Goal: Task Accomplishment & Management: Manage account settings

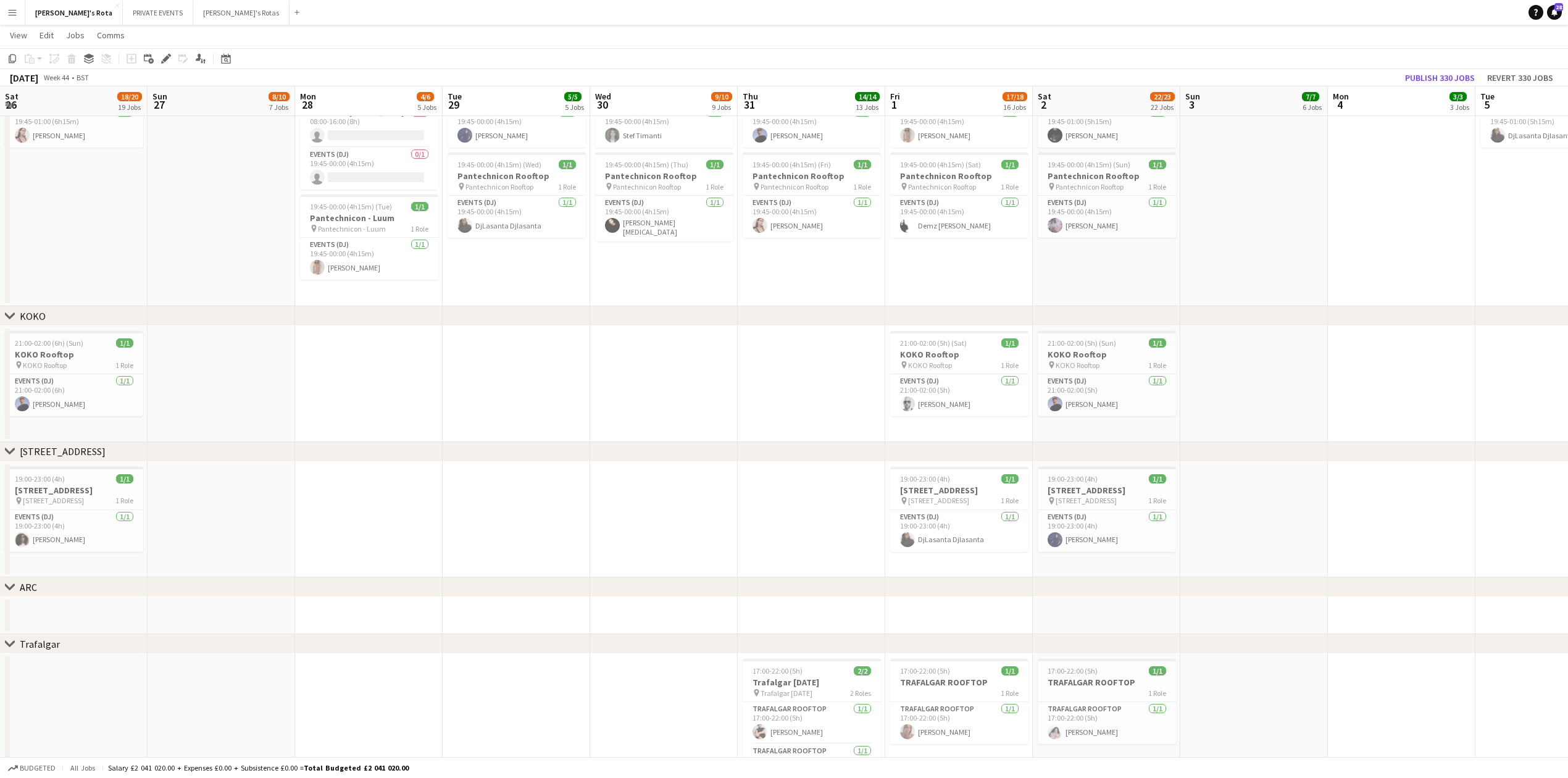
scroll to position [0, 425]
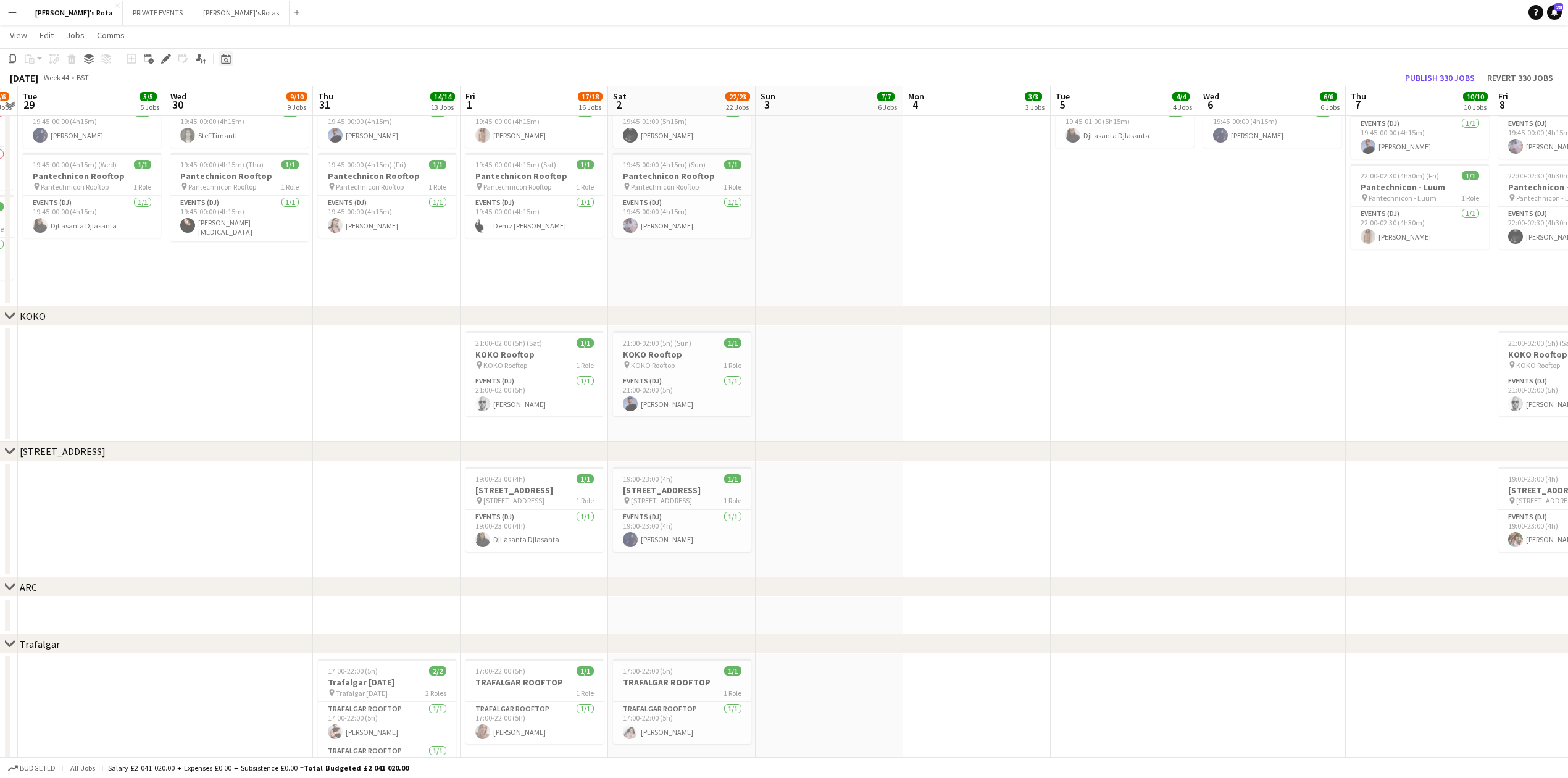
click at [221, 55] on icon "Date picker" at bounding box center [226, 58] width 10 height 10
click at [312, 235] on button "[DATE]" at bounding box center [314, 239] width 36 height 20
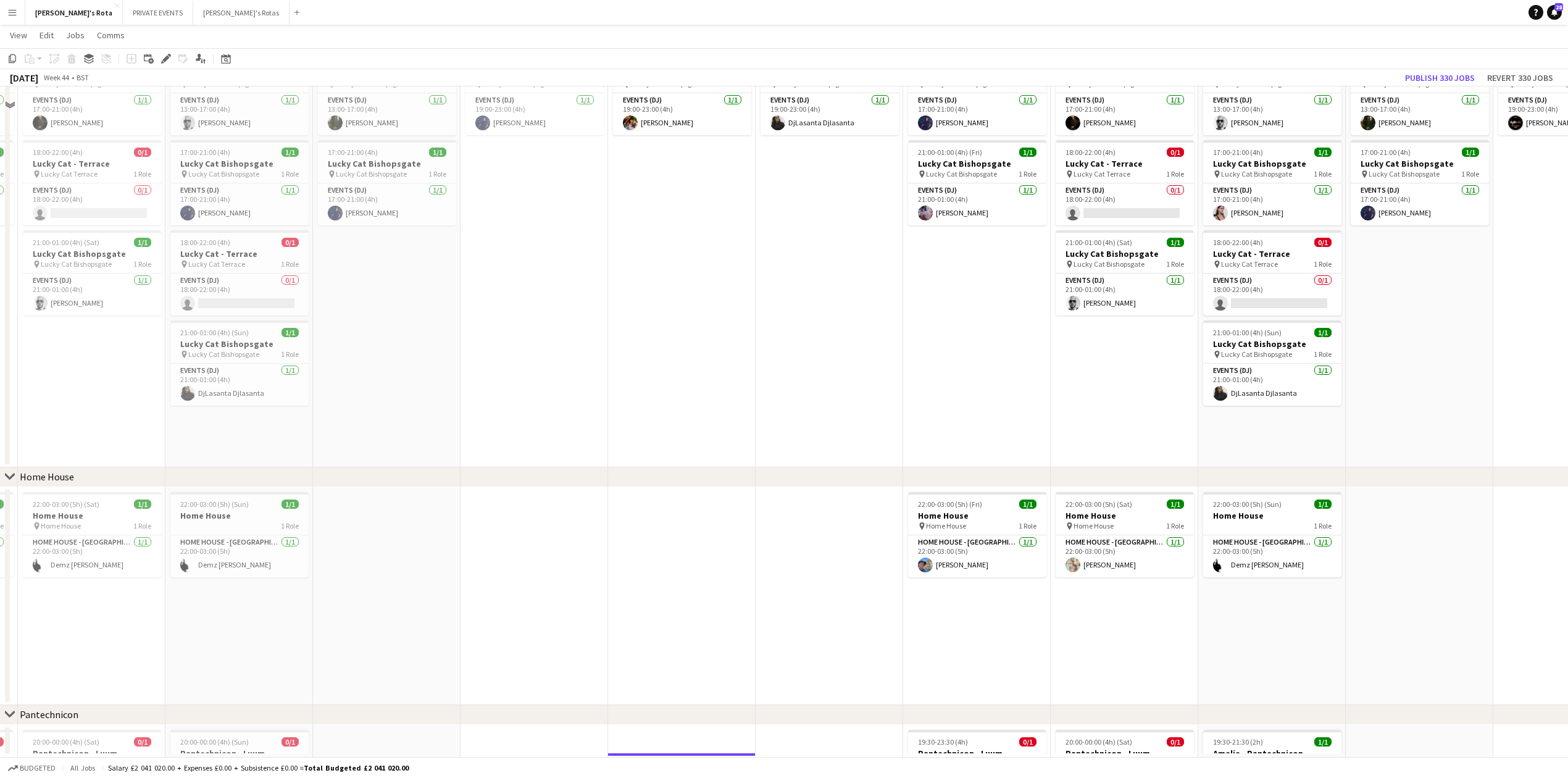
scroll to position [1621, 0]
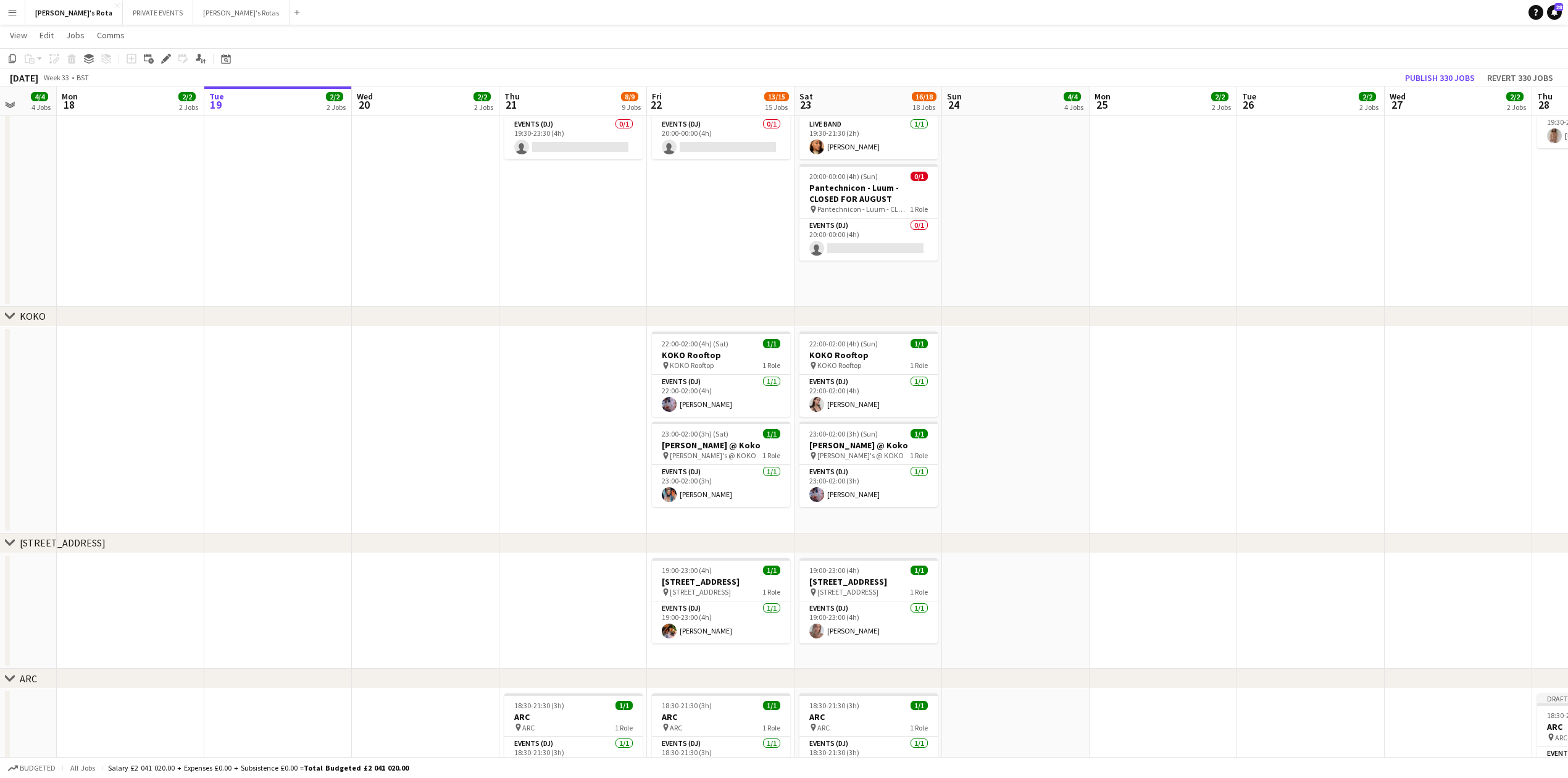
drag, startPoint x: 800, startPoint y: 218, endPoint x: 389, endPoint y: 280, distance: 415.7
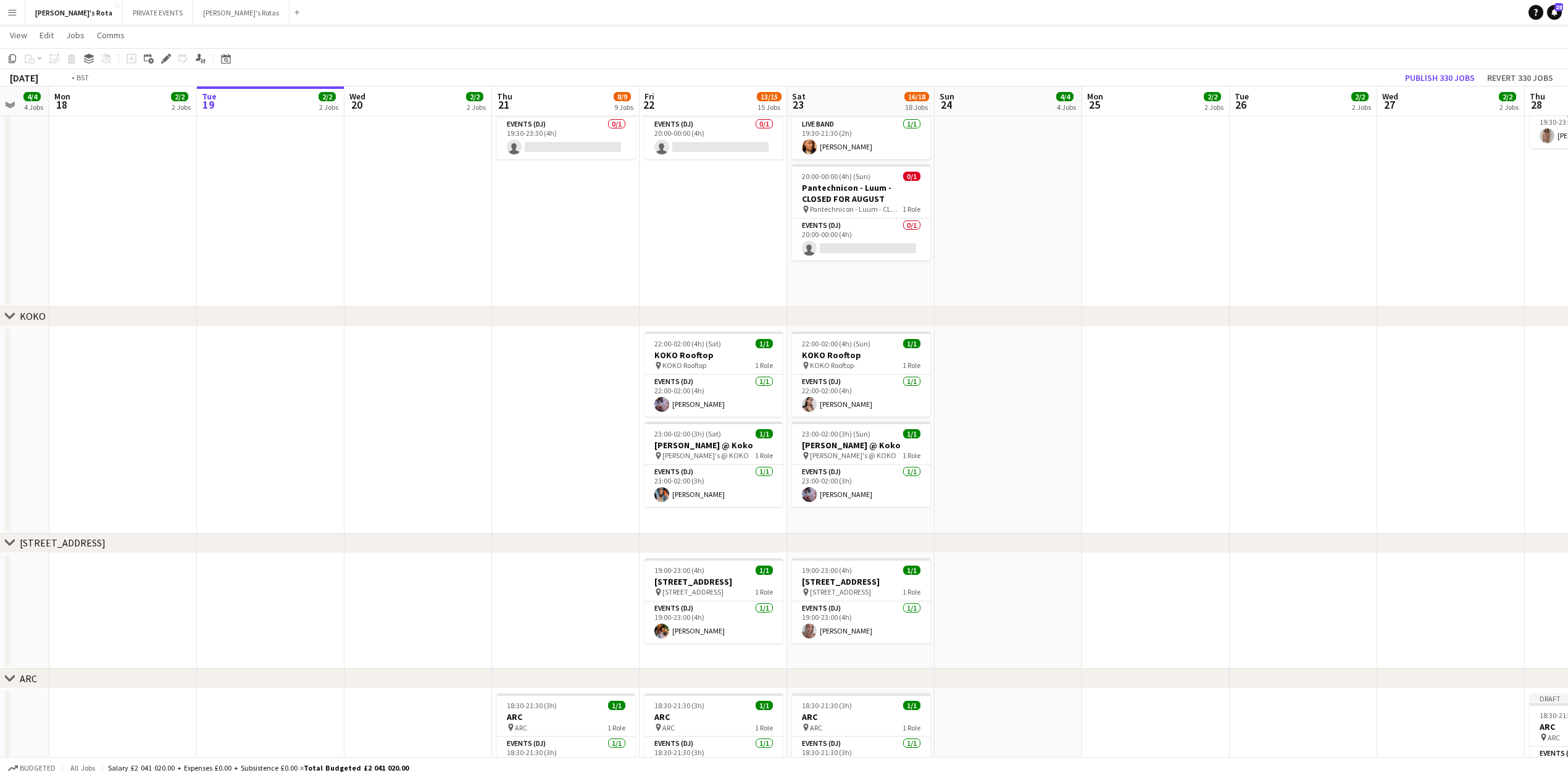
drag, startPoint x: 823, startPoint y: 203, endPoint x: 48, endPoint y: 277, distance: 778.5
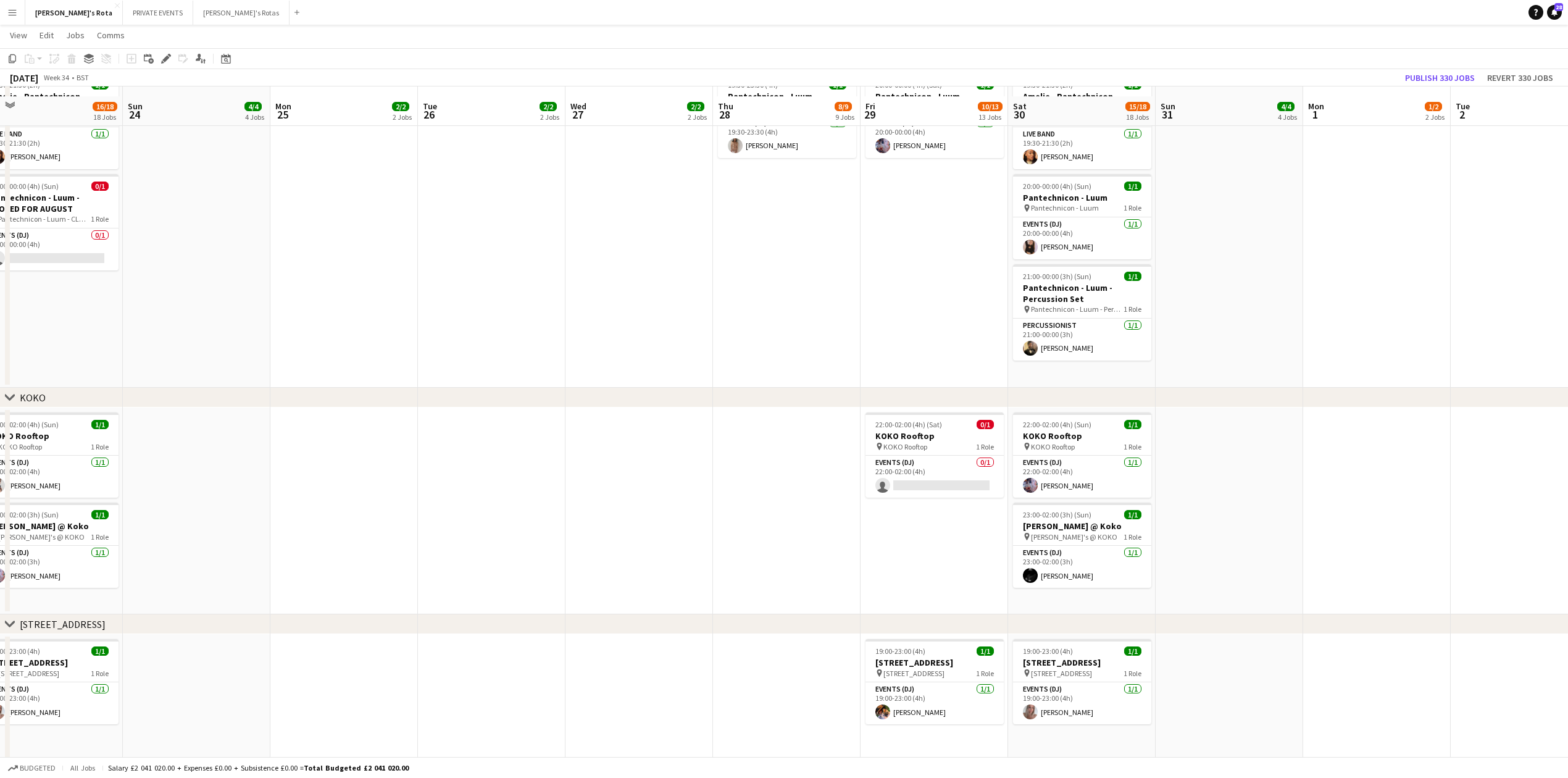
scroll to position [1631, 0]
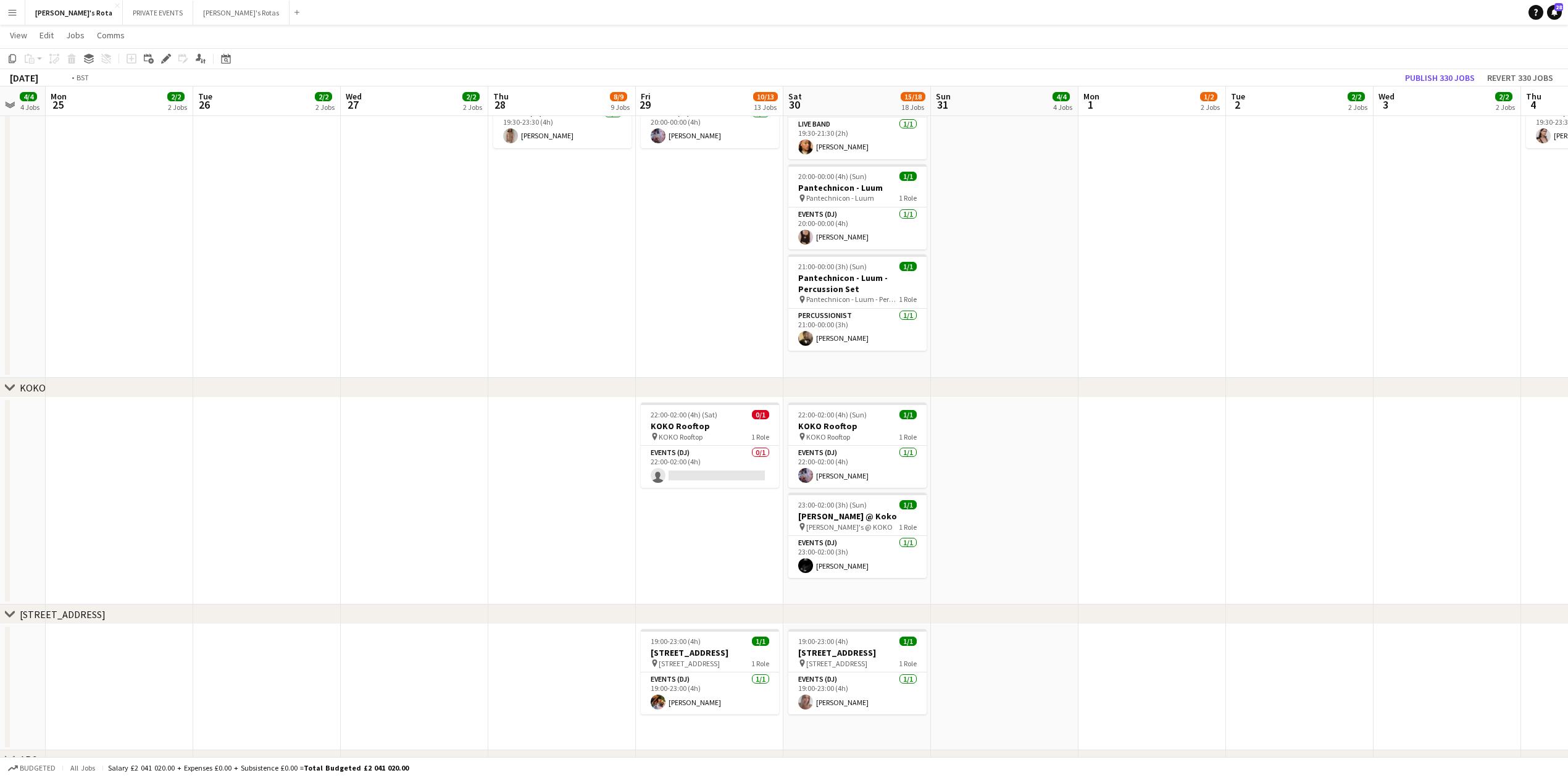
drag, startPoint x: 771, startPoint y: 273, endPoint x: 205, endPoint y: 314, distance: 567.5
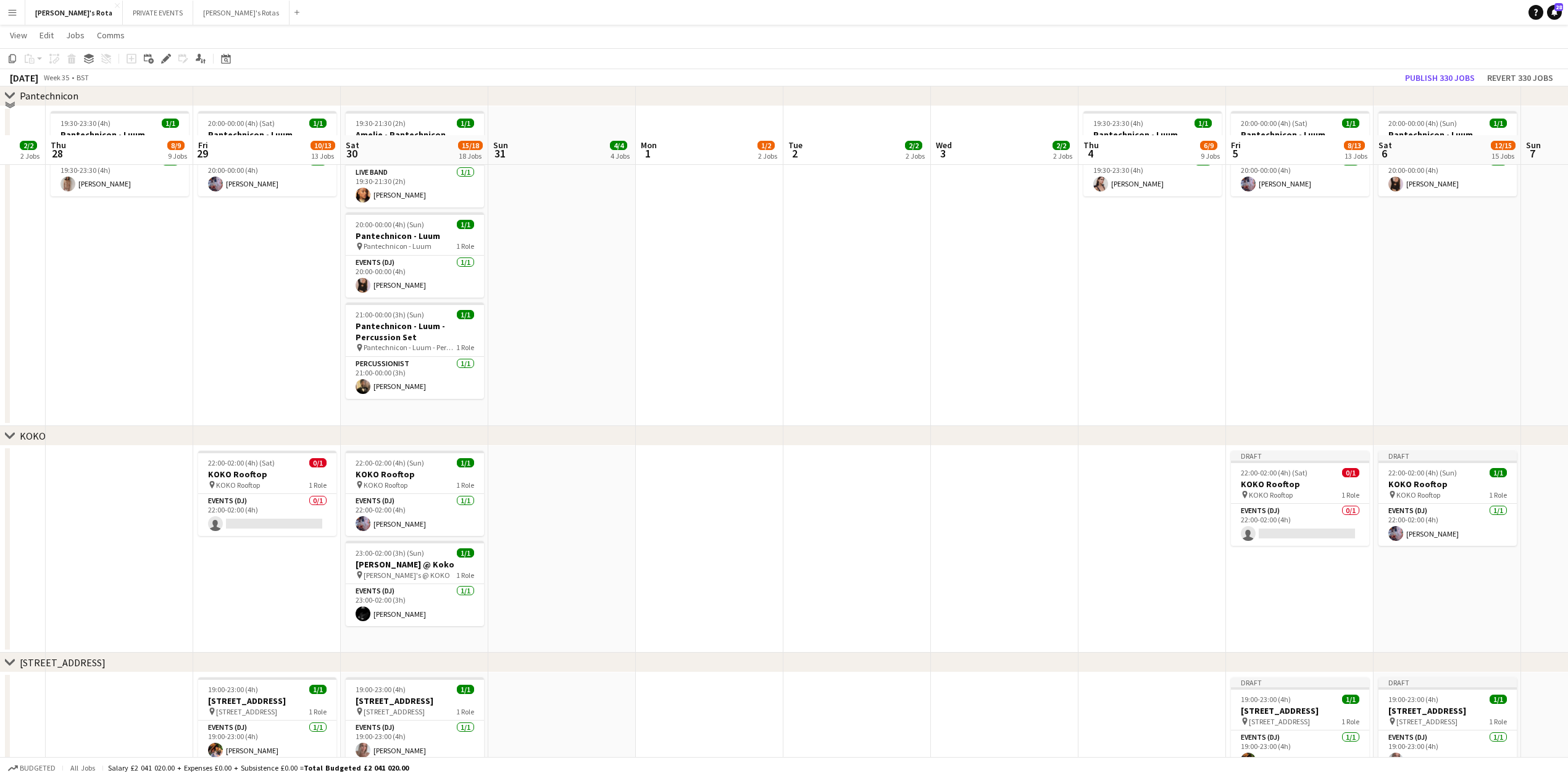
scroll to position [1679, 0]
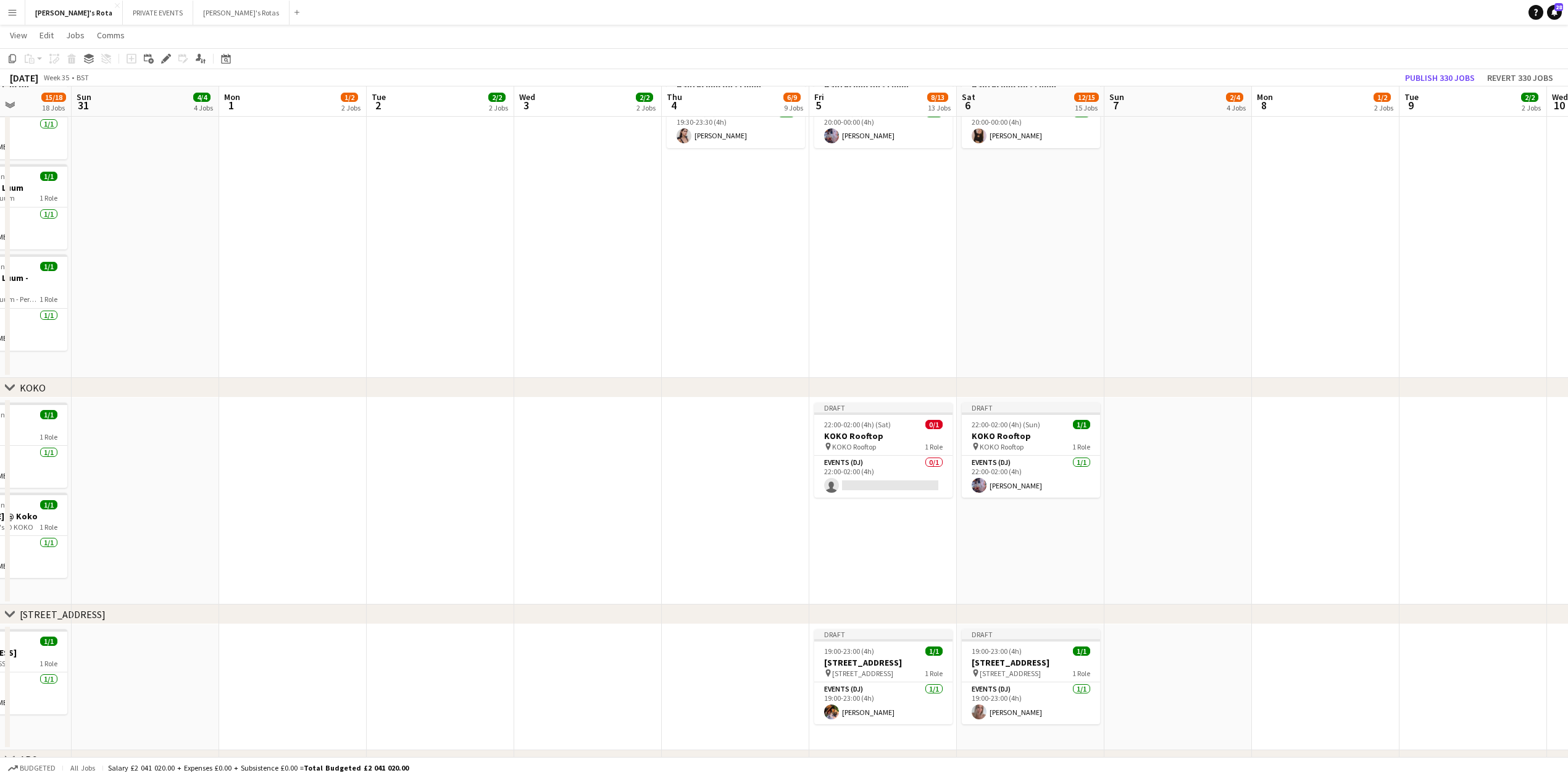
drag, startPoint x: 788, startPoint y: 285, endPoint x: 442, endPoint y: 327, distance: 348.5
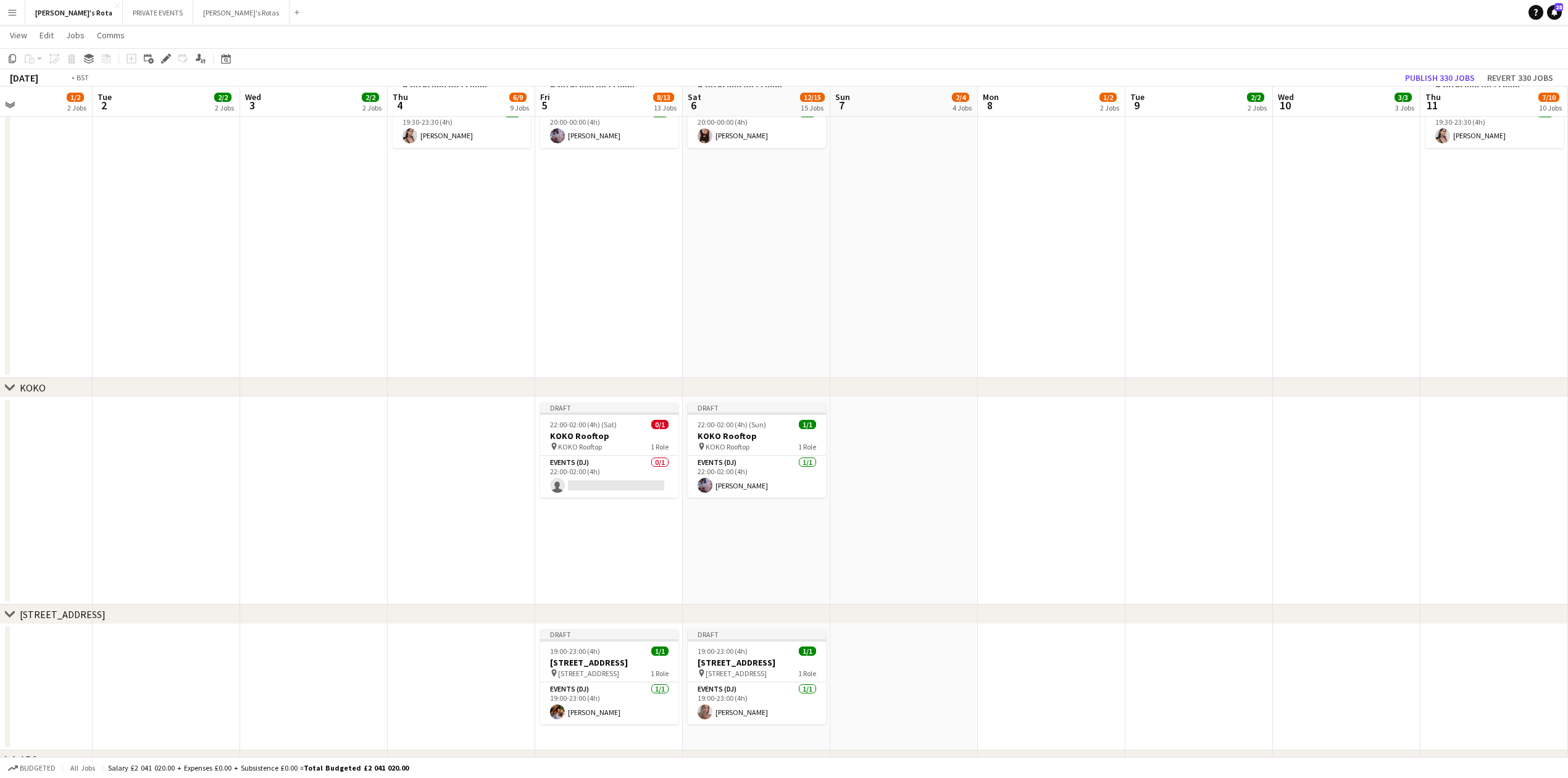
drag, startPoint x: 959, startPoint y: 258, endPoint x: 156, endPoint y: 280, distance: 803.3
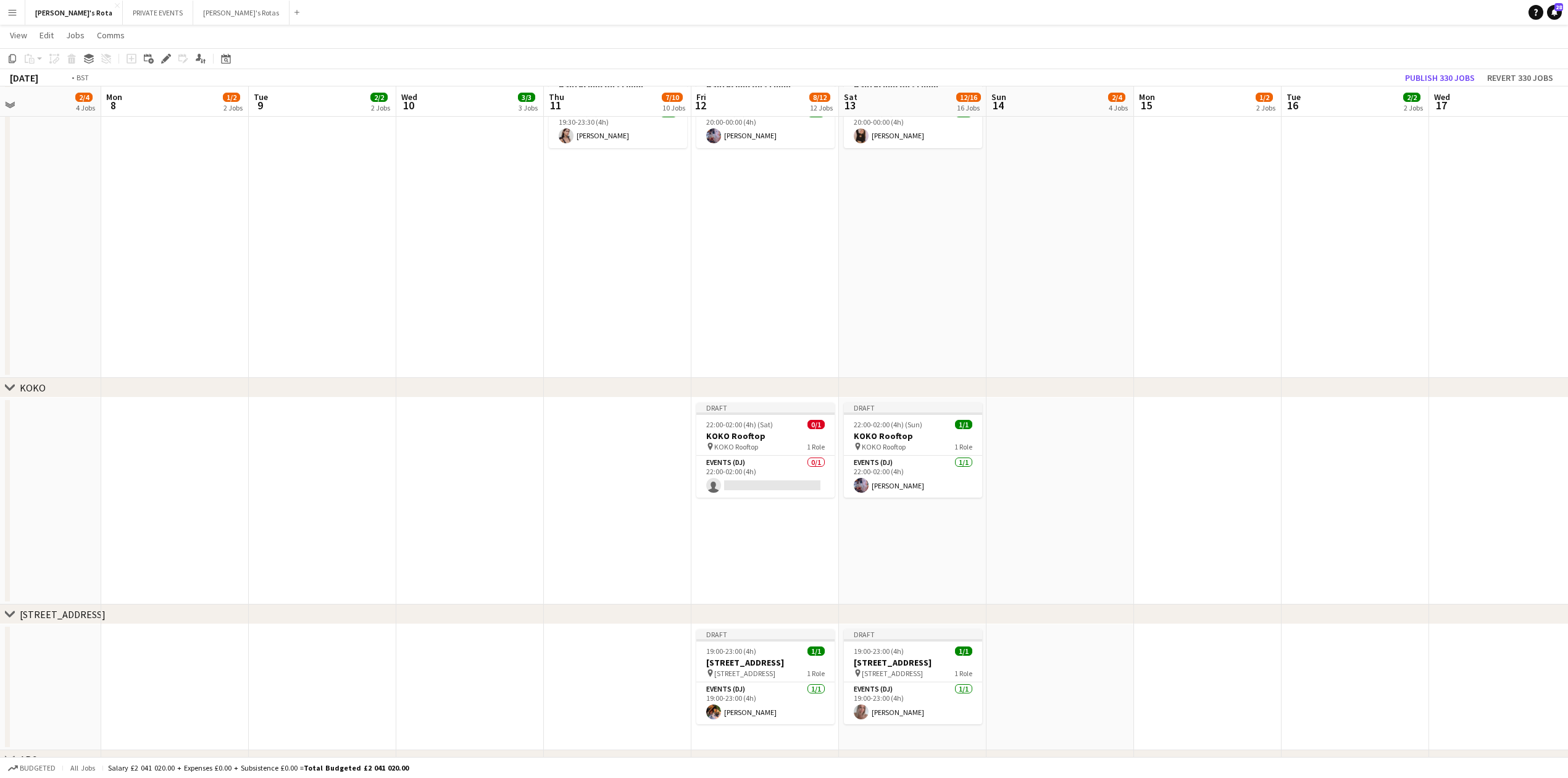
drag, startPoint x: 798, startPoint y: 252, endPoint x: 290, endPoint y: 285, distance: 509.1
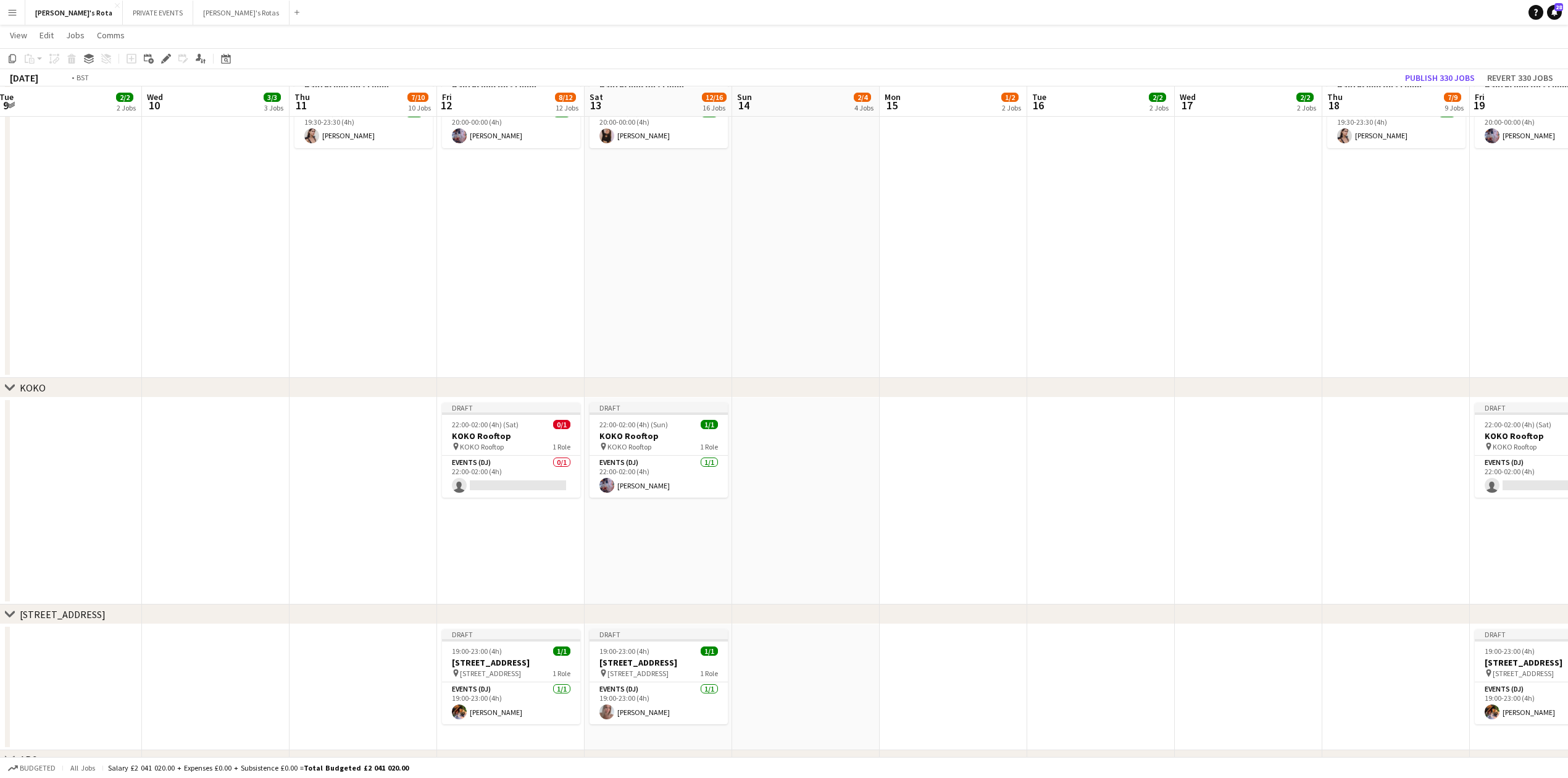
scroll to position [0, 0]
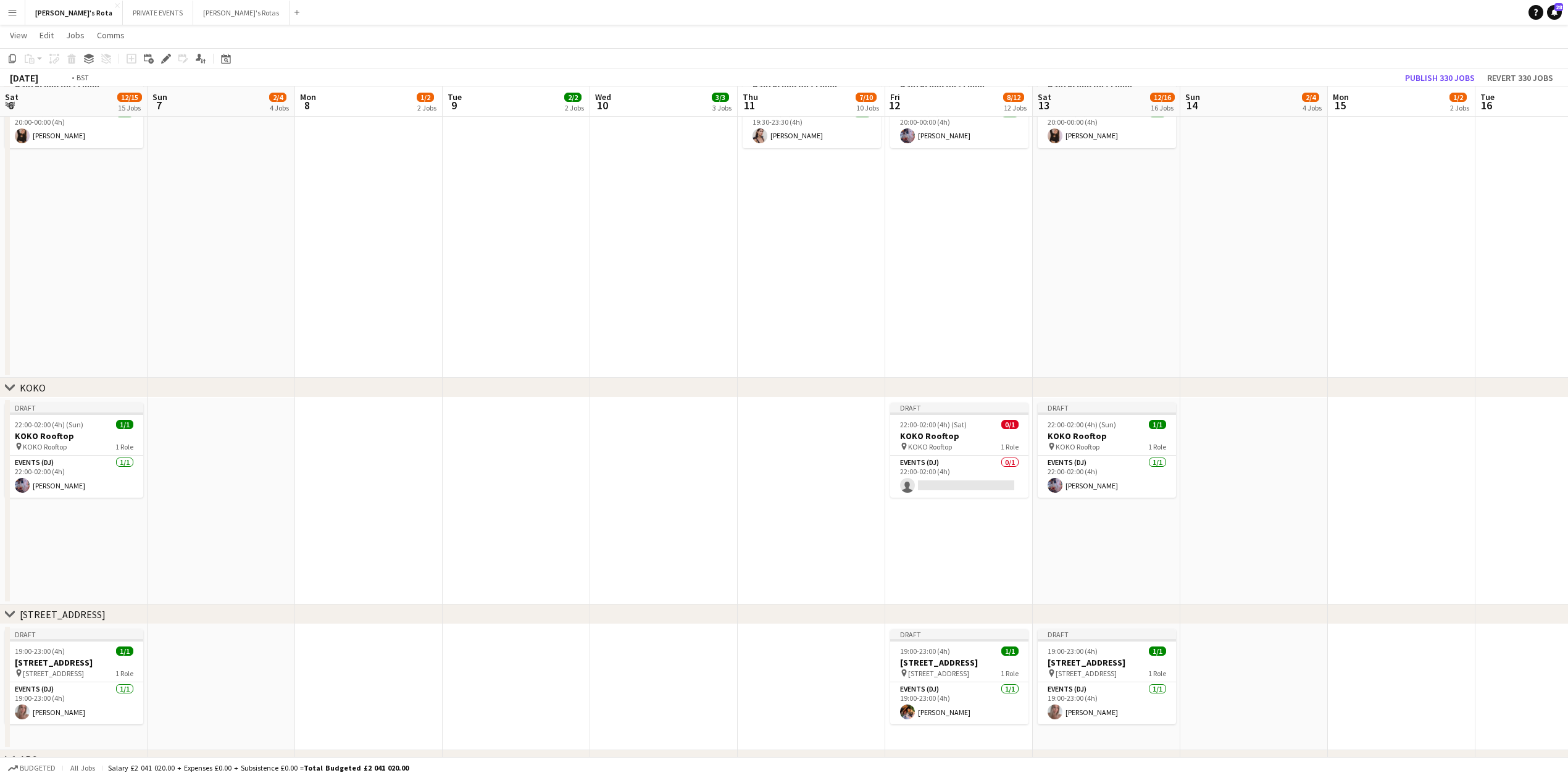
drag, startPoint x: 311, startPoint y: 258, endPoint x: 1177, endPoint y: 209, distance: 867.4
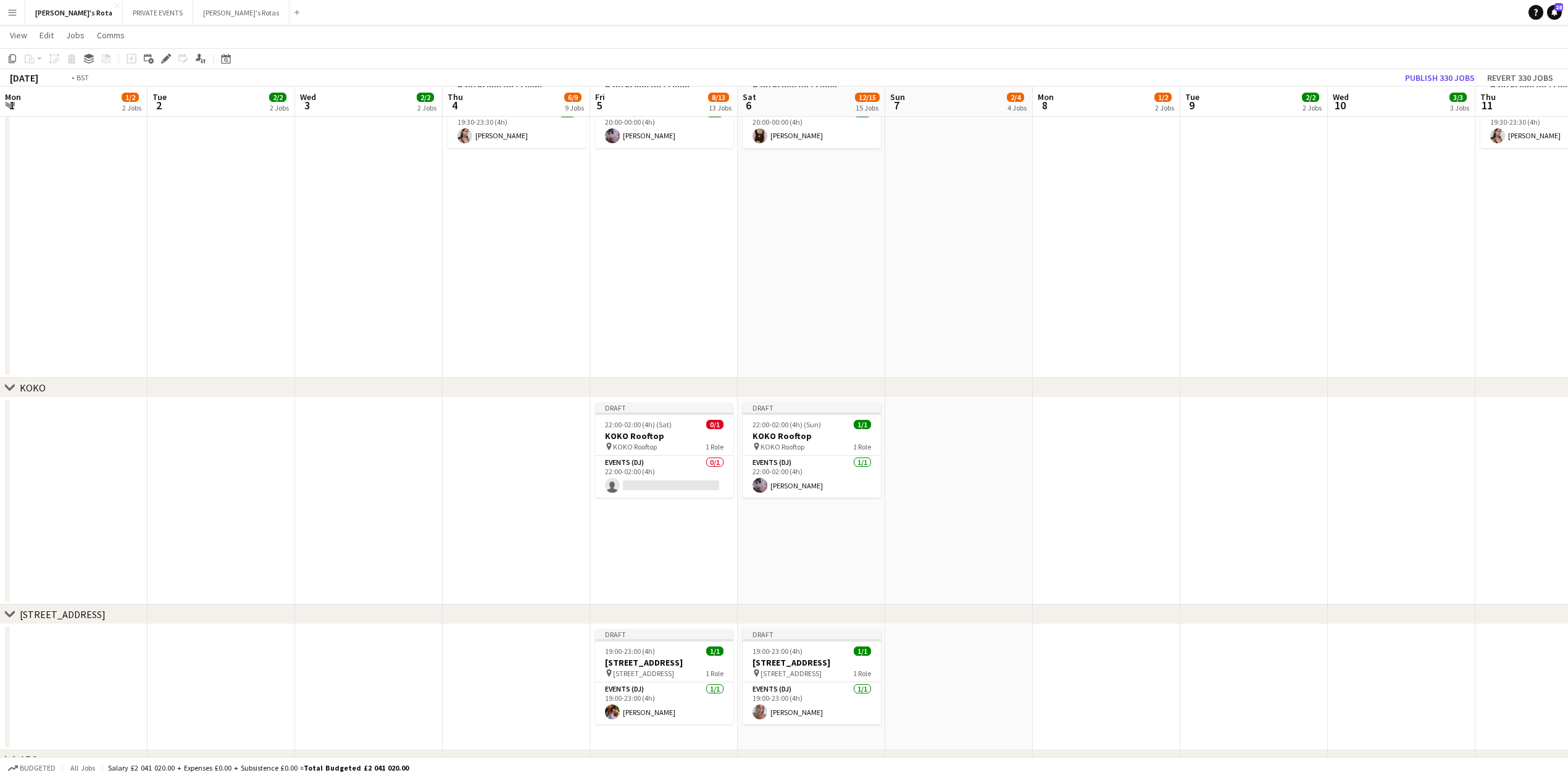
drag, startPoint x: 777, startPoint y: 230, endPoint x: 1347, endPoint y: 197, distance: 571.0
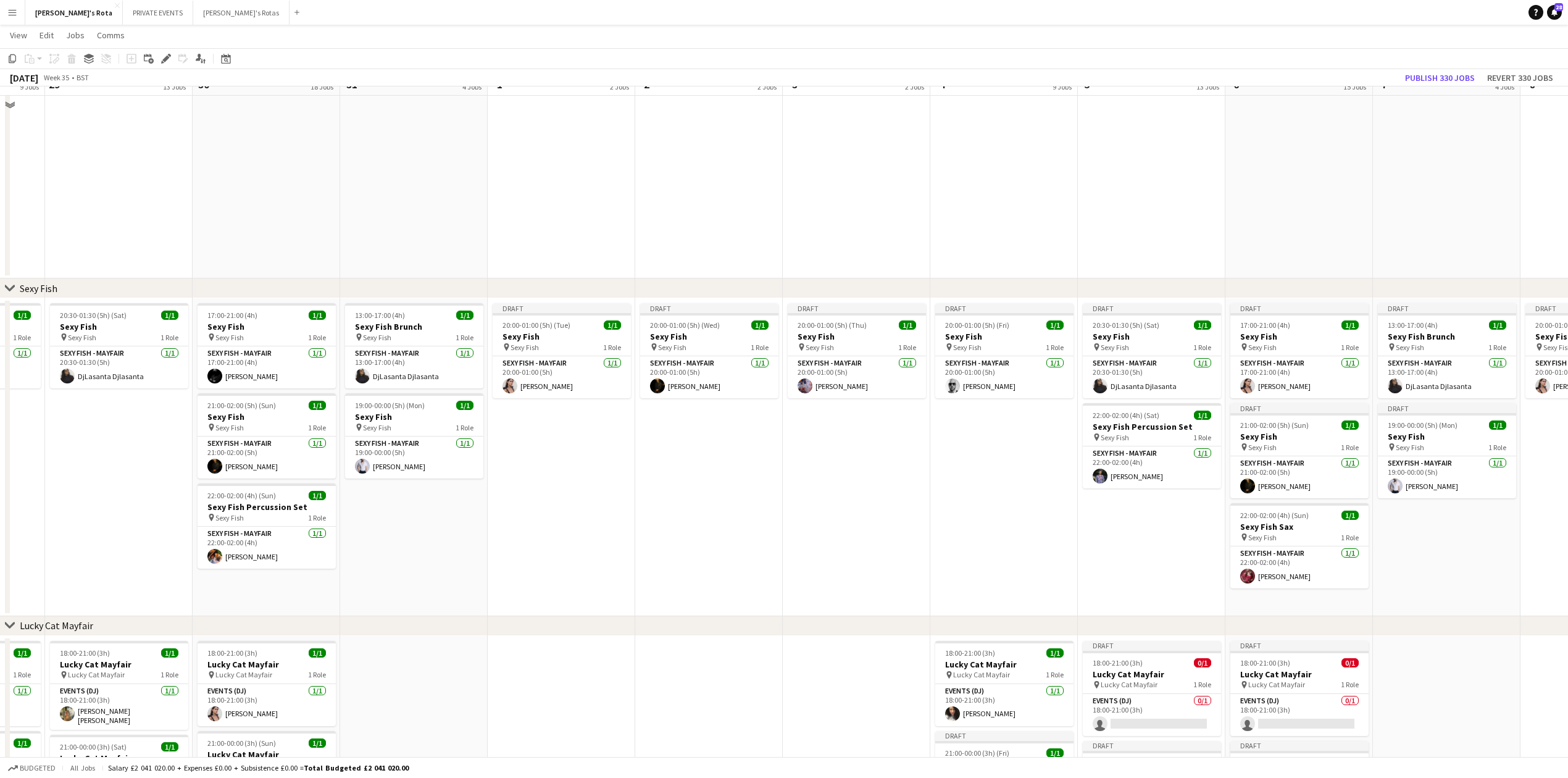
scroll to position [114, 0]
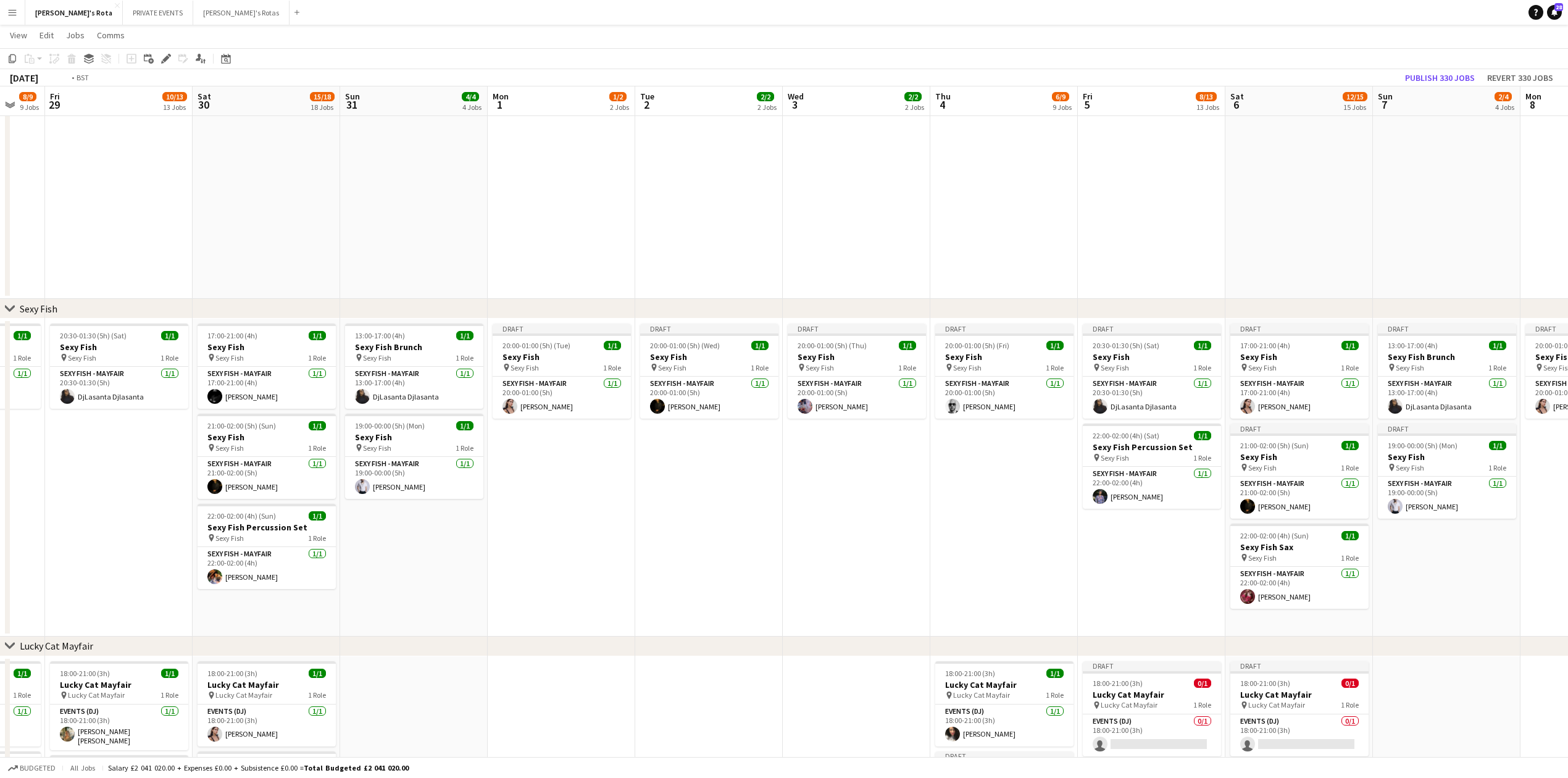
drag, startPoint x: 830, startPoint y: 487, endPoint x: 174, endPoint y: 482, distance: 656.0
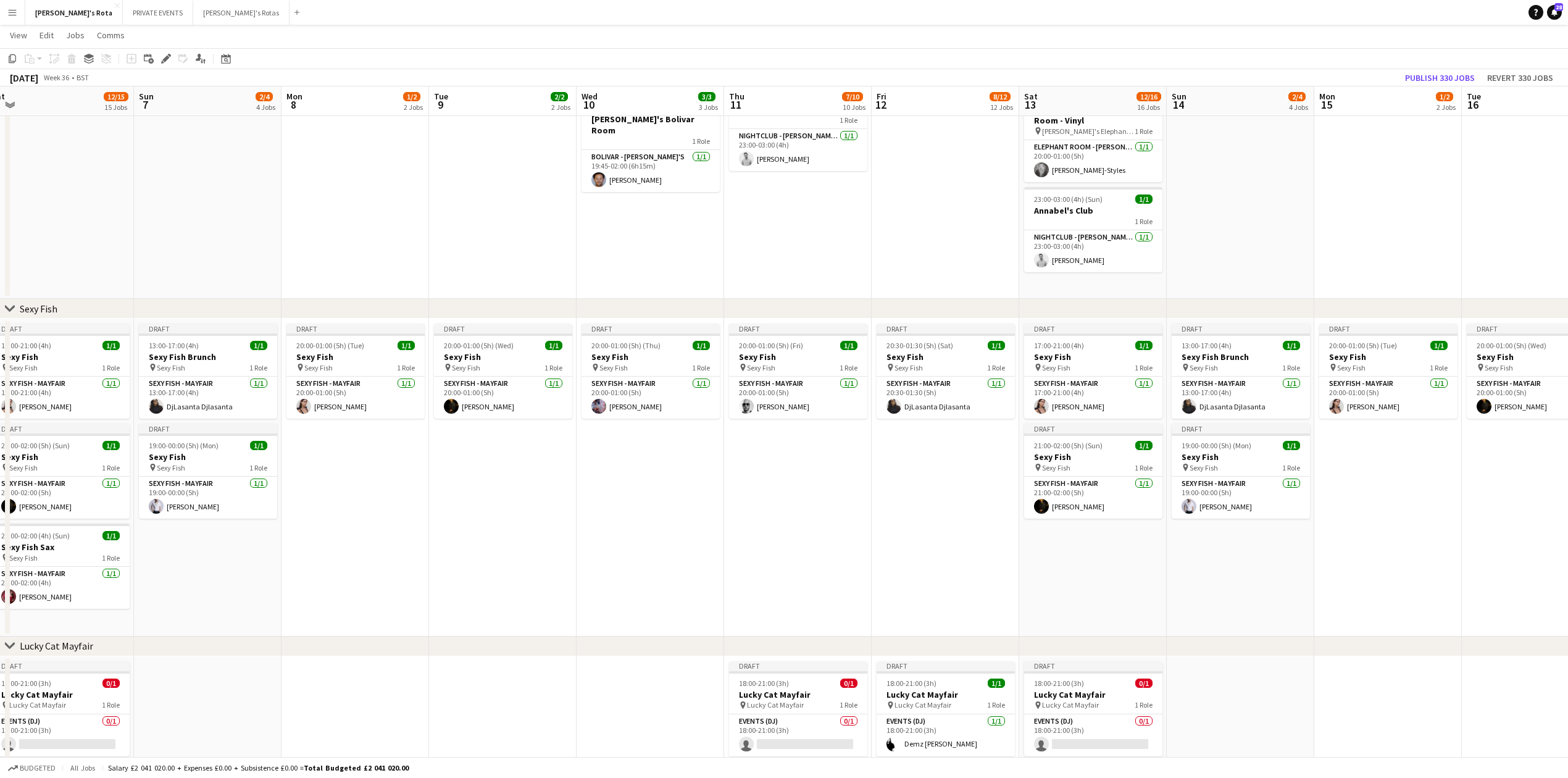
drag, startPoint x: 974, startPoint y: 495, endPoint x: 266, endPoint y: 496, distance: 708.0
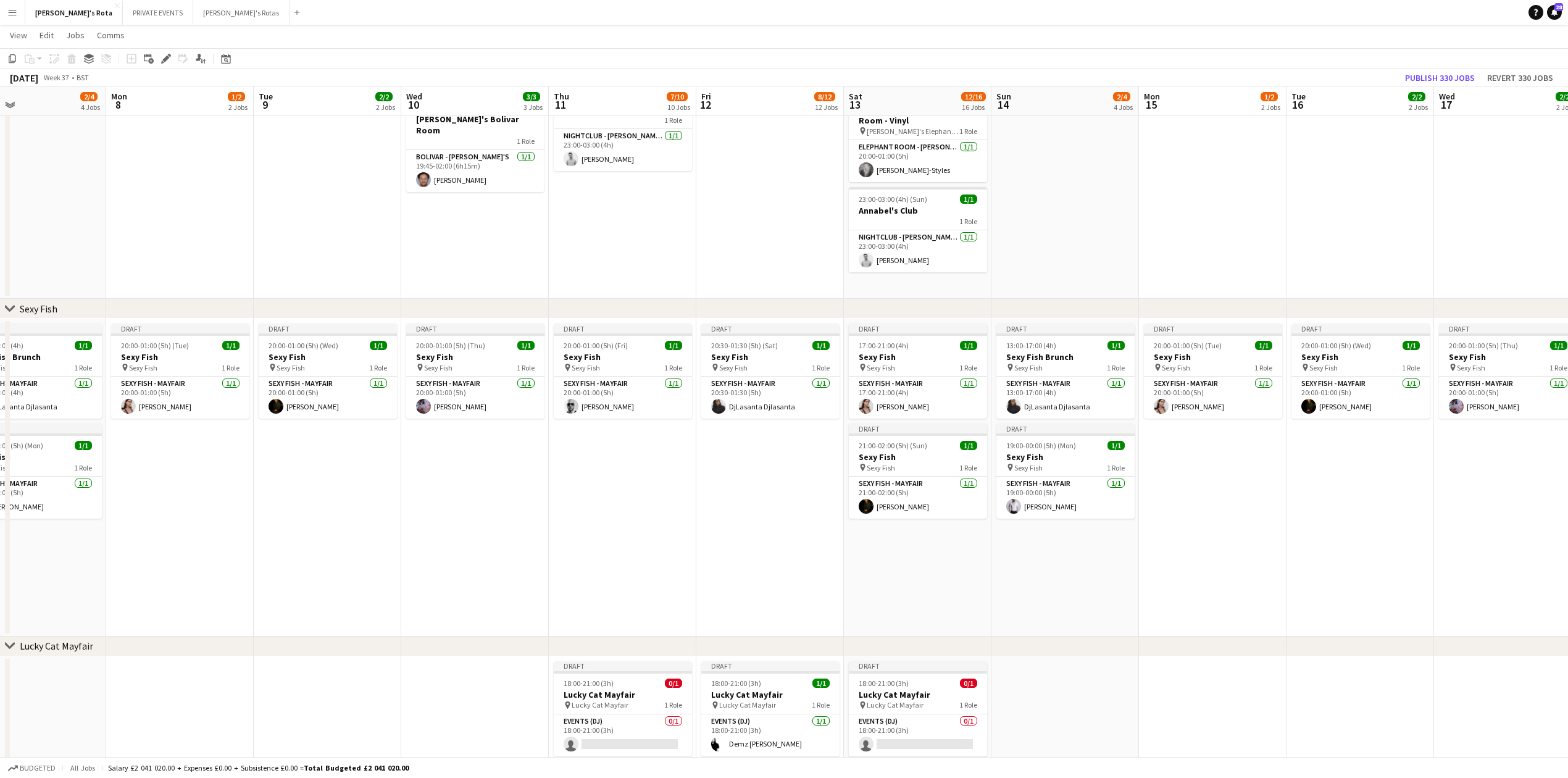
drag, startPoint x: 511, startPoint y: 495, endPoint x: 266, endPoint y: 493, distance: 245.0
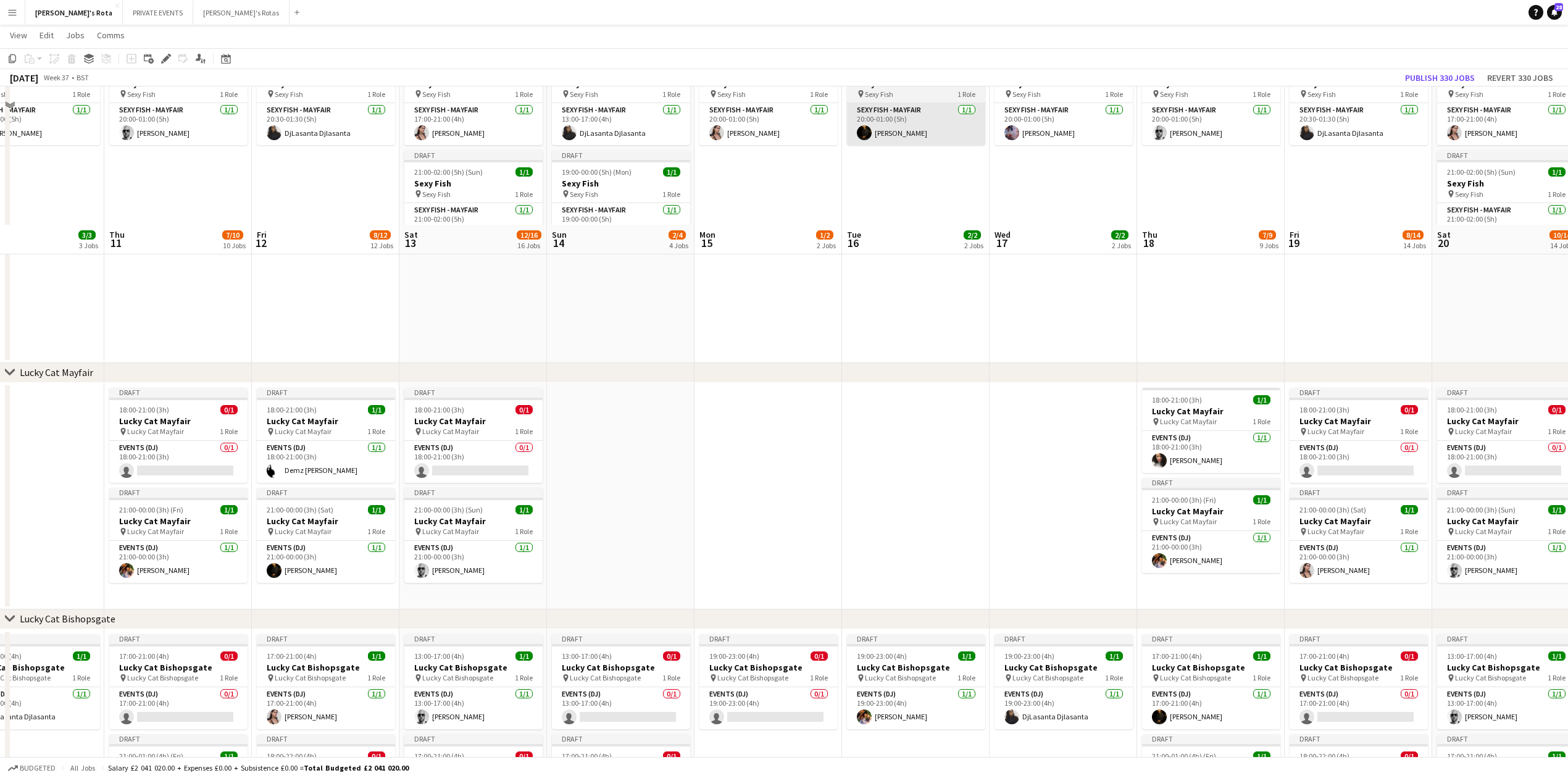
scroll to position [526, 0]
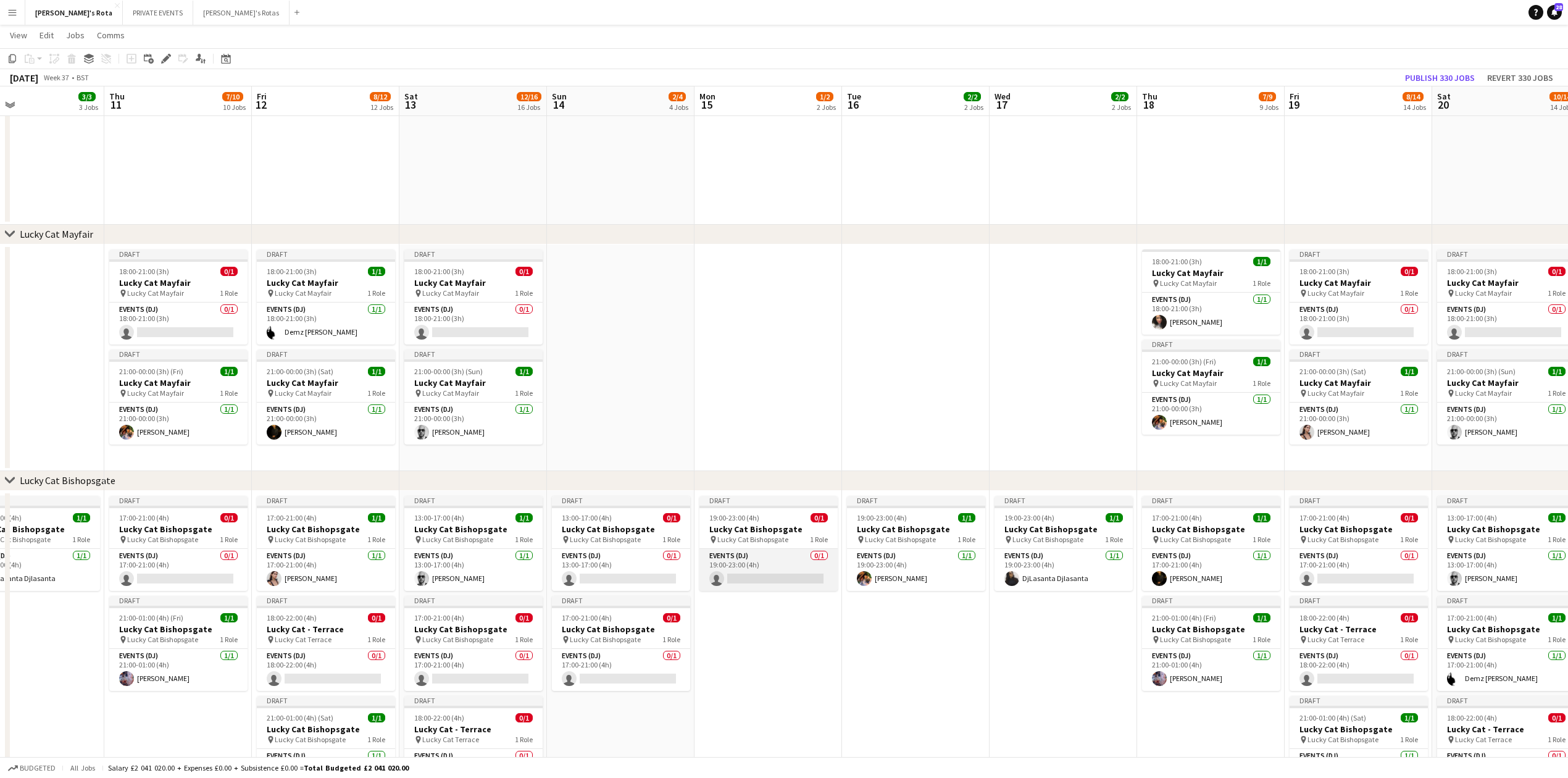
click at [762, 575] on app-card-role "Events (DJ) 0/1 19:00-23:00 (4h) single-neutral-actions" at bounding box center [769, 570] width 139 height 42
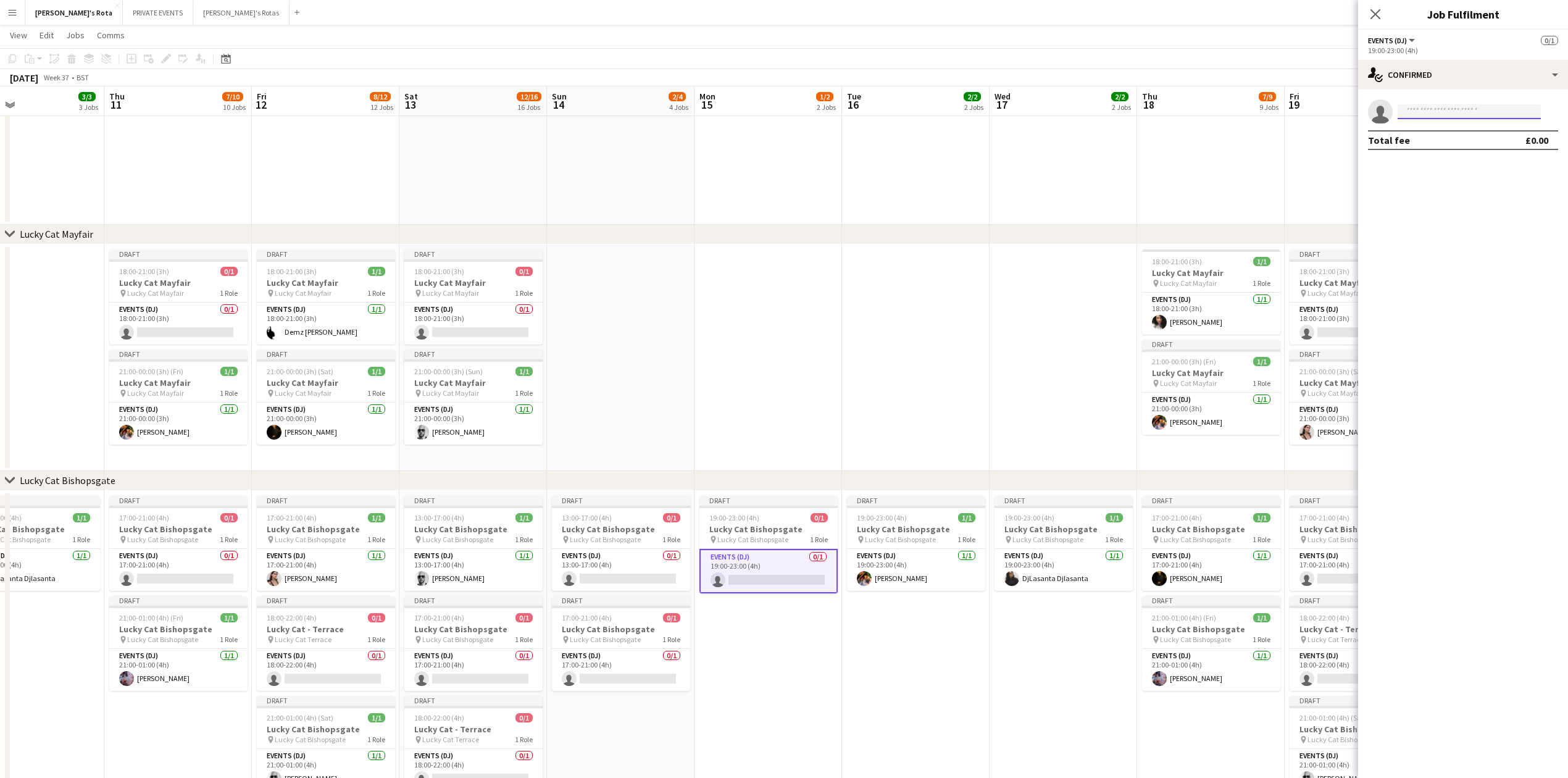
click at [1431, 110] on input at bounding box center [1469, 112] width 143 height 15
type input "******"
click at [1440, 139] on span "talktomarlie@gmail.com" at bounding box center [1469, 139] width 123 height 10
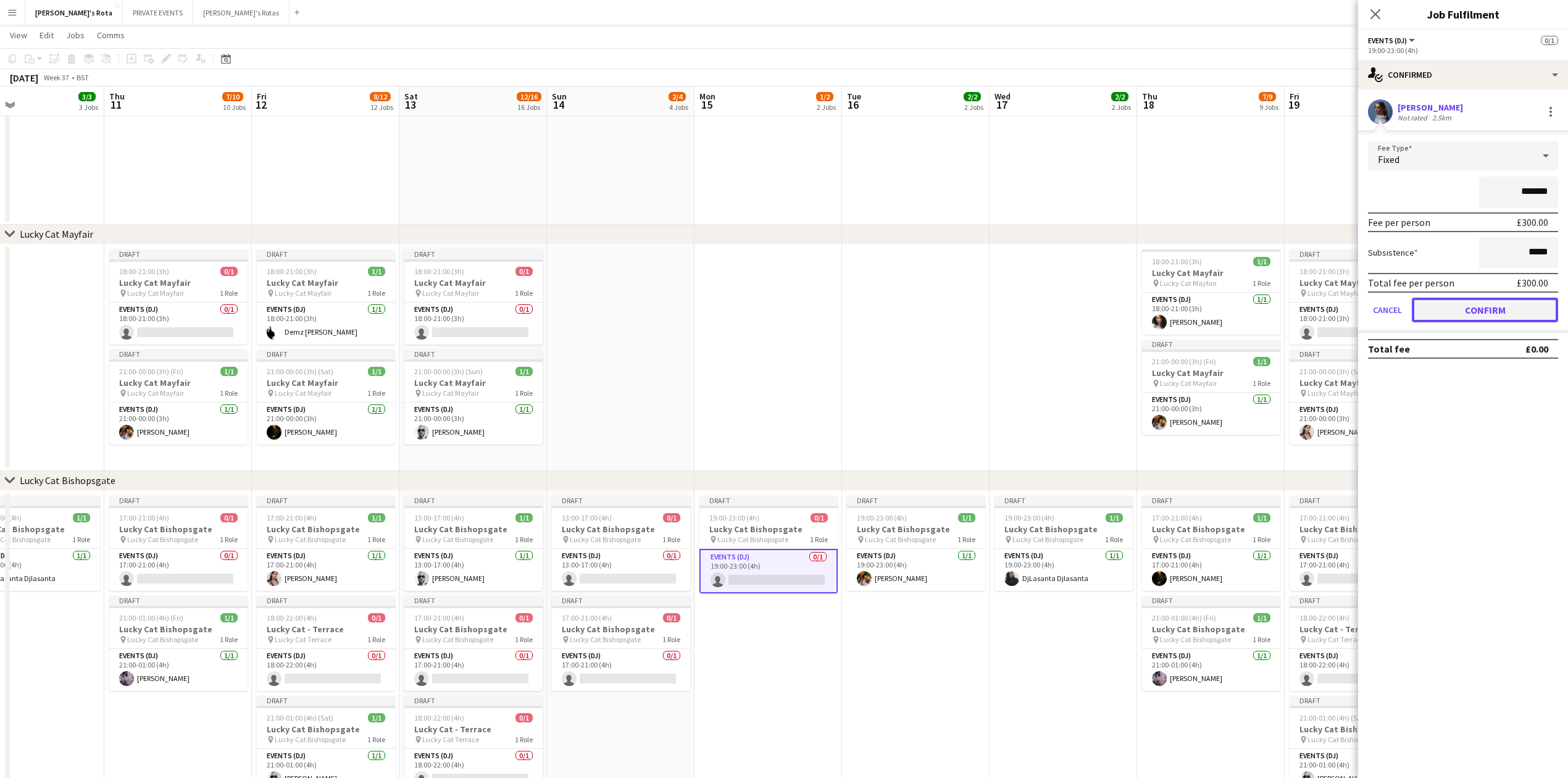
click at [1483, 312] on button "Confirm" at bounding box center [1485, 310] width 146 height 25
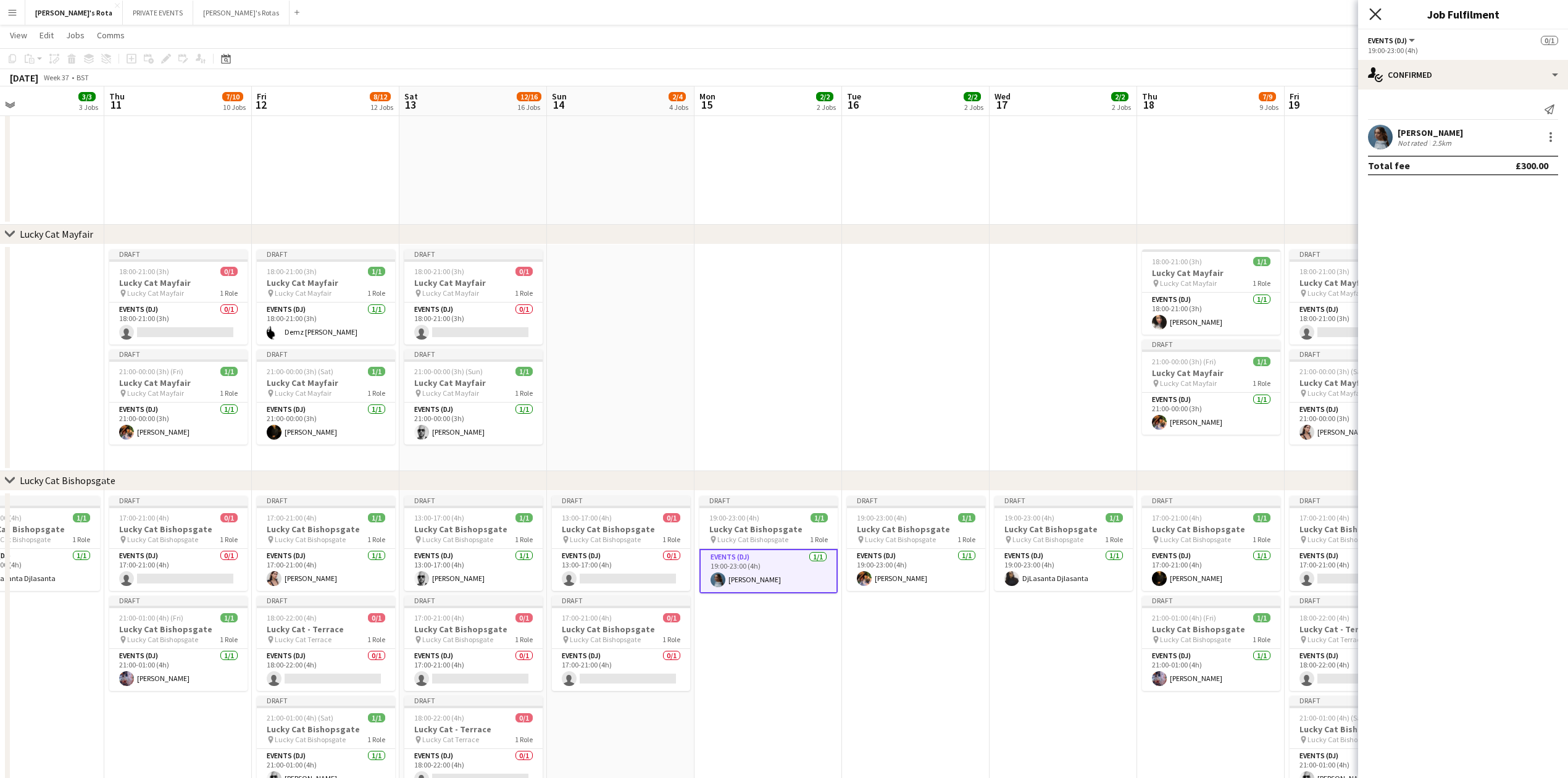
click at [1372, 8] on icon "Close pop-in" at bounding box center [1375, 14] width 12 height 12
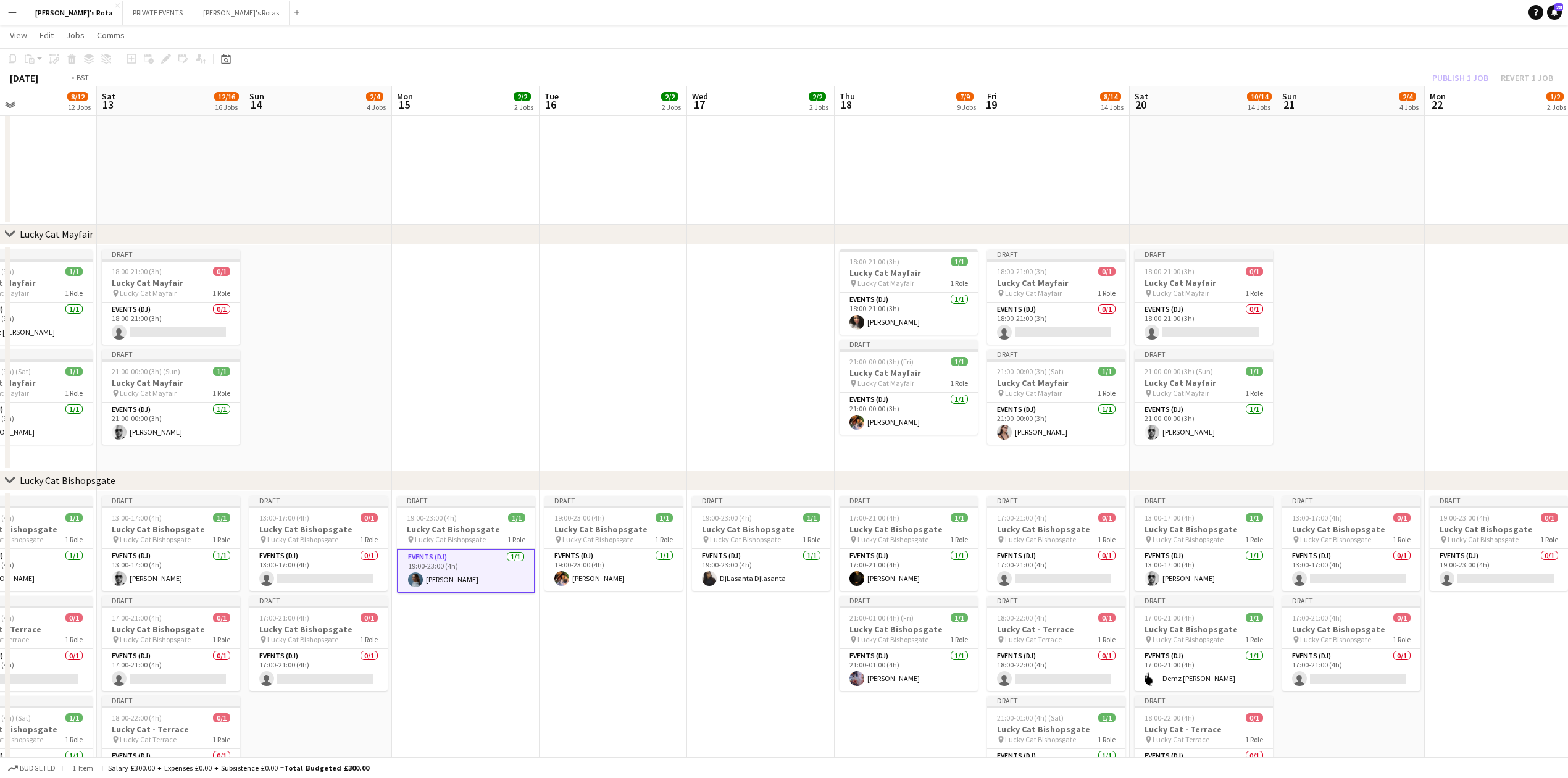
drag, startPoint x: 1014, startPoint y: 400, endPoint x: 342, endPoint y: 391, distance: 672.1
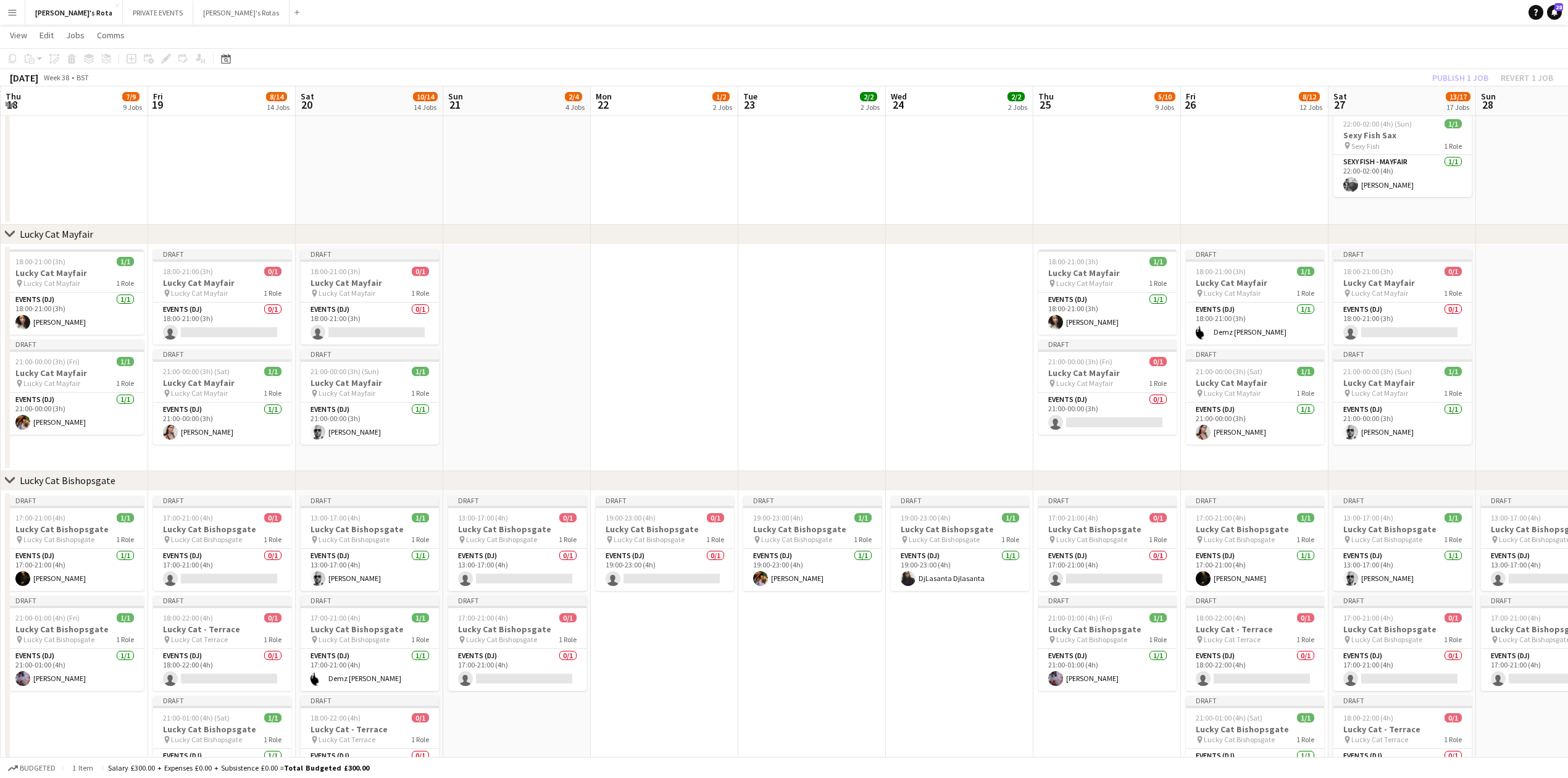
drag, startPoint x: 1177, startPoint y: 310, endPoint x: 290, endPoint y: 366, distance: 888.8
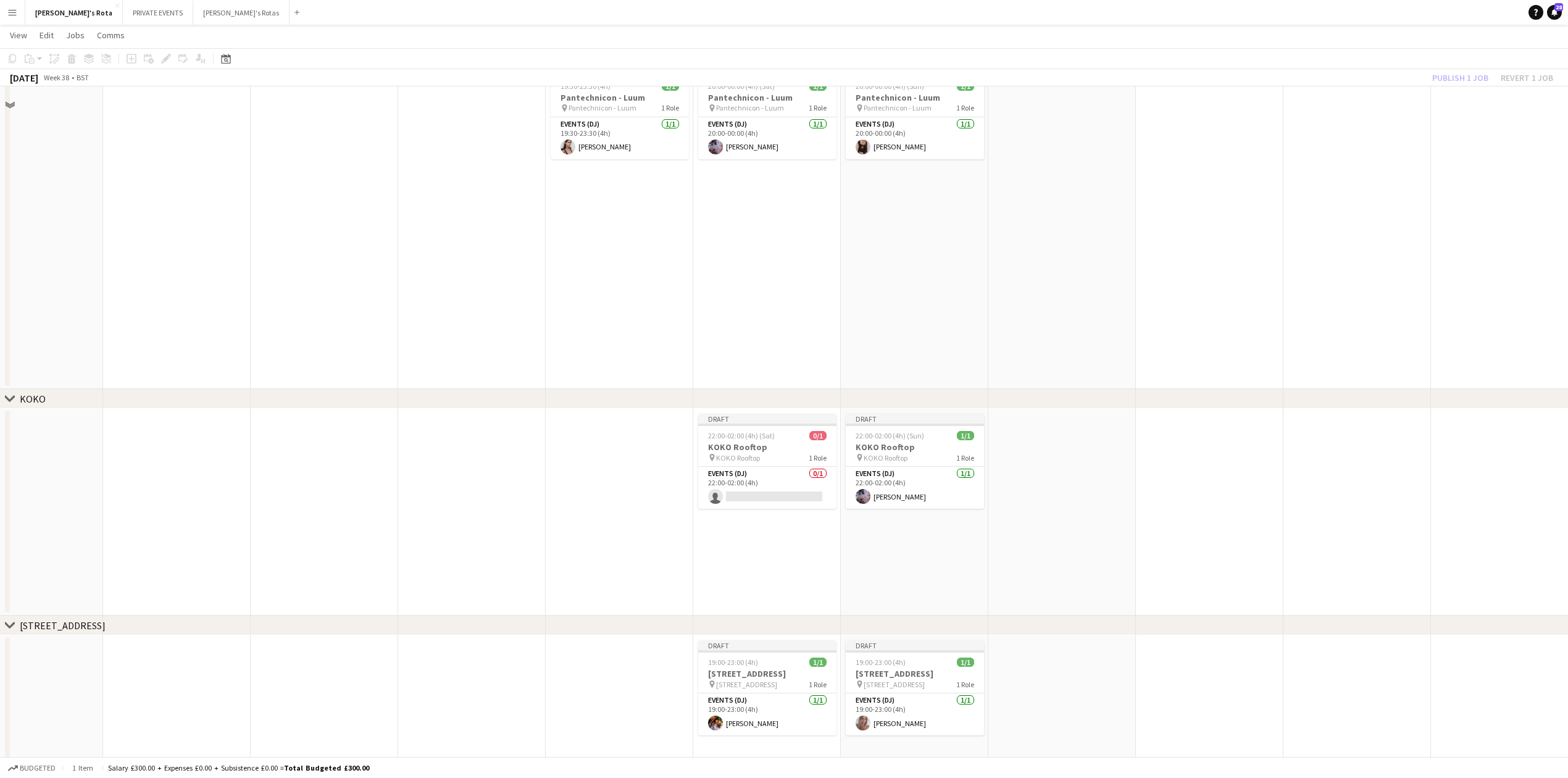
scroll to position [1679, 0]
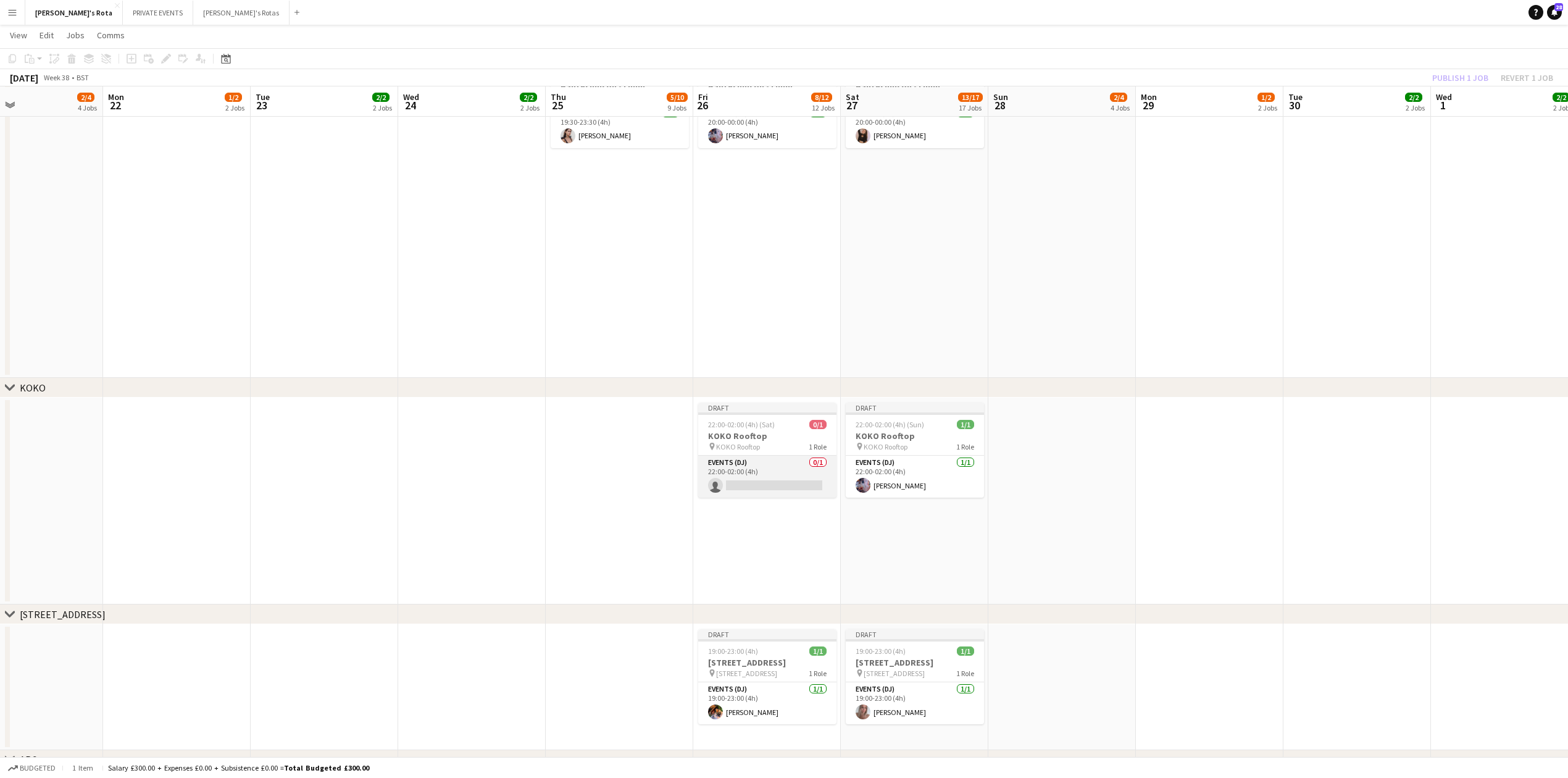
click at [744, 477] on app-card-role "Events (DJ) 0/1 22:00-02:00 (4h) single-neutral-actions" at bounding box center [768, 477] width 139 height 42
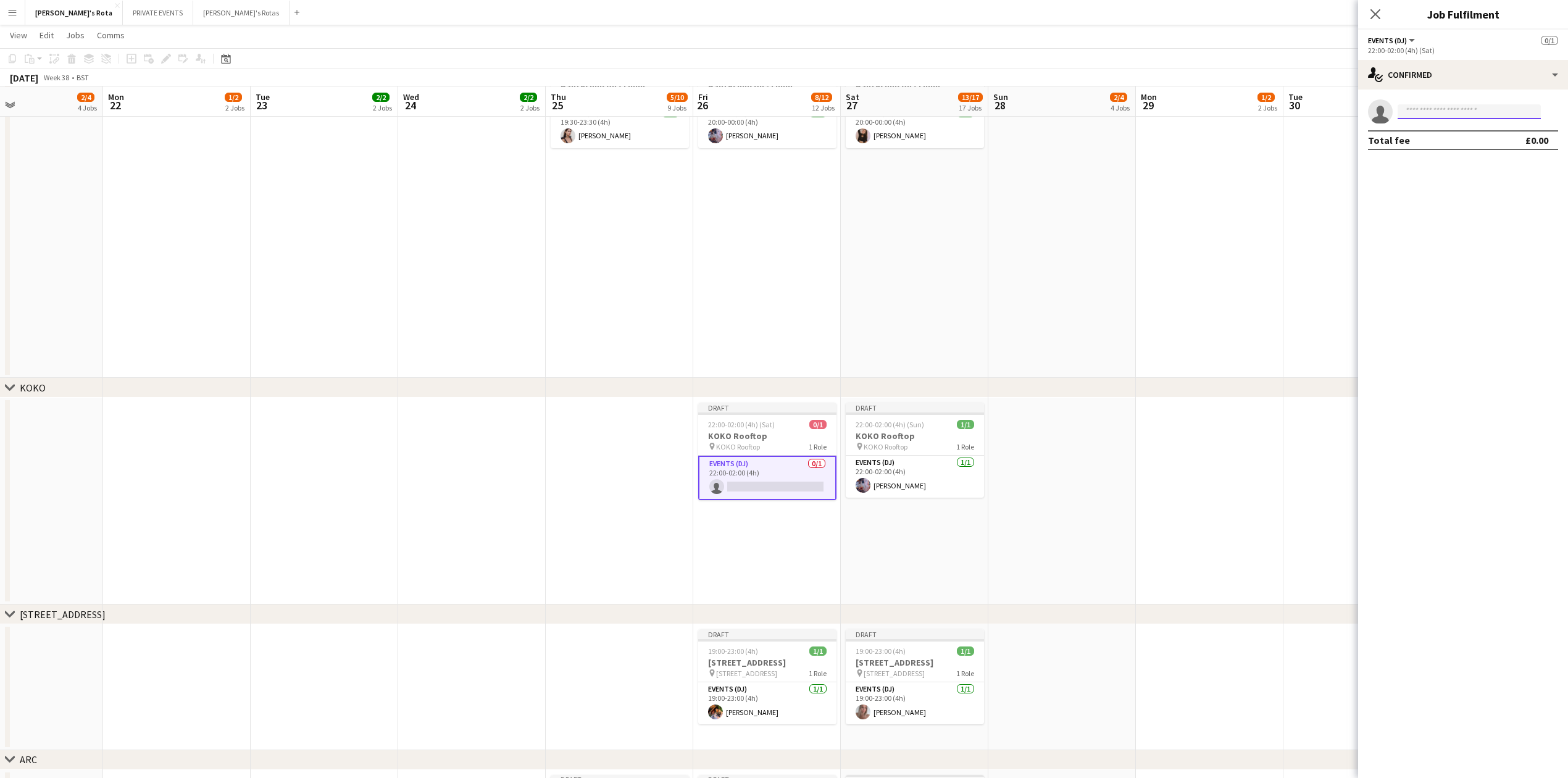
click at [1440, 108] on input at bounding box center [1469, 112] width 143 height 15
type input "******"
click at [1441, 142] on span "talktomarlie@gmail.com" at bounding box center [1469, 139] width 123 height 10
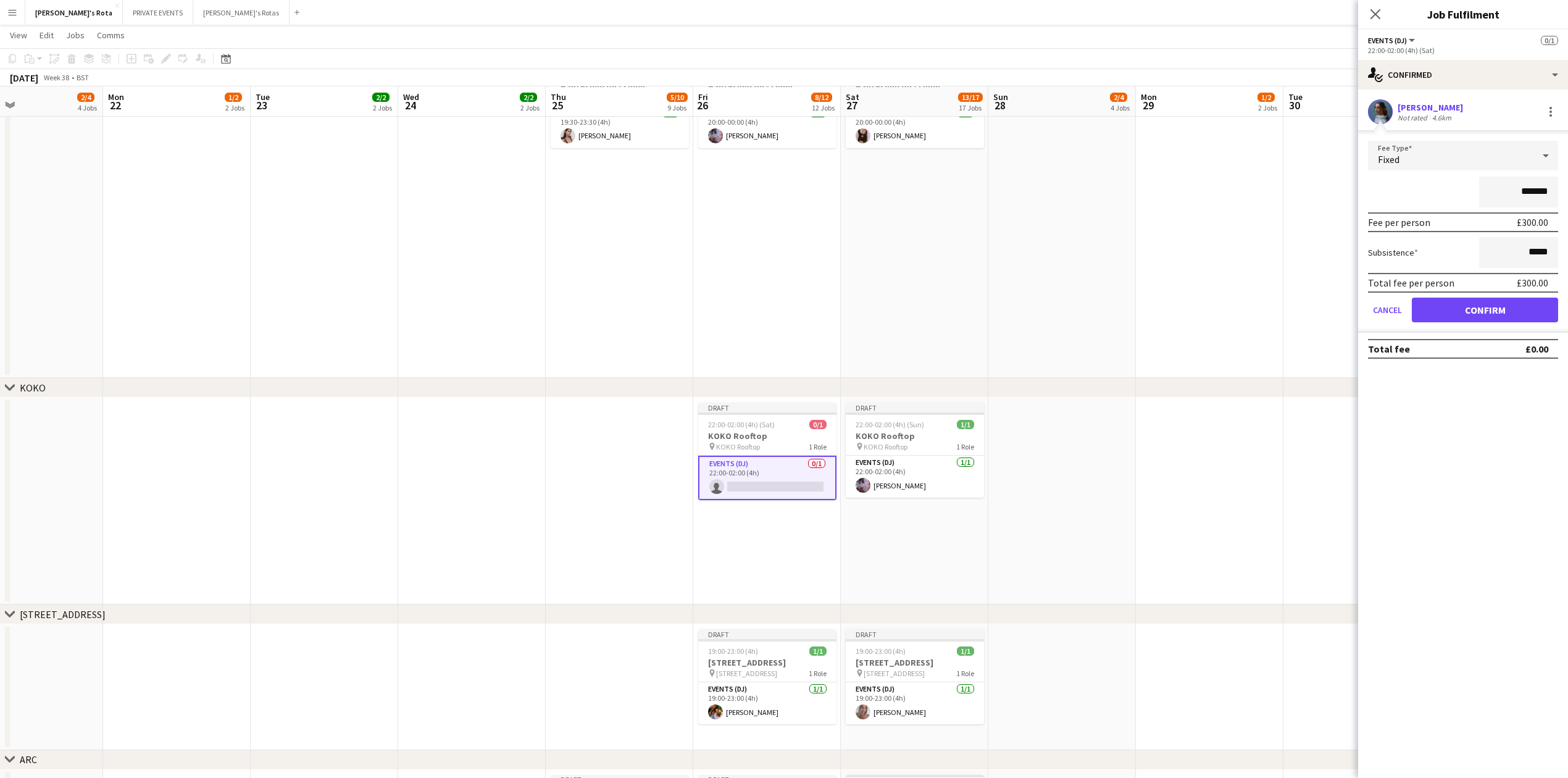
drag, startPoint x: 1487, startPoint y: 314, endPoint x: 1482, endPoint y: 305, distance: 10.3
click at [1482, 305] on form "Fee Type Fixed ******* Fee per person £300.00 Subsistence ***** Total fee per p…" at bounding box center [1463, 236] width 210 height 192
click at [1482, 305] on button "Confirm" at bounding box center [1485, 310] width 146 height 25
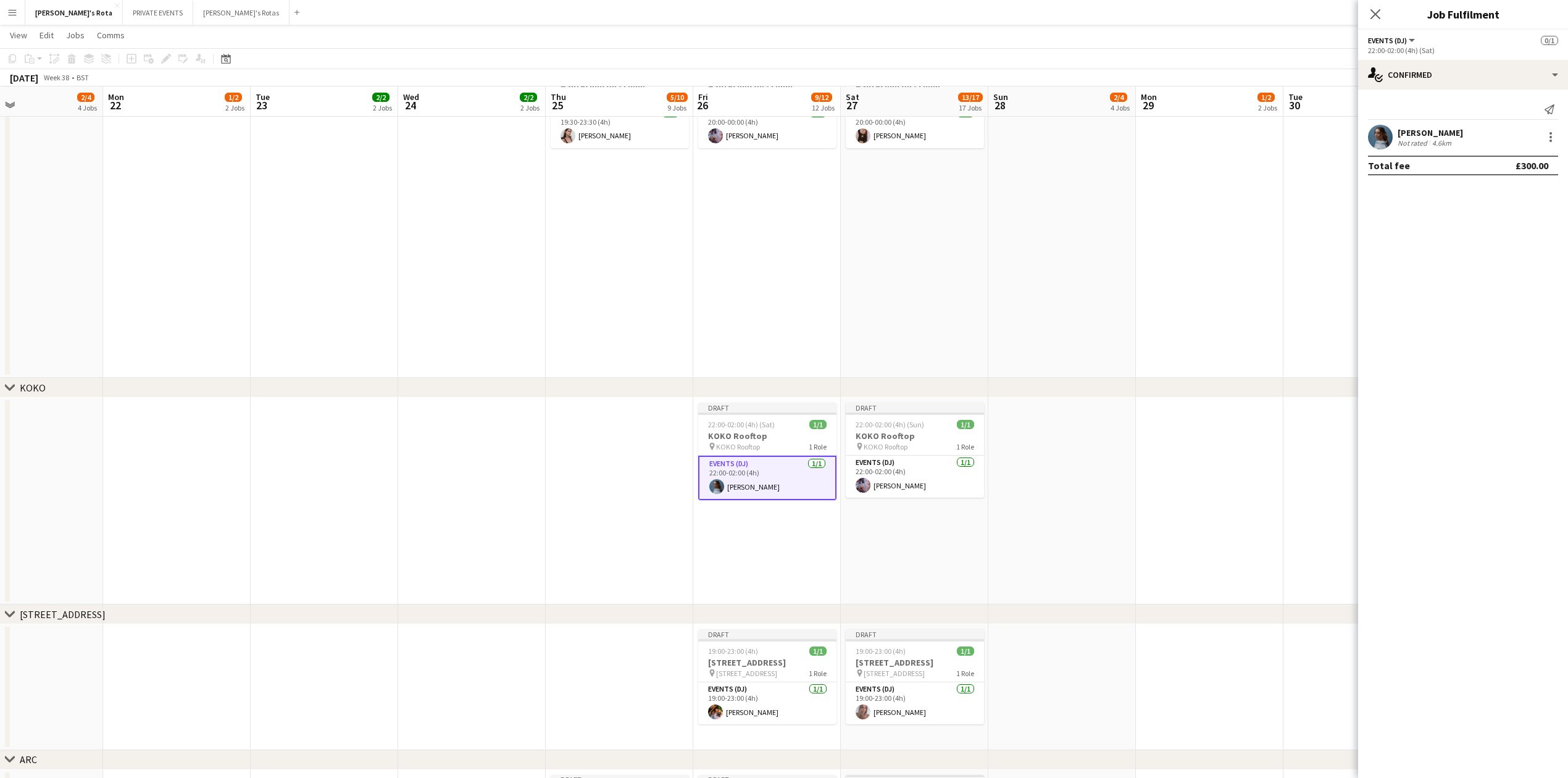
click at [1373, 13] on icon at bounding box center [1375, 14] width 10 height 10
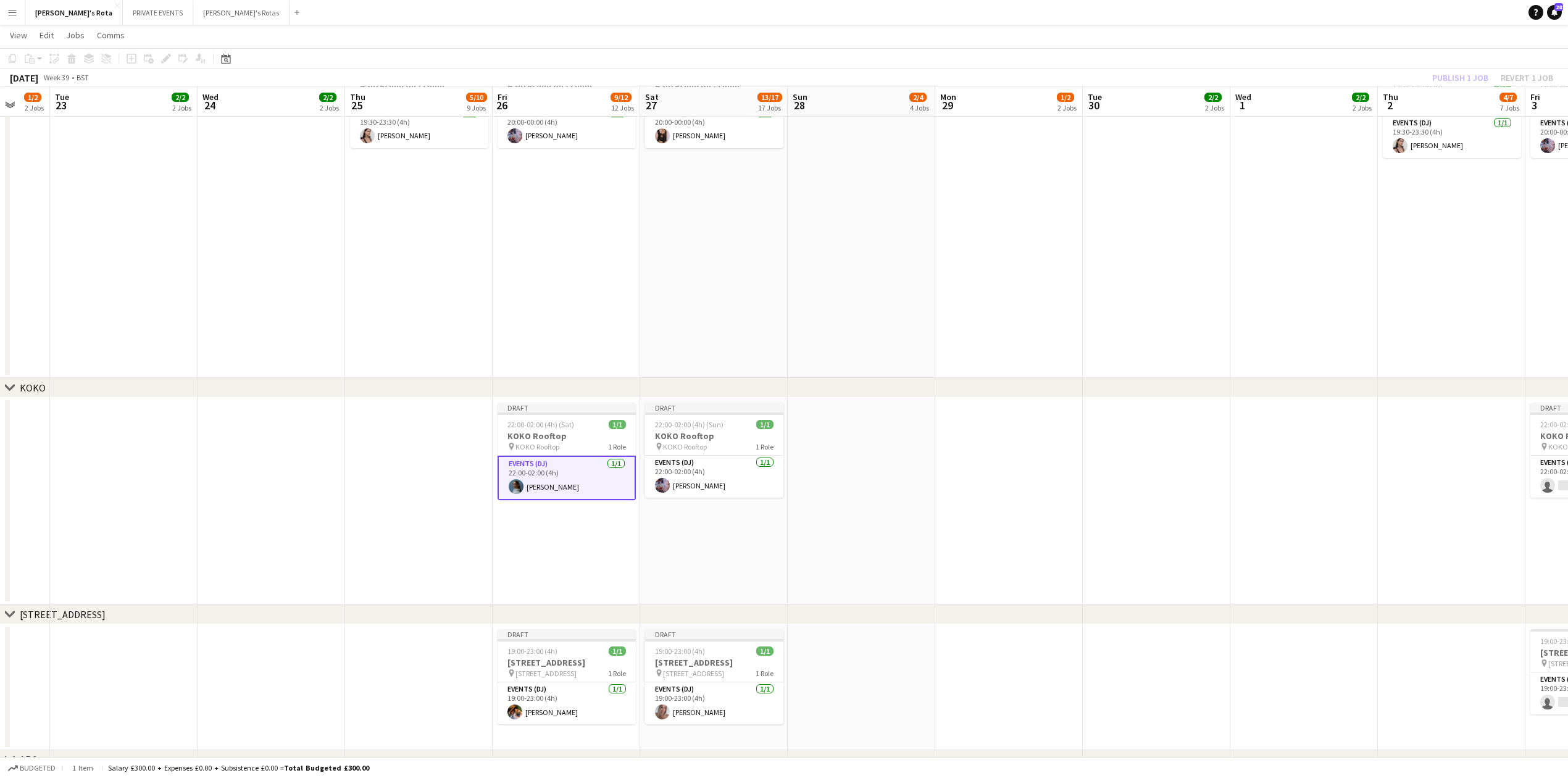
scroll to position [0, 395]
drag, startPoint x: 495, startPoint y: 534, endPoint x: 292, endPoint y: 529, distance: 203.1
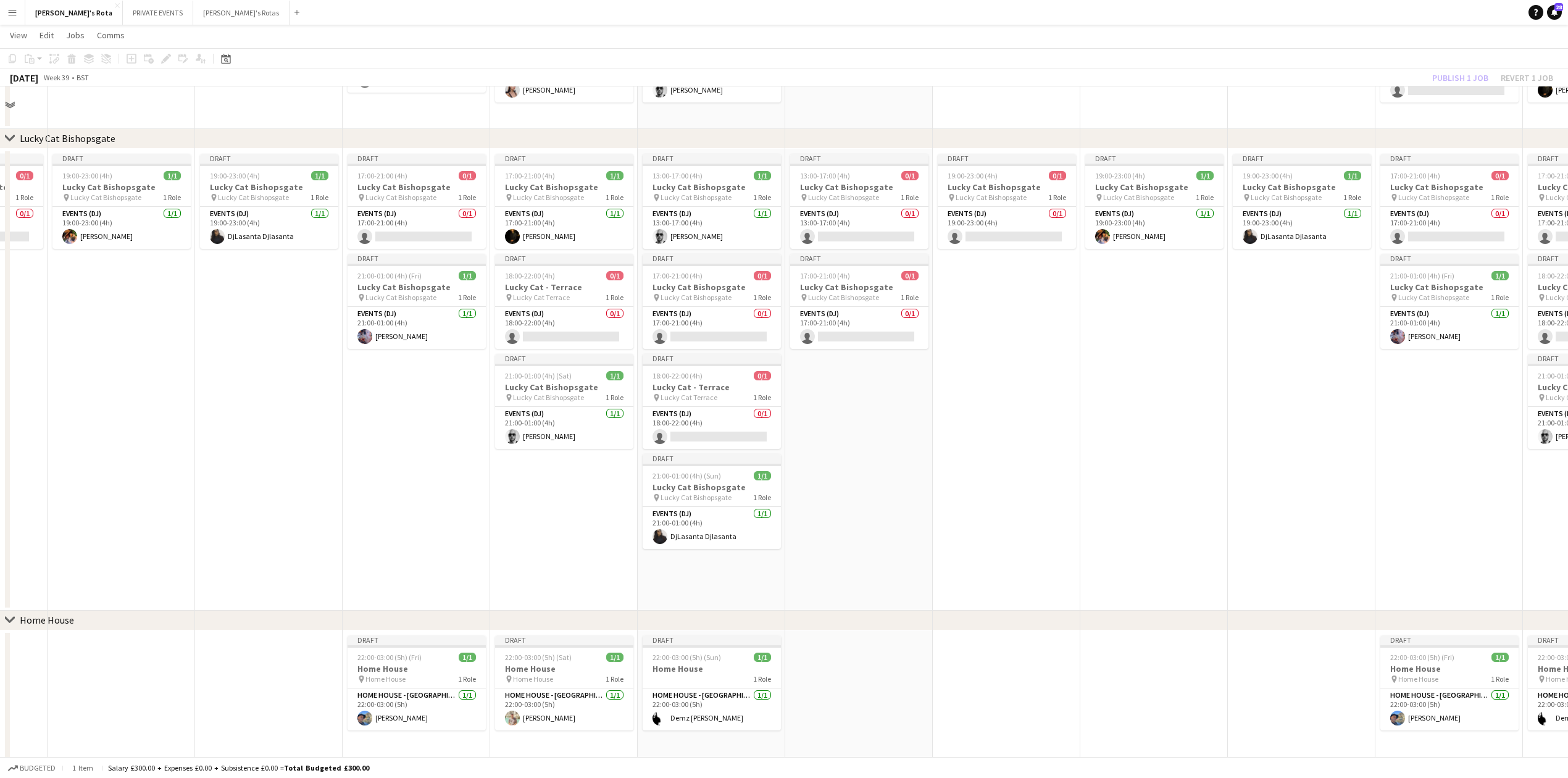
scroll to position [773, 0]
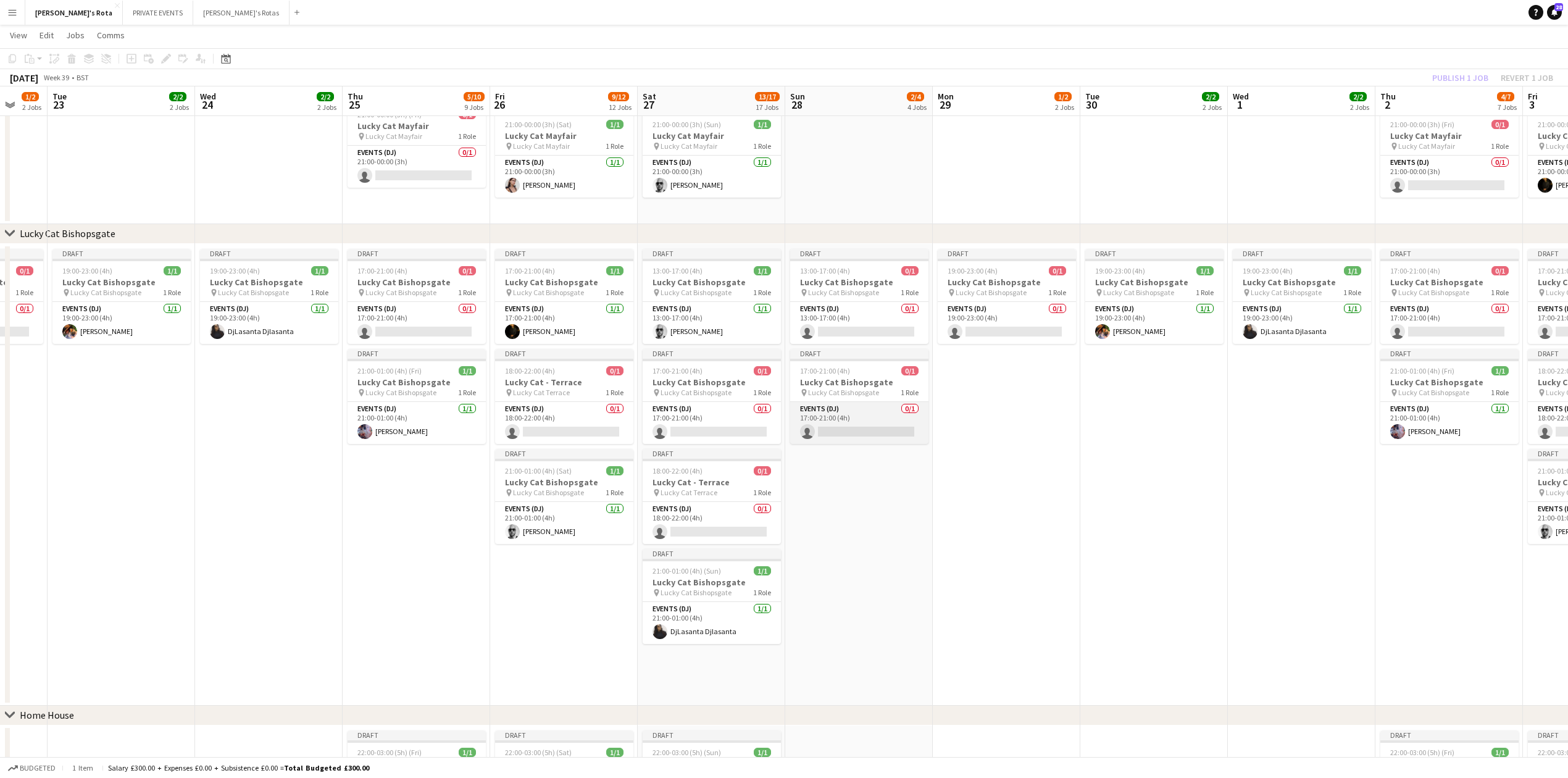
click at [826, 421] on app-card-role "Events (DJ) 0/1 17:00-21:00 (4h) single-neutral-actions" at bounding box center [860, 423] width 139 height 42
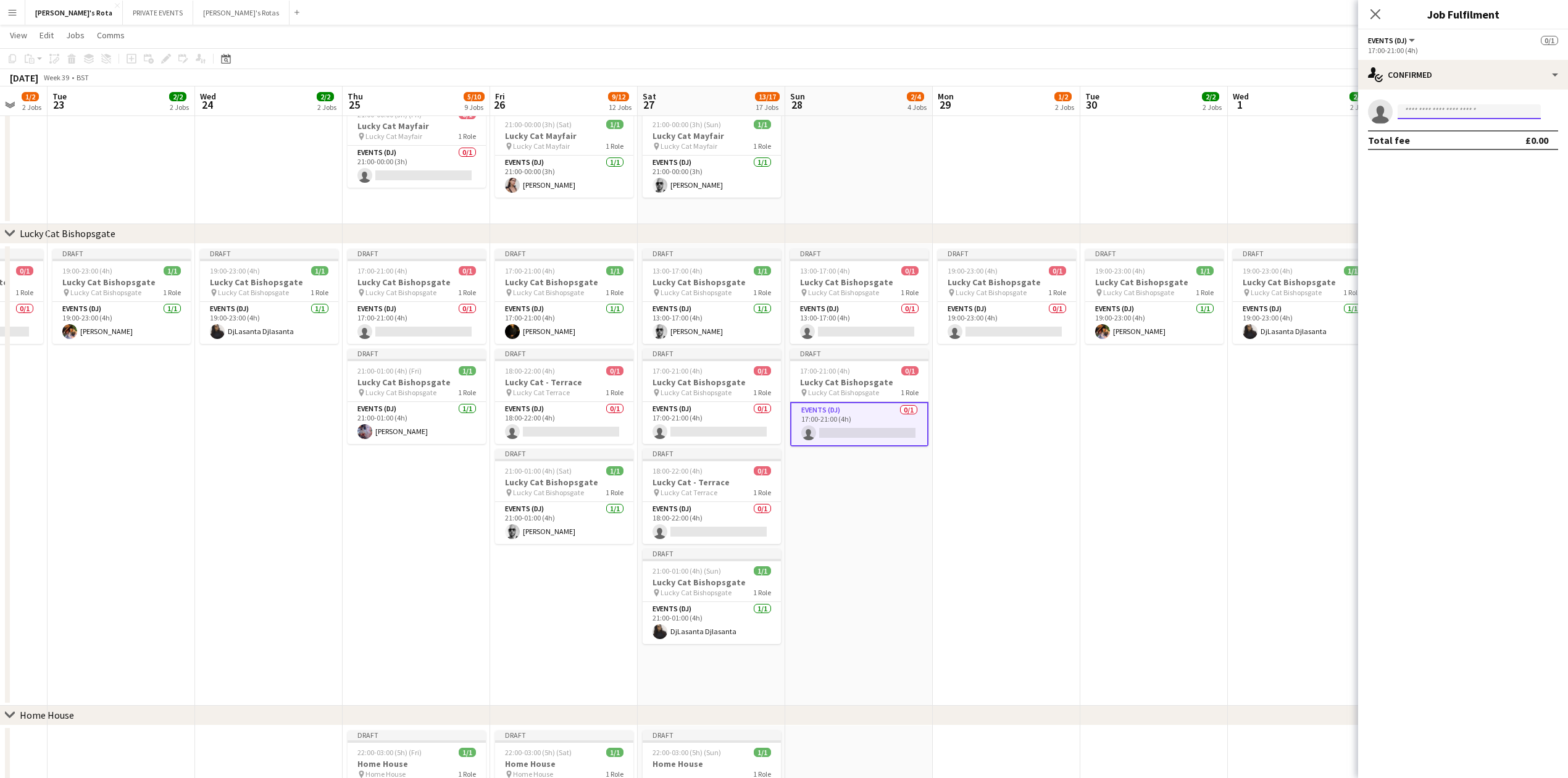
click at [1426, 110] on input at bounding box center [1469, 112] width 143 height 15
type input "******"
click at [1426, 145] on span "+447983570273" at bounding box center [1469, 149] width 123 height 10
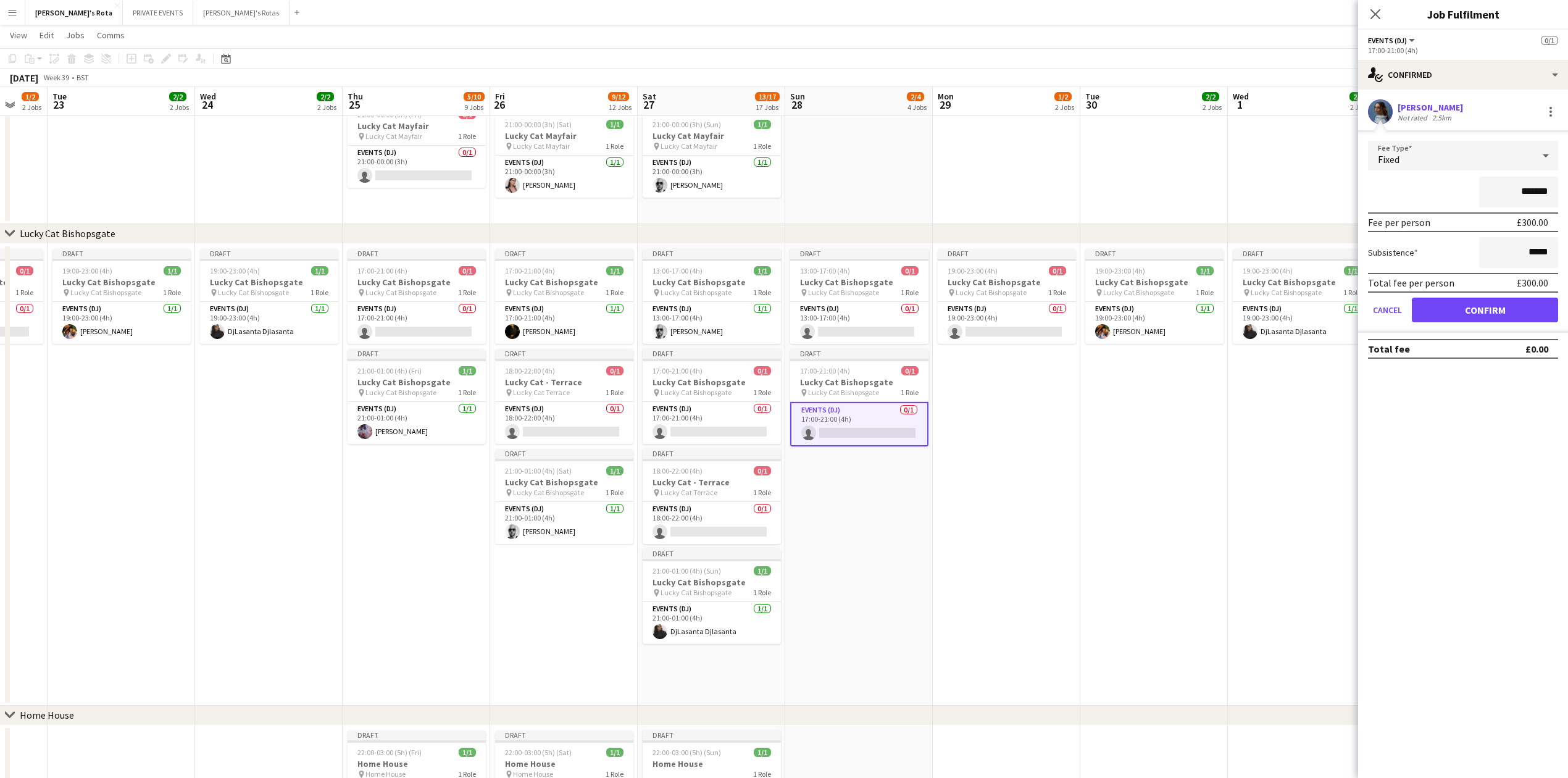
click at [1469, 294] on form "Fee Type Fixed ******* Fee per person £300.00 Subsistence ***** Total fee per p…" at bounding box center [1463, 236] width 210 height 192
click at [1474, 313] on button "Confirm" at bounding box center [1485, 310] width 146 height 25
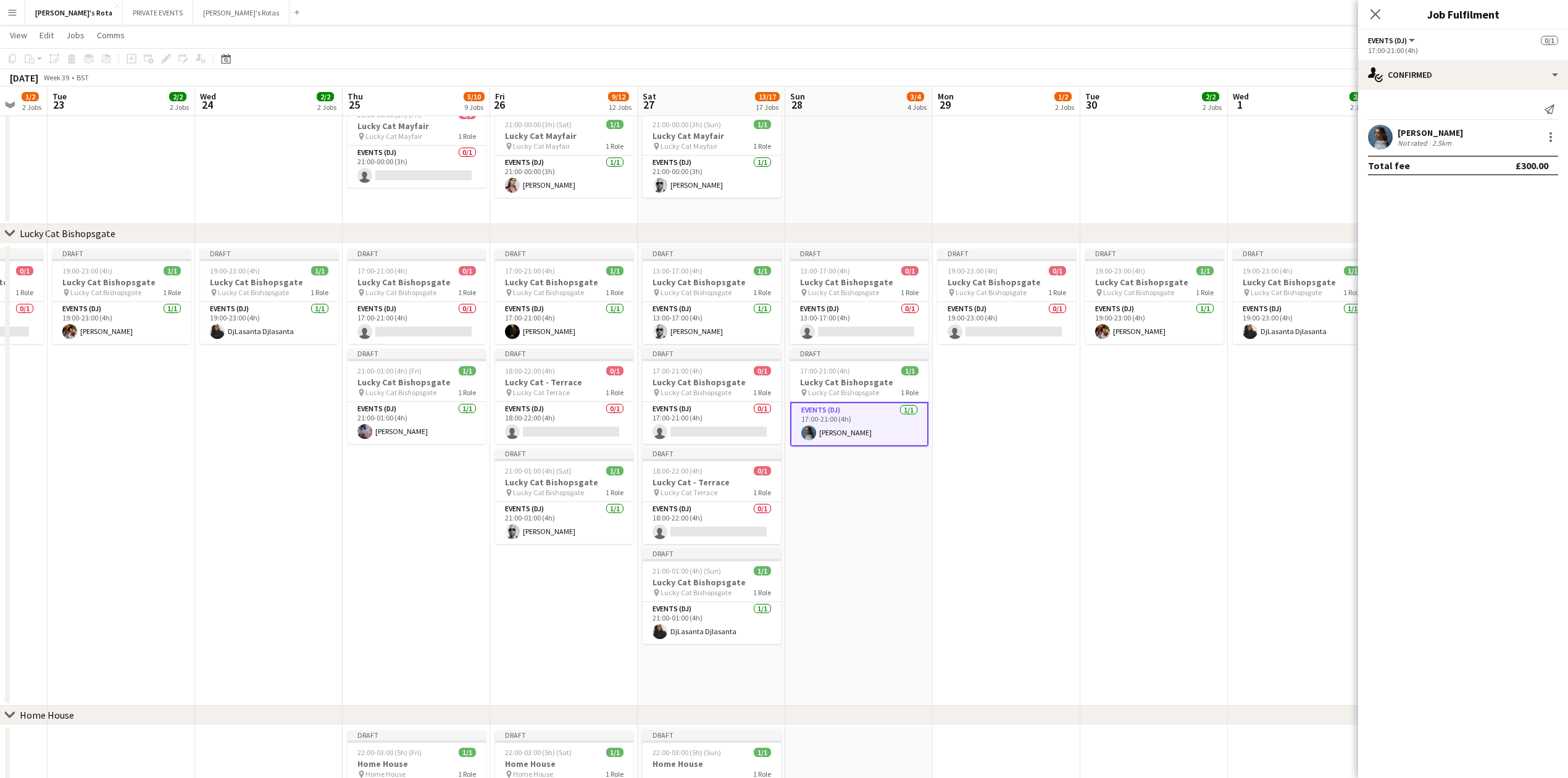
drag, startPoint x: 1379, startPoint y: 3, endPoint x: 1375, endPoint y: 13, distance: 10.8
click at [1378, 4] on div "Close pop-in" at bounding box center [1375, 14] width 35 height 29
click at [1375, 15] on icon at bounding box center [1375, 14] width 12 height 12
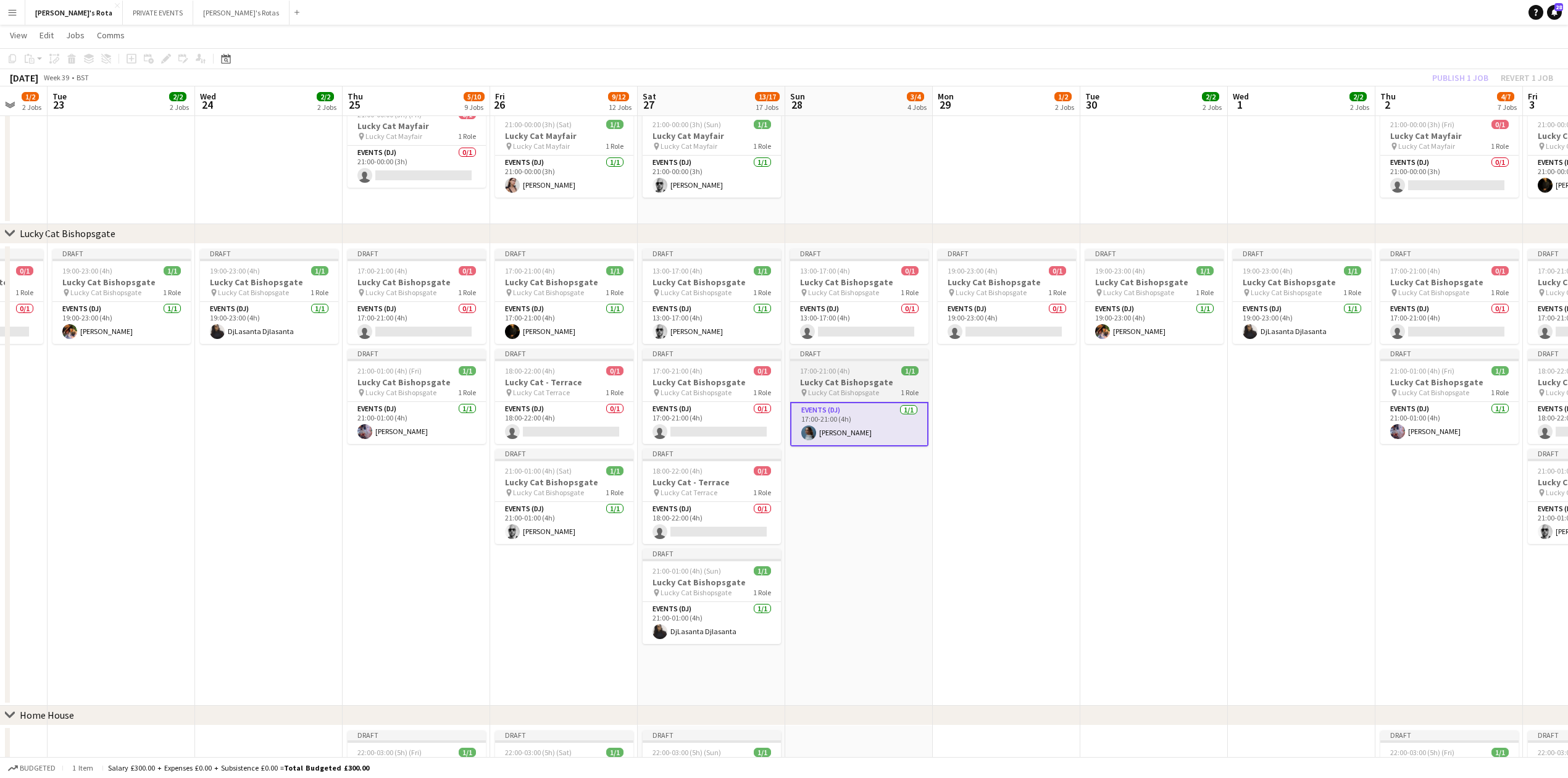
click at [857, 383] on h3 "Lucky Cat Bishopsgate" at bounding box center [860, 382] width 139 height 11
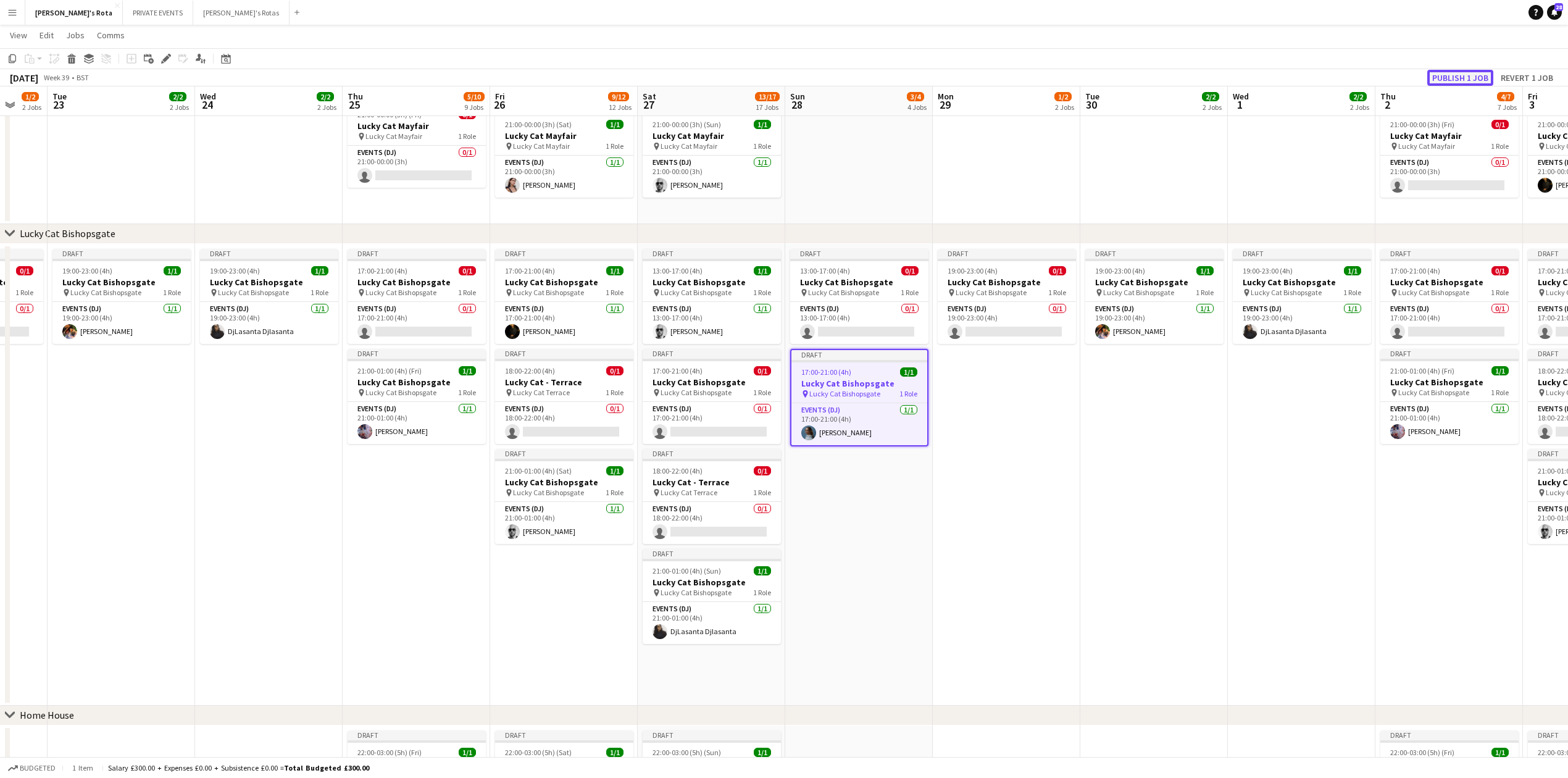
click at [1448, 79] on button "Publish 1 job" at bounding box center [1460, 78] width 66 height 16
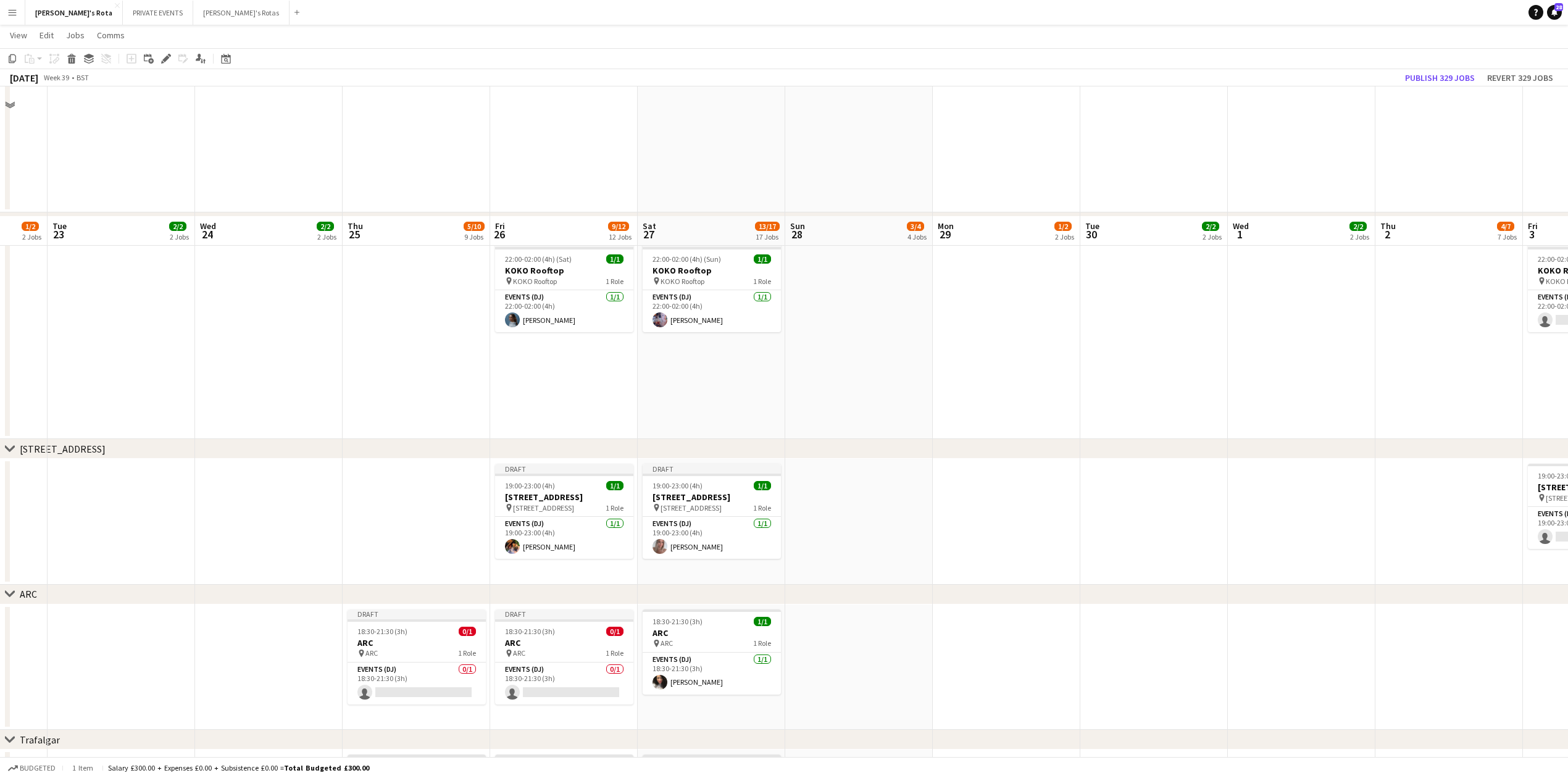
scroll to position [1844, 0]
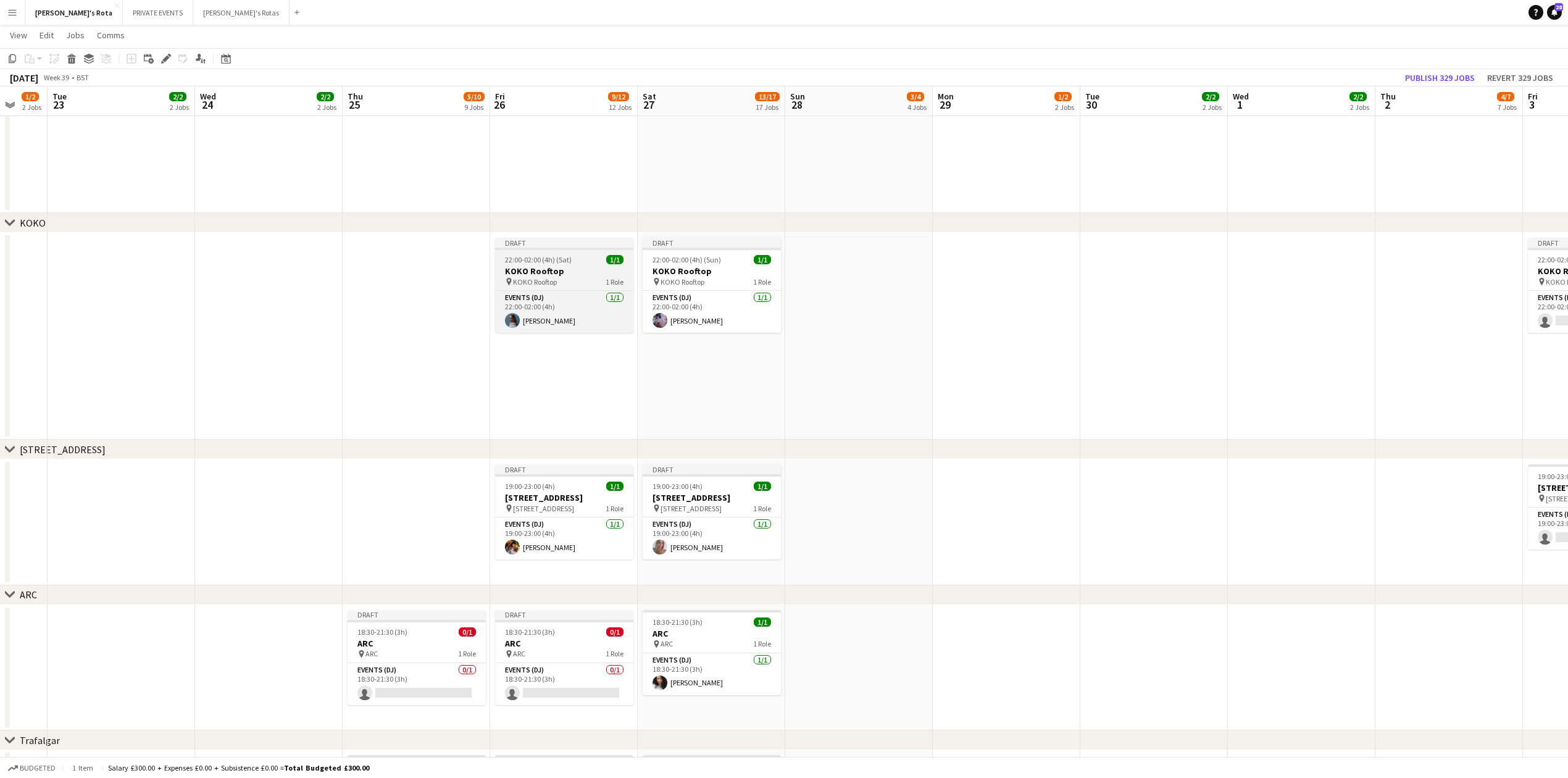
click at [558, 258] on span "22:00-02:00 (4h) (Sat)" at bounding box center [538, 260] width 67 height 9
click at [1454, 75] on button "Publish 1 job" at bounding box center [1460, 78] width 66 height 16
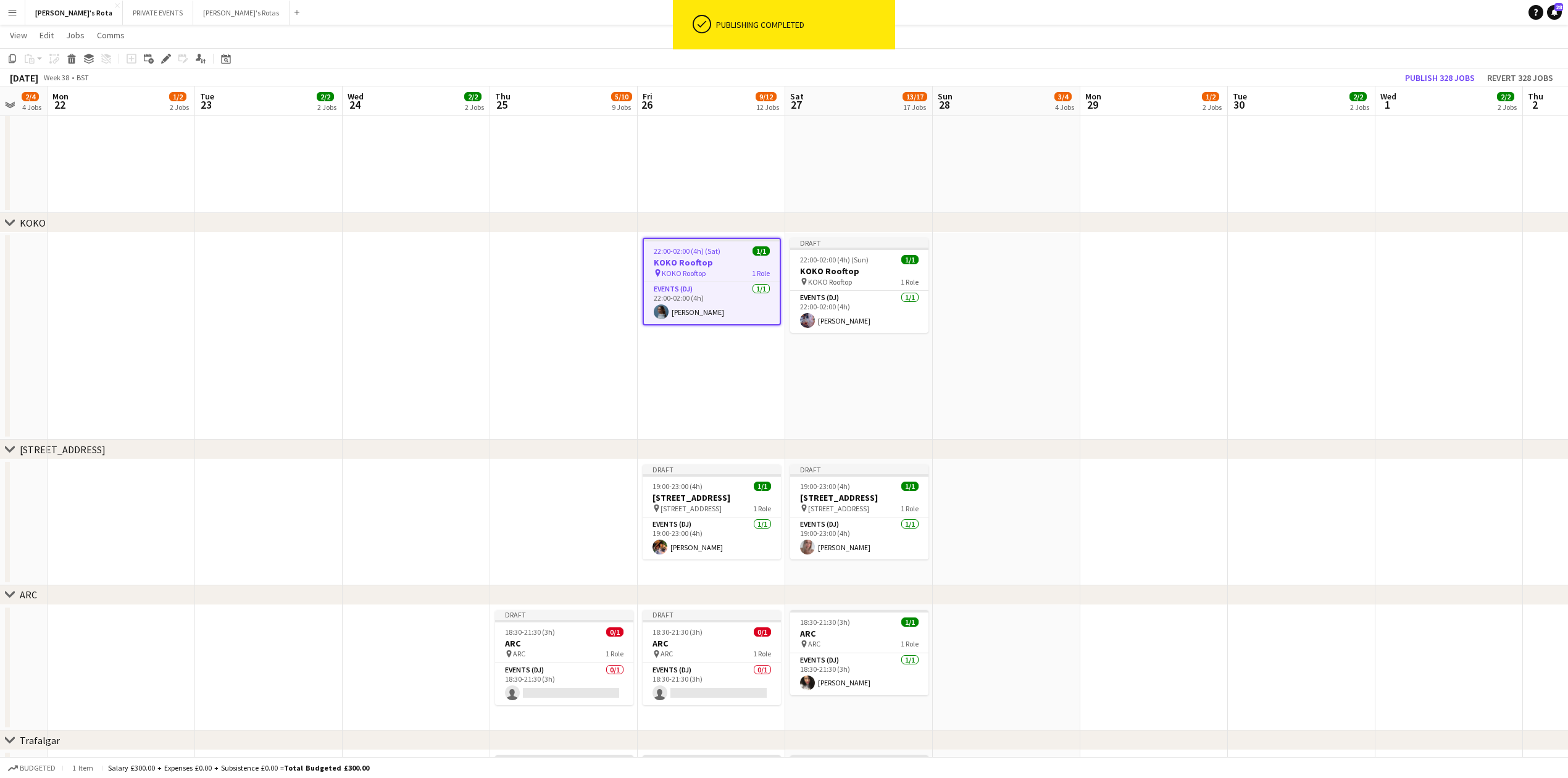
drag, startPoint x: 277, startPoint y: 325, endPoint x: 719, endPoint y: 346, distance: 442.5
click at [847, 349] on app-calendar-viewport "Fri 19 8/14 14 Jobs Sat 20 10/14 14 Jobs Sun 21 2/4 4 Jobs Mon 22 1/2 2 Jobs Tu…" at bounding box center [784, 710] width 1568 height 5011
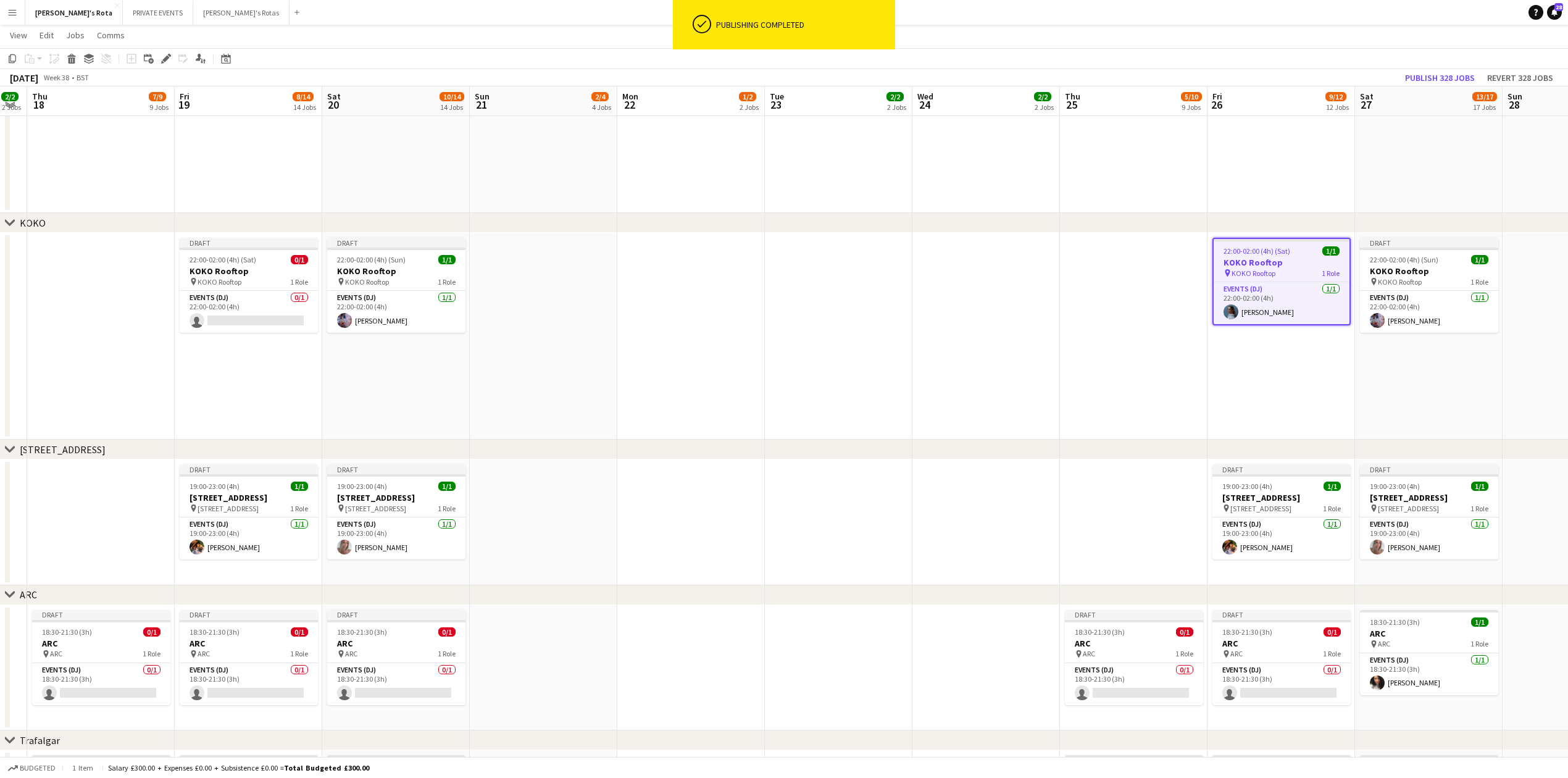
scroll to position [0, 349]
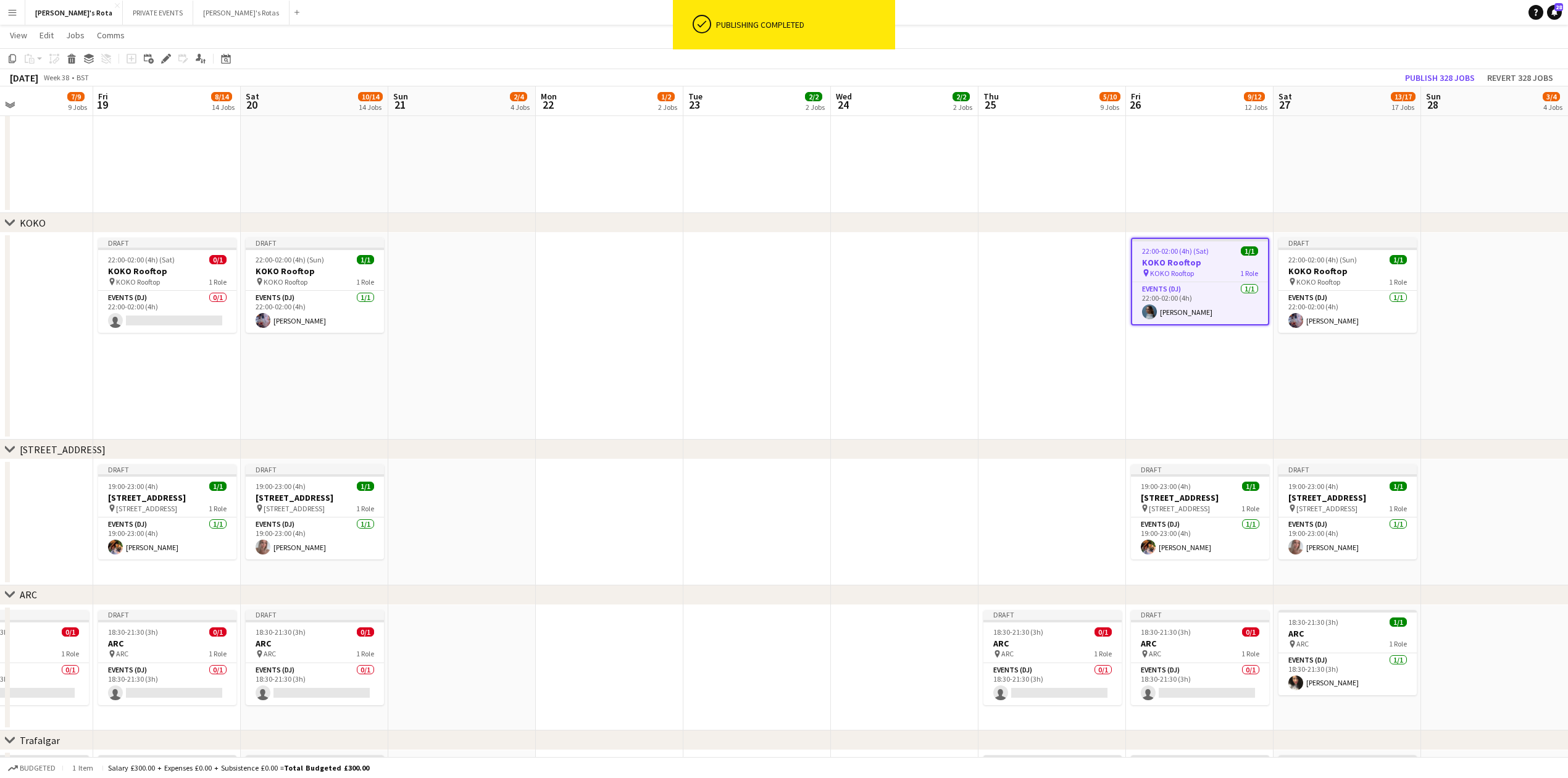
drag, startPoint x: 757, startPoint y: 351, endPoint x: 945, endPoint y: 341, distance: 188.3
click at [946, 342] on app-calendar-viewport "Tue 16 2/2 2 Jobs Wed 17 2/2 2 Jobs Thu 18 7/9 9 Jobs Fri 19 8/14 14 Jobs Sat 2…" at bounding box center [784, 710] width 1568 height 5011
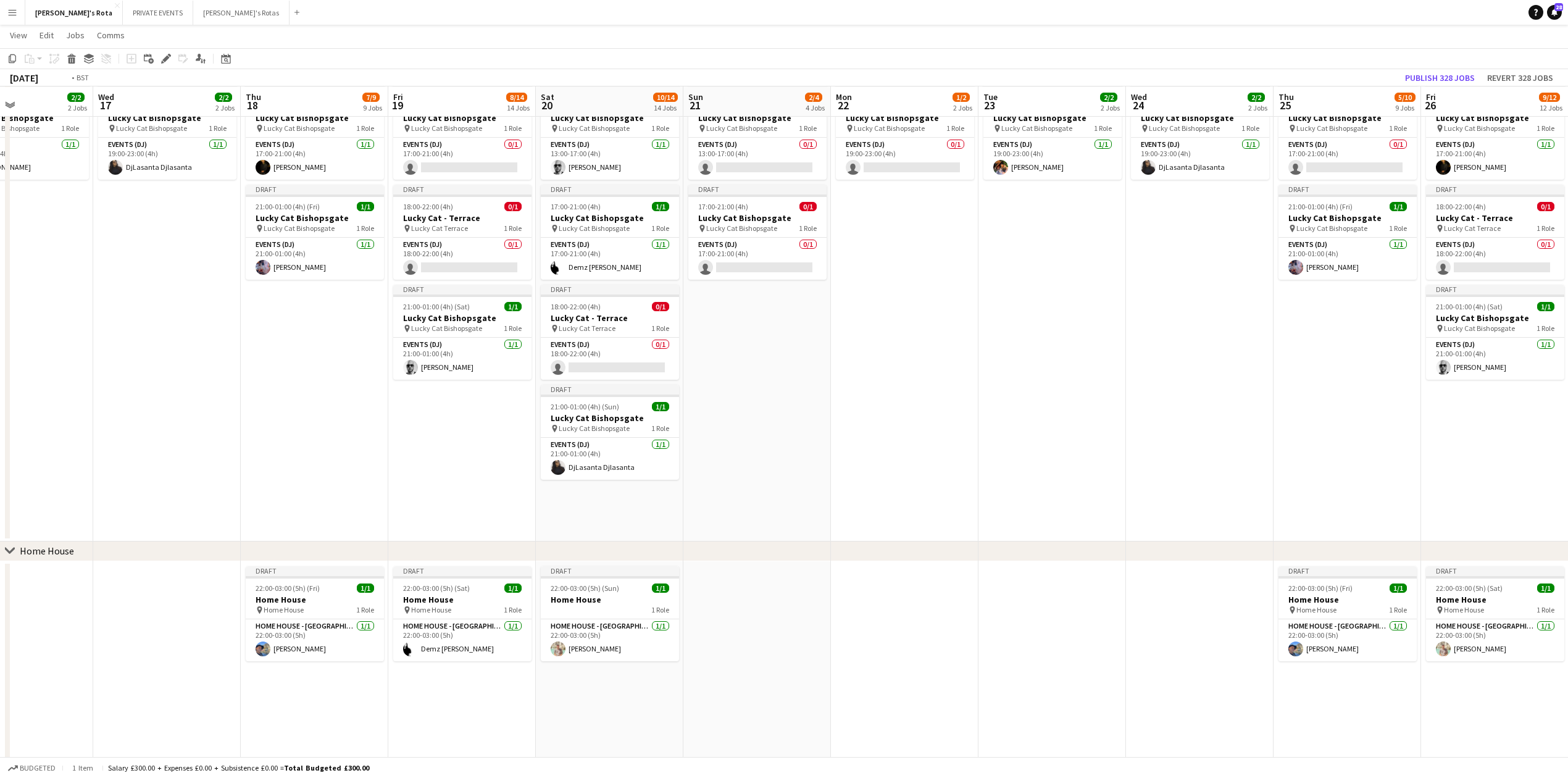
scroll to position [0, 280]
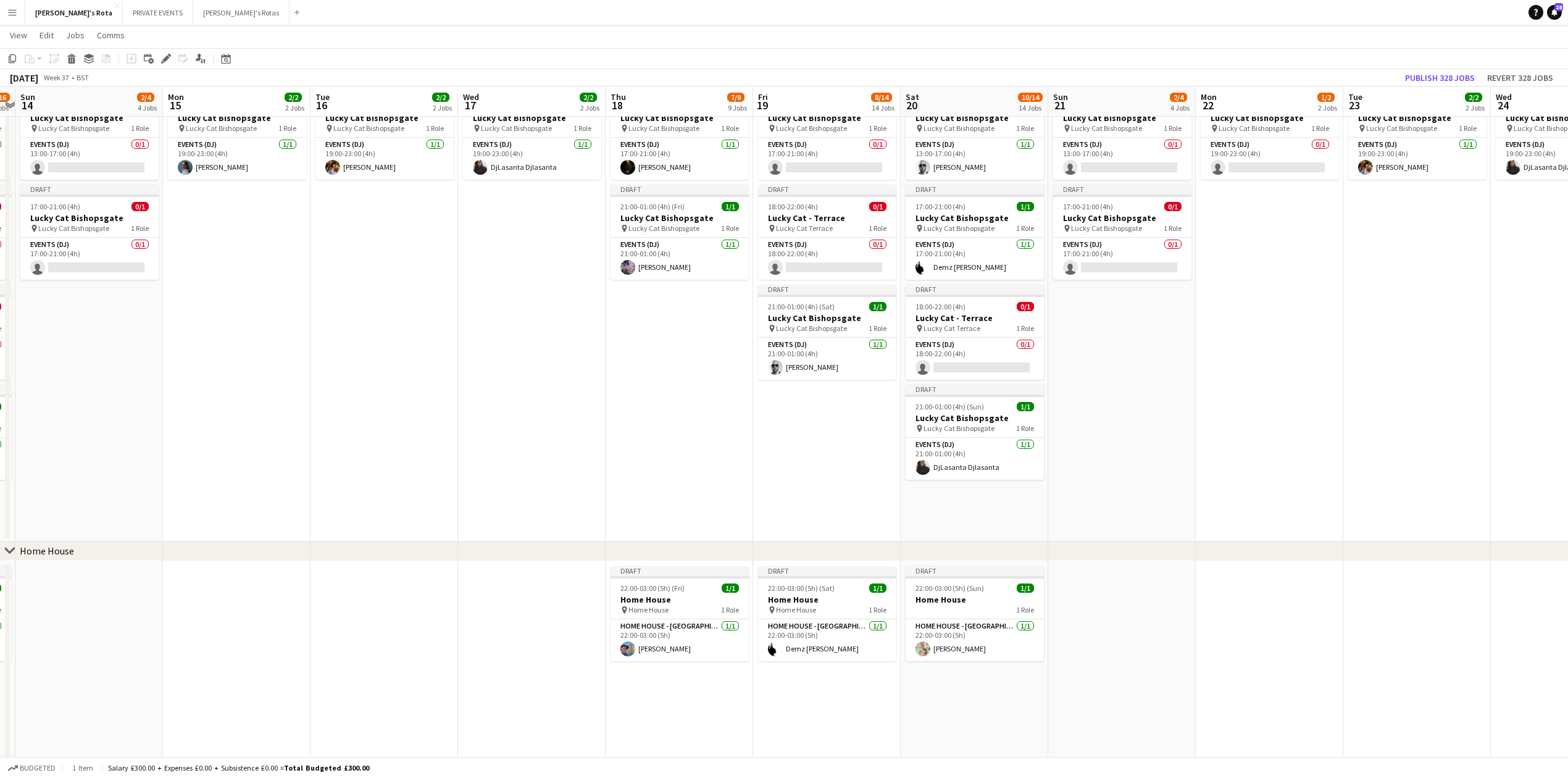
drag, startPoint x: 551, startPoint y: 421, endPoint x: 616, endPoint y: 421, distance: 65.0
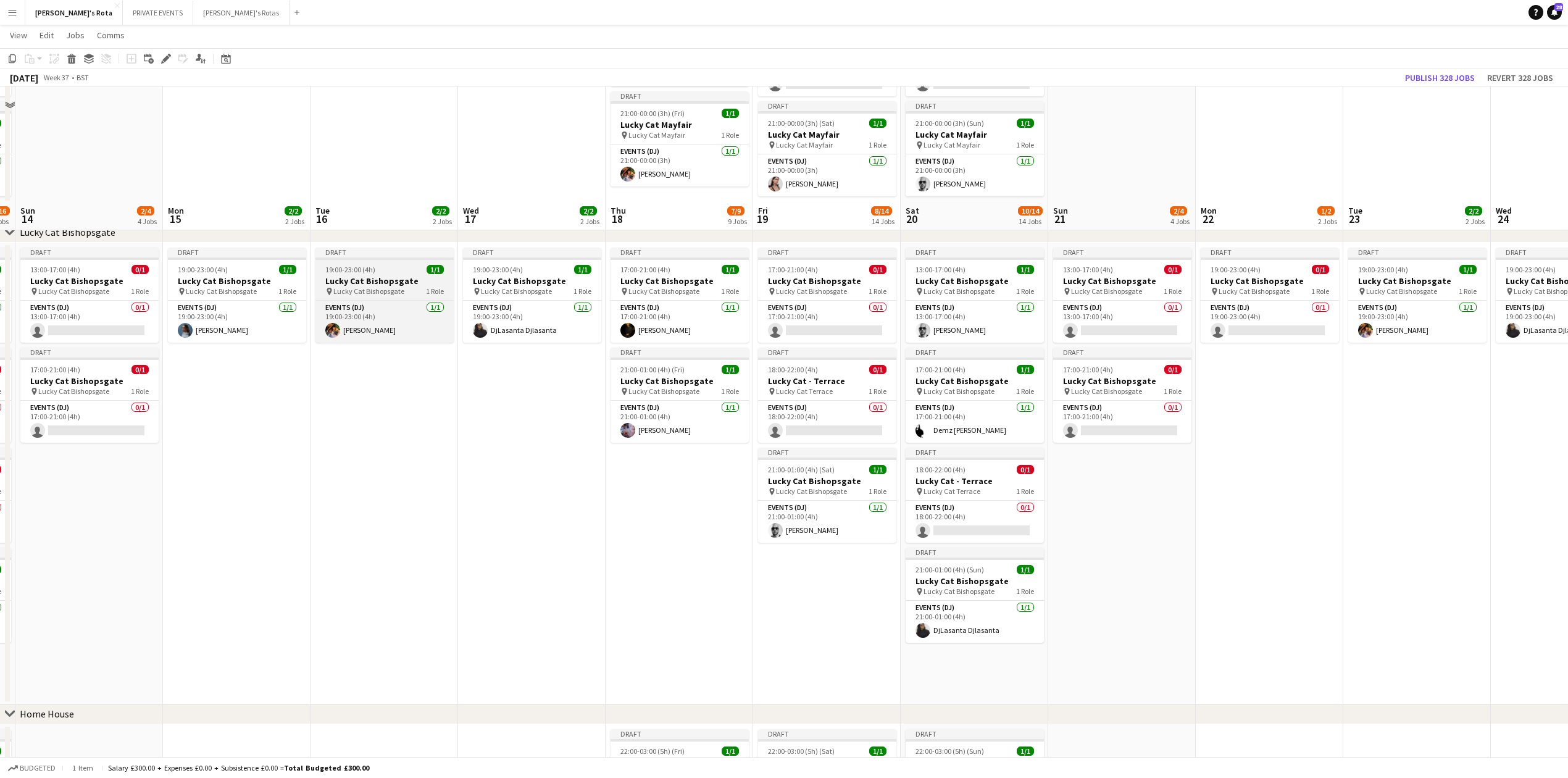
scroll to position [773, 0]
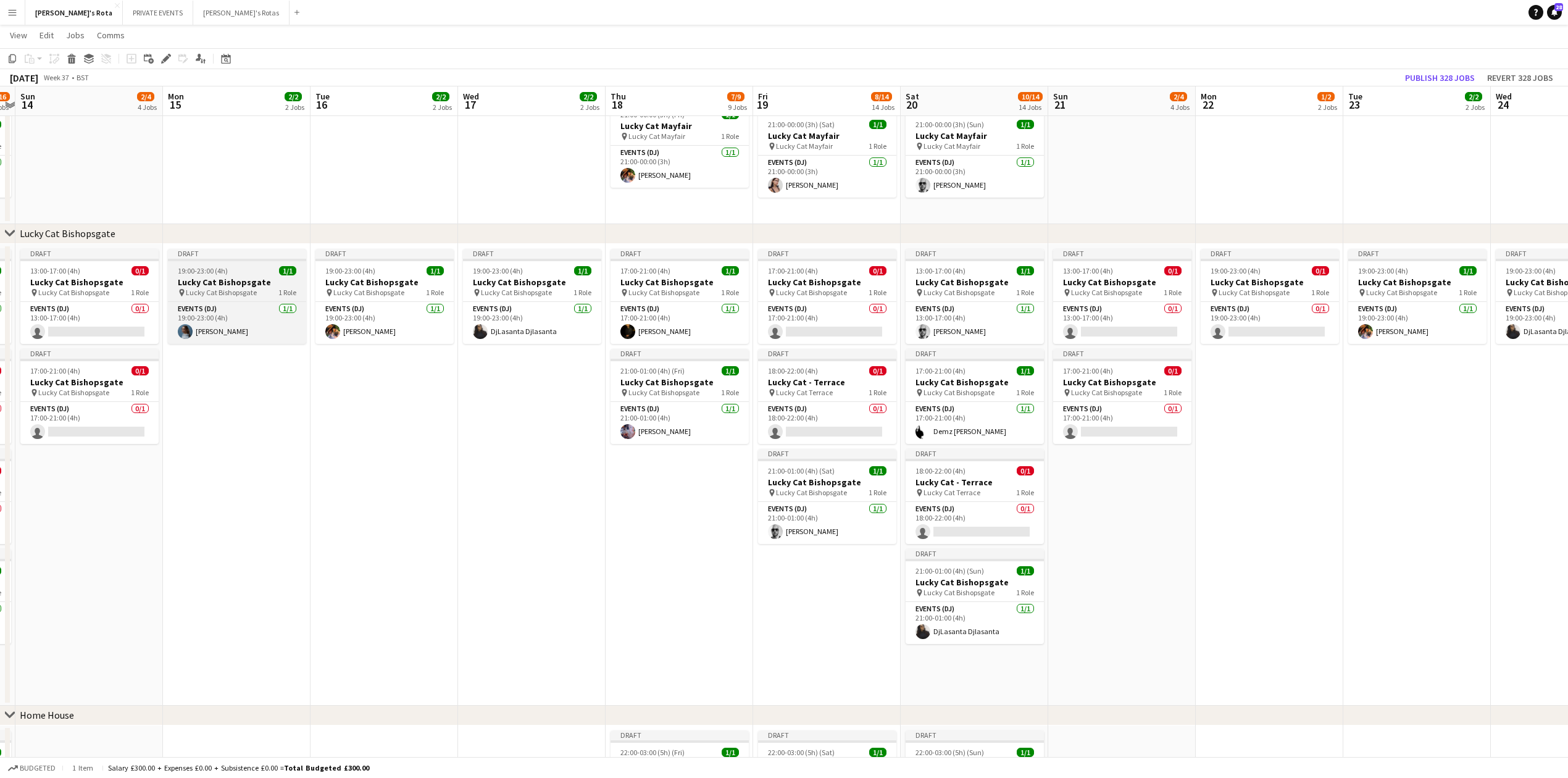
click at [238, 279] on h3 "Lucky Cat Bishopsgate" at bounding box center [237, 282] width 139 height 11
click at [1460, 77] on button "Publish 1 job" at bounding box center [1460, 78] width 66 height 16
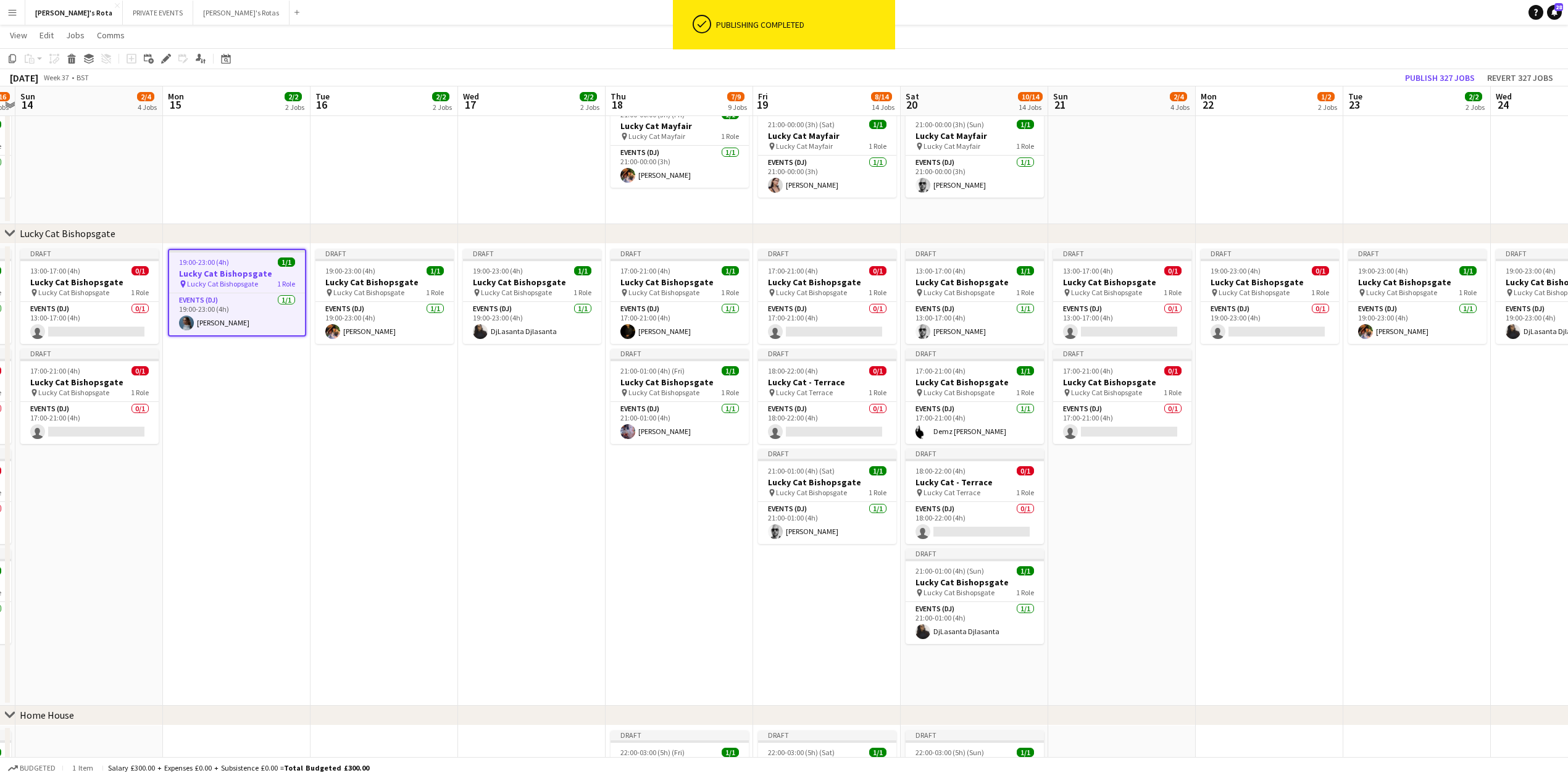
drag, startPoint x: 303, startPoint y: 500, endPoint x: 284, endPoint y: 483, distance: 25.5
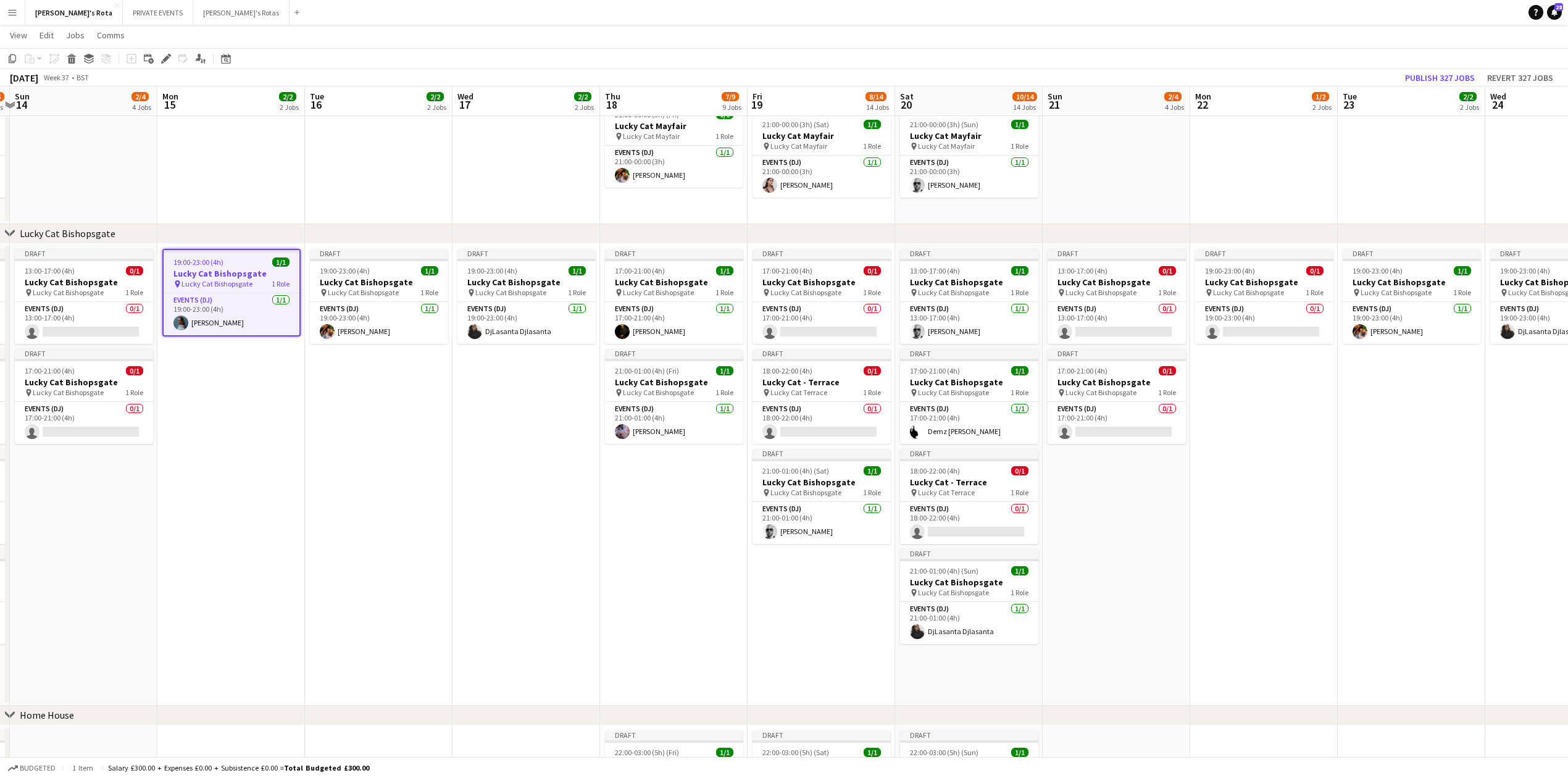
click at [216, 428] on app-date-cell "19:00-23:00 (4h) 1/1 Lucky Cat Bishopsgate pin Lucky Cat Bishopsgate 1 Role Eve…" at bounding box center [231, 474] width 148 height 462
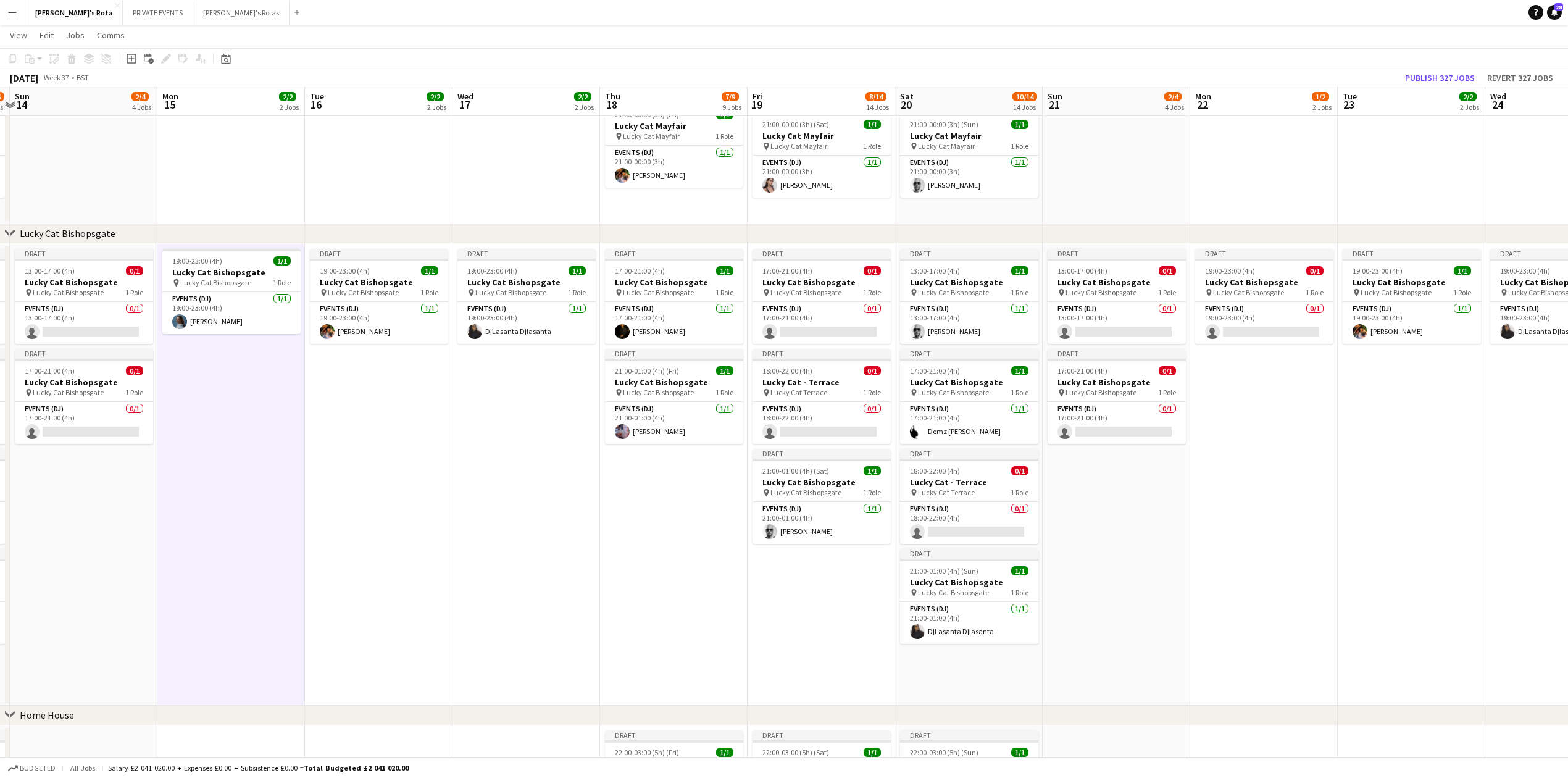
drag, startPoint x: 74, startPoint y: 592, endPoint x: 664, endPoint y: 600, distance: 590.1
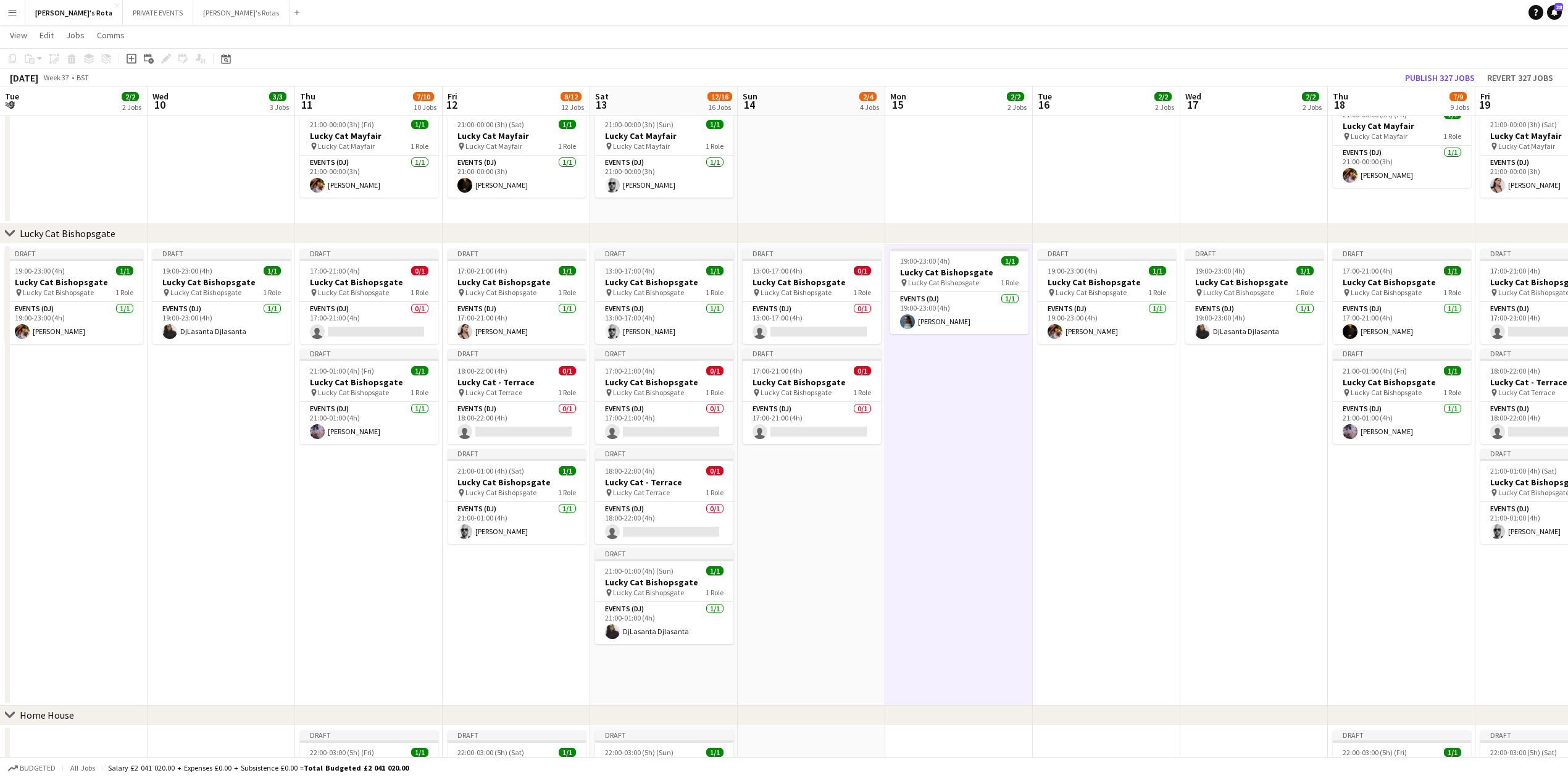
drag, startPoint x: 303, startPoint y: 596, endPoint x: 440, endPoint y: 578, distance: 138.2
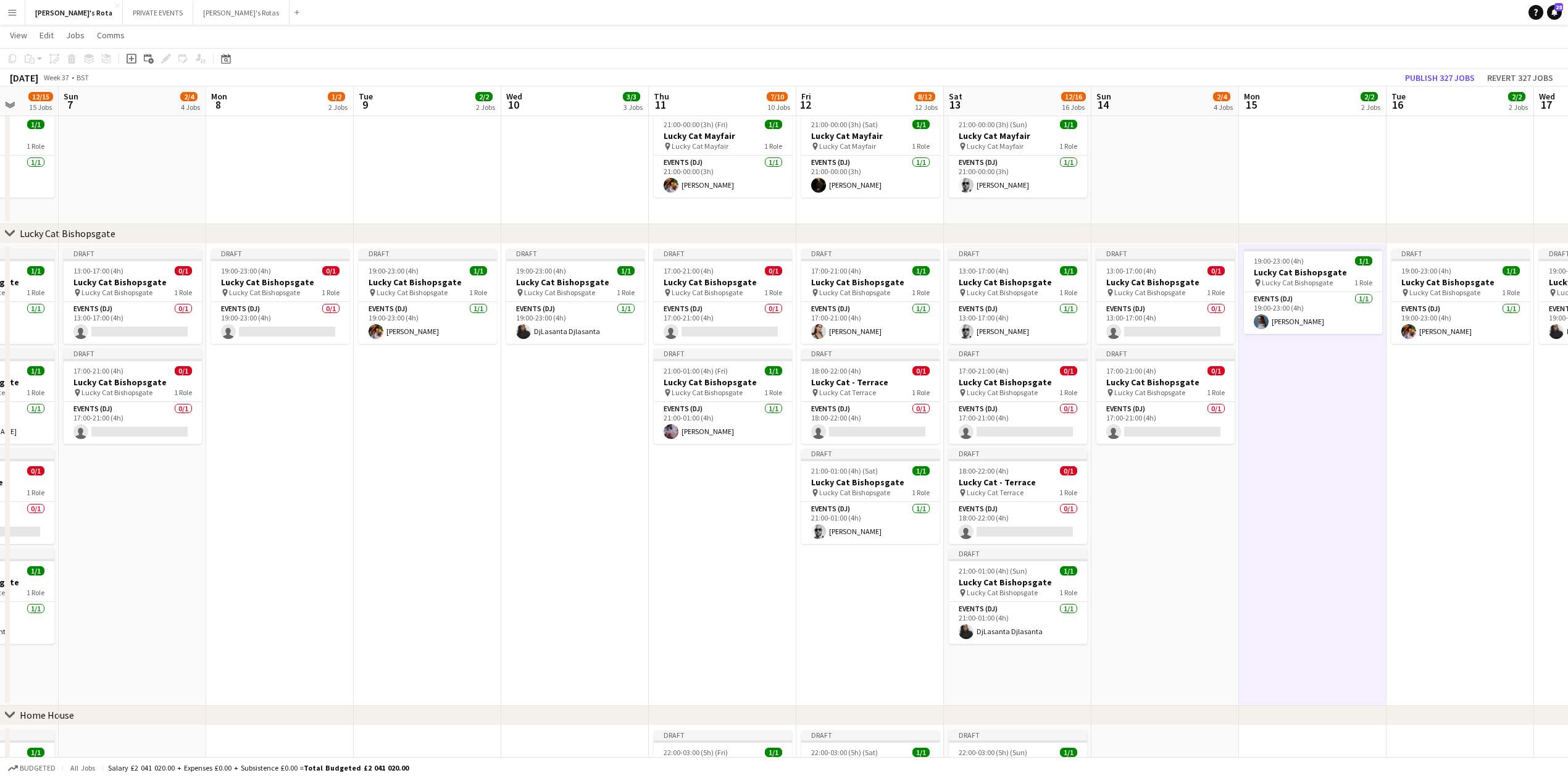
drag, startPoint x: 434, startPoint y: 584, endPoint x: 717, endPoint y: 572, distance: 283.3
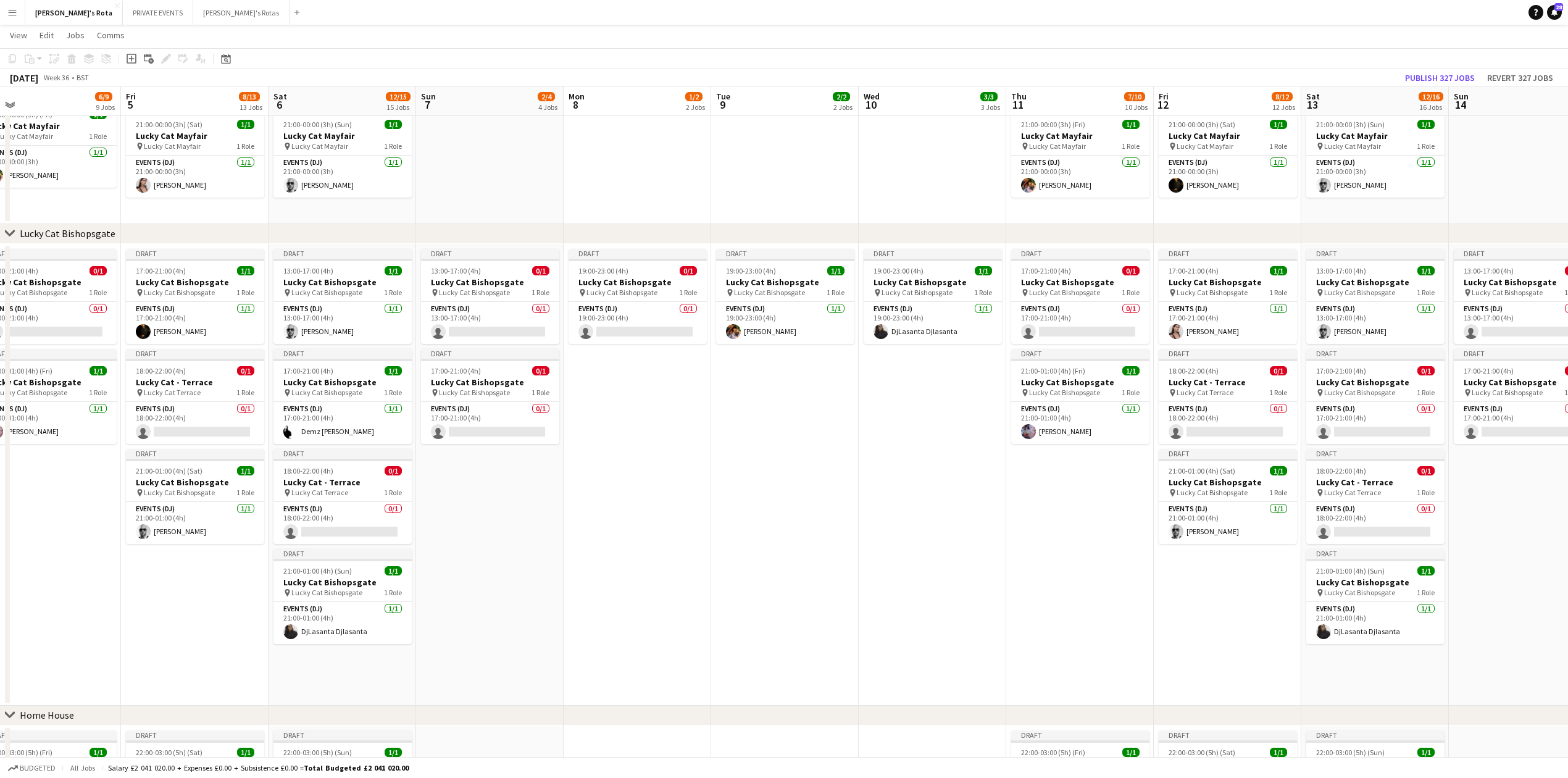
scroll to position [0, 301]
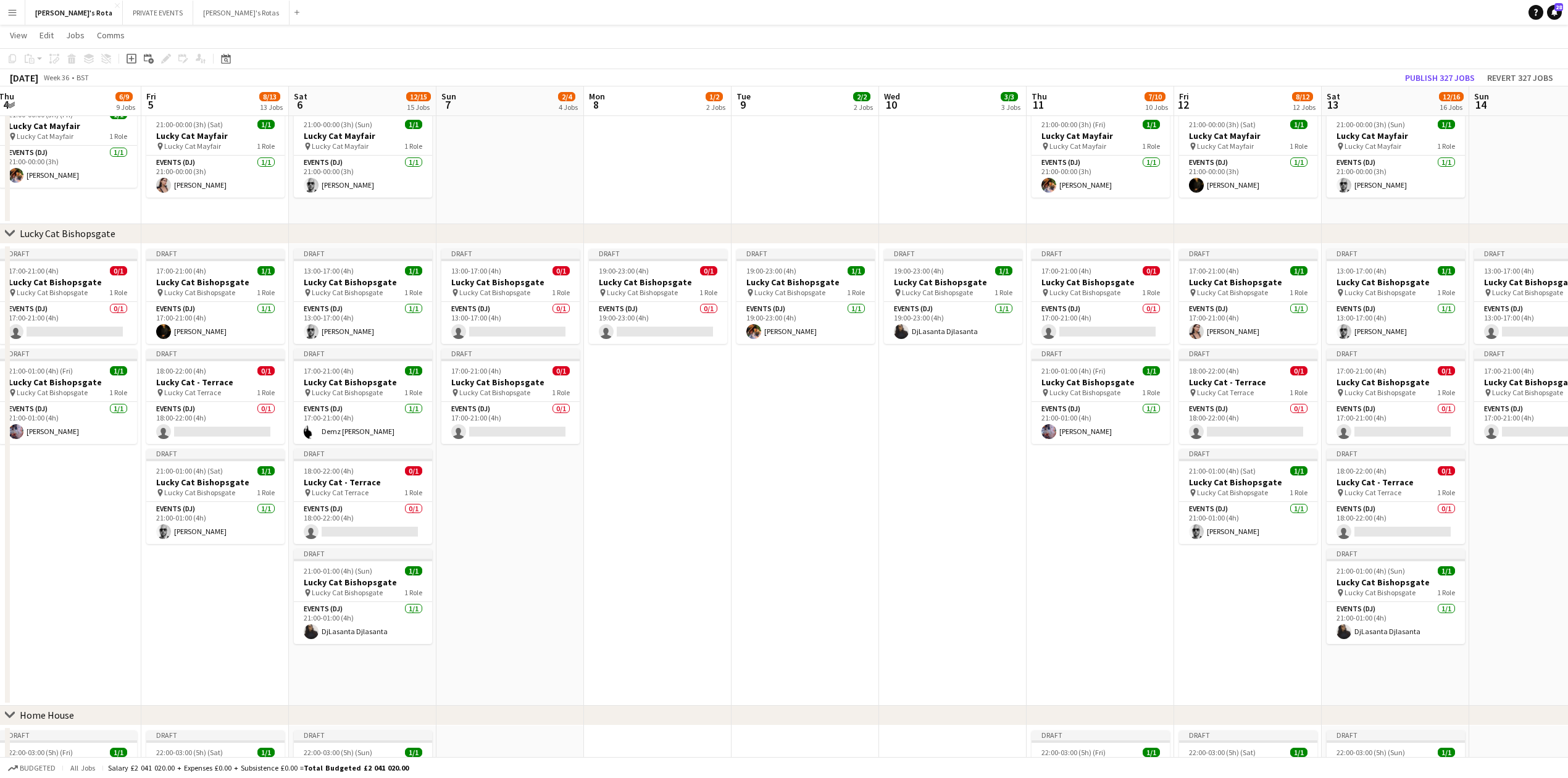
drag, startPoint x: 650, startPoint y: 569, endPoint x: 754, endPoint y: 565, distance: 104.1
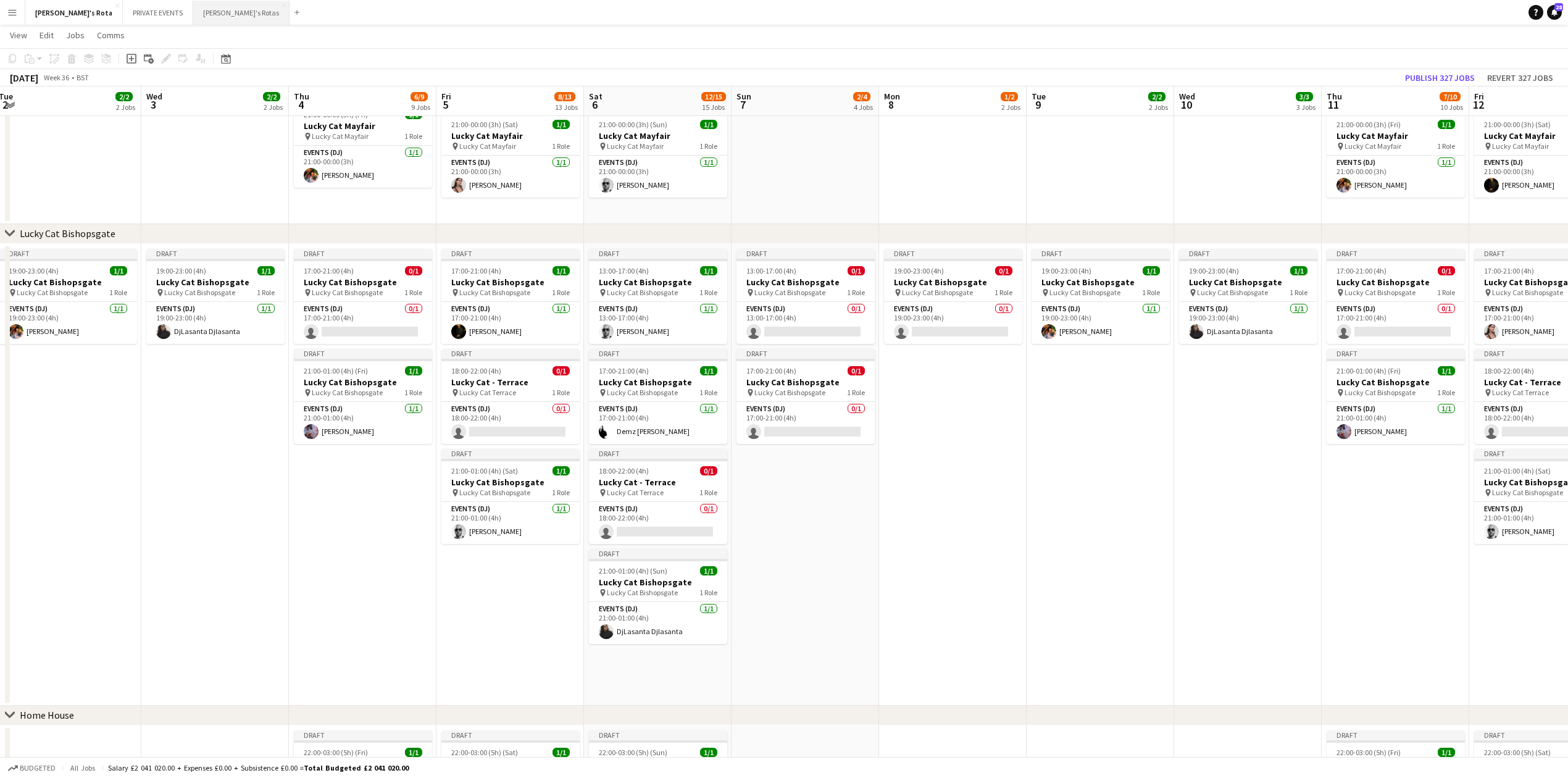
click at [193, 12] on button "Katie's Rotas Close" at bounding box center [242, 13] width 96 height 24
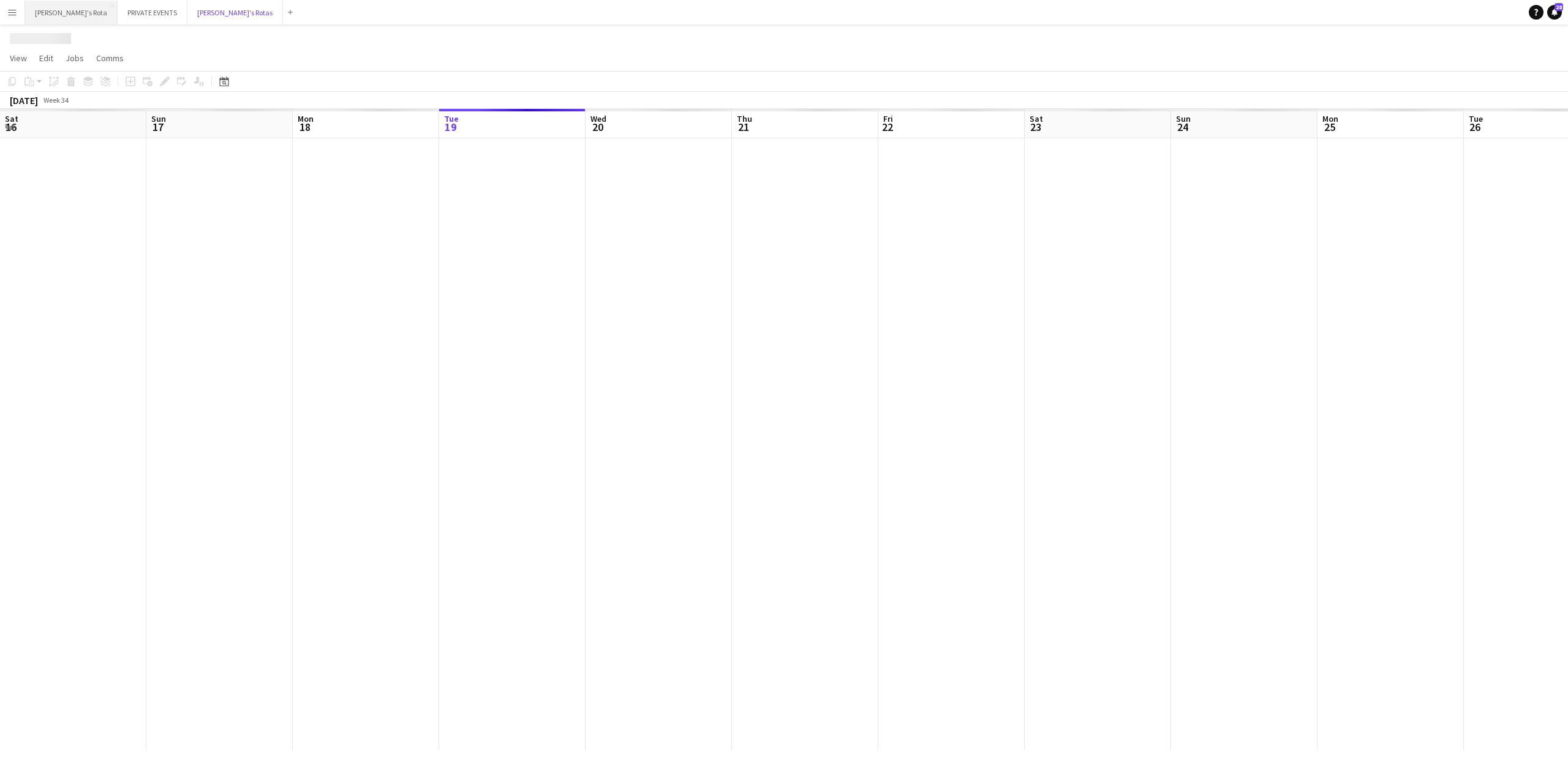
scroll to position [0, 293]
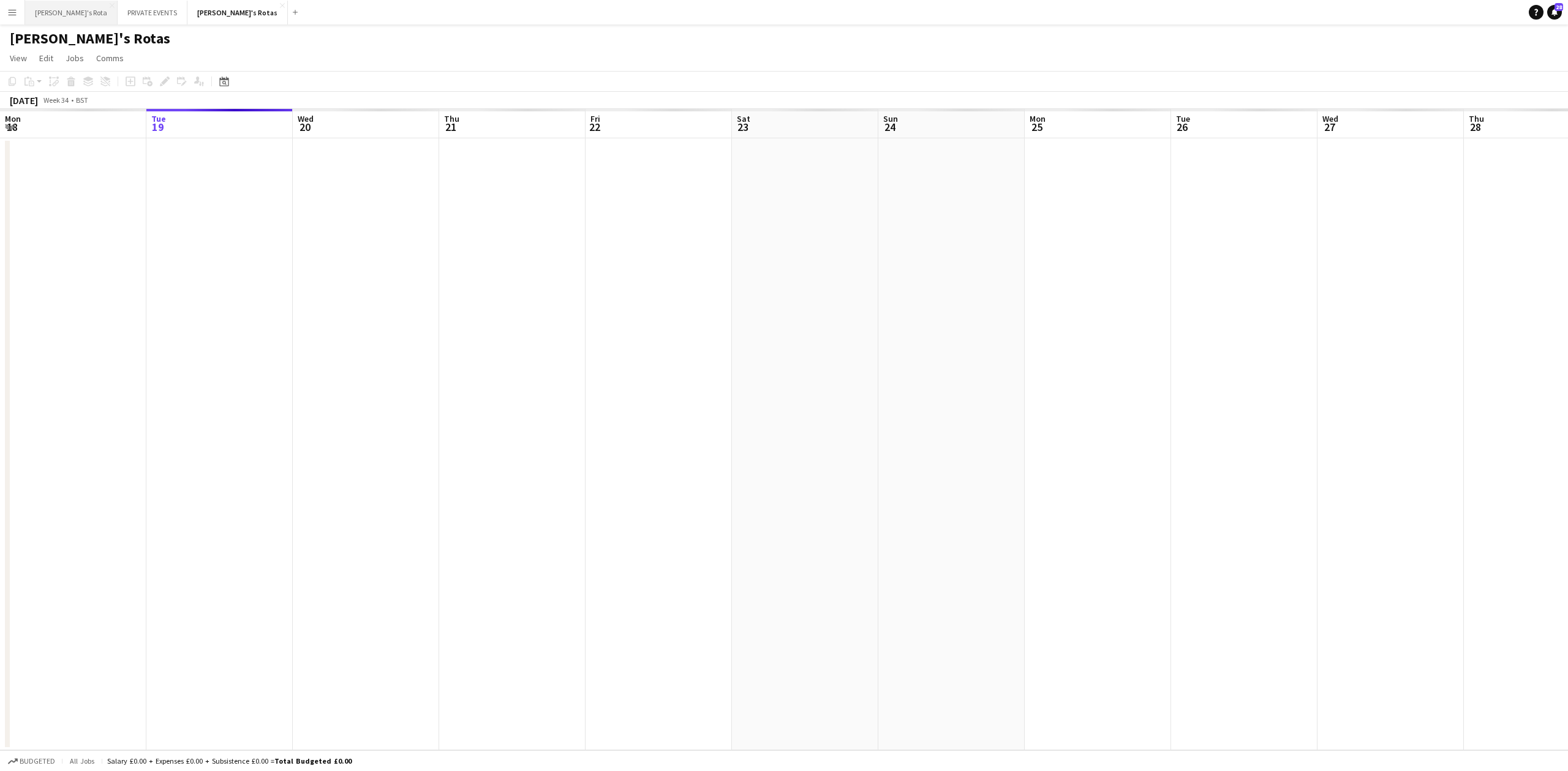
click at [25, 12] on button "[PERSON_NAME]'s Rota Close" at bounding box center [72, 13] width 93 height 24
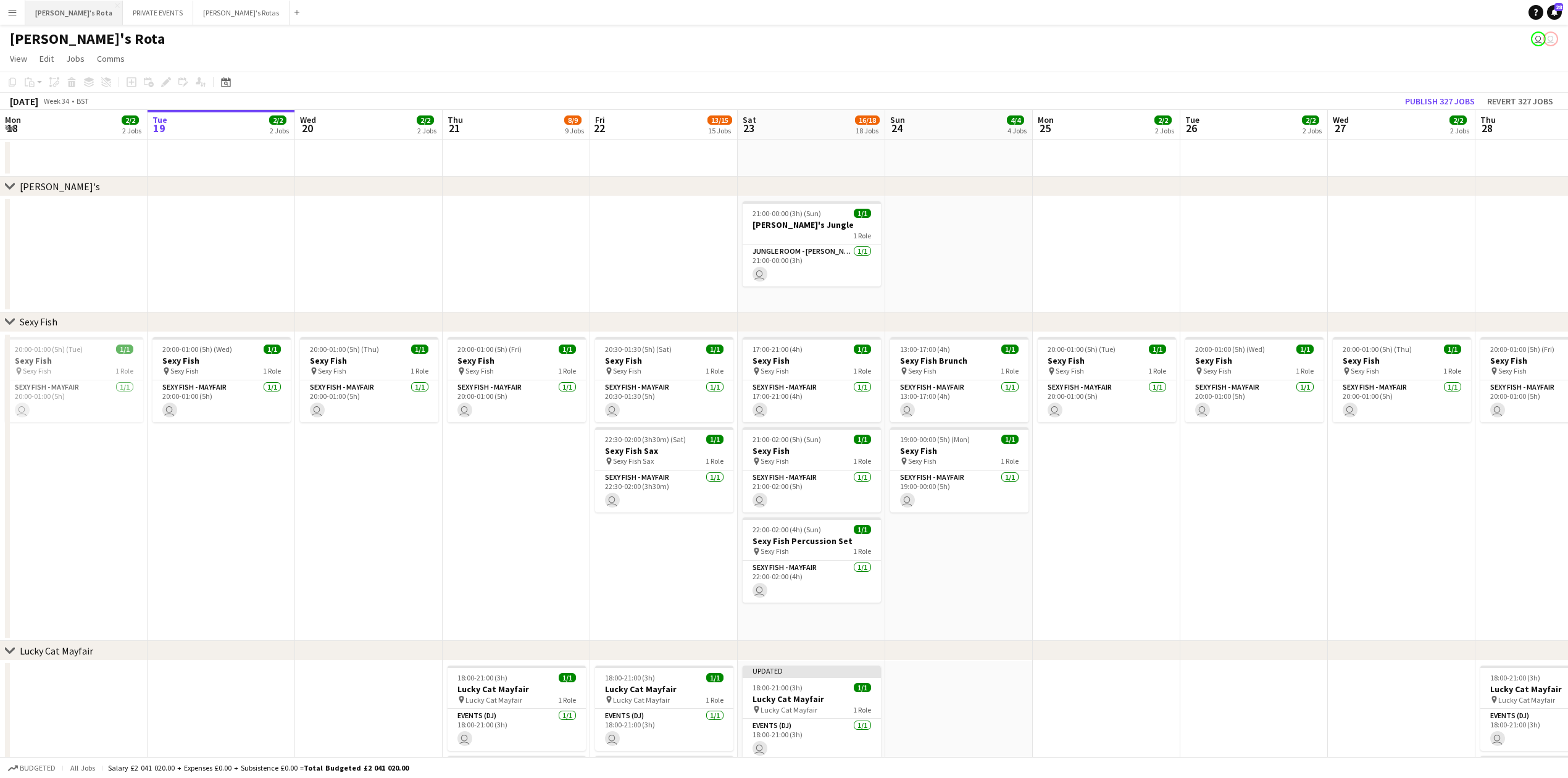
click at [43, 11] on button "[PERSON_NAME]'s Rota Close" at bounding box center [75, 13] width 98 height 24
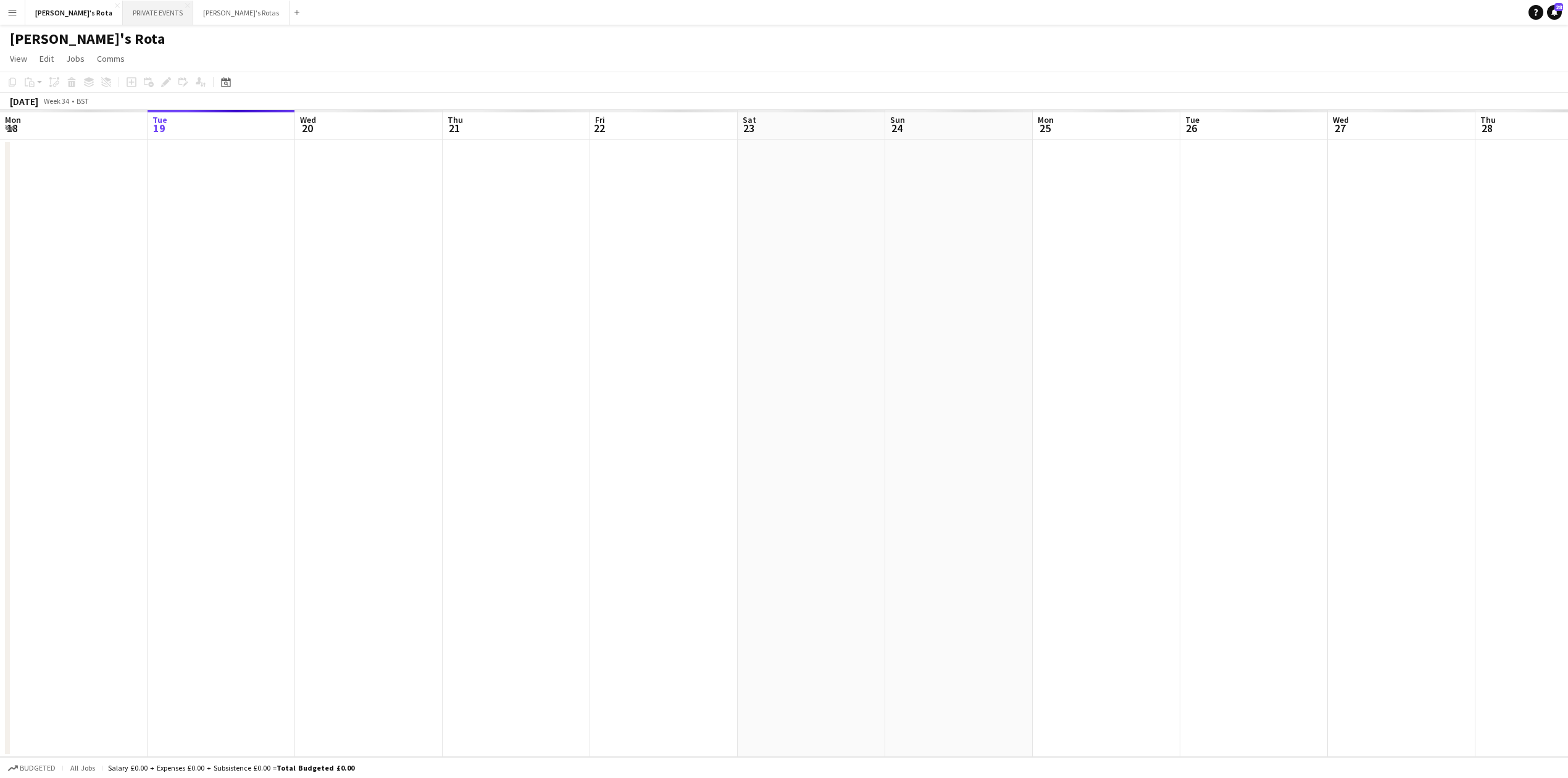
click at [124, 8] on button "PRIVATE EVENTS Close" at bounding box center [157, 13] width 70 height 24
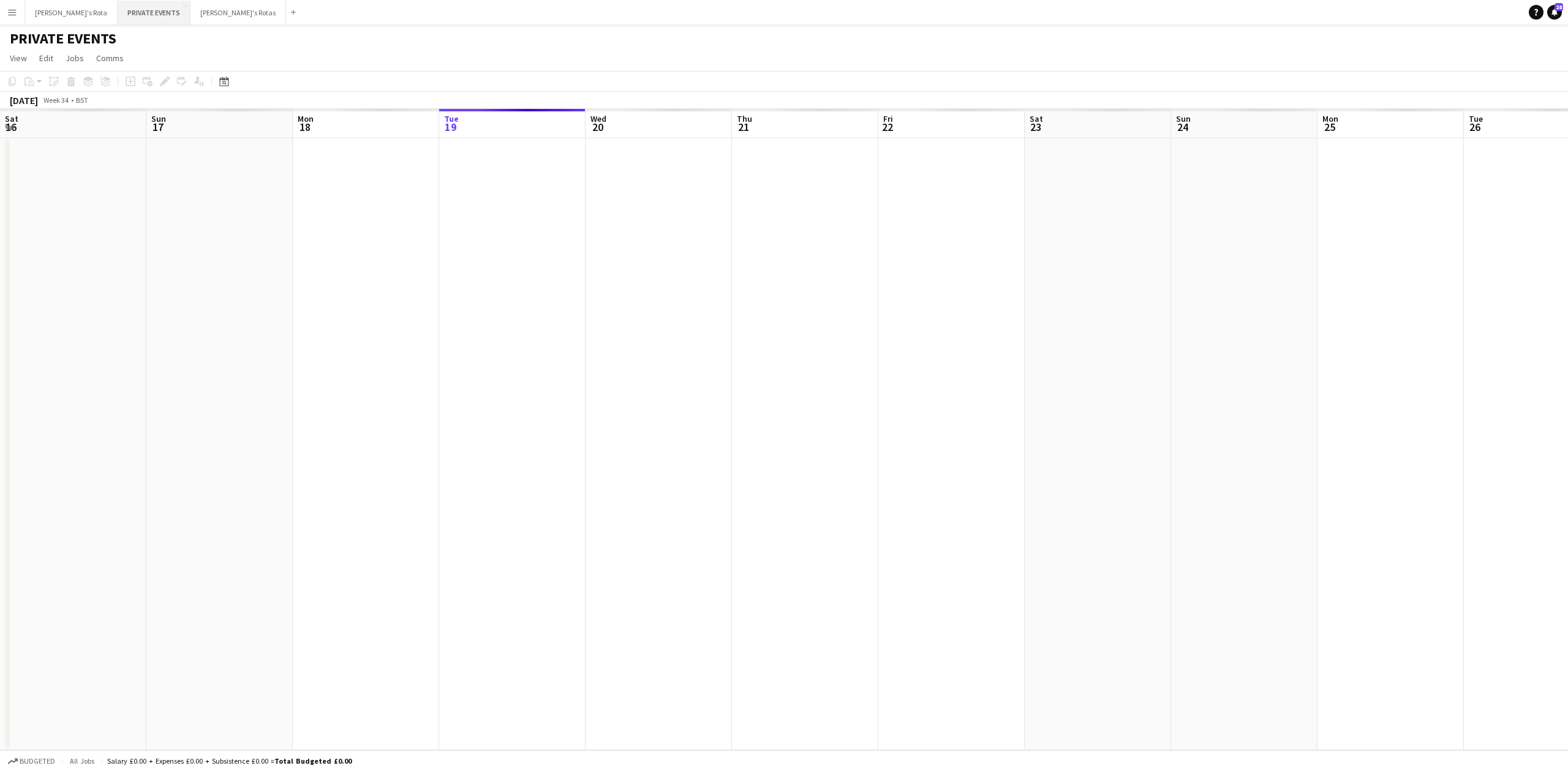
scroll to position [0, 293]
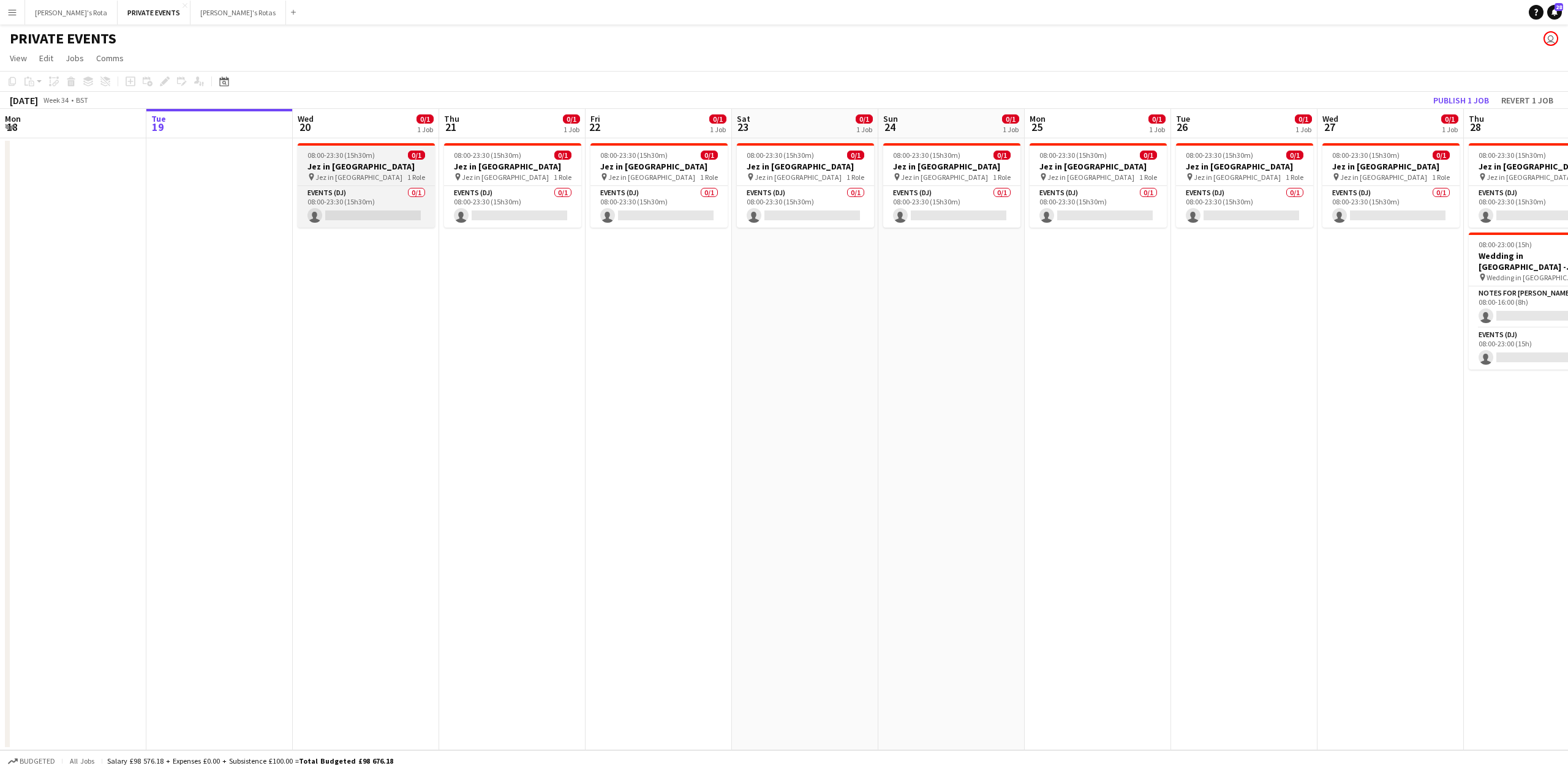
click at [363, 162] on h3 "Jez in [GEOGRAPHIC_DATA]" at bounding box center [367, 166] width 137 height 11
click at [480, 478] on app-date-cell "08:00-23:30 (15h30m) 0/1 Jez in Marrakesh pin Jez in Marrakesh 1 Role Events (D…" at bounding box center [512, 444] width 146 height 612
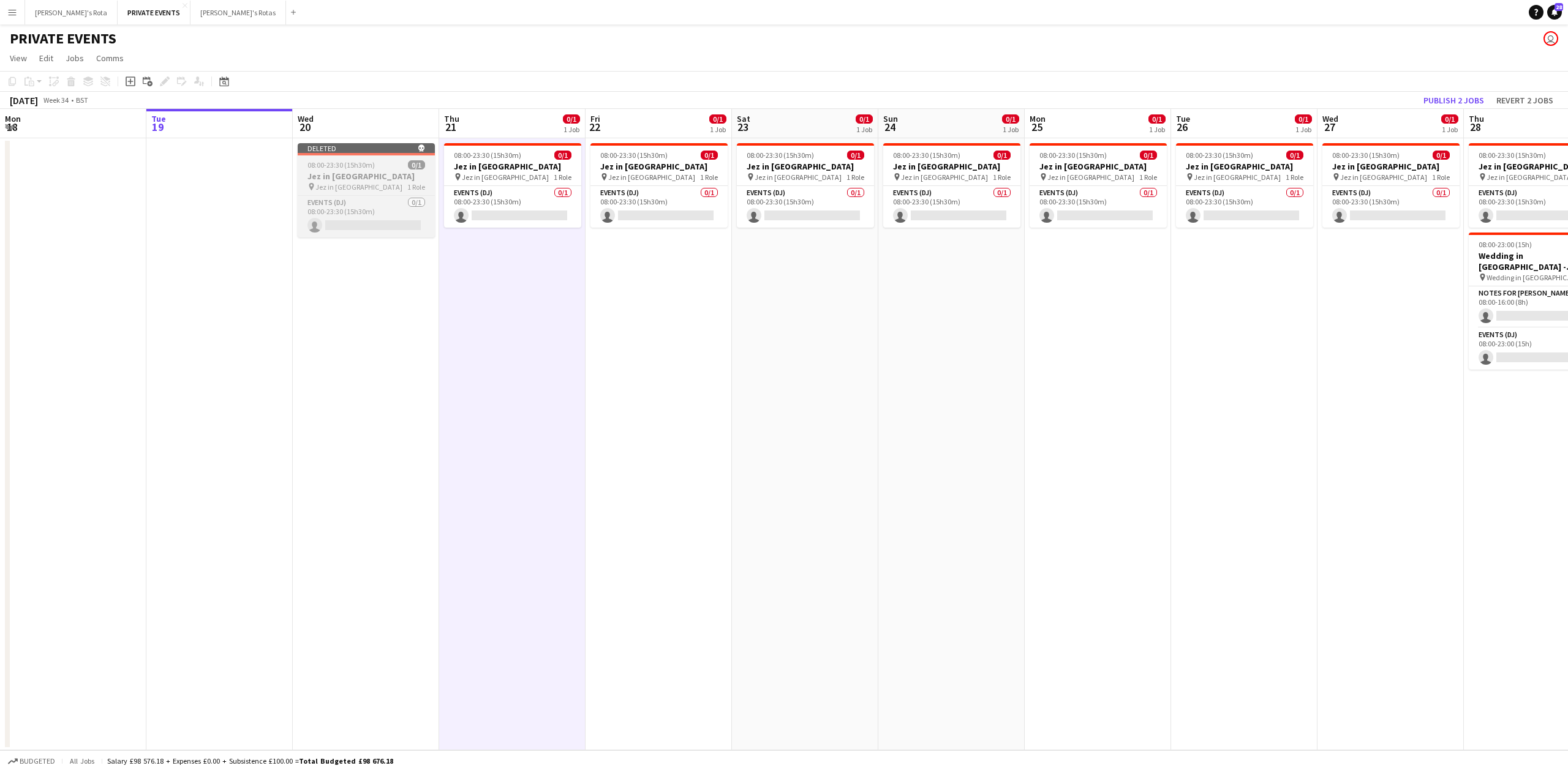
click at [344, 166] on span "08:00-23:30 (15h30m)" at bounding box center [341, 165] width 67 height 9
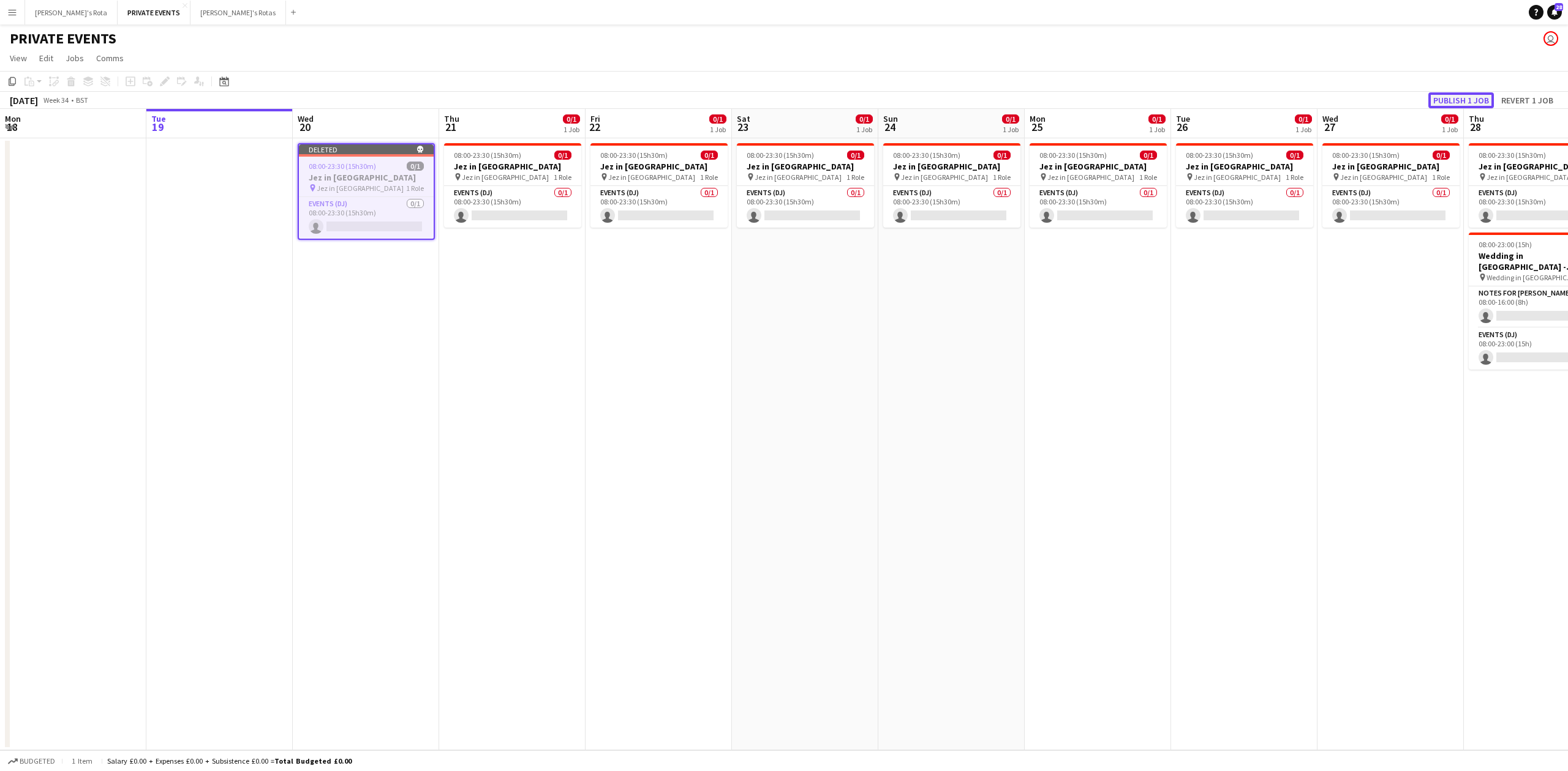
click at [1444, 98] on button "Publish 1 job" at bounding box center [1461, 100] width 66 height 16
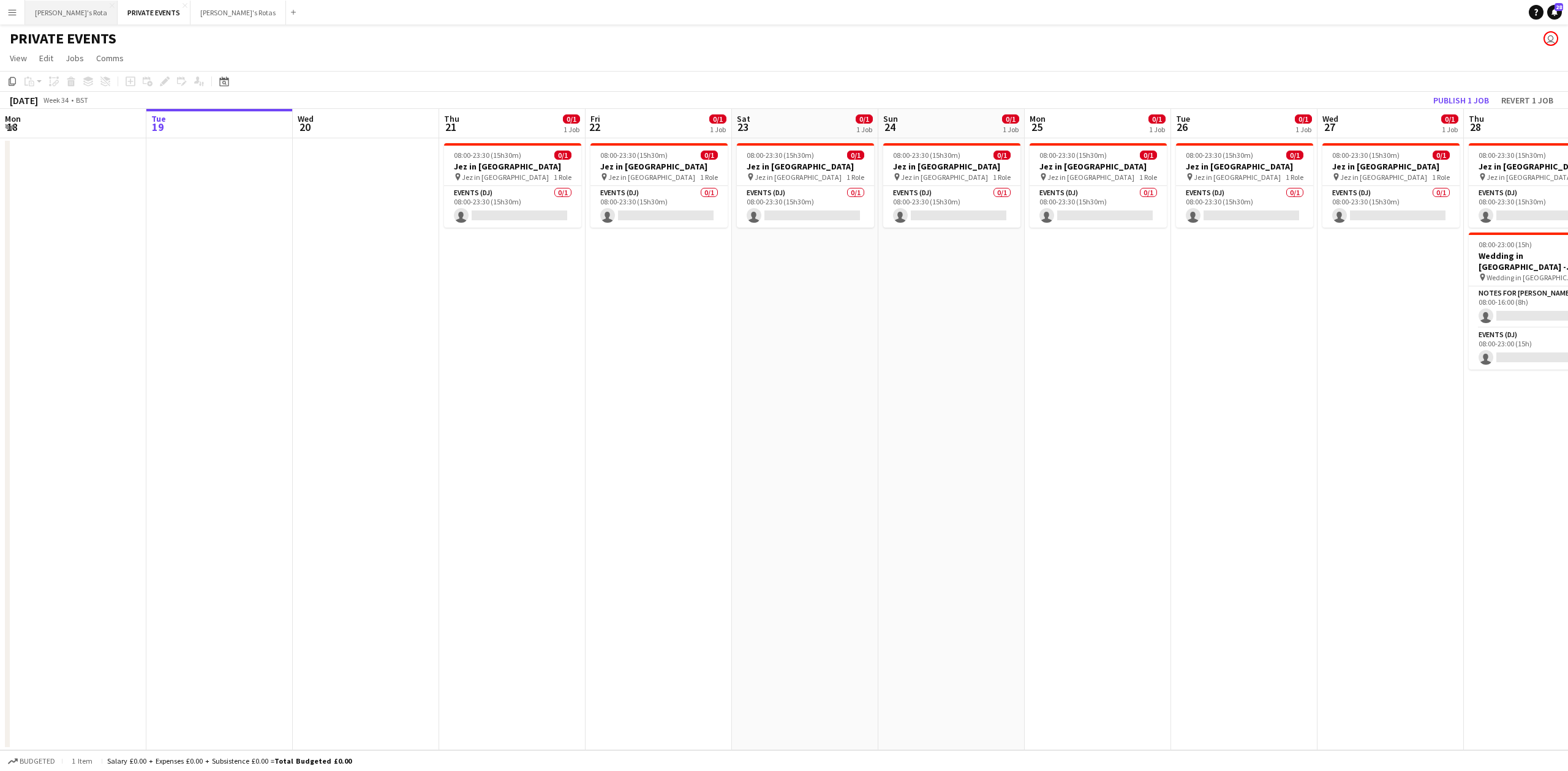
click at [37, 8] on button "[PERSON_NAME]'s Rota Close" at bounding box center [72, 13] width 93 height 24
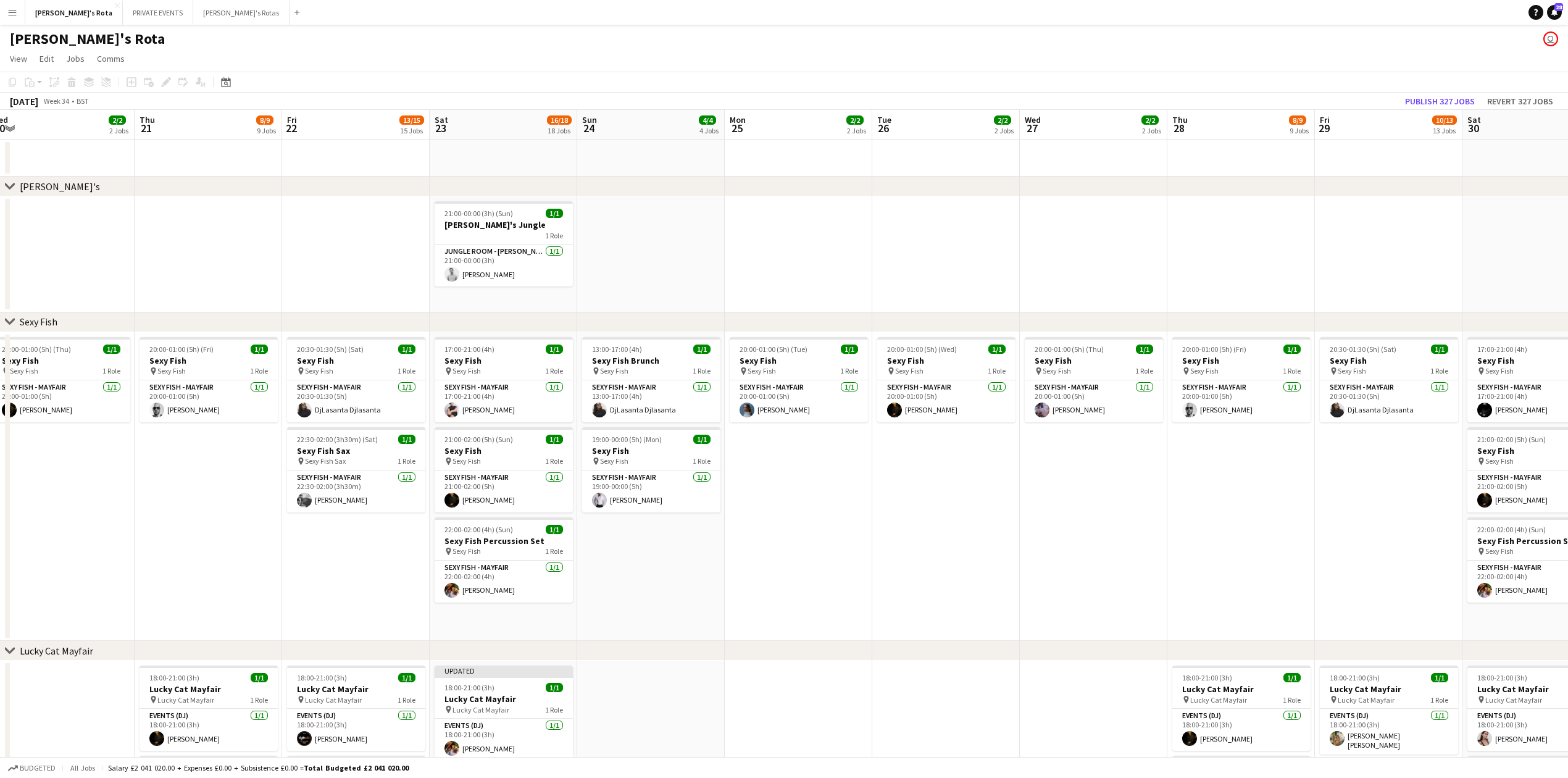
drag, startPoint x: 1258, startPoint y: 558, endPoint x: 653, endPoint y: 574, distance: 605.2
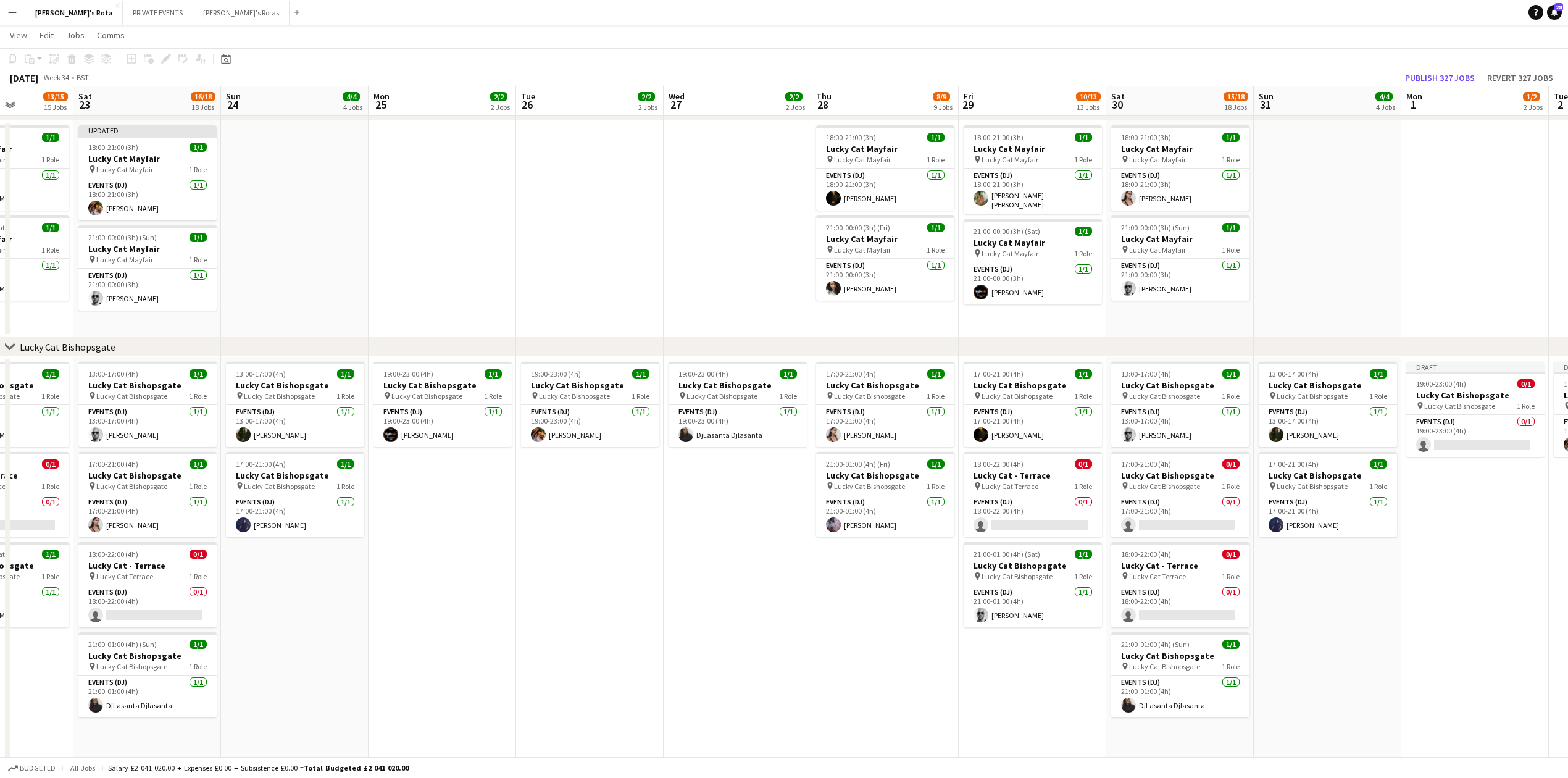
scroll to position [658, 0]
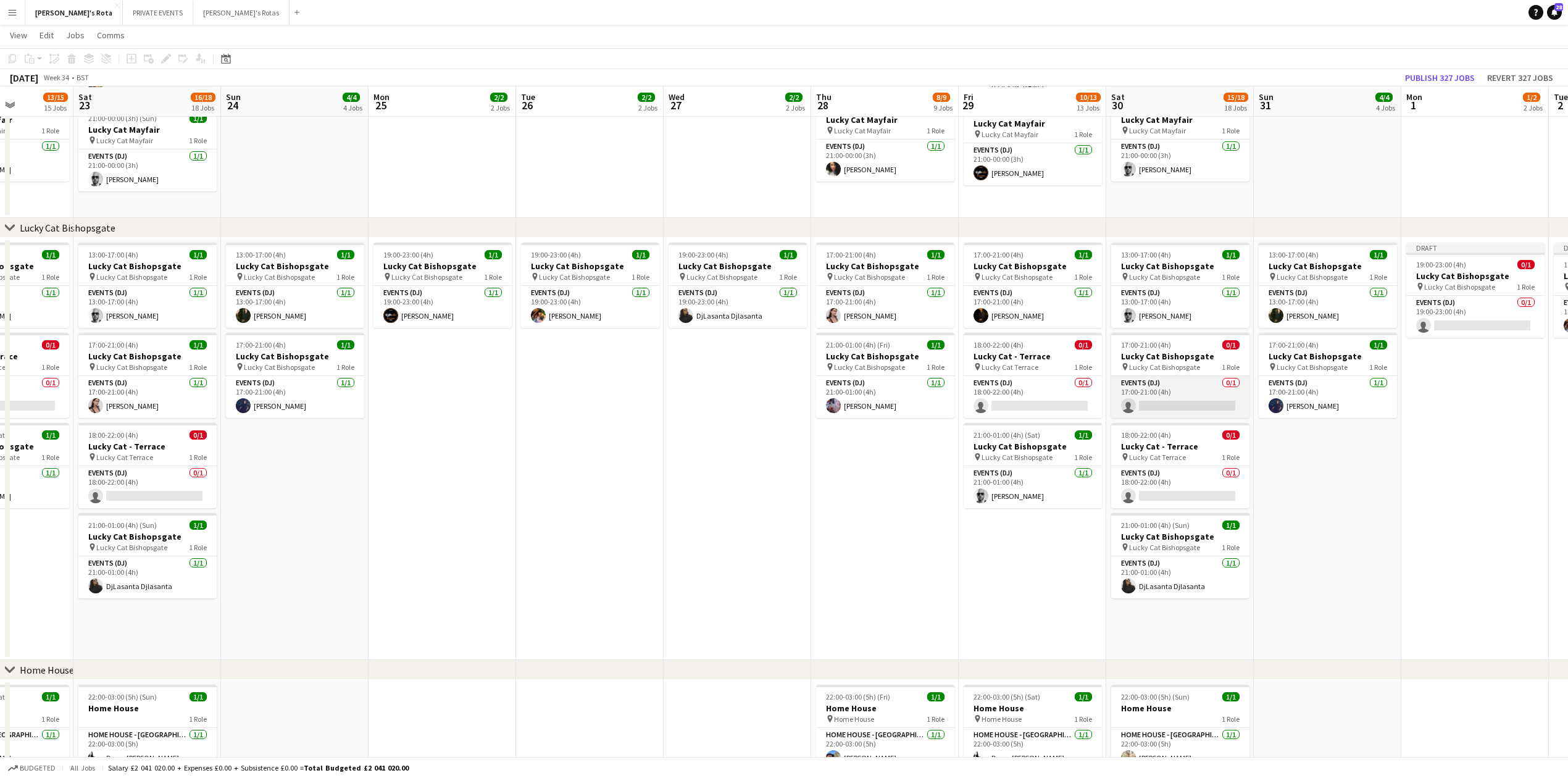
click at [1157, 388] on app-card-role "Events (DJ) 0/1 17:00-21:00 (4h) single-neutral-actions" at bounding box center [1180, 397] width 139 height 42
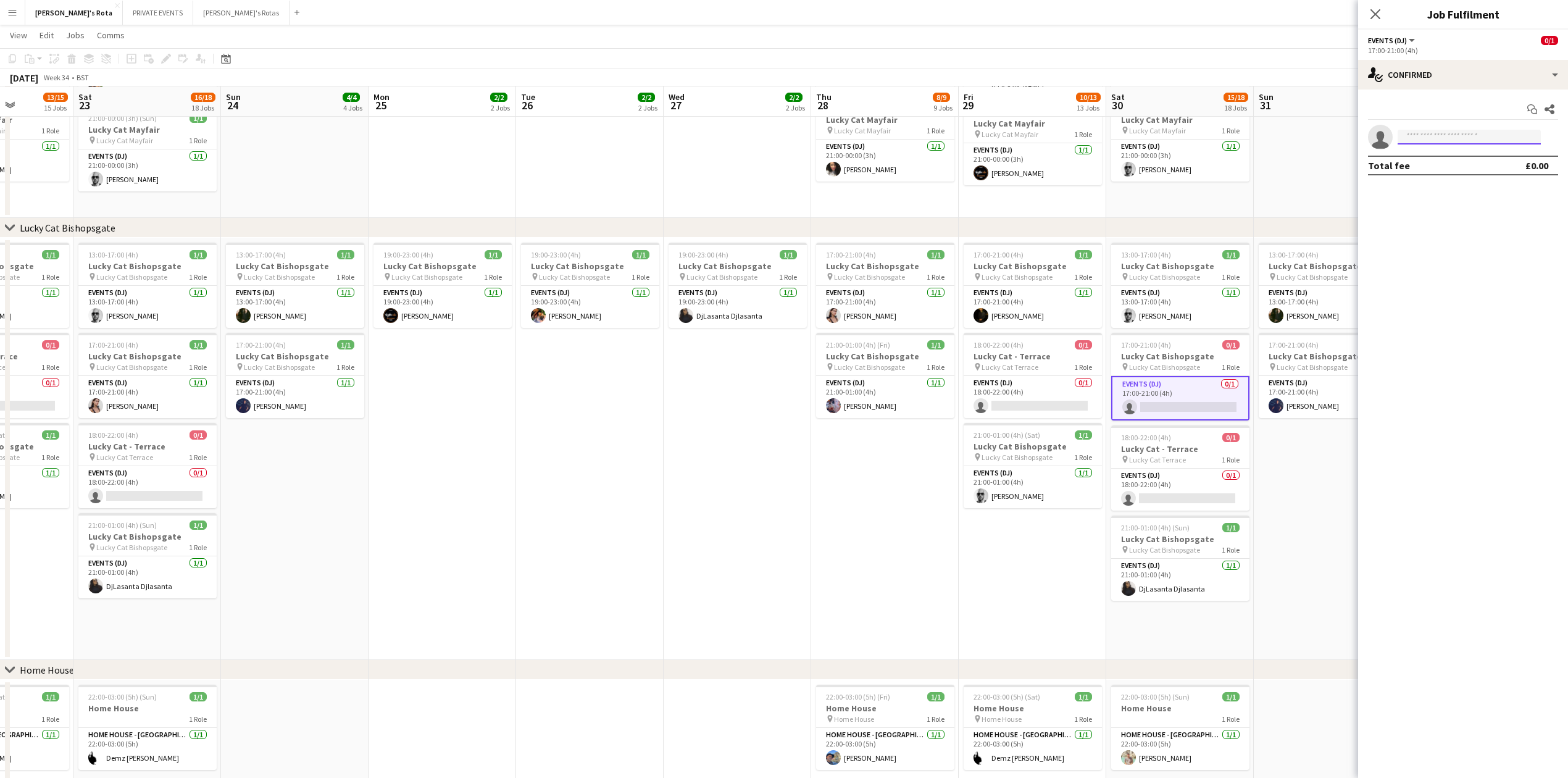
click at [1456, 139] on input at bounding box center [1469, 137] width 143 height 15
type input "****"
click at [1378, 15] on icon "Close pop-in" at bounding box center [1375, 14] width 12 height 12
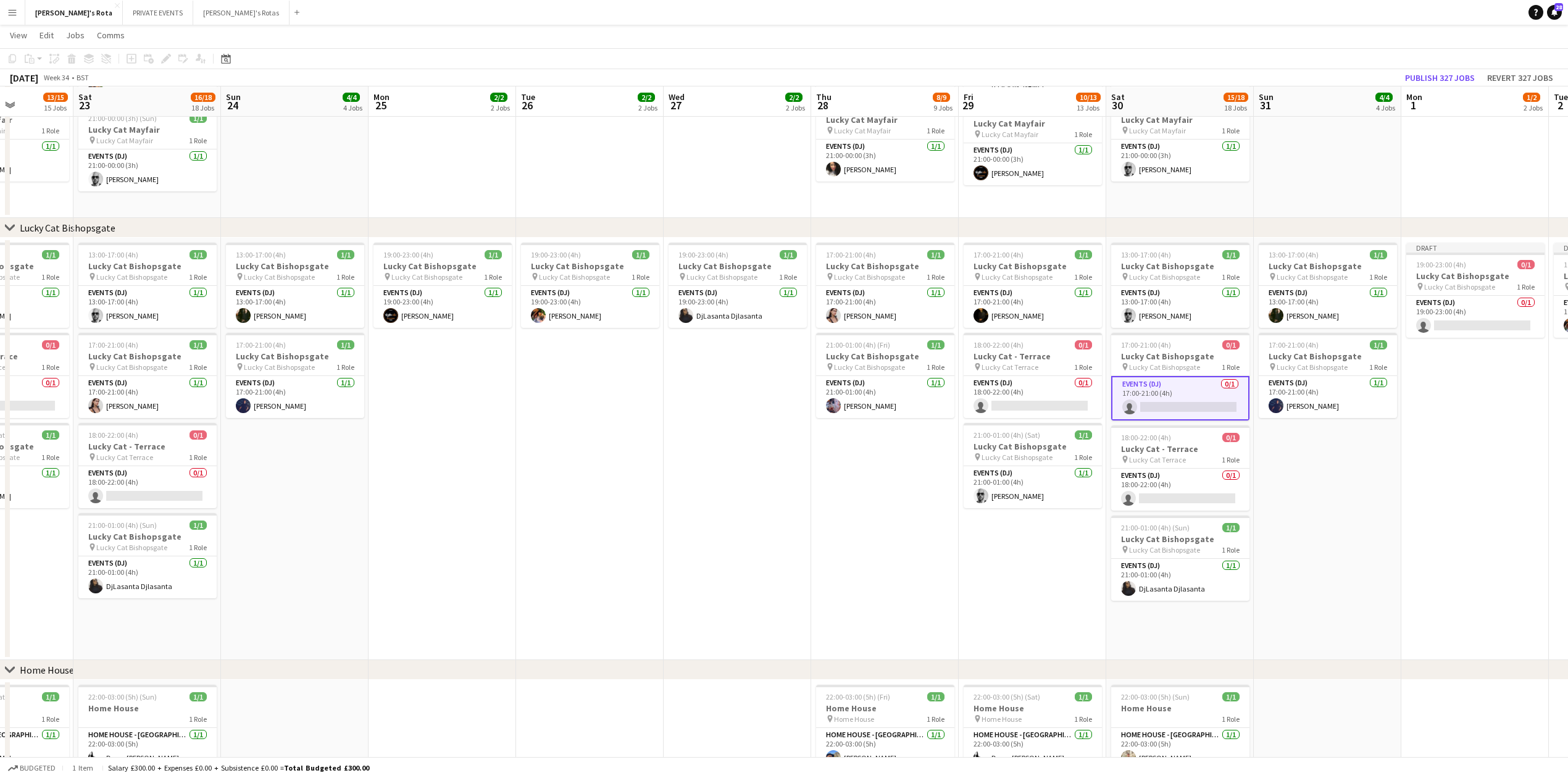
click at [657, 505] on app-date-cell "19:00-23:00 (4h) 1/1 Lucky Cat Bishopsgate pin Lucky Cat Bishopsgate 1 Role Eve…" at bounding box center [590, 449] width 148 height 423
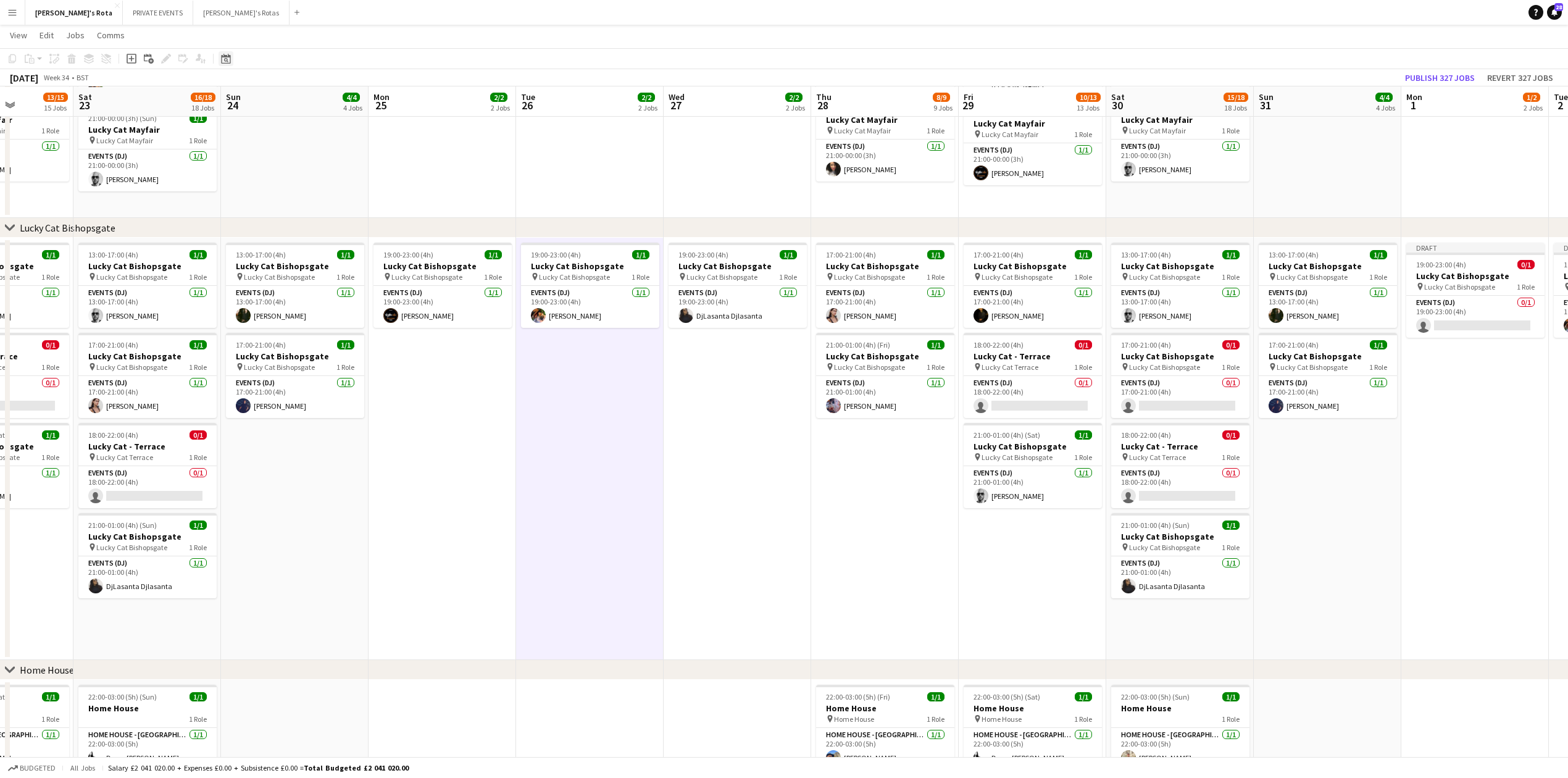
click at [225, 60] on icon at bounding box center [227, 60] width 5 height 5
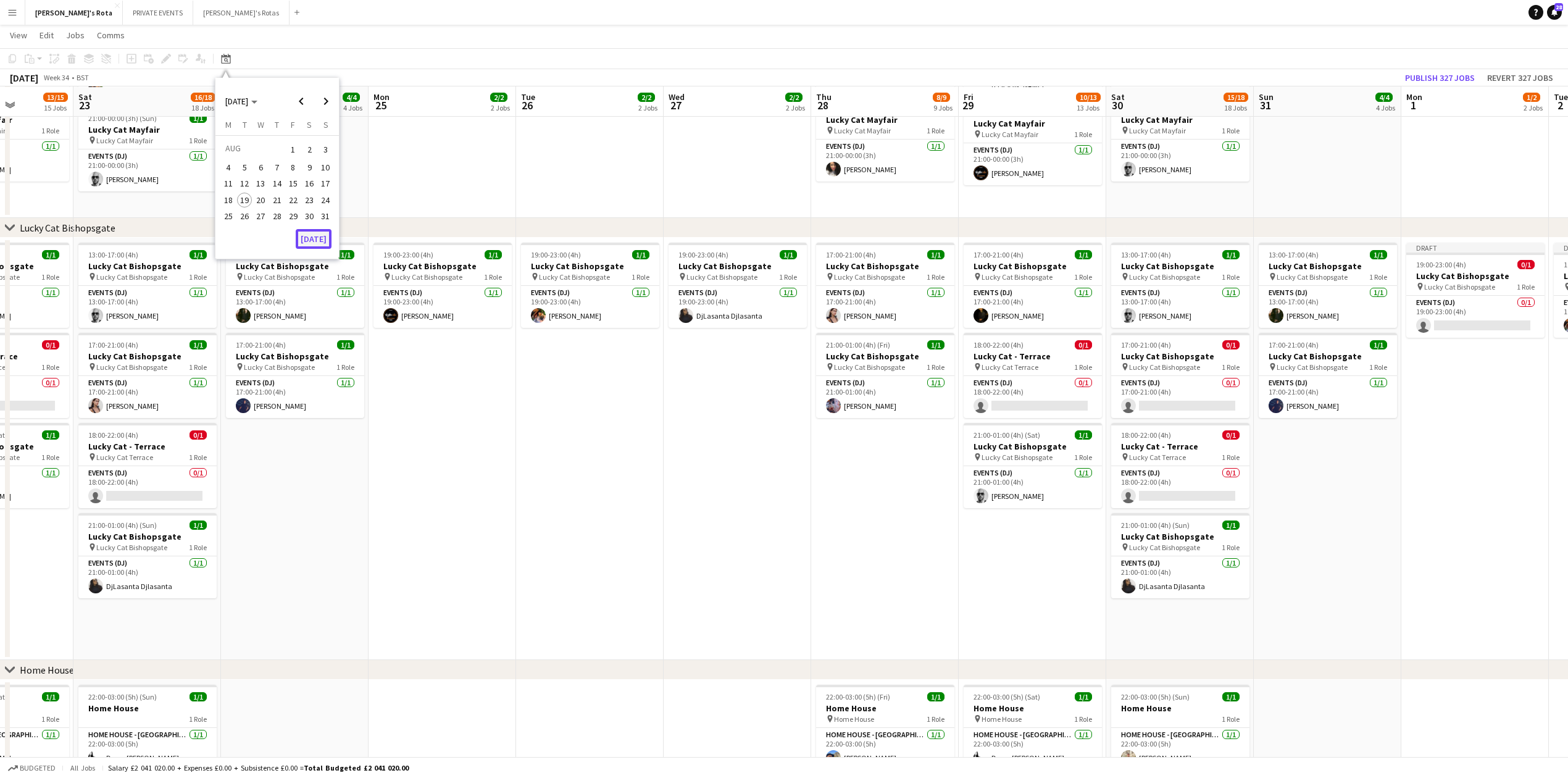
click at [309, 241] on button "[DATE]" at bounding box center [314, 239] width 36 height 20
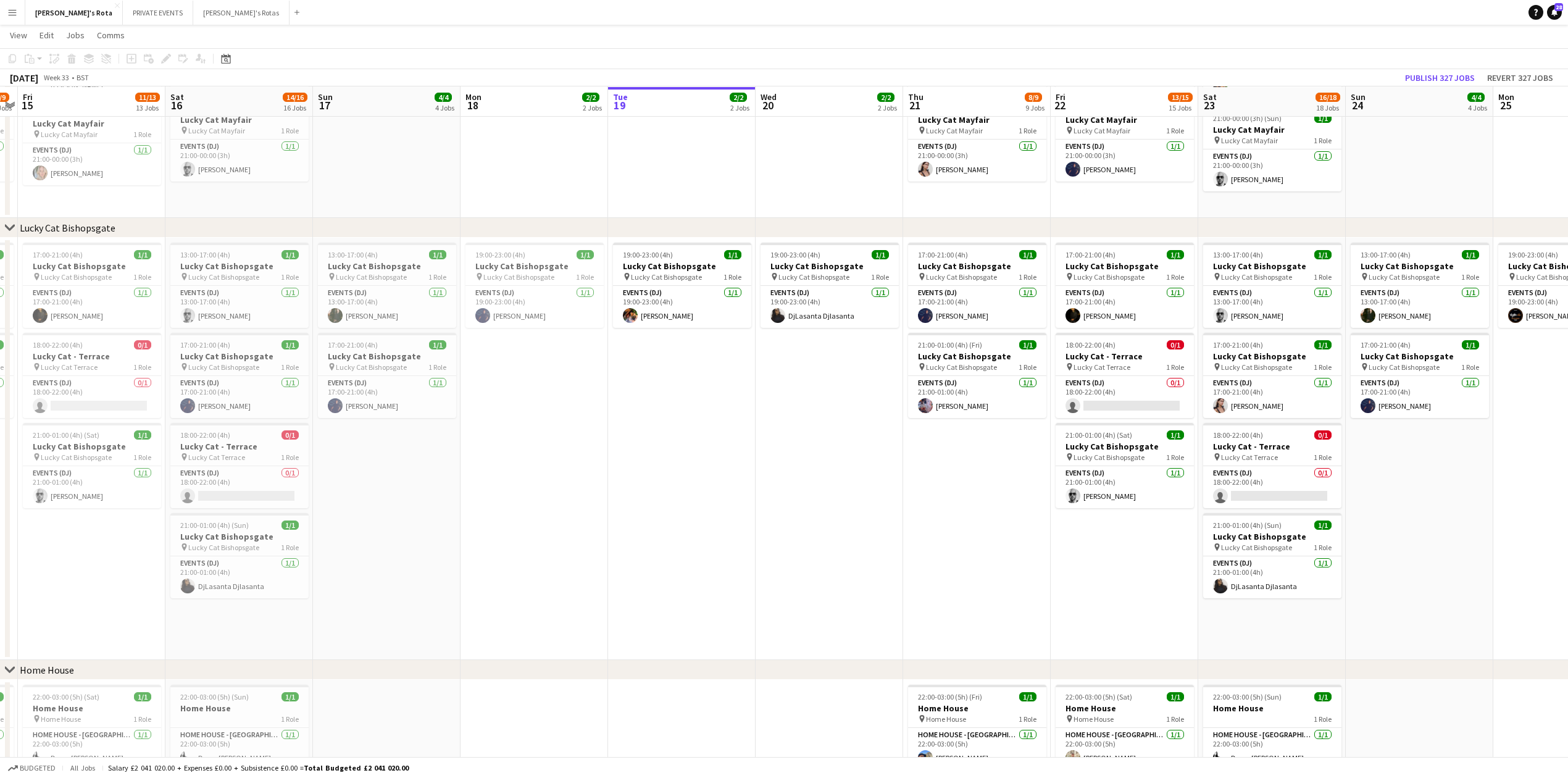
scroll to position [0, 400]
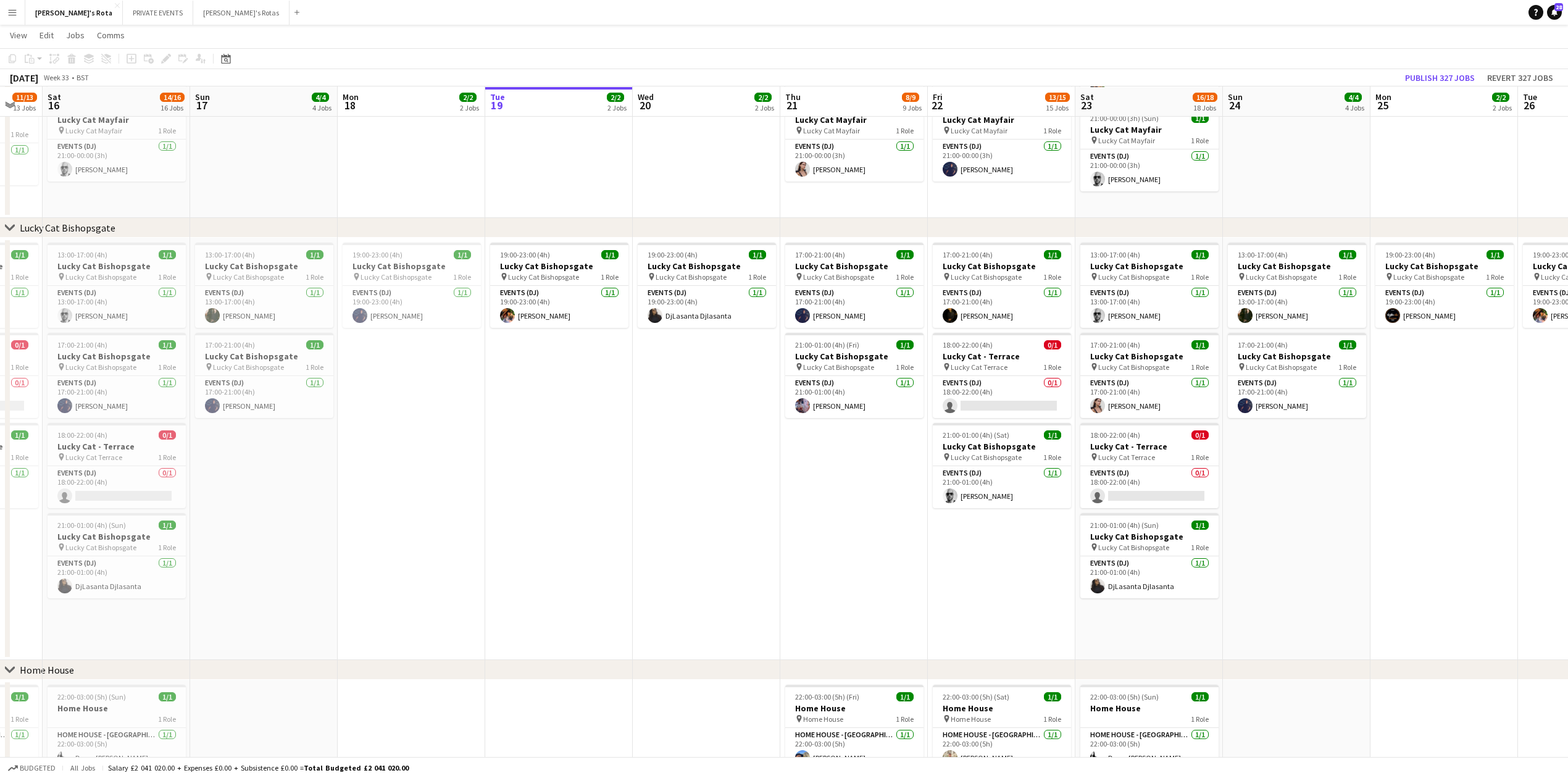
drag, startPoint x: 609, startPoint y: 413, endPoint x: 486, endPoint y: 413, distance: 123.0
click at [18, 6] on button "Menu" at bounding box center [12, 12] width 25 height 25
click at [183, 67] on link "My Workforce" at bounding box center [187, 67] width 123 height 25
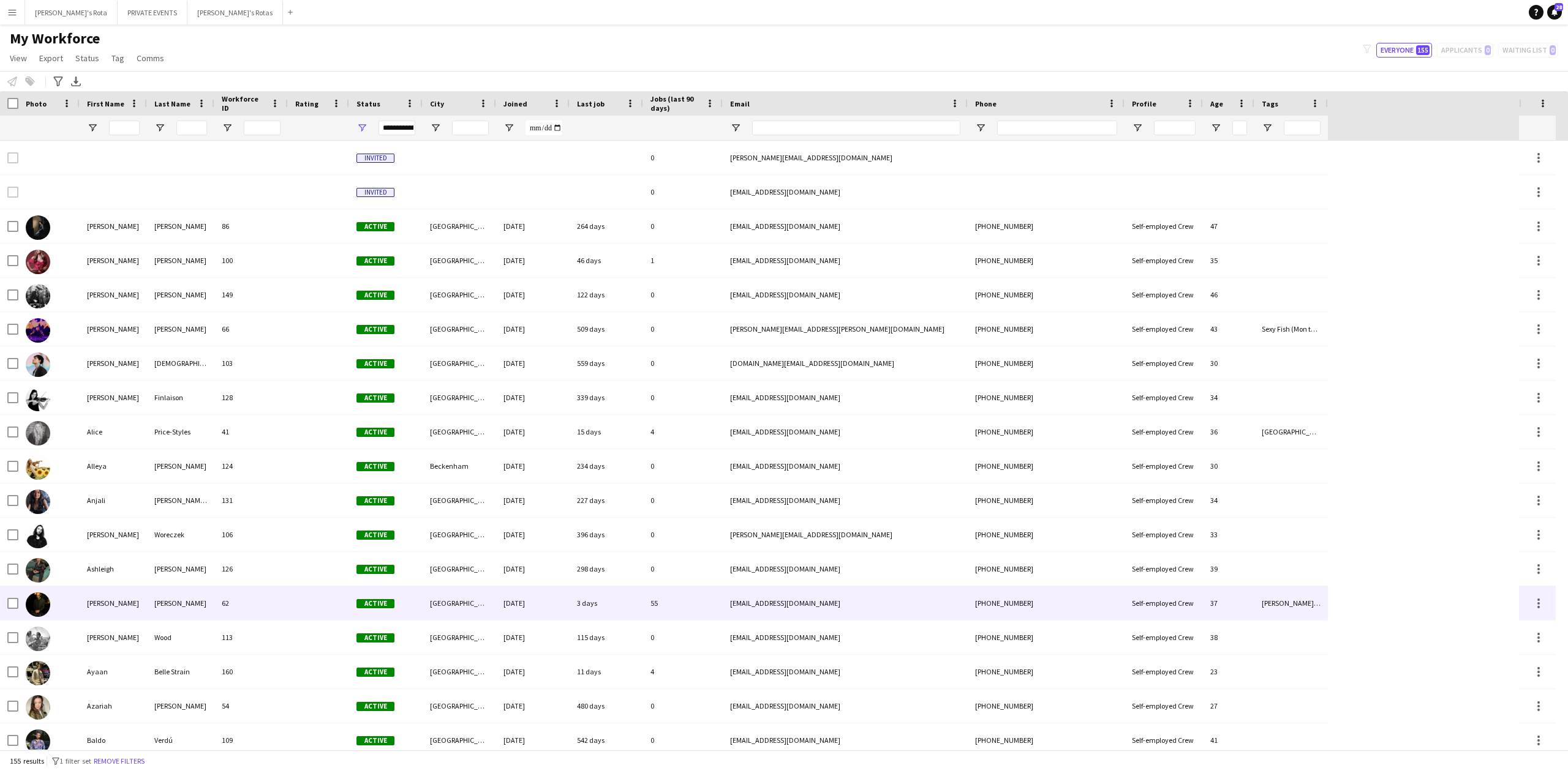
click at [146, 600] on div "Ashley" at bounding box center [113, 603] width 67 height 34
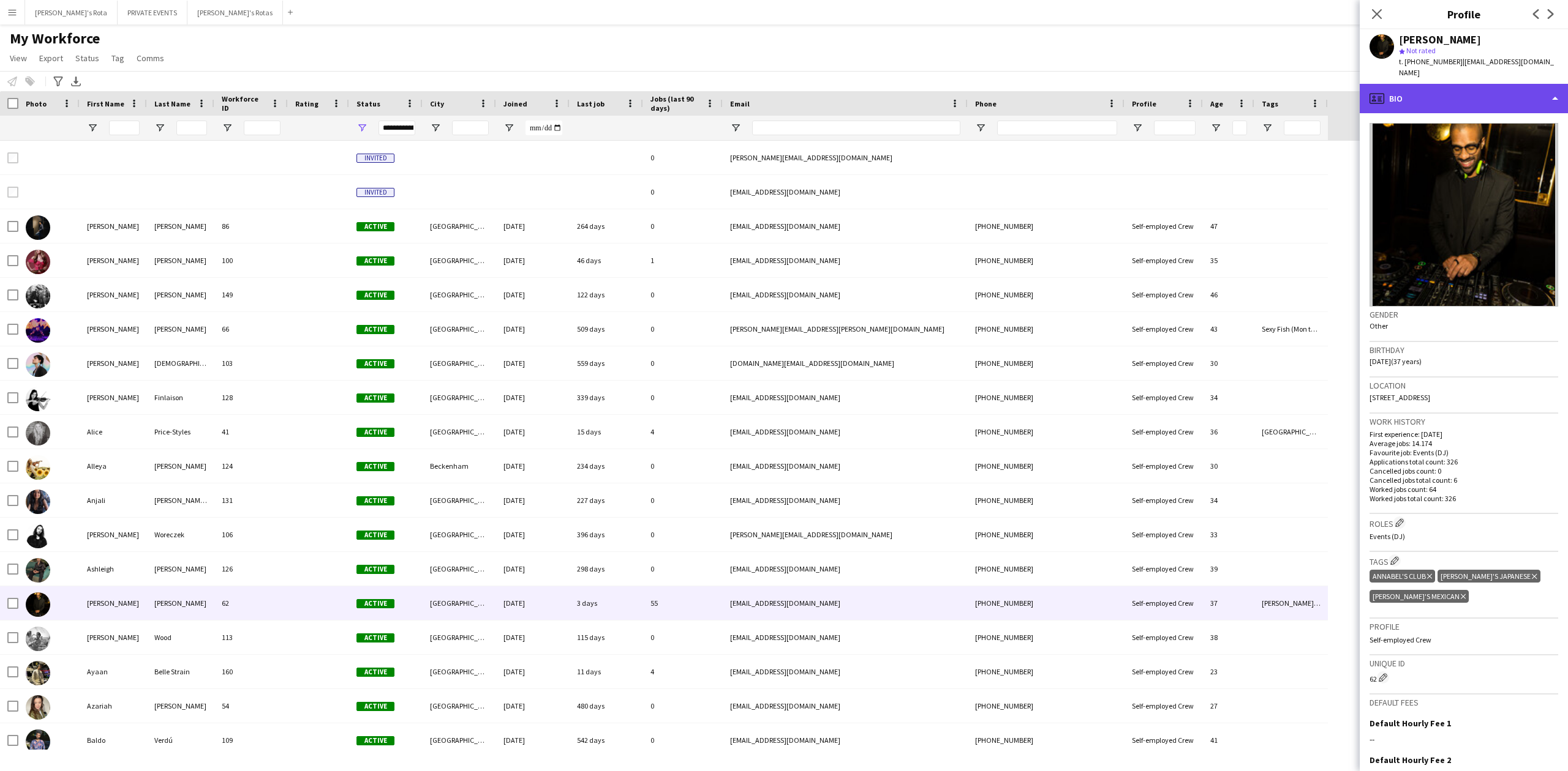
click at [1490, 84] on div "profile Bio" at bounding box center [1463, 98] width 208 height 29
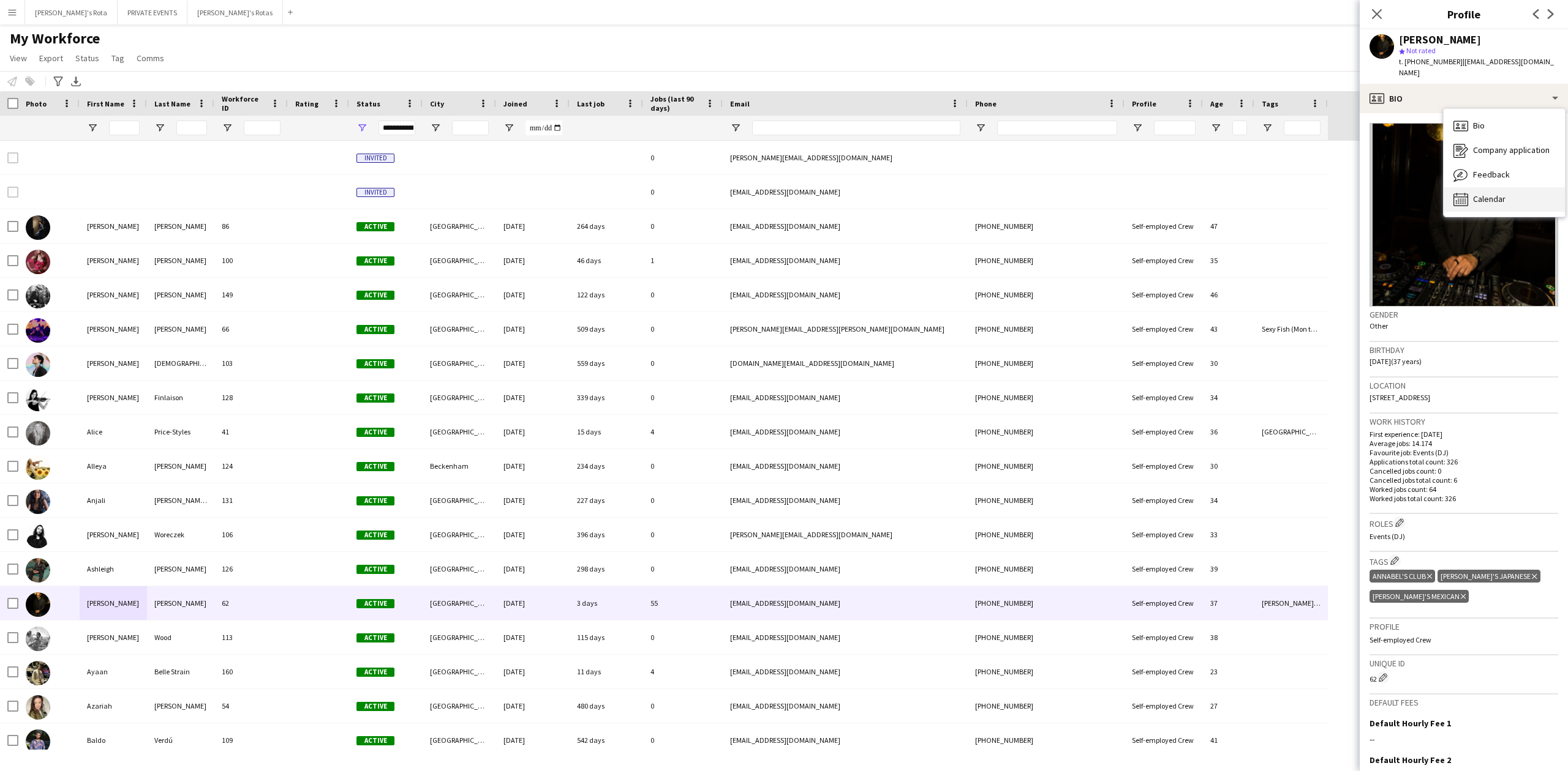
click at [1487, 193] on span "Calendar" at bounding box center [1488, 199] width 32 height 11
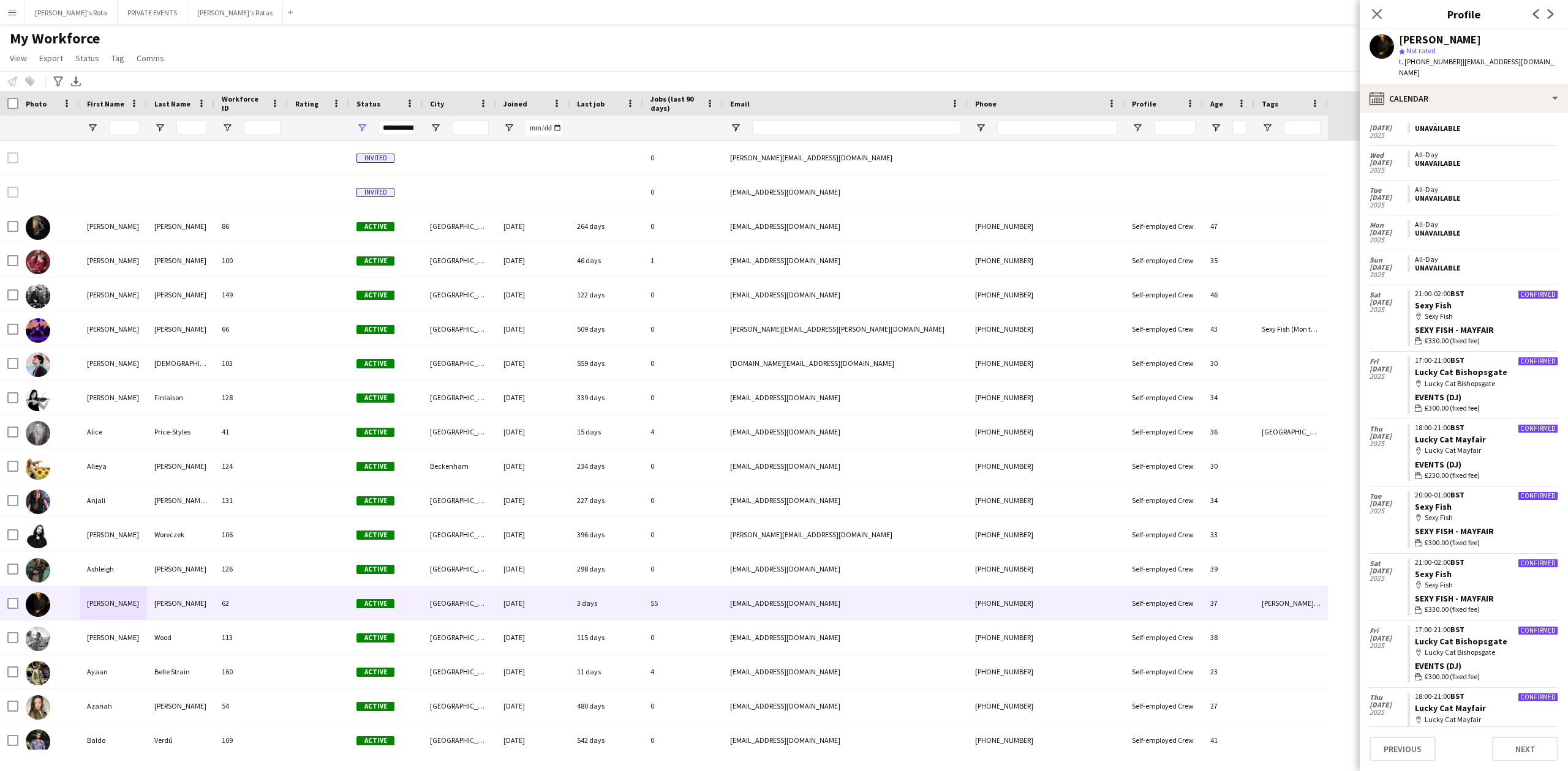
scroll to position [163, 0]
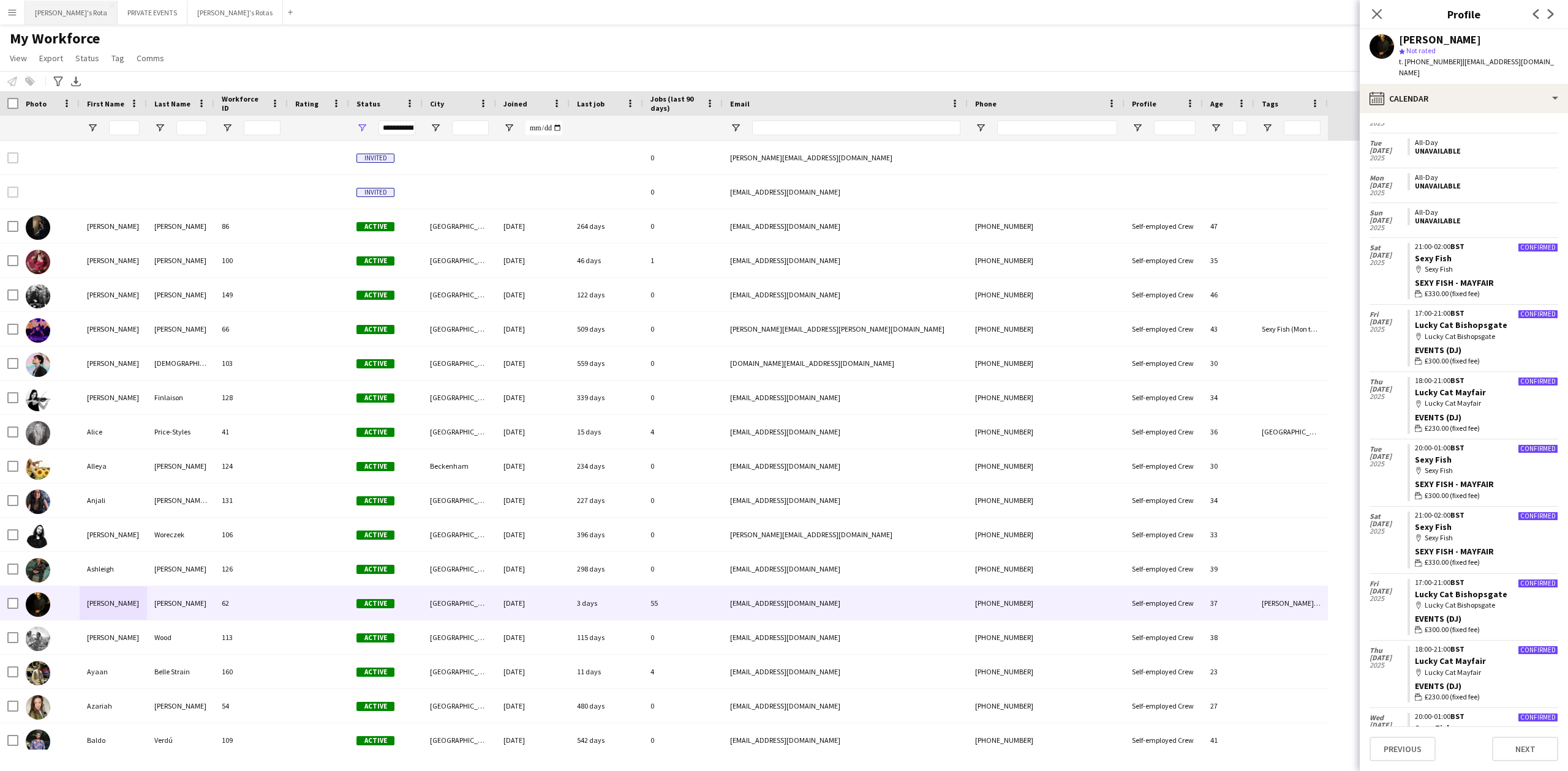
click at [52, 15] on button "[PERSON_NAME]'s Rota Close" at bounding box center [72, 13] width 93 height 24
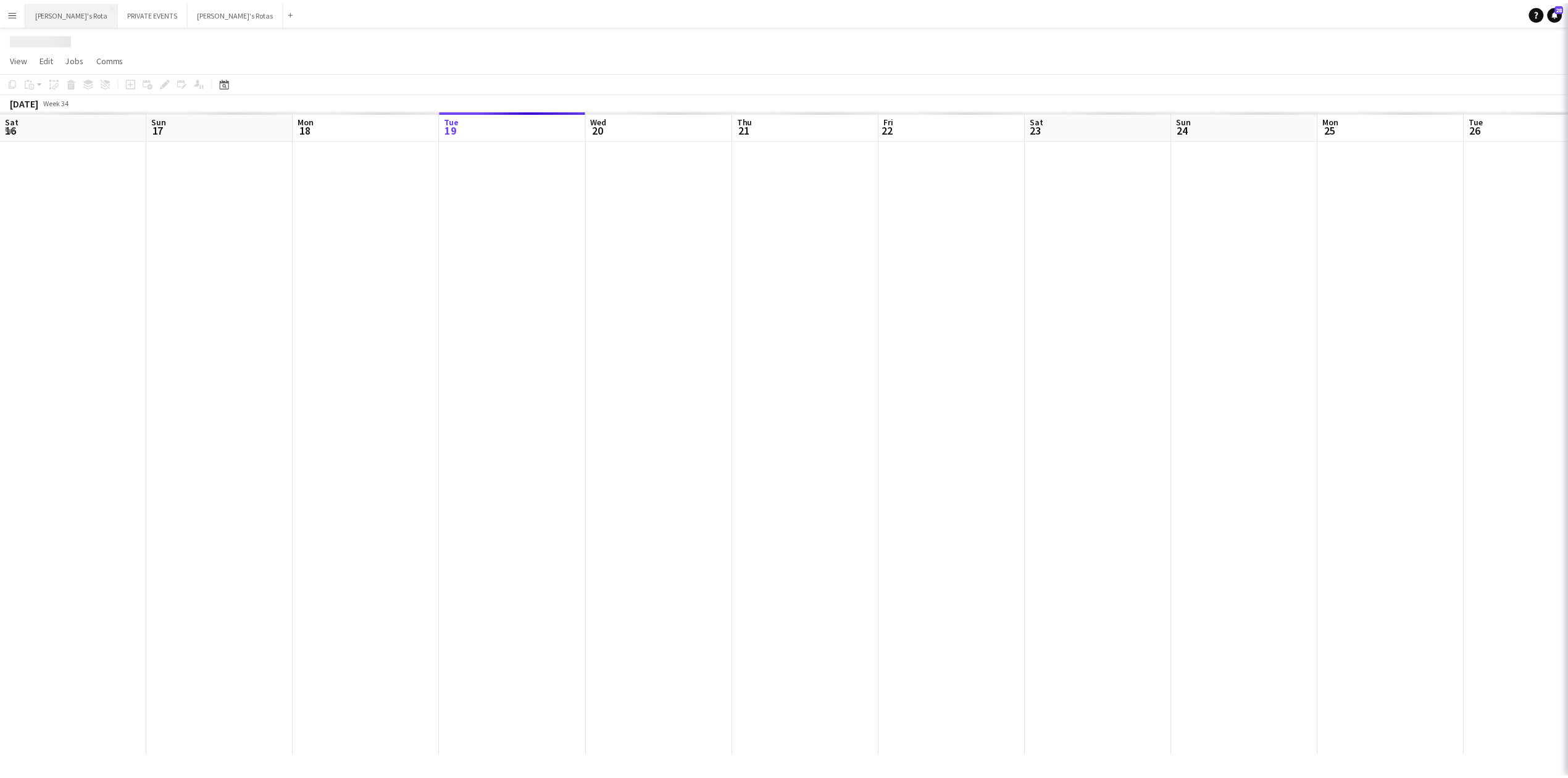
scroll to position [0, 295]
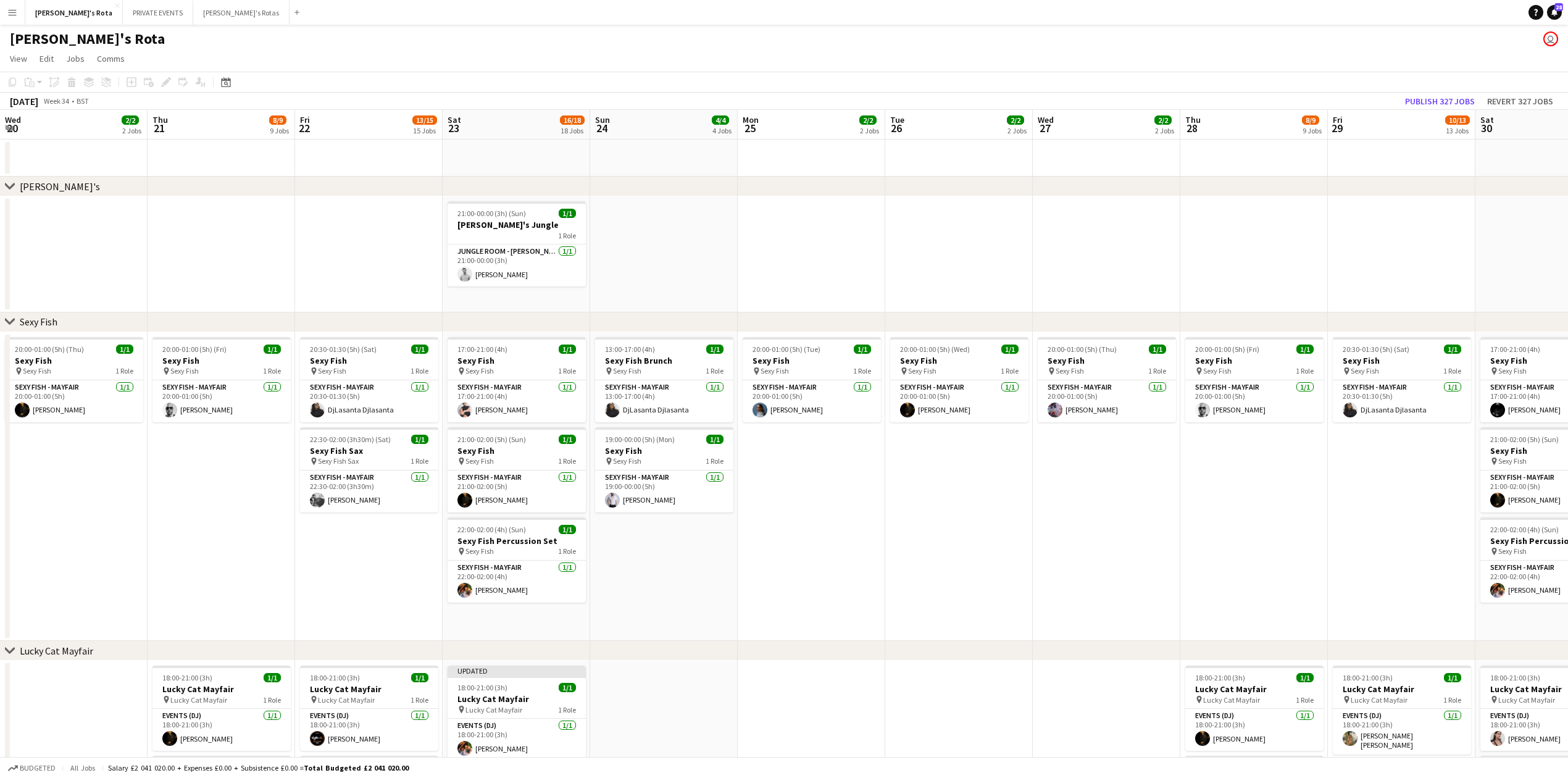
drag, startPoint x: 457, startPoint y: 278, endPoint x: 57, endPoint y: 282, distance: 400.0
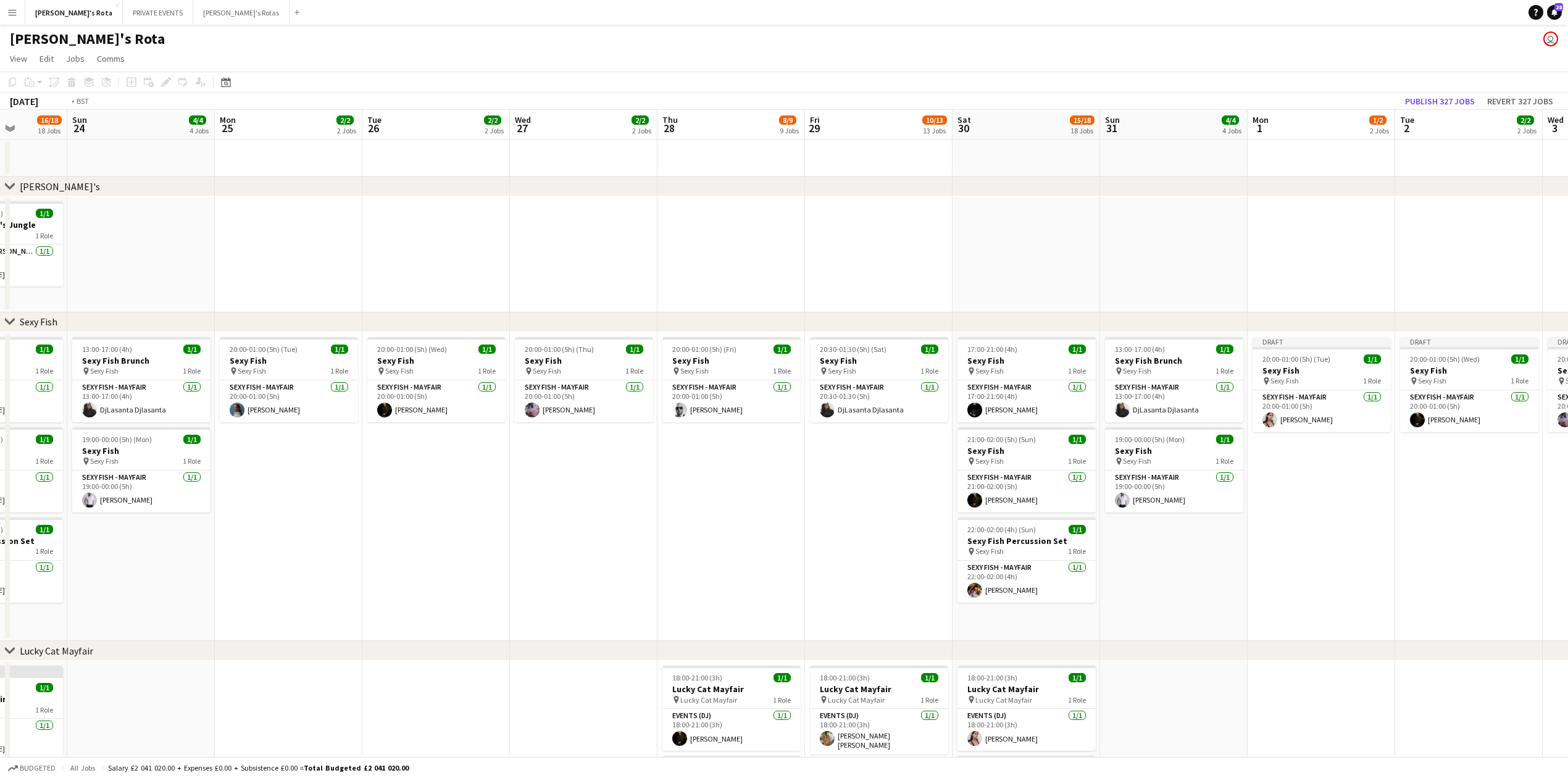
drag, startPoint x: 645, startPoint y: 252, endPoint x: 15, endPoint y: 277, distance: 630.5
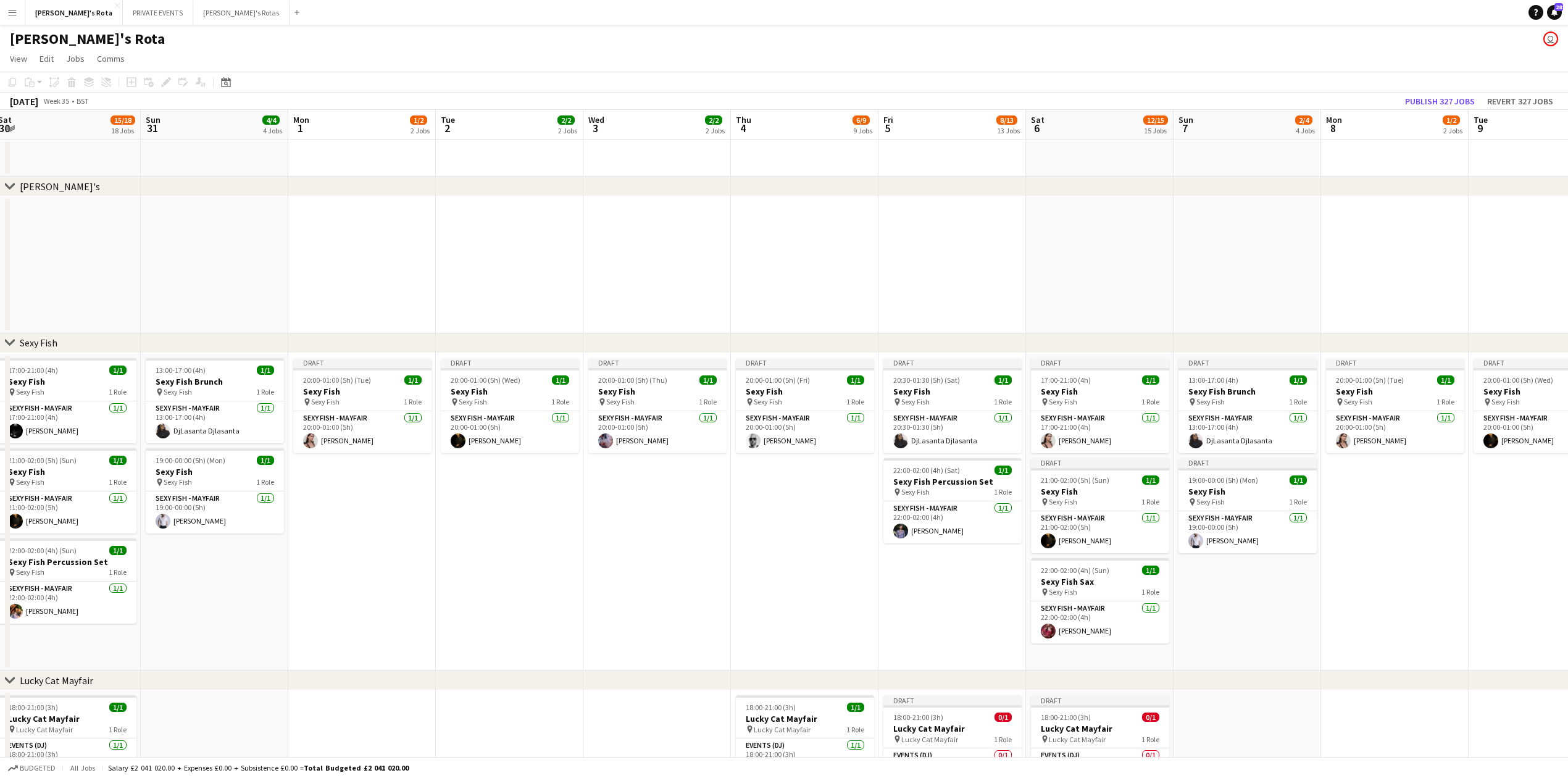
scroll to position [0, 459]
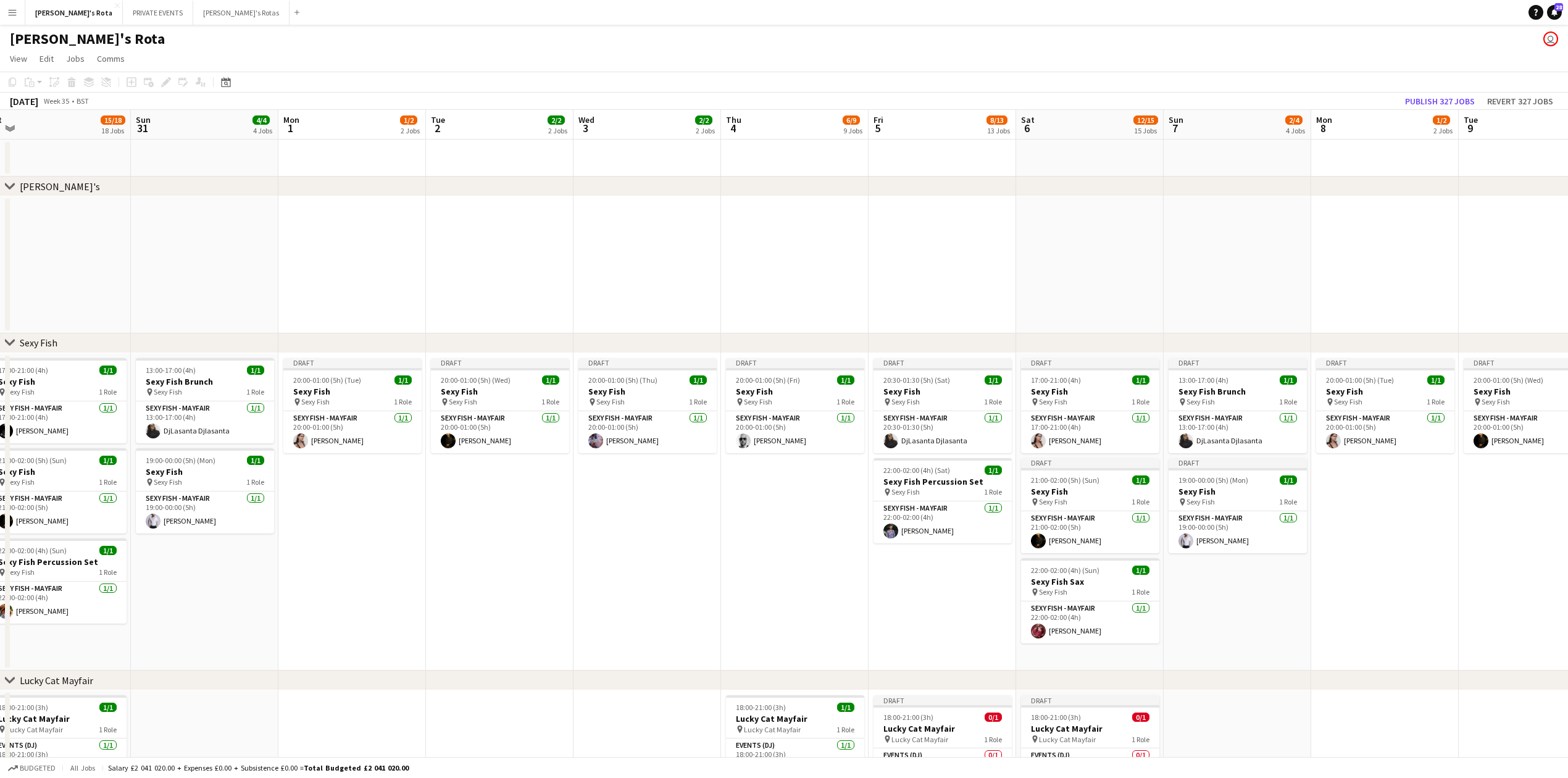
drag, startPoint x: 757, startPoint y: 252, endPoint x: 437, endPoint y: 252, distance: 320.0
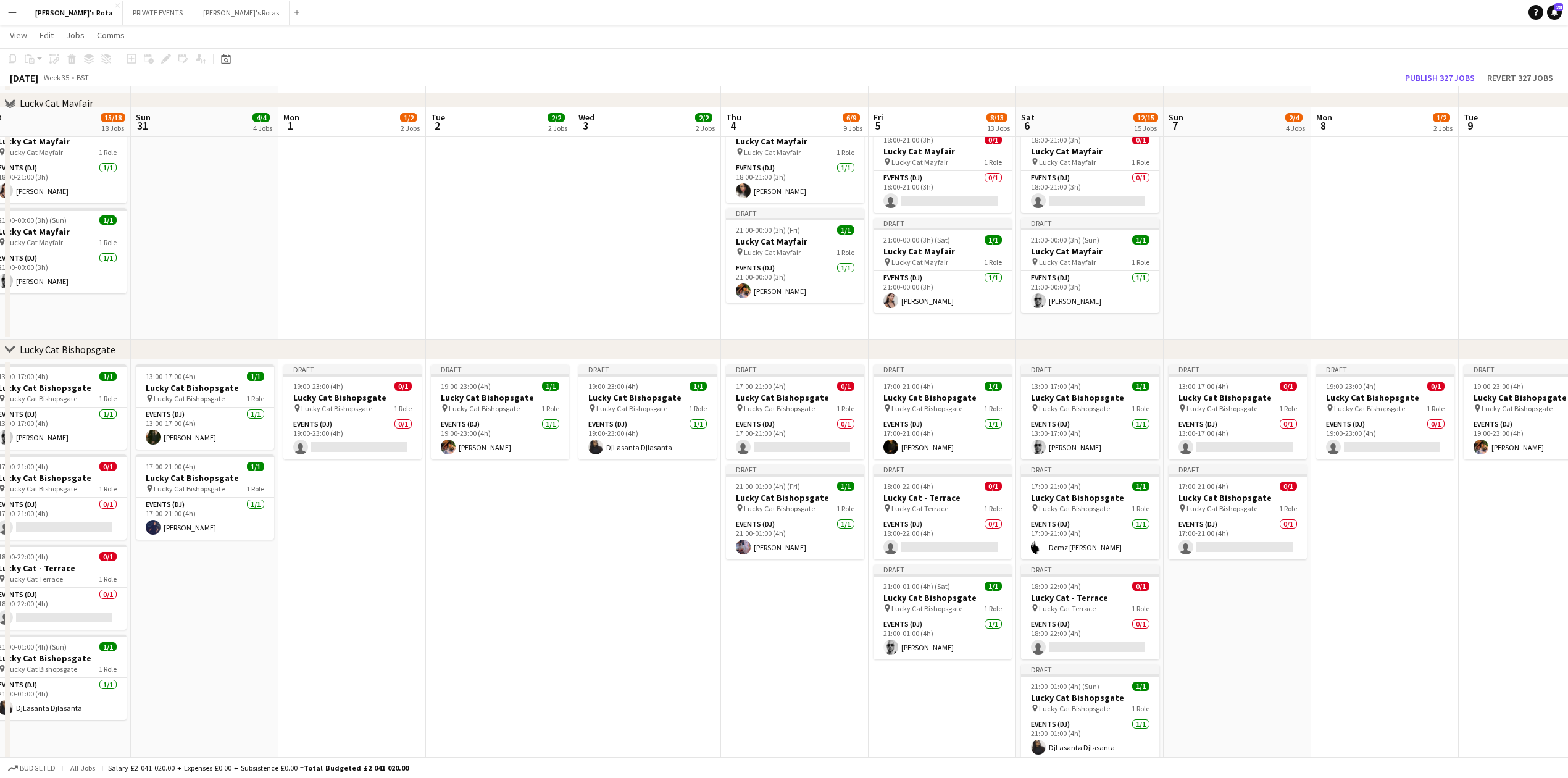
scroll to position [658, 0]
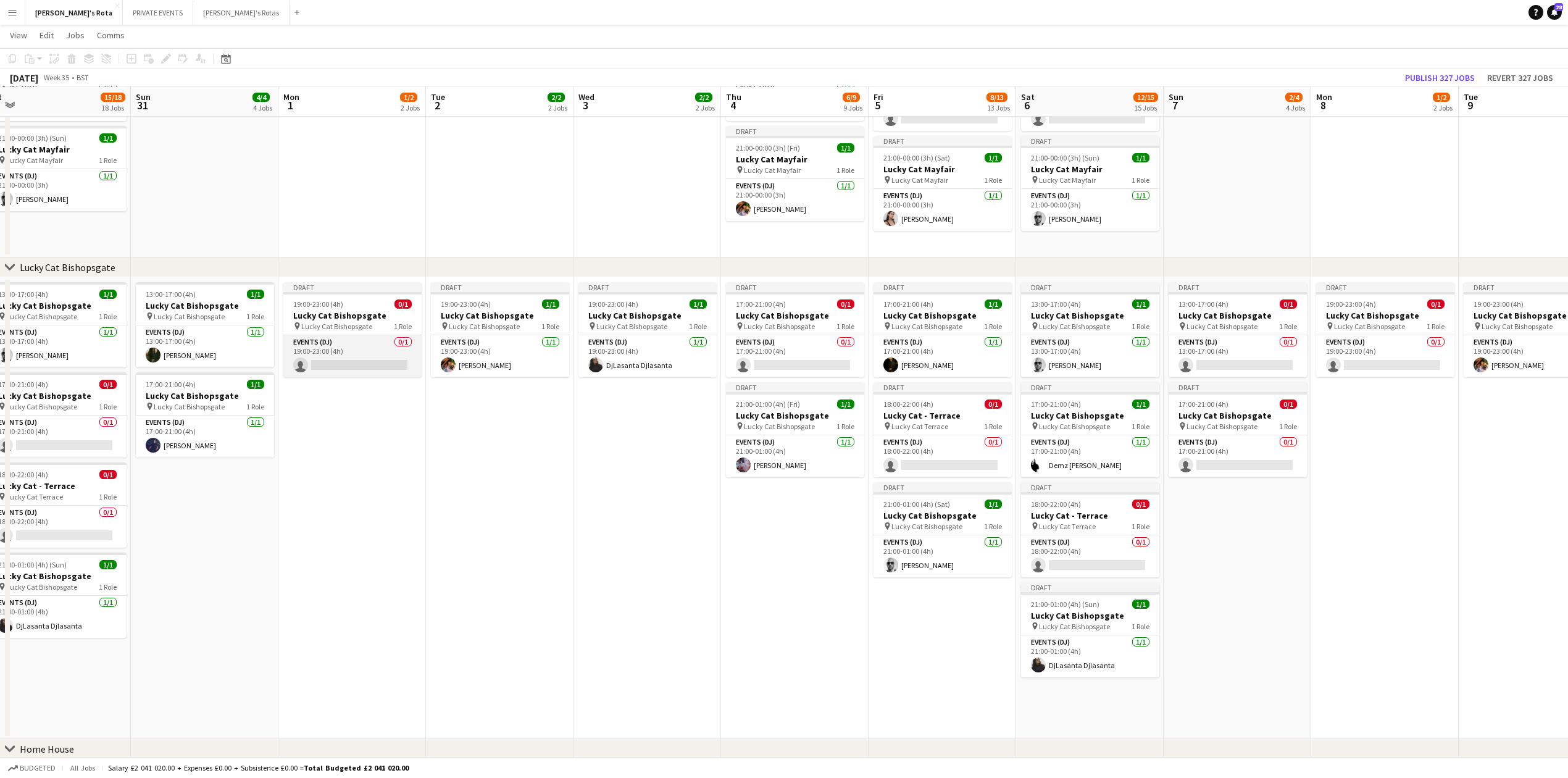
click at [344, 365] on app-card-role "Events (DJ) 0/1 19:00-23:00 (4h) single-neutral-actions" at bounding box center [352, 356] width 139 height 42
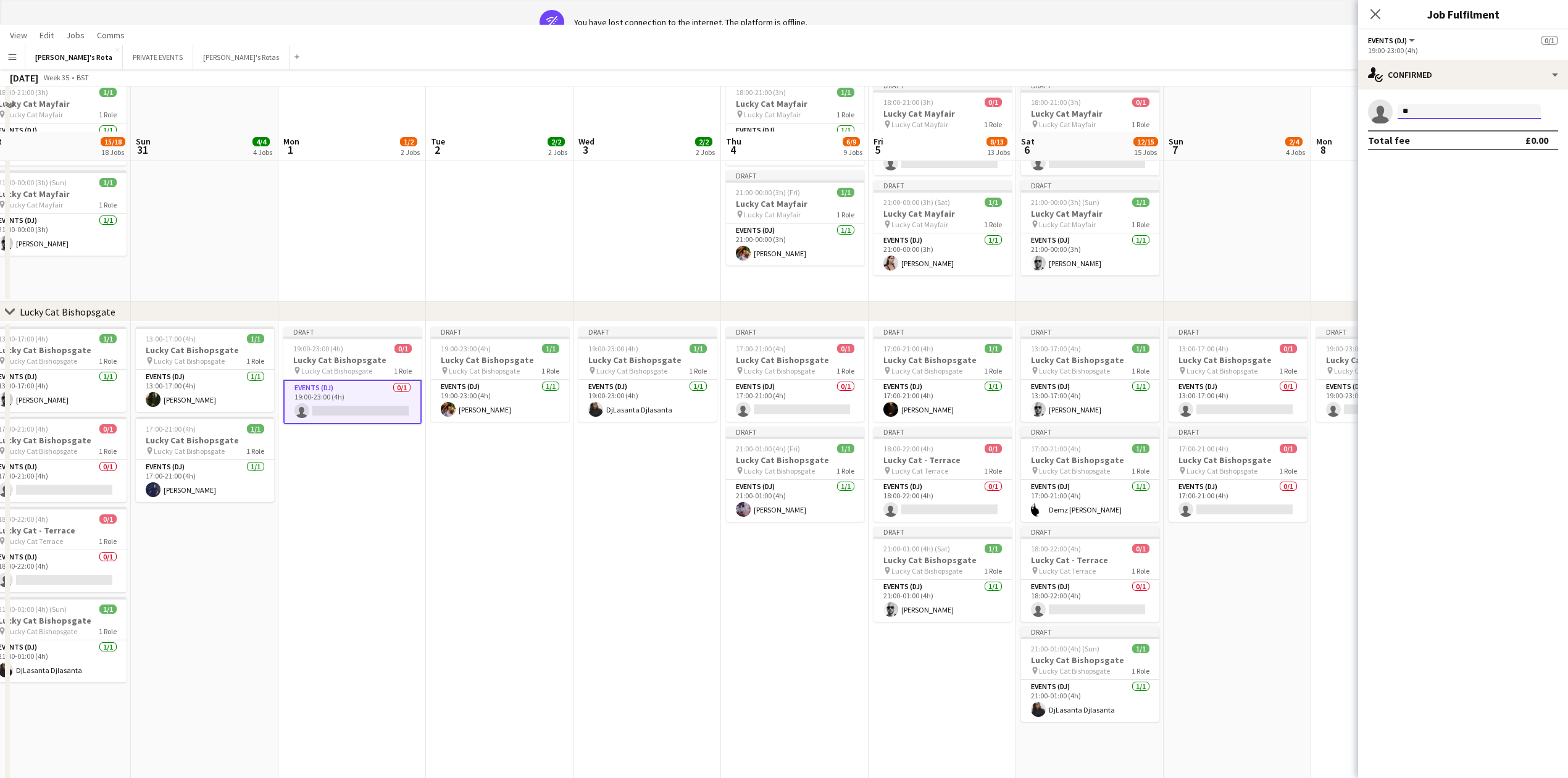
type input "*"
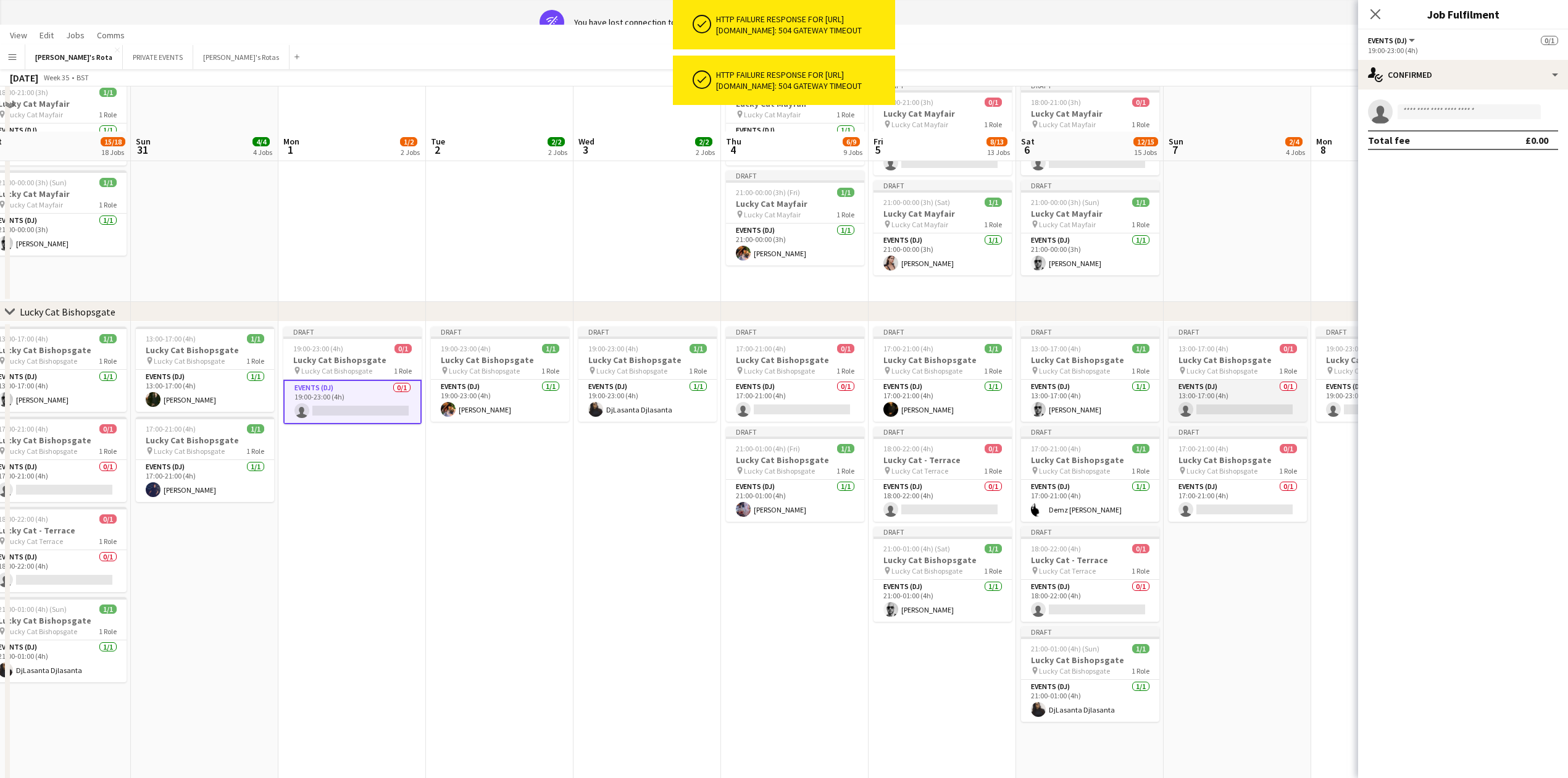
click at [1216, 400] on app-card-role "Events (DJ) 0/1 13:00-17:00 (4h) single-neutral-actions" at bounding box center [1238, 401] width 139 height 42
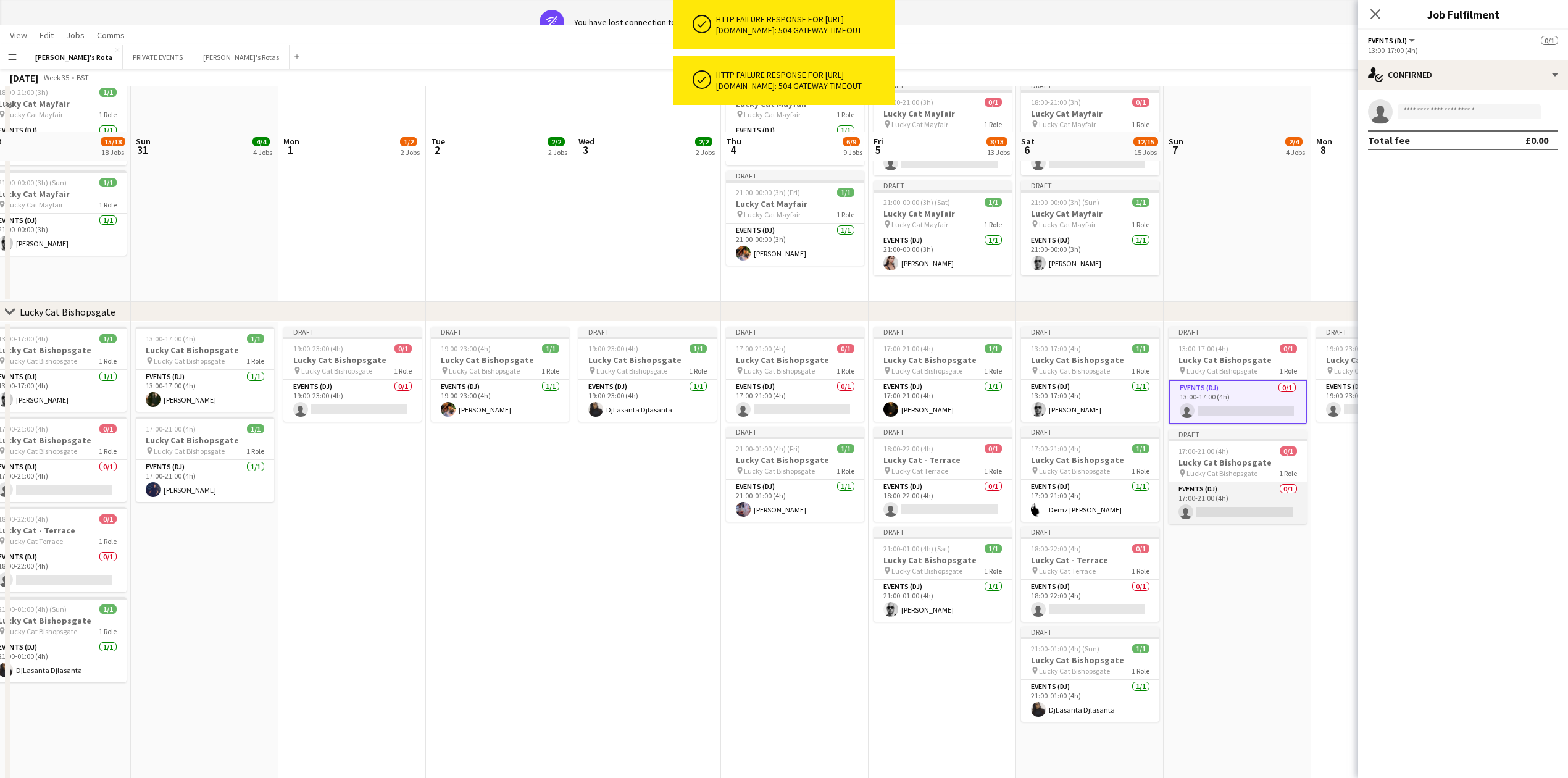
scroll to position [0, 458]
click at [1218, 515] on app-card-role "Events (DJ) 0/1 17:00-21:00 (4h) single-neutral-actions" at bounding box center [1240, 504] width 139 height 42
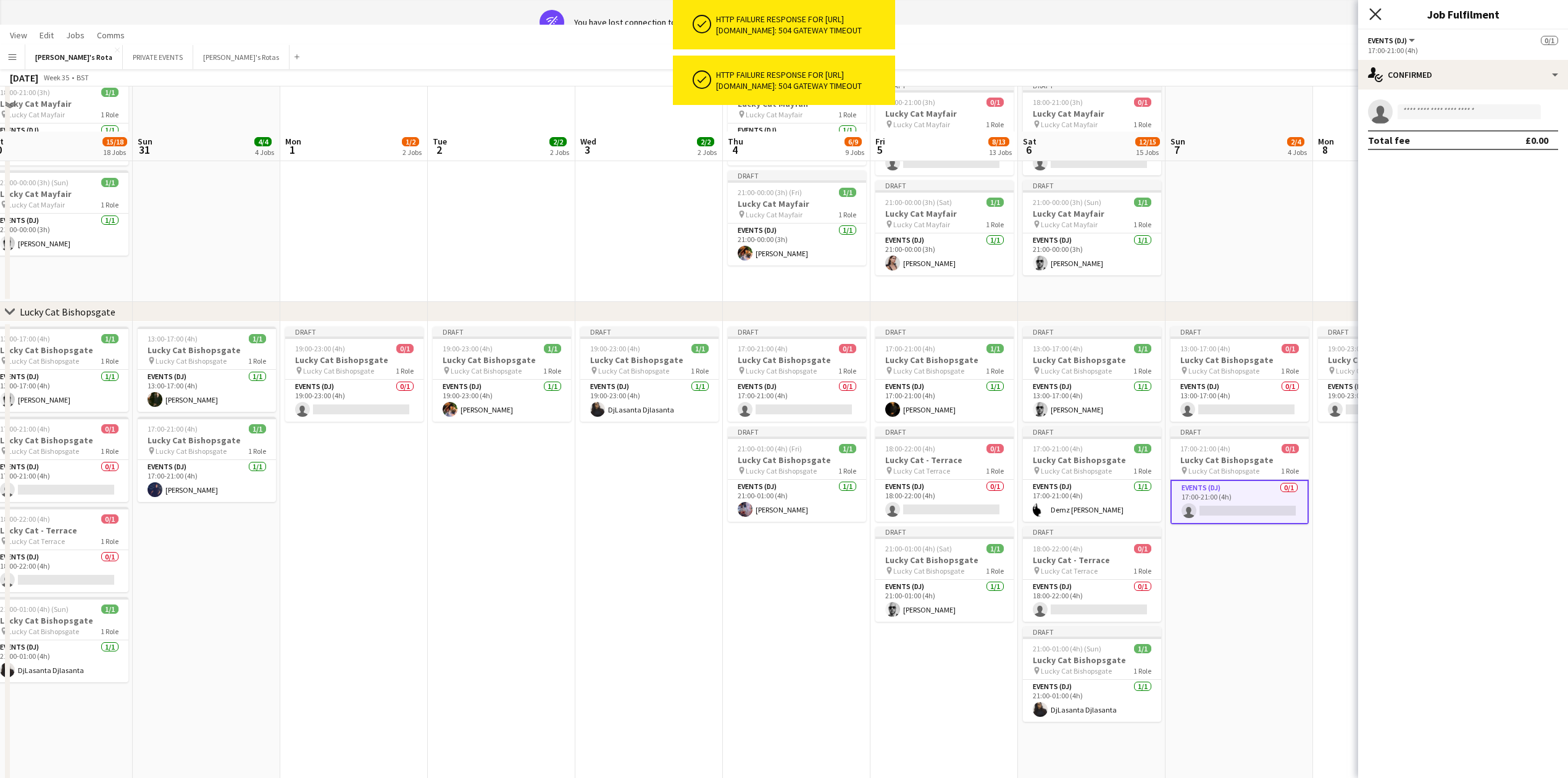
click at [1373, 10] on icon "Close pop-in" at bounding box center [1375, 14] width 12 height 12
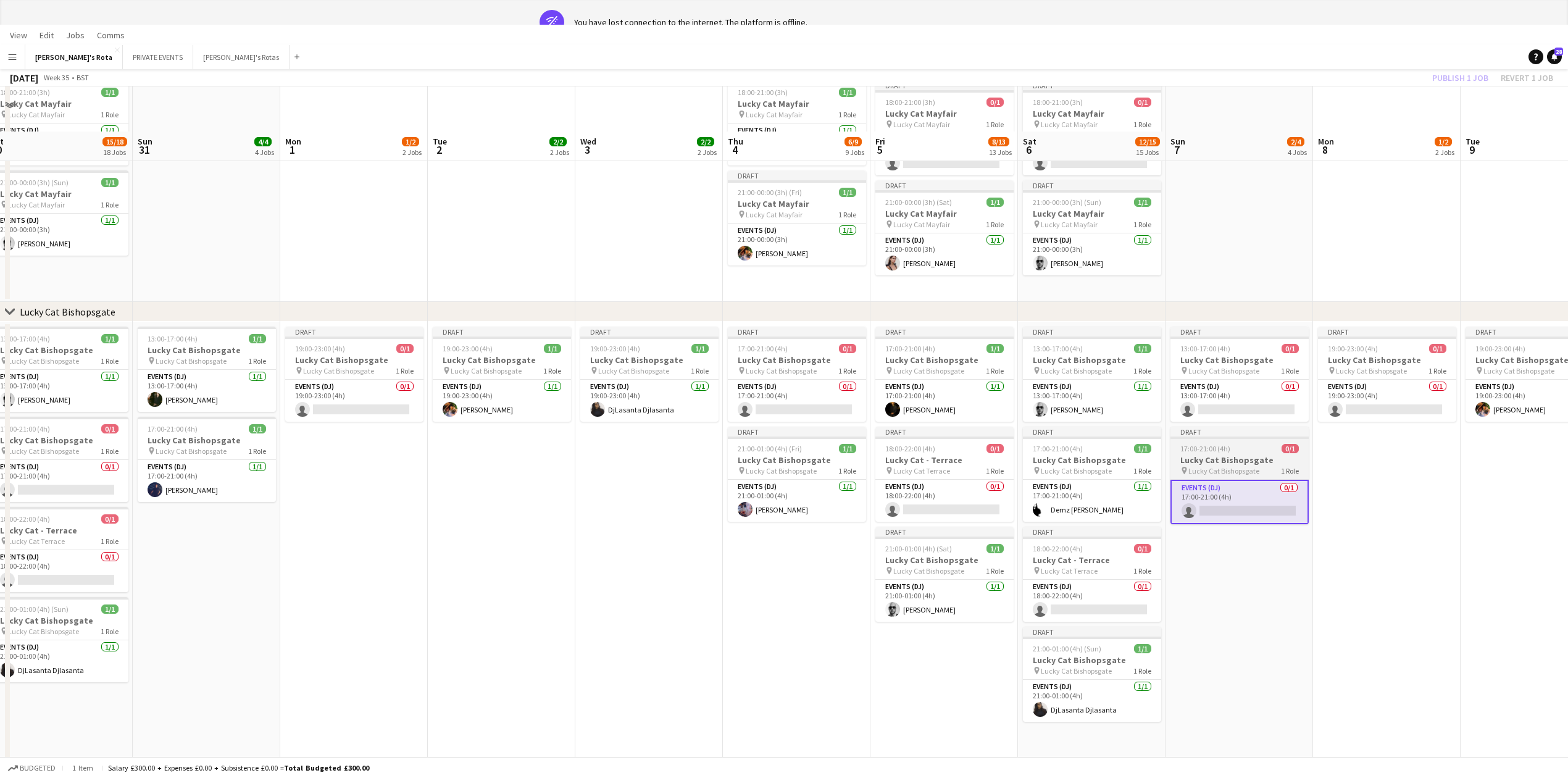
click at [1245, 474] on span "Lucky Cat Bishopsgate" at bounding box center [1224, 471] width 71 height 9
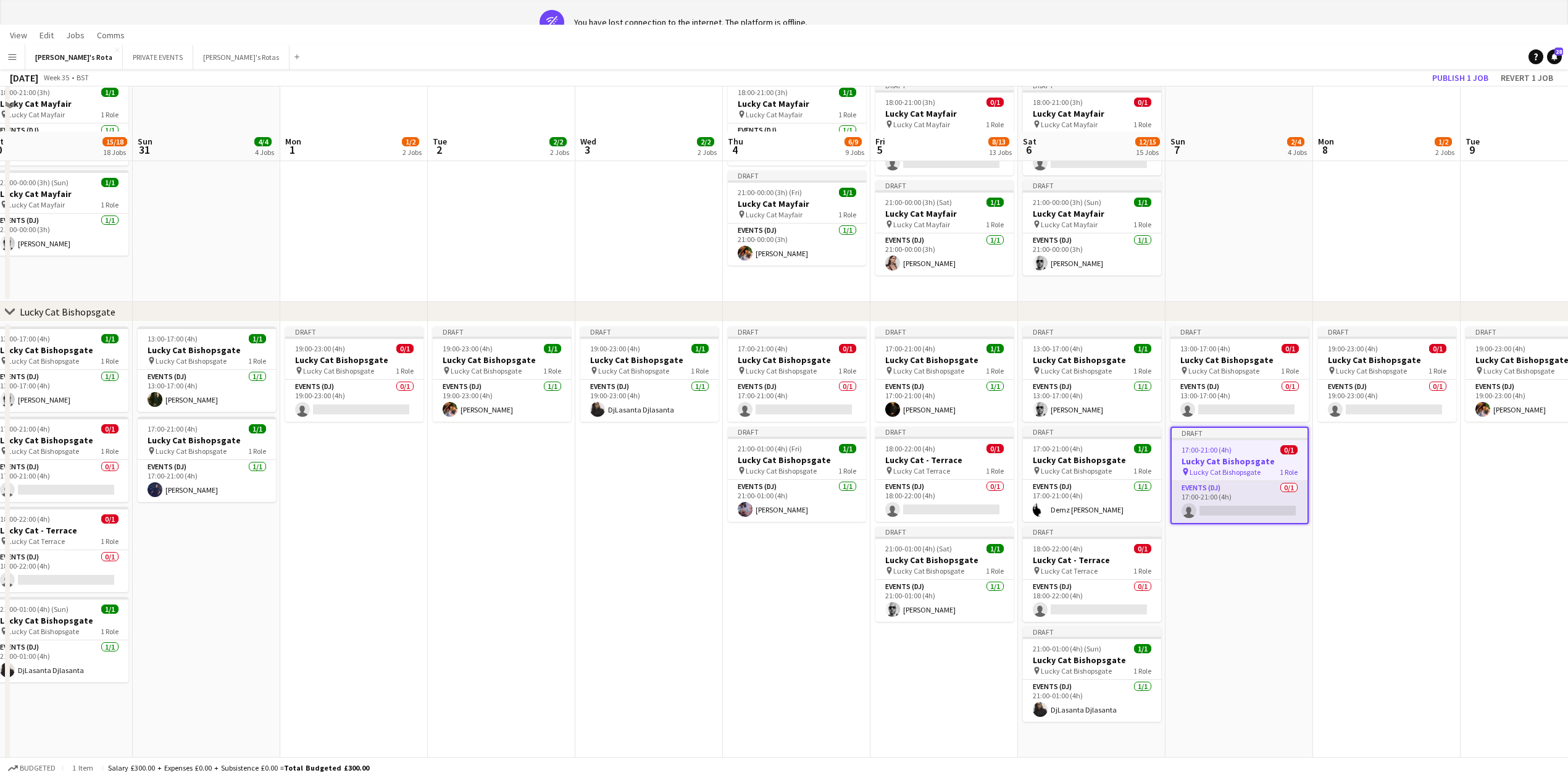
scroll to position [0, 459]
click at [1240, 496] on app-card-role "Events (DJ) 0/1 17:00-21:00 (4h) single-neutral-actions" at bounding box center [1238, 502] width 135 height 42
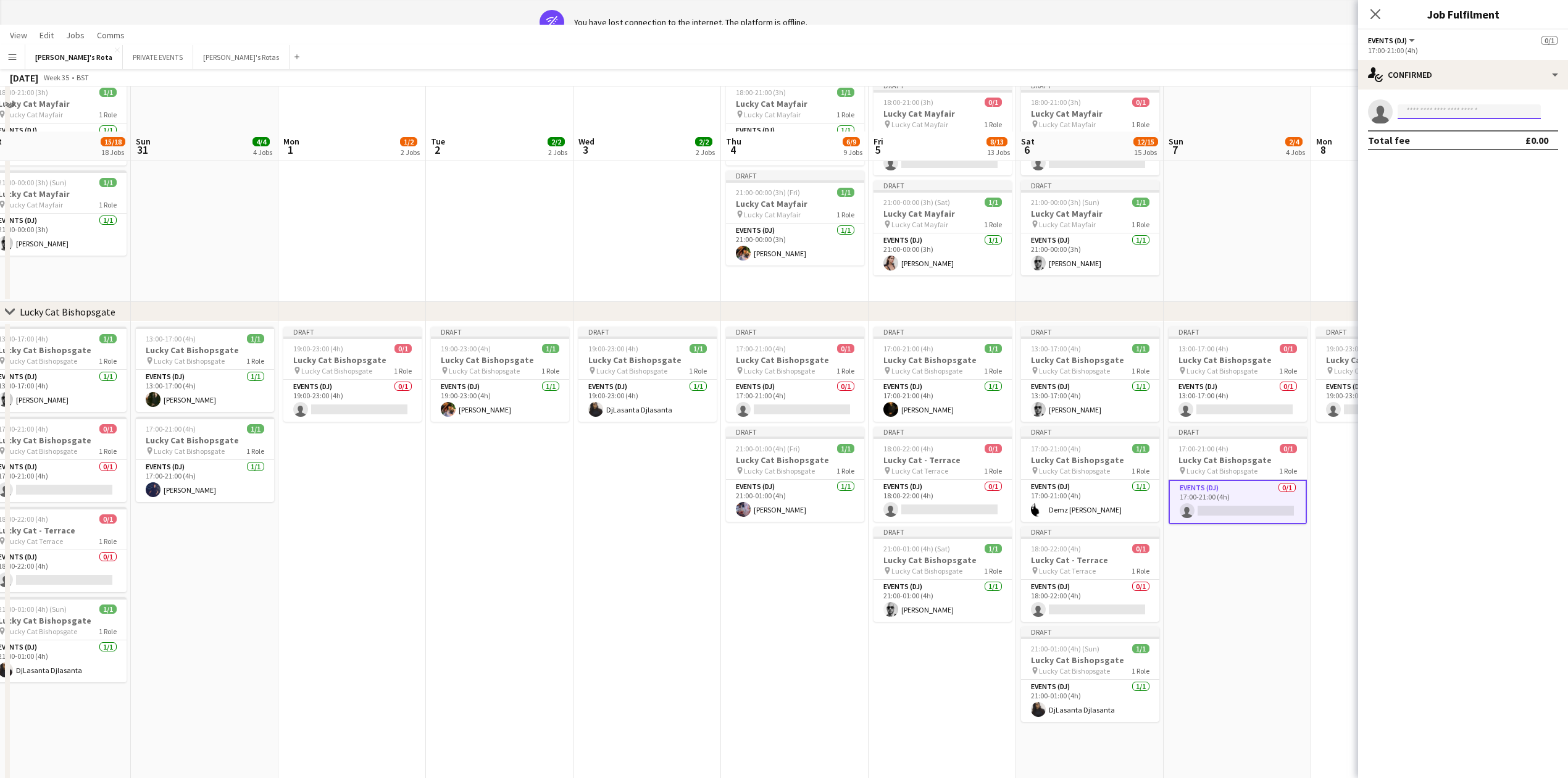
click at [1445, 111] on input at bounding box center [1469, 112] width 143 height 15
type input "******"
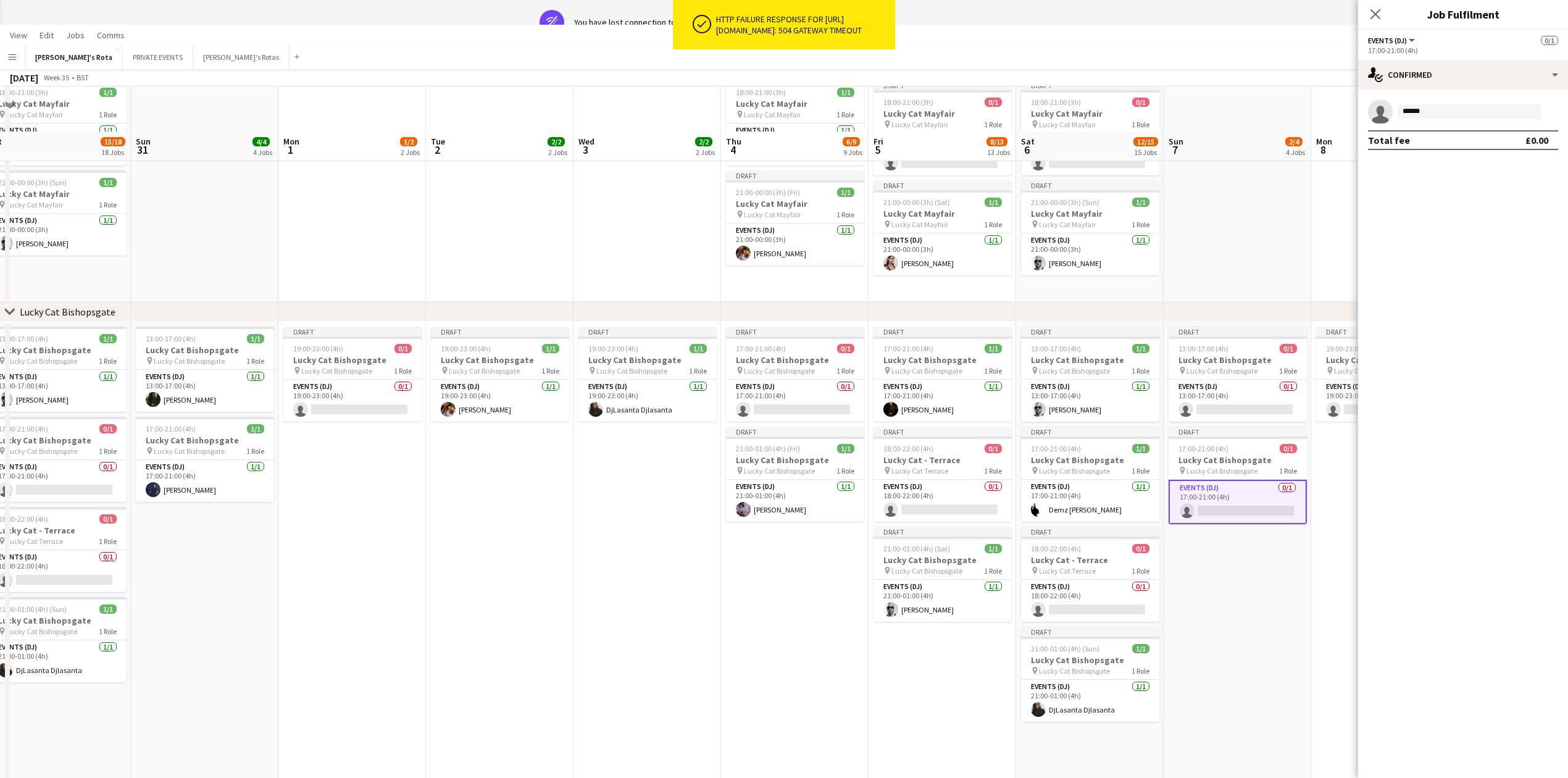
click at [275, 38] on app-page-menu "View Day view expanded Day view collapsed Month view Date picker Jump to today …" at bounding box center [784, 36] width 1568 height 23
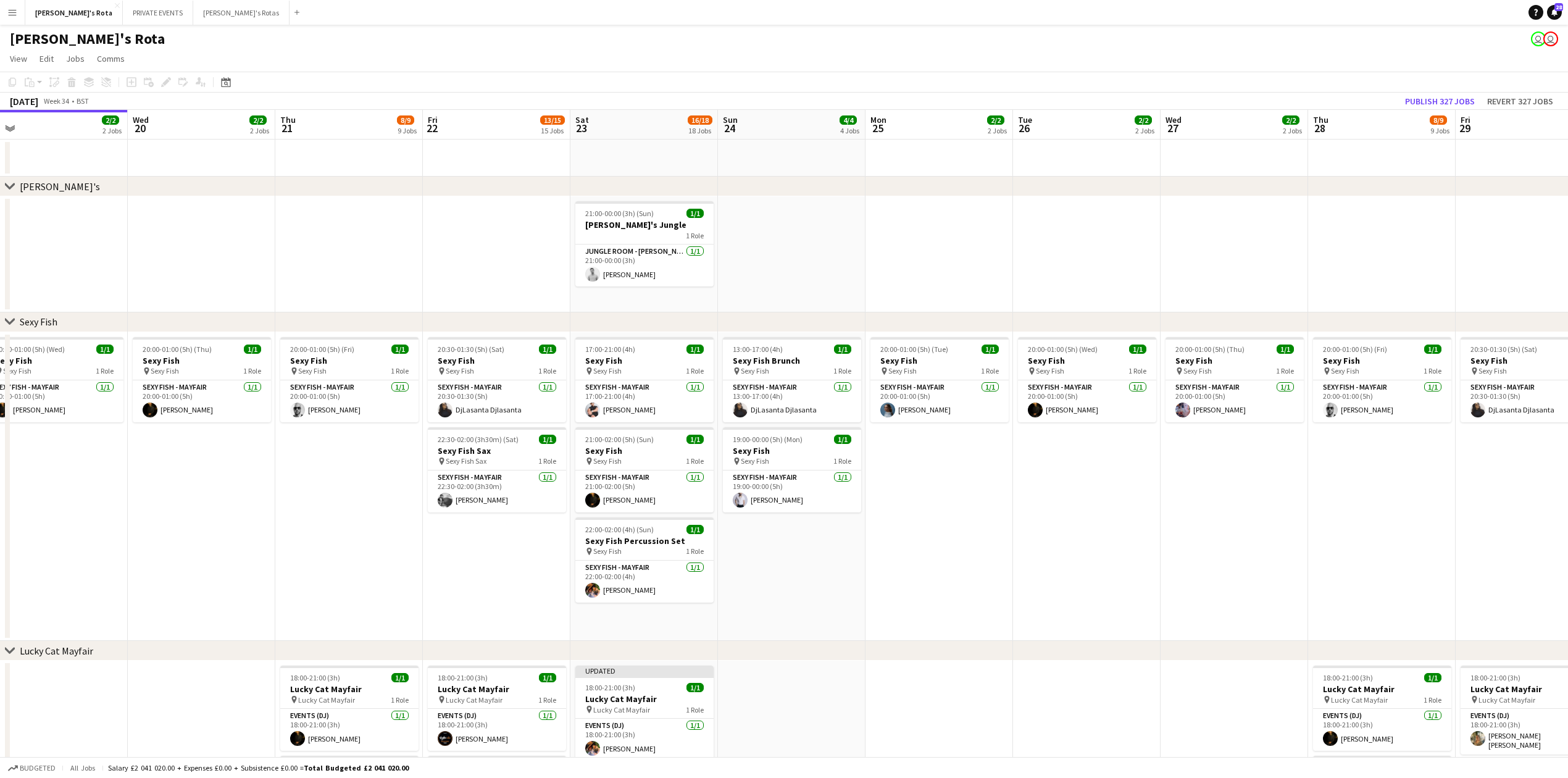
drag, startPoint x: 1309, startPoint y: 233, endPoint x: 409, endPoint y: 240, distance: 900.0
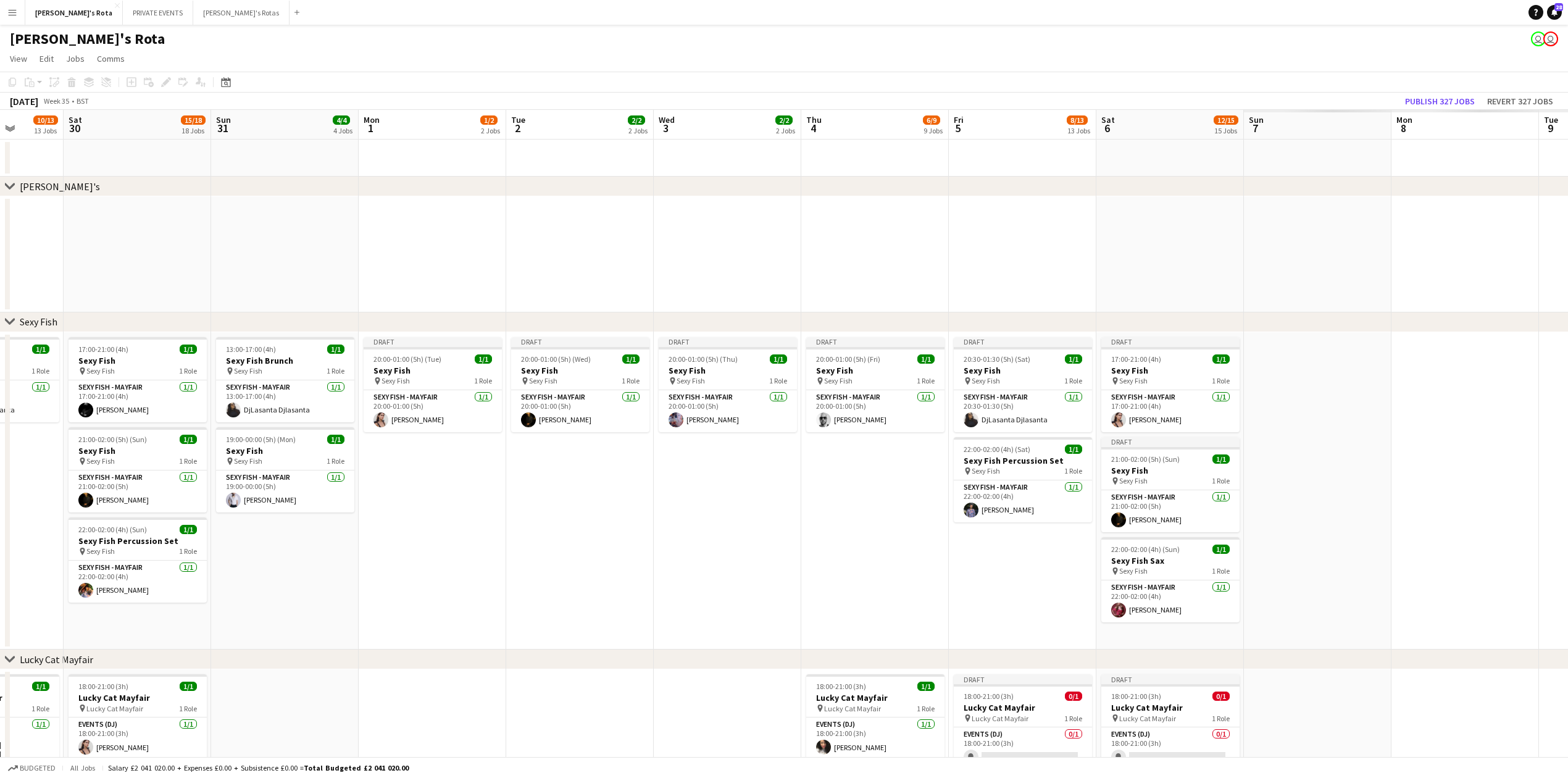
drag, startPoint x: 675, startPoint y: 211, endPoint x: 403, endPoint y: 218, distance: 272.1
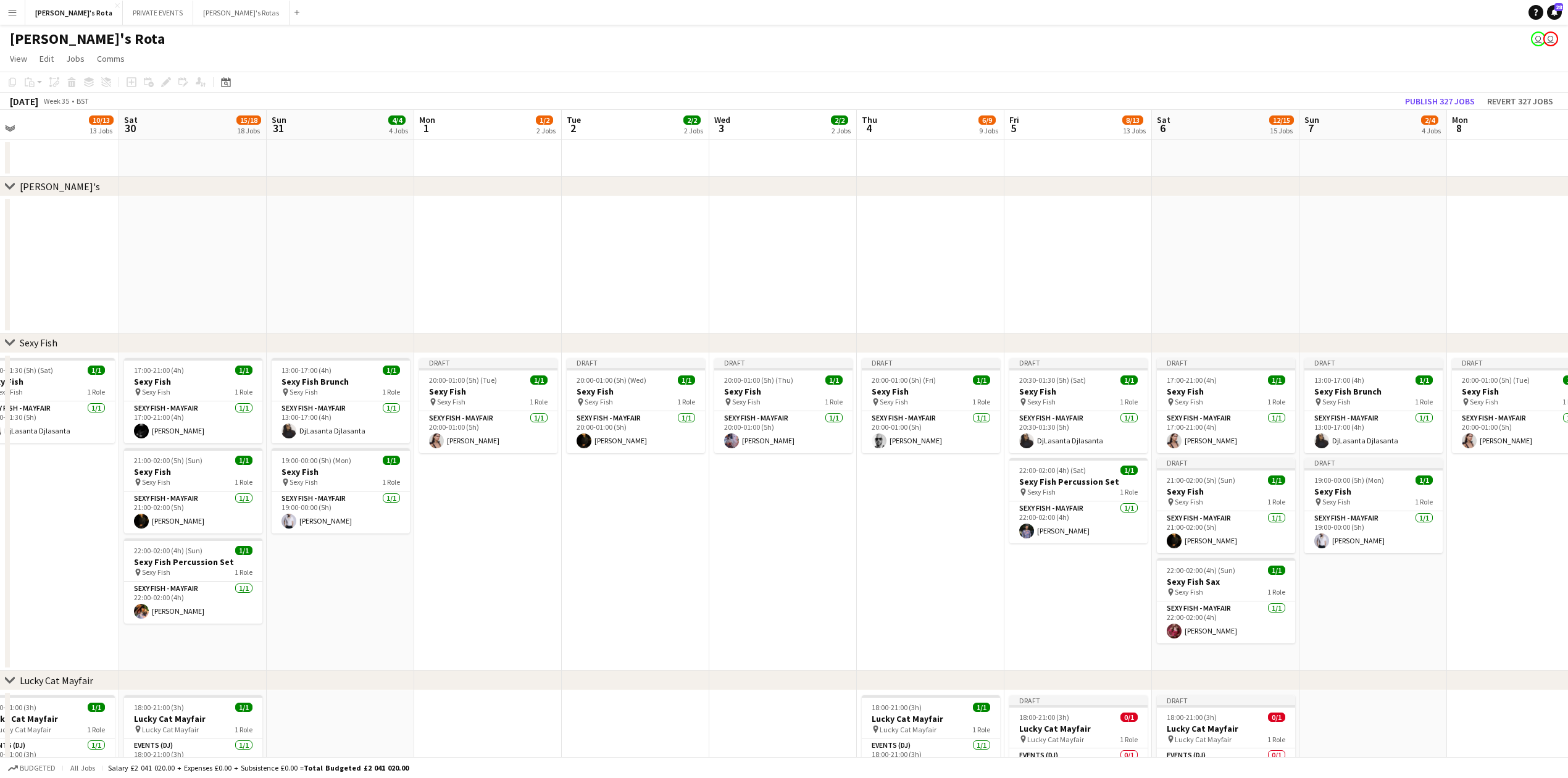
scroll to position [0, 449]
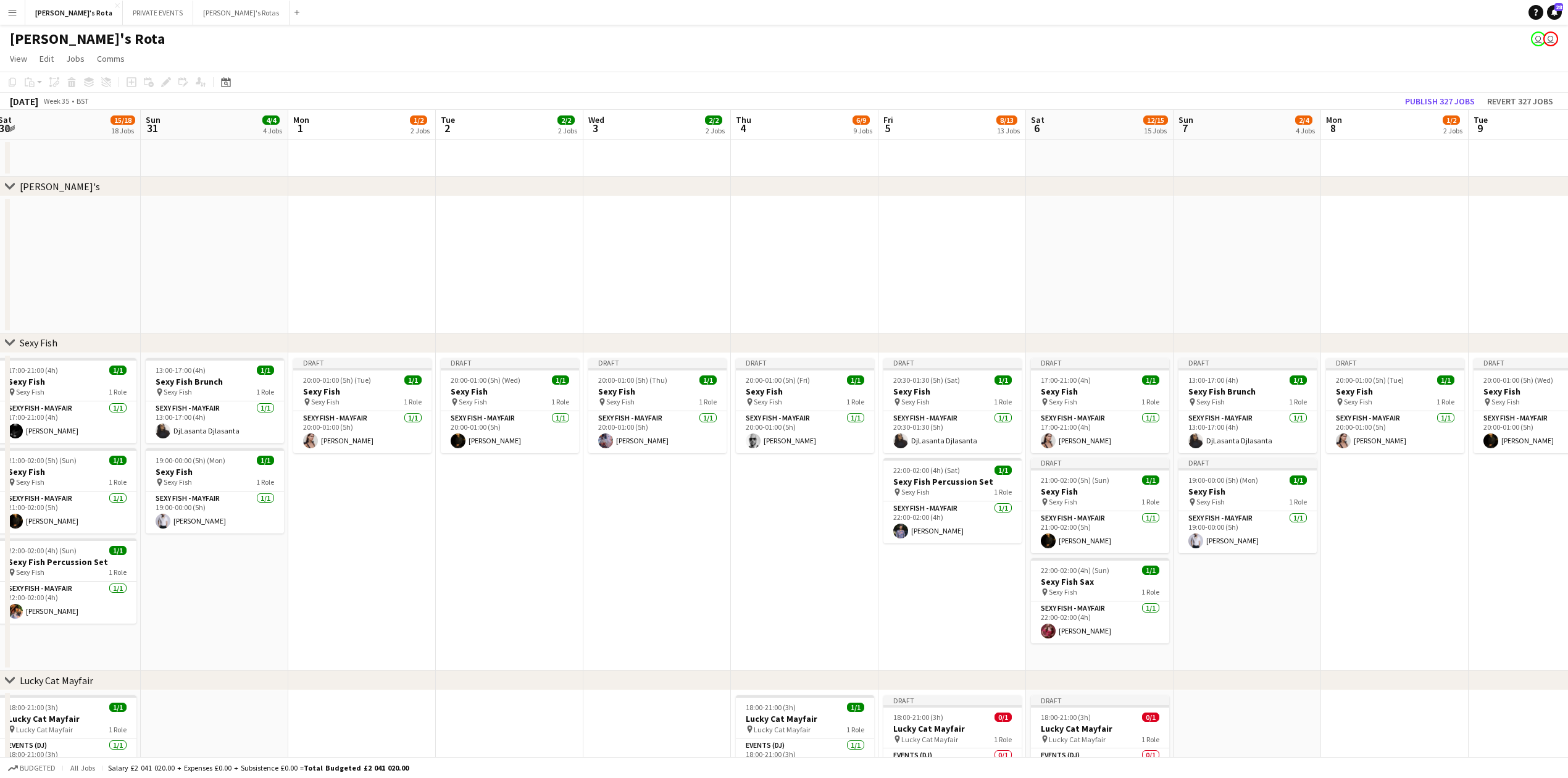
drag, startPoint x: 848, startPoint y: 206, endPoint x: 723, endPoint y: 206, distance: 125.0
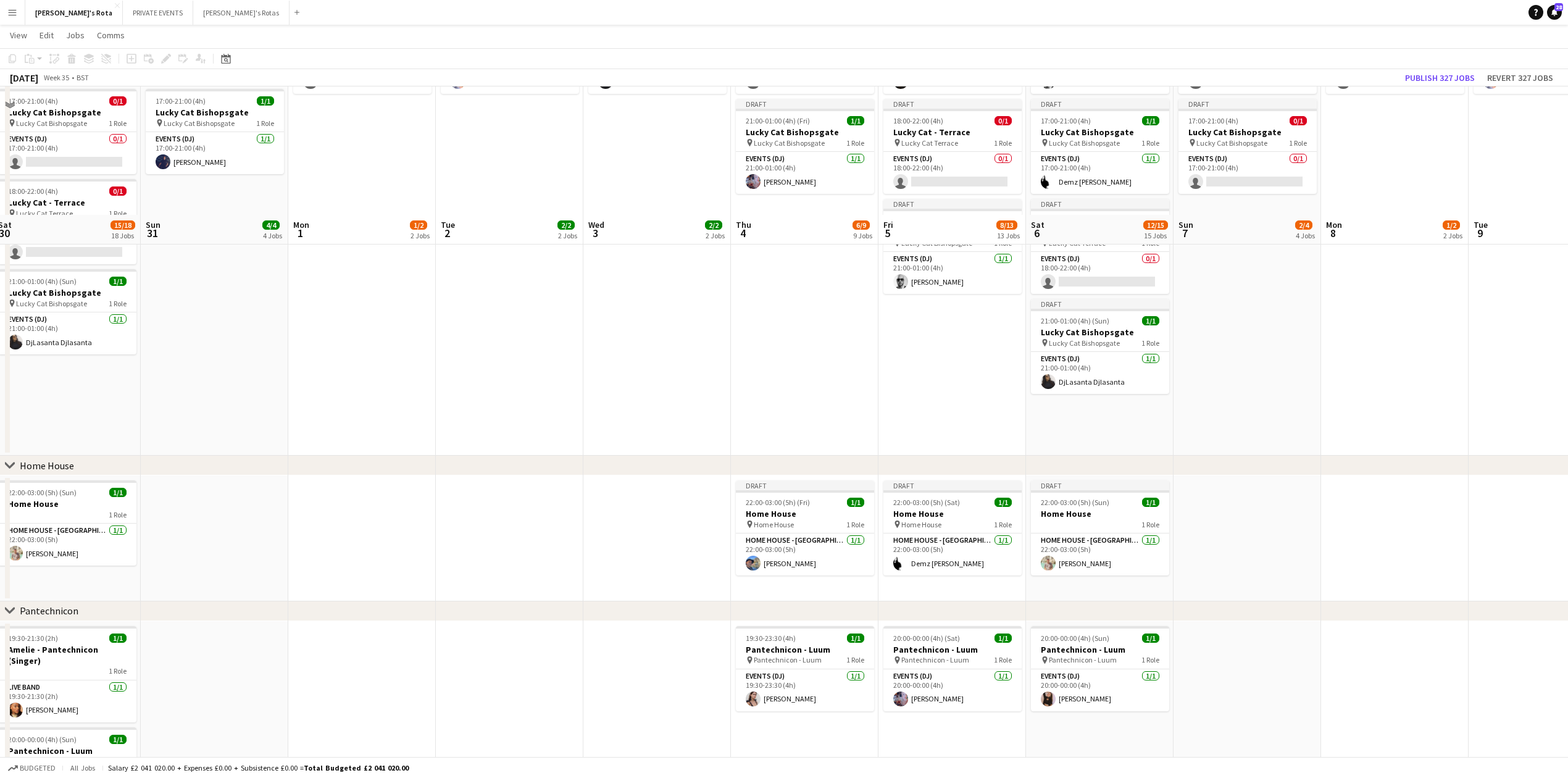
scroll to position [823, 0]
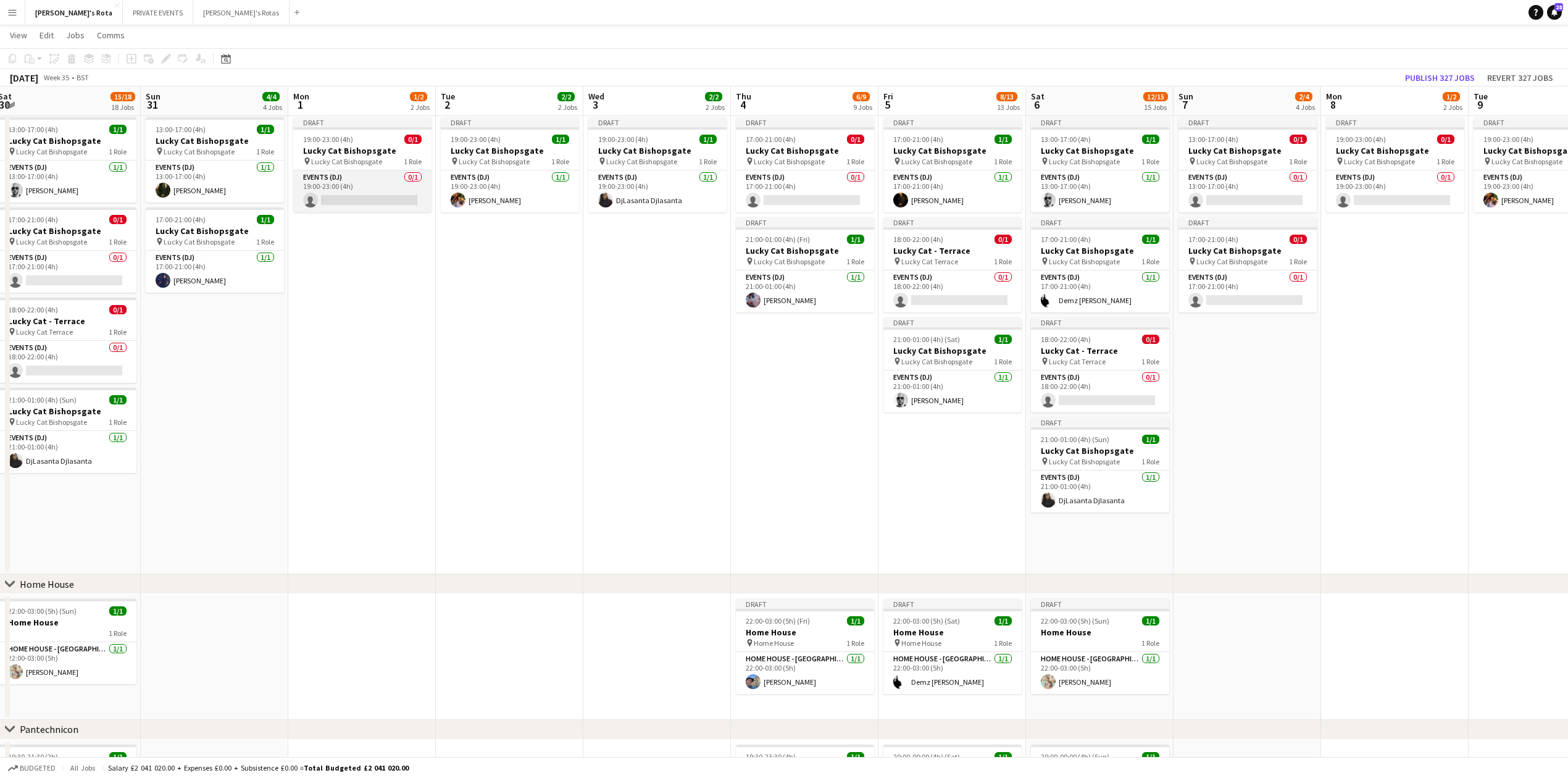
click at [361, 203] on app-card-role "Events (DJ) 0/1 19:00-23:00 (4h) single-neutral-actions" at bounding box center [363, 191] width 139 height 42
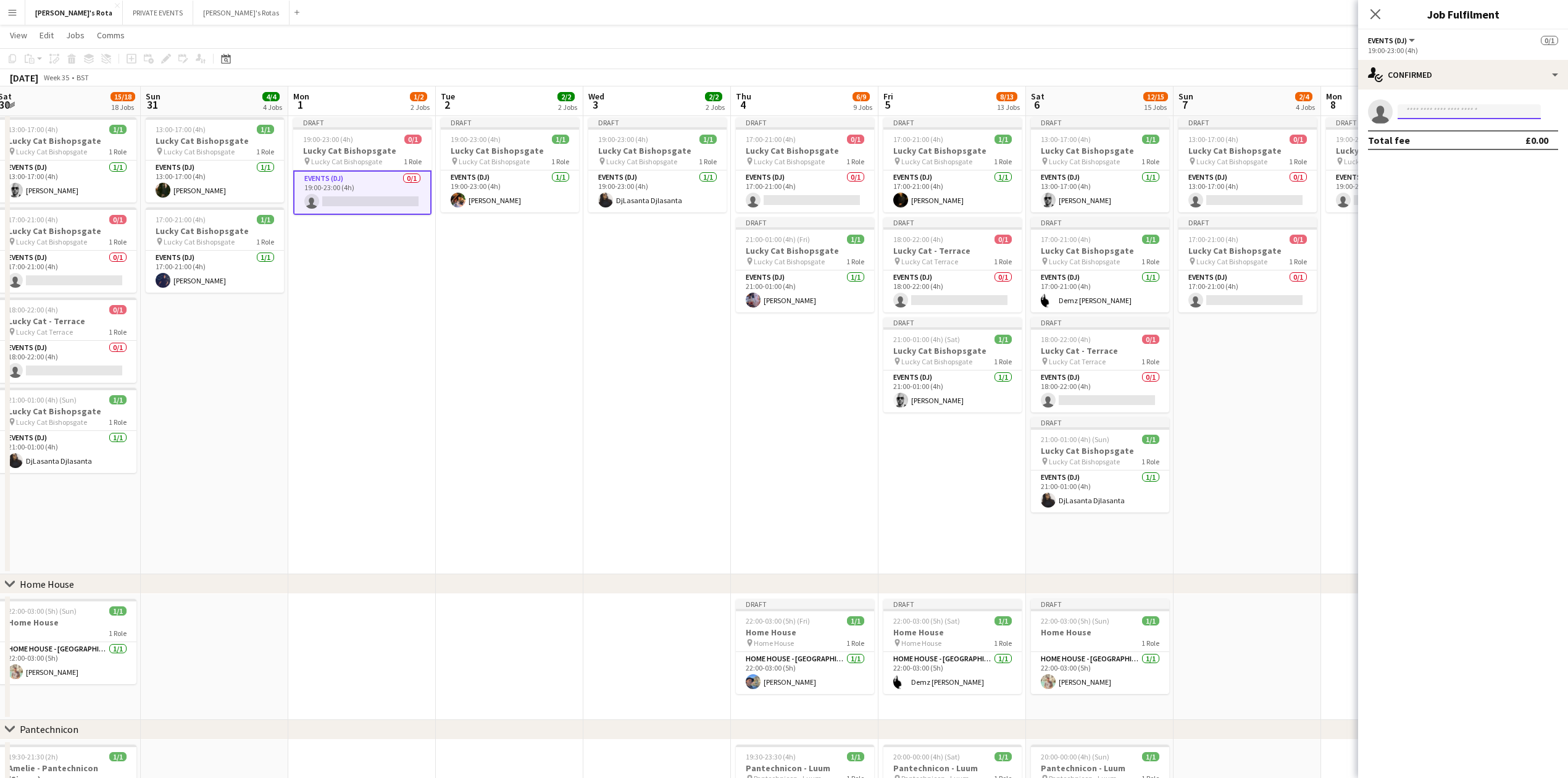
click at [1418, 111] on input at bounding box center [1469, 112] width 143 height 15
click at [799, 206] on app-card-role "Events (DJ) 0/1 17:00-21:00 (4h) single-neutral-actions" at bounding box center [805, 191] width 139 height 42
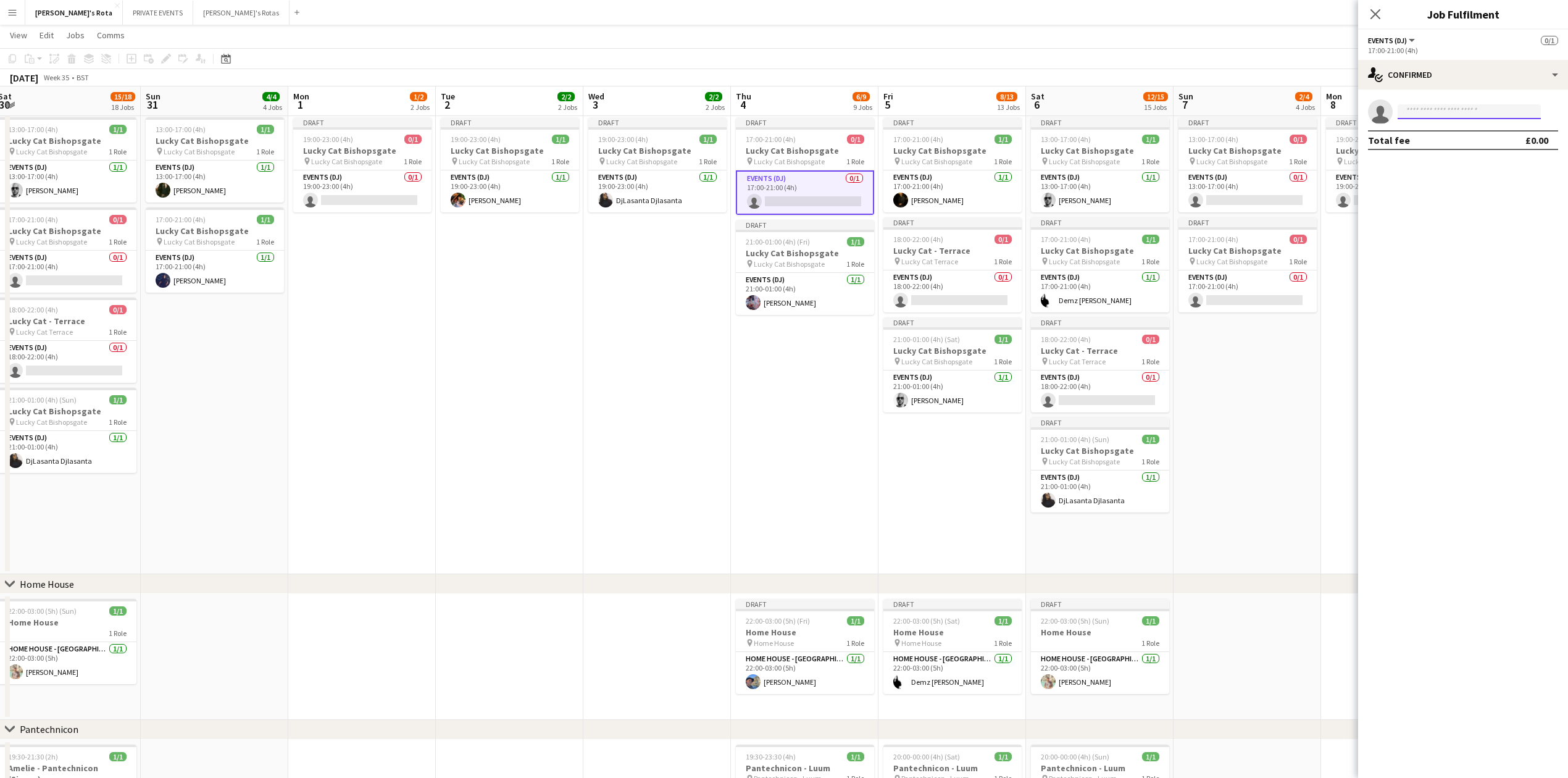
click at [1445, 111] on input at bounding box center [1469, 112] width 143 height 15
type input "******"
click at [1451, 142] on span "[EMAIL_ADDRESS][DOMAIN_NAME]" at bounding box center [1469, 139] width 123 height 10
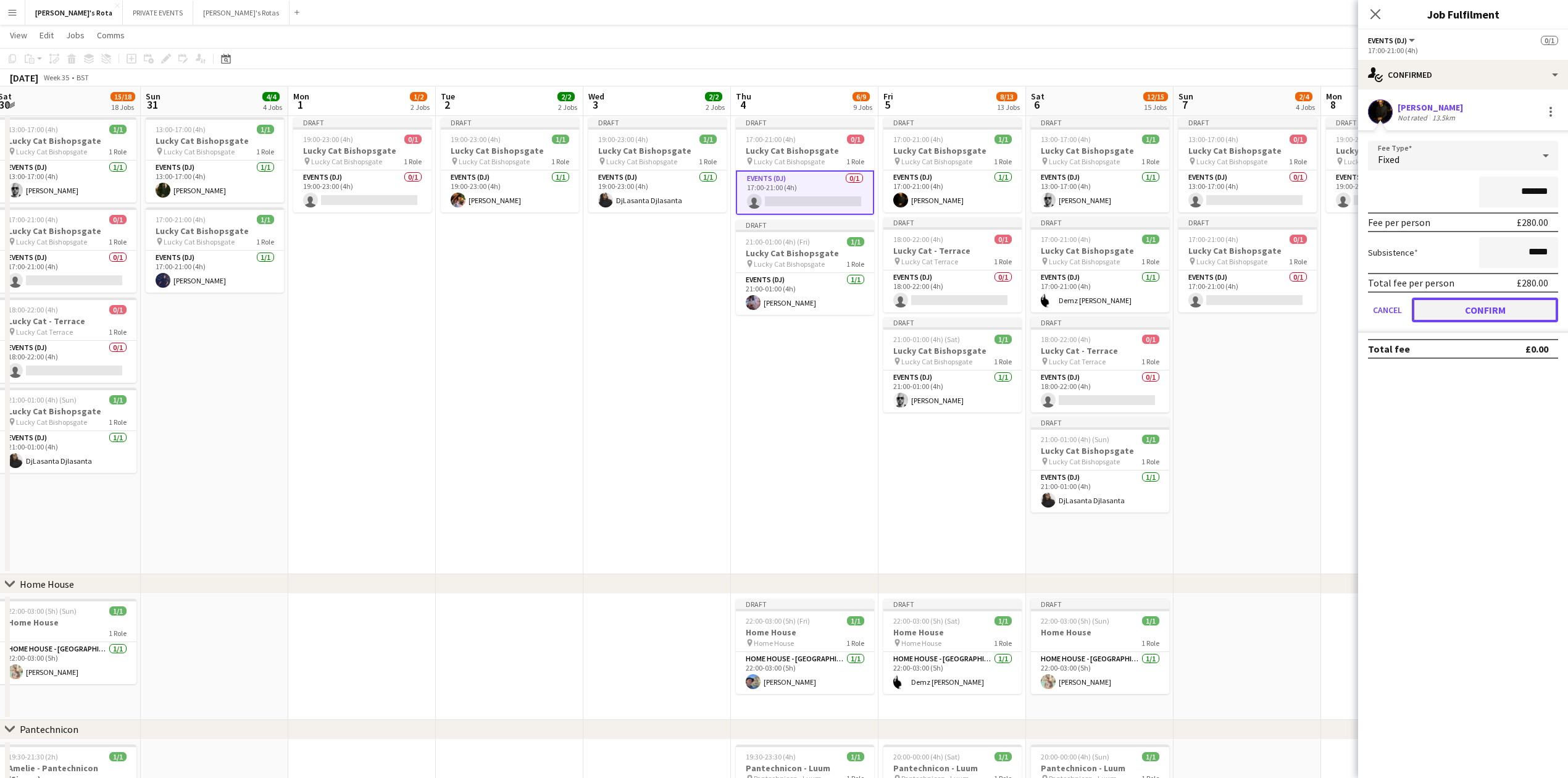
click at [1487, 317] on button "Confirm" at bounding box center [1485, 310] width 146 height 25
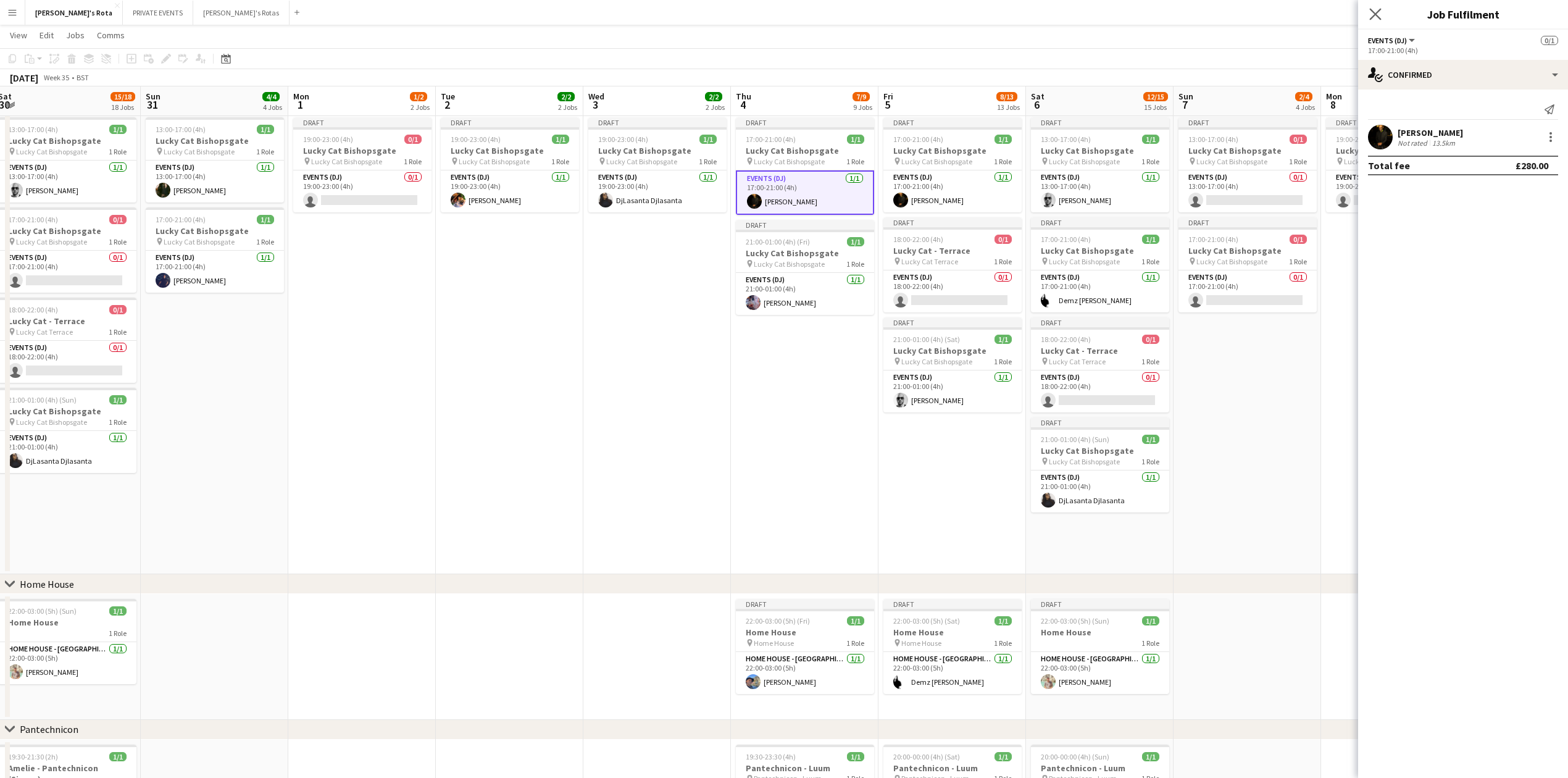
click at [1372, 8] on icon "Close pop-in" at bounding box center [1375, 14] width 12 height 12
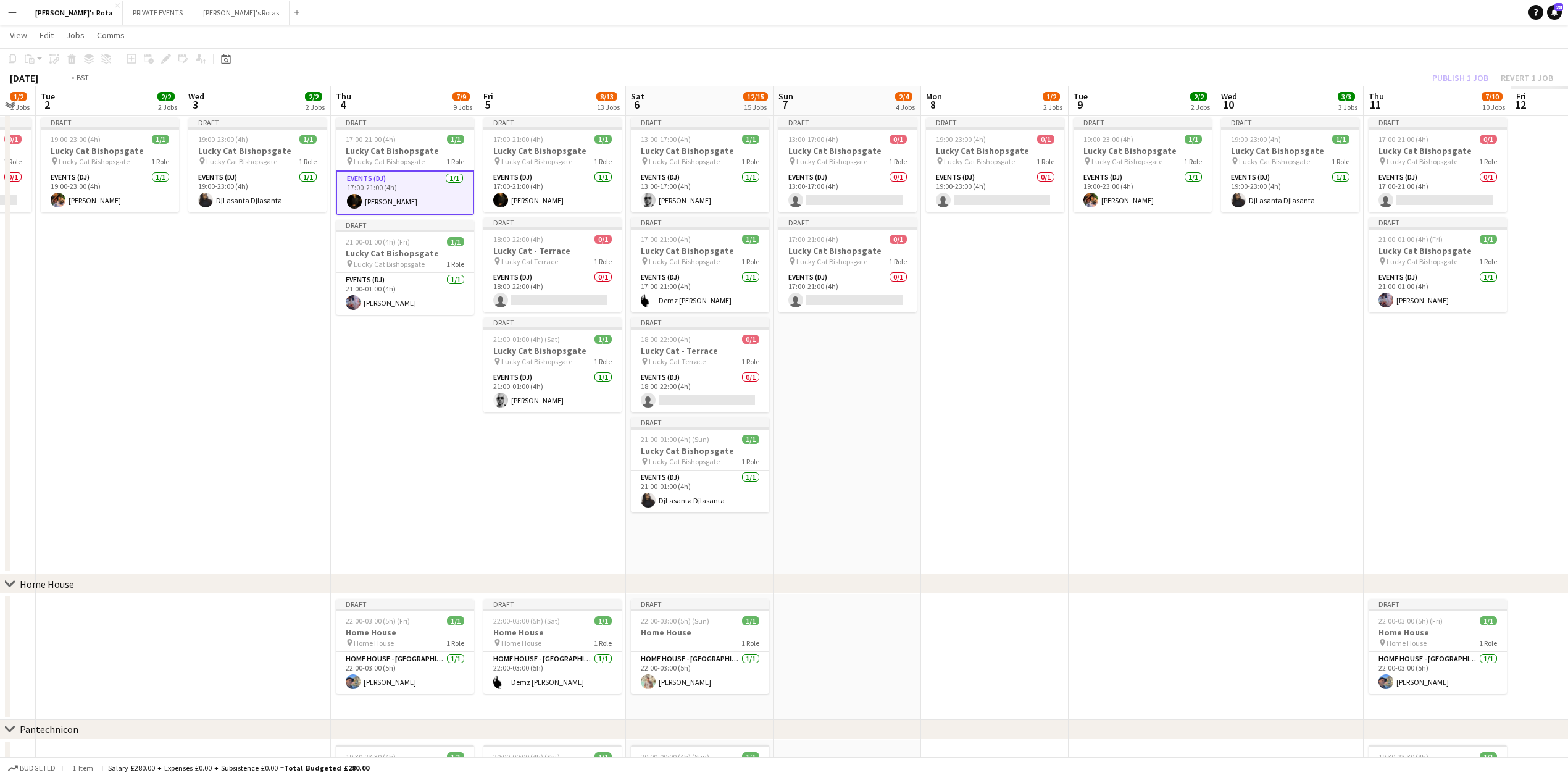
drag, startPoint x: 1481, startPoint y: 340, endPoint x: 94, endPoint y: 368, distance: 1387.3
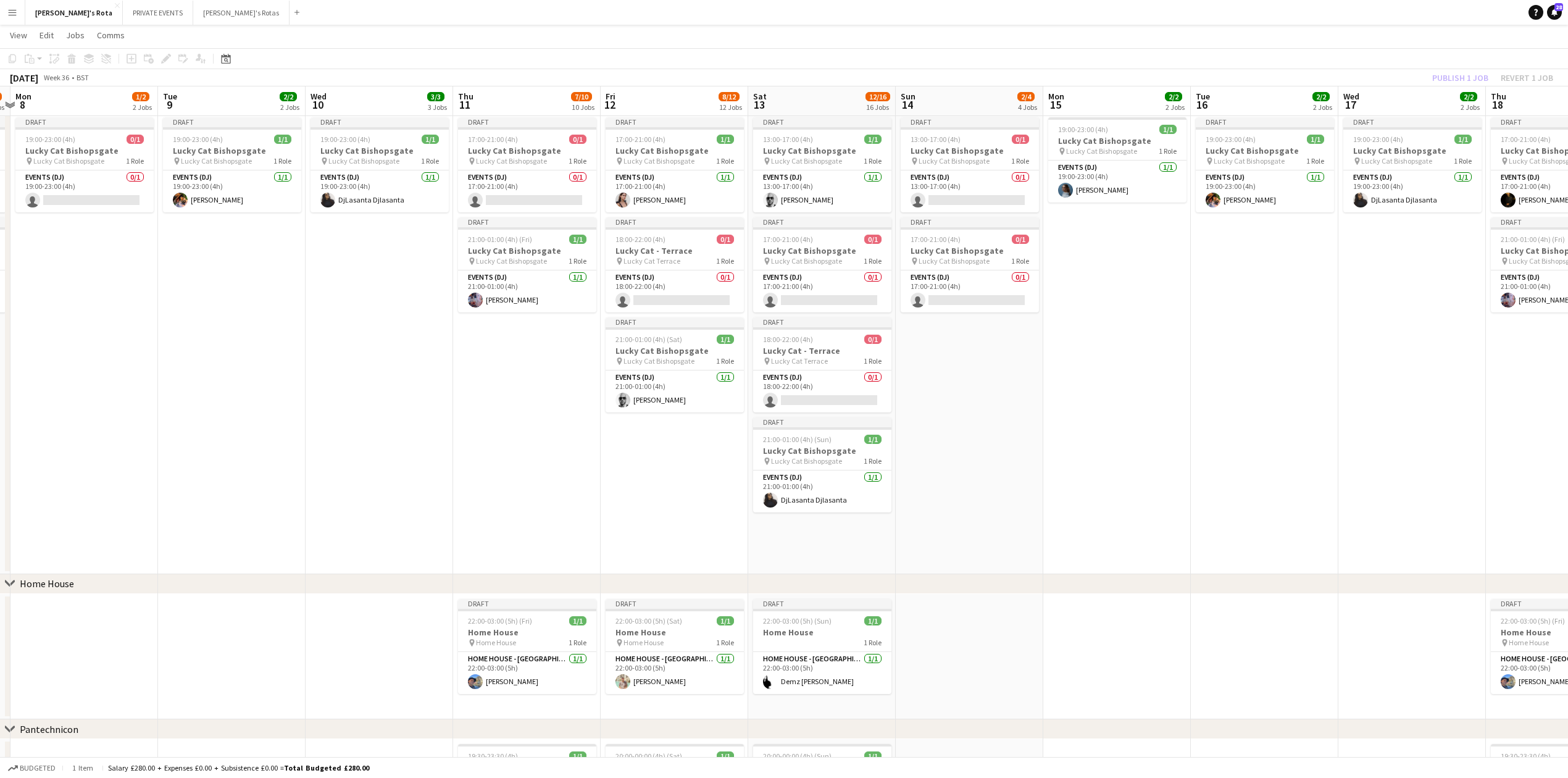
scroll to position [0, 260]
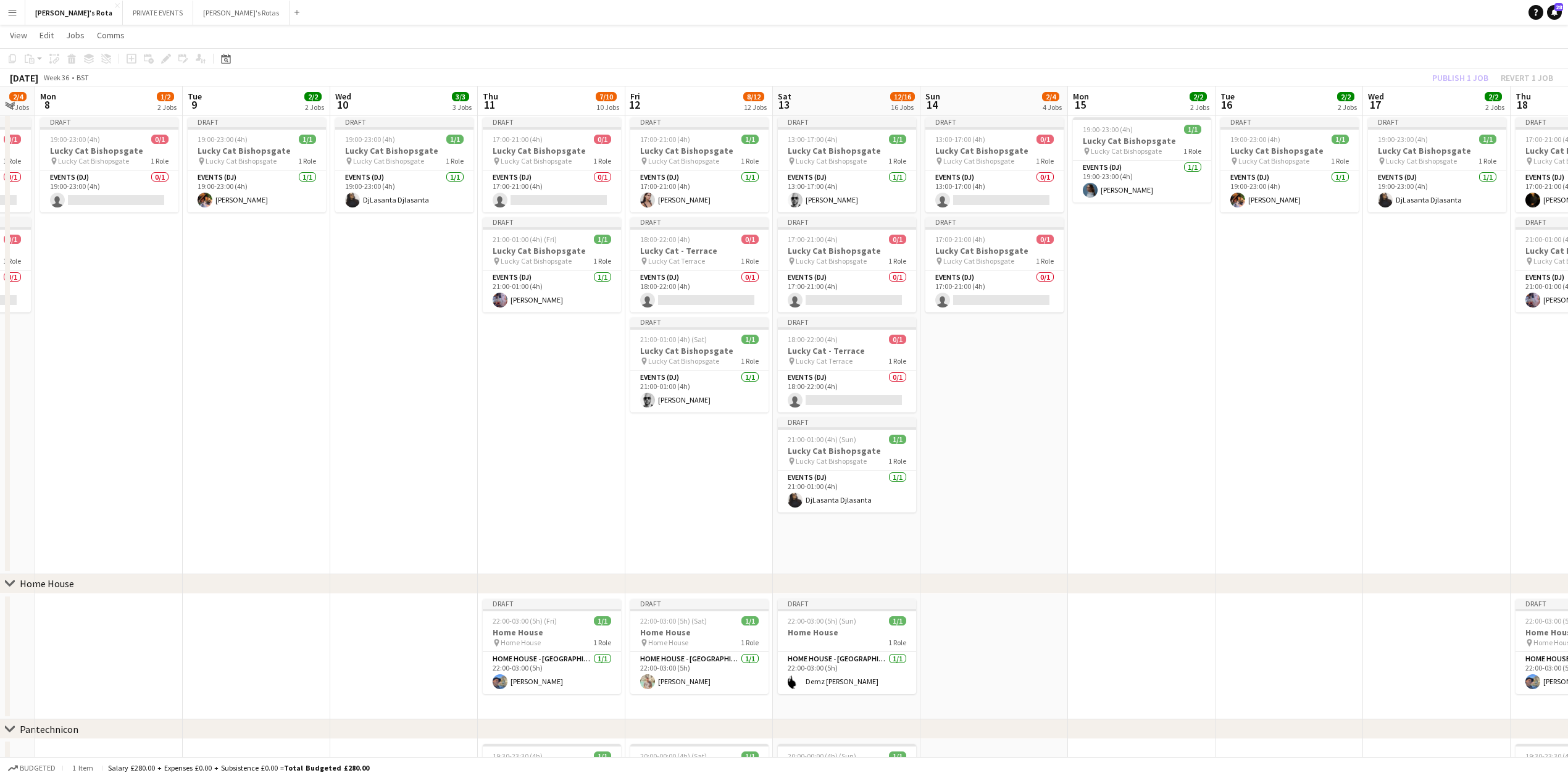
drag, startPoint x: 302, startPoint y: 406, endPoint x: 381, endPoint y: 413, distance: 79.3
click at [519, 193] on app-card-role "Events (DJ) 0/1 17:00-21:00 (4h) single-neutral-actions" at bounding box center [552, 191] width 139 height 42
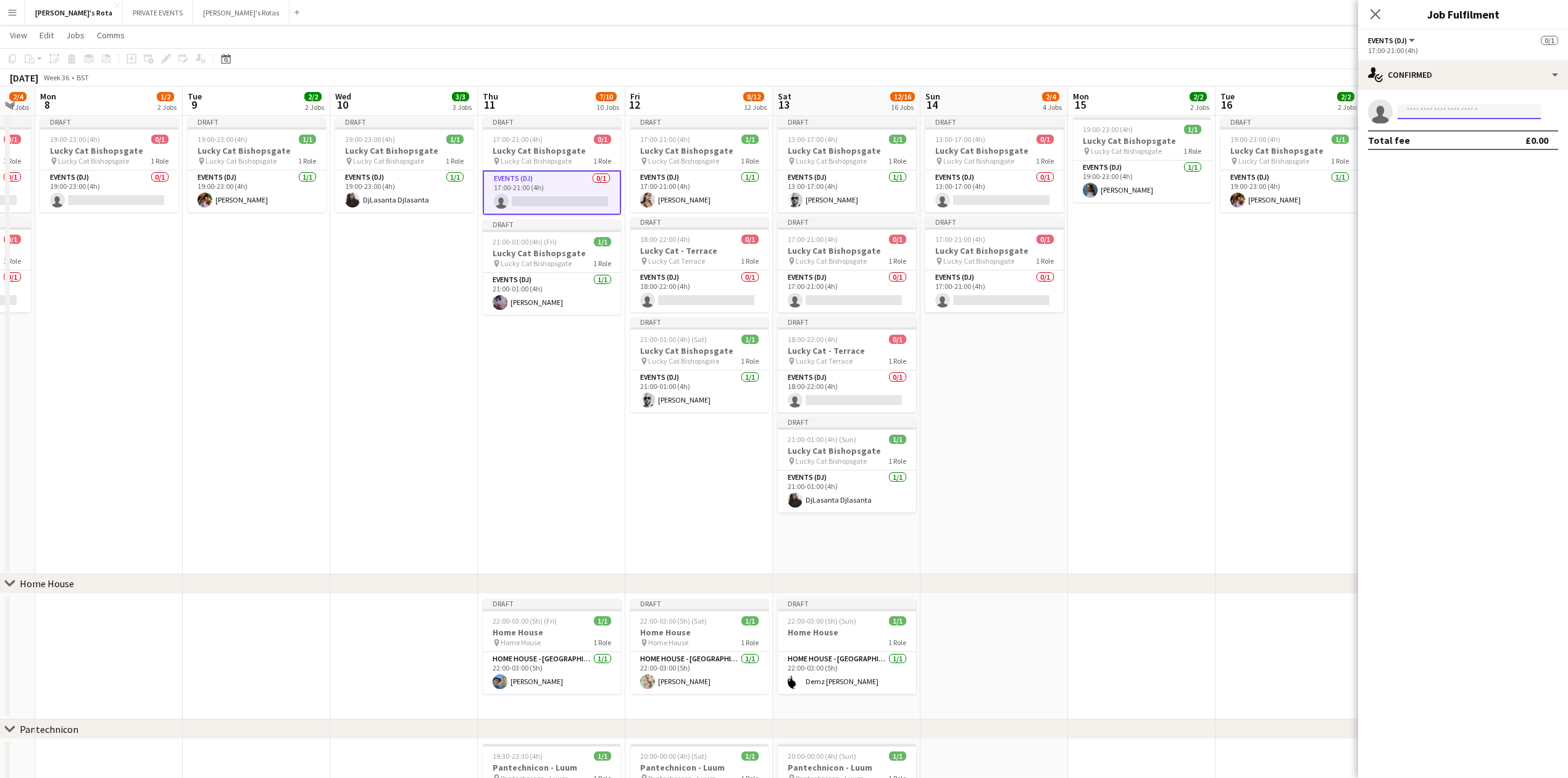
click at [1475, 111] on input at bounding box center [1469, 112] width 143 height 15
type input "******"
click at [1466, 139] on span "[EMAIL_ADDRESS][DOMAIN_NAME]" at bounding box center [1469, 139] width 123 height 10
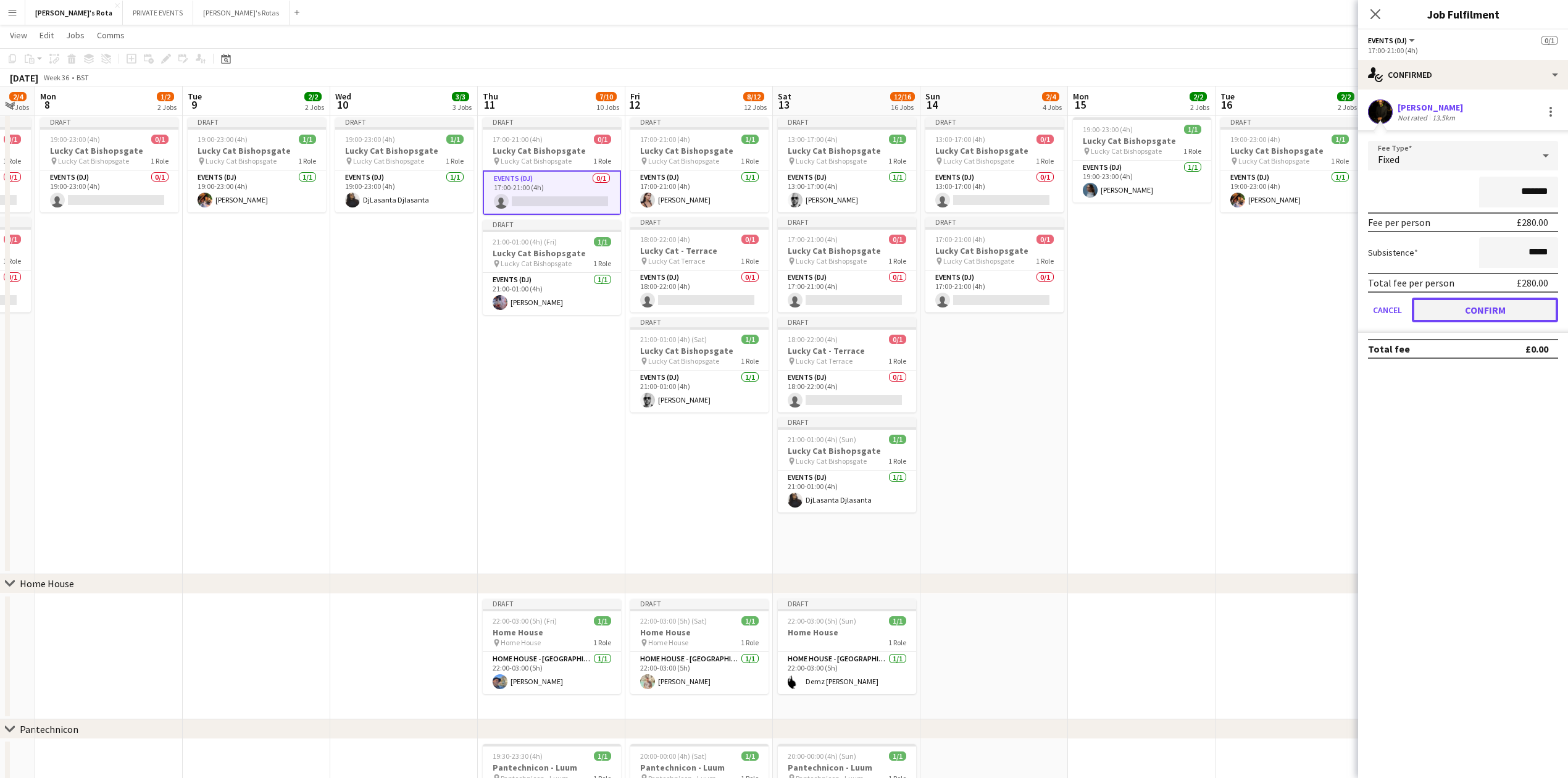
click at [1492, 310] on button "Confirm" at bounding box center [1485, 310] width 146 height 25
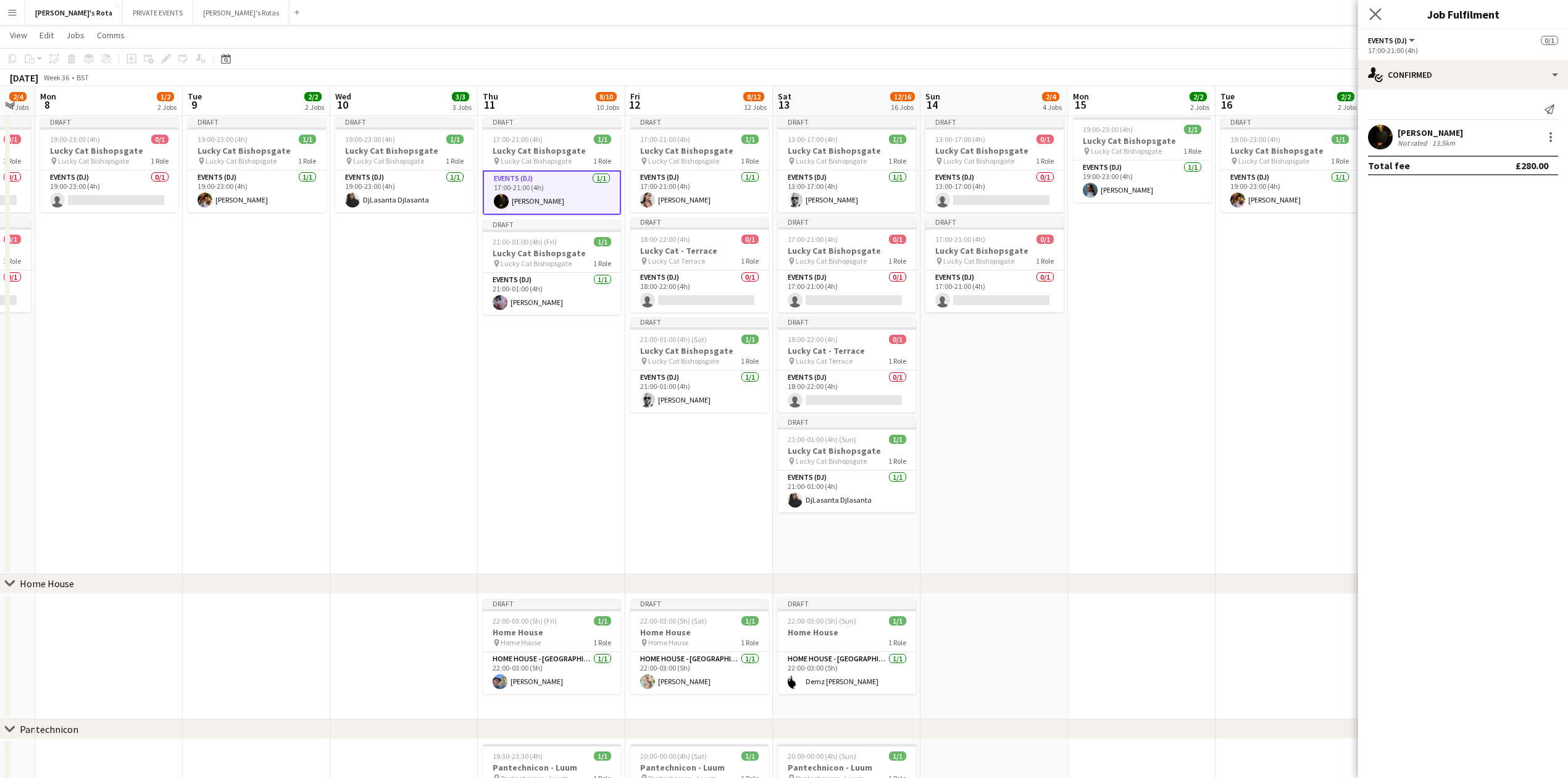
click at [1371, 8] on app-icon "Close pop-in" at bounding box center [1376, 14] width 18 height 18
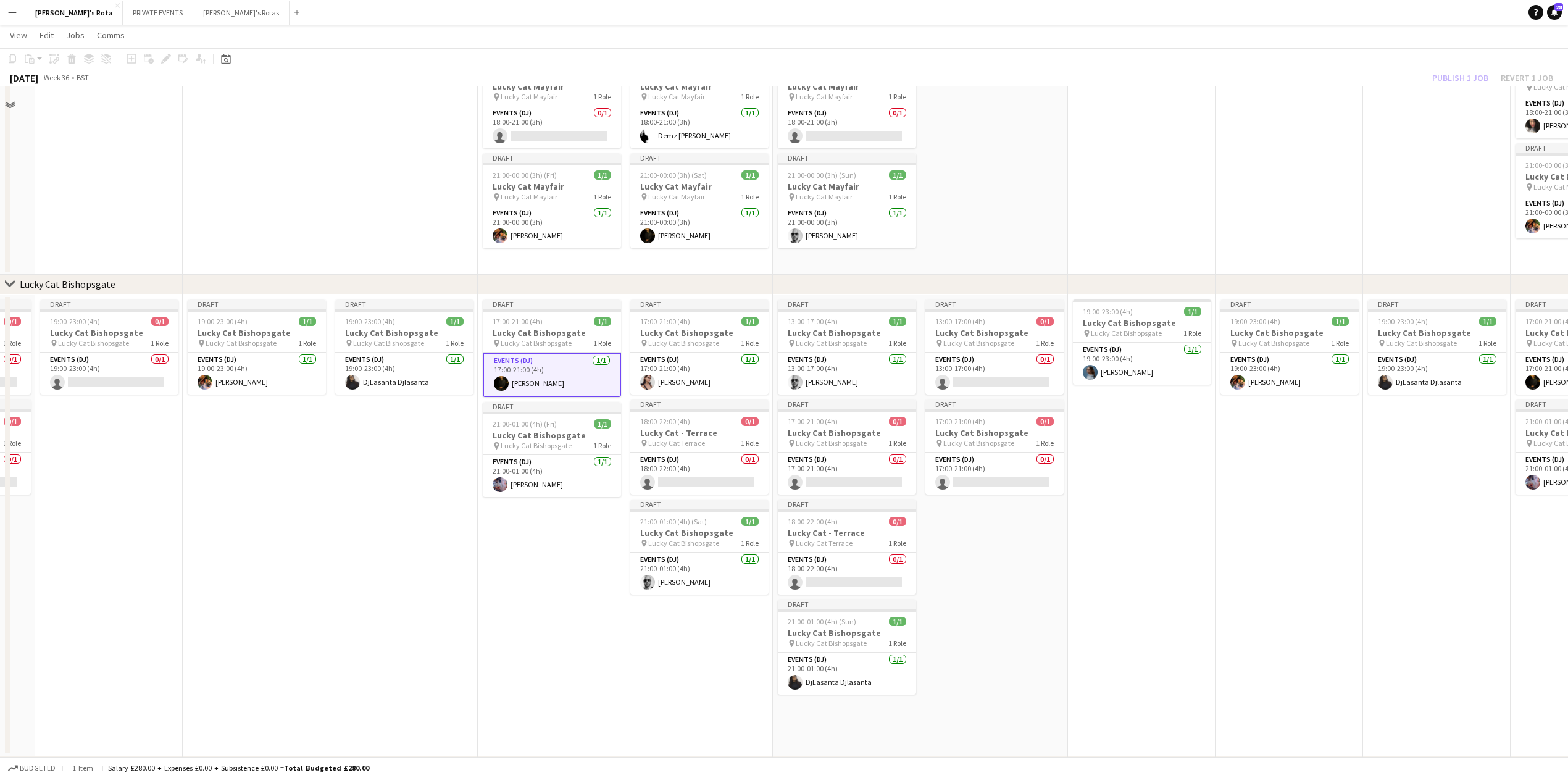
scroll to position [575, 0]
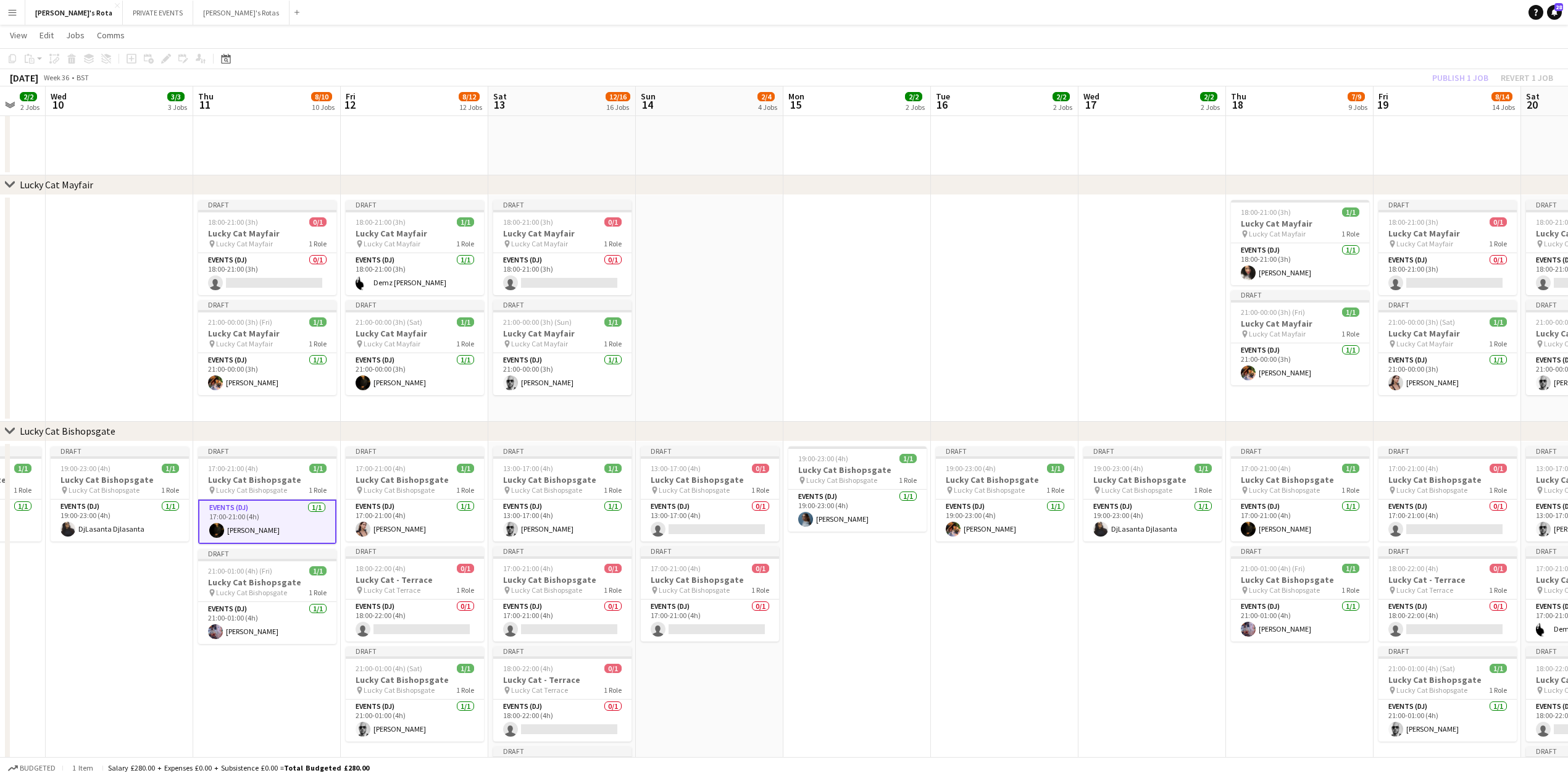
drag, startPoint x: 1359, startPoint y: 593, endPoint x: 437, endPoint y: 573, distance: 922.2
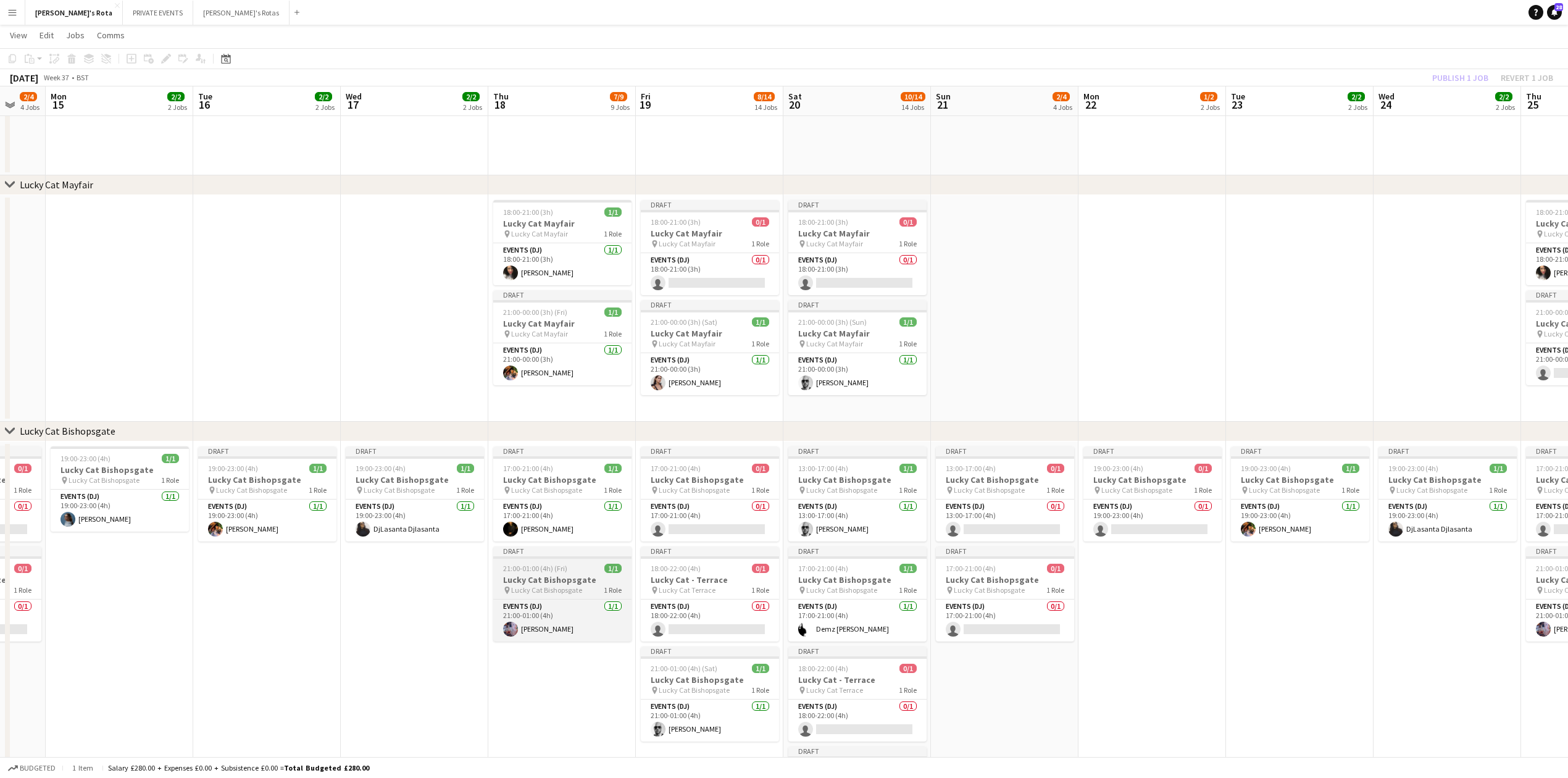
scroll to position [0, 443]
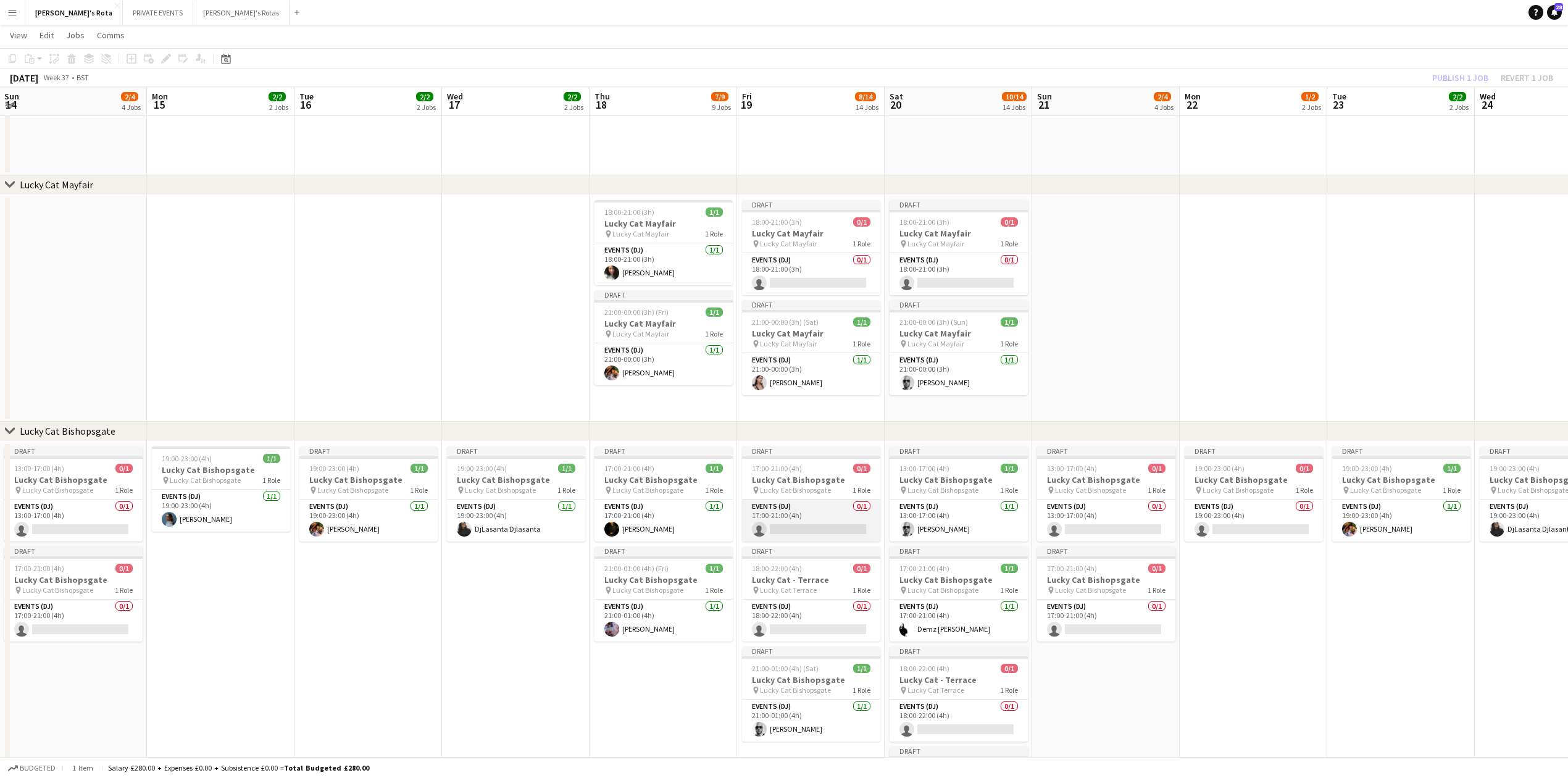
click at [816, 538] on app-card-role "Events (DJ) 0/1 17:00-21:00 (4h) single-neutral-actions" at bounding box center [811, 520] width 139 height 42
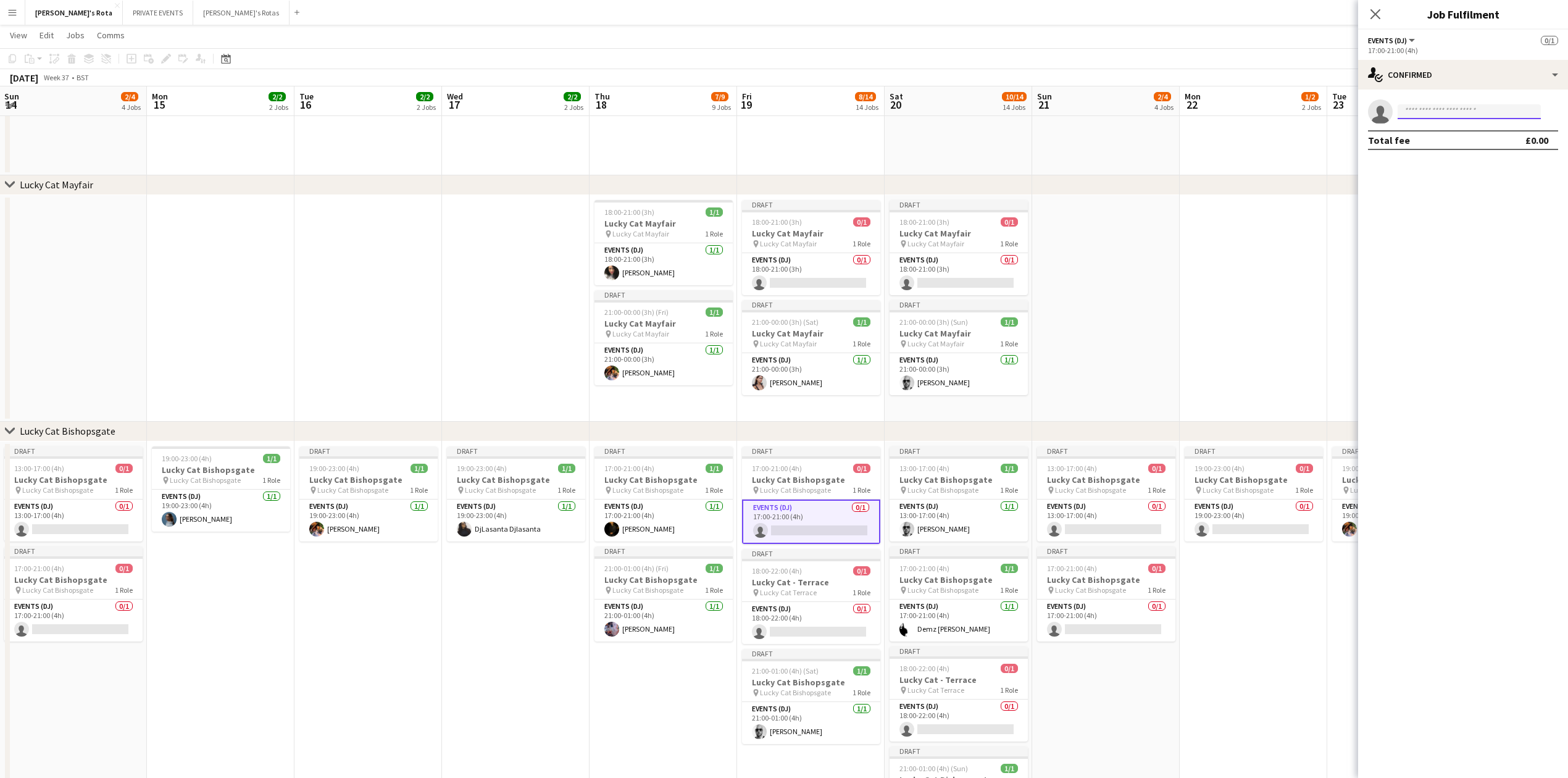
click at [1445, 114] on input at bounding box center [1469, 112] width 143 height 15
type input "*****"
click at [1448, 134] on span "[PERSON_NAME] Active [EMAIL_ADDRESS][DOMAIN_NAME] [PHONE_NUMBER]" at bounding box center [1469, 139] width 123 height 29
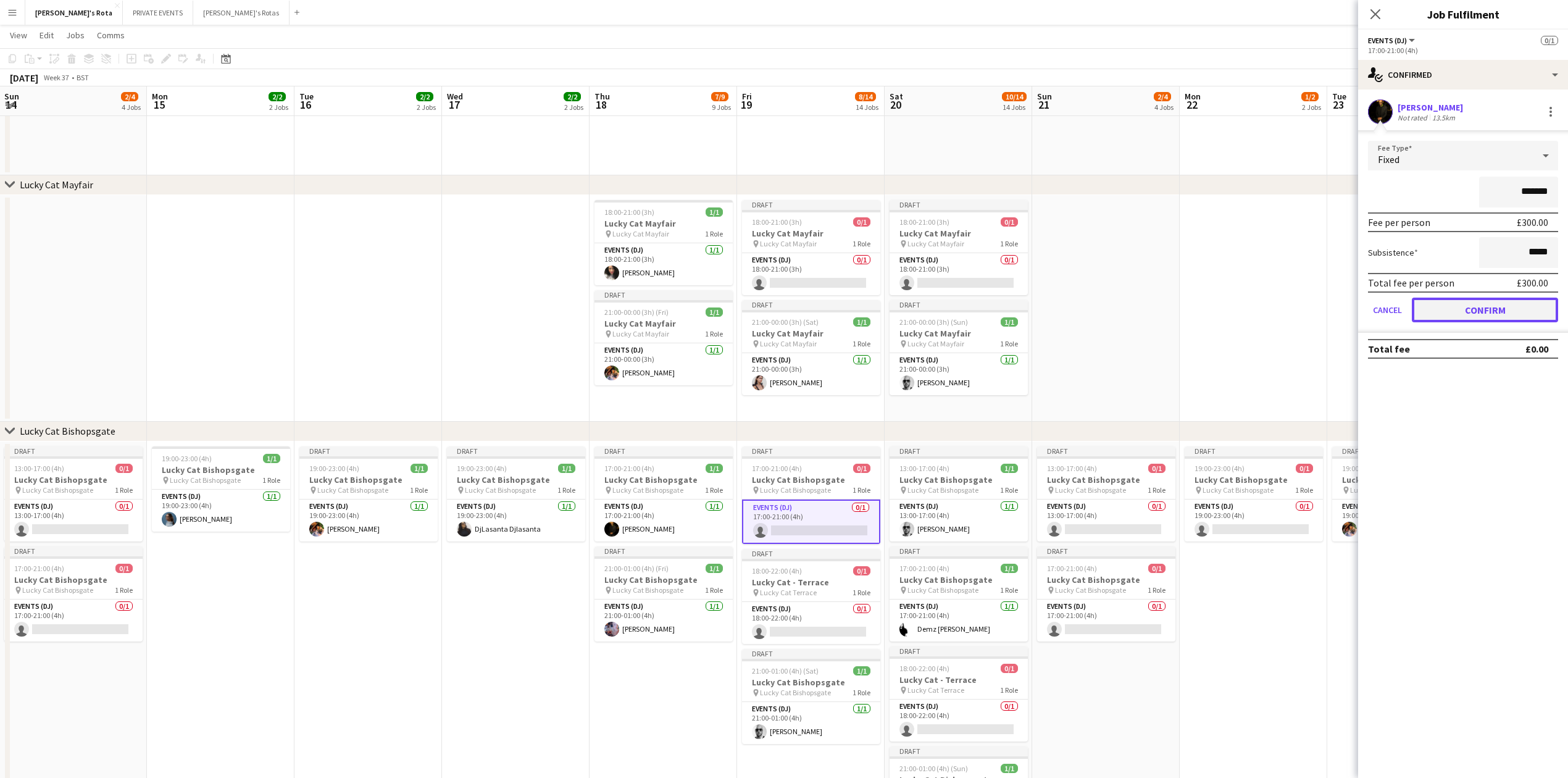
click at [1494, 302] on button "Confirm" at bounding box center [1485, 310] width 146 height 25
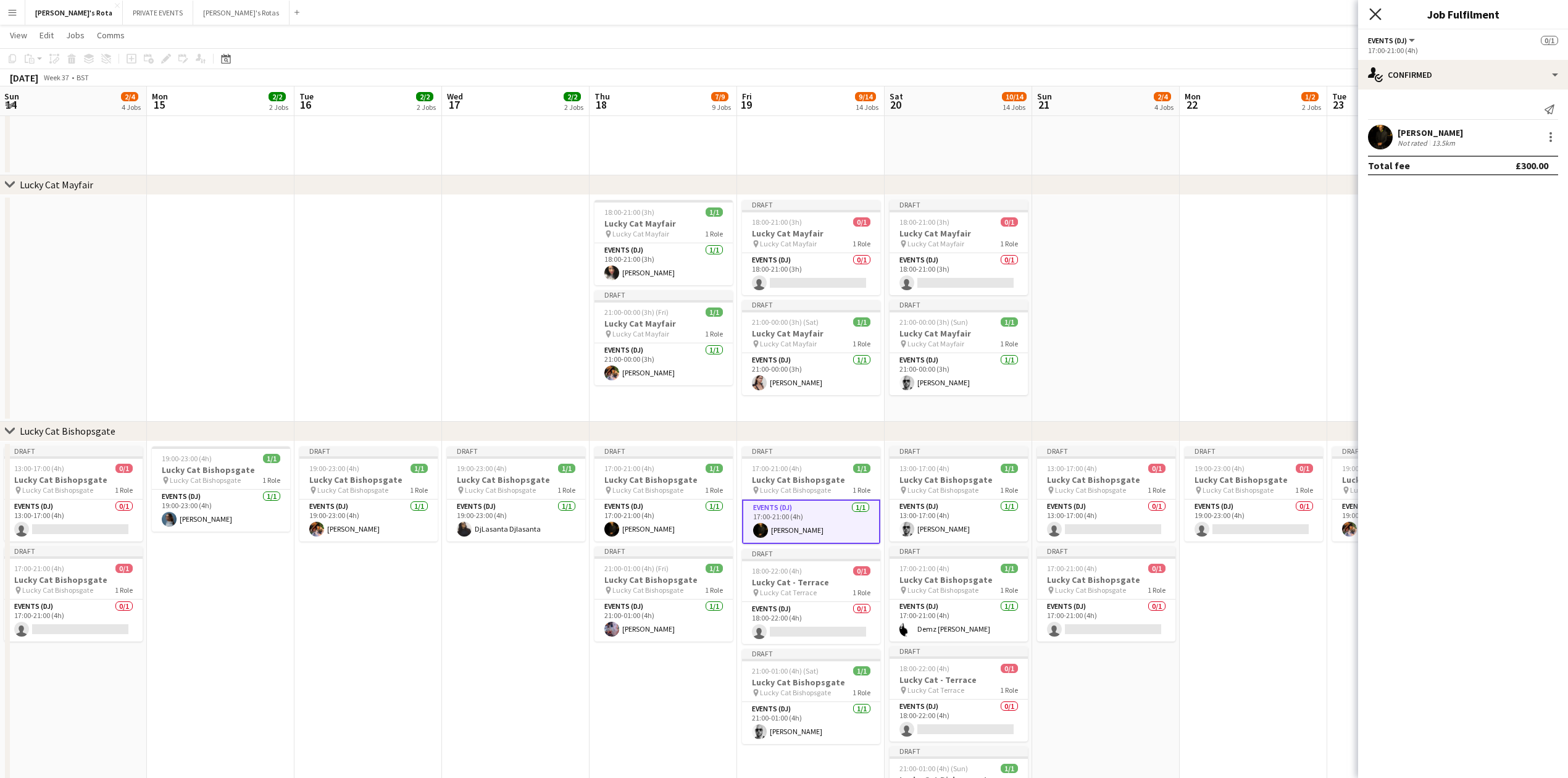
click at [1371, 13] on icon "Close pop-in" at bounding box center [1375, 14] width 12 height 12
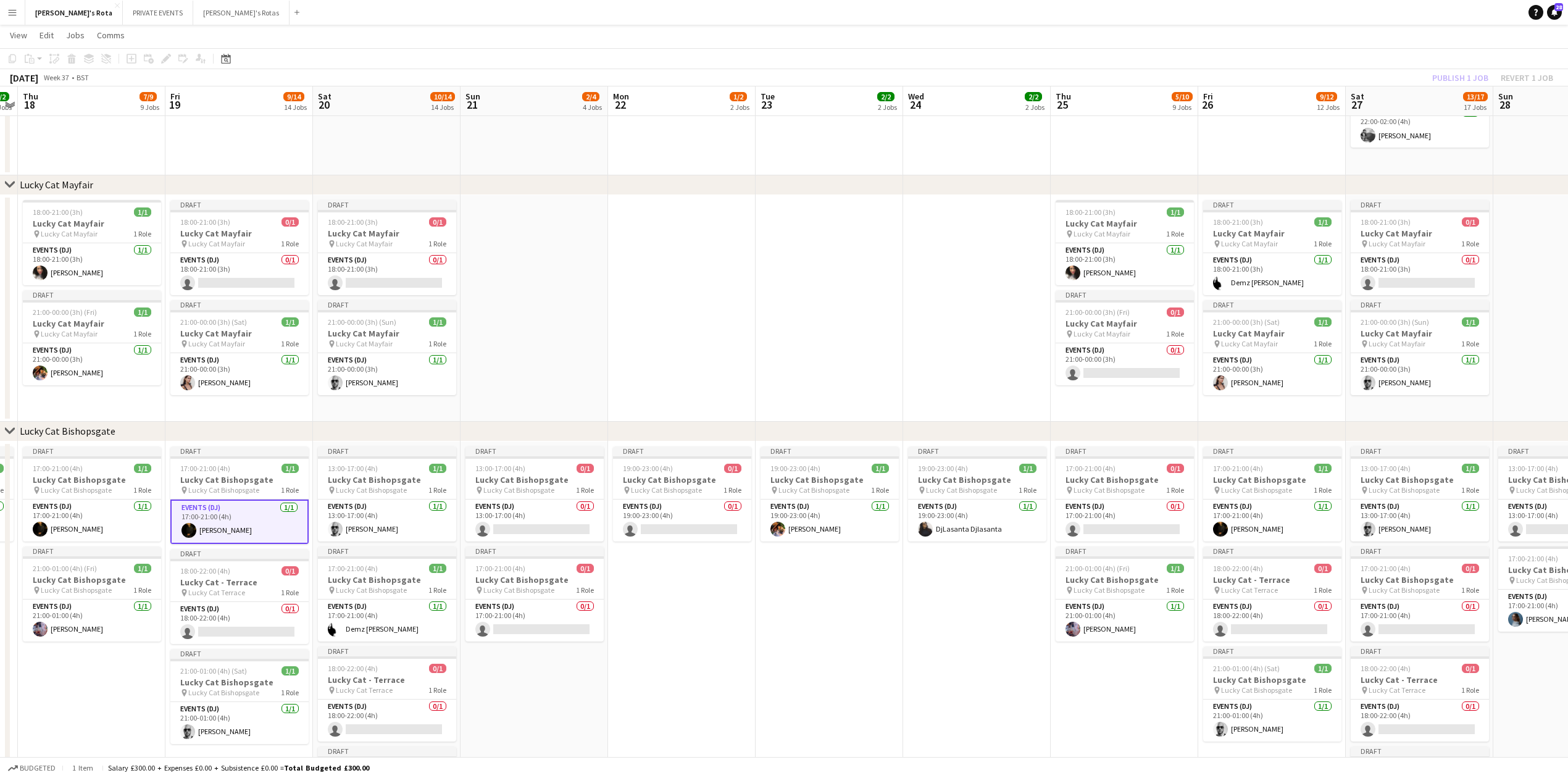
drag, startPoint x: 1352, startPoint y: 276, endPoint x: 595, endPoint y: 294, distance: 757.2
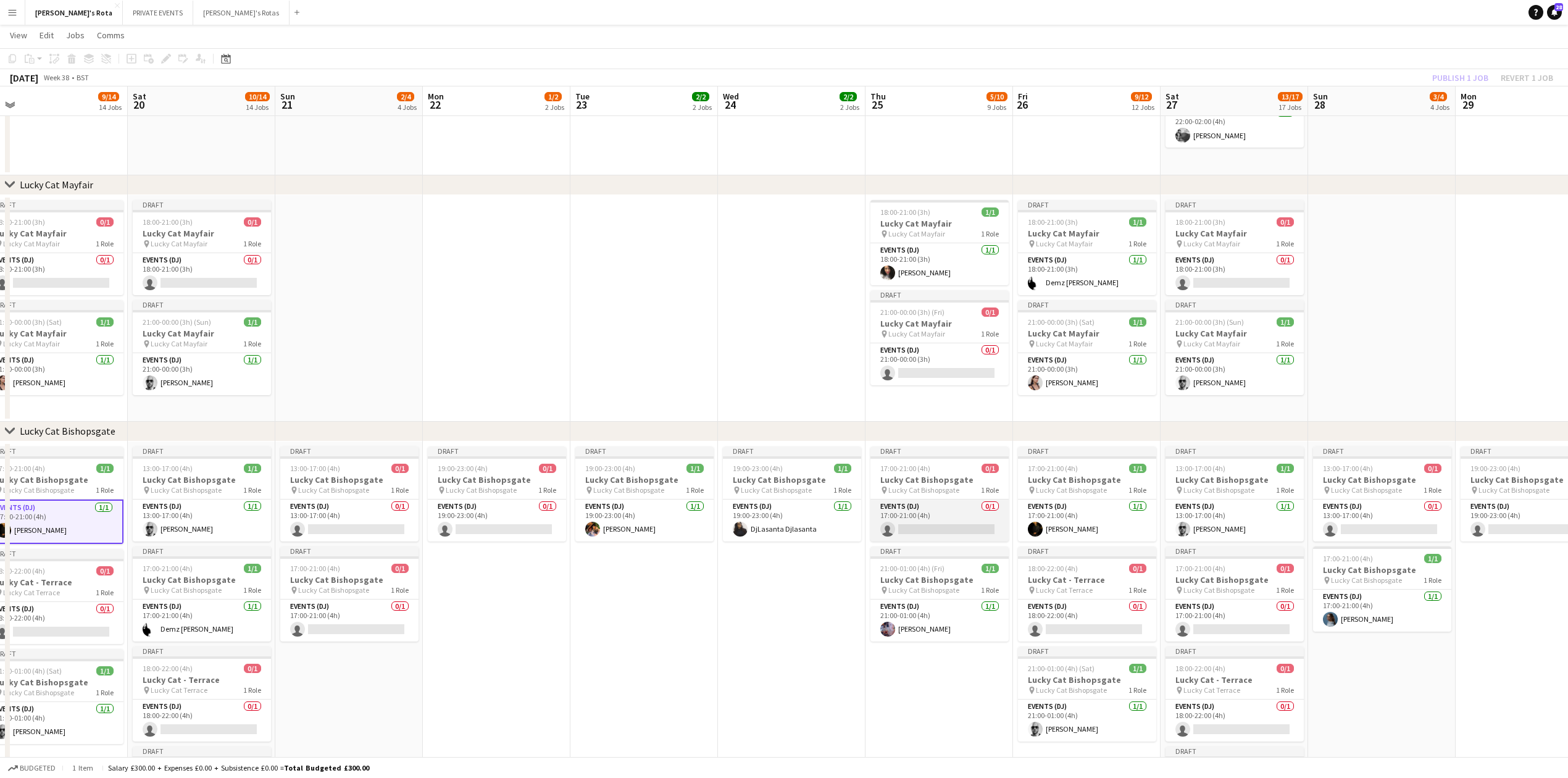
click at [921, 529] on app-card-role "Events (DJ) 0/1 17:00-21:00 (4h) single-neutral-actions" at bounding box center [939, 520] width 139 height 42
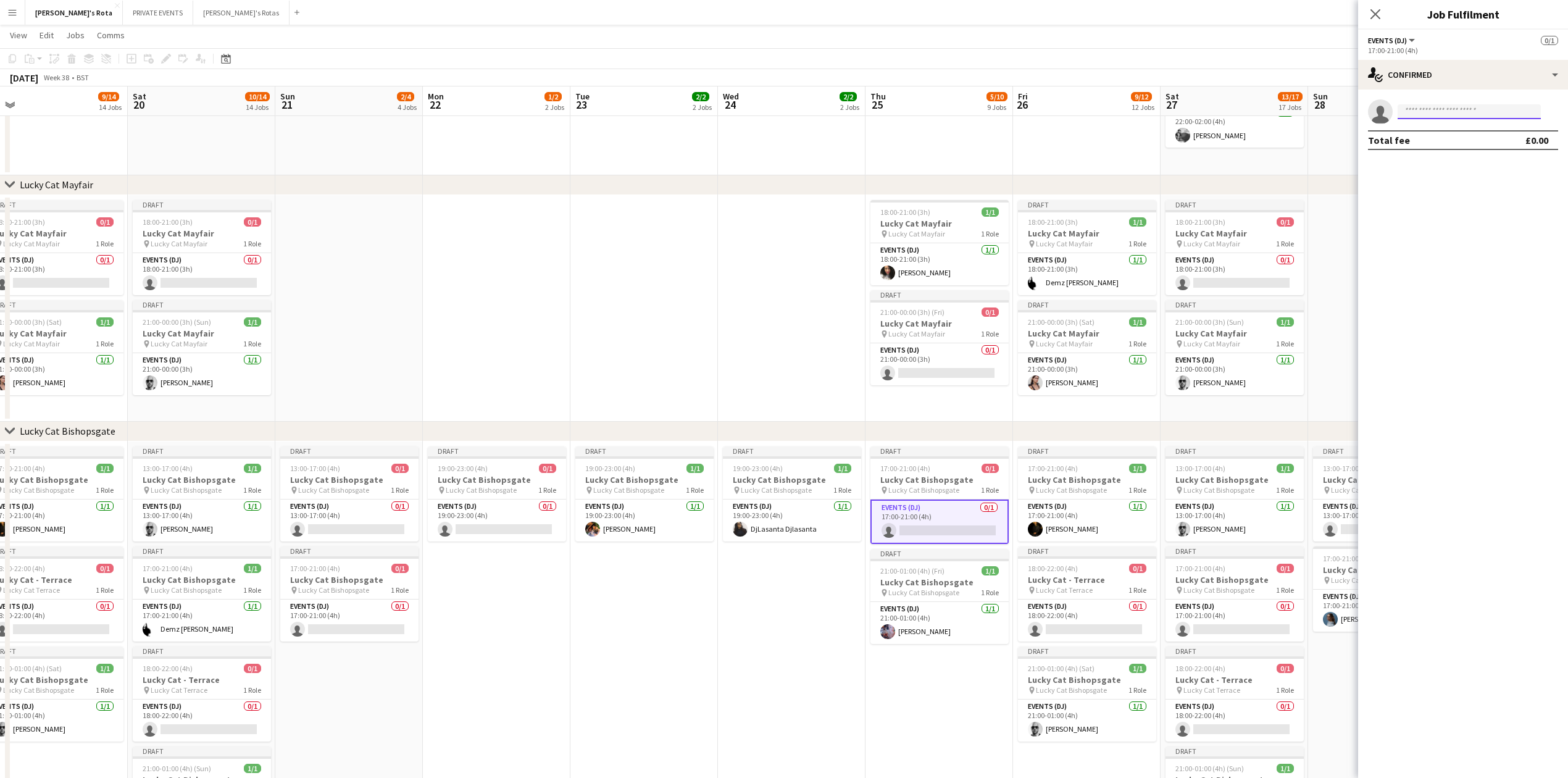
click at [1431, 105] on input at bounding box center [1469, 112] width 143 height 15
type input "******"
click at [1433, 136] on span "[EMAIL_ADDRESS][DOMAIN_NAME]" at bounding box center [1469, 139] width 123 height 10
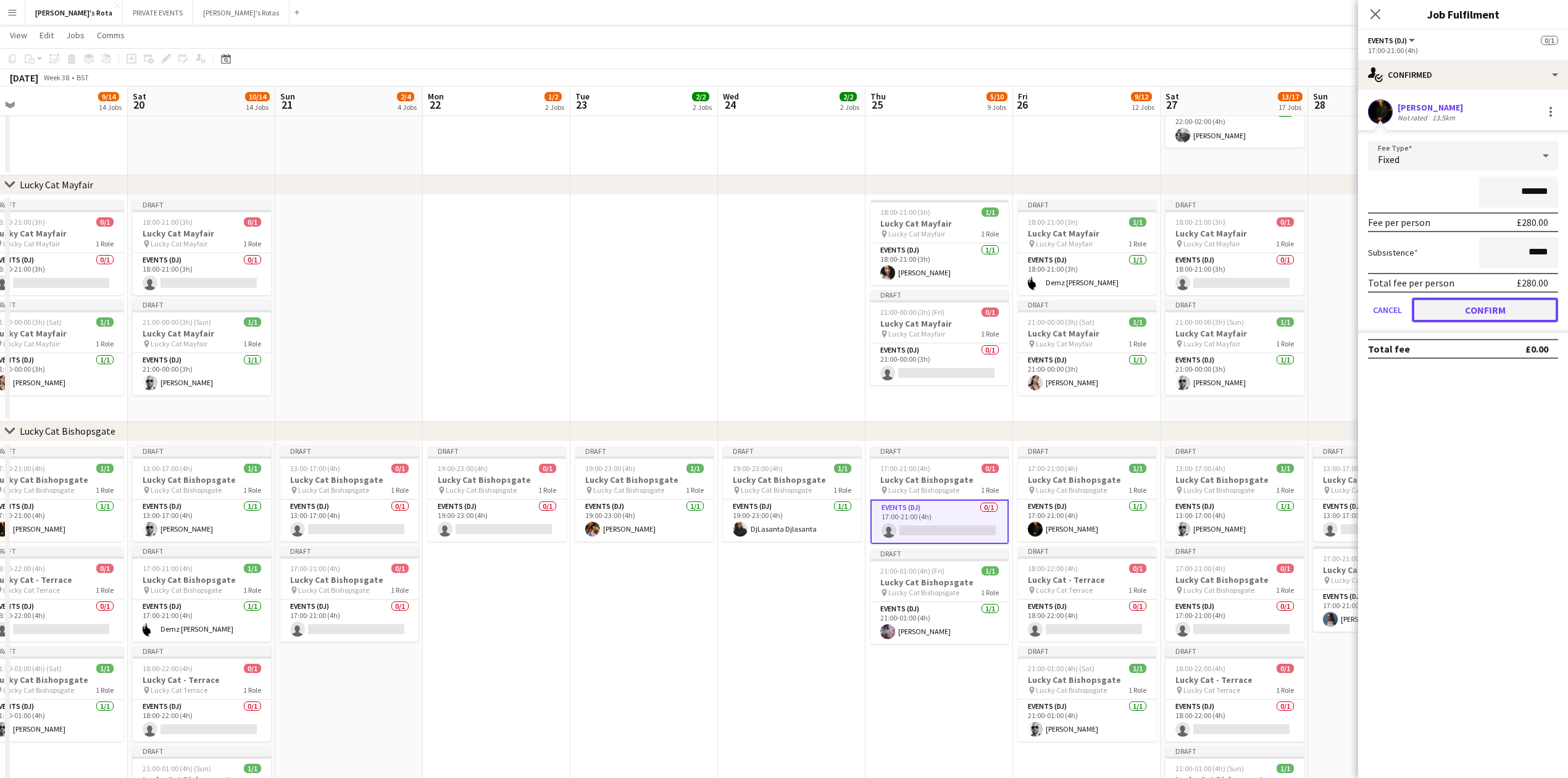
click at [1475, 297] on button "Confirm" at bounding box center [1485, 310] width 146 height 25
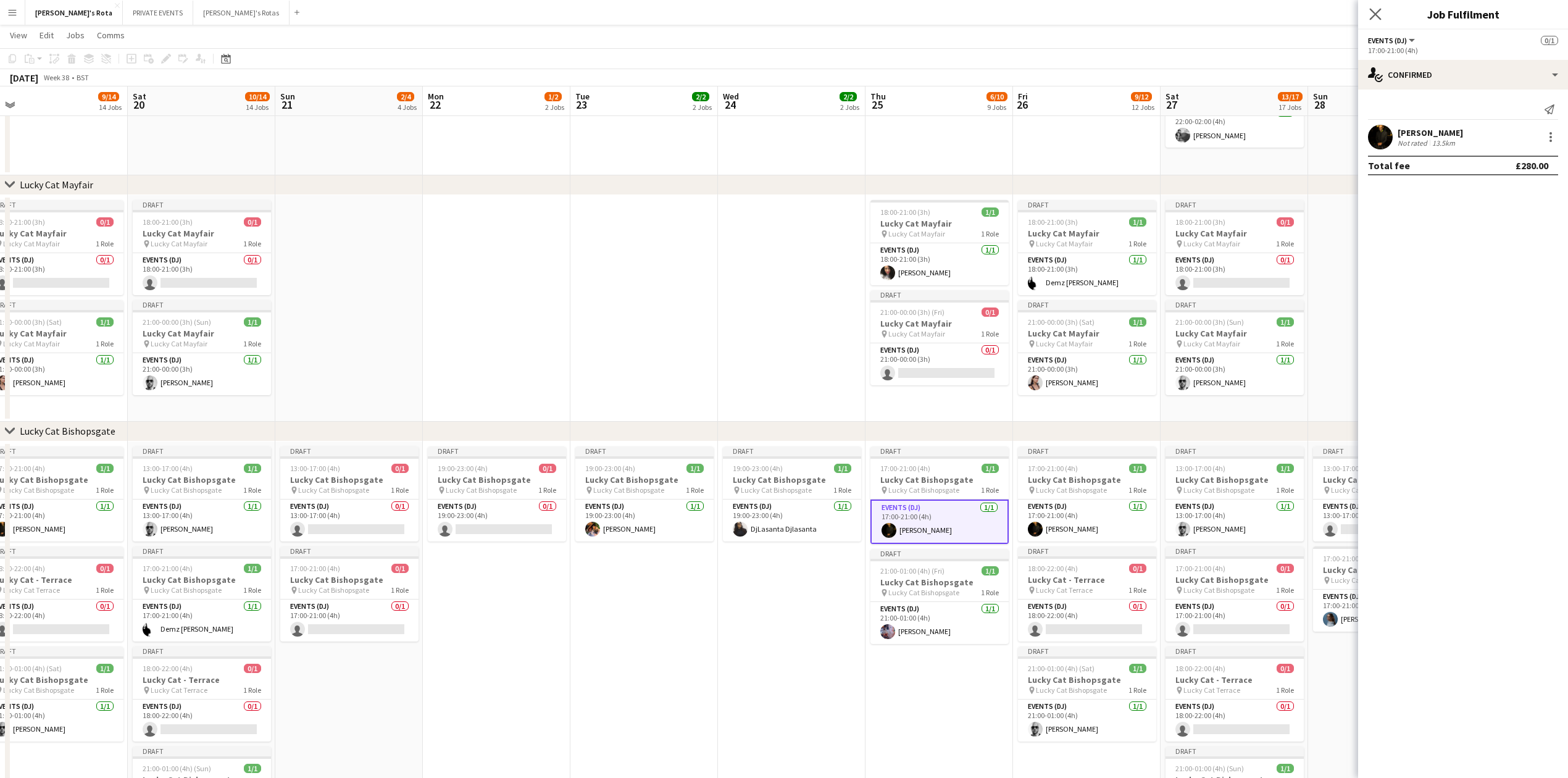
click at [1373, 8] on app-icon "Close pop-in" at bounding box center [1376, 14] width 18 height 18
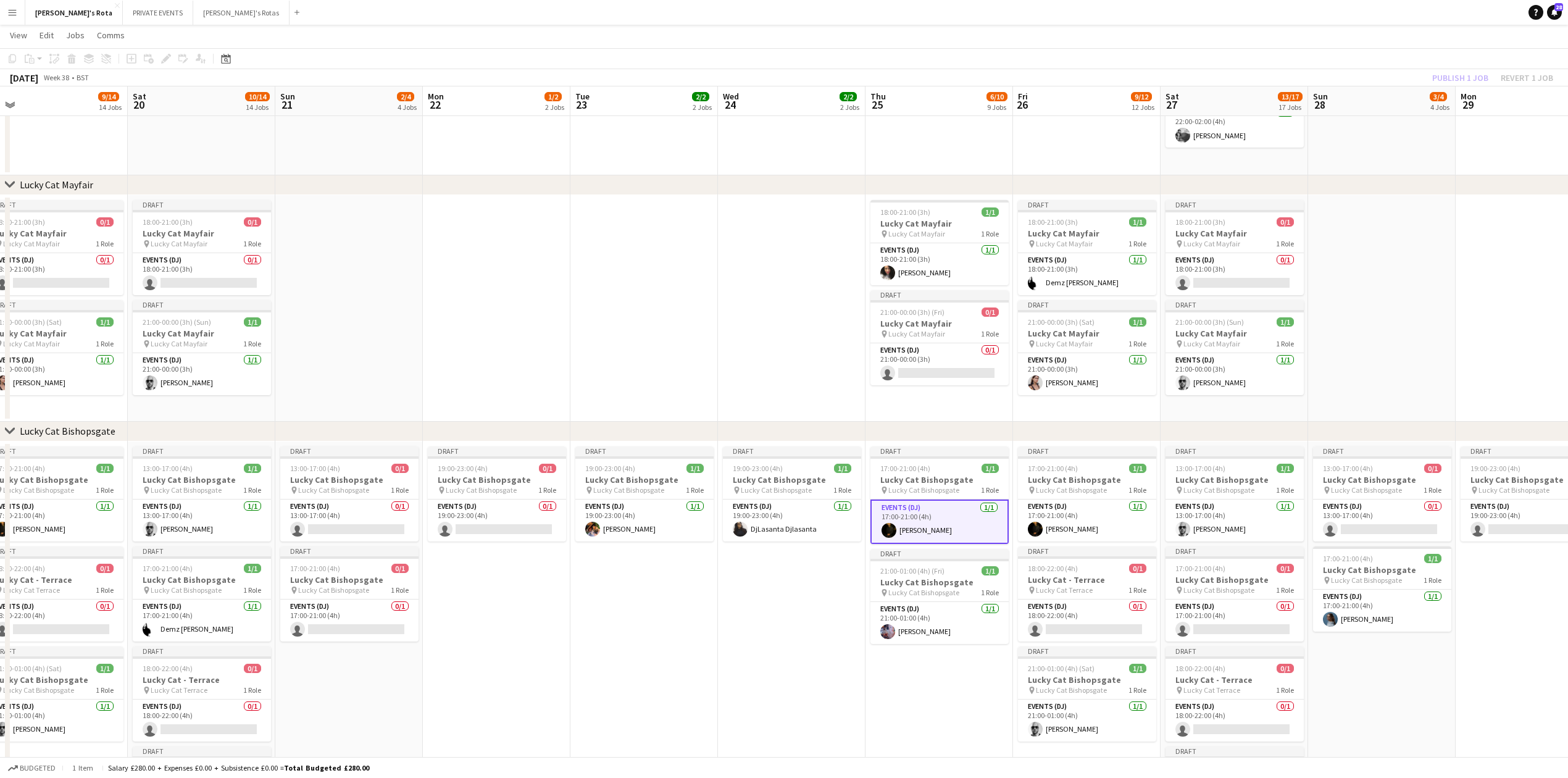
click at [636, 177] on div "chevron-right Lucky Cat Mayfair" at bounding box center [784, 185] width 1568 height 20
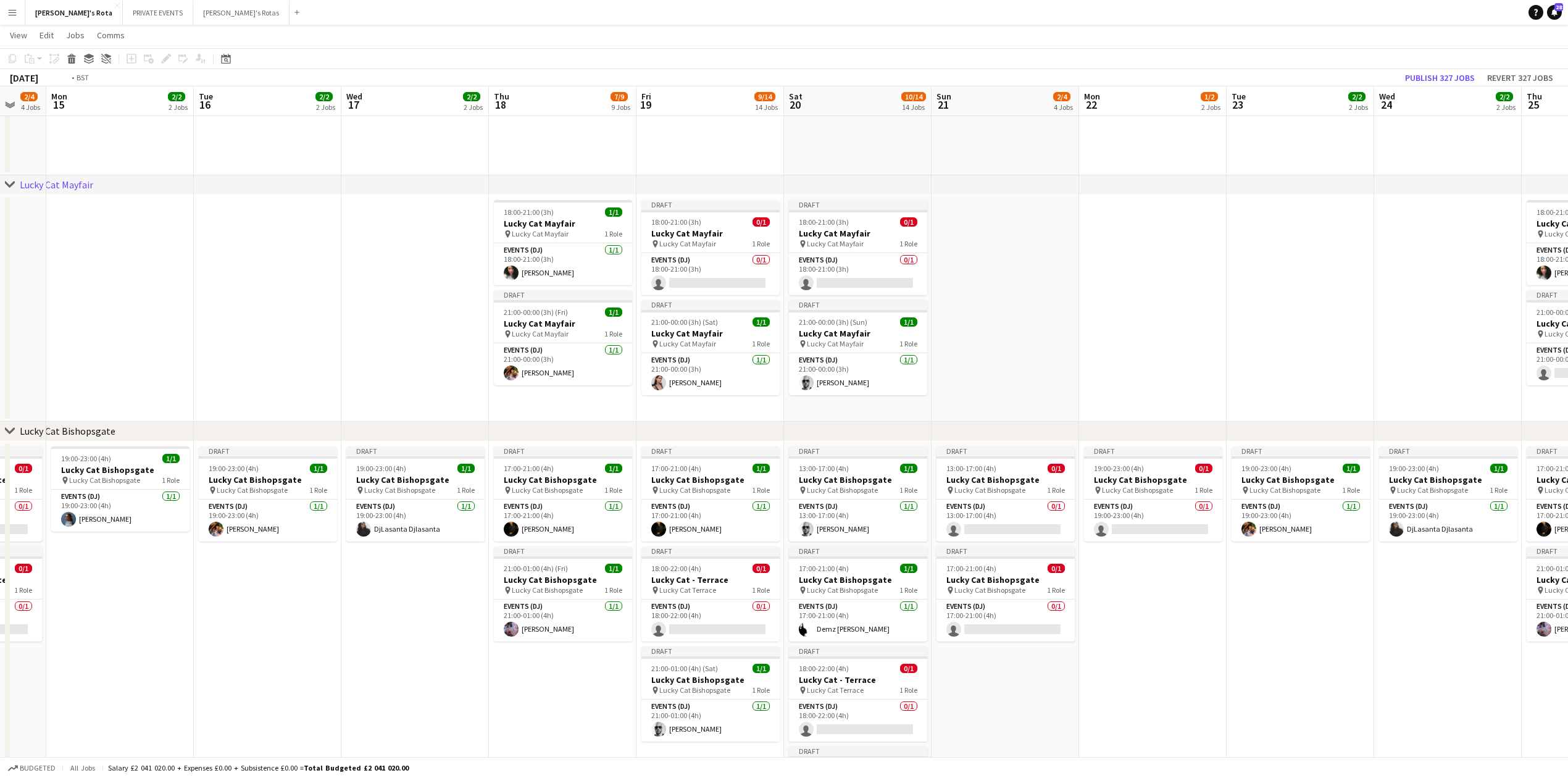
drag, startPoint x: 805, startPoint y: 239, endPoint x: 986, endPoint y: 209, distance: 183.5
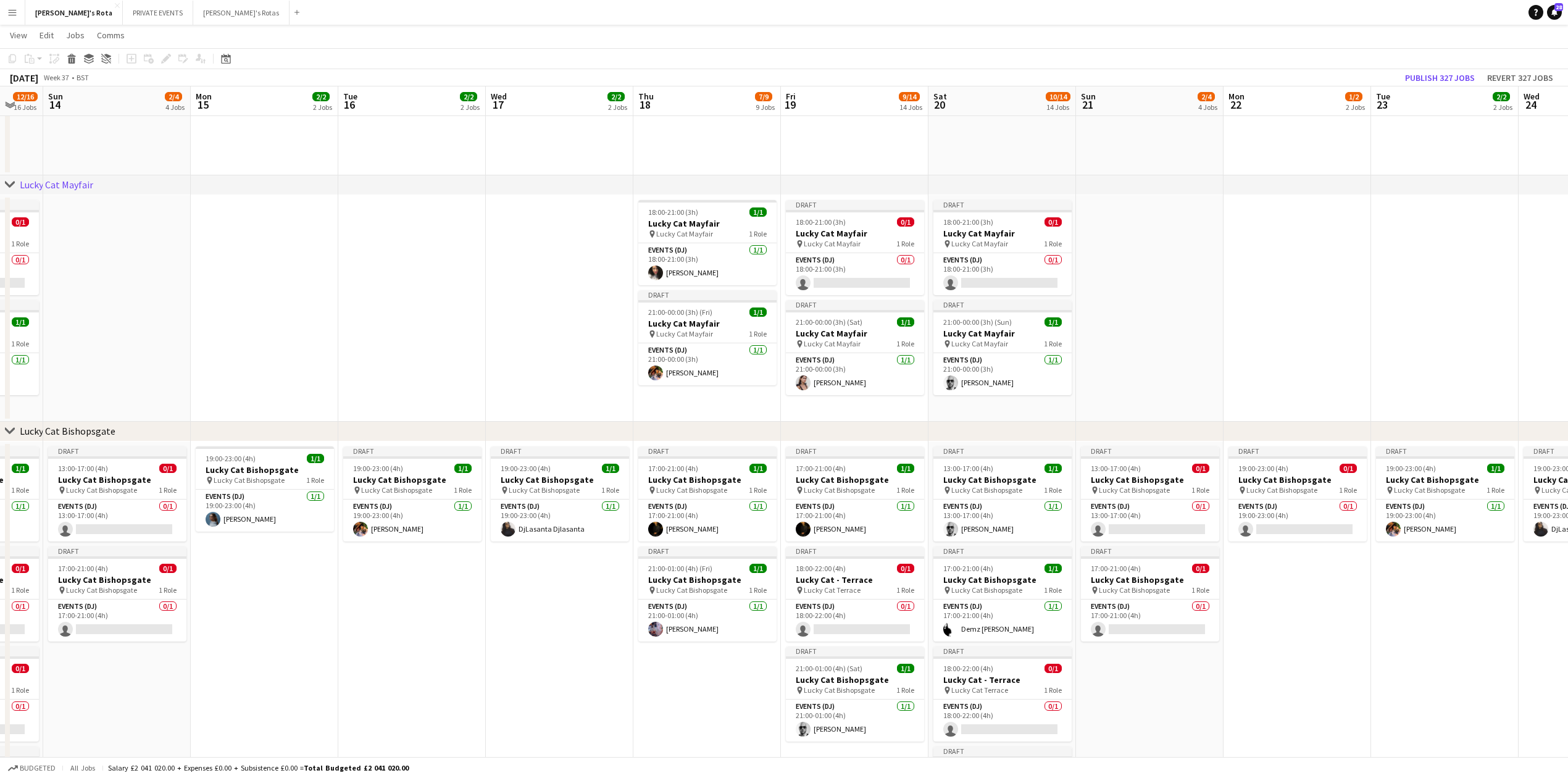
drag, startPoint x: 363, startPoint y: 246, endPoint x: 829, endPoint y: 221, distance: 466.7
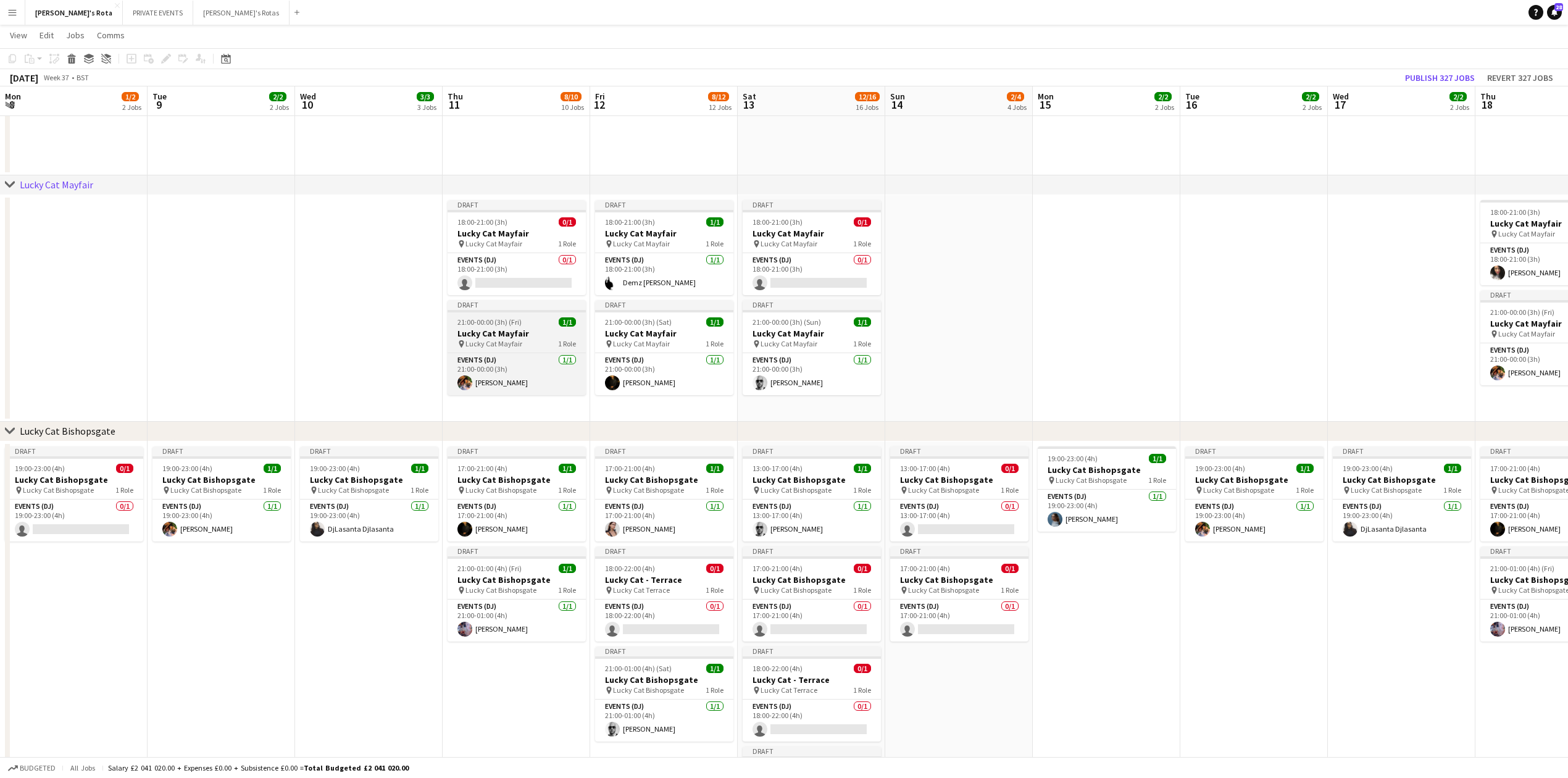
drag, startPoint x: 643, startPoint y: 319, endPoint x: 492, endPoint y: 304, distance: 151.7
drag, startPoint x: 540, startPoint y: 315, endPoint x: 1022, endPoint y: 294, distance: 482.5
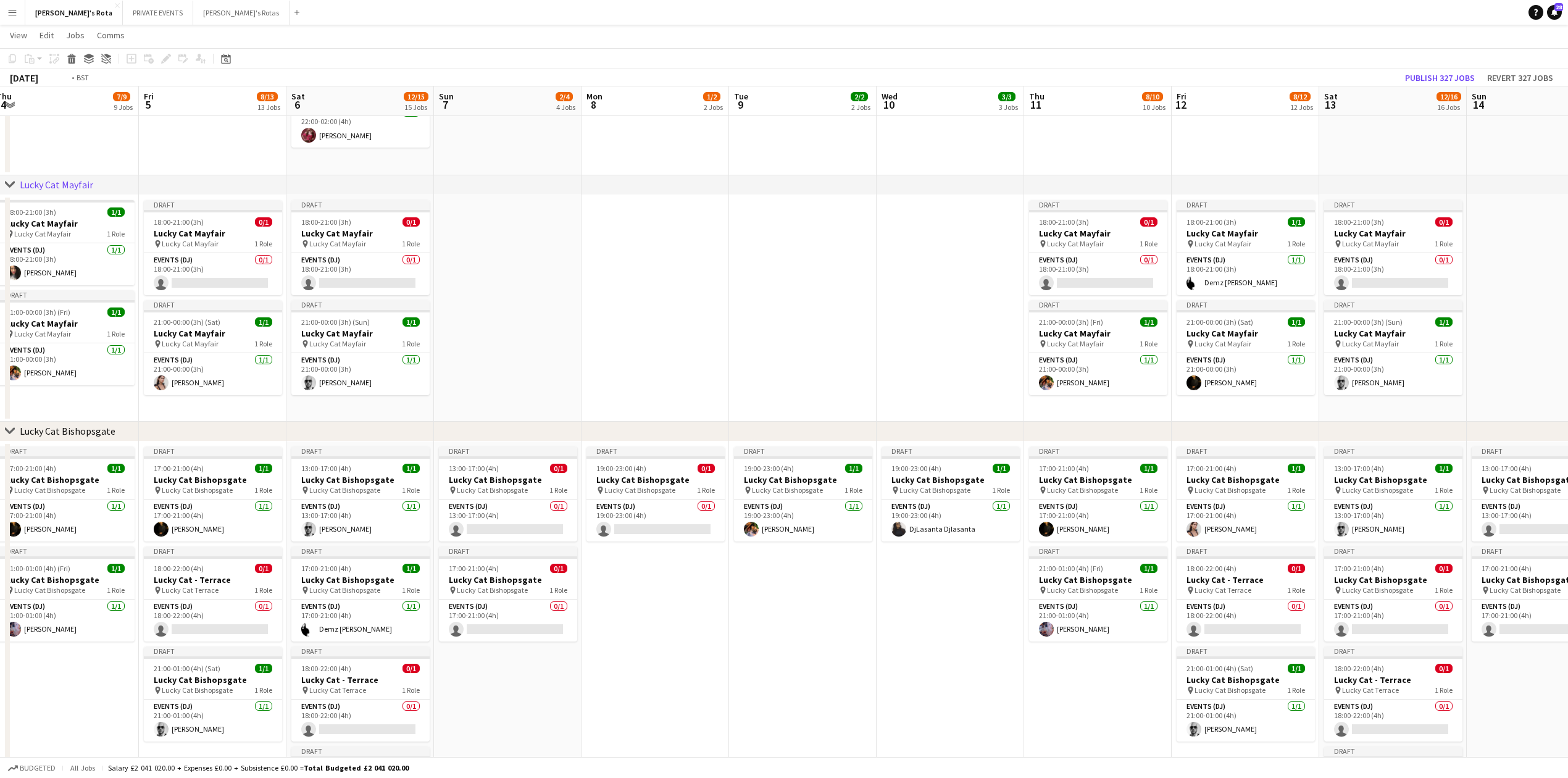
drag, startPoint x: 221, startPoint y: 356, endPoint x: 1205, endPoint y: 307, distance: 985.2
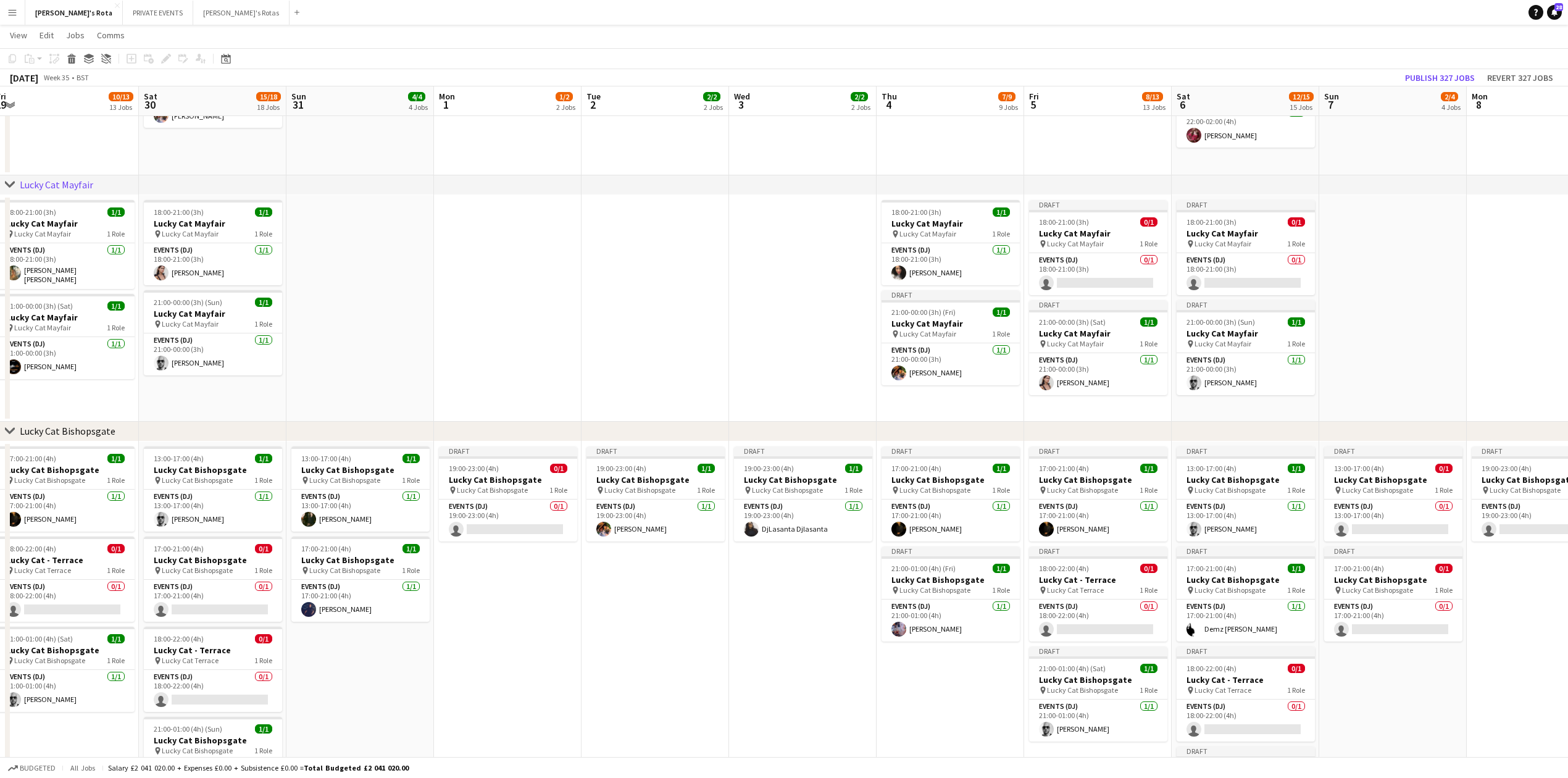
scroll to position [0, 333]
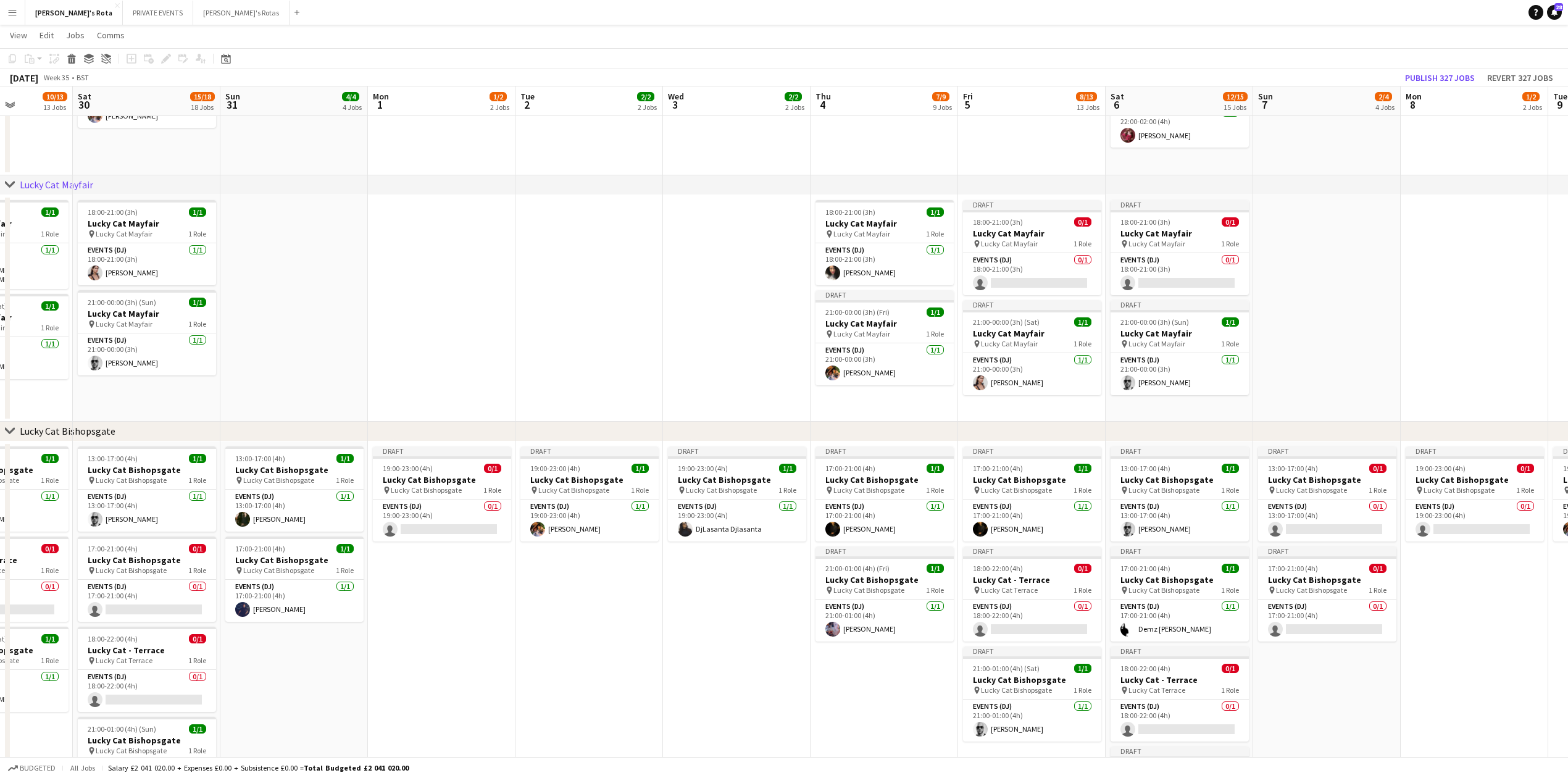
drag, startPoint x: 516, startPoint y: 307, endPoint x: 266, endPoint y: 309, distance: 250.0
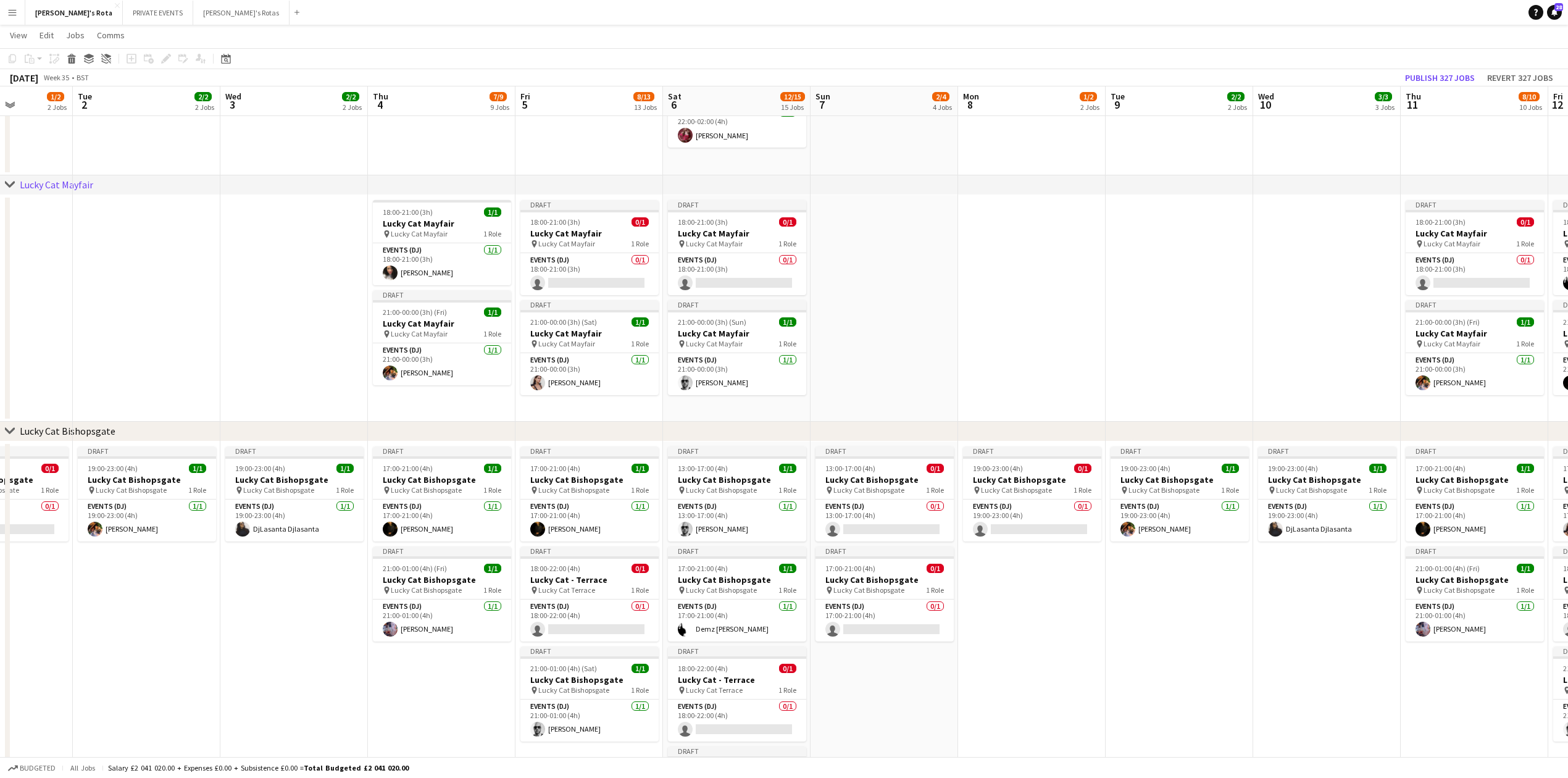
scroll to position [0, 386]
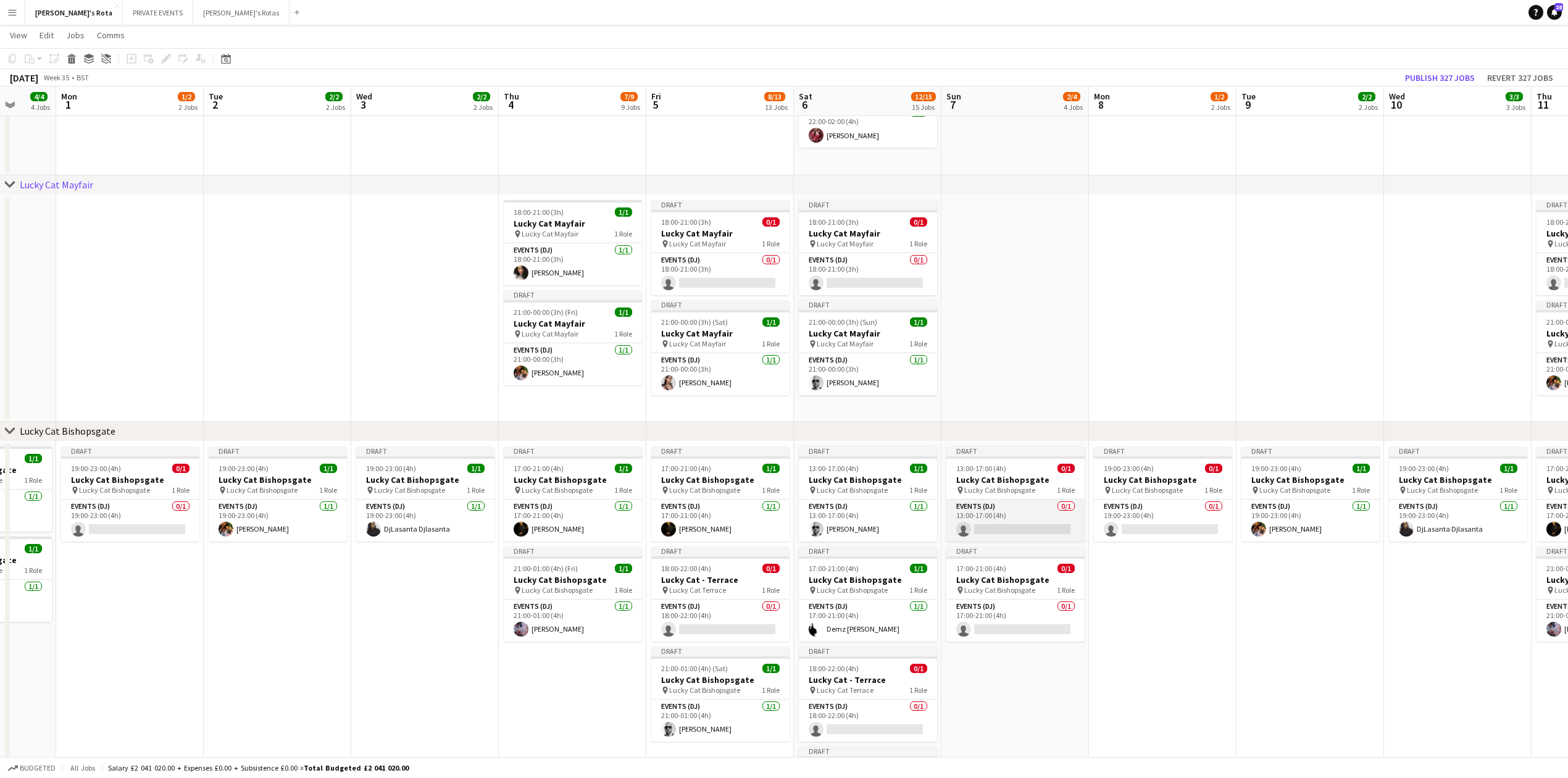
click at [995, 512] on app-card-role "Events (DJ) 0/1 13:00-17:00 (4h) single-neutral-actions" at bounding box center [1015, 520] width 139 height 42
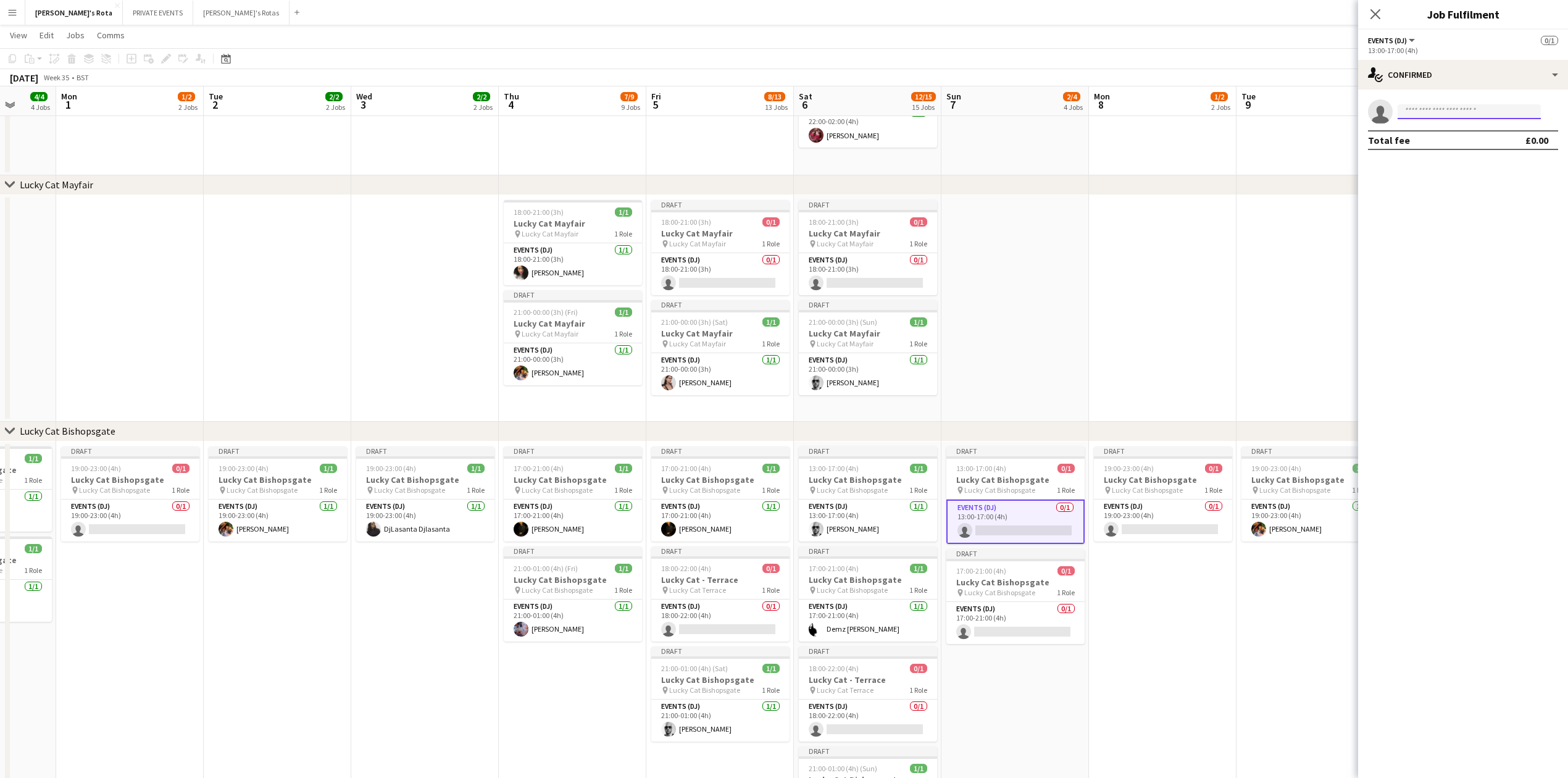
type input "******"
click at [1436, 136] on span "Has conflicting unavailable period." at bounding box center [1469, 140] width 123 height 11
click at [1021, 422] on div "chevron-right Lucky Cat Bishopsgate" at bounding box center [784, 432] width 1568 height 20
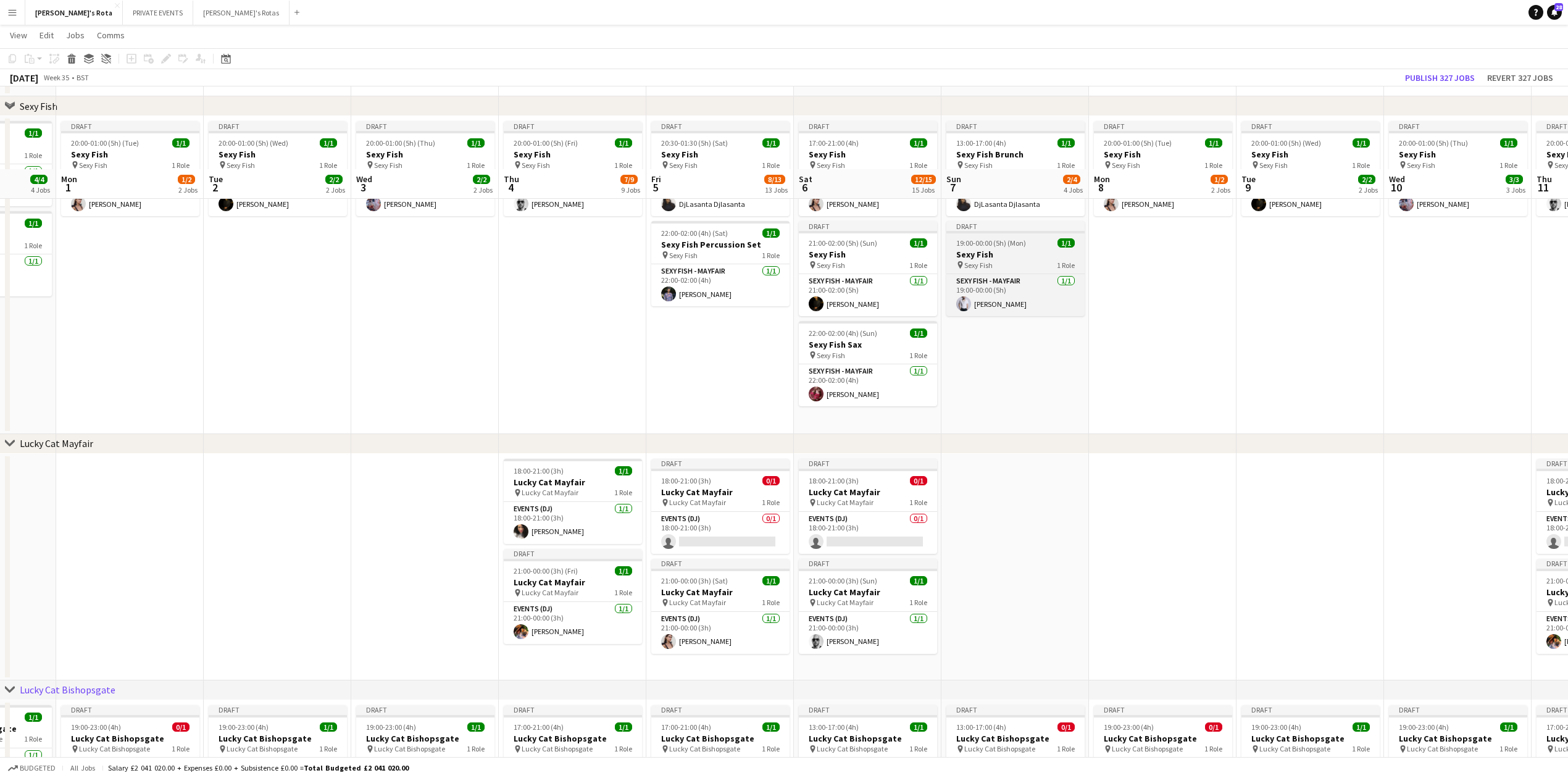
scroll to position [411, 0]
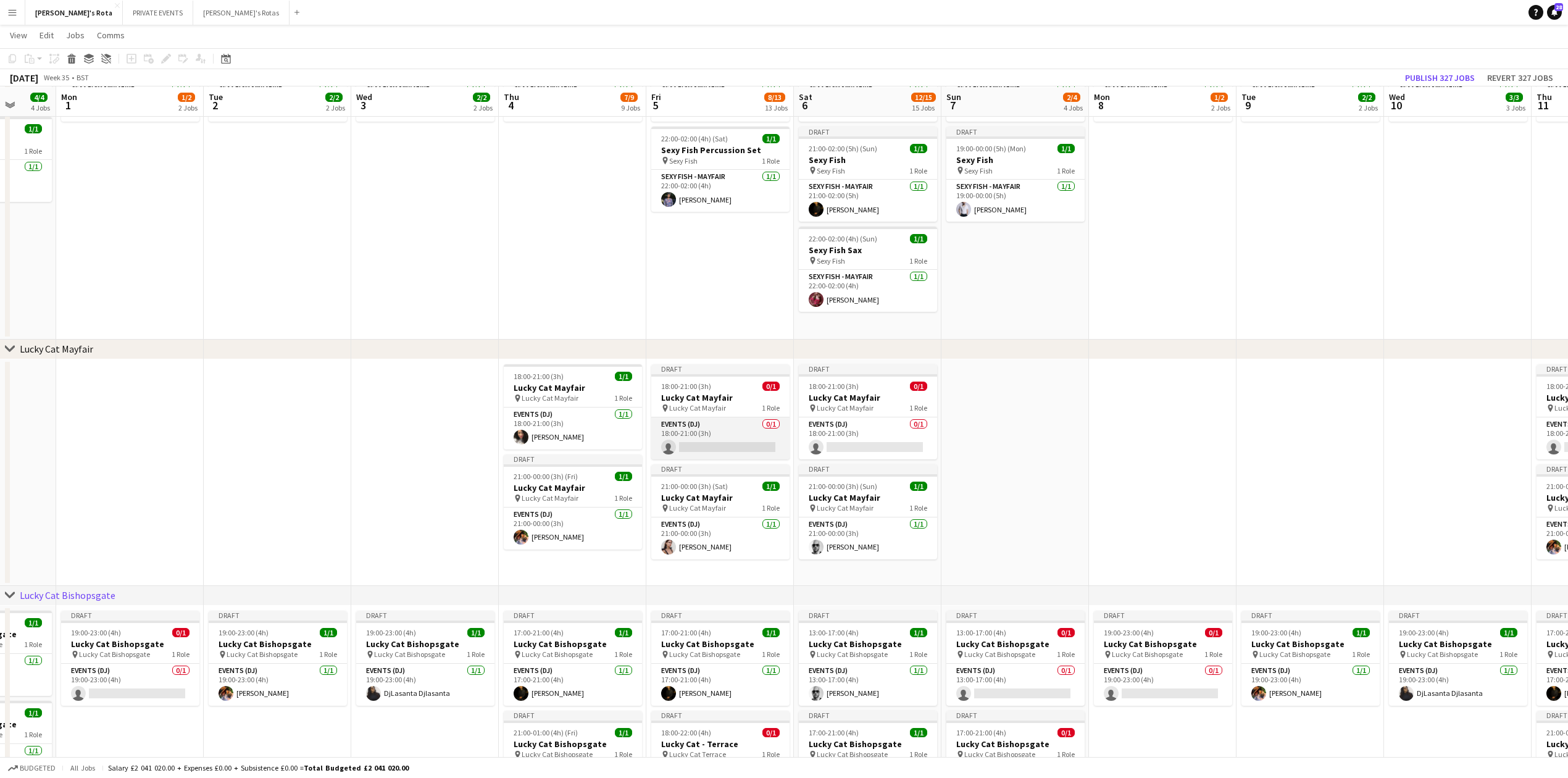
click at [717, 438] on app-card-role "Events (DJ) 0/1 18:00-21:00 (3h) single-neutral-actions" at bounding box center [720, 438] width 139 height 42
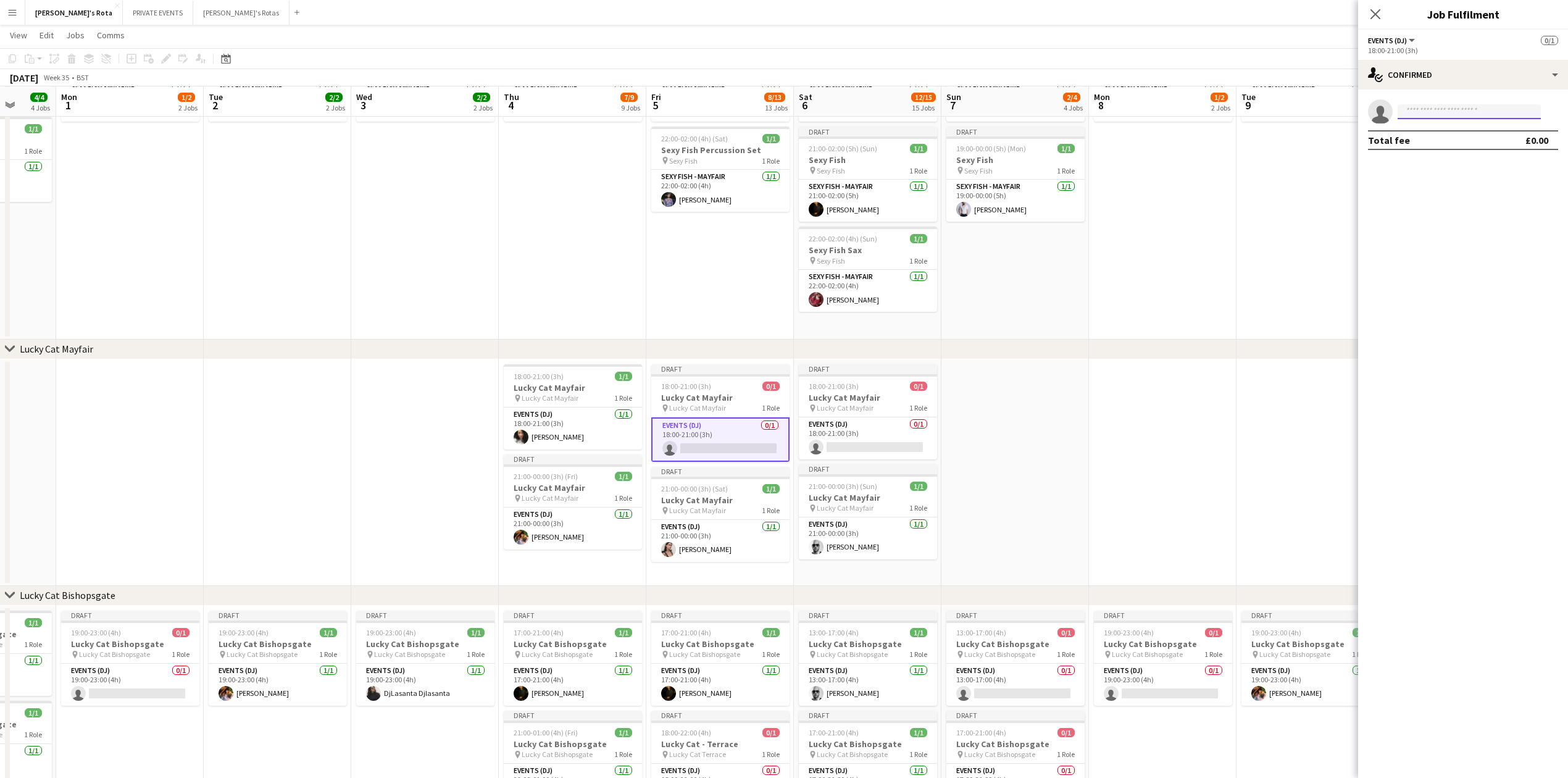
click at [1452, 114] on input at bounding box center [1469, 112] width 143 height 15
type input "******"
click at [1374, 11] on icon "Close pop-in" at bounding box center [1375, 14] width 12 height 12
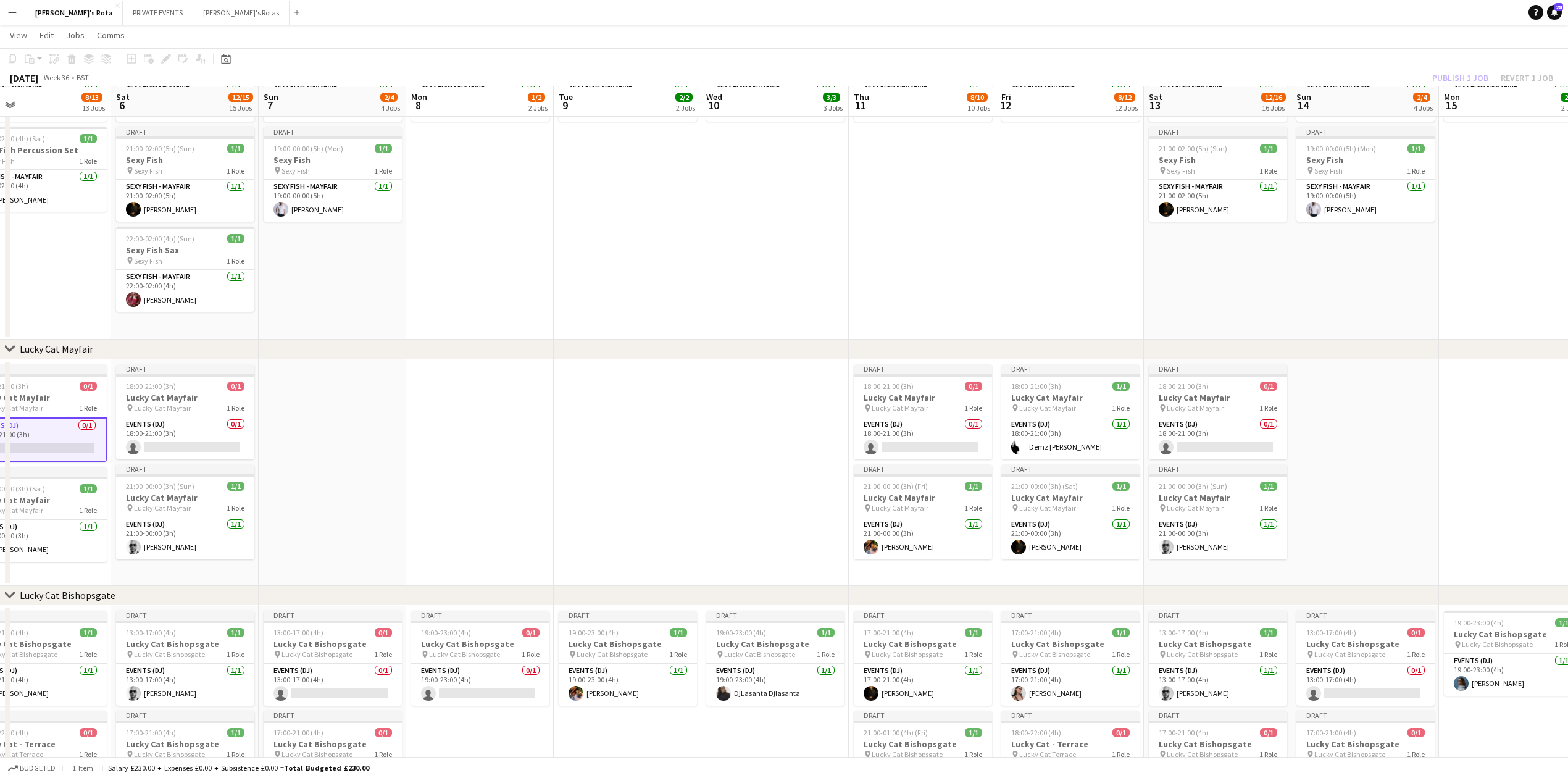
drag, startPoint x: 1219, startPoint y: 386, endPoint x: 534, endPoint y: 392, distance: 685.0
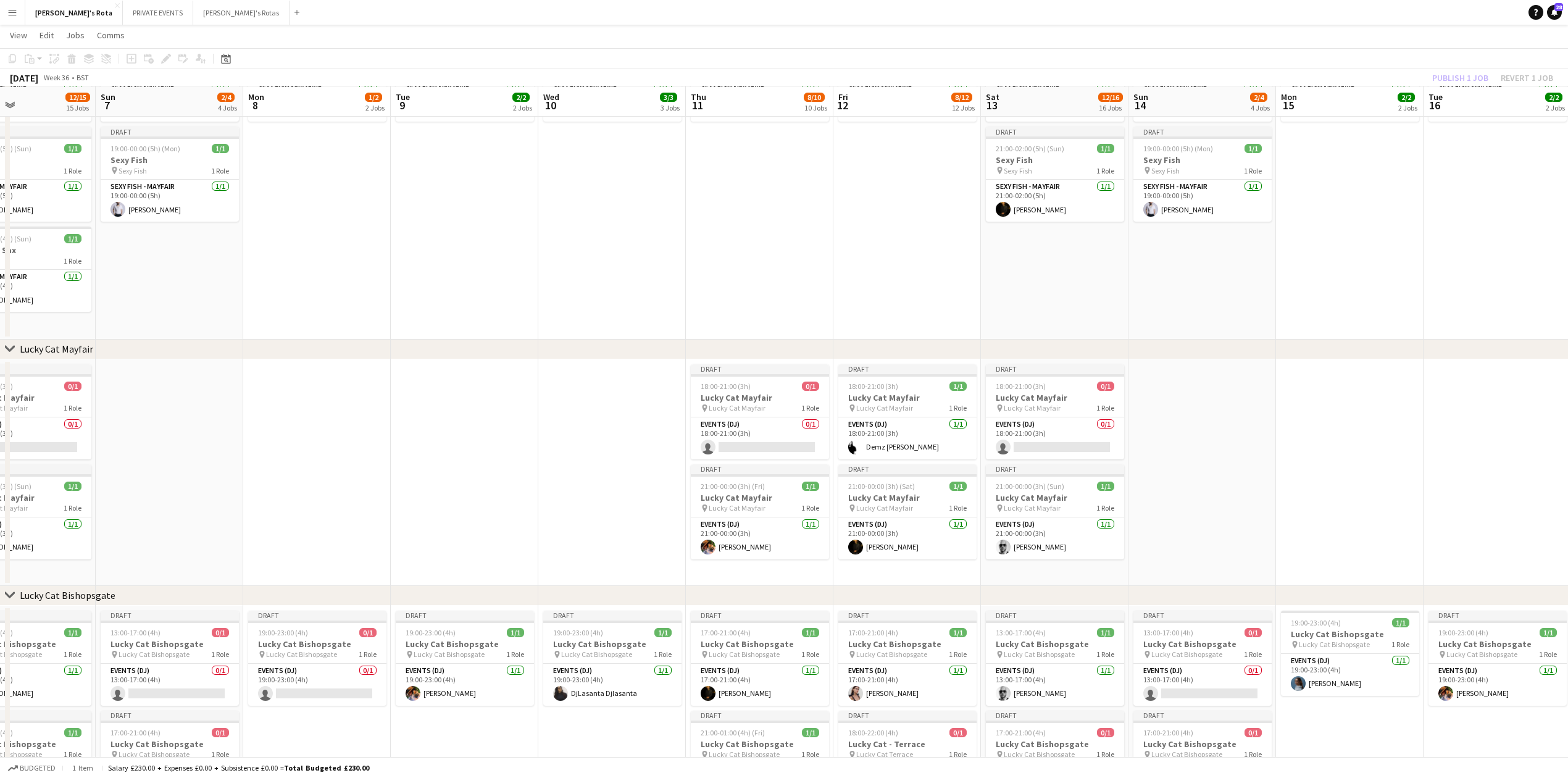
drag, startPoint x: 643, startPoint y: 380, endPoint x: 536, endPoint y: 379, distance: 107.0
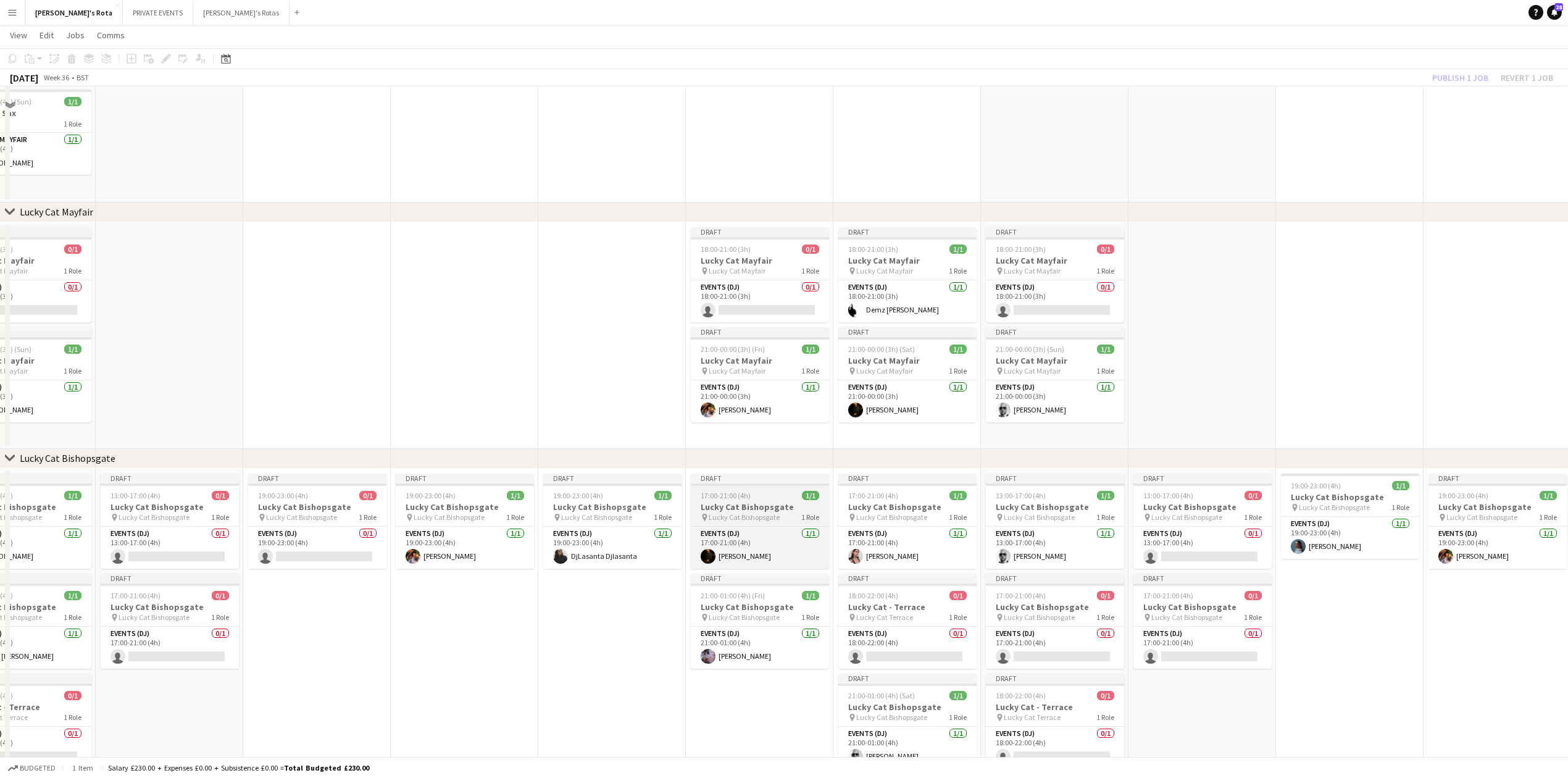
scroll to position [658, 0]
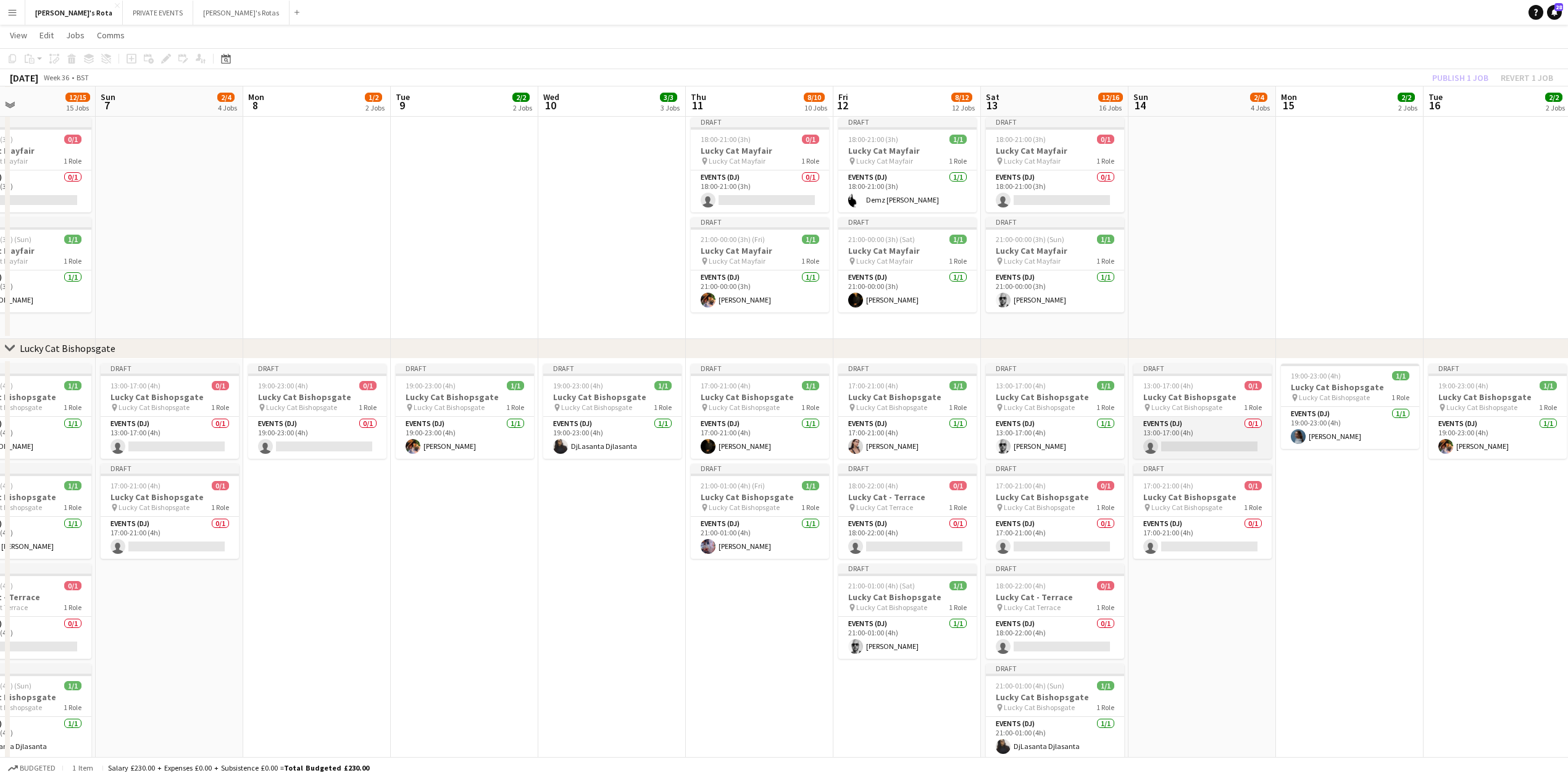
click at [1174, 428] on app-card-role "Events (DJ) 0/1 13:00-17:00 (4h) single-neutral-actions" at bounding box center [1203, 438] width 139 height 42
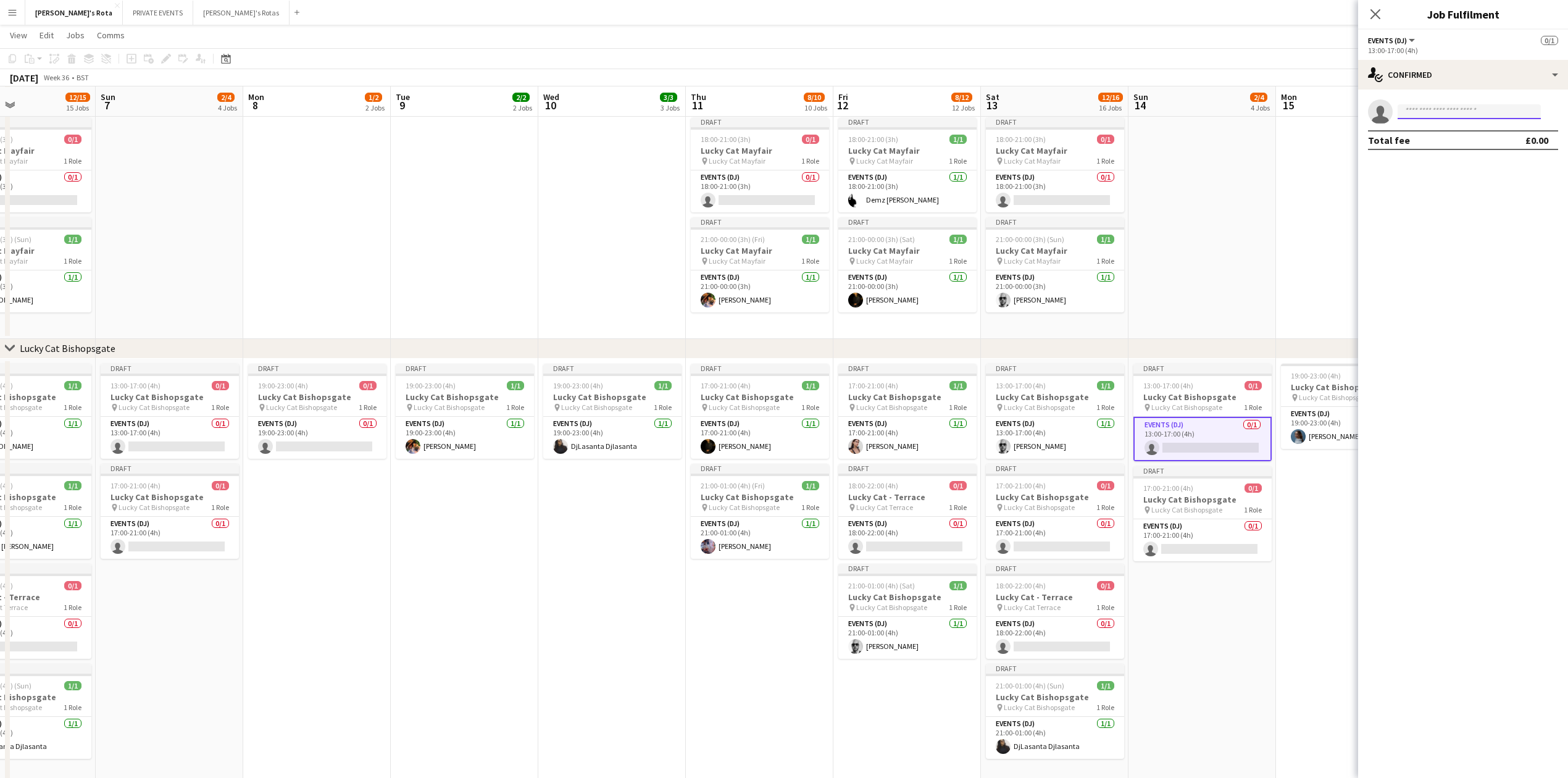
click at [1443, 110] on input at bounding box center [1469, 112] width 143 height 15
type input "******"
click at [1431, 137] on span "[DOMAIN_NAME][EMAIL_ADDRESS][DOMAIN_NAME]" at bounding box center [1469, 139] width 123 height 10
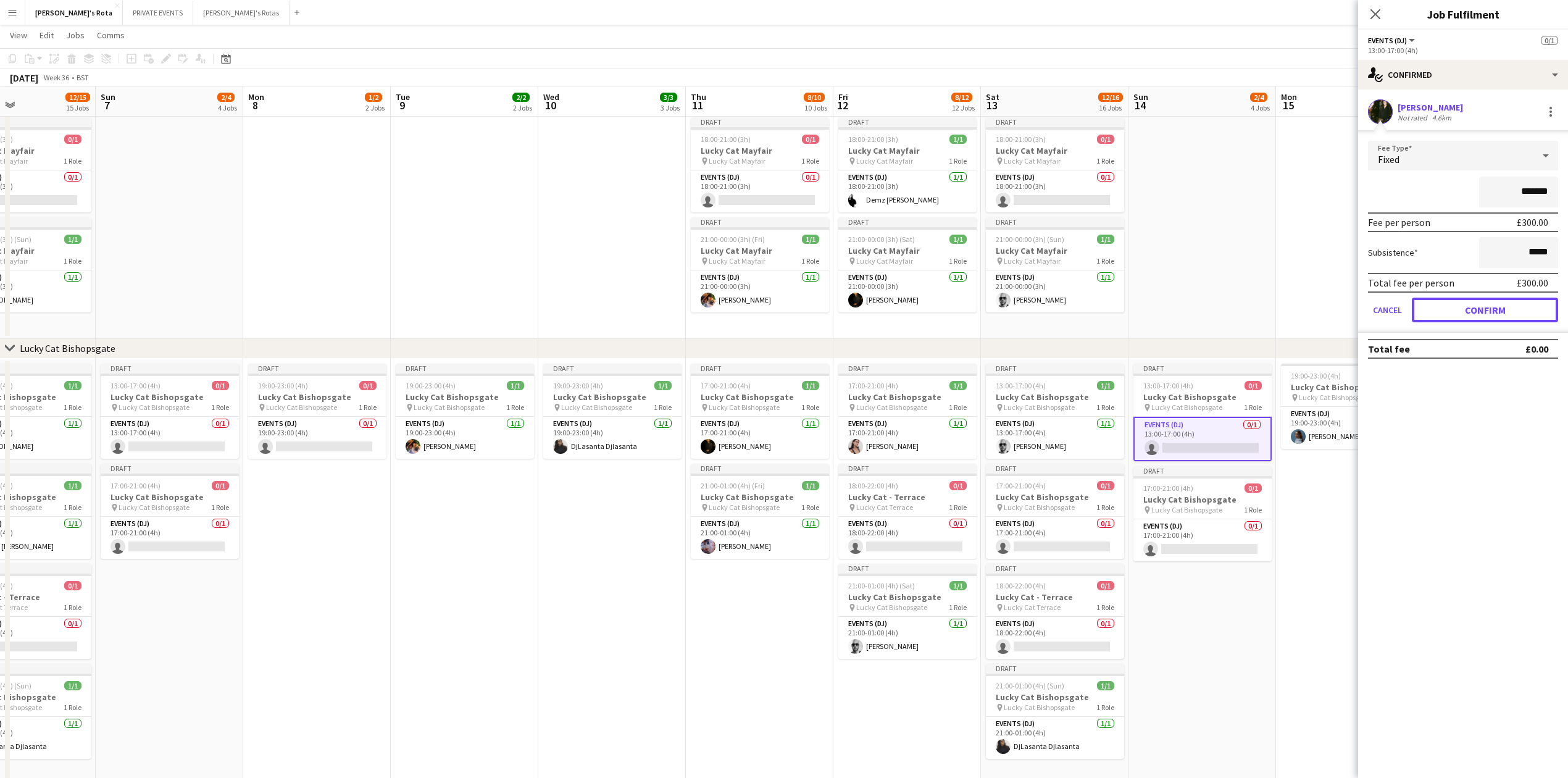
click at [1478, 311] on button "Confirm" at bounding box center [1485, 310] width 146 height 25
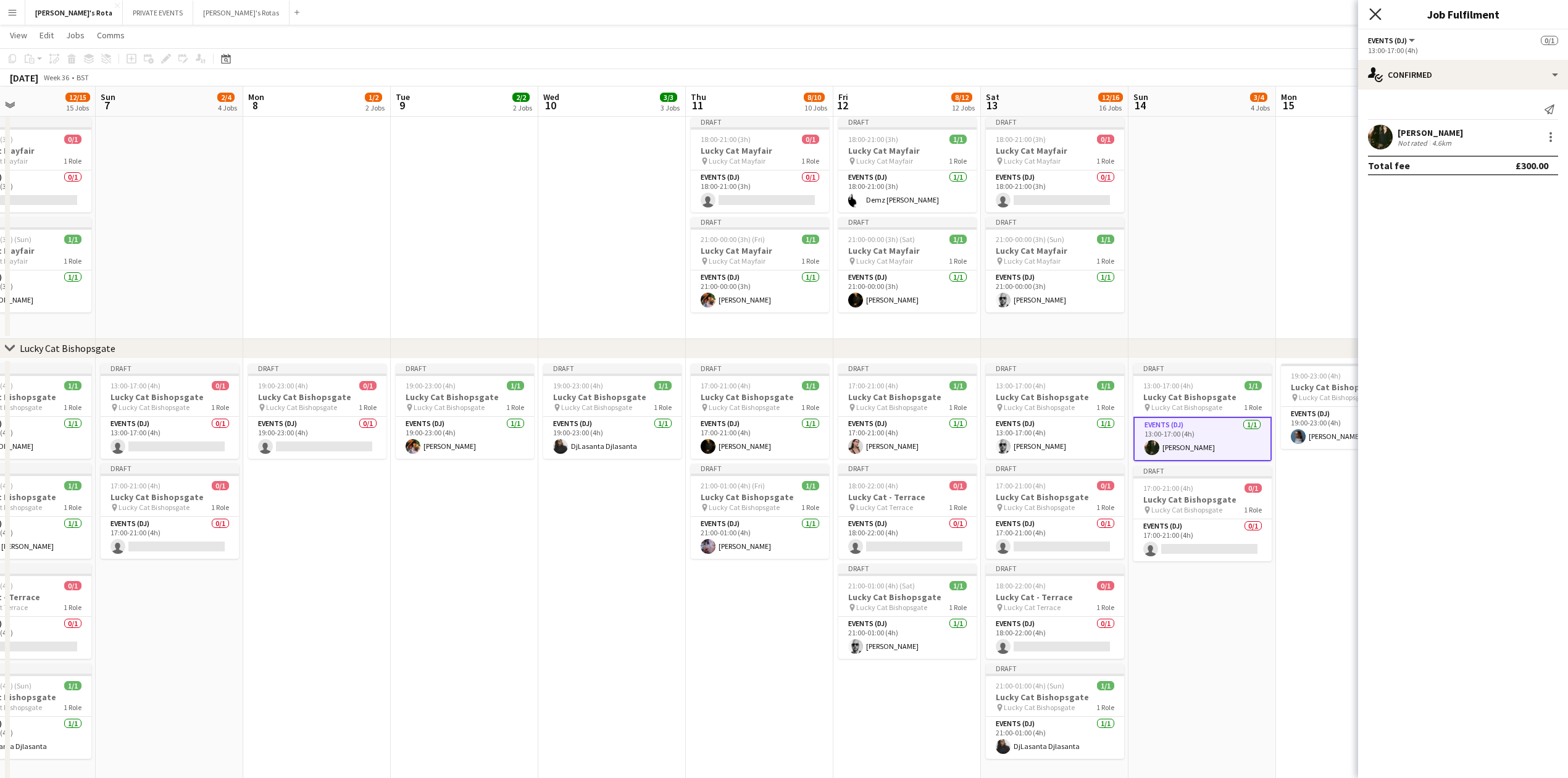
click at [1373, 14] on icon "Close pop-in" at bounding box center [1375, 14] width 12 height 12
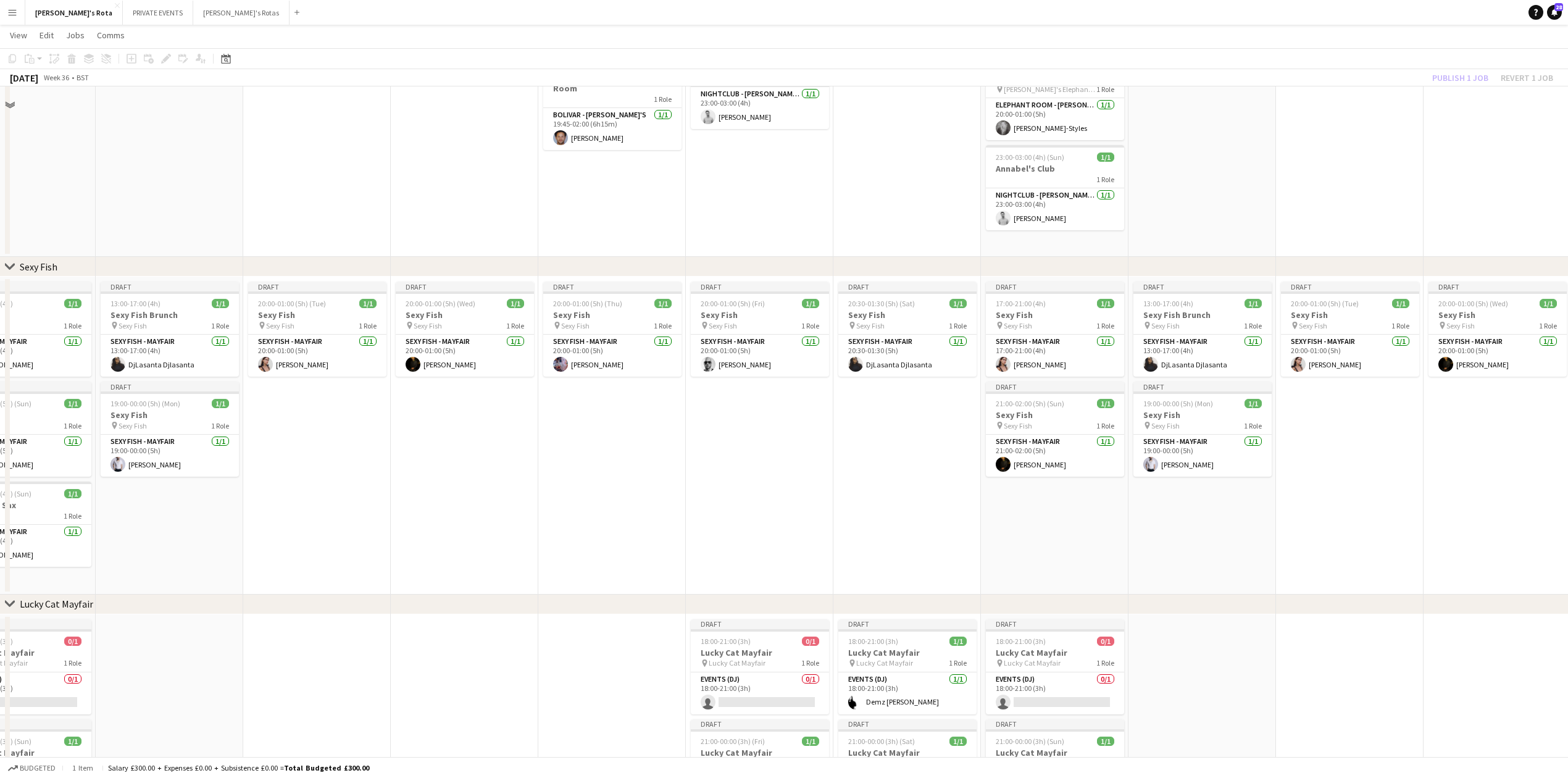
scroll to position [82, 0]
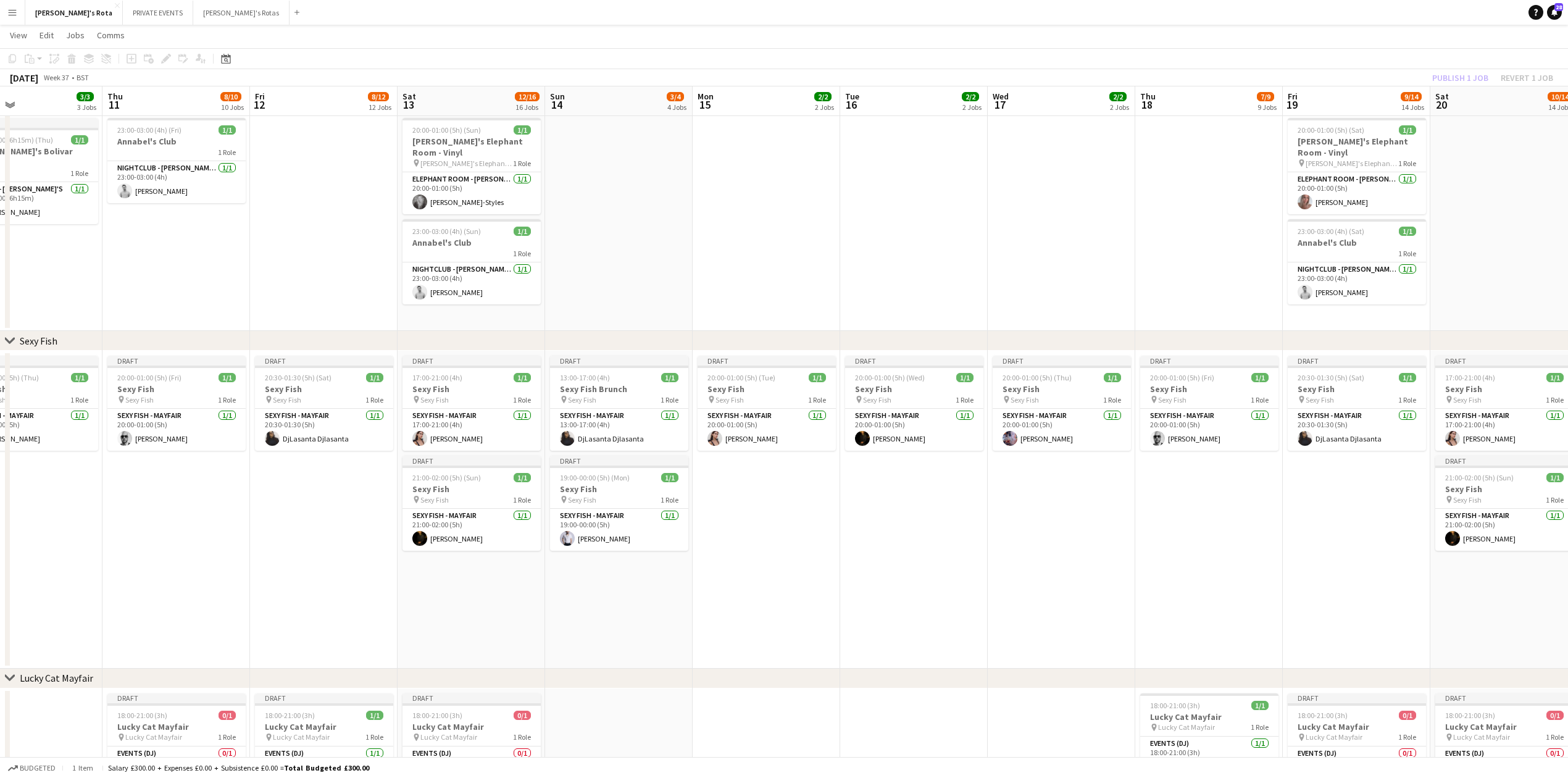
drag, startPoint x: 1445, startPoint y: 603, endPoint x: 644, endPoint y: 581, distance: 801.3
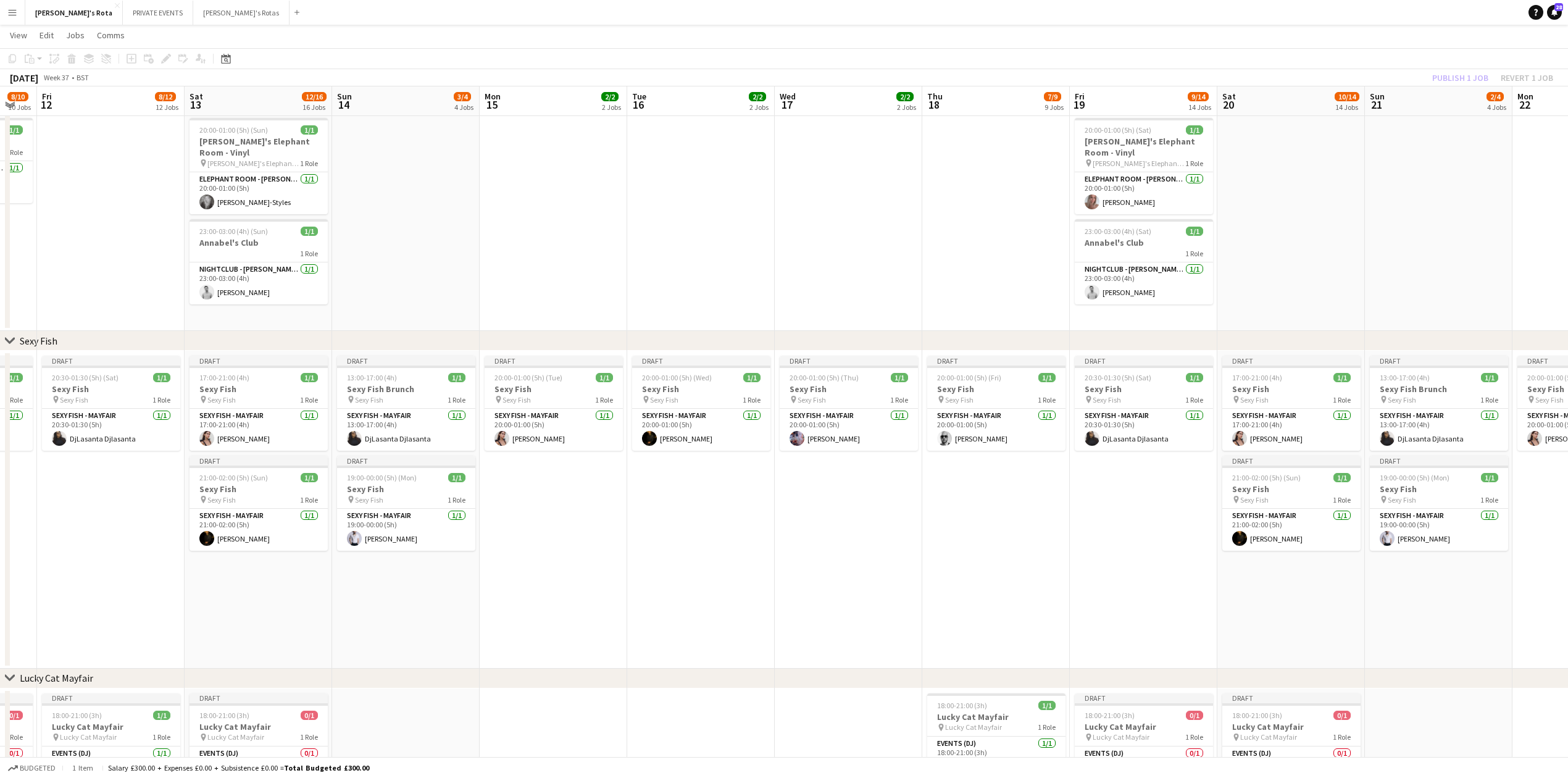
scroll to position [0, 406]
drag, startPoint x: 957, startPoint y: 592, endPoint x: 902, endPoint y: 579, distance: 56.5
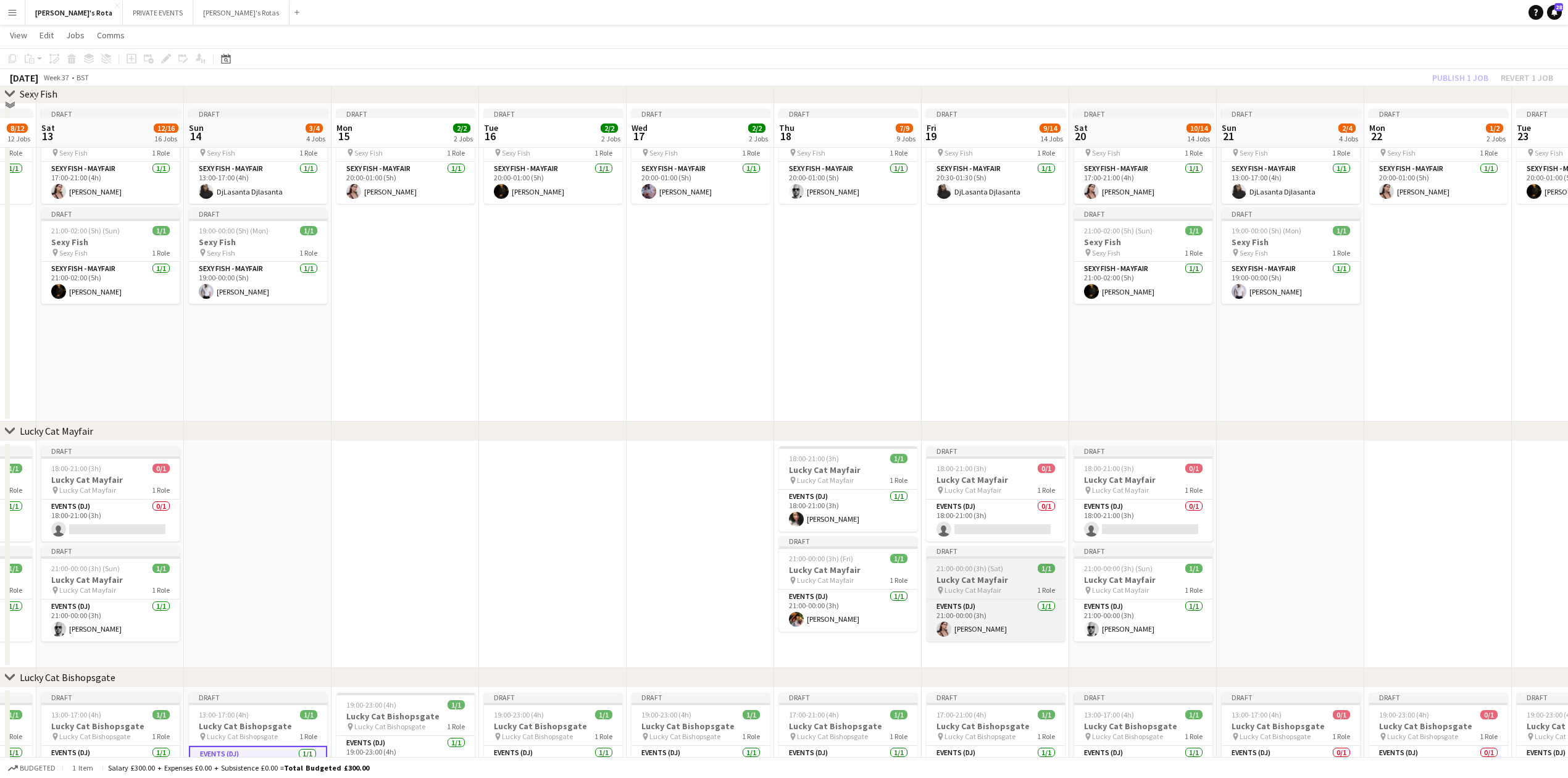
scroll to position [576, 0]
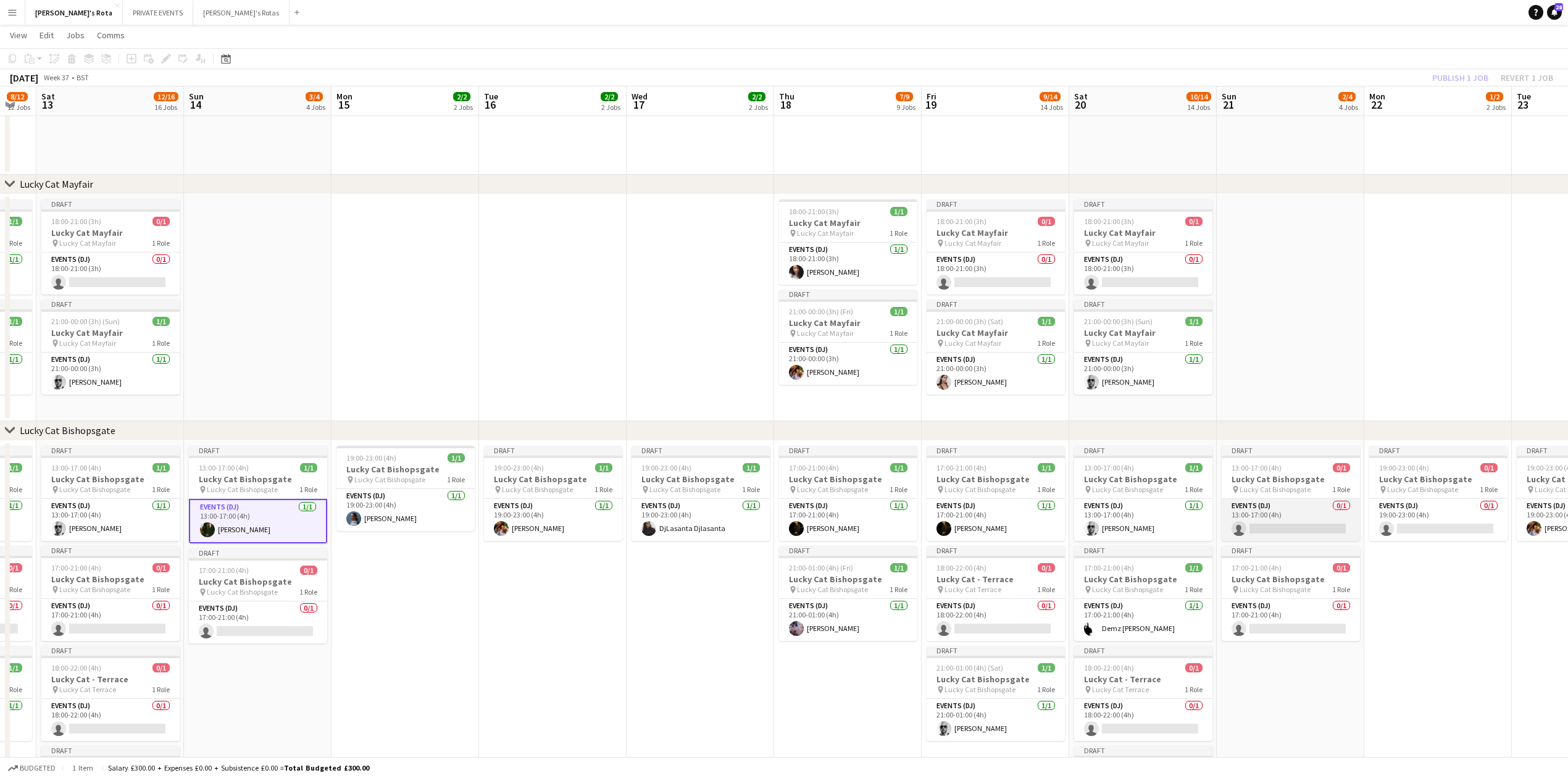
click at [1238, 520] on app-card-role "Events (DJ) 0/1 13:00-17:00 (4h) single-neutral-actions" at bounding box center [1291, 520] width 139 height 42
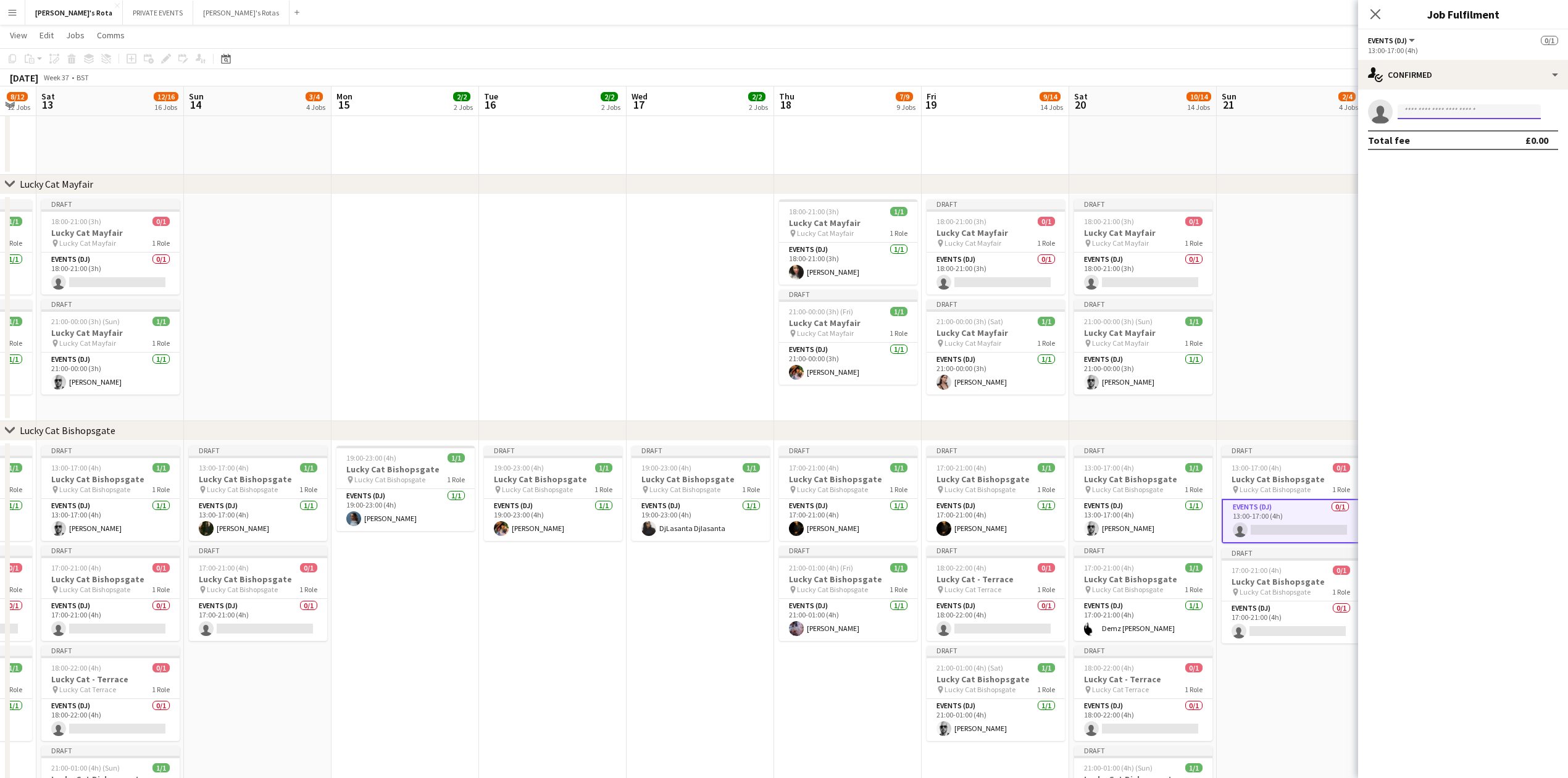
click at [1417, 116] on input at bounding box center [1469, 112] width 143 height 15
type input "****"
click at [1437, 142] on span "[DOMAIN_NAME][EMAIL_ADDRESS][DOMAIN_NAME]" at bounding box center [1469, 139] width 123 height 10
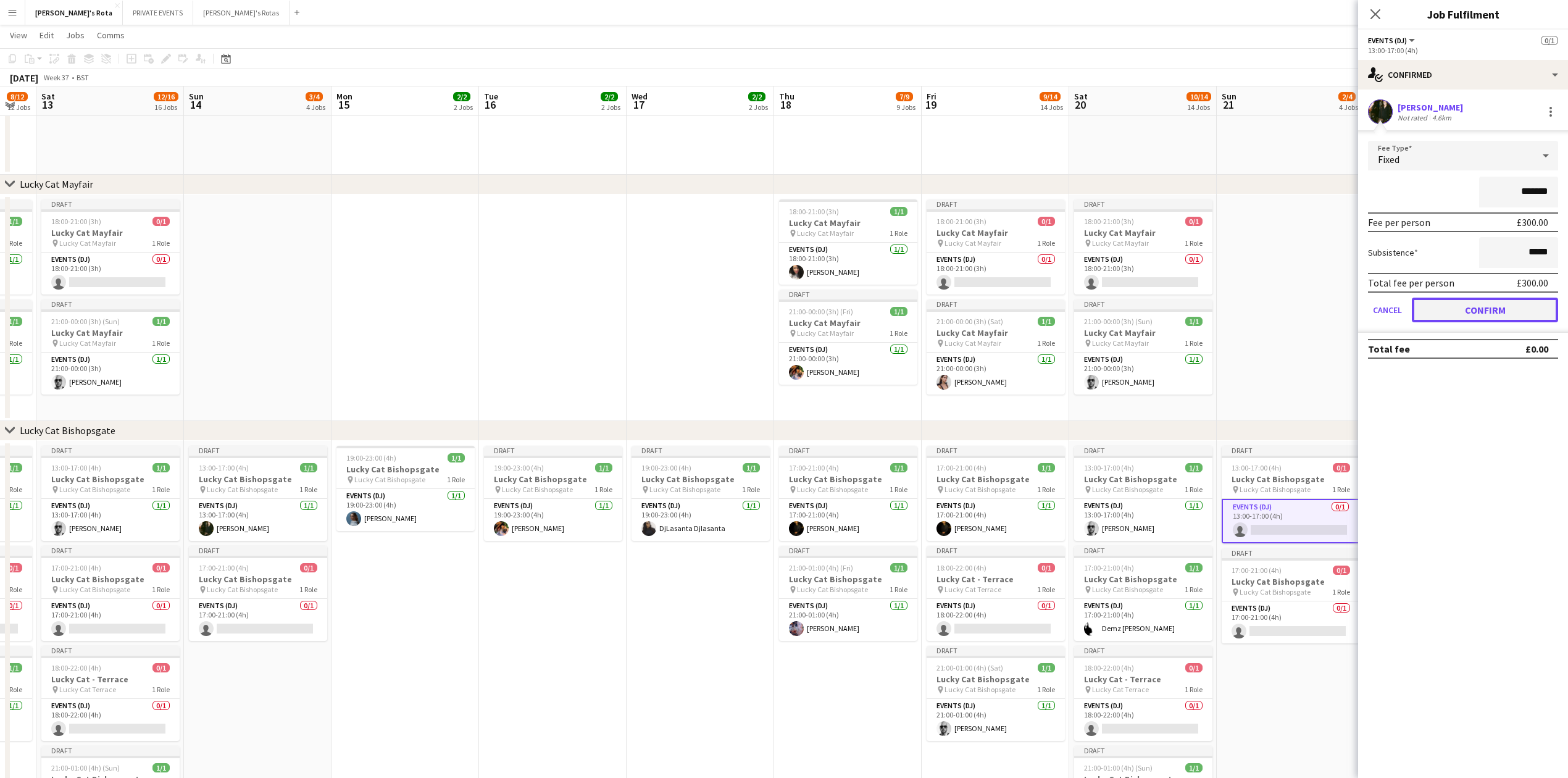
click at [1456, 311] on button "Confirm" at bounding box center [1485, 310] width 146 height 25
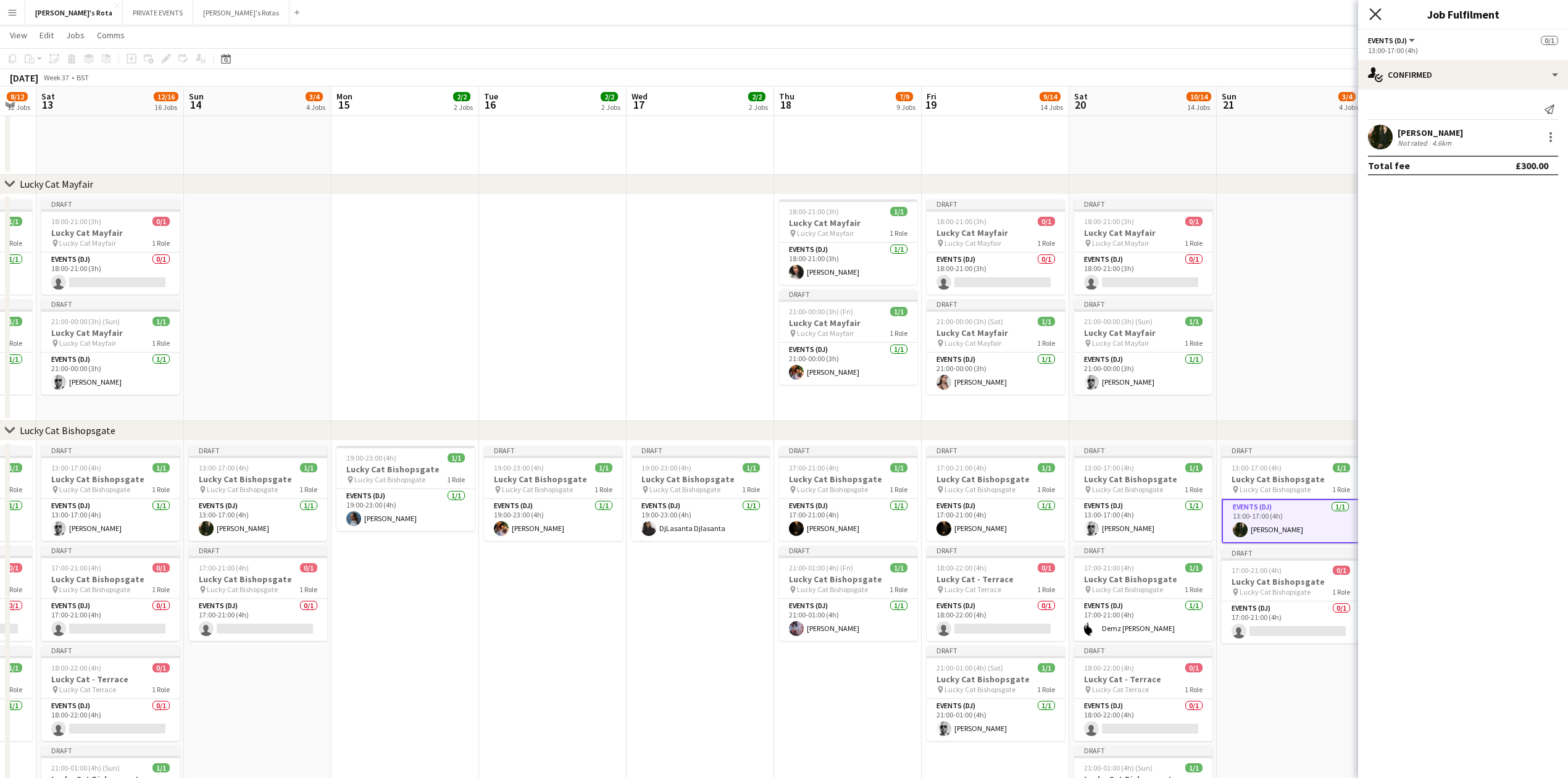
click at [1376, 19] on icon "Close pop-in" at bounding box center [1375, 14] width 12 height 12
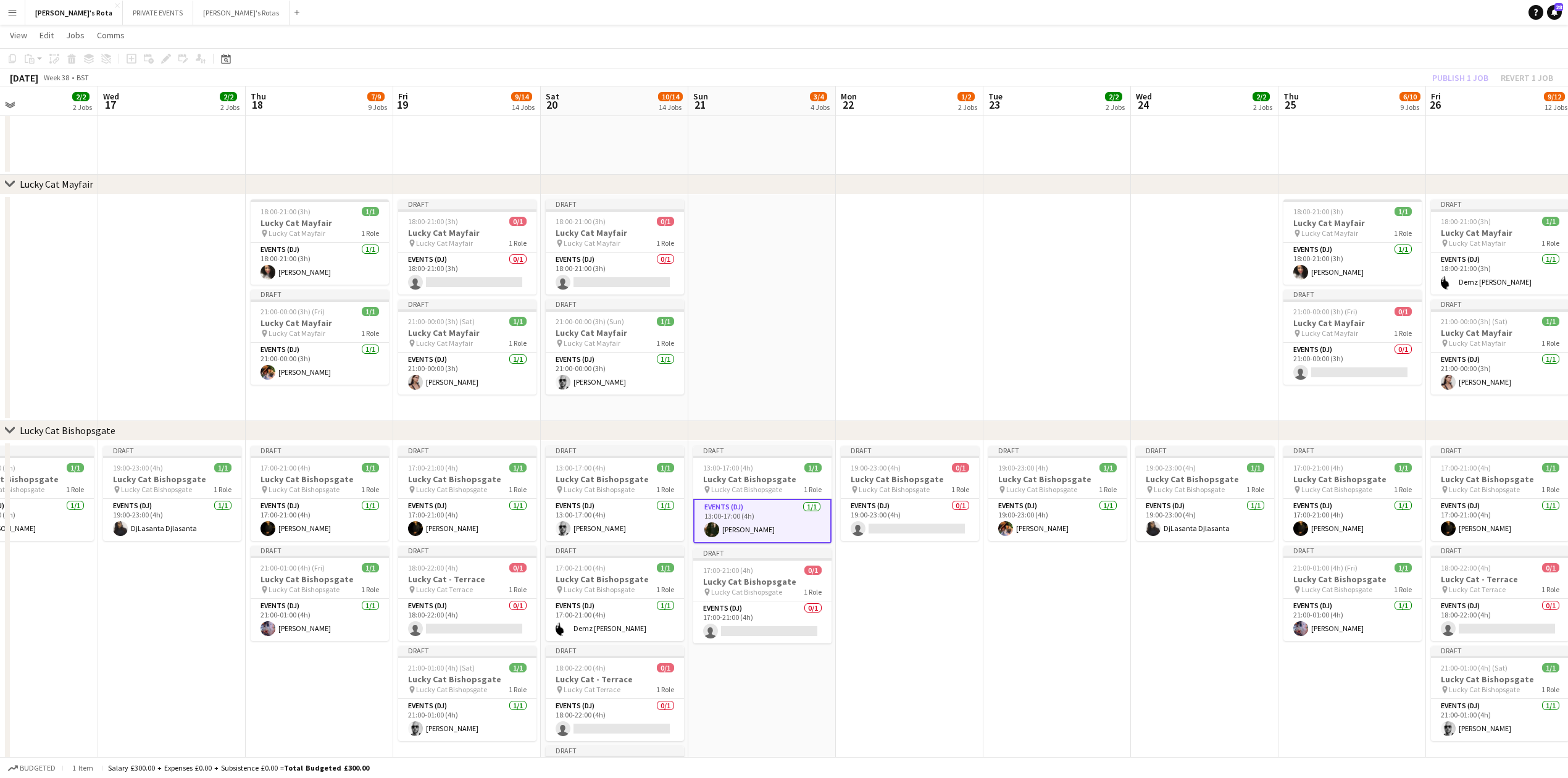
drag, startPoint x: 1399, startPoint y: 181, endPoint x: 1201, endPoint y: 232, distance: 204.5
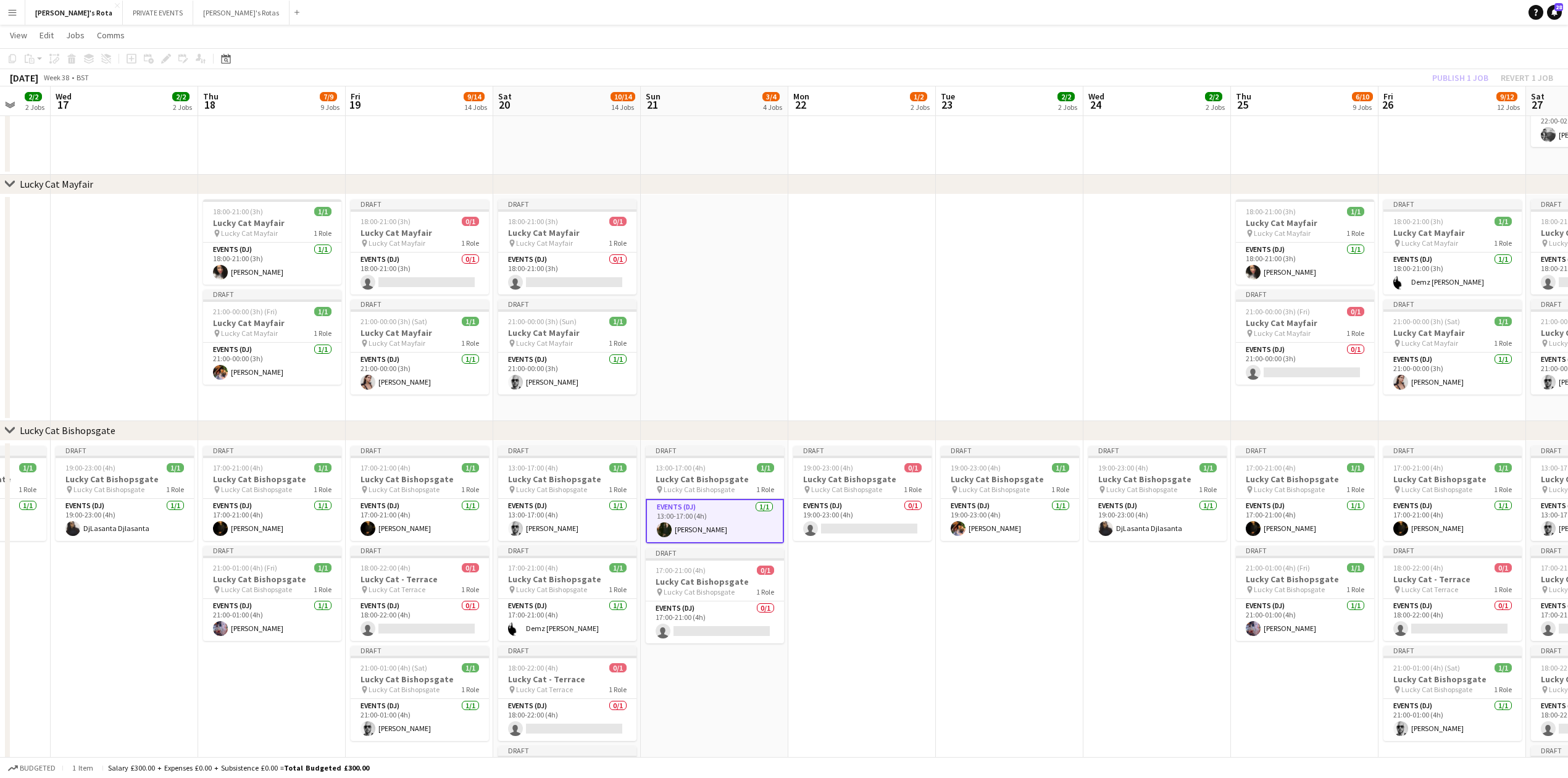
scroll to position [0, 373]
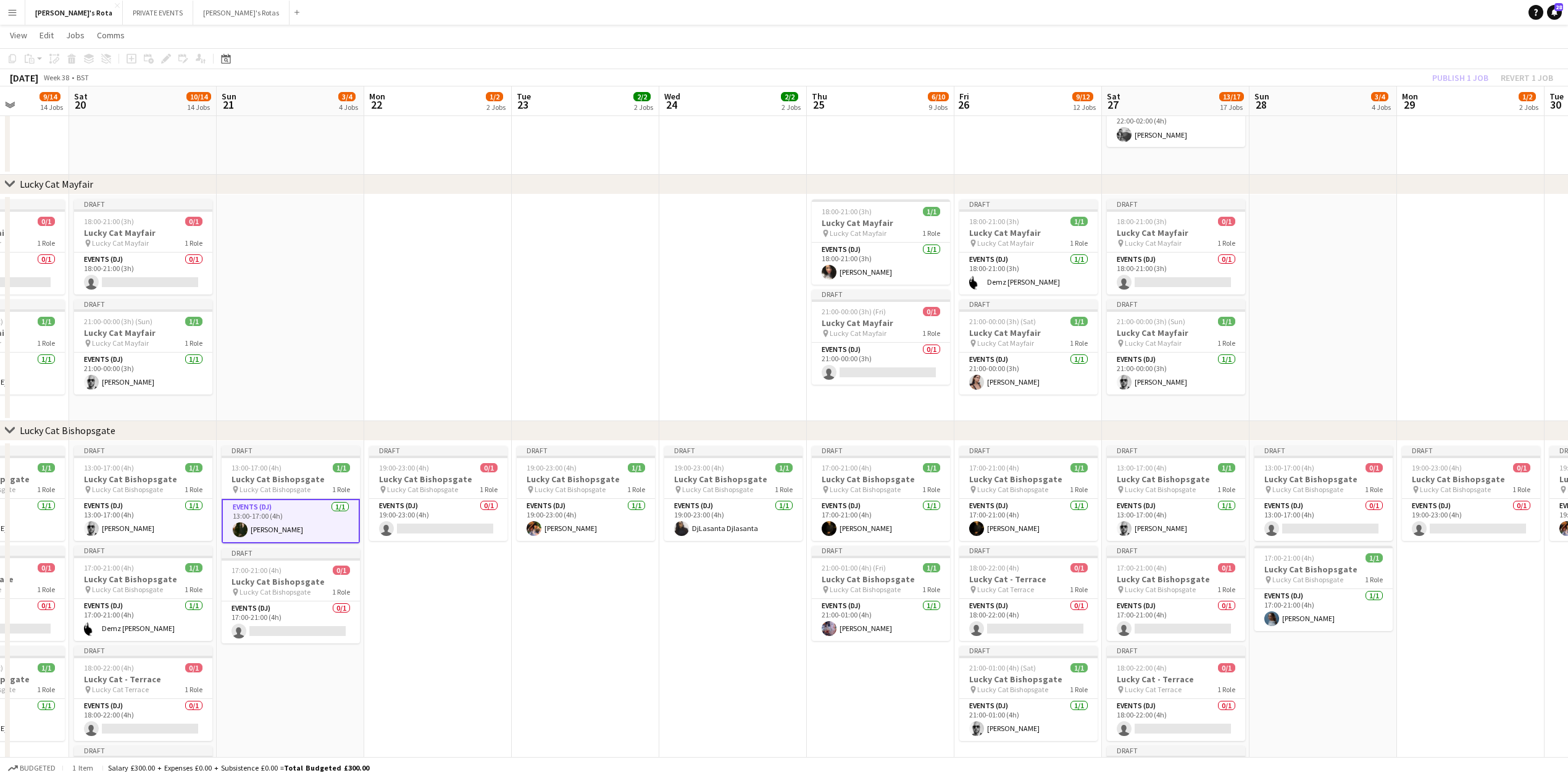
drag, startPoint x: 1258, startPoint y: 235, endPoint x: 781, endPoint y: 240, distance: 477.0
click at [1299, 520] on app-card-role "Events (DJ) 0/1 13:00-17:00 (4h) single-neutral-actions" at bounding box center [1324, 520] width 139 height 42
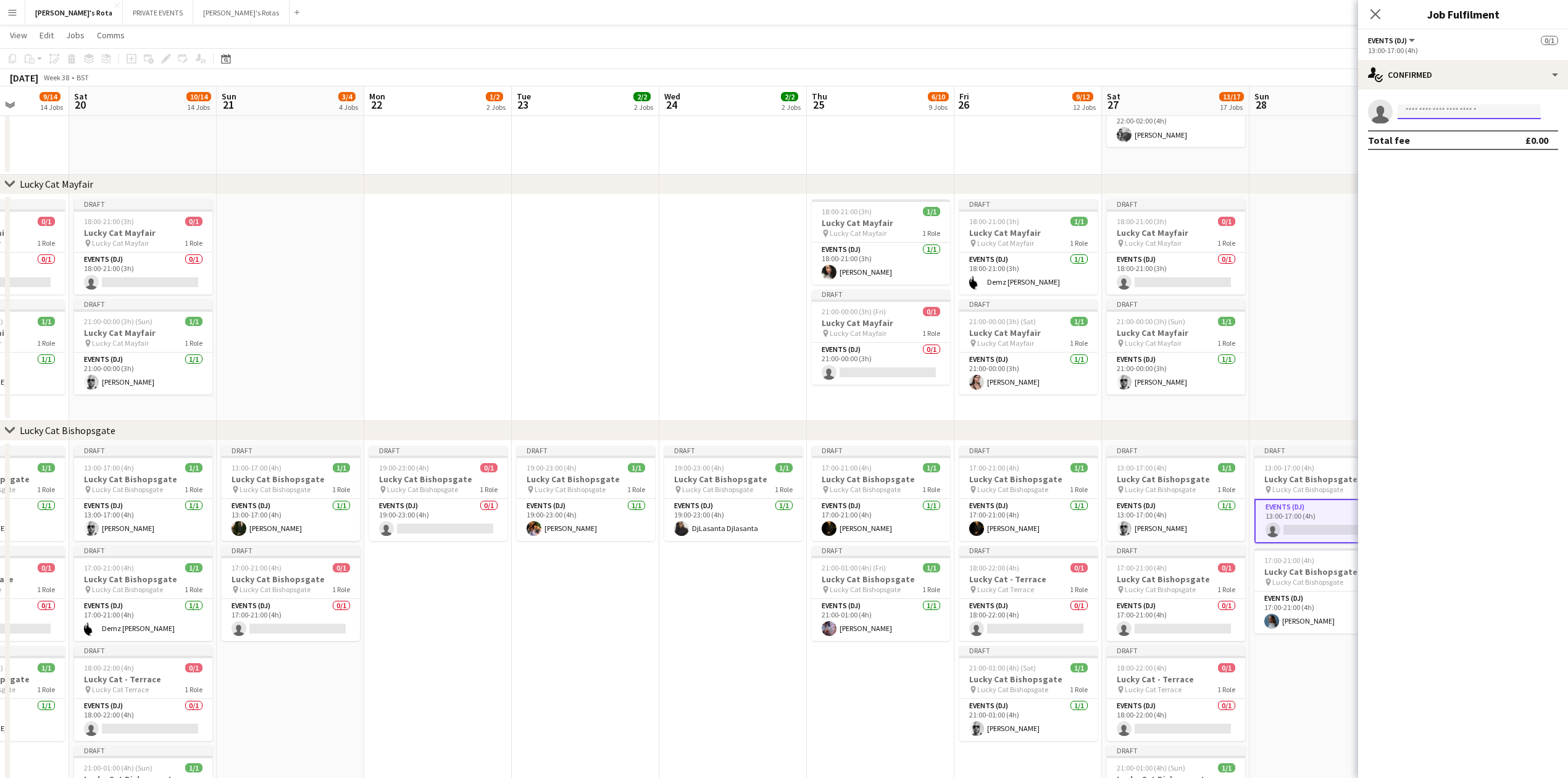
click at [1419, 111] on input at bounding box center [1469, 112] width 143 height 15
type input "******"
click at [1429, 142] on span "[DOMAIN_NAME][EMAIL_ADDRESS][DOMAIN_NAME]" at bounding box center [1469, 139] width 123 height 10
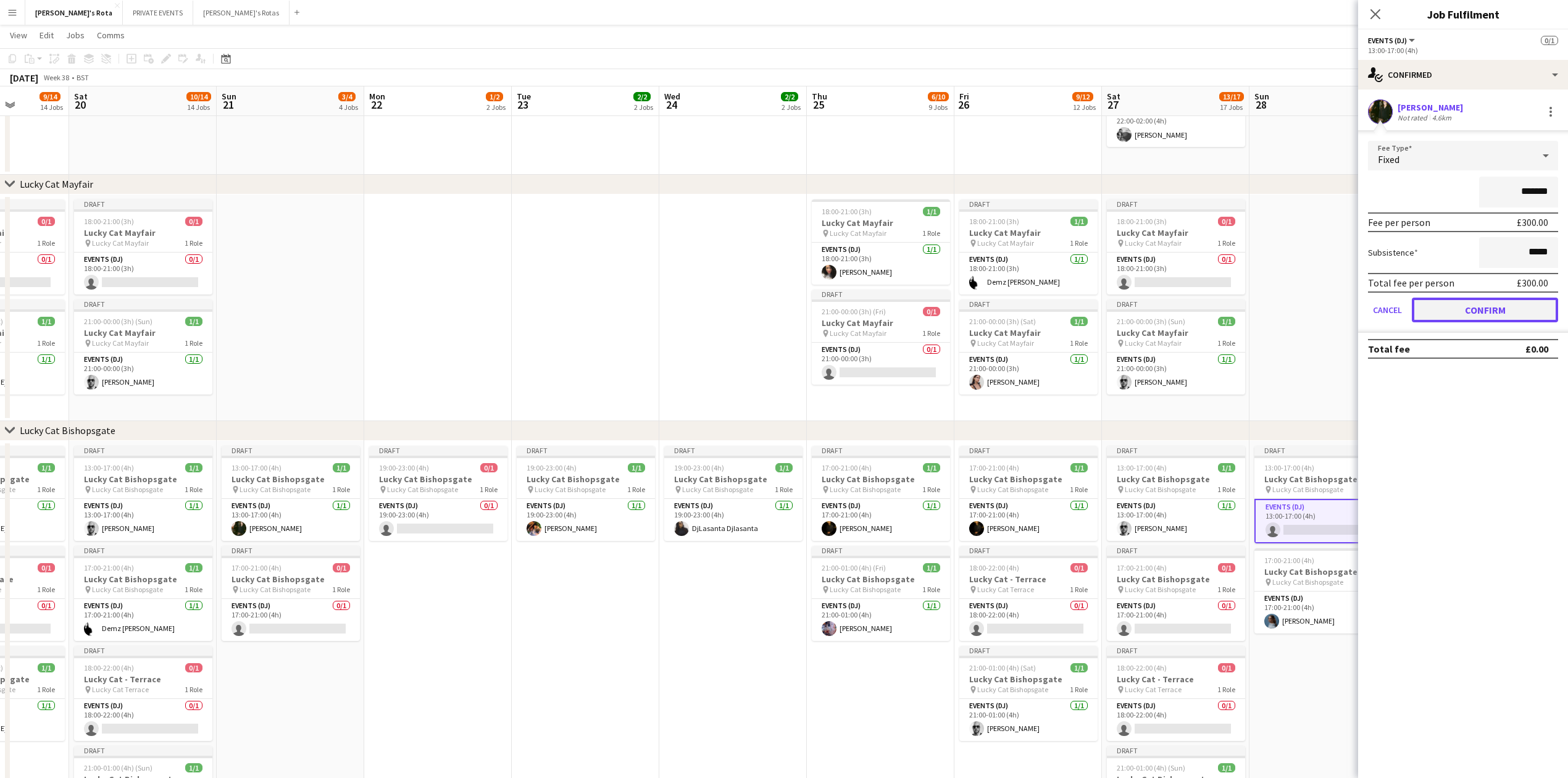
click at [1462, 305] on button "Confirm" at bounding box center [1485, 310] width 146 height 25
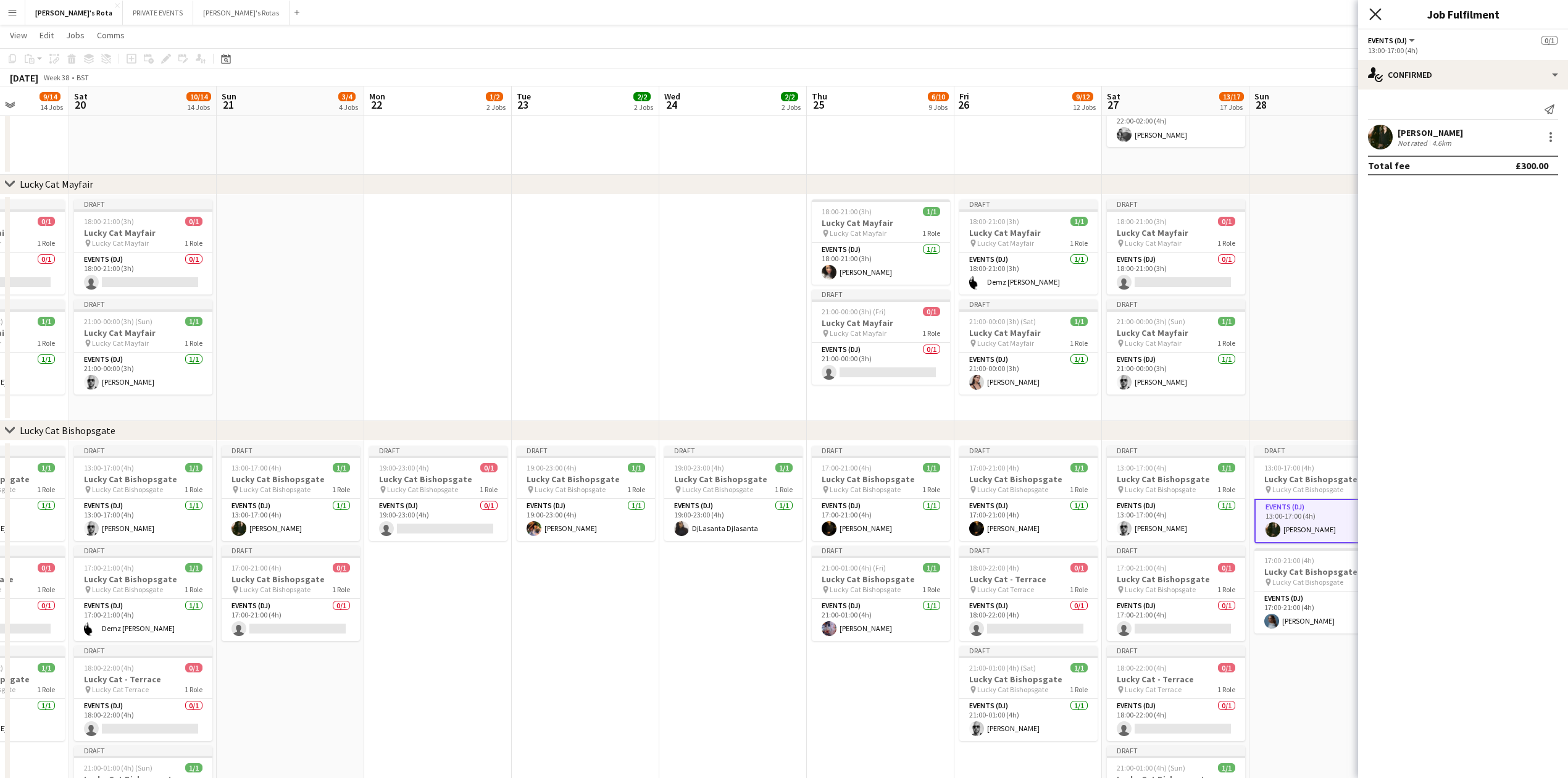
click at [1374, 12] on icon at bounding box center [1375, 14] width 12 height 12
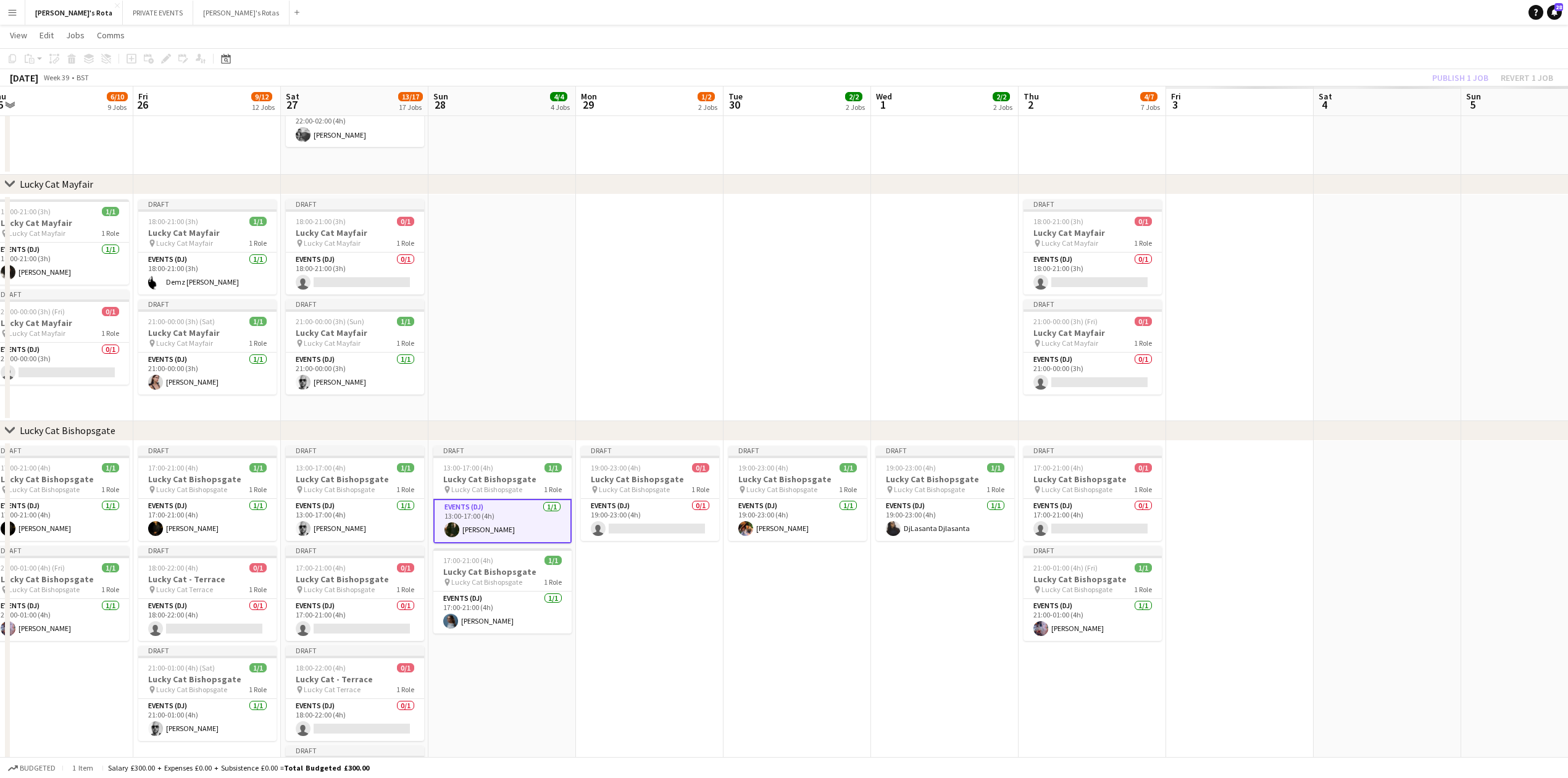
drag, startPoint x: 1468, startPoint y: 347, endPoint x: 721, endPoint y: 372, distance: 747.4
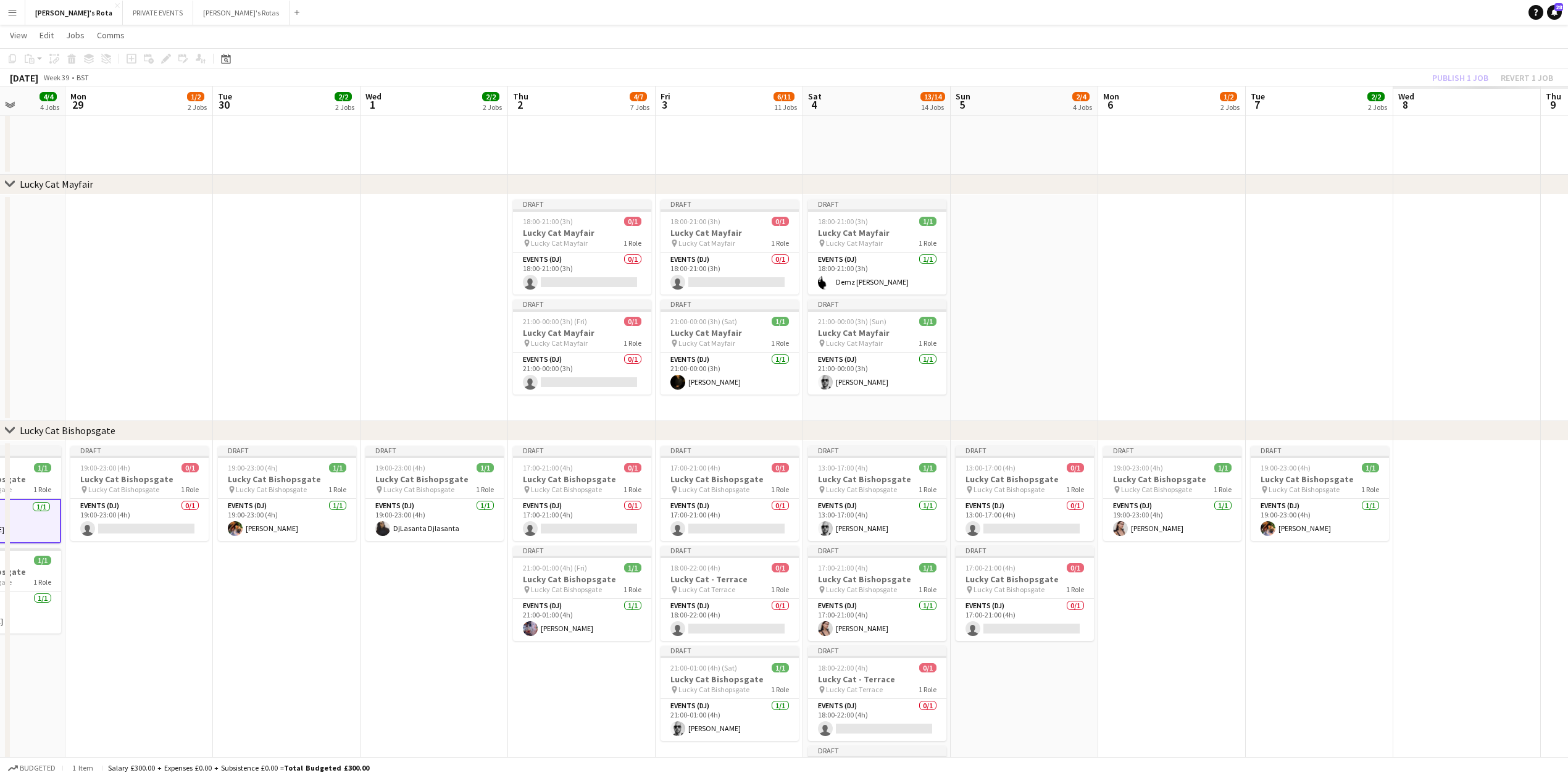
drag, startPoint x: 931, startPoint y: 351, endPoint x: 483, endPoint y: 368, distance: 448.3
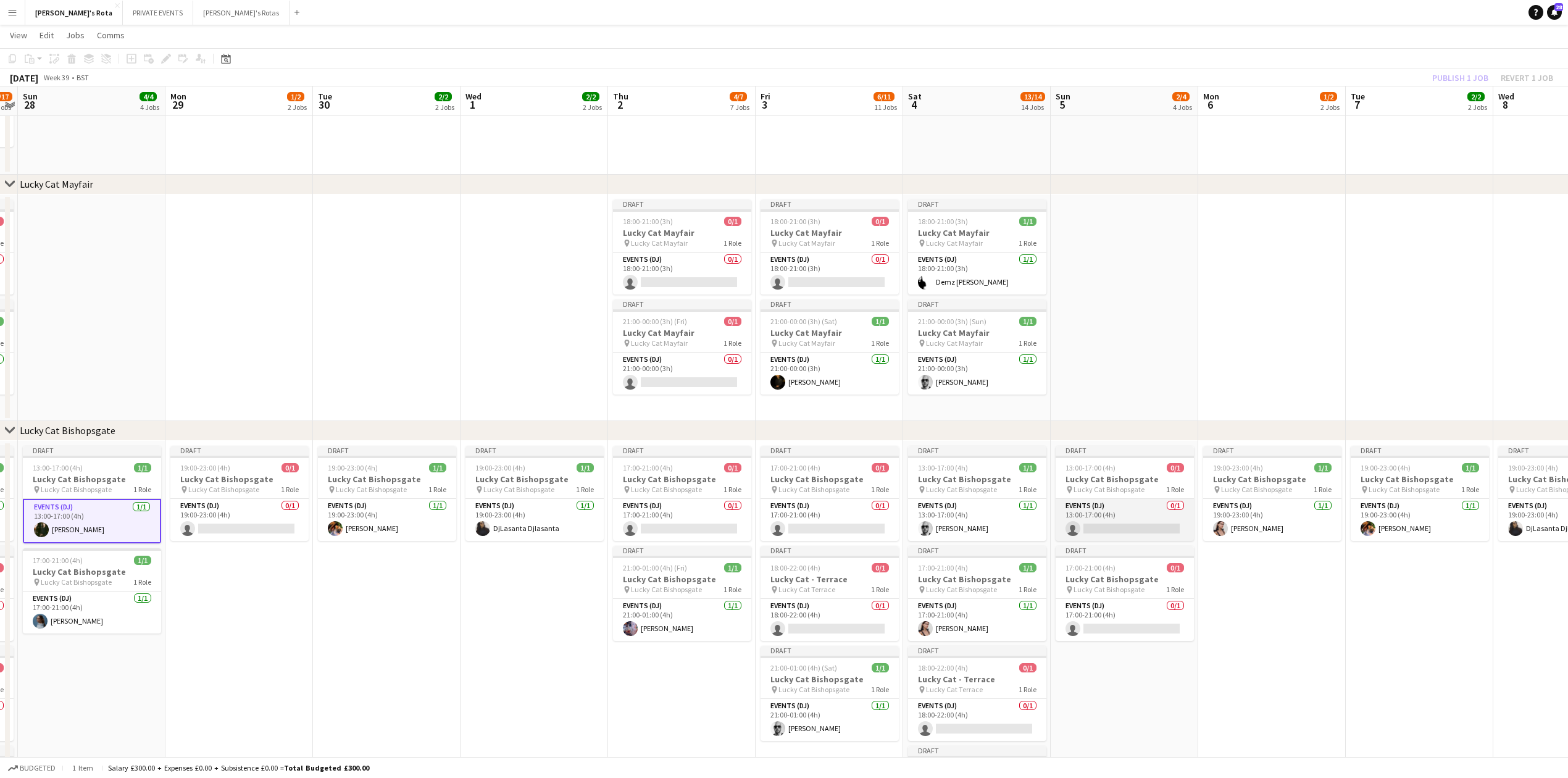
click at [1128, 507] on app-card-role "Events (DJ) 0/1 13:00-17:00 (4h) single-neutral-actions" at bounding box center [1125, 520] width 139 height 42
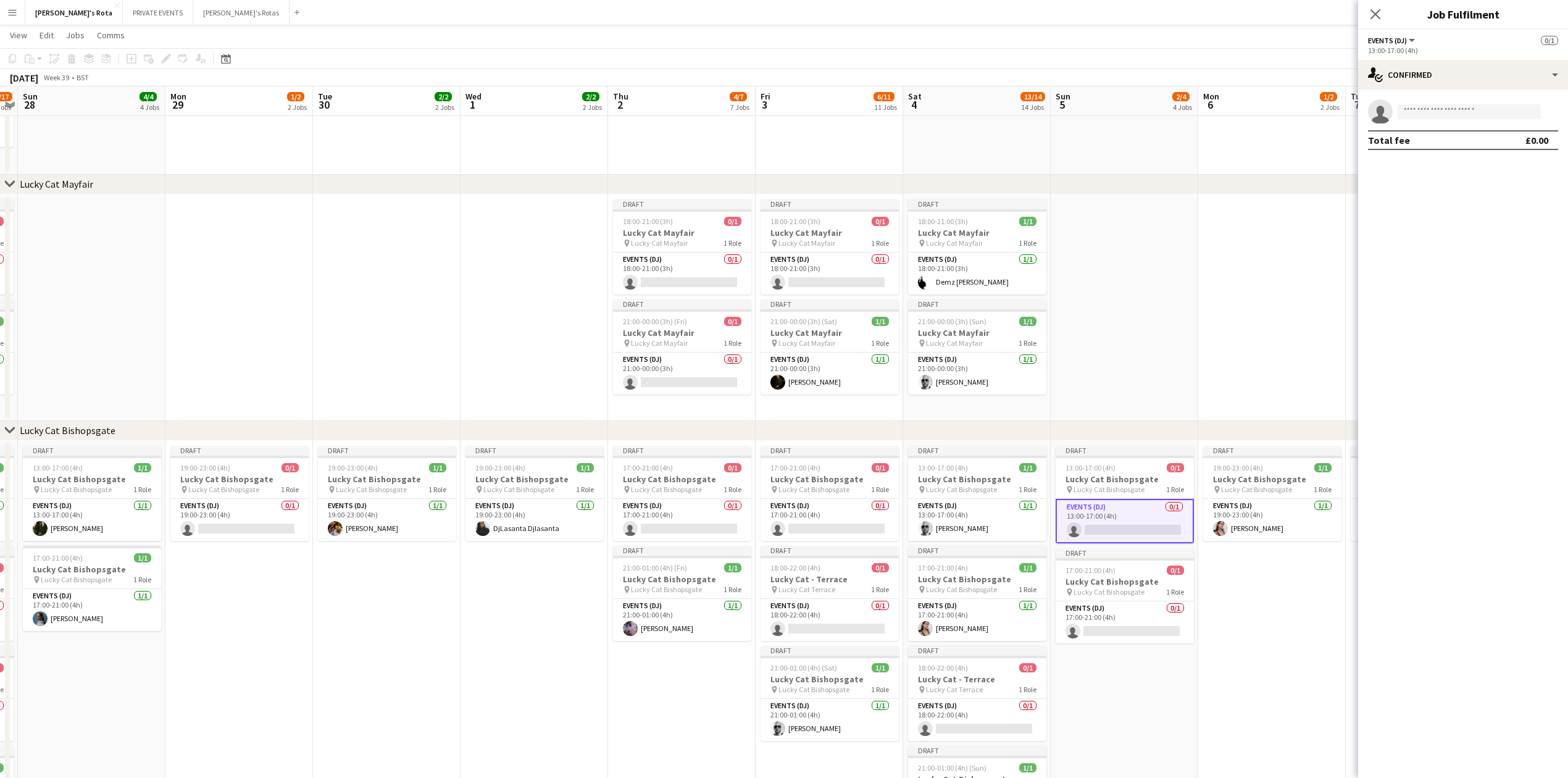
scroll to position [0, 424]
click at [1443, 109] on input at bounding box center [1469, 112] width 143 height 15
type input "******"
click at [1448, 149] on span "[PHONE_NUMBER]" at bounding box center [1469, 149] width 123 height 10
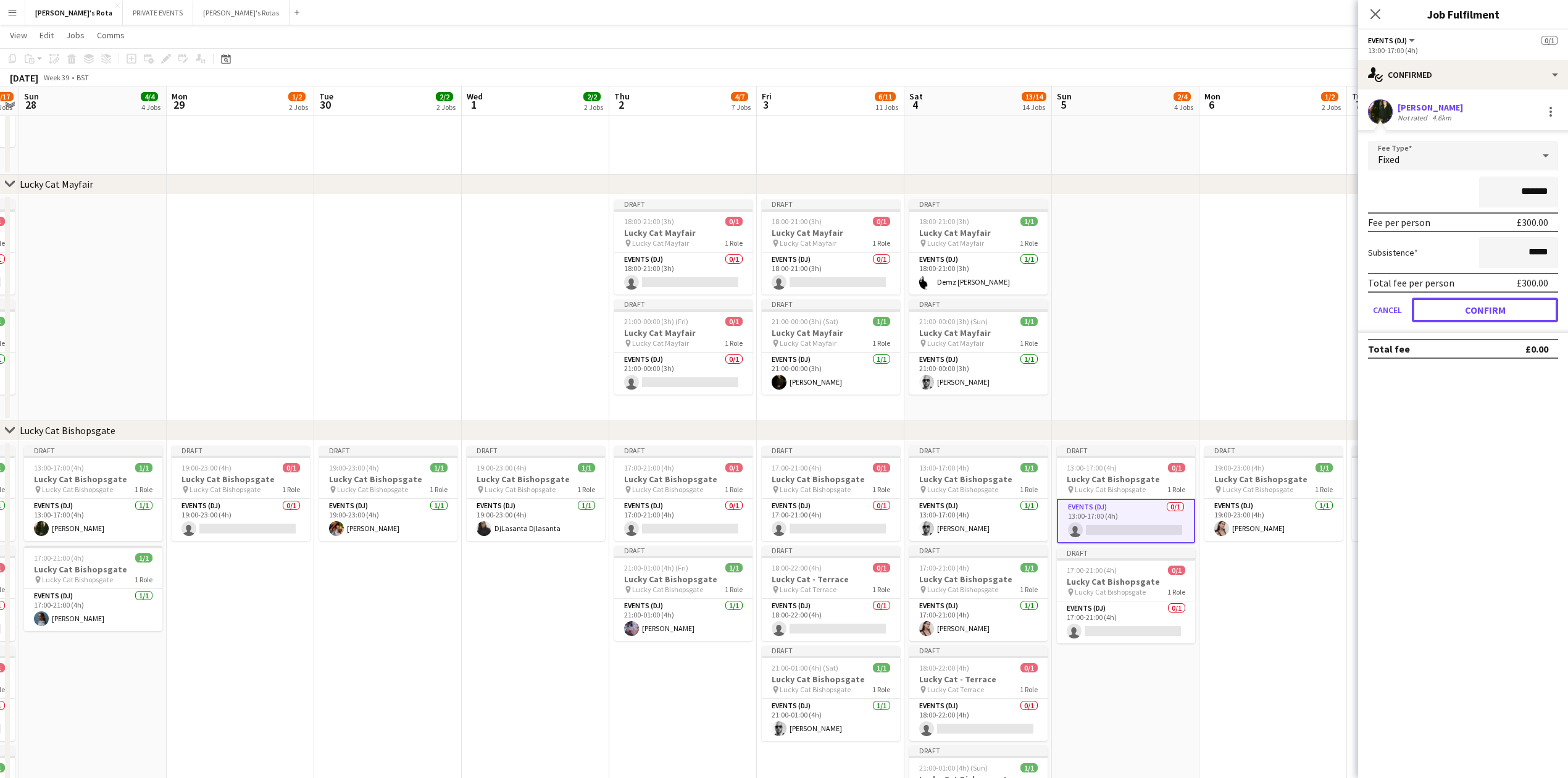
click at [1519, 307] on button "Confirm" at bounding box center [1485, 310] width 146 height 25
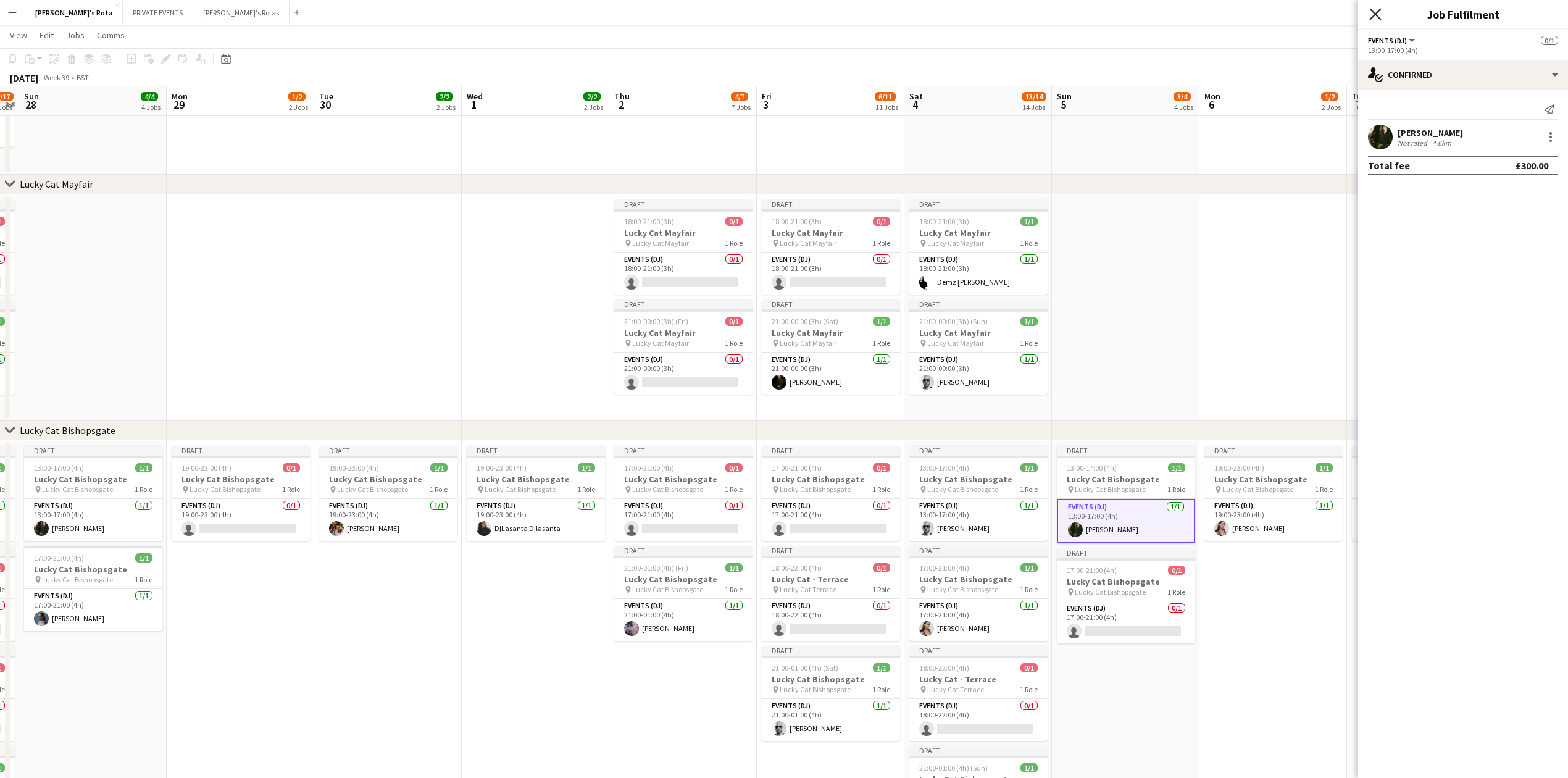
click at [1374, 17] on icon at bounding box center [1375, 14] width 12 height 12
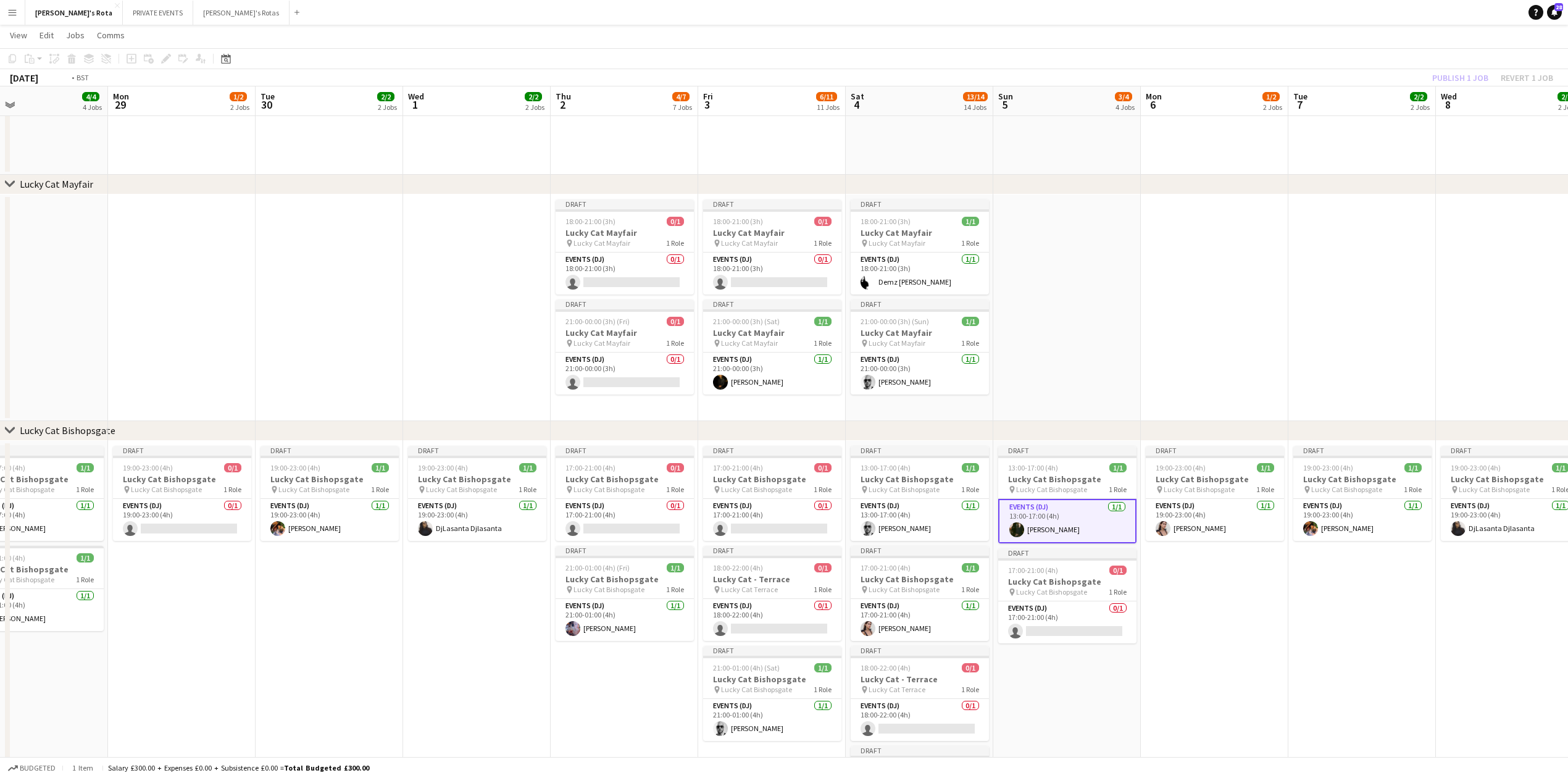
drag, startPoint x: 1258, startPoint y: 275, endPoint x: 677, endPoint y: 324, distance: 583.1
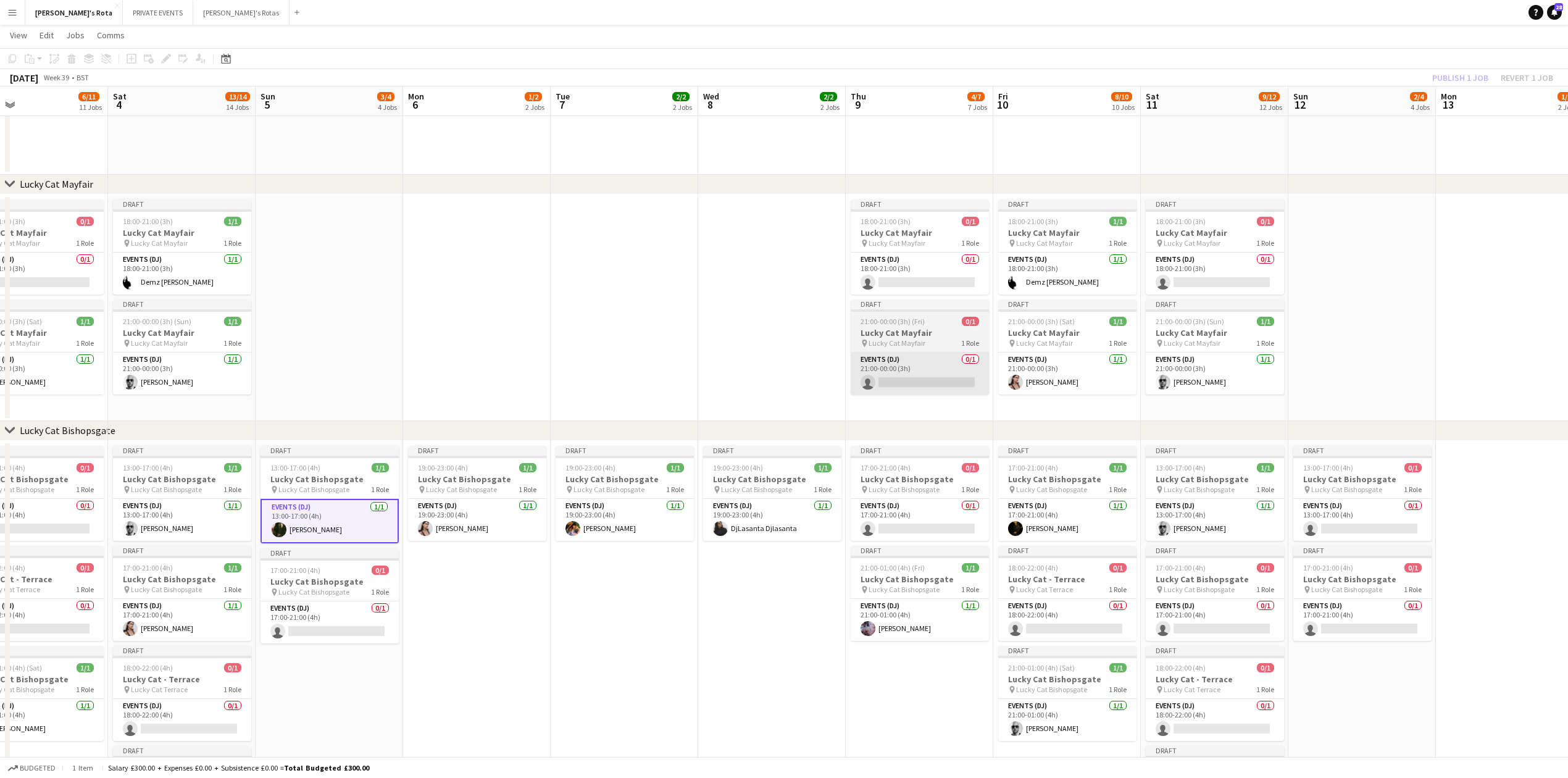
scroll to position [0, 390]
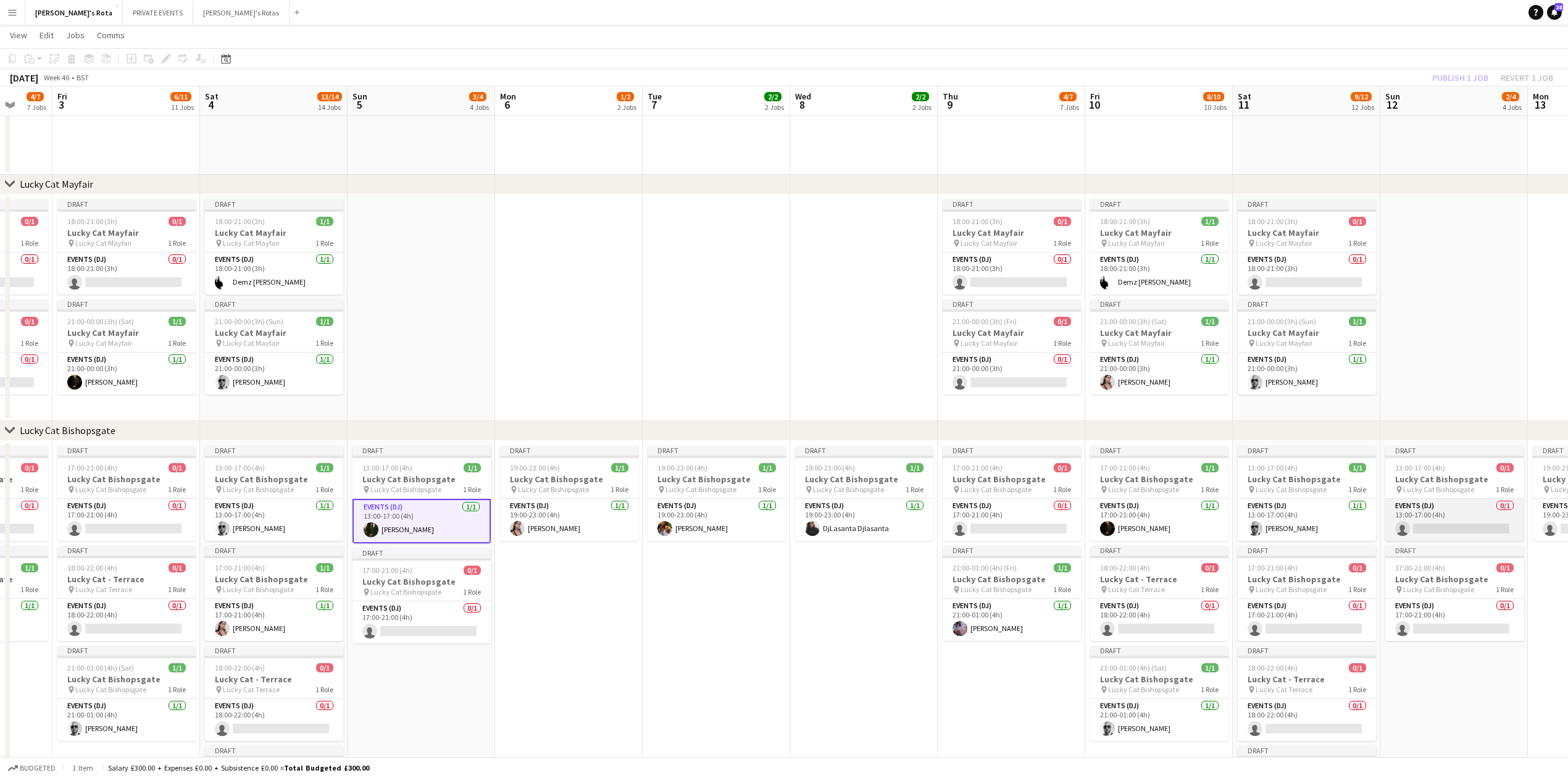
click at [1431, 519] on app-card-role "Events (DJ) 0/1 13:00-17:00 (4h) single-neutral-actions" at bounding box center [1454, 520] width 139 height 42
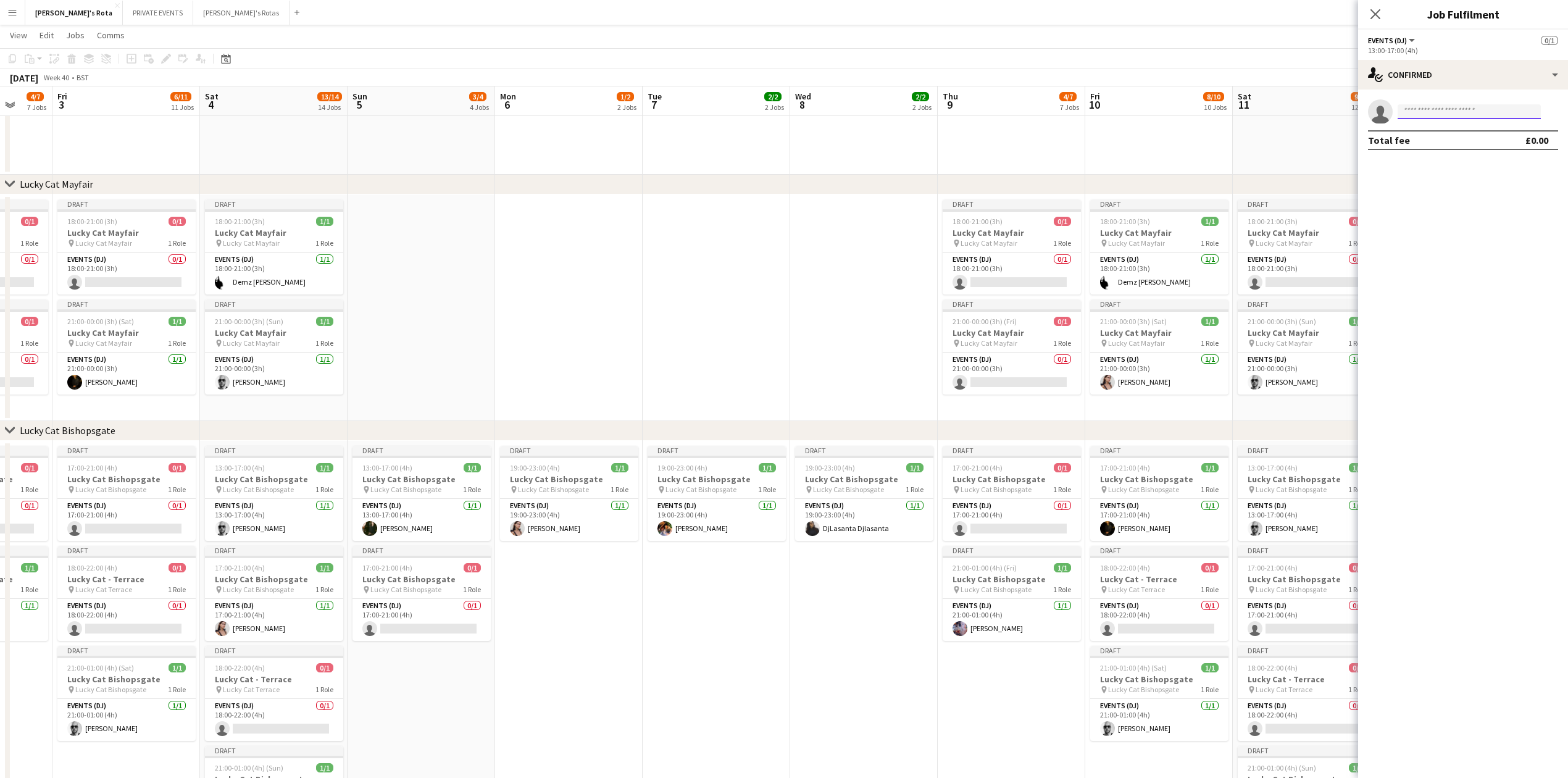
click at [1446, 114] on input at bounding box center [1469, 112] width 143 height 15
type input "******"
click at [1455, 131] on span "[PERSON_NAME]" at bounding box center [1443, 130] width 71 height 11
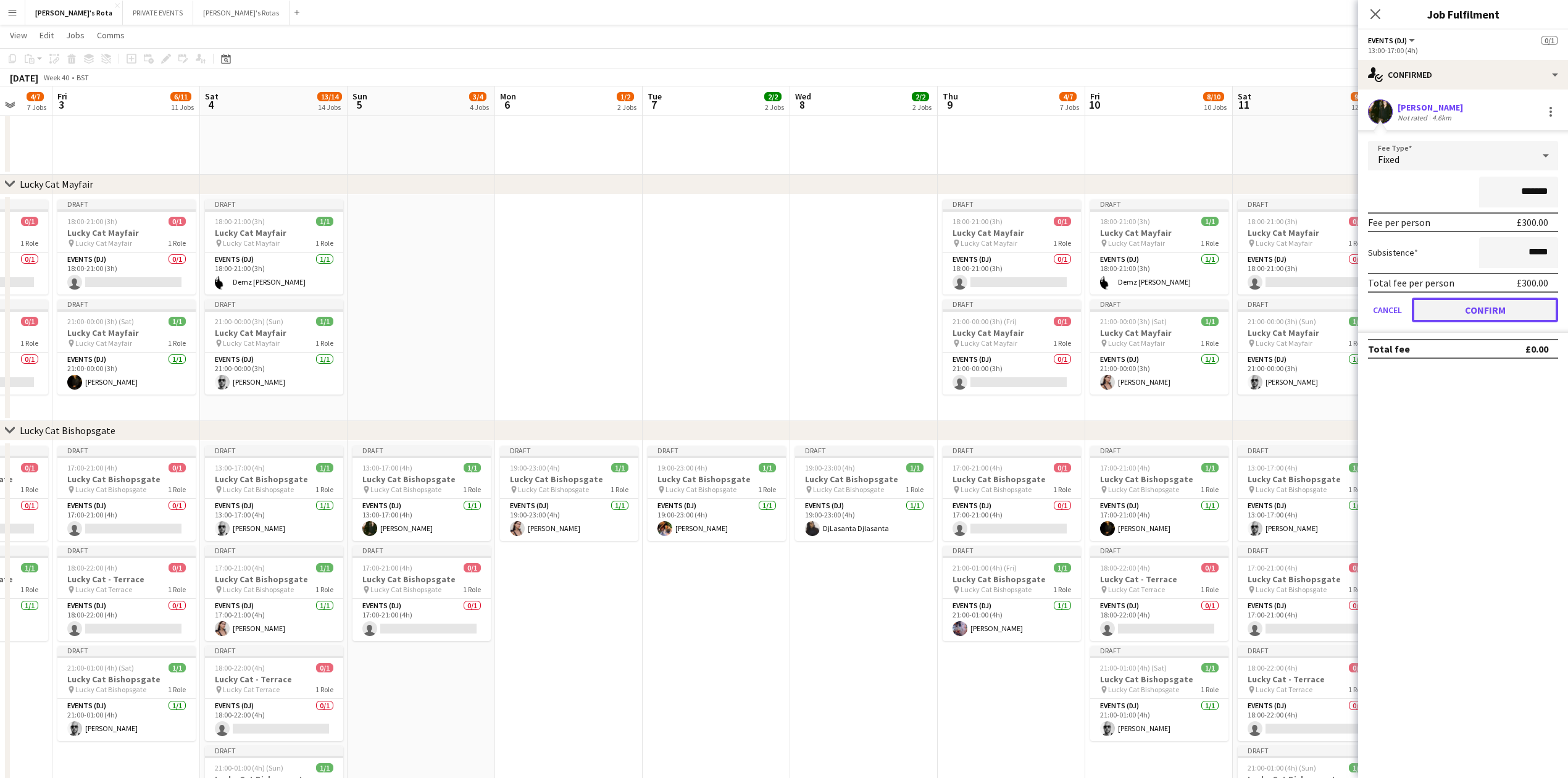
click at [1481, 312] on button "Confirm" at bounding box center [1485, 310] width 146 height 25
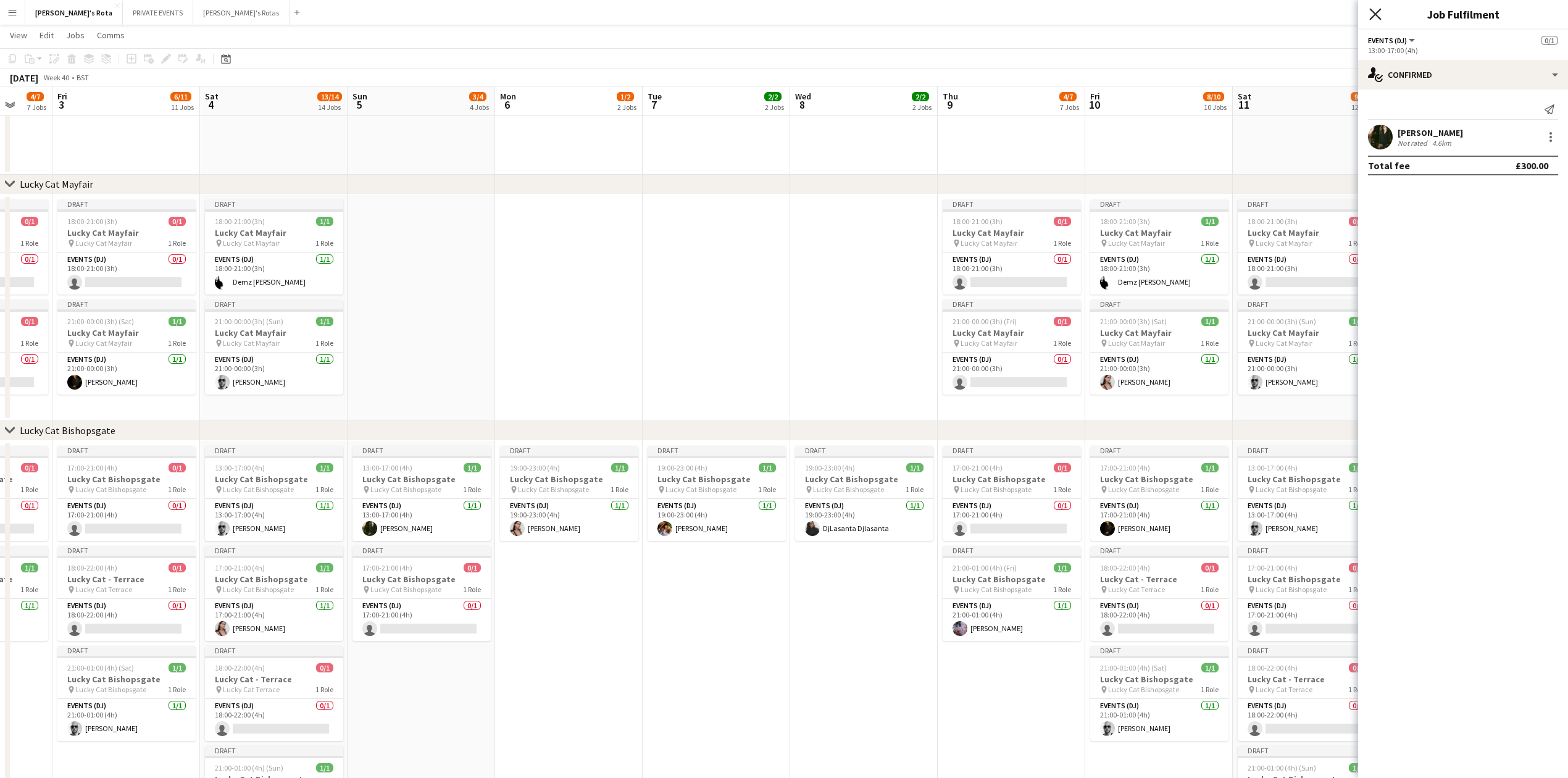
click at [1379, 10] on icon at bounding box center [1375, 14] width 12 height 12
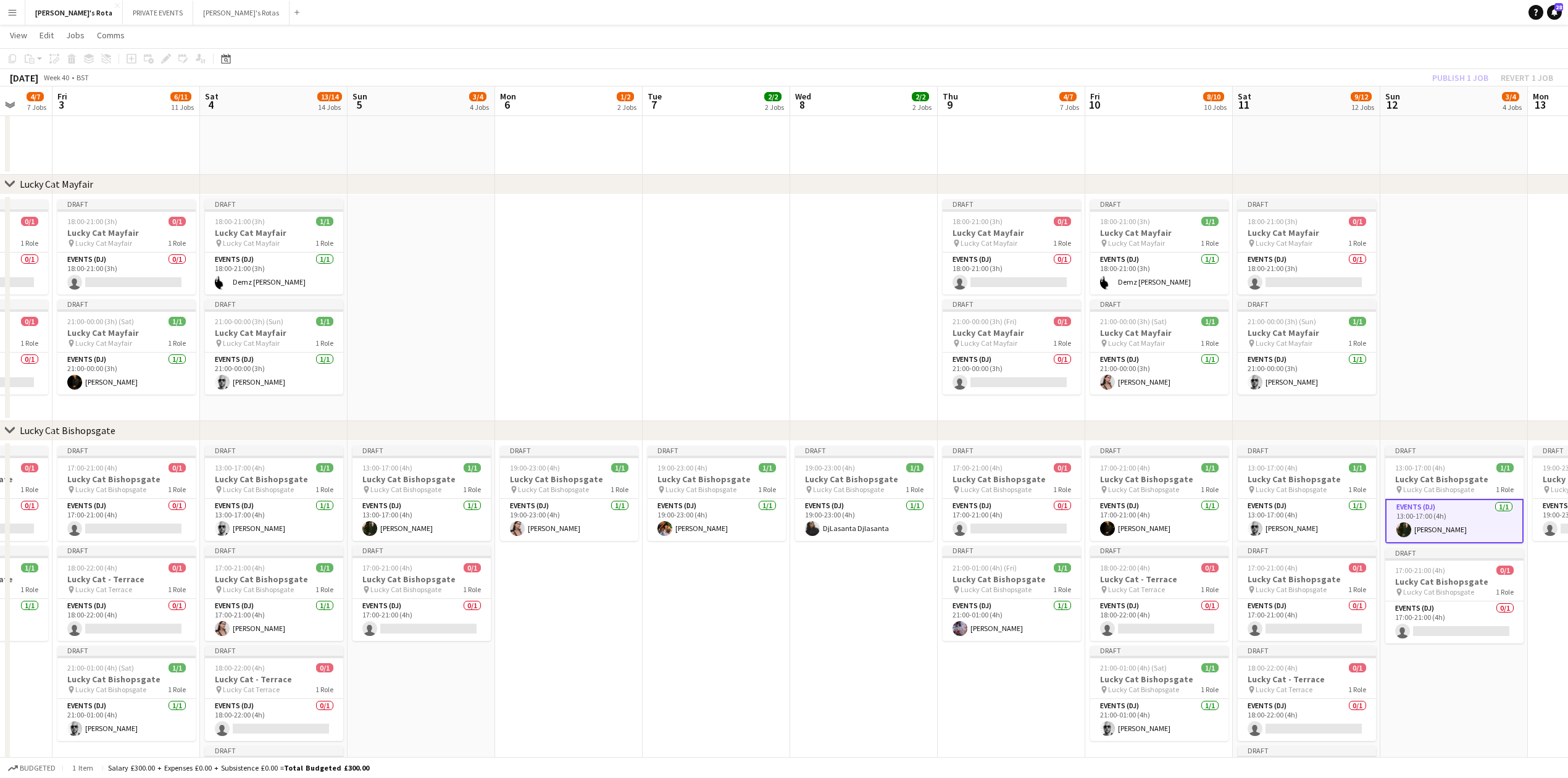
drag, startPoint x: 744, startPoint y: 358, endPoint x: 245, endPoint y: 334, distance: 499.6
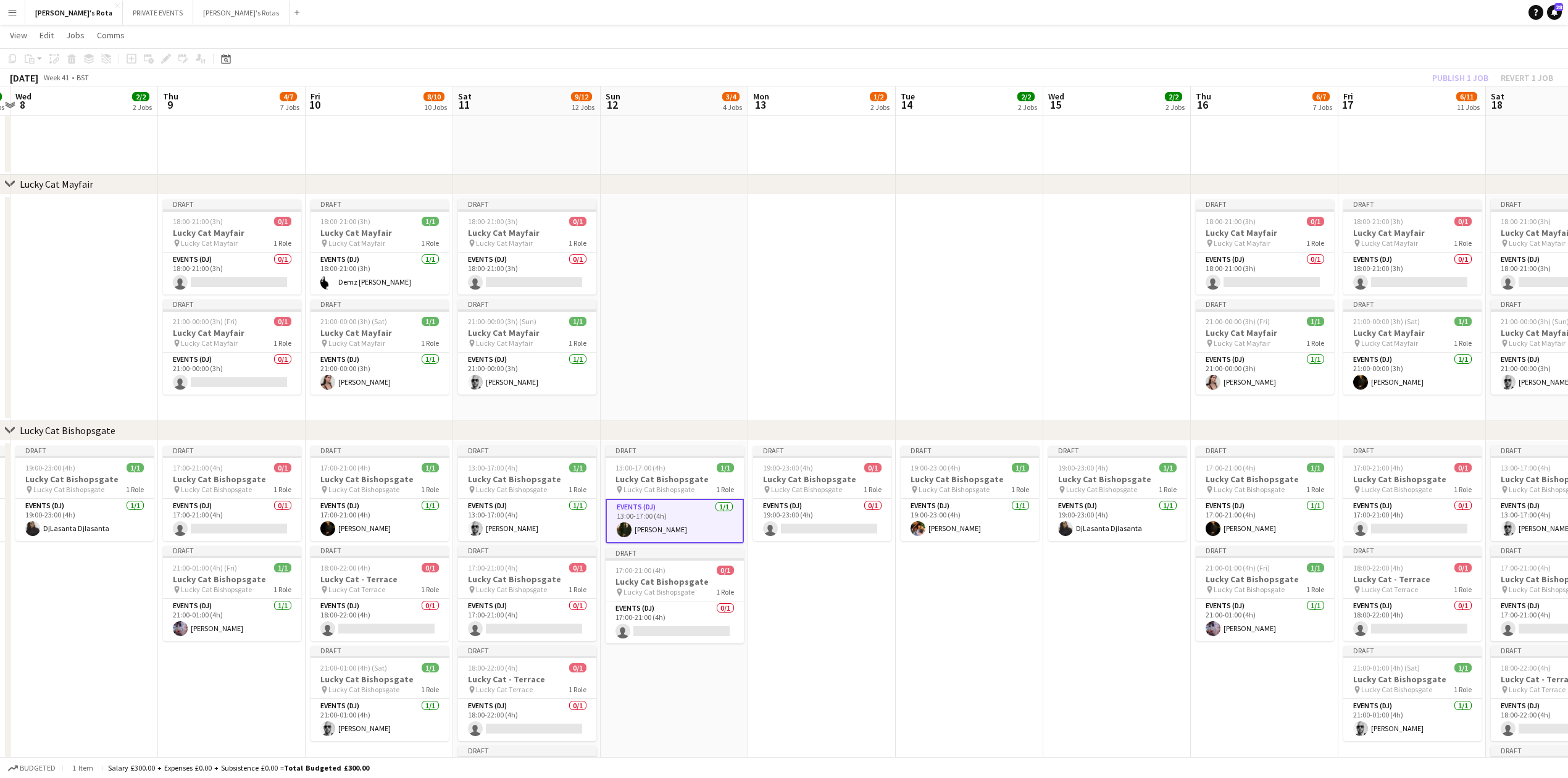
drag, startPoint x: 850, startPoint y: 346, endPoint x: 565, endPoint y: 336, distance: 285.2
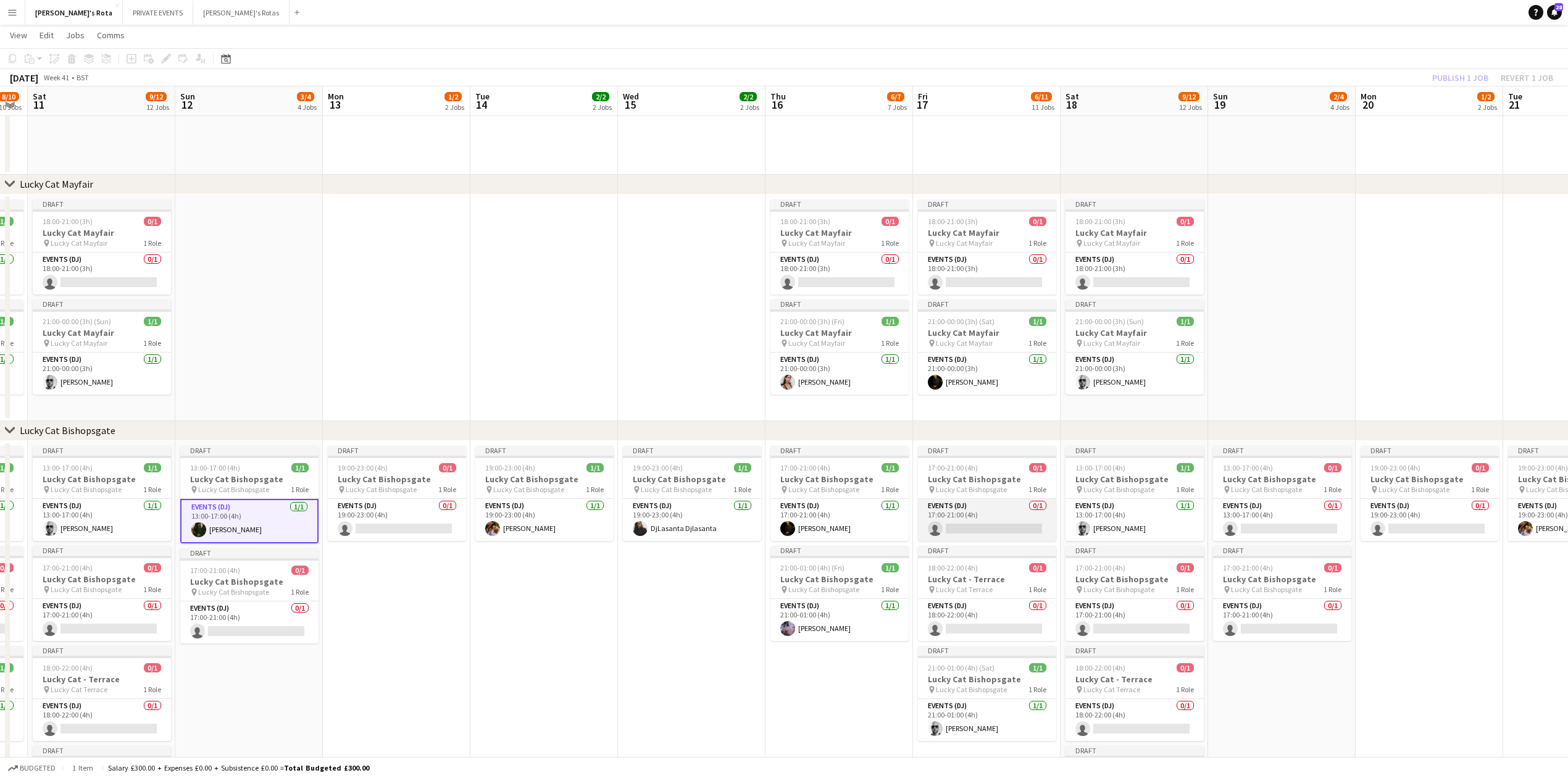
click at [982, 512] on app-card-role "Events (DJ) 0/1 17:00-21:00 (4h) single-neutral-actions" at bounding box center [988, 520] width 139 height 42
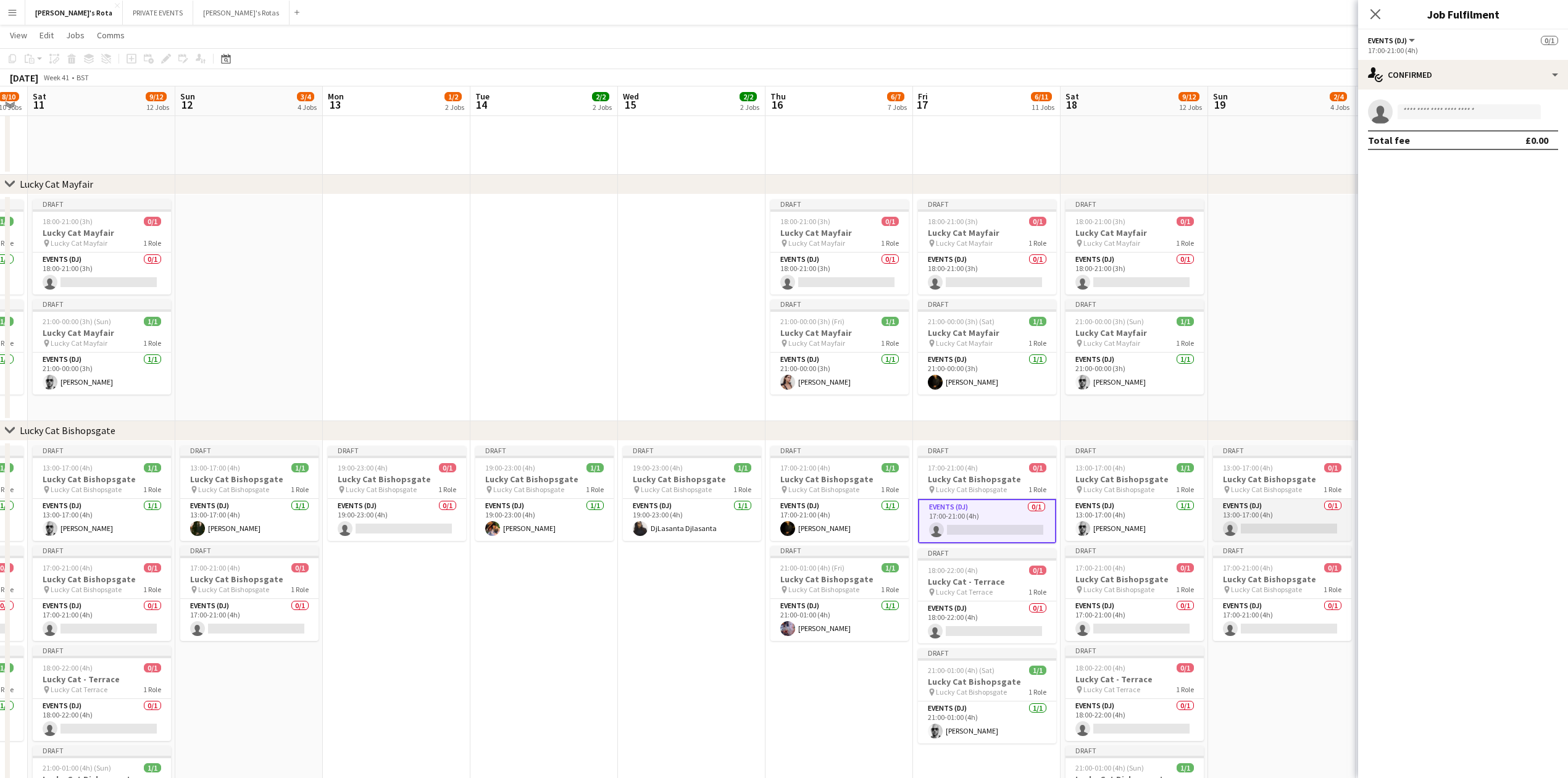
click at [1269, 520] on app-card-role "Events (DJ) 0/1 13:00-17:00 (4h) single-neutral-actions" at bounding box center [1283, 520] width 139 height 42
click at [1413, 114] on input at bounding box center [1469, 112] width 143 height 15
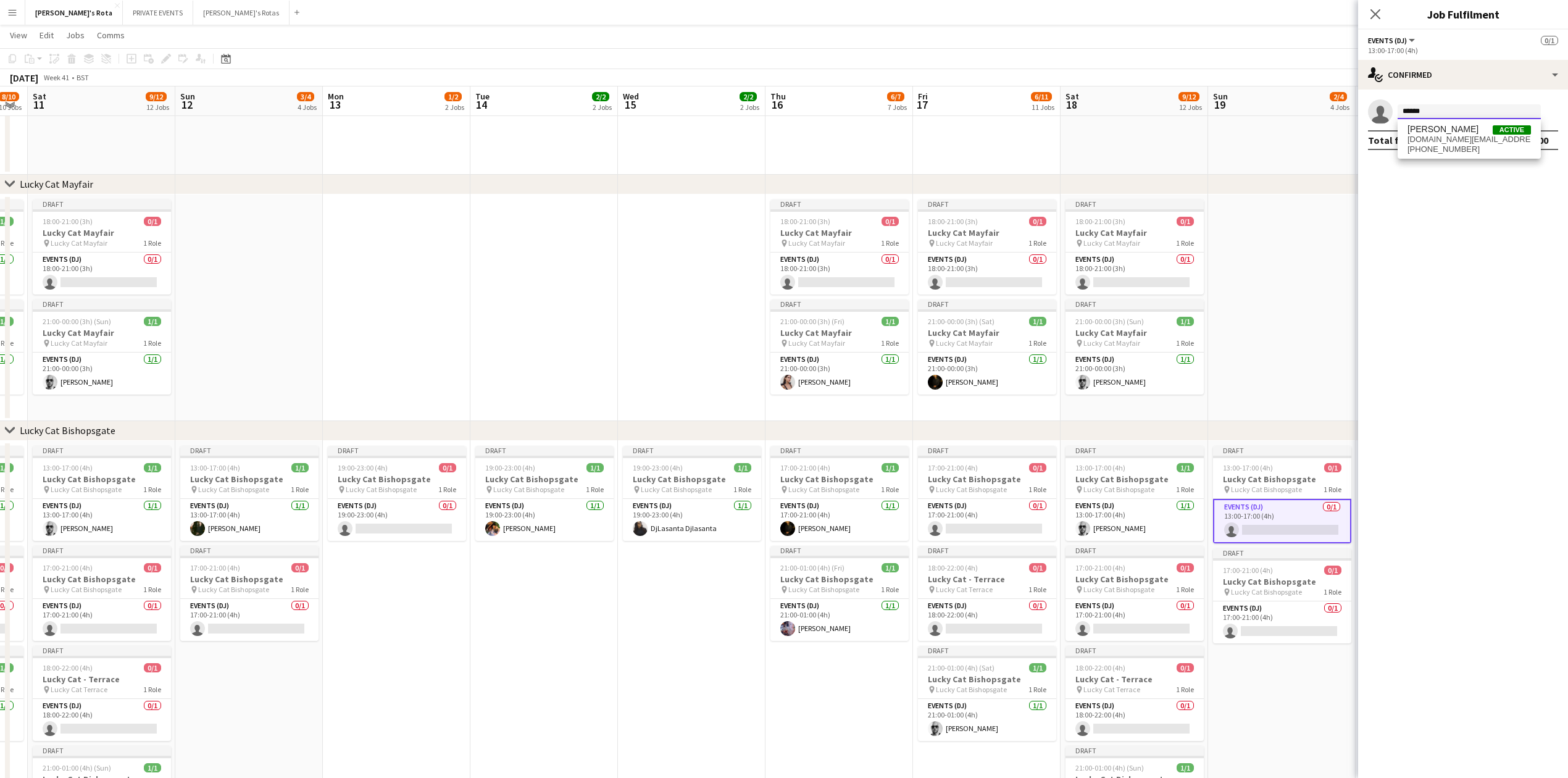
click at [1436, 114] on input "******" at bounding box center [1469, 112] width 143 height 15
type input "******"
click at [1439, 149] on span "[PHONE_NUMBER]" at bounding box center [1469, 149] width 123 height 10
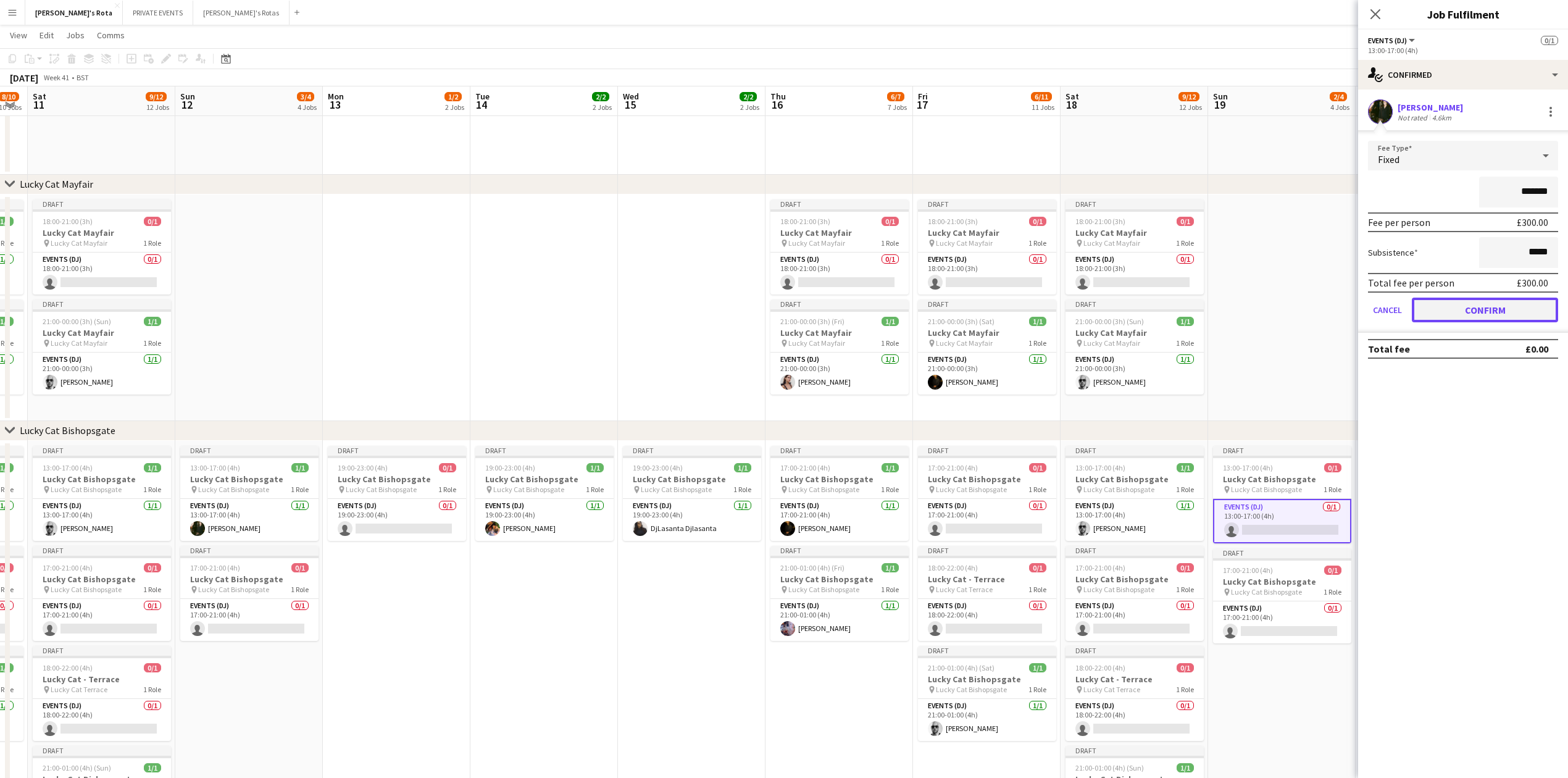
click at [1496, 309] on button "Confirm" at bounding box center [1485, 310] width 146 height 25
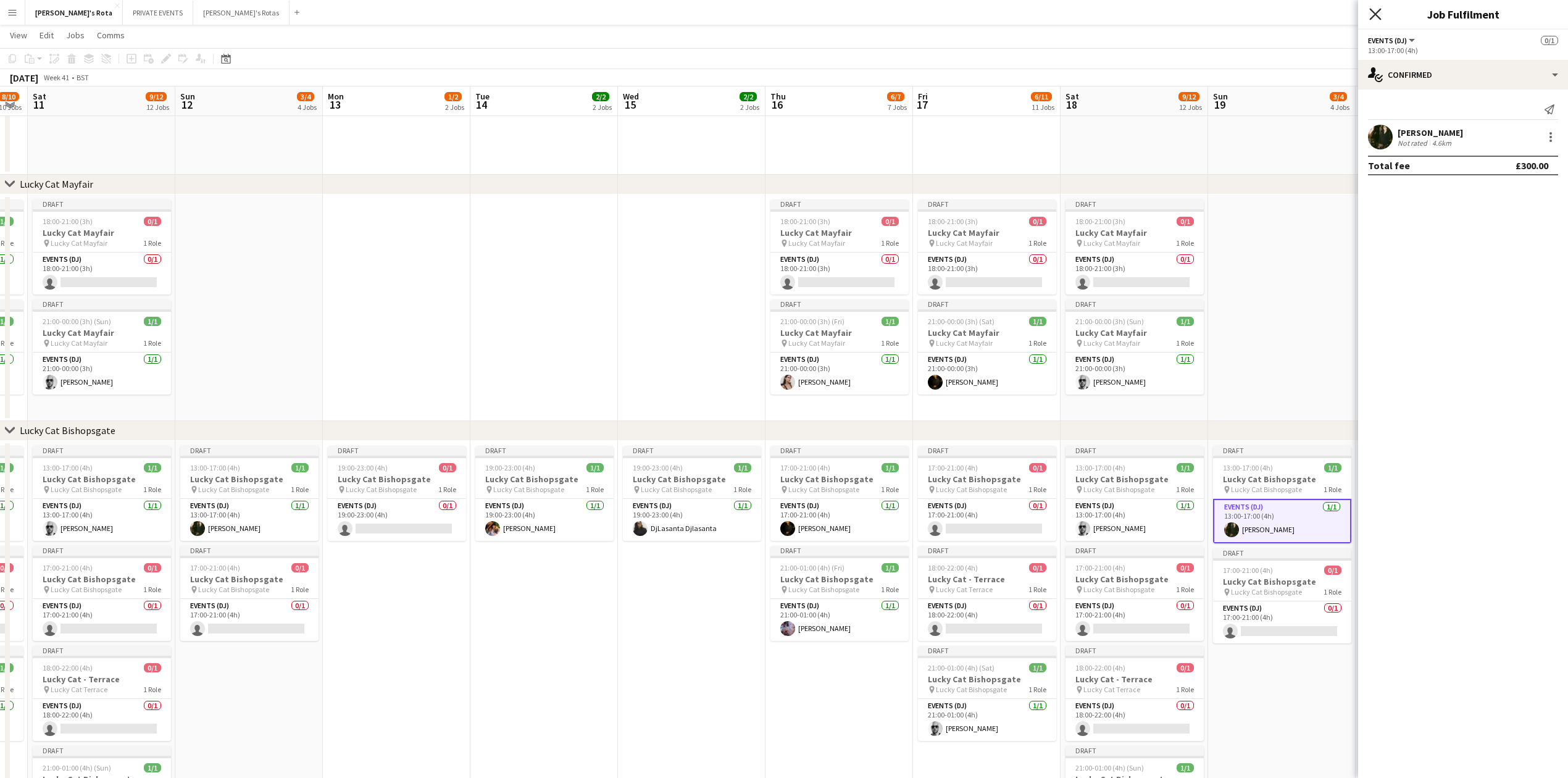
click at [1375, 15] on icon "Close pop-in" at bounding box center [1375, 14] width 12 height 12
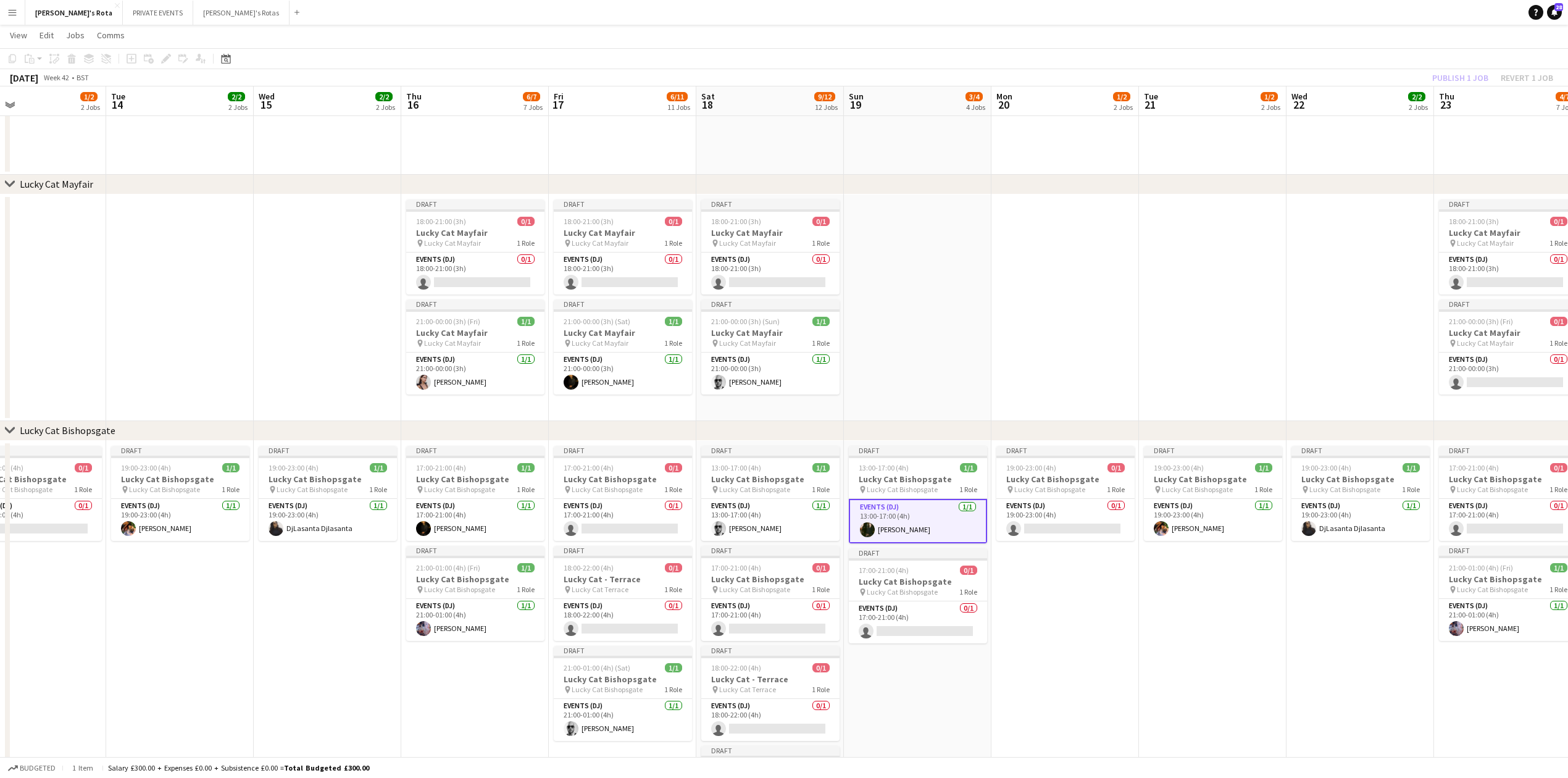
drag, startPoint x: 1417, startPoint y: 250, endPoint x: 860, endPoint y: 273, distance: 557.5
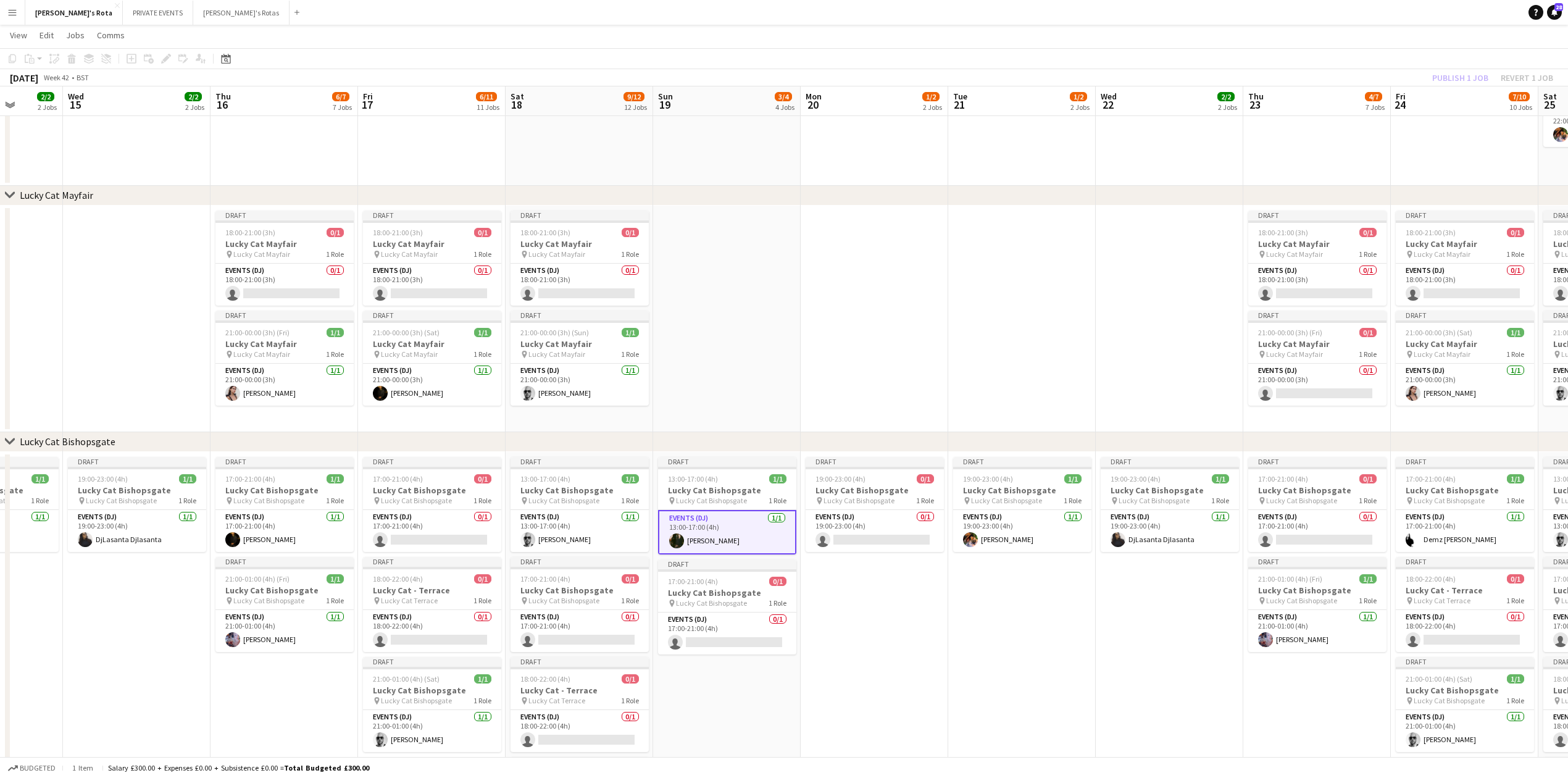
drag, startPoint x: 1035, startPoint y: 282, endPoint x: 700, endPoint y: 279, distance: 335.0
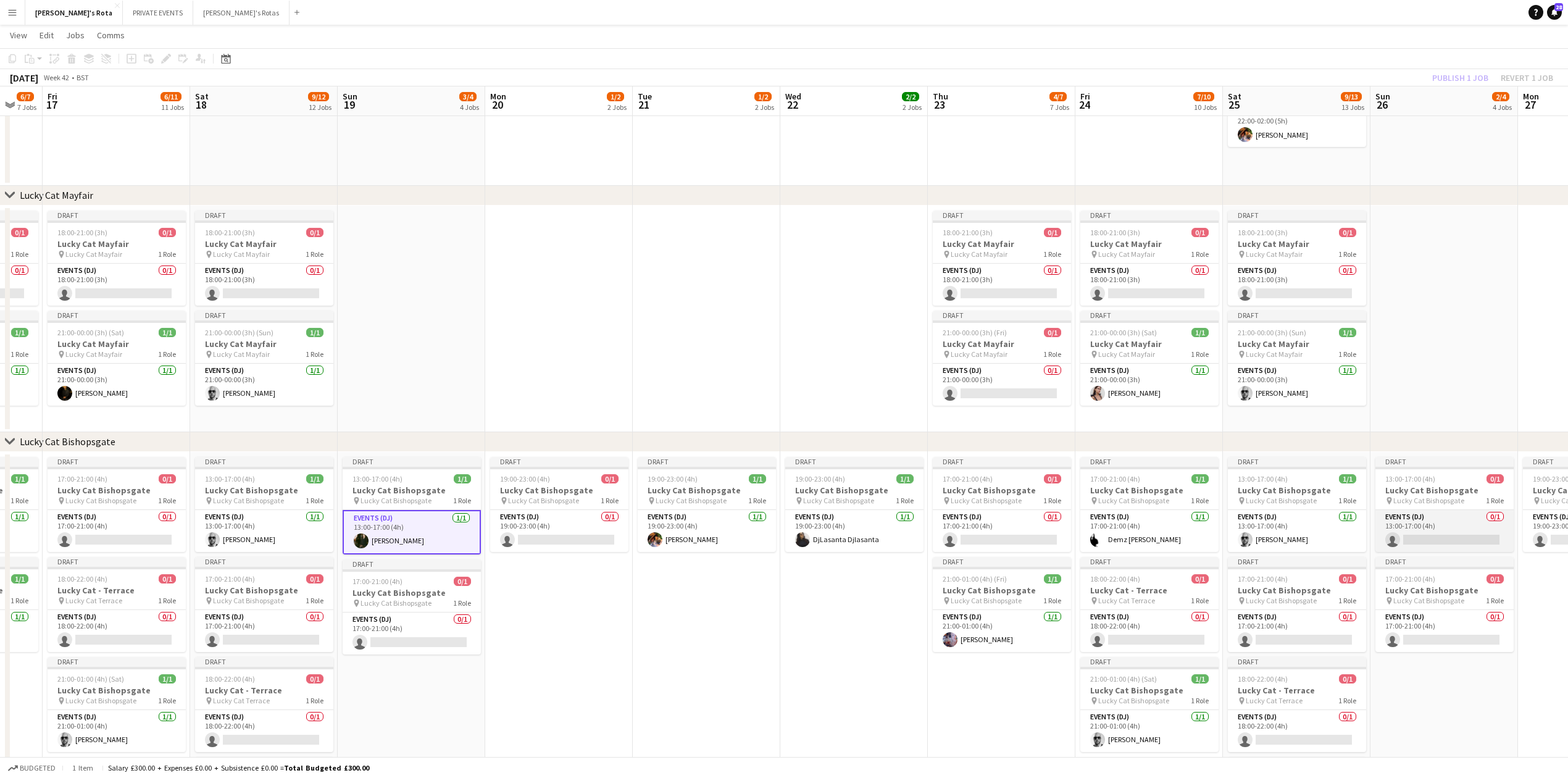
click at [1429, 524] on app-card-role "Events (DJ) 0/1 13:00-17:00 (4h) single-neutral-actions" at bounding box center [1445, 531] width 139 height 42
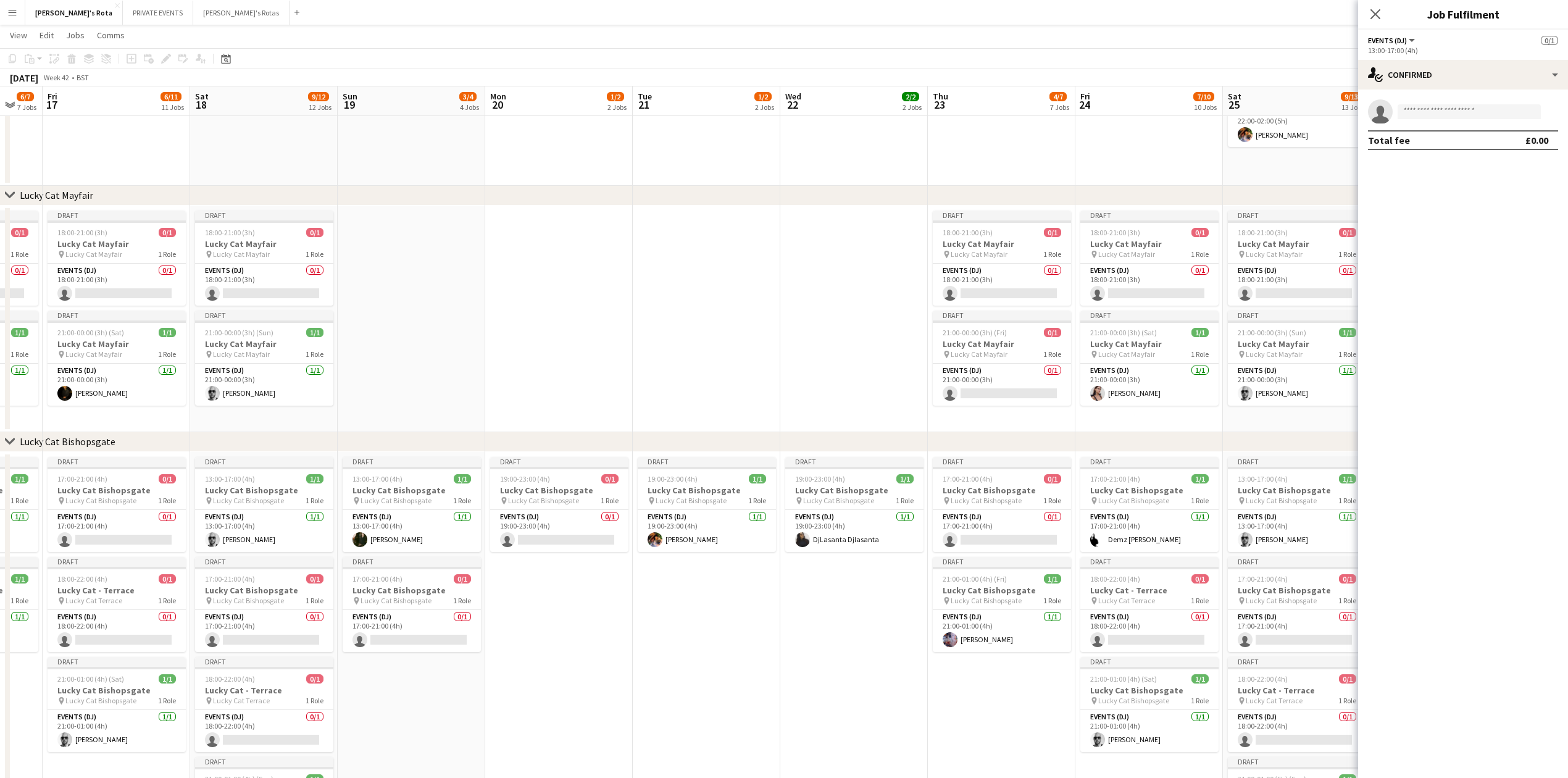
click at [1431, 121] on app-invite-slot "single-neutral-actions" at bounding box center [1463, 111] width 210 height 25
click at [1417, 107] on input at bounding box center [1469, 112] width 143 height 15
type input "******"
click at [1439, 135] on span "[DOMAIN_NAME][EMAIL_ADDRESS][DOMAIN_NAME]" at bounding box center [1469, 139] width 123 height 10
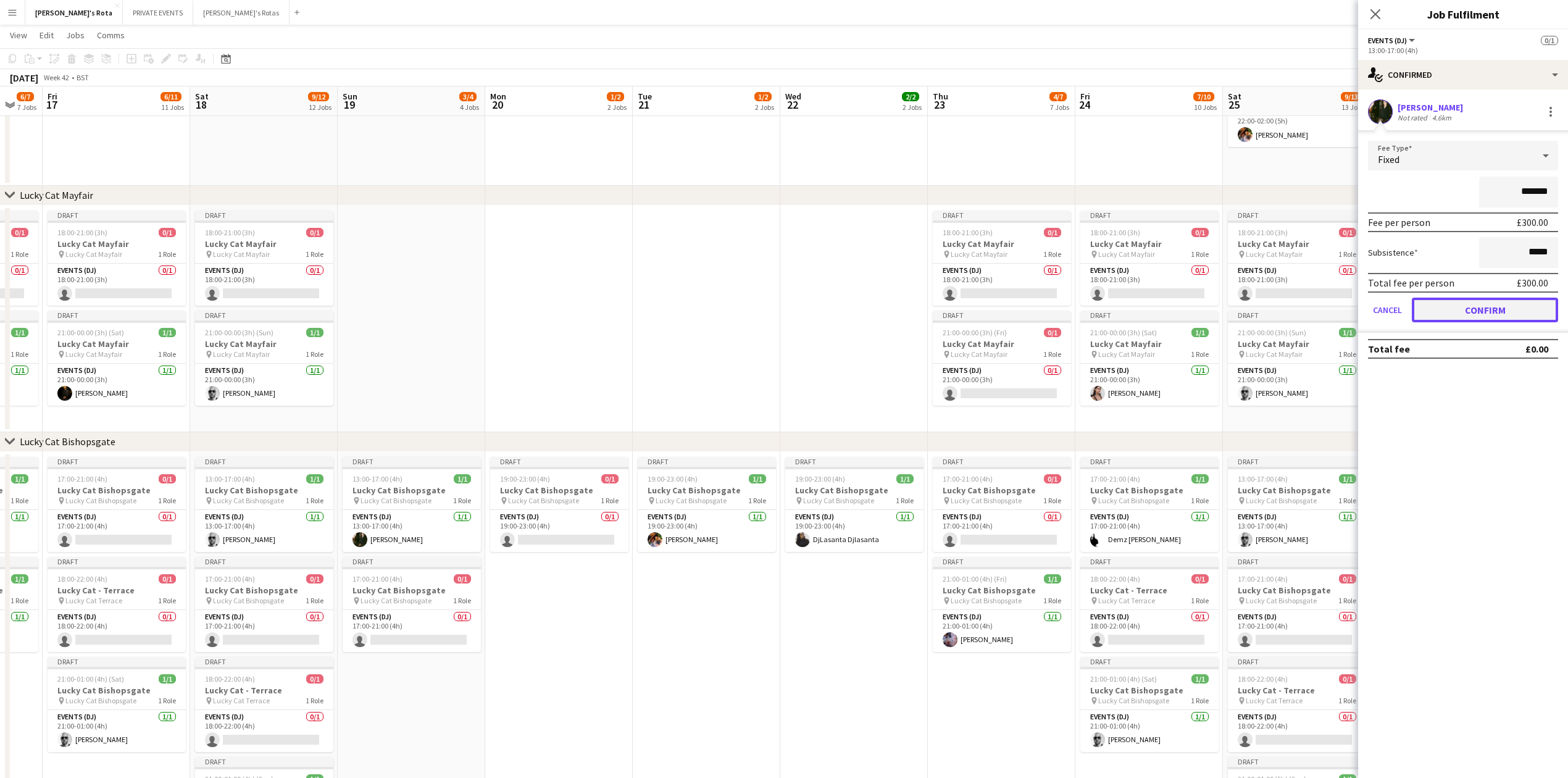
click at [1508, 313] on button "Confirm" at bounding box center [1485, 310] width 146 height 25
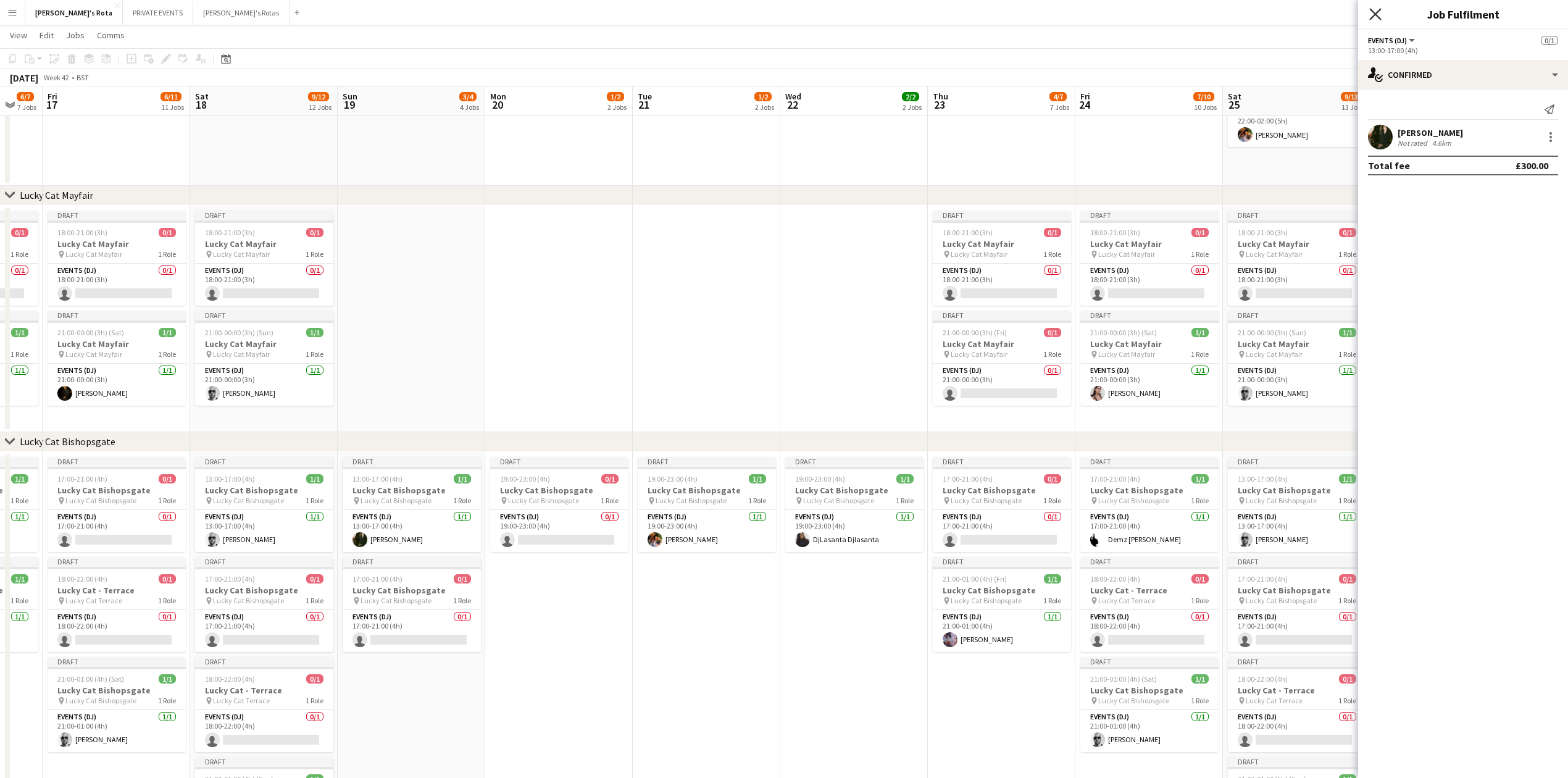
click at [1375, 12] on icon "Close pop-in" at bounding box center [1375, 14] width 12 height 12
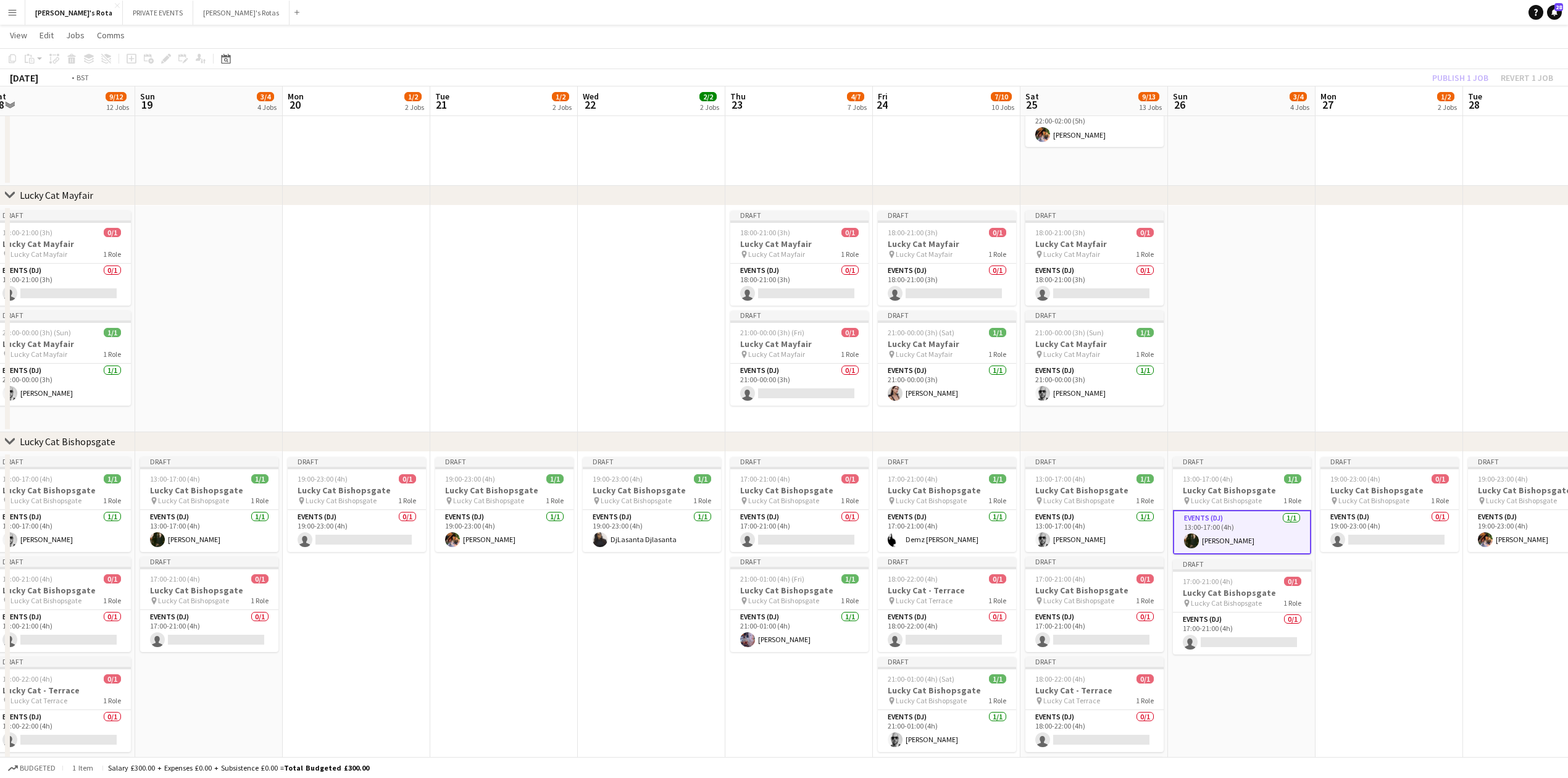
drag, startPoint x: 787, startPoint y: 347, endPoint x: 258, endPoint y: 329, distance: 529.3
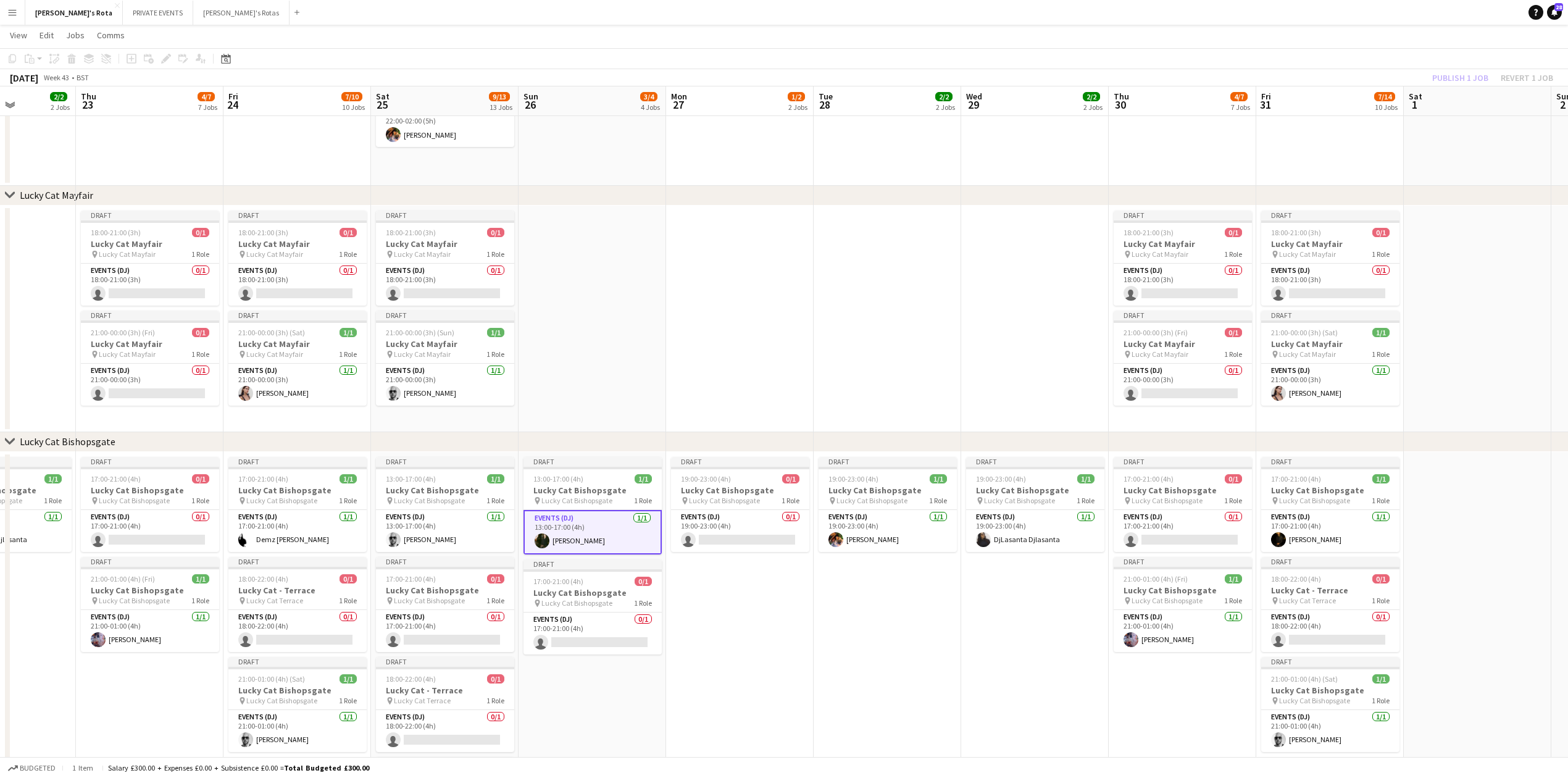
scroll to position [0, 391]
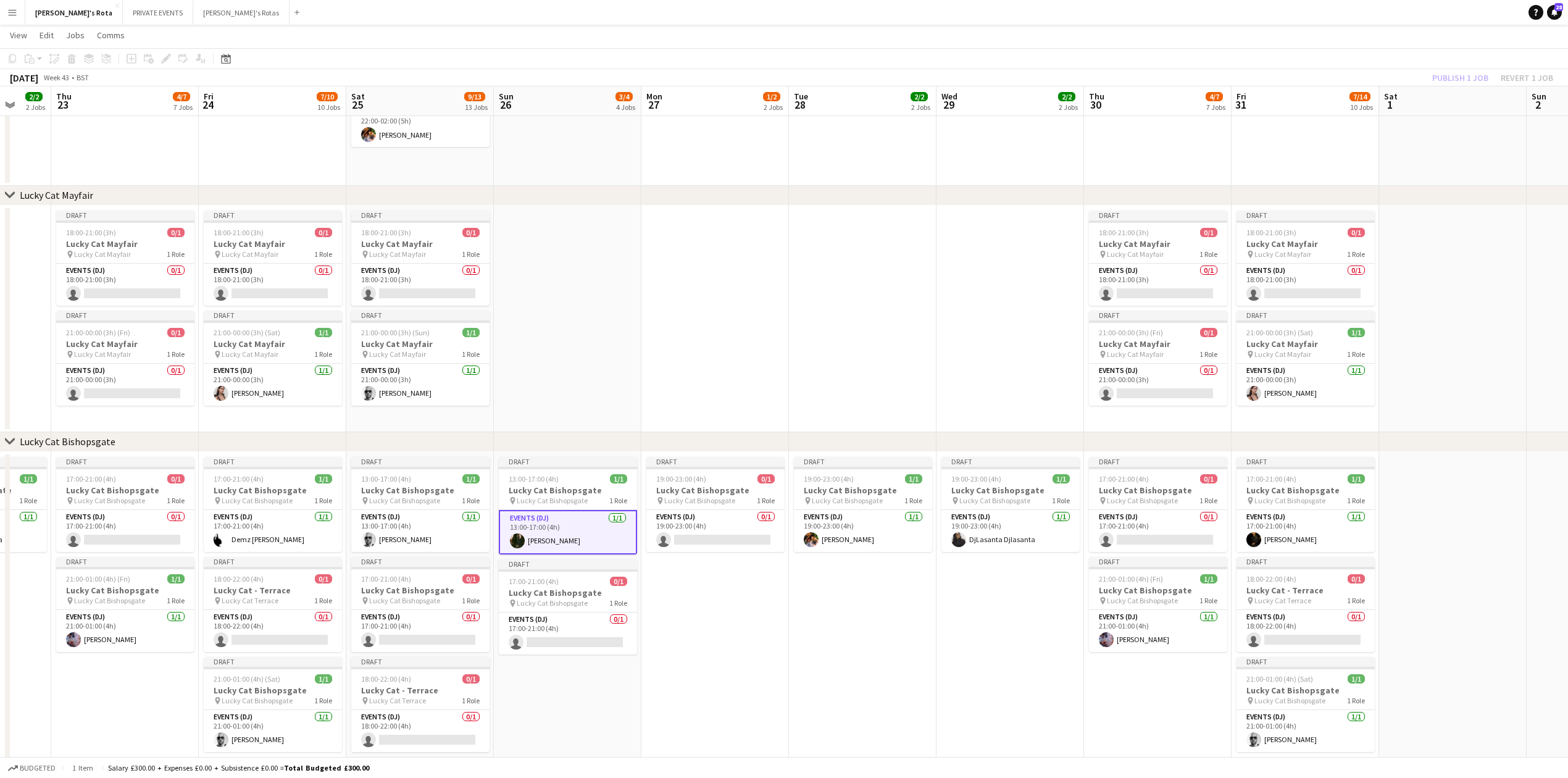
drag, startPoint x: 1137, startPoint y: 349, endPoint x: 790, endPoint y: 383, distance: 348.7
drag, startPoint x: 790, startPoint y: 383, endPoint x: 1313, endPoint y: 314, distance: 527.5
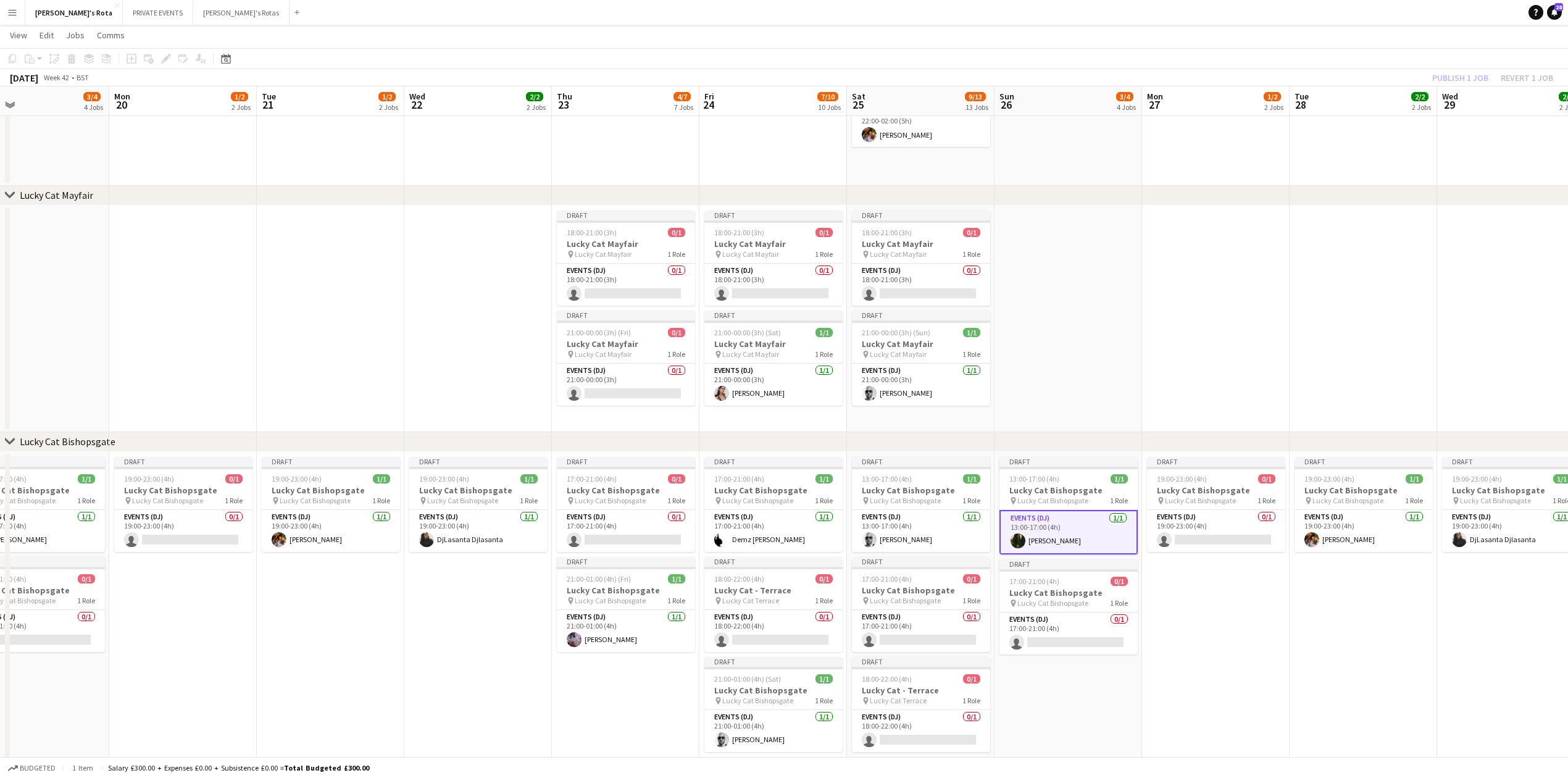
scroll to position [0, 0]
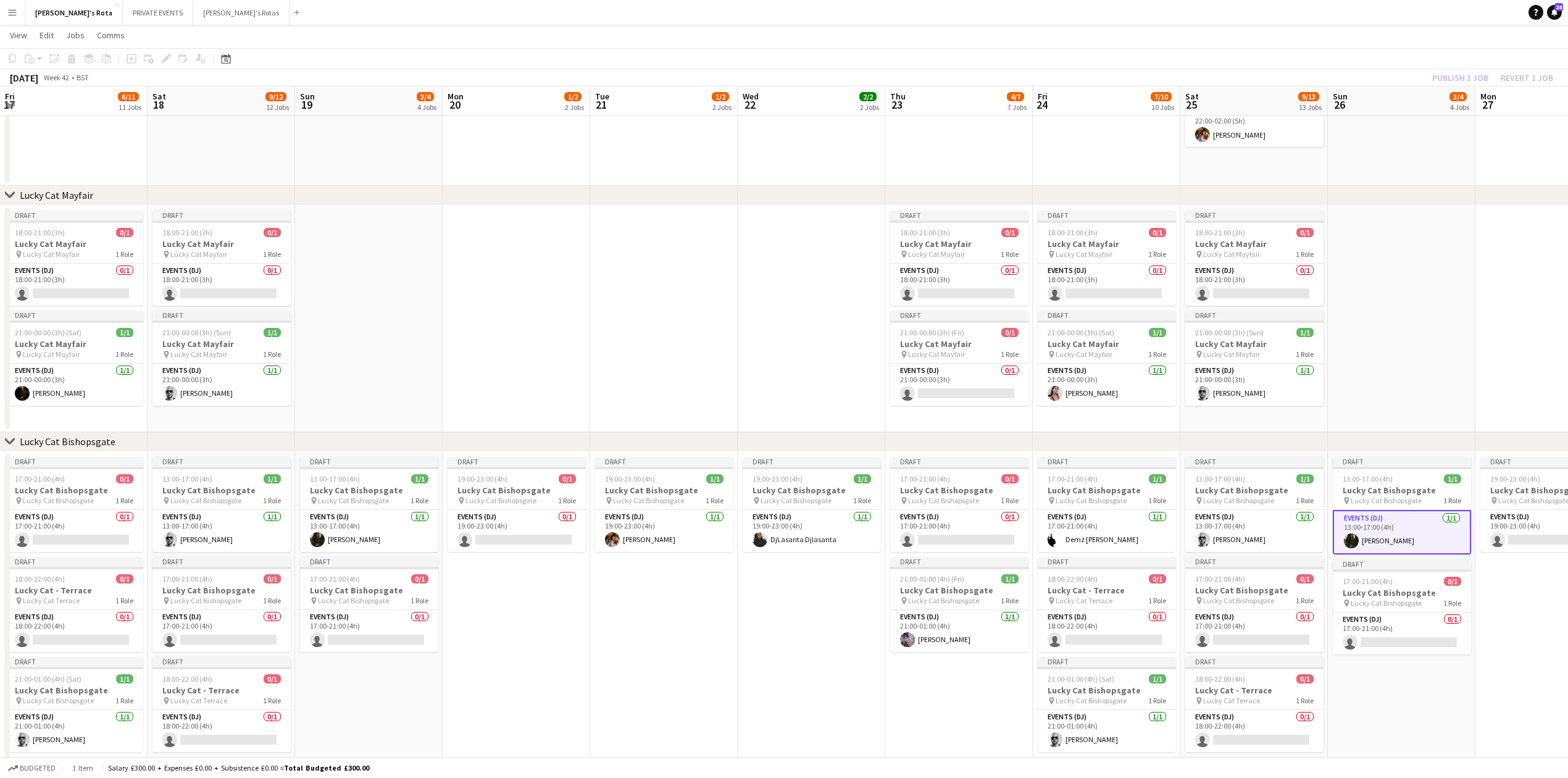
drag, startPoint x: 306, startPoint y: 326, endPoint x: 1040, endPoint y: 231, distance: 740.1
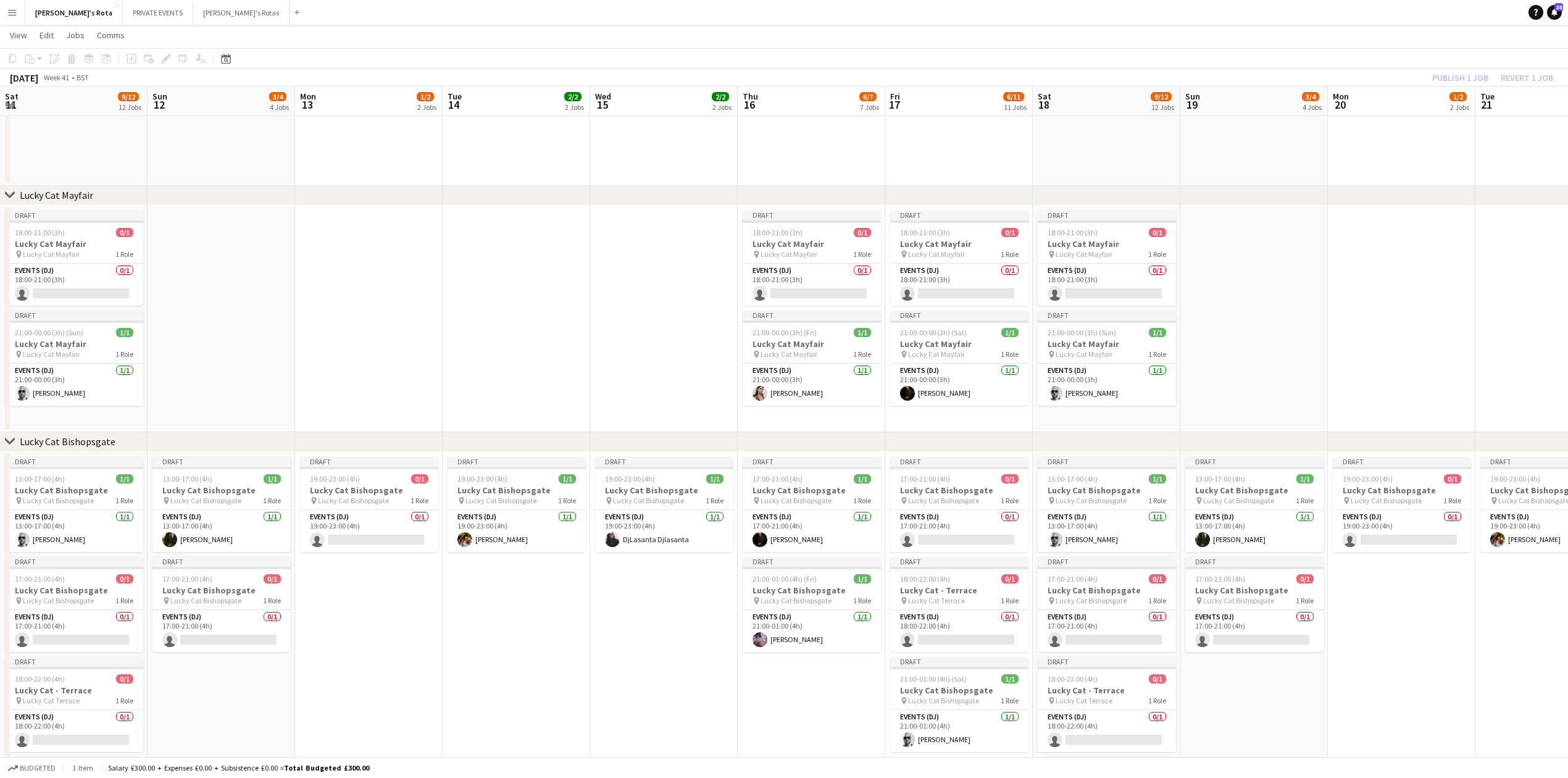
drag, startPoint x: 623, startPoint y: 251, endPoint x: 870, endPoint y: 220, distance: 248.9
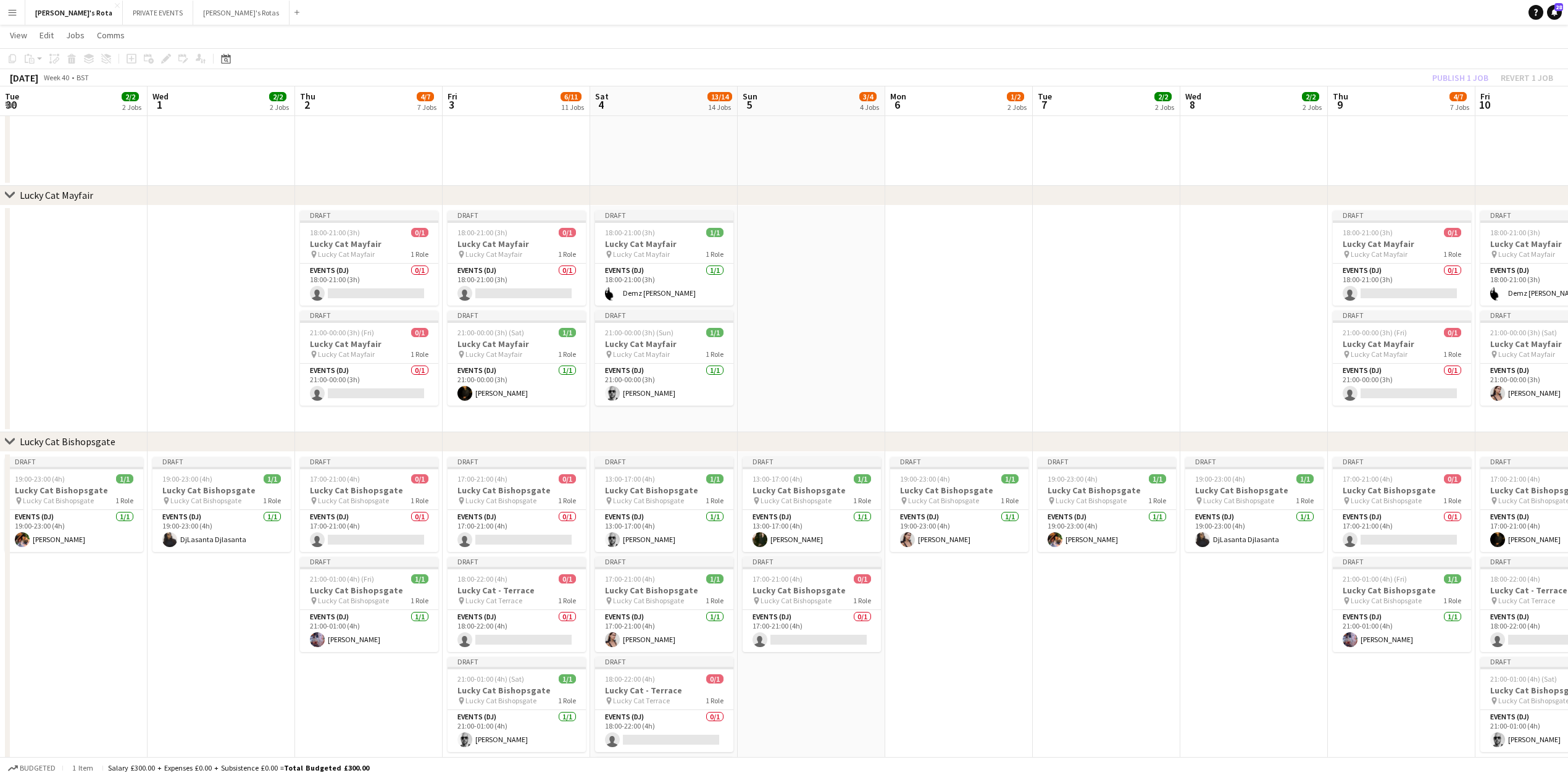
drag, startPoint x: 69, startPoint y: 307, endPoint x: 1401, endPoint y: 154, distance: 1340.8
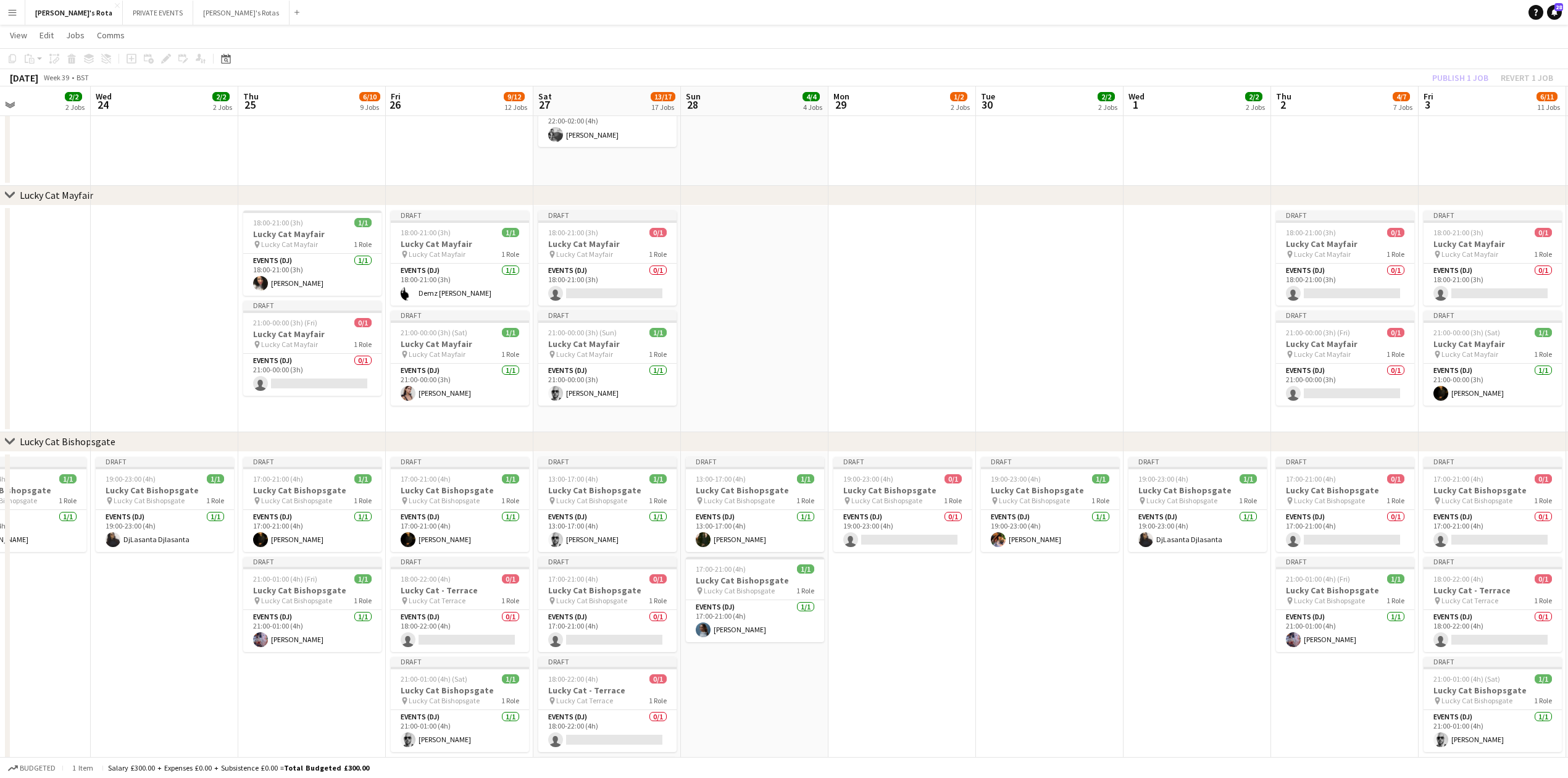
scroll to position [0, 295]
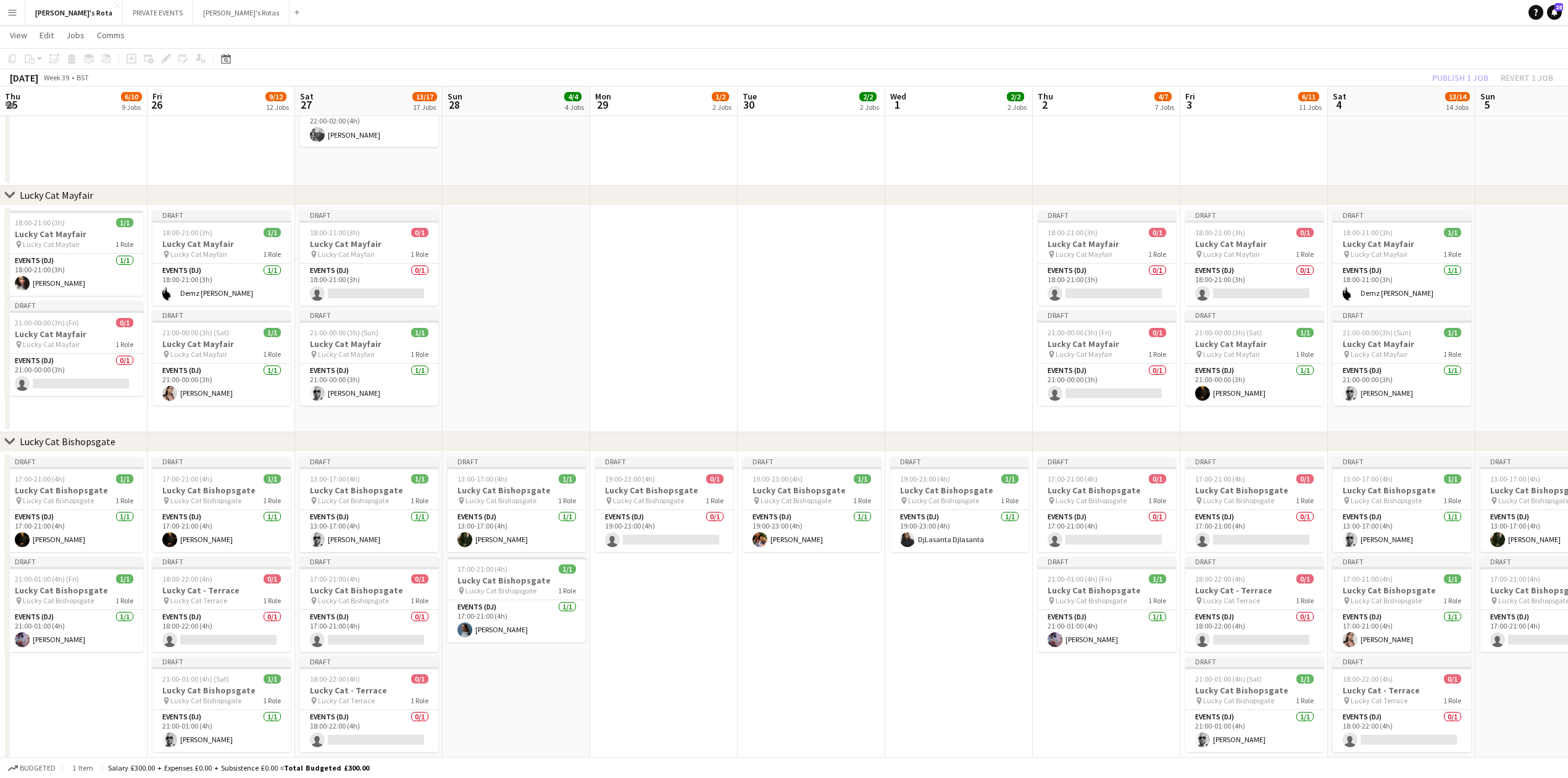
drag, startPoint x: 213, startPoint y: 275, endPoint x: 1244, endPoint y: 201, distance: 1033.7
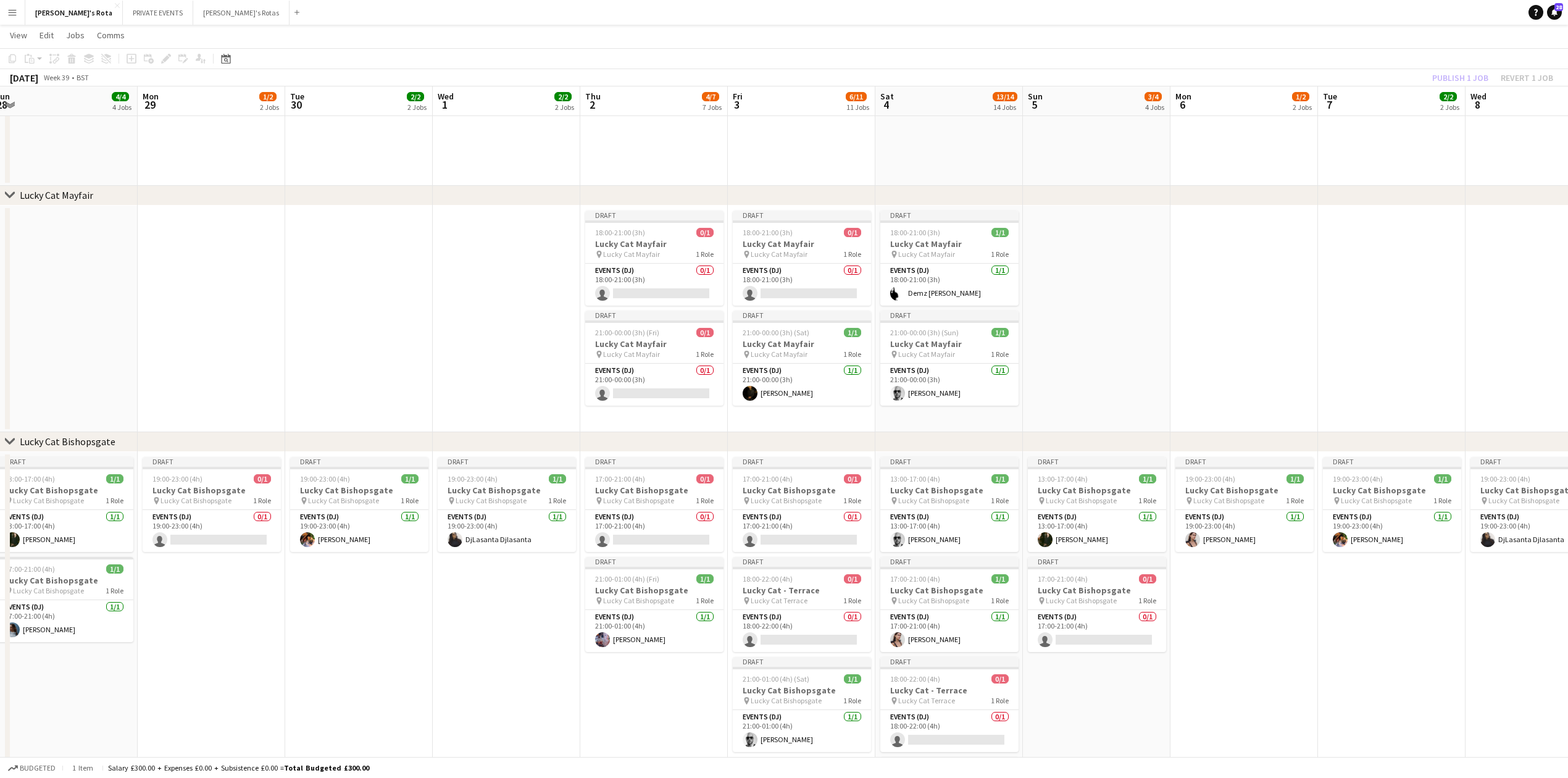
drag, startPoint x: 821, startPoint y: 249, endPoint x: 407, endPoint y: 255, distance: 414.0
click at [763, 534] on app-card-role "Events (DJ) 0/1 17:00-21:00 (4h) single-neutral-actions" at bounding box center [805, 531] width 139 height 42
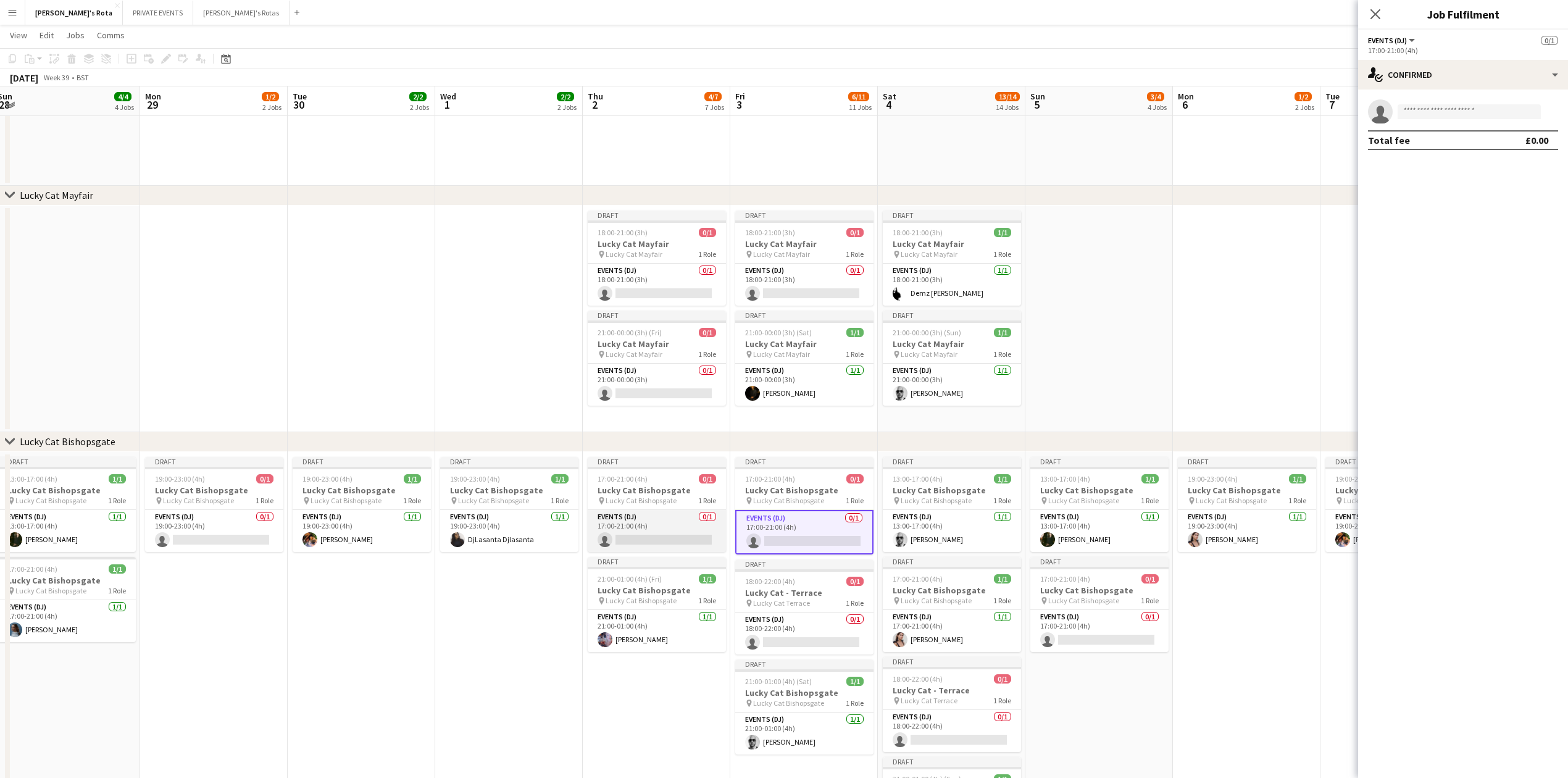
click at [605, 540] on app-card-role "Events (DJ) 0/1 17:00-21:00 (4h) single-neutral-actions" at bounding box center [657, 531] width 139 height 42
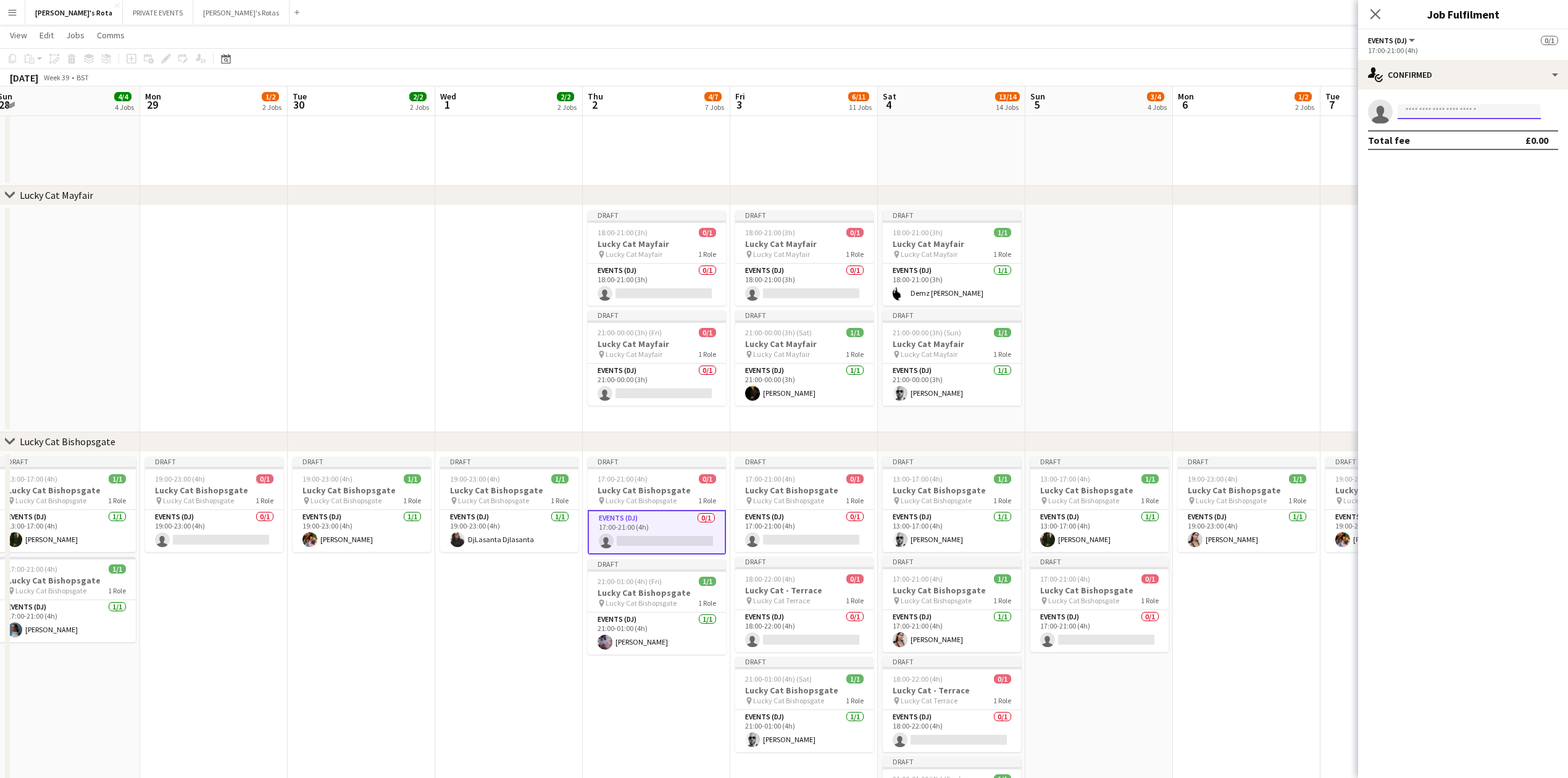
click at [1421, 114] on input at bounding box center [1469, 112] width 143 height 15
type input "*****"
click at [1428, 139] on span "[EMAIL_ADDRESS][DOMAIN_NAME]" at bounding box center [1469, 139] width 123 height 10
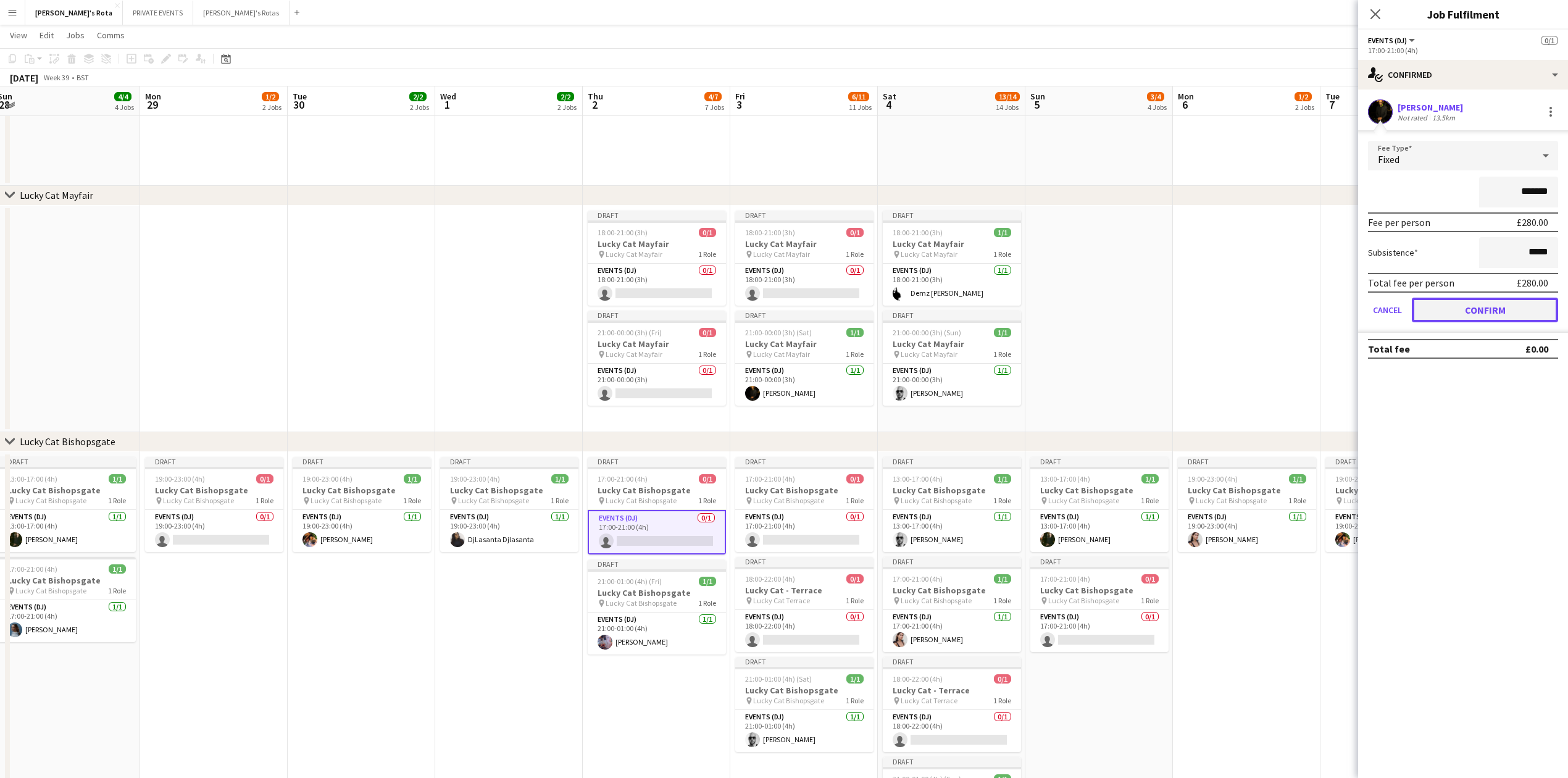
click at [1491, 307] on button "Confirm" at bounding box center [1485, 310] width 146 height 25
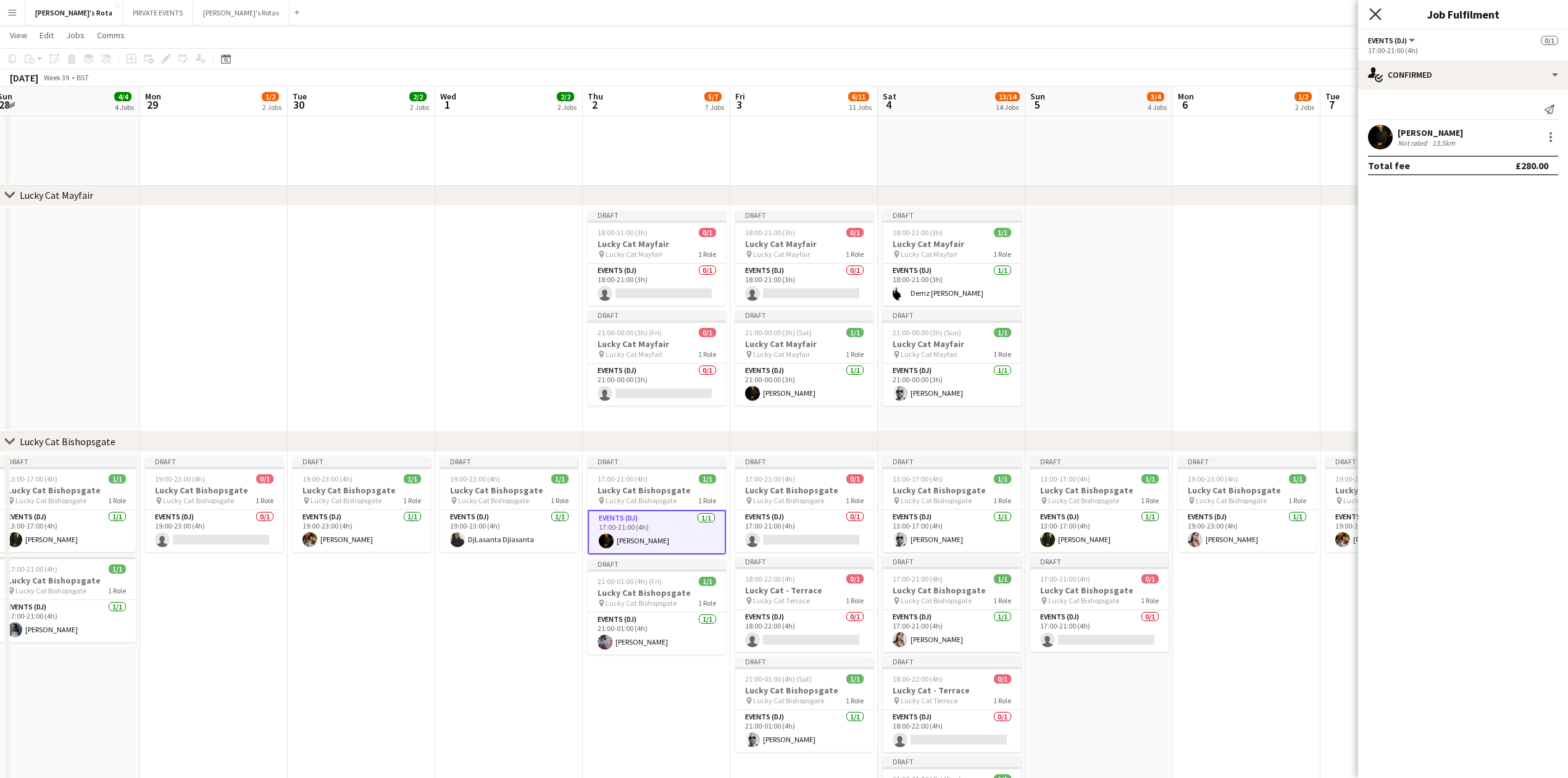
click at [1375, 11] on icon "Close pop-in" at bounding box center [1375, 14] width 12 height 12
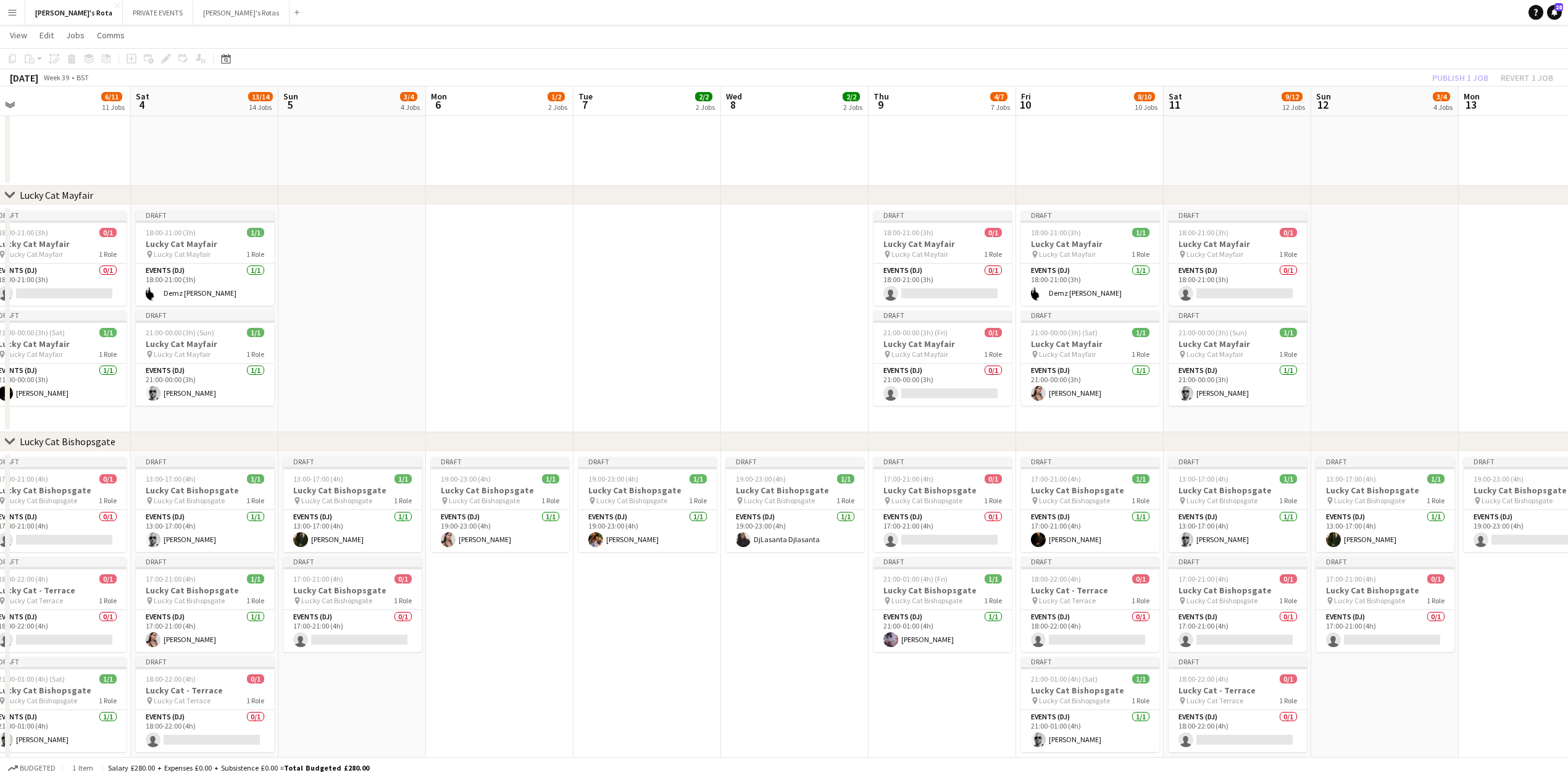
drag, startPoint x: 1401, startPoint y: 288, endPoint x: 648, endPoint y: 341, distance: 754.9
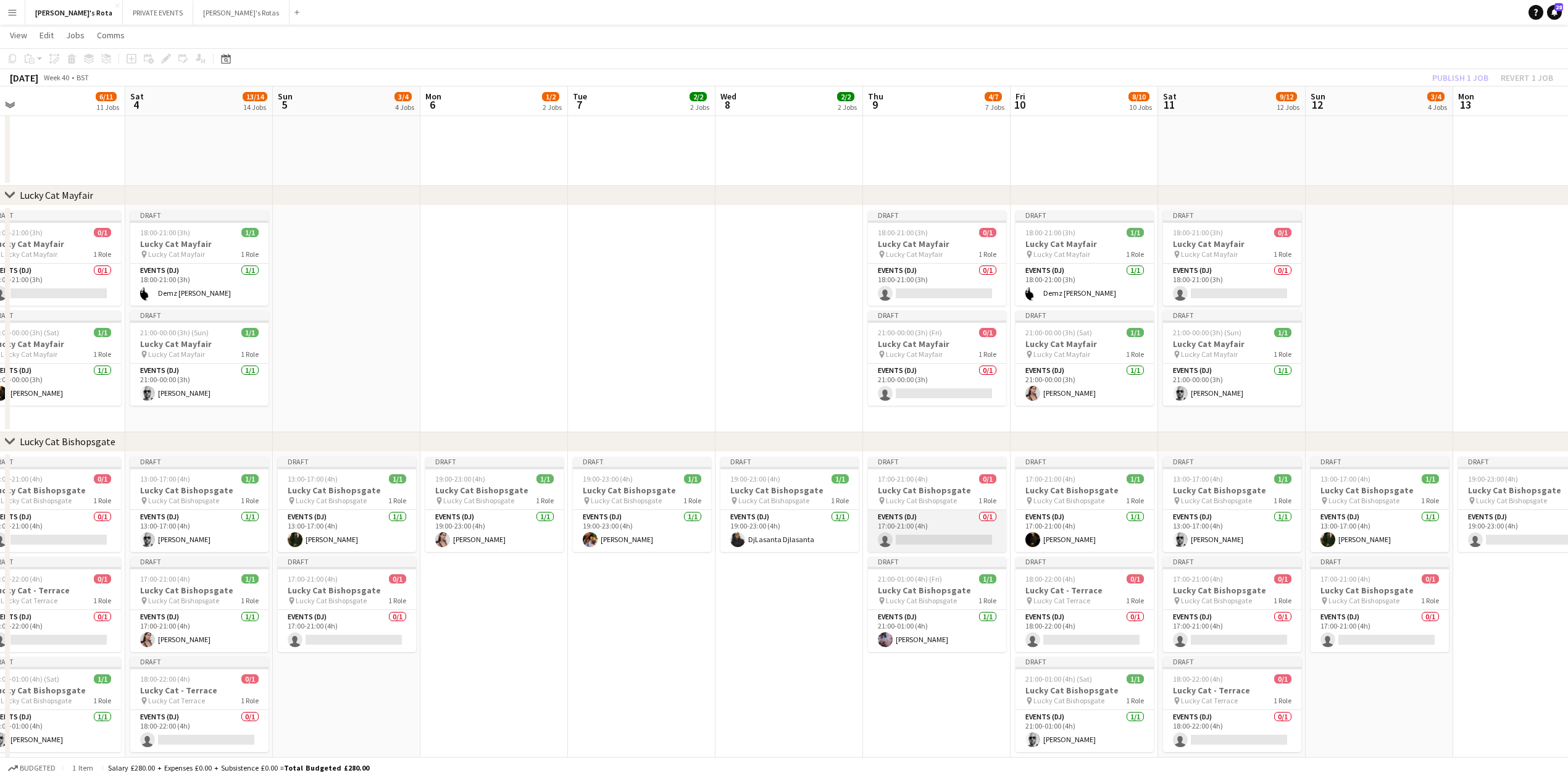
click at [942, 539] on app-card-role "Events (DJ) 0/1 17:00-21:00 (4h) single-neutral-actions" at bounding box center [937, 531] width 139 height 42
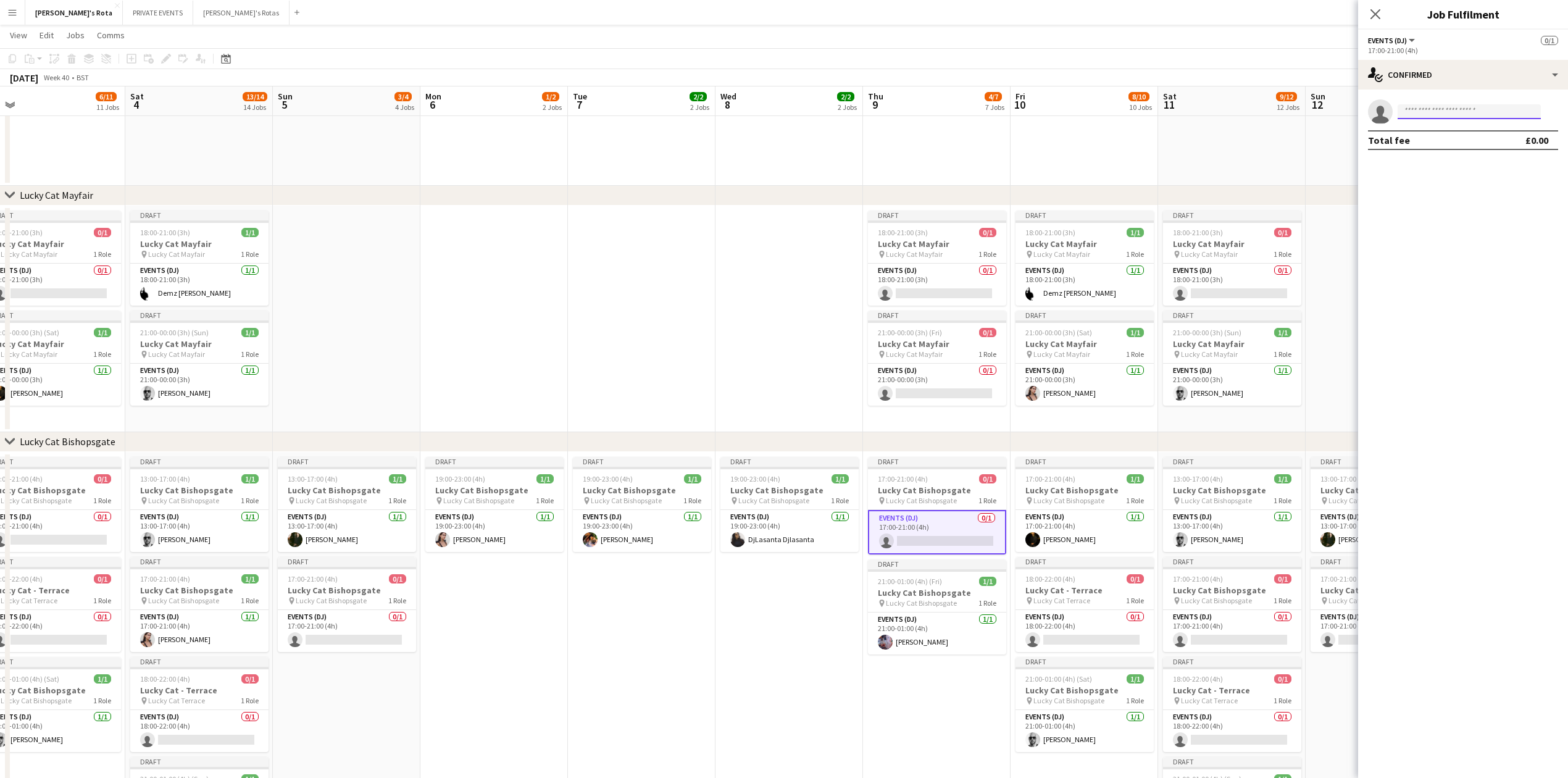
click at [1443, 109] on input at bounding box center [1469, 112] width 143 height 15
type input "*****"
click at [1435, 136] on span "[EMAIL_ADDRESS][DOMAIN_NAME]" at bounding box center [1469, 139] width 123 height 10
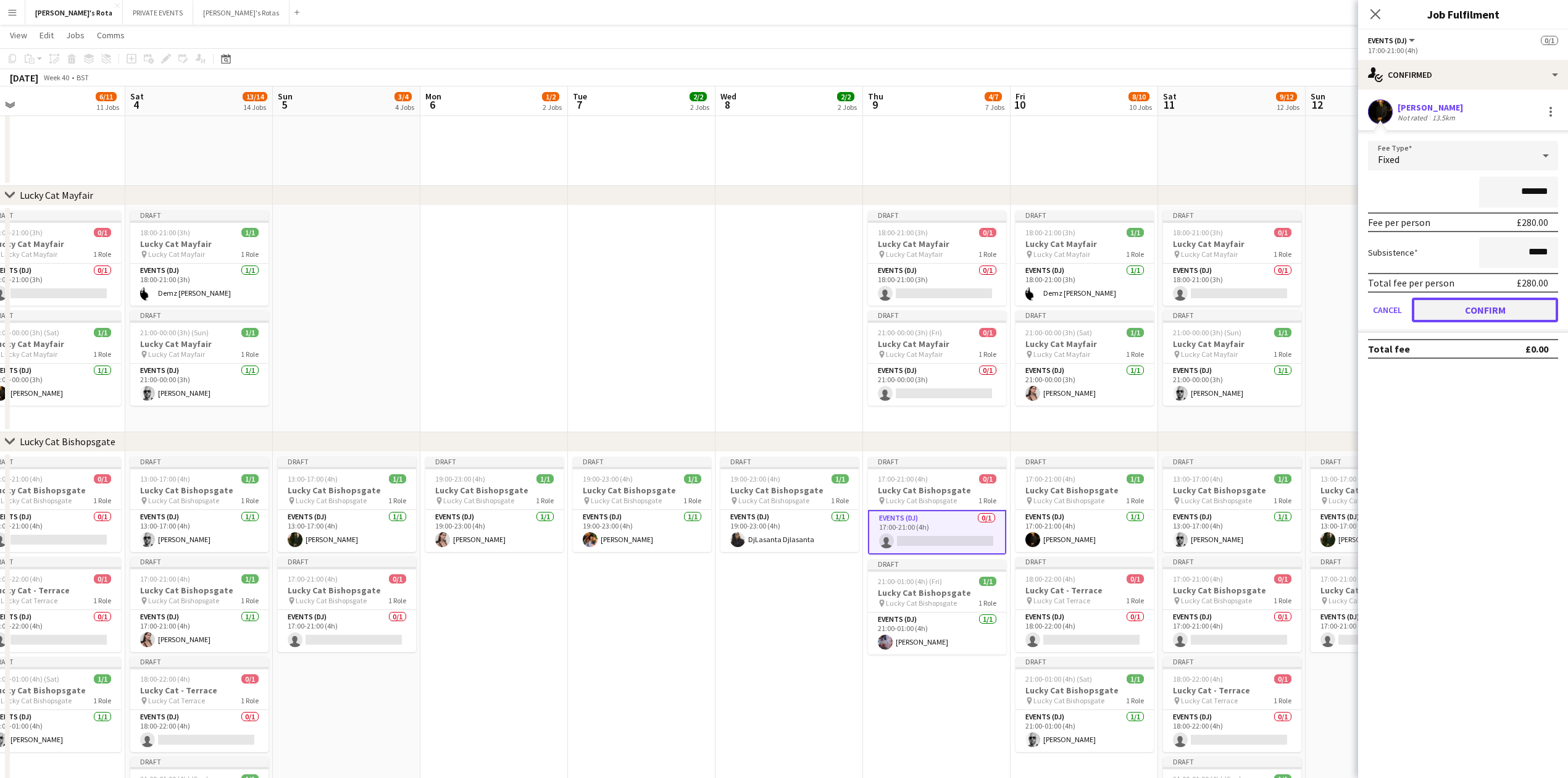
drag, startPoint x: 1484, startPoint y: 319, endPoint x: 1481, endPoint y: 288, distance: 31.1
click at [1484, 316] on button "Confirm" at bounding box center [1485, 310] width 146 height 25
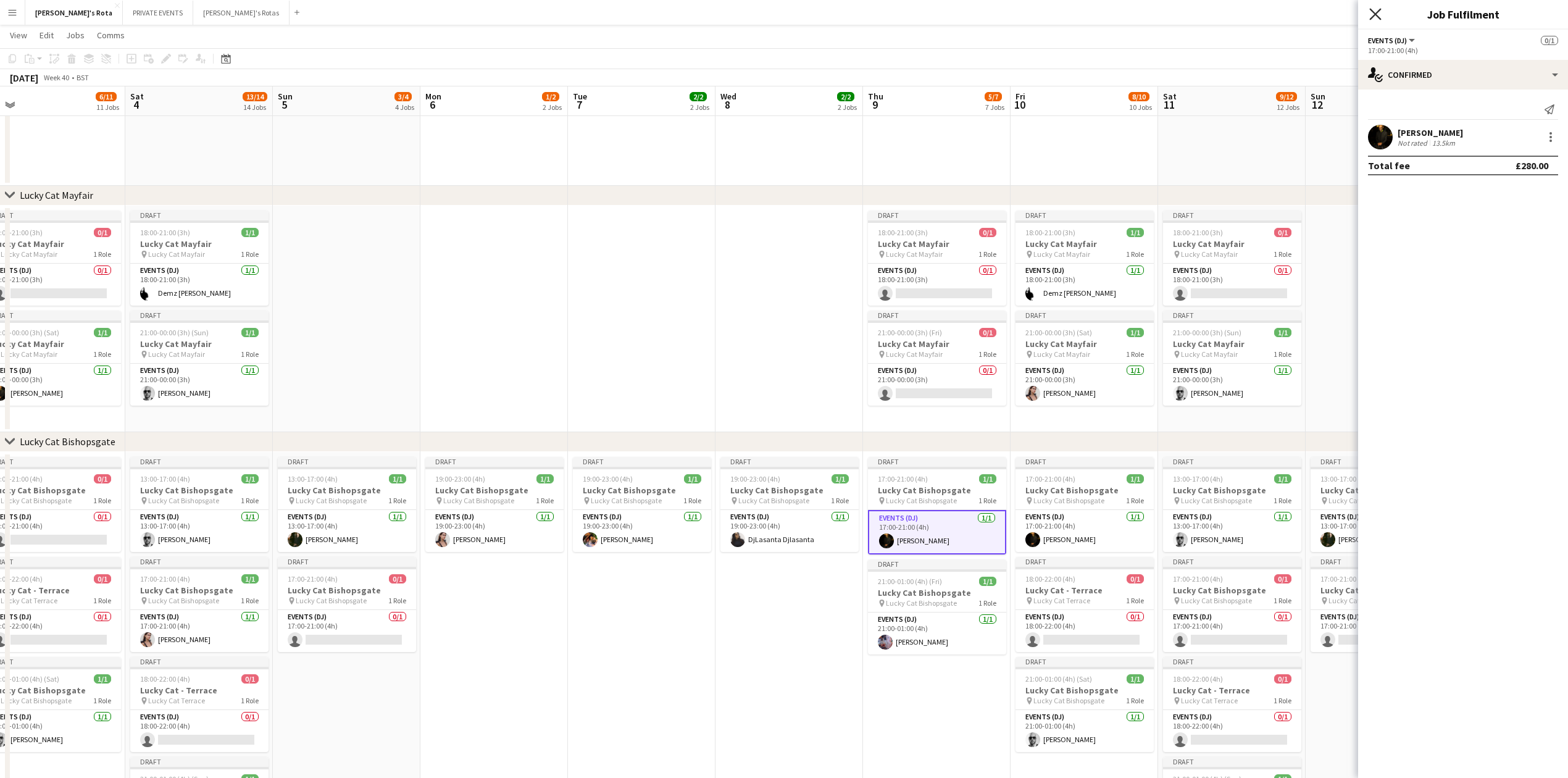
click at [1369, 11] on icon "Close pop-in" at bounding box center [1375, 14] width 12 height 12
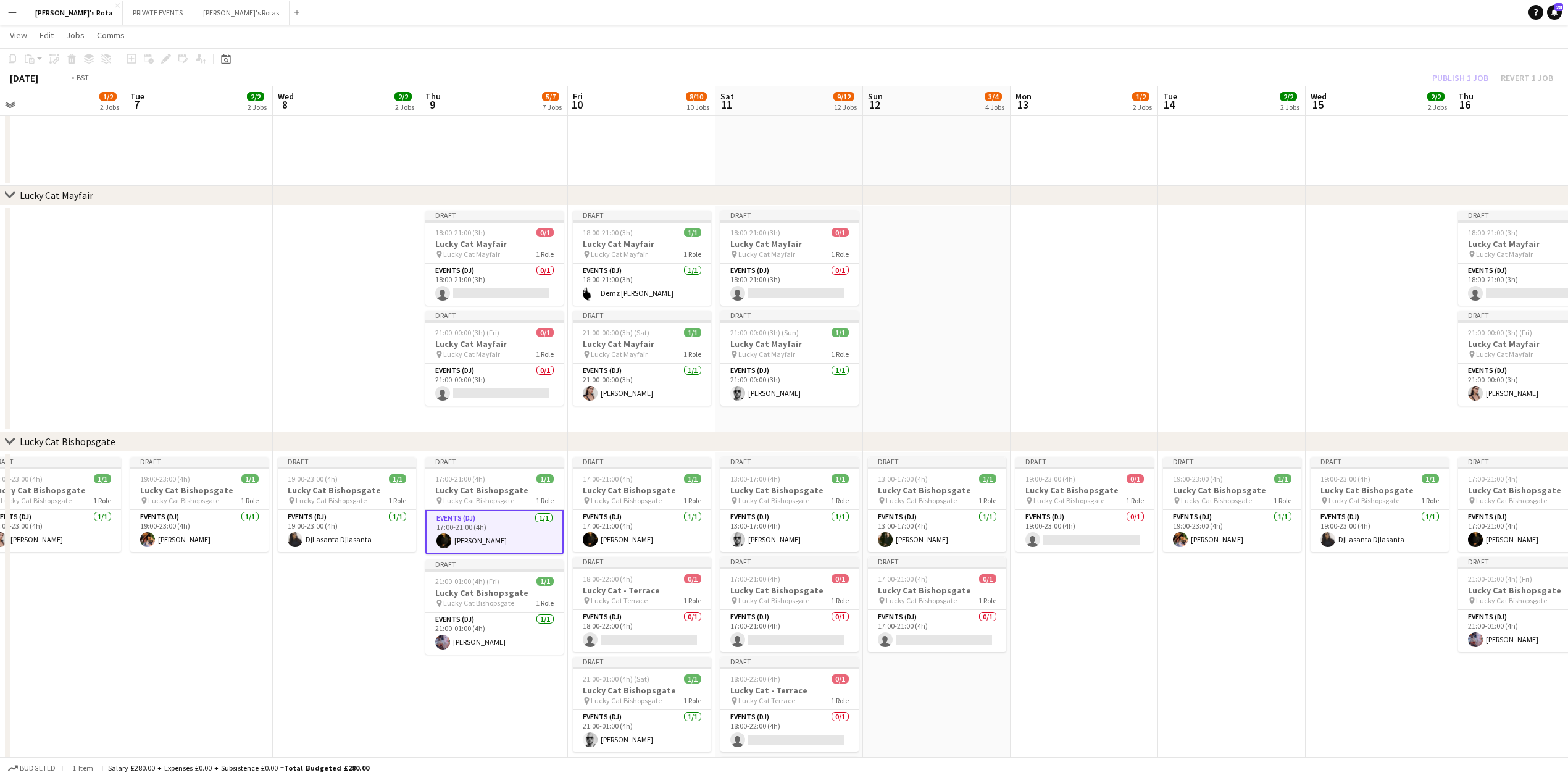
drag, startPoint x: 681, startPoint y: 353, endPoint x: 287, endPoint y: 369, distance: 394.3
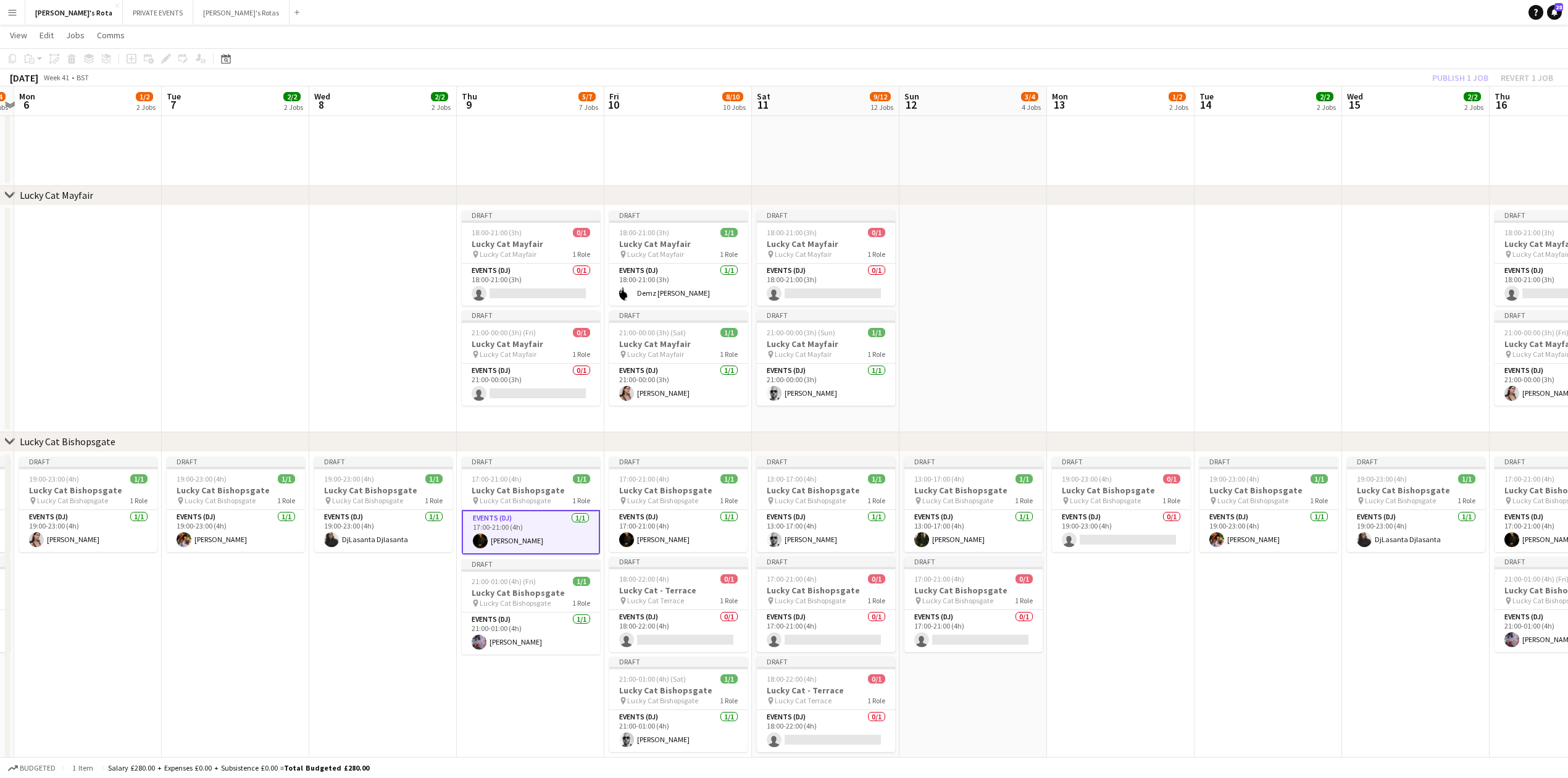
drag, startPoint x: 1158, startPoint y: 352, endPoint x: 773, endPoint y: 346, distance: 385.0
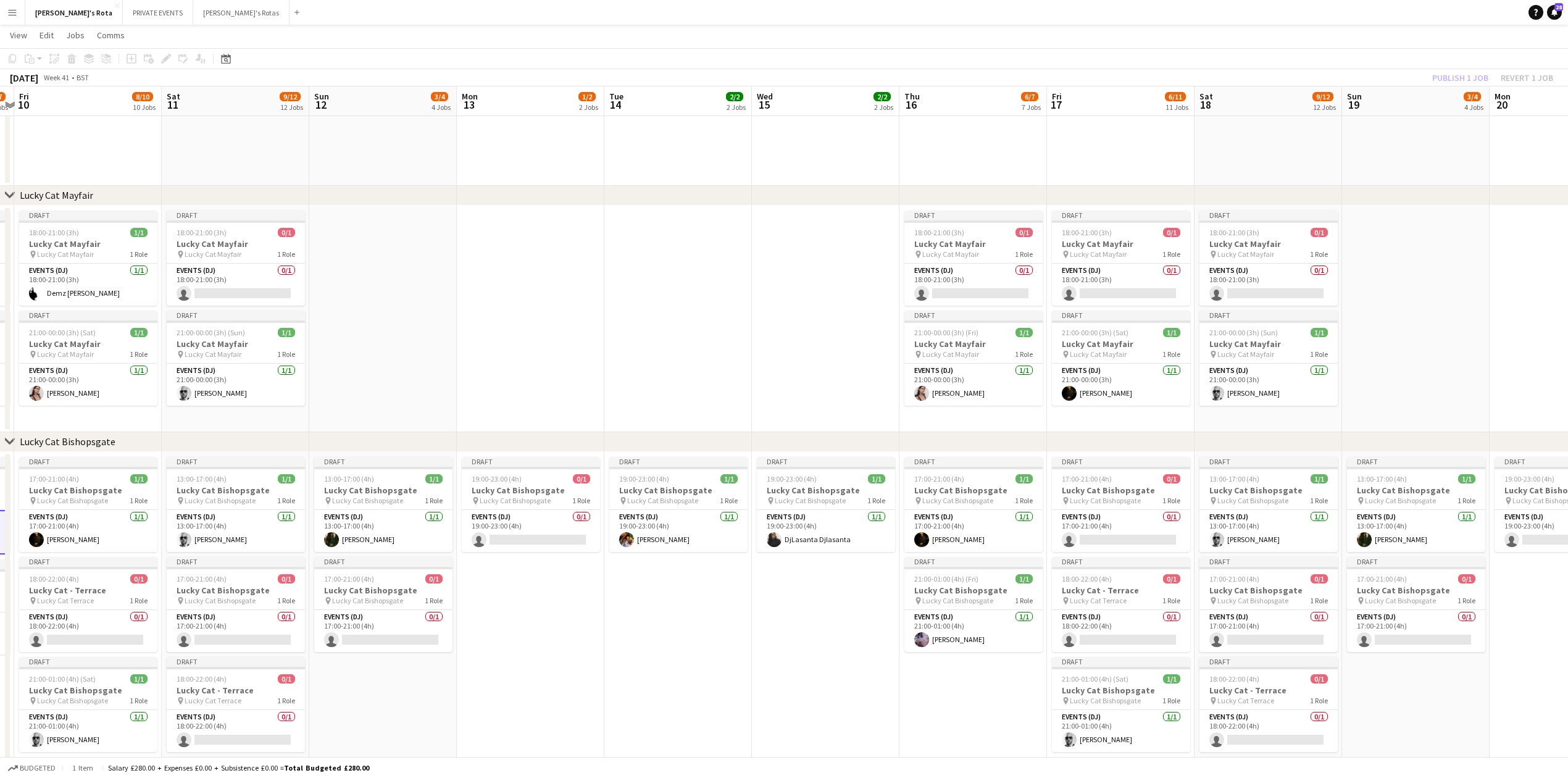
scroll to position [0, 442]
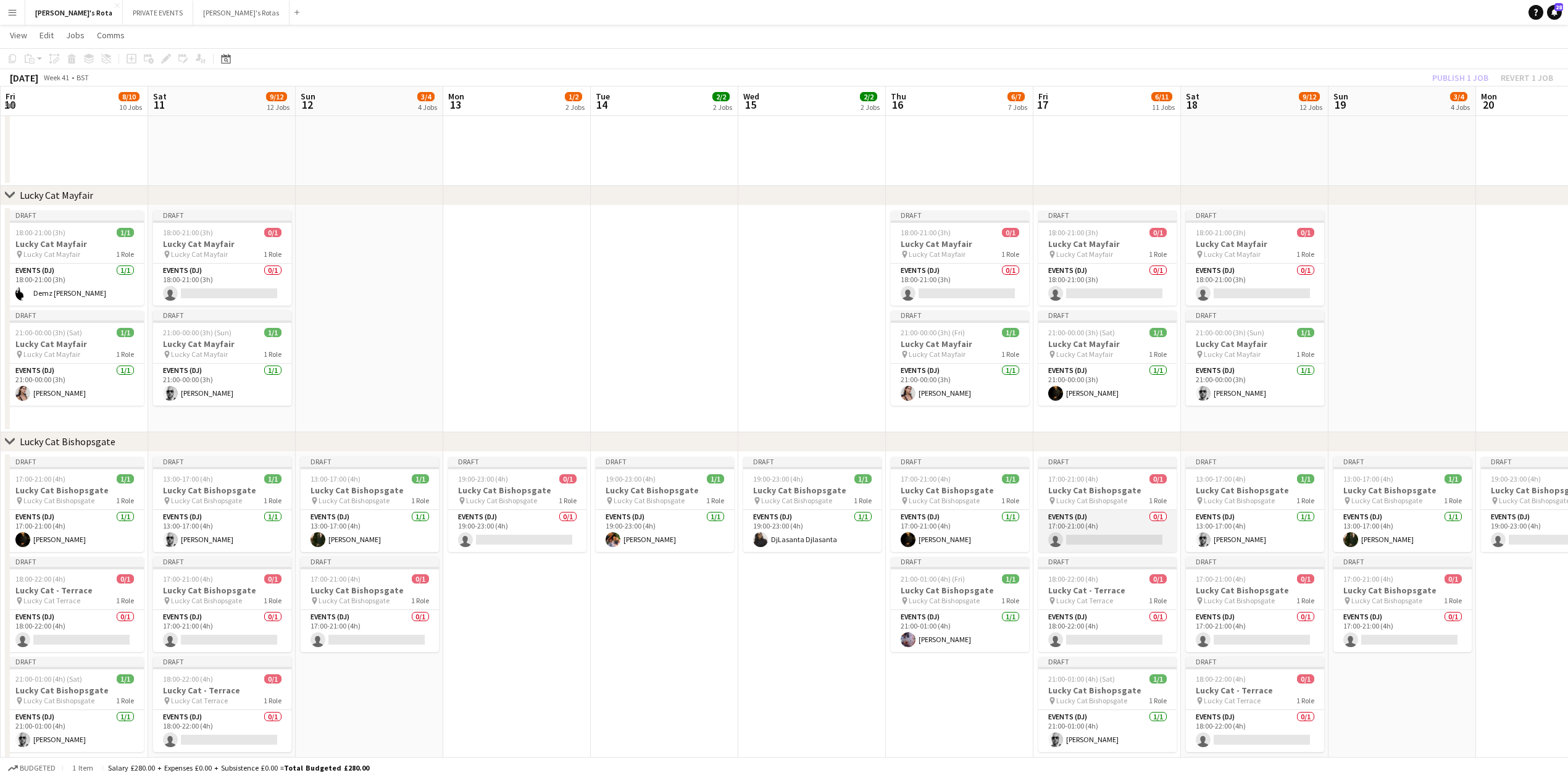
click at [1064, 527] on app-card-role "Events (DJ) 0/1 17:00-21:00 (4h) single-neutral-actions" at bounding box center [1107, 531] width 139 height 42
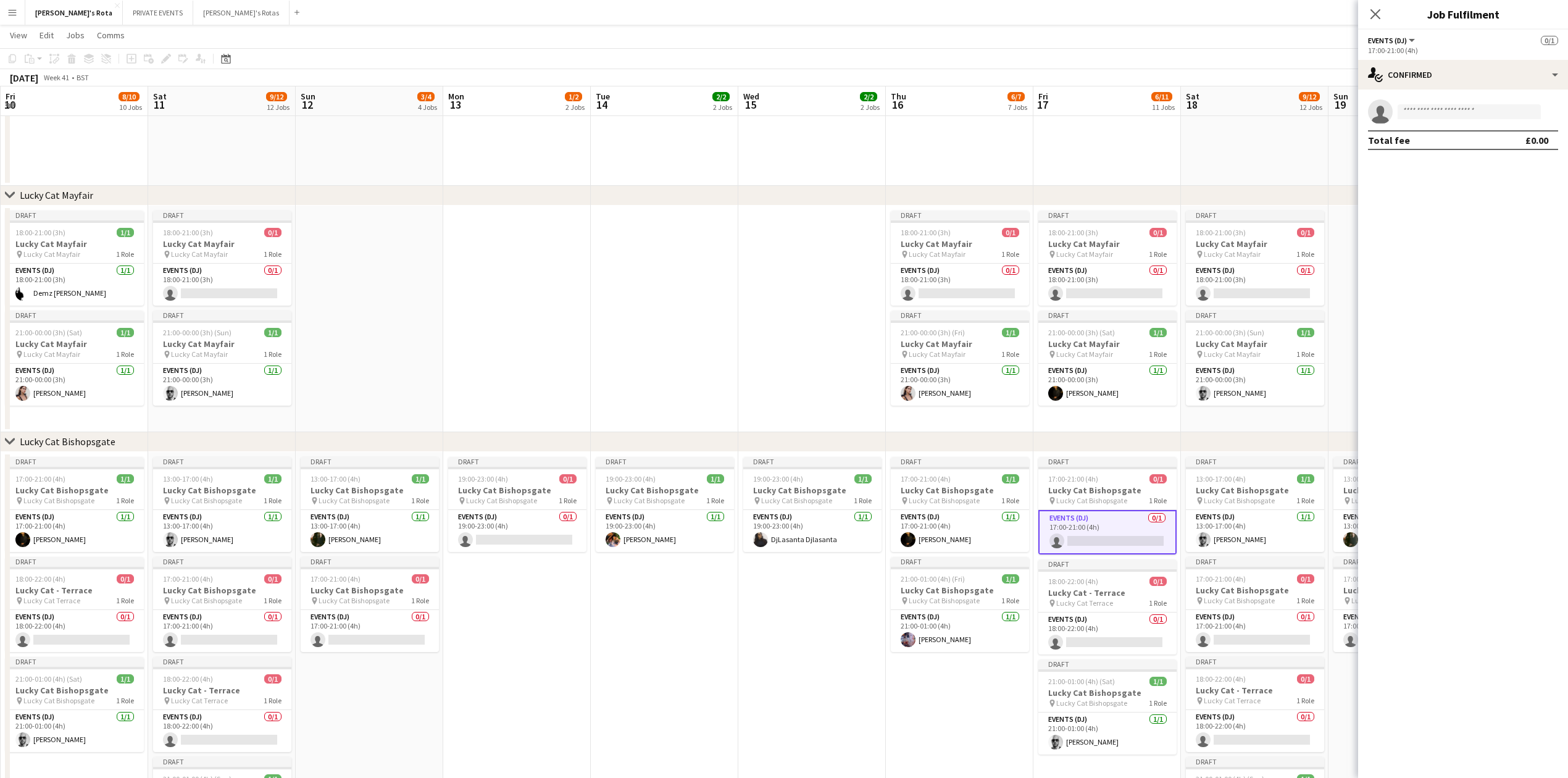
click at [1450, 119] on app-invite-slot "single-neutral-actions" at bounding box center [1463, 111] width 210 height 25
click at [1450, 117] on input at bounding box center [1469, 112] width 143 height 15
type input "*"
type input "*****"
click at [1451, 131] on span "[PERSON_NAME]" at bounding box center [1443, 130] width 71 height 11
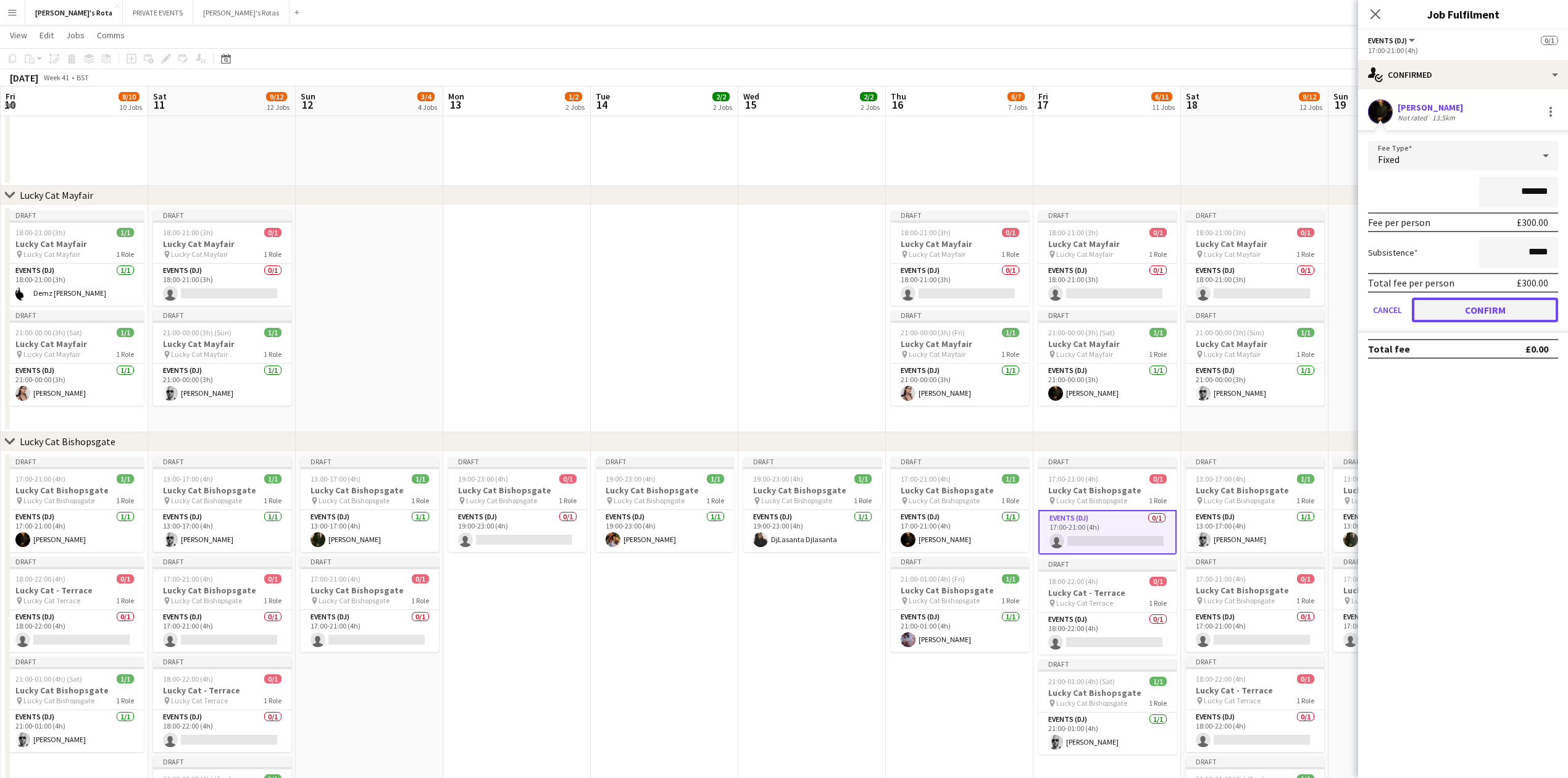
click at [1494, 315] on button "Confirm" at bounding box center [1485, 310] width 146 height 25
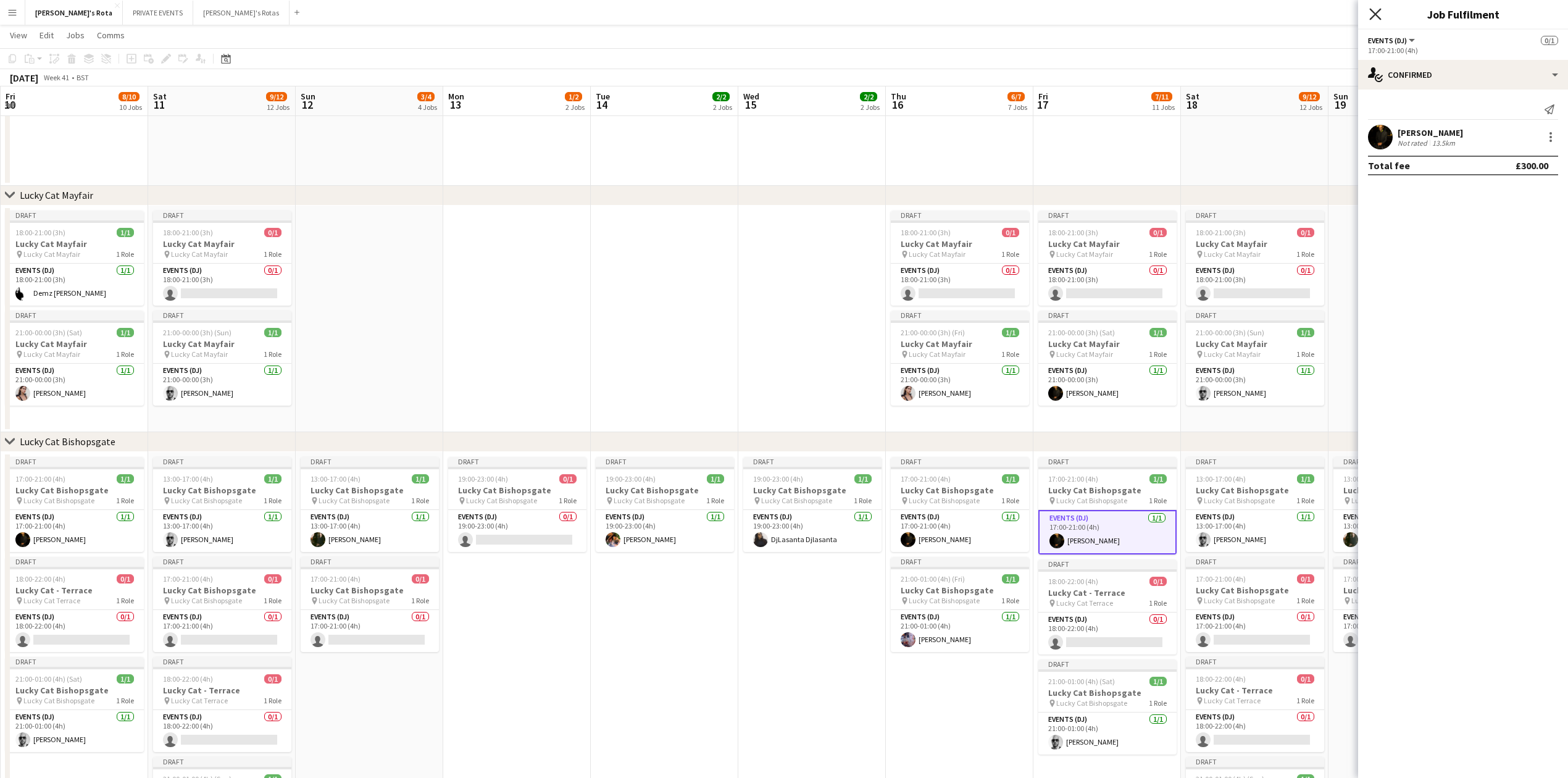
click at [1373, 13] on icon at bounding box center [1375, 14] width 12 height 12
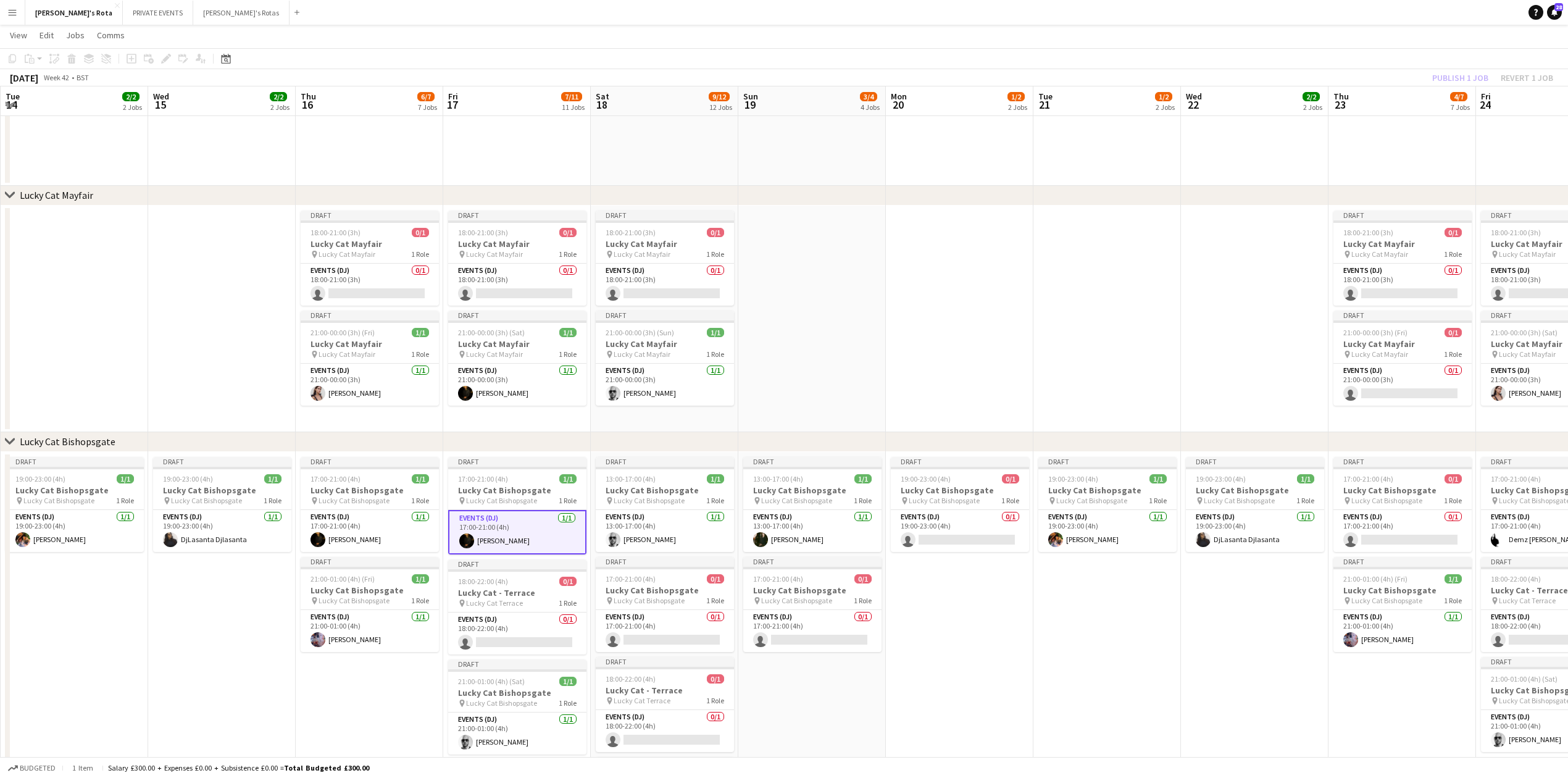
drag, startPoint x: 808, startPoint y: 255, endPoint x: 211, endPoint y: 268, distance: 597.1
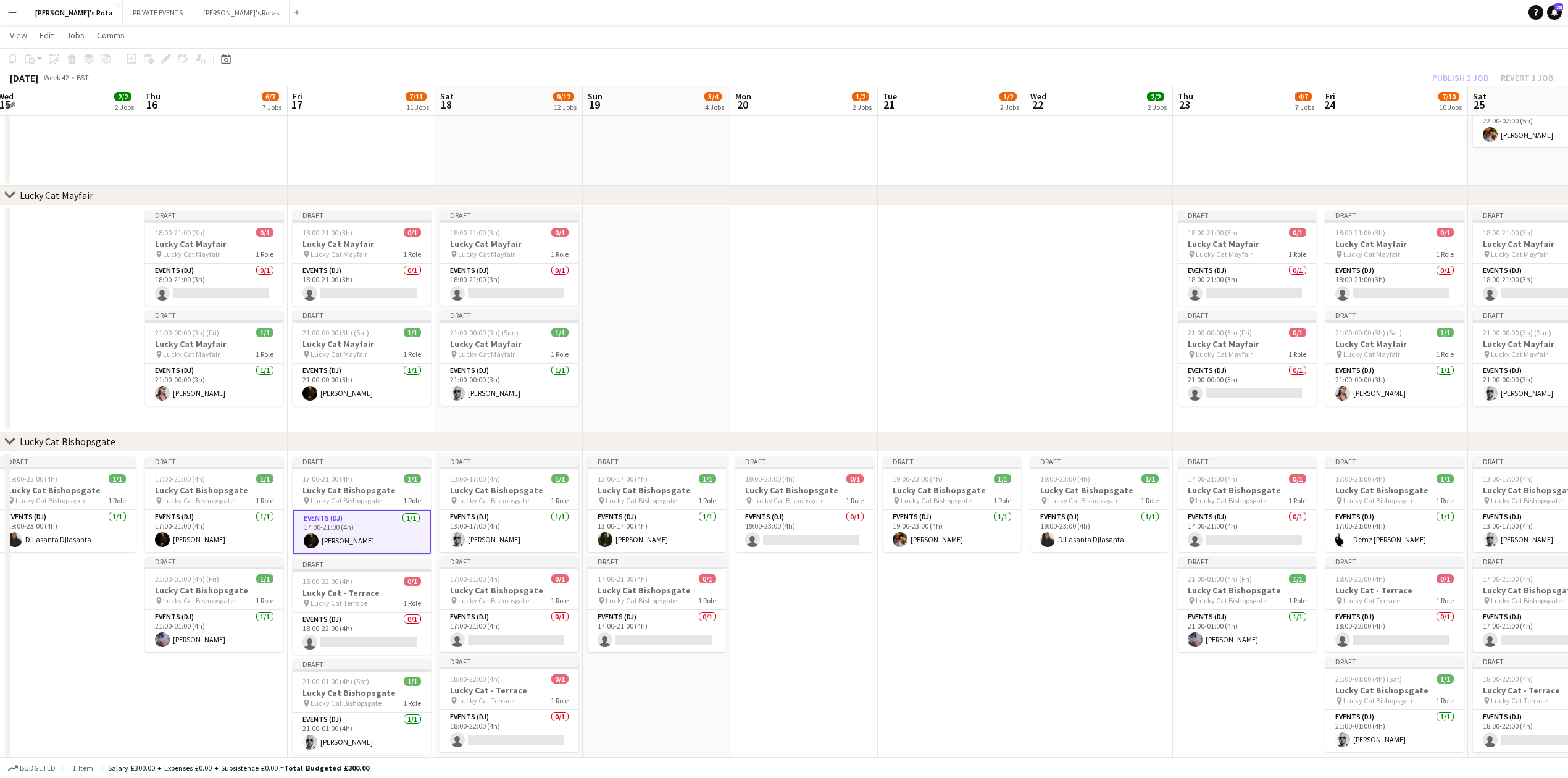
drag, startPoint x: 1155, startPoint y: 263, endPoint x: 794, endPoint y: 292, distance: 362.2
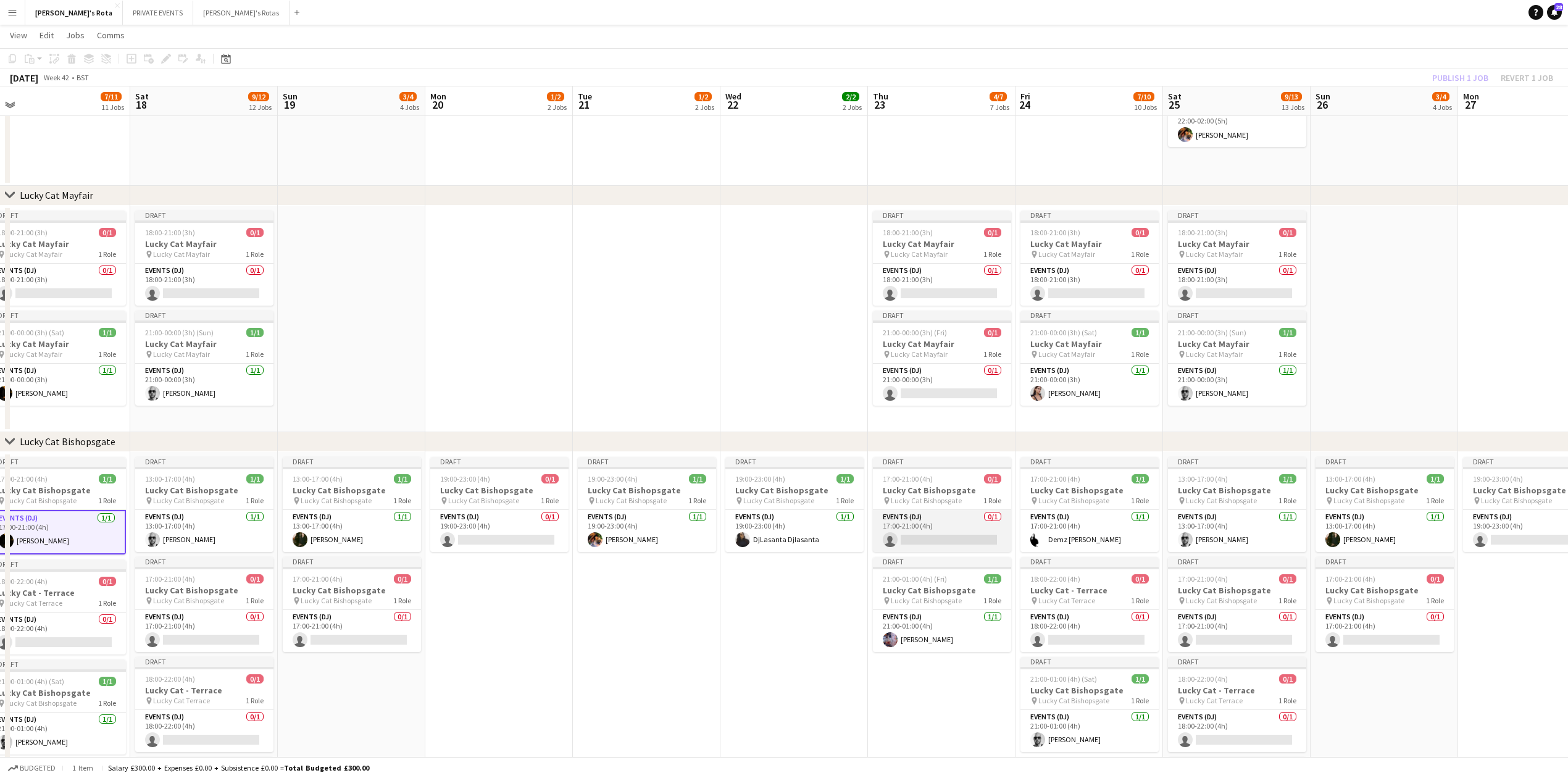
click at [903, 536] on app-card-role "Events (DJ) 0/1 17:00-21:00 (4h) single-neutral-actions" at bounding box center [942, 531] width 139 height 42
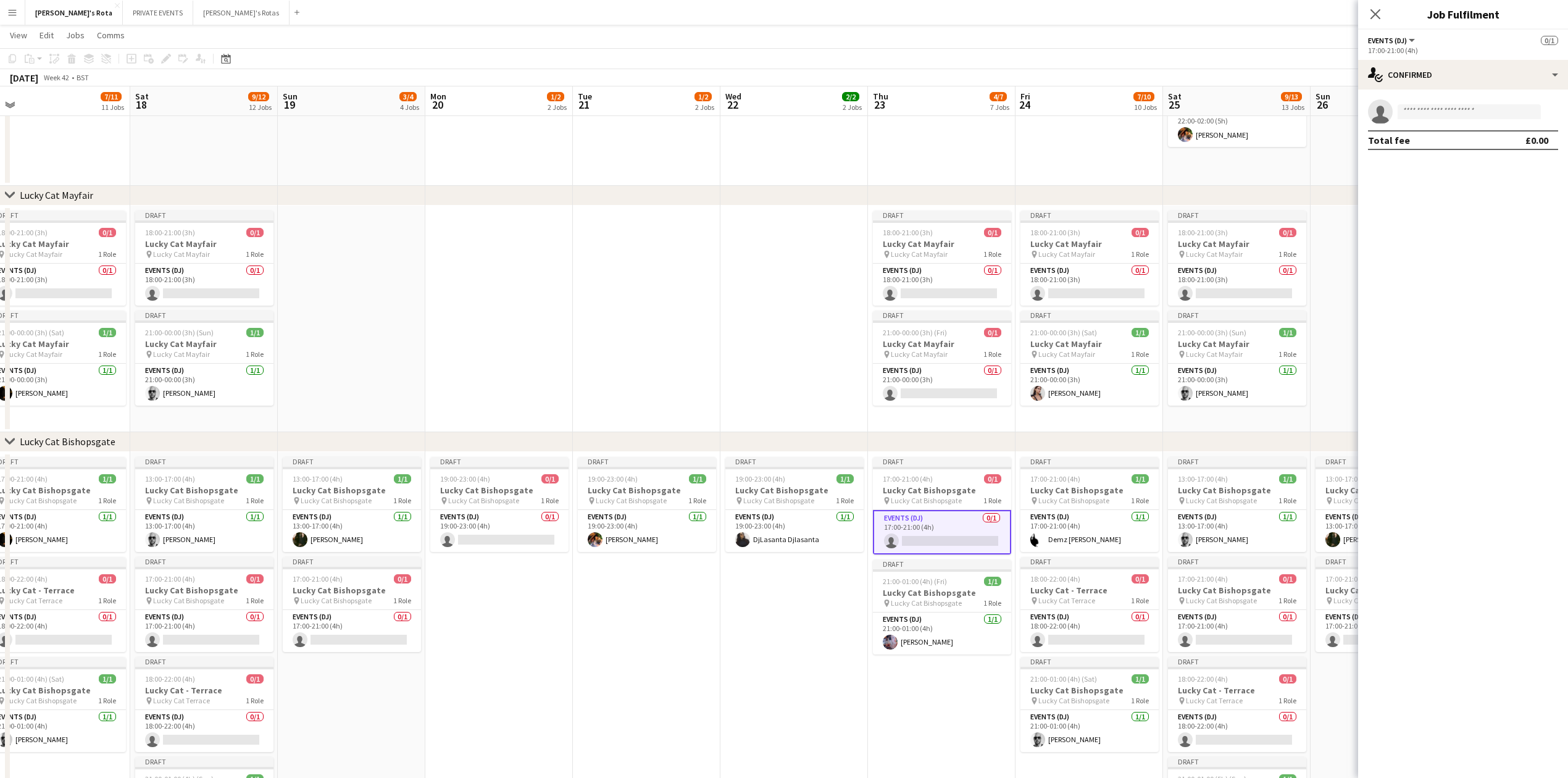
click at [1441, 127] on app-confirmed-crew "single-neutral-actions Total fee £0.00" at bounding box center [1463, 124] width 210 height 50
click at [1438, 110] on input at bounding box center [1469, 112] width 143 height 15
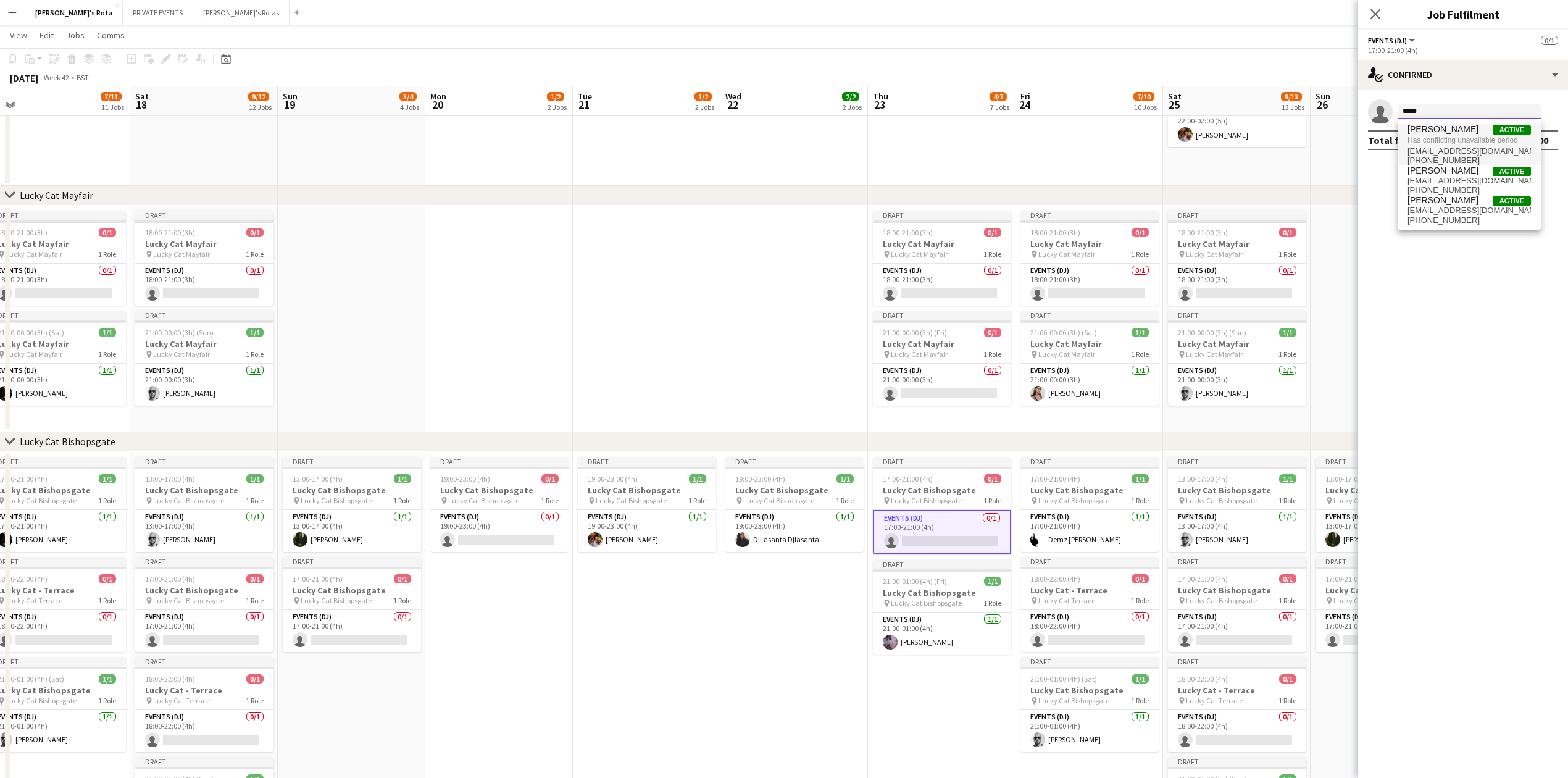
type input "*****"
click at [1440, 127] on span "[PERSON_NAME]" at bounding box center [1443, 130] width 71 height 11
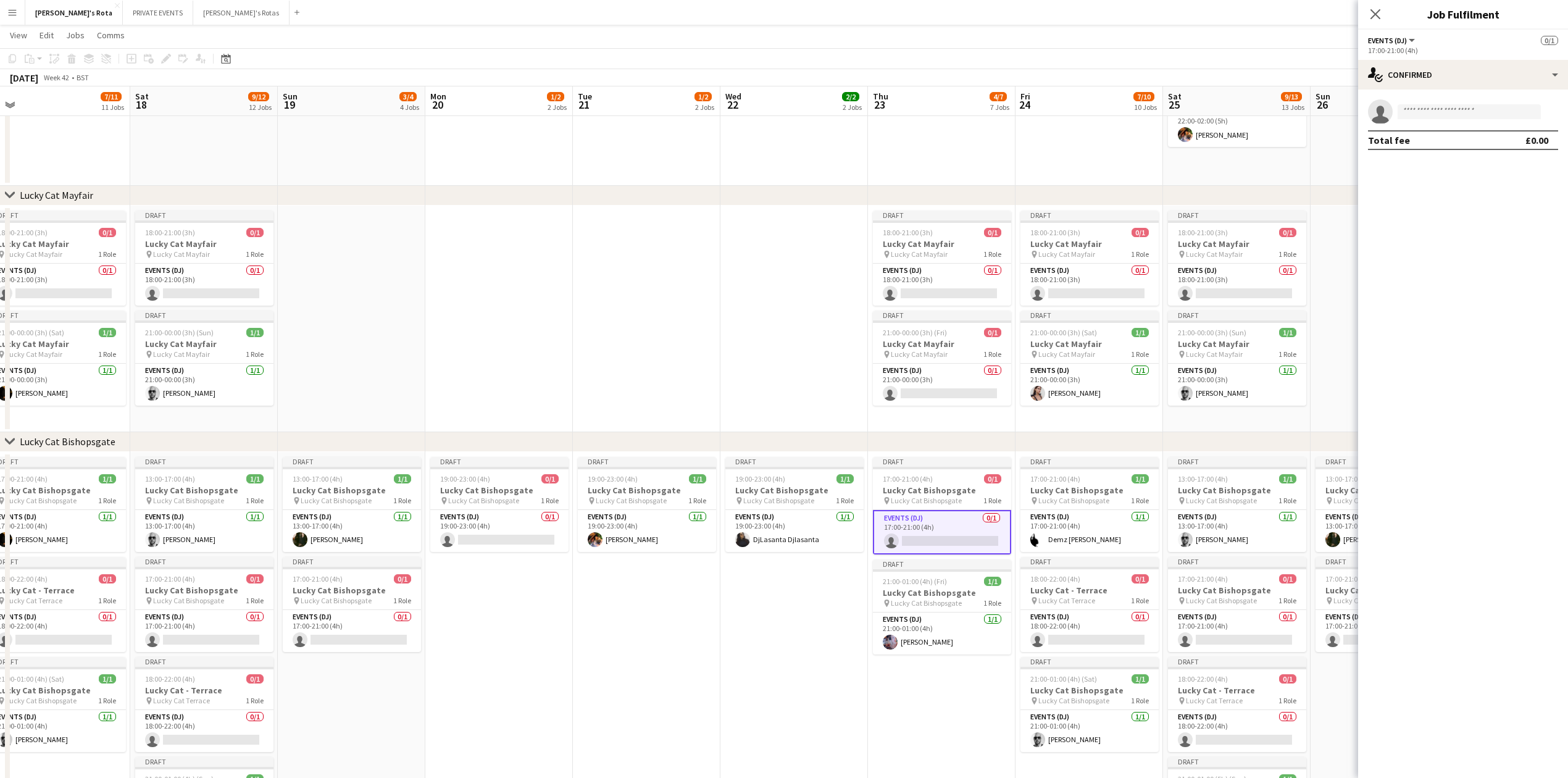
click at [1381, 13] on app-icon "Close pop-in" at bounding box center [1375, 14] width 15 height 15
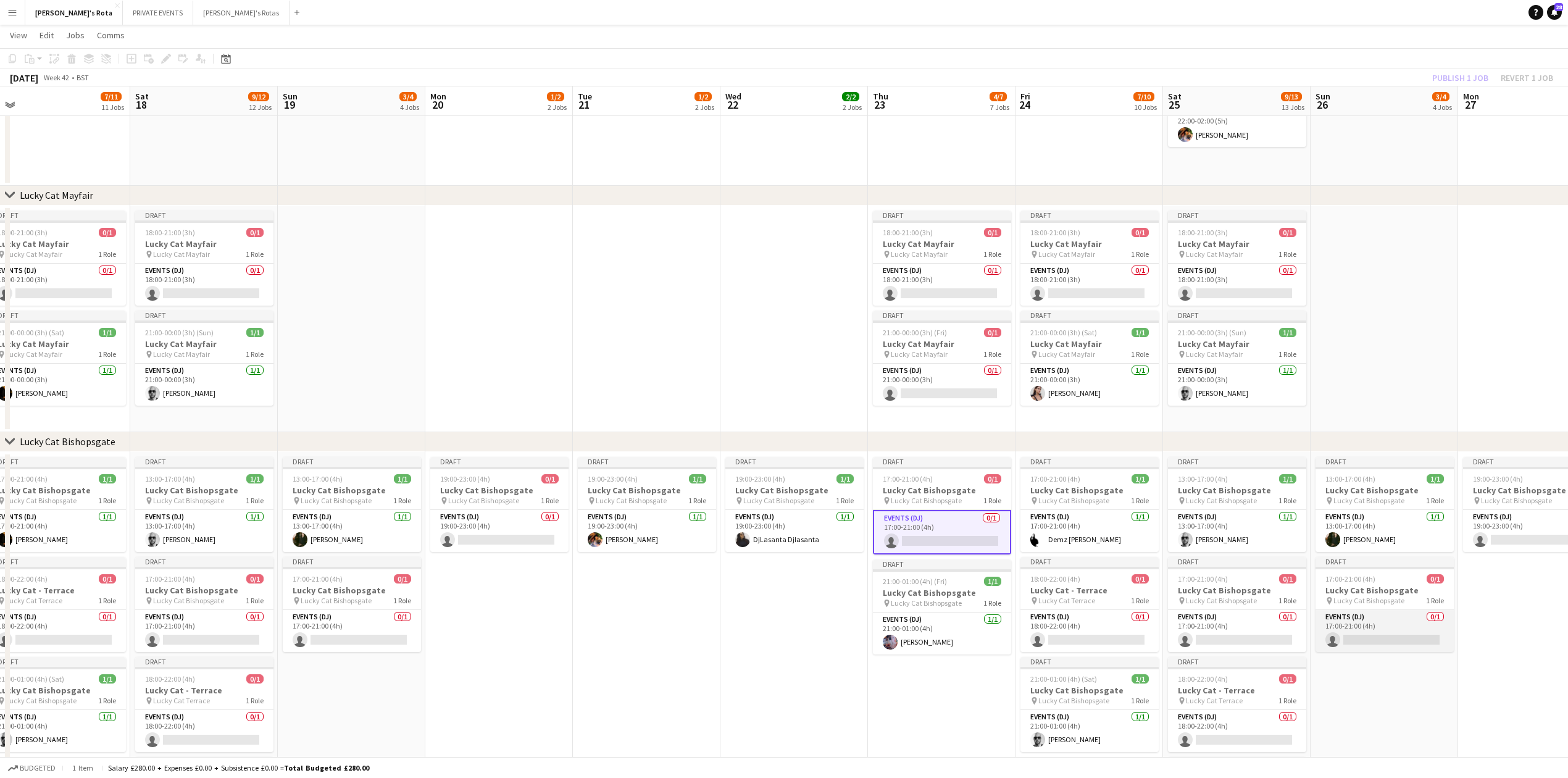
click at [1356, 637] on app-card-role "Events (DJ) 0/1 17:00-21:00 (4h) single-neutral-actions" at bounding box center [1385, 631] width 139 height 42
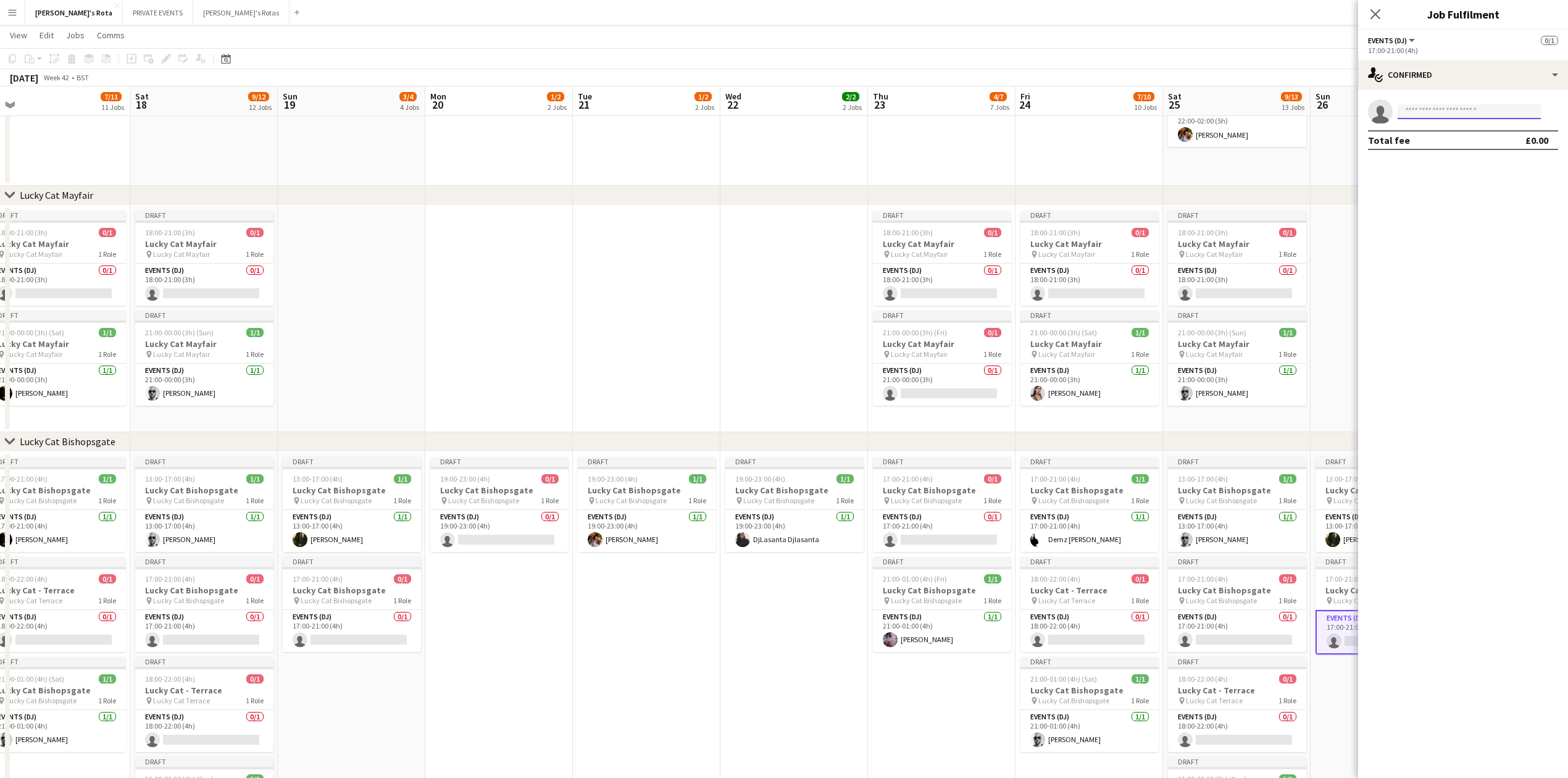
drag, startPoint x: 1423, startPoint y: 109, endPoint x: 1423, endPoint y: 117, distance: 8.0
click at [1423, 111] on input at bounding box center [1469, 112] width 143 height 15
type input "****"
click at [1408, 147] on span "[PHONE_NUMBER]" at bounding box center [1469, 149] width 123 height 10
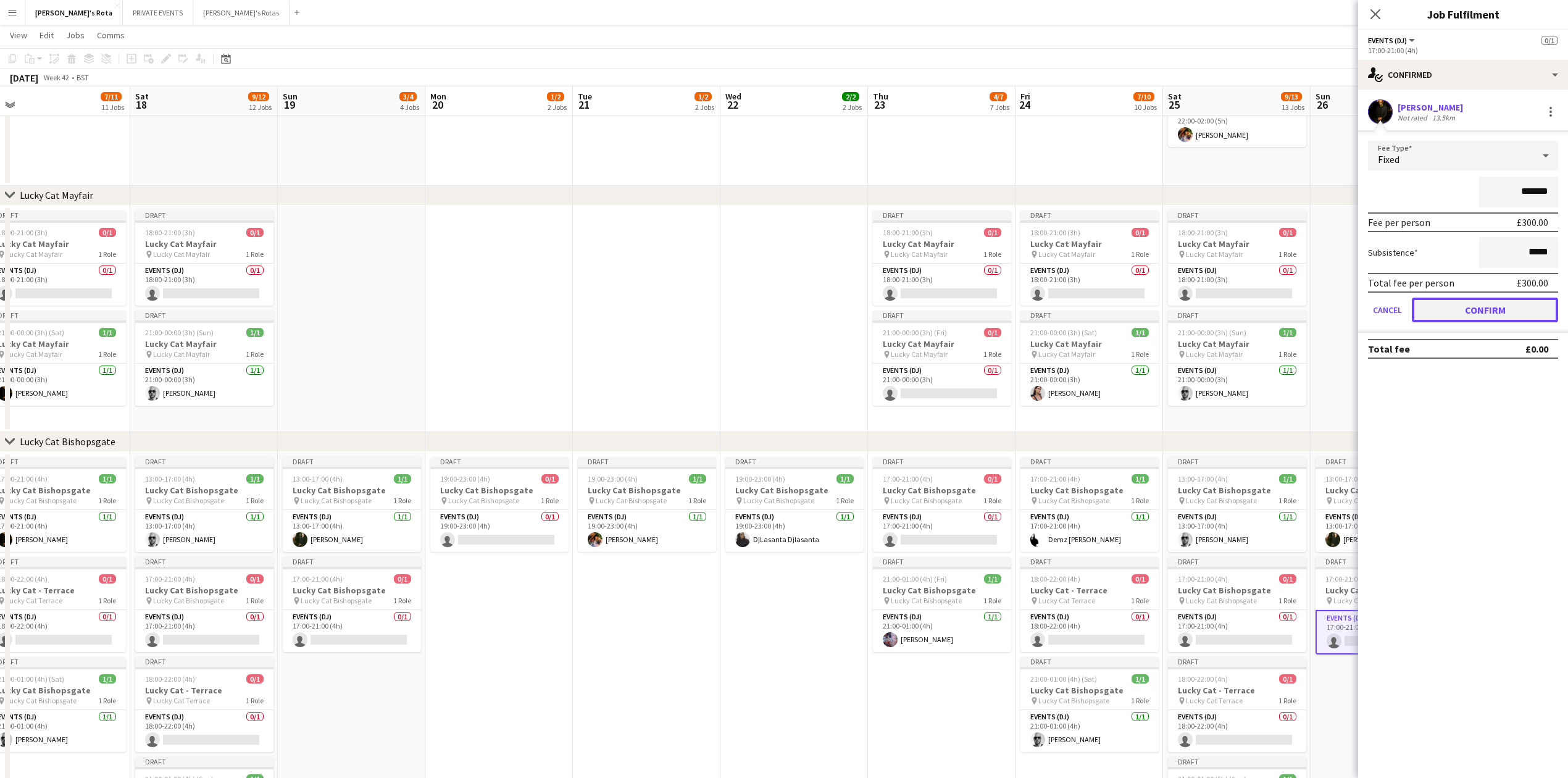
click at [1500, 301] on button "Confirm" at bounding box center [1485, 310] width 146 height 25
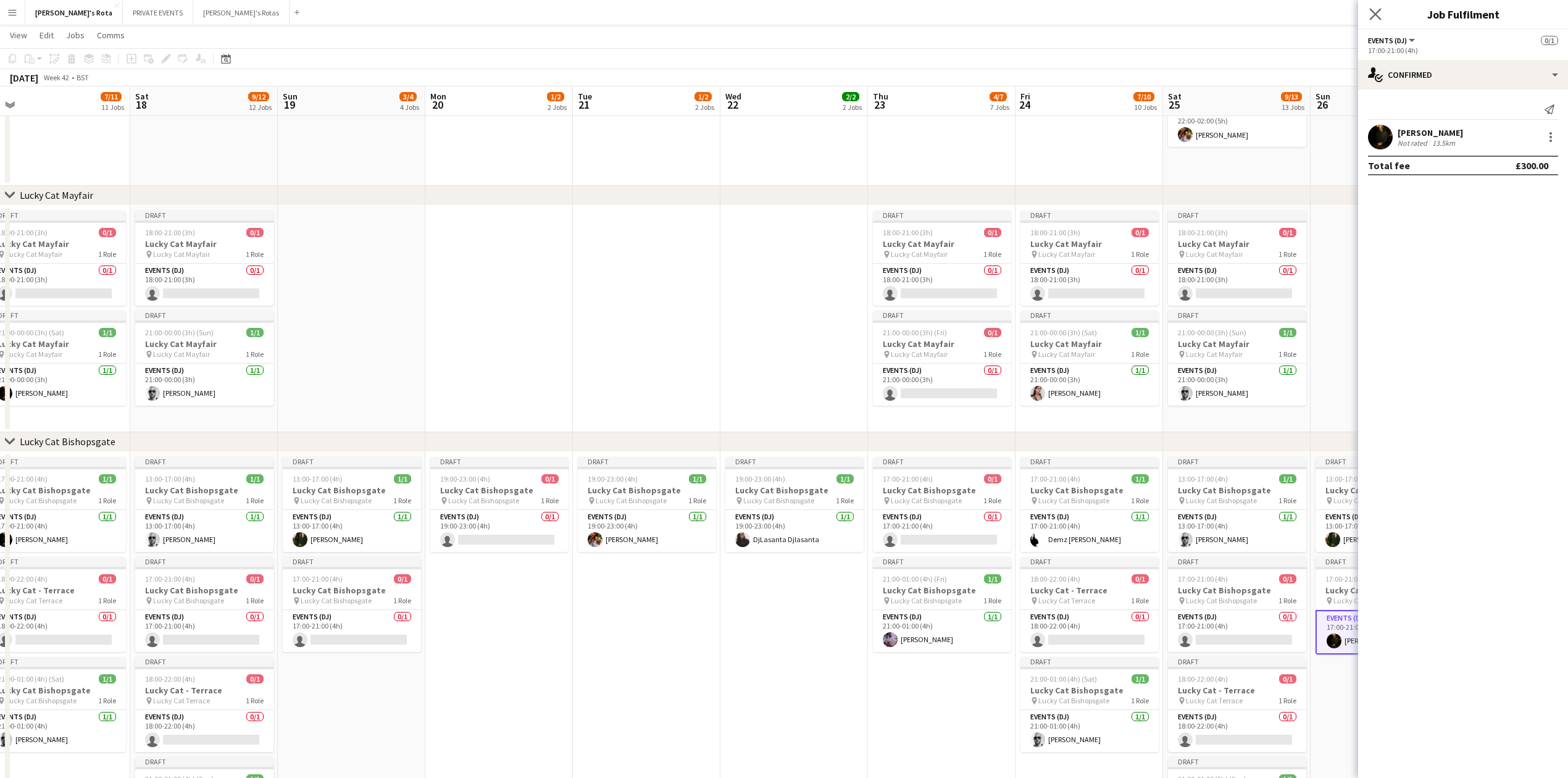
click at [1381, 18] on icon "Close pop-in" at bounding box center [1375, 14] width 12 height 12
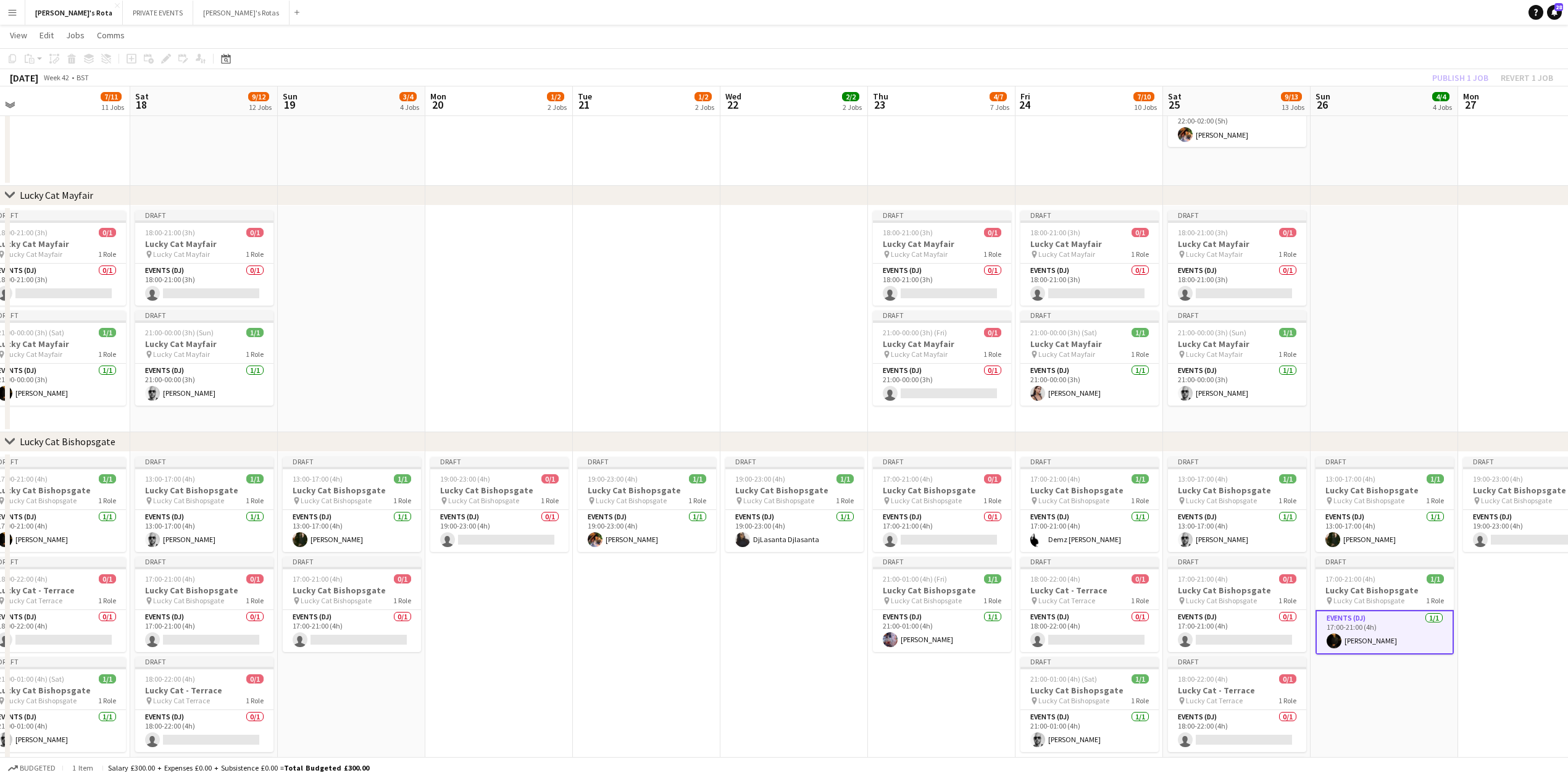
scroll to position [0, 406]
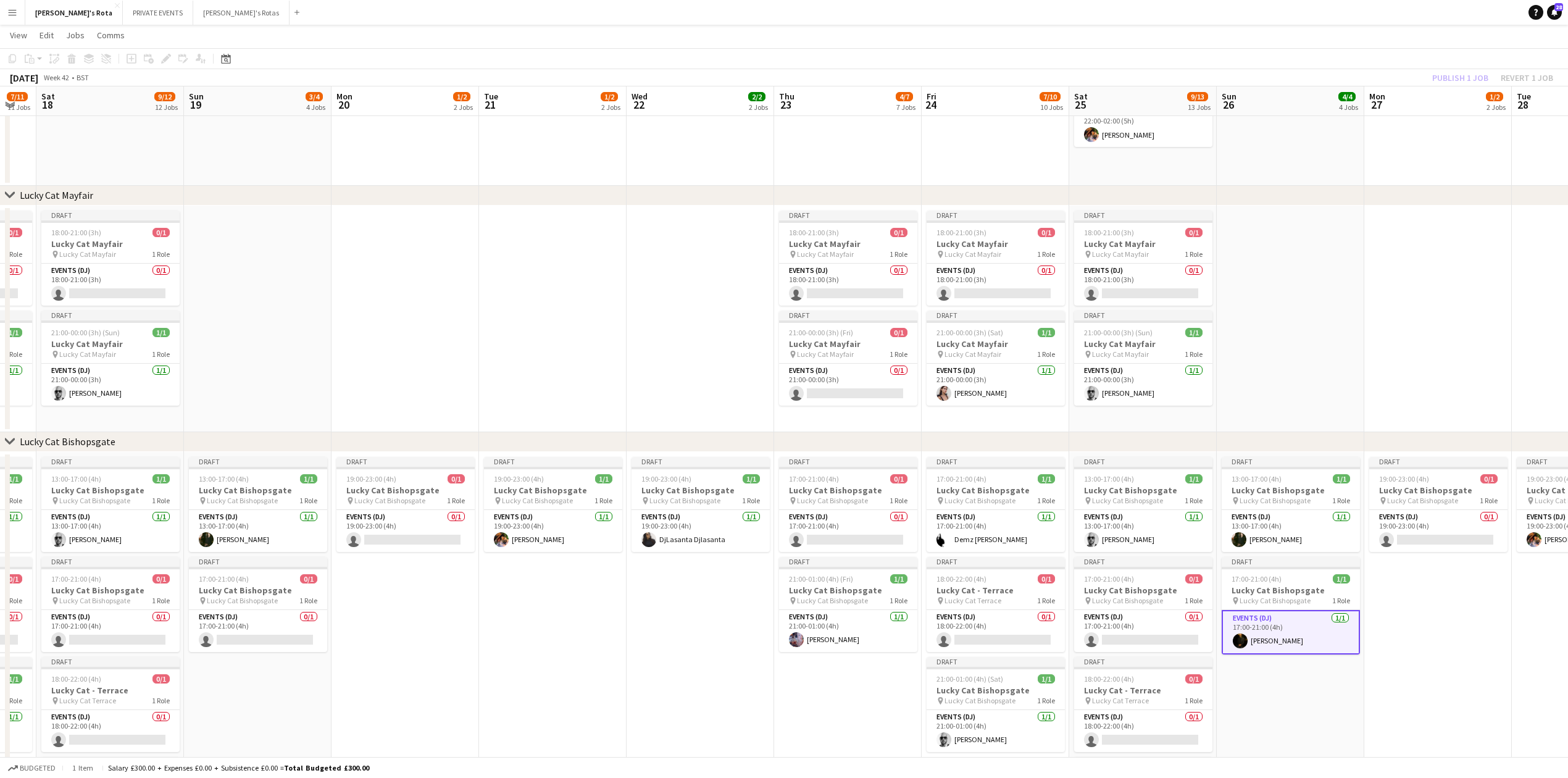
drag, startPoint x: 1383, startPoint y: 209, endPoint x: 762, endPoint y: 189, distance: 621.3
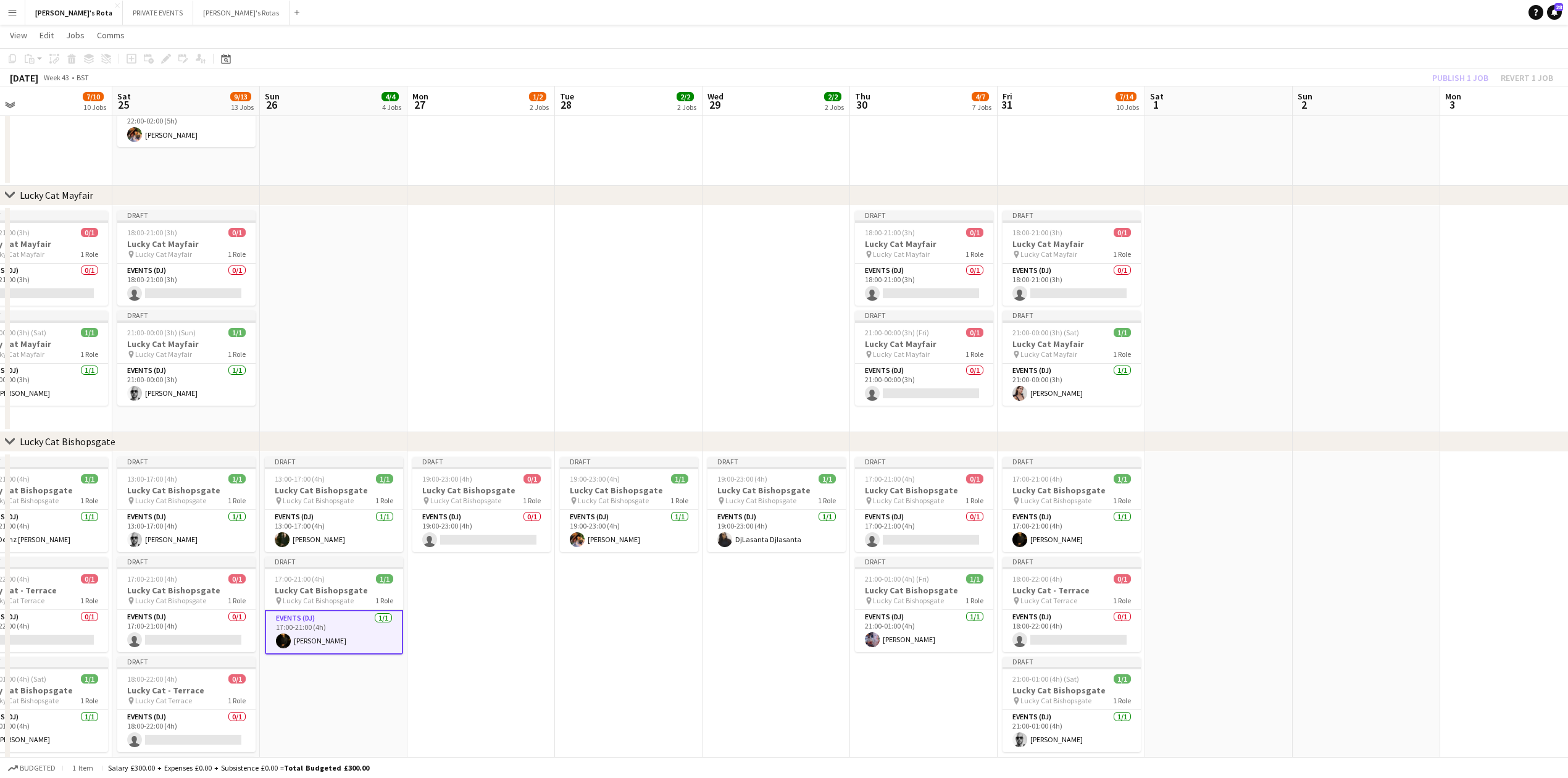
scroll to position [0, 531]
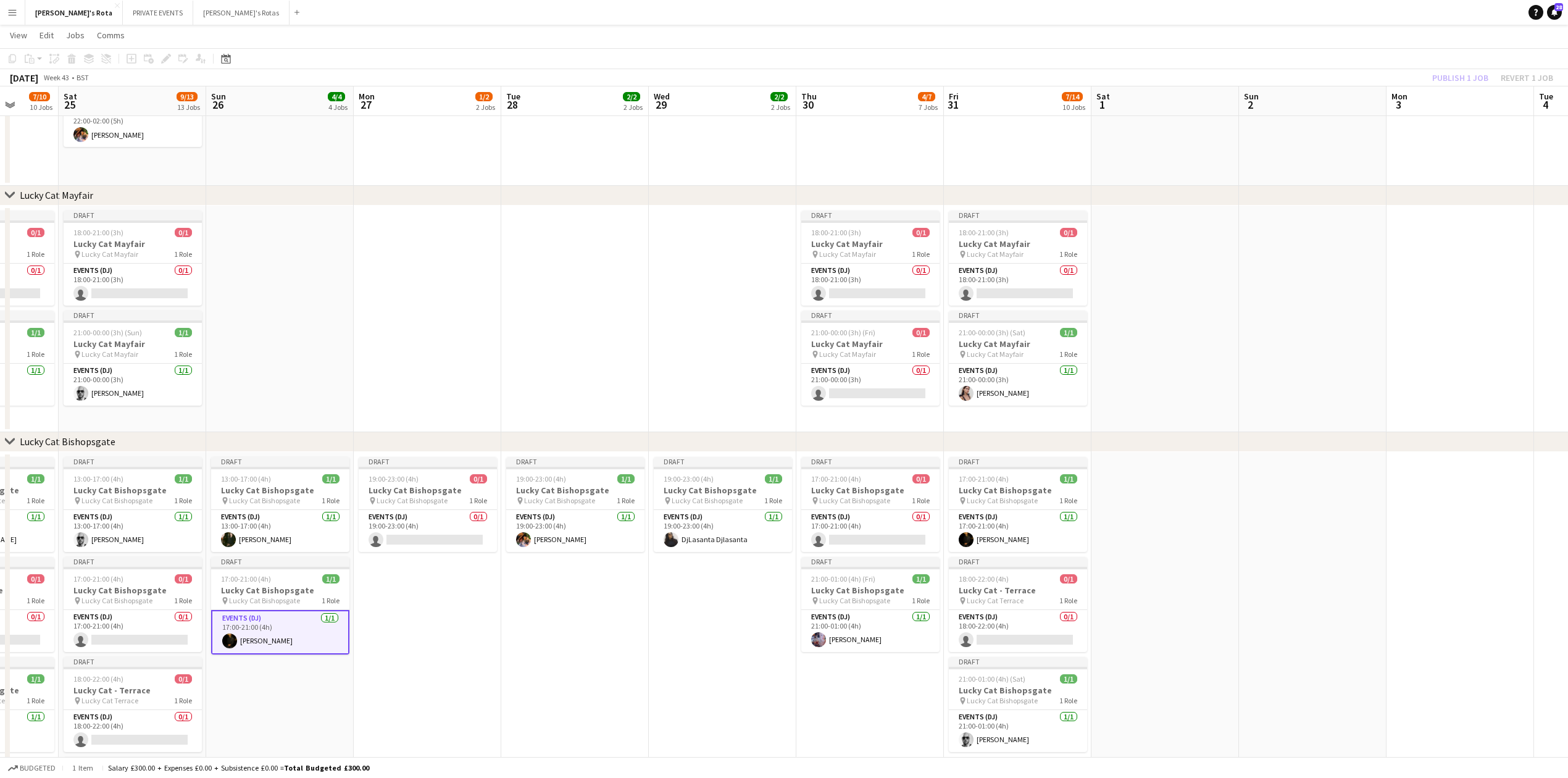
drag, startPoint x: 1504, startPoint y: 289, endPoint x: 494, endPoint y: 257, distance: 1010.5
click at [815, 507] on app-job-card "Draft 17:00-21:00 (4h) 0/1 Lucky Cat Bishopsgate pin Lucky Cat Bishopsgate 1 Ro…" at bounding box center [871, 505] width 139 height 95
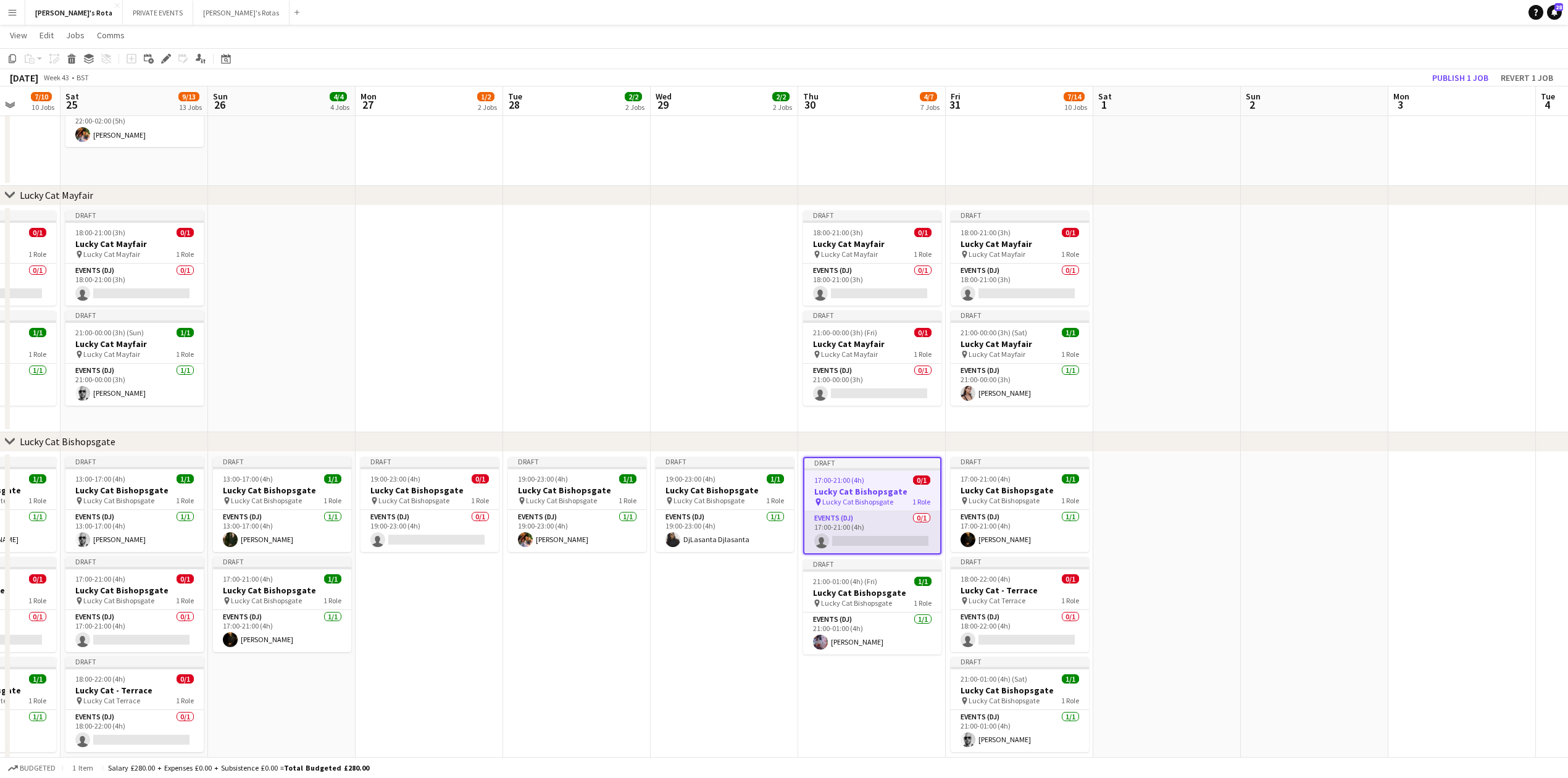
click at [894, 513] on app-card-role "Events (DJ) 0/1 17:00-21:00 (4h) single-neutral-actions" at bounding box center [872, 532] width 135 height 42
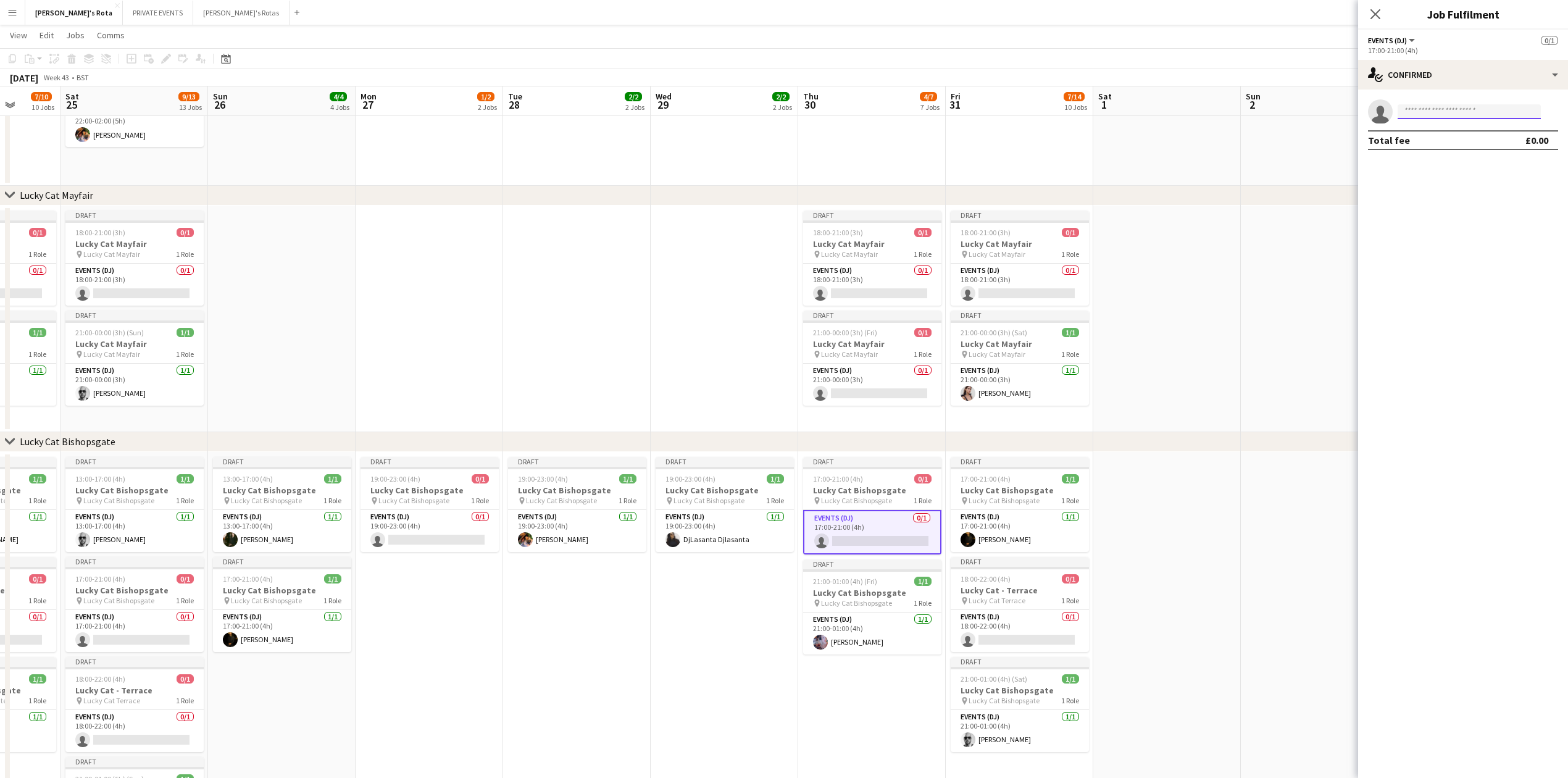
click at [1465, 111] on input at bounding box center [1469, 112] width 143 height 15
type input "****"
click at [1460, 130] on span "[PERSON_NAME]" at bounding box center [1443, 130] width 71 height 11
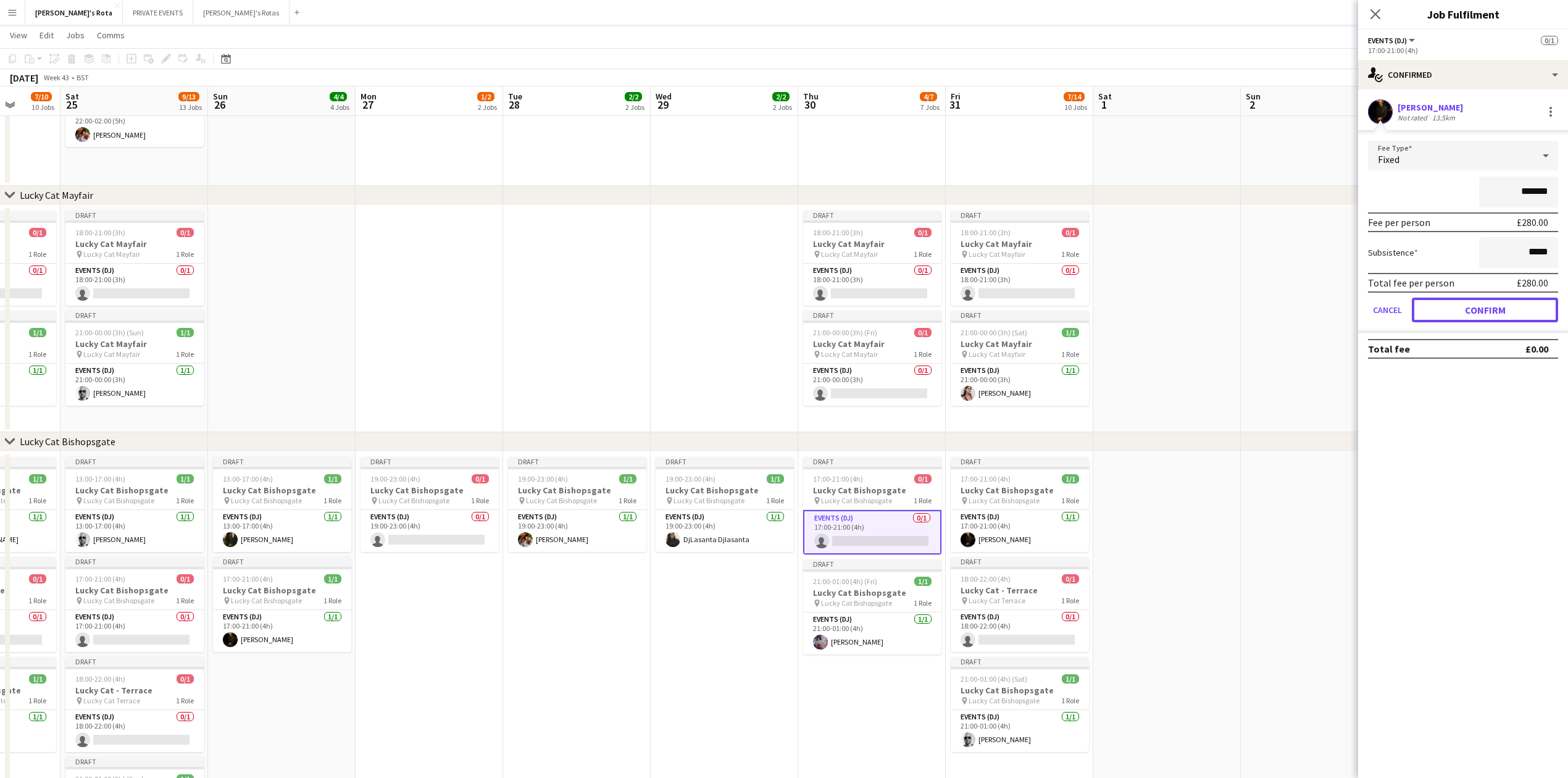
drag, startPoint x: 1502, startPoint y: 309, endPoint x: 1484, endPoint y: 290, distance: 26.2
click at [1503, 307] on button "Confirm" at bounding box center [1485, 310] width 146 height 25
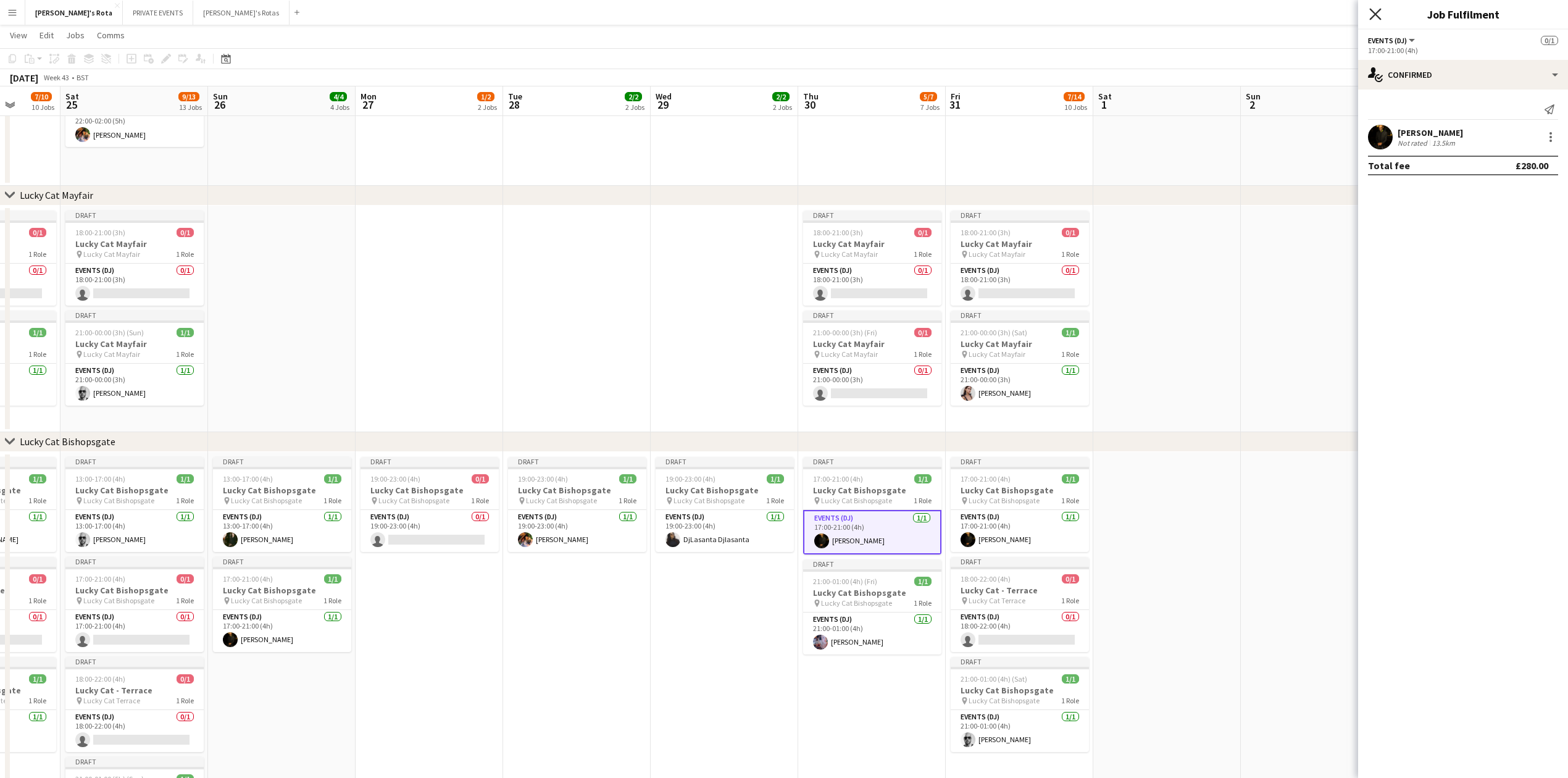
click at [1379, 17] on icon "Close pop-in" at bounding box center [1375, 14] width 12 height 12
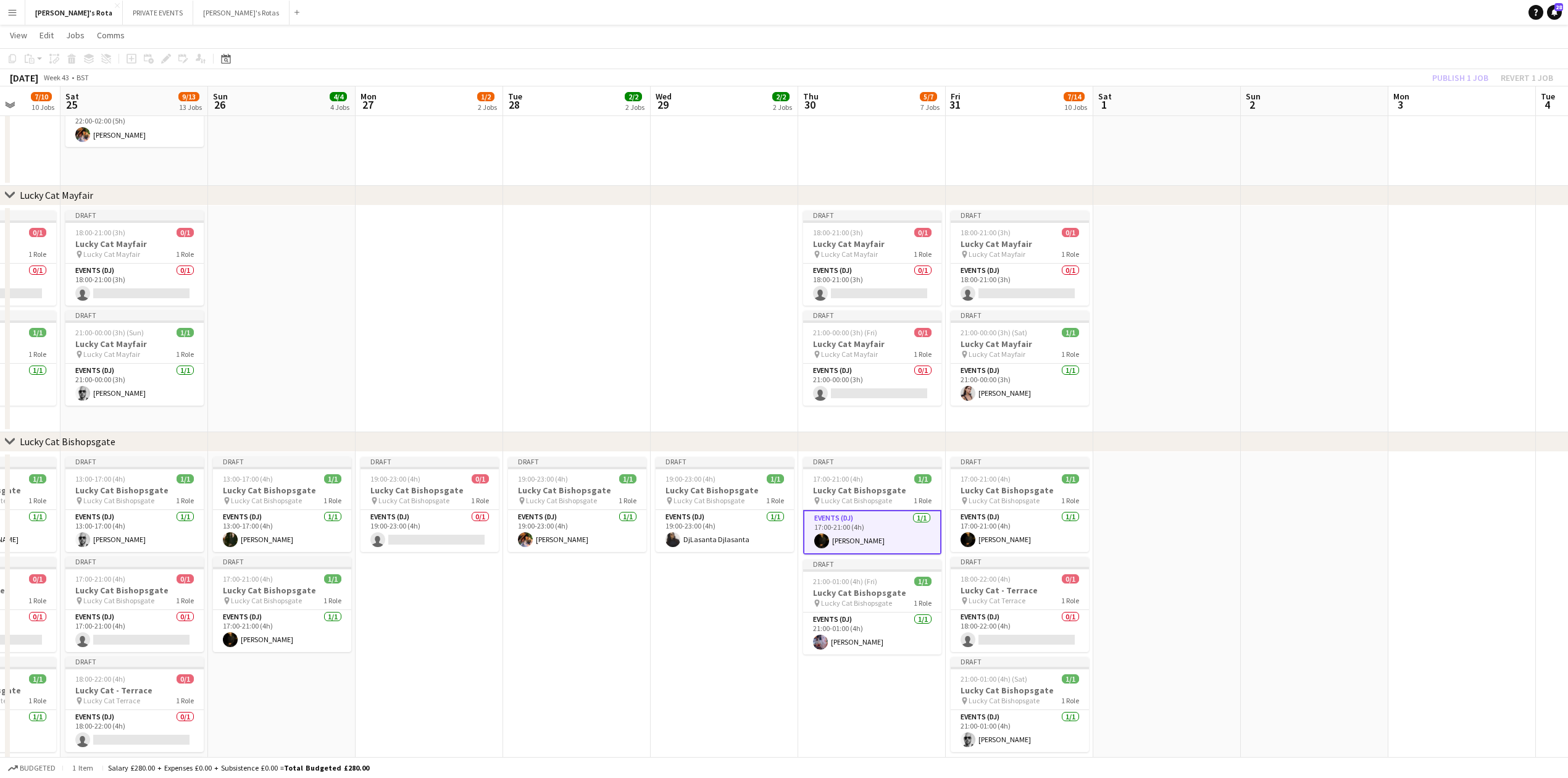
click at [292, 325] on app-date-cell at bounding box center [282, 319] width 148 height 227
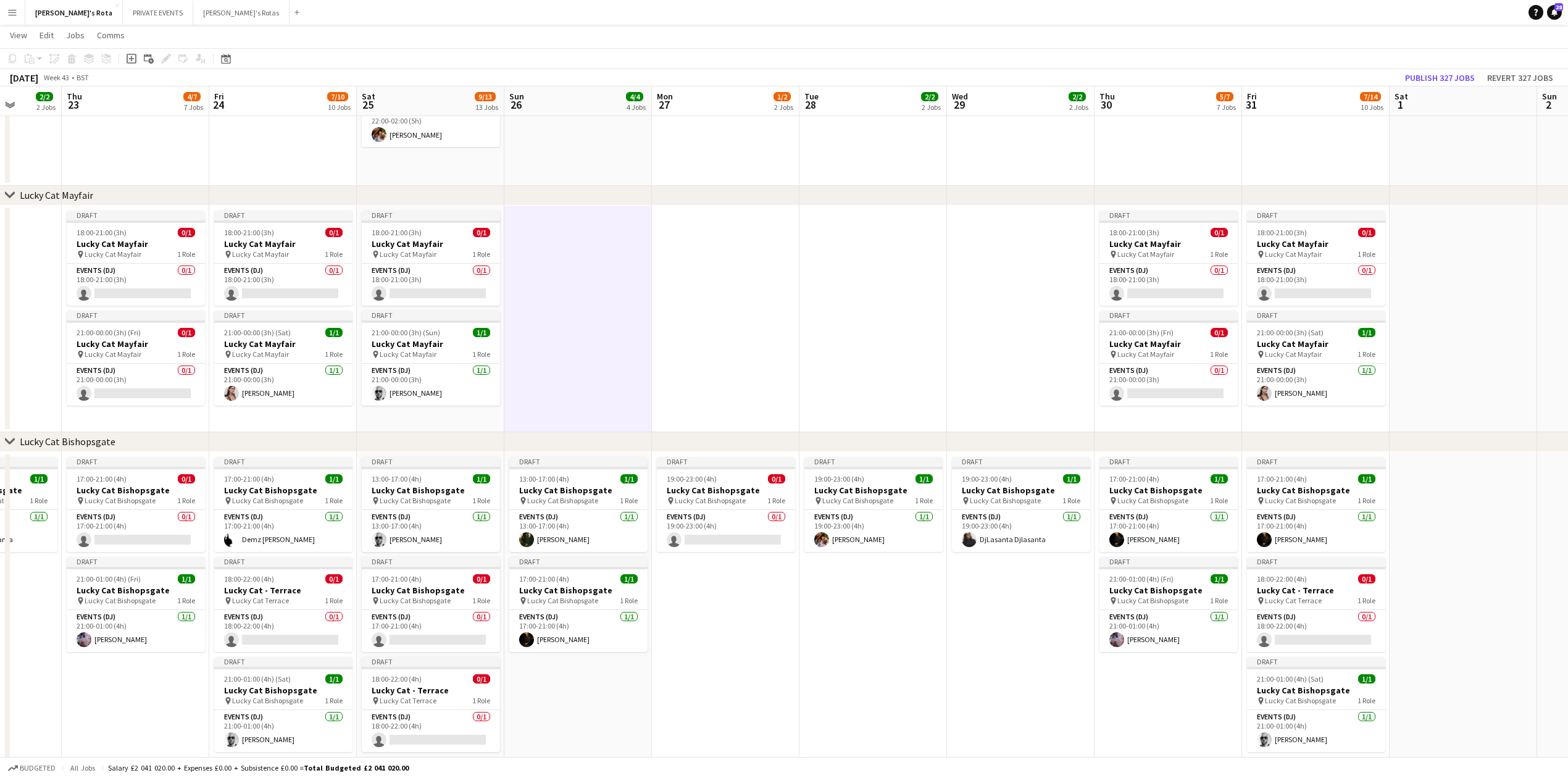
drag, startPoint x: 409, startPoint y: 346, endPoint x: 1072, endPoint y: 317, distance: 663.6
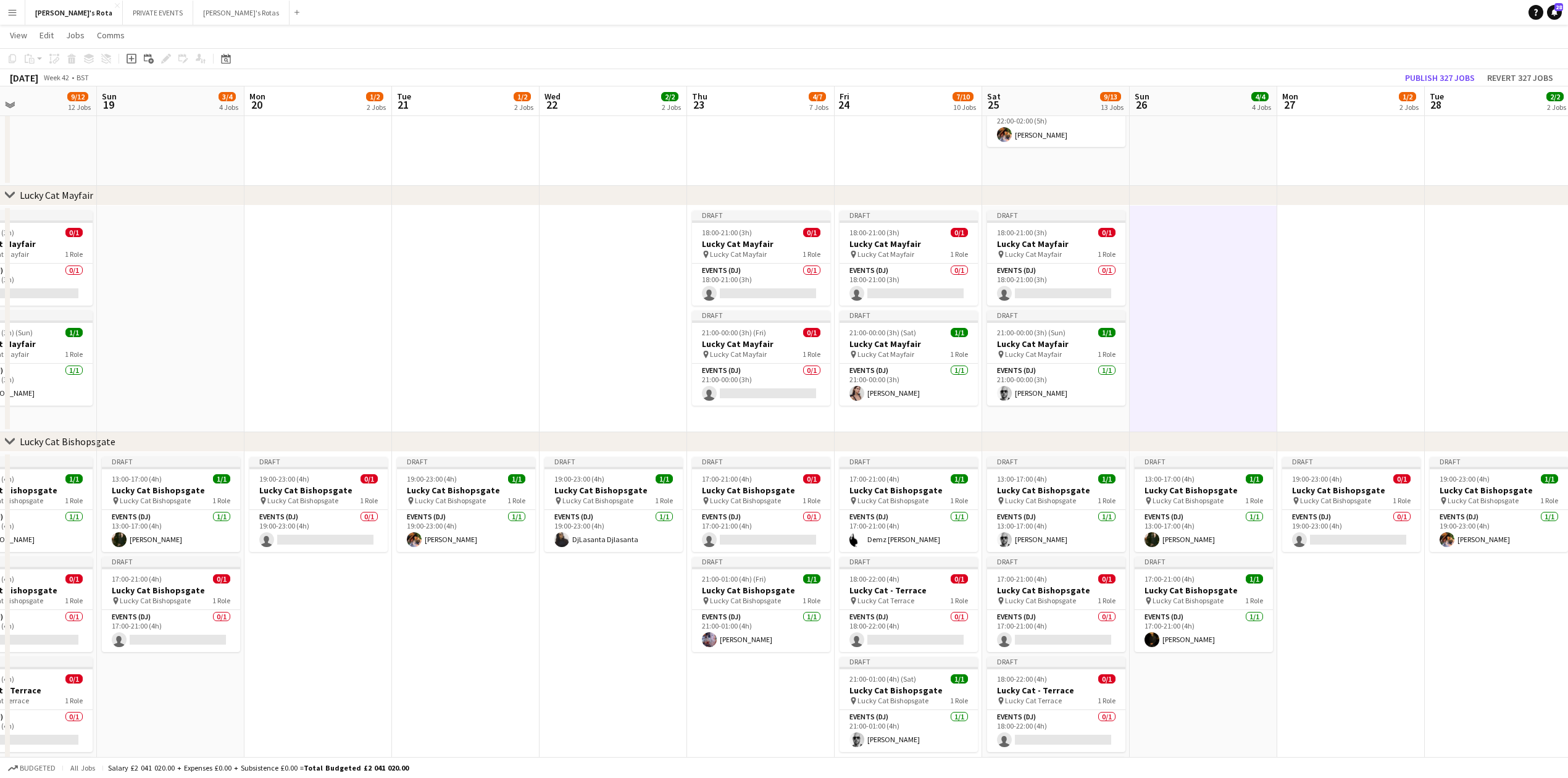
drag, startPoint x: 109, startPoint y: 380, endPoint x: 808, endPoint y: 293, distance: 704.4
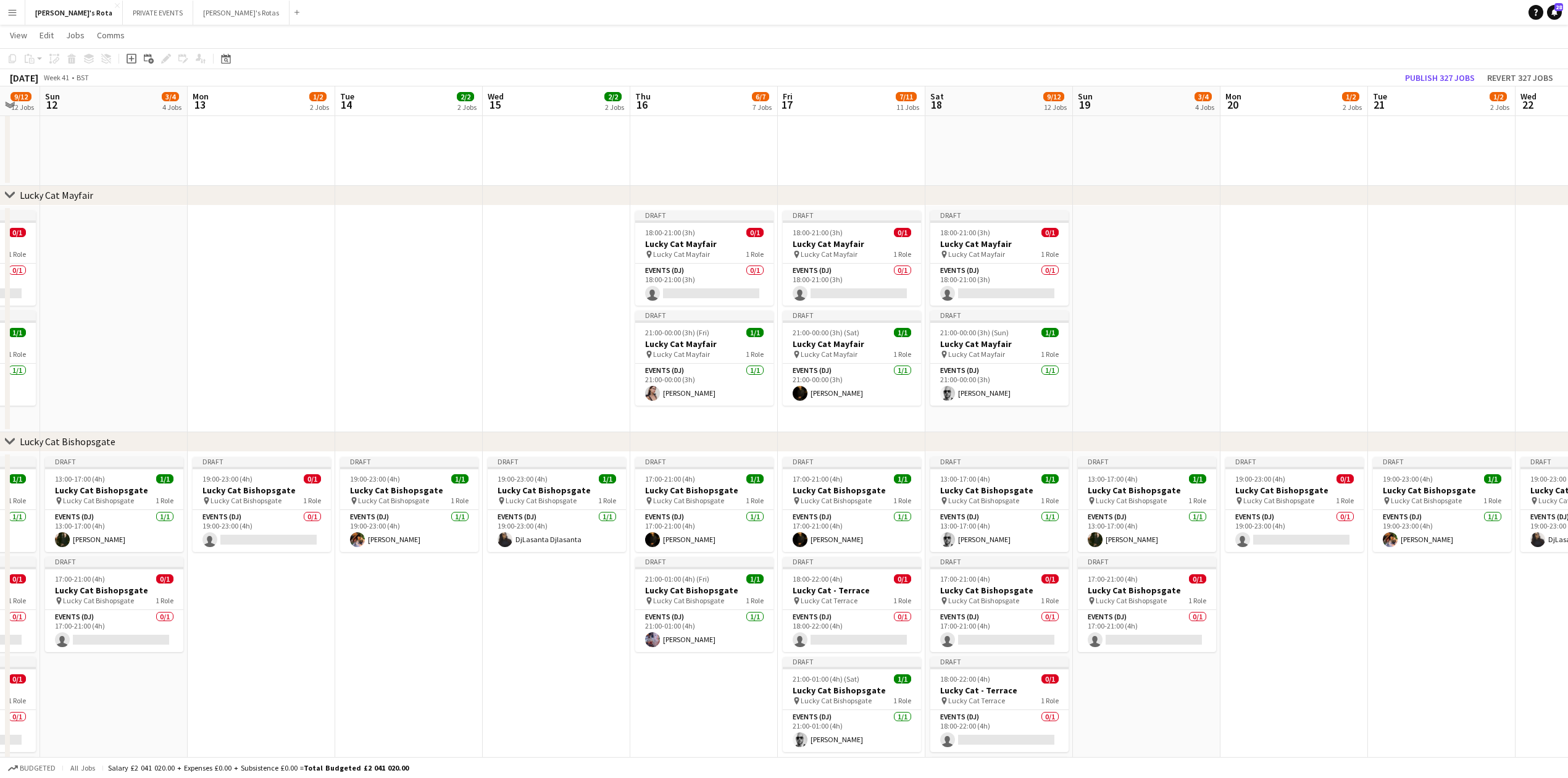
drag, startPoint x: 240, startPoint y: 349, endPoint x: 1094, endPoint y: 292, distance: 855.9
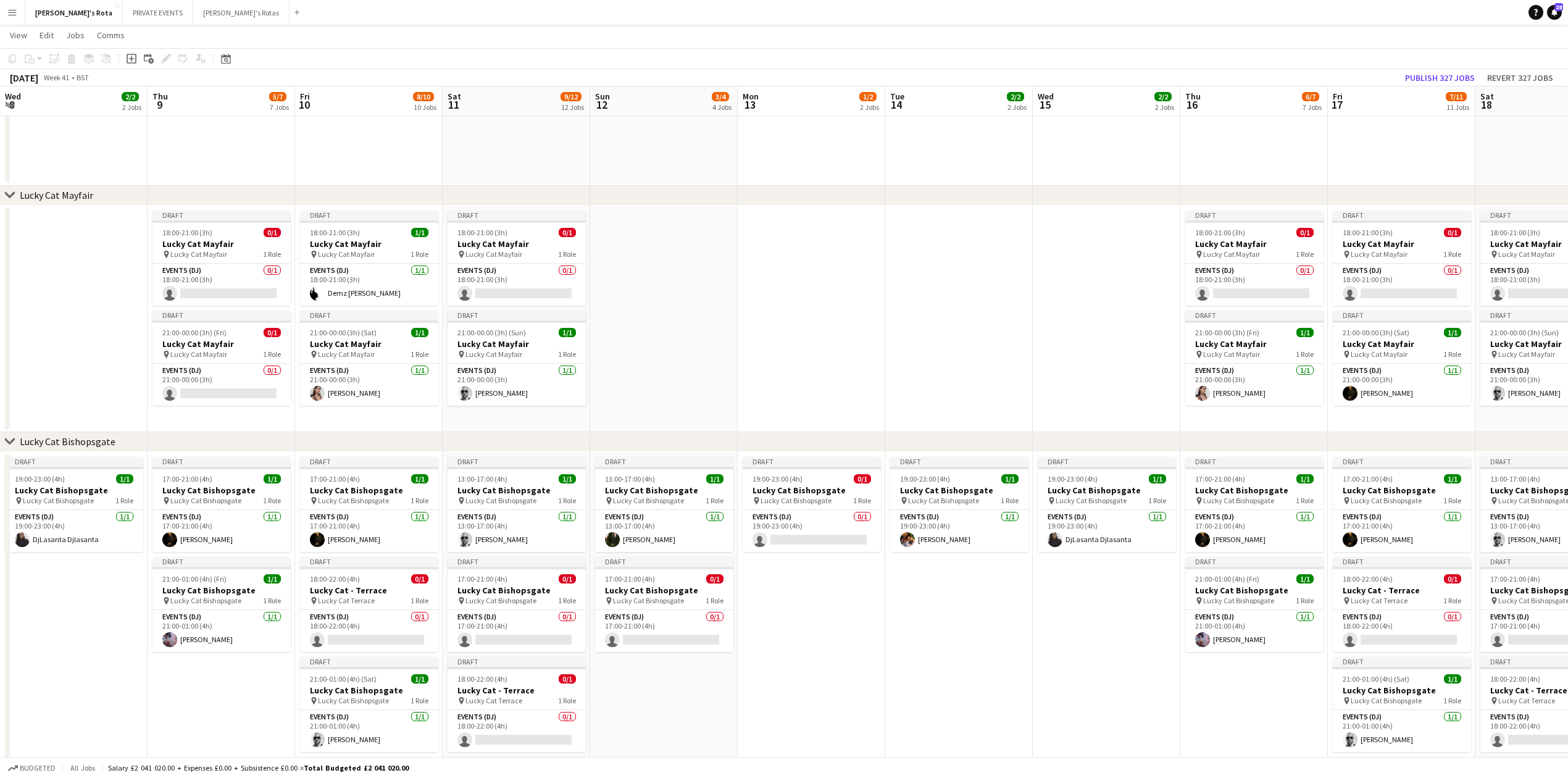
drag, startPoint x: 607, startPoint y: 301, endPoint x: 1146, endPoint y: 285, distance: 539.2
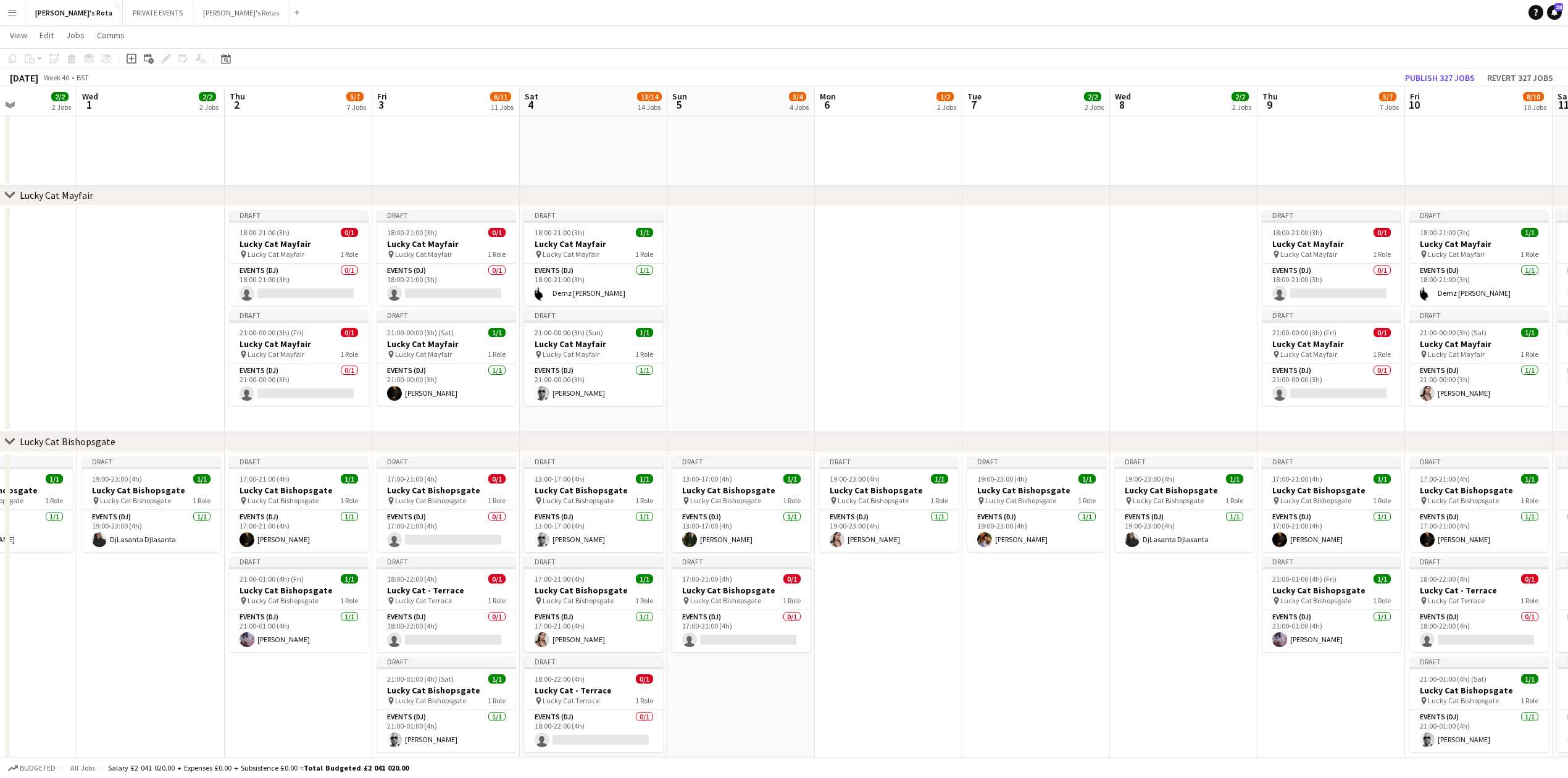
drag, startPoint x: 249, startPoint y: 301, endPoint x: 530, endPoint y: 304, distance: 281.0
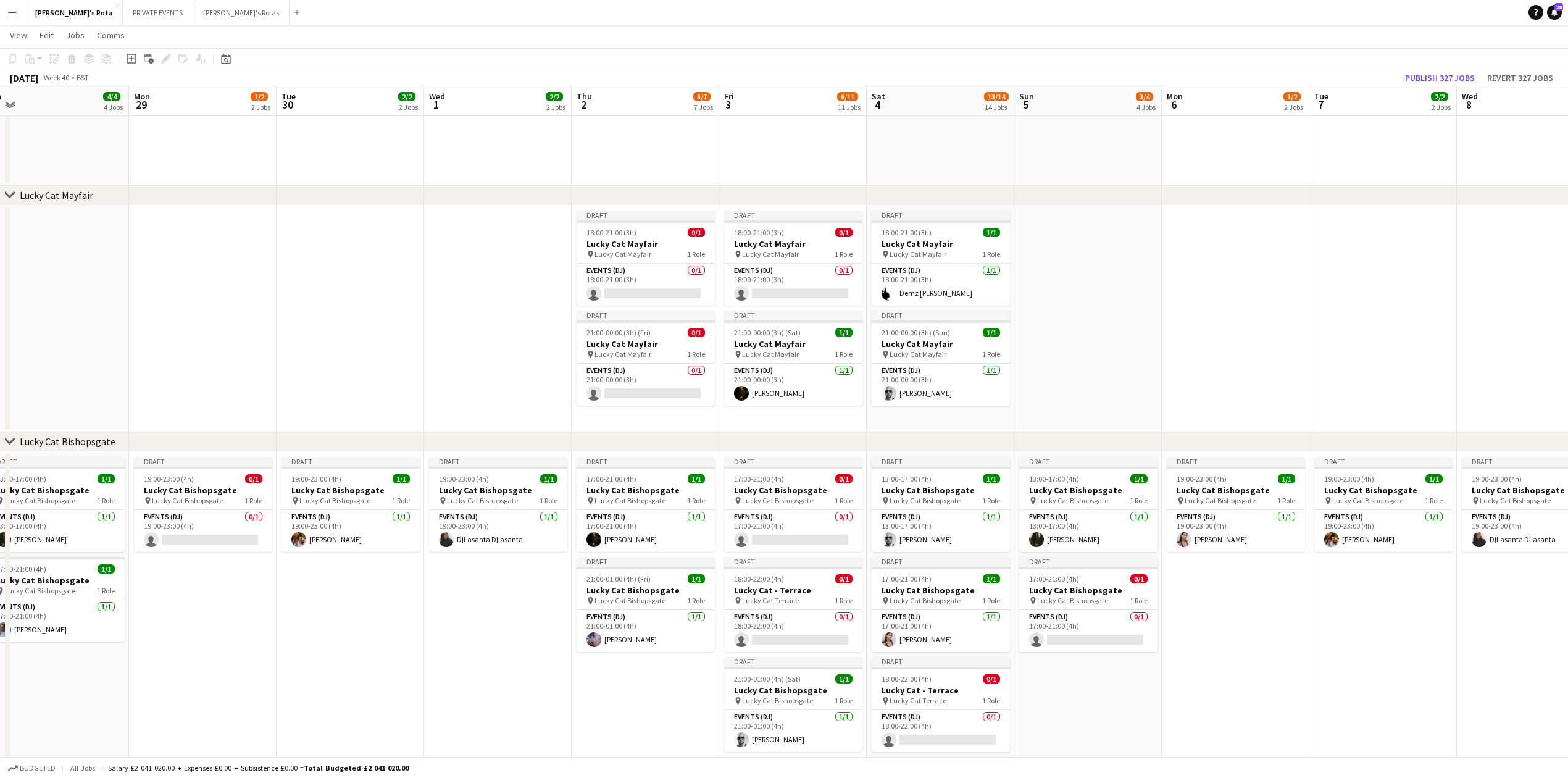
drag, startPoint x: 235, startPoint y: 307, endPoint x: 836, endPoint y: 276, distance: 601.8
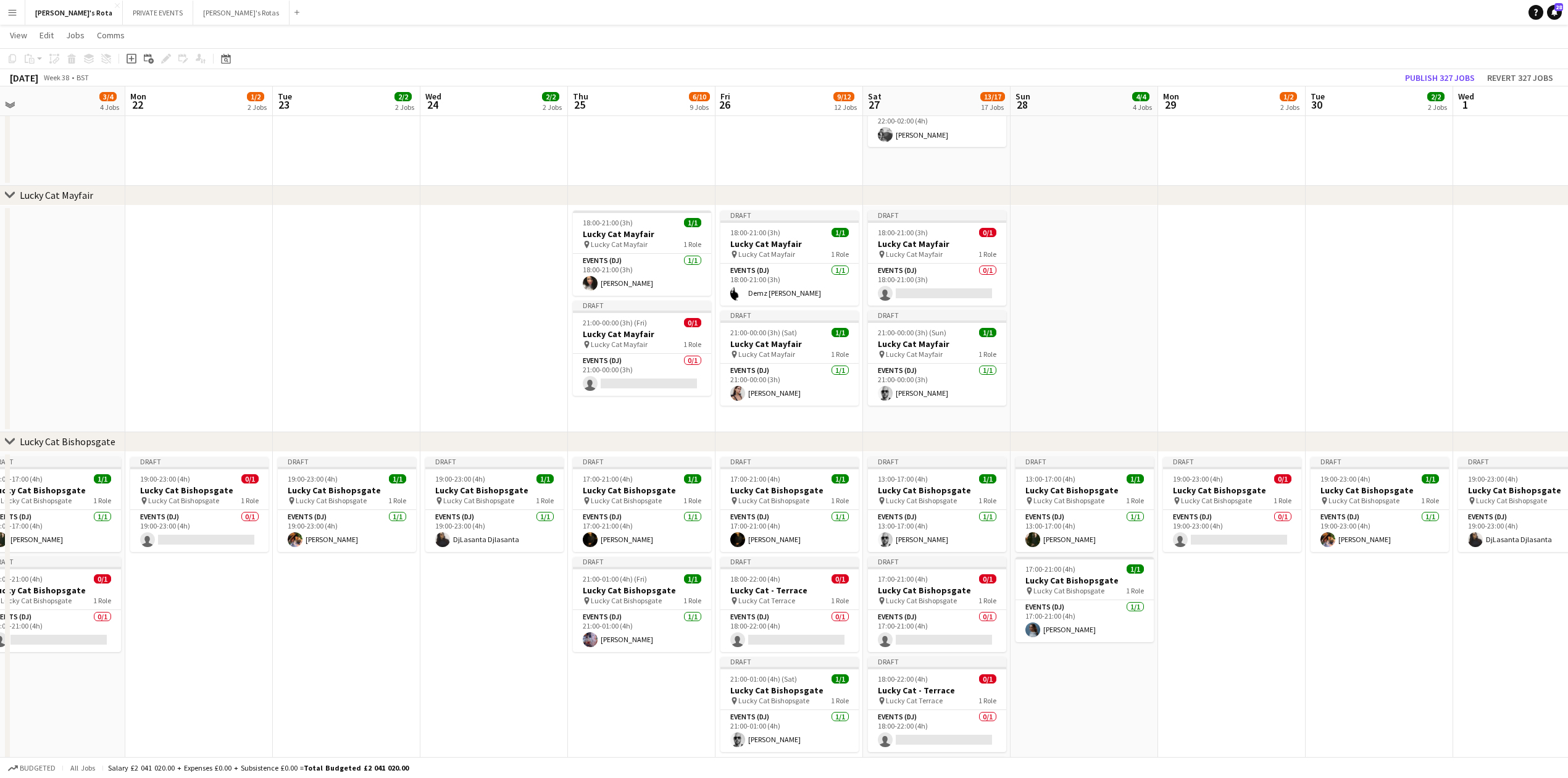
drag, startPoint x: 656, startPoint y: 300, endPoint x: 603, endPoint y: 297, distance: 53.1
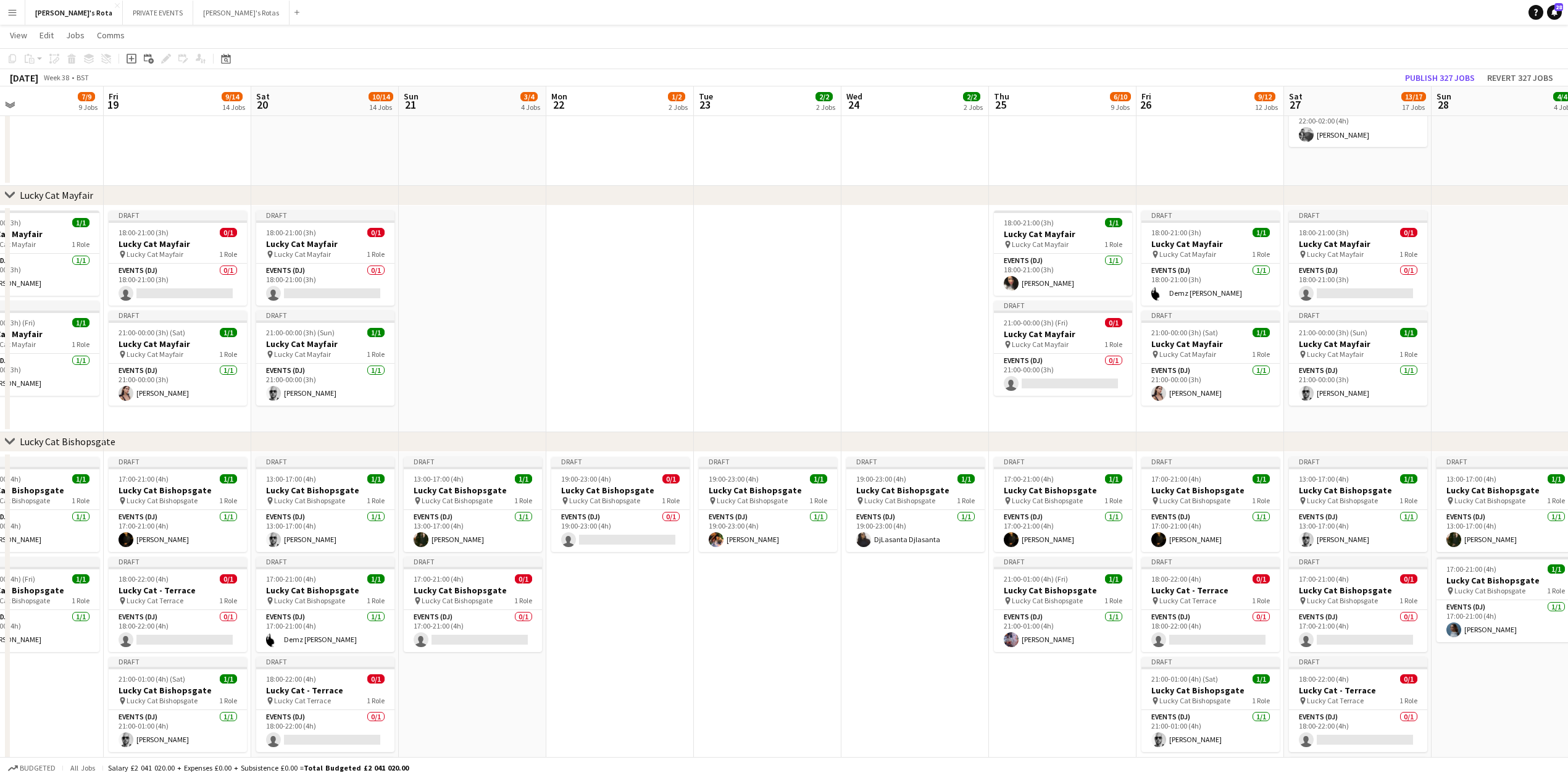
drag, startPoint x: 514, startPoint y: 313, endPoint x: 888, endPoint y: 310, distance: 374.0
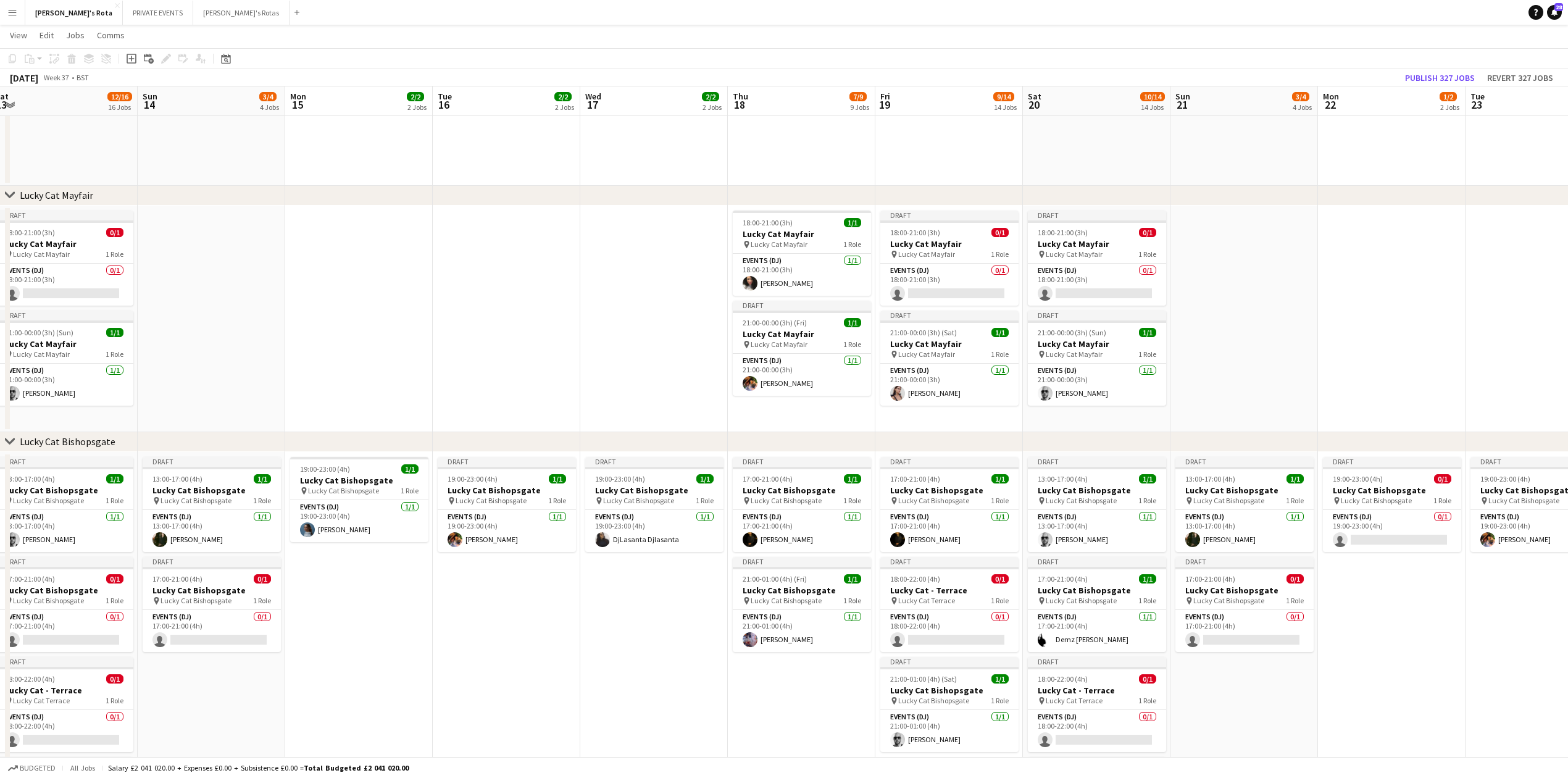
drag, startPoint x: 556, startPoint y: 361, endPoint x: 613, endPoint y: 356, distance: 57.2
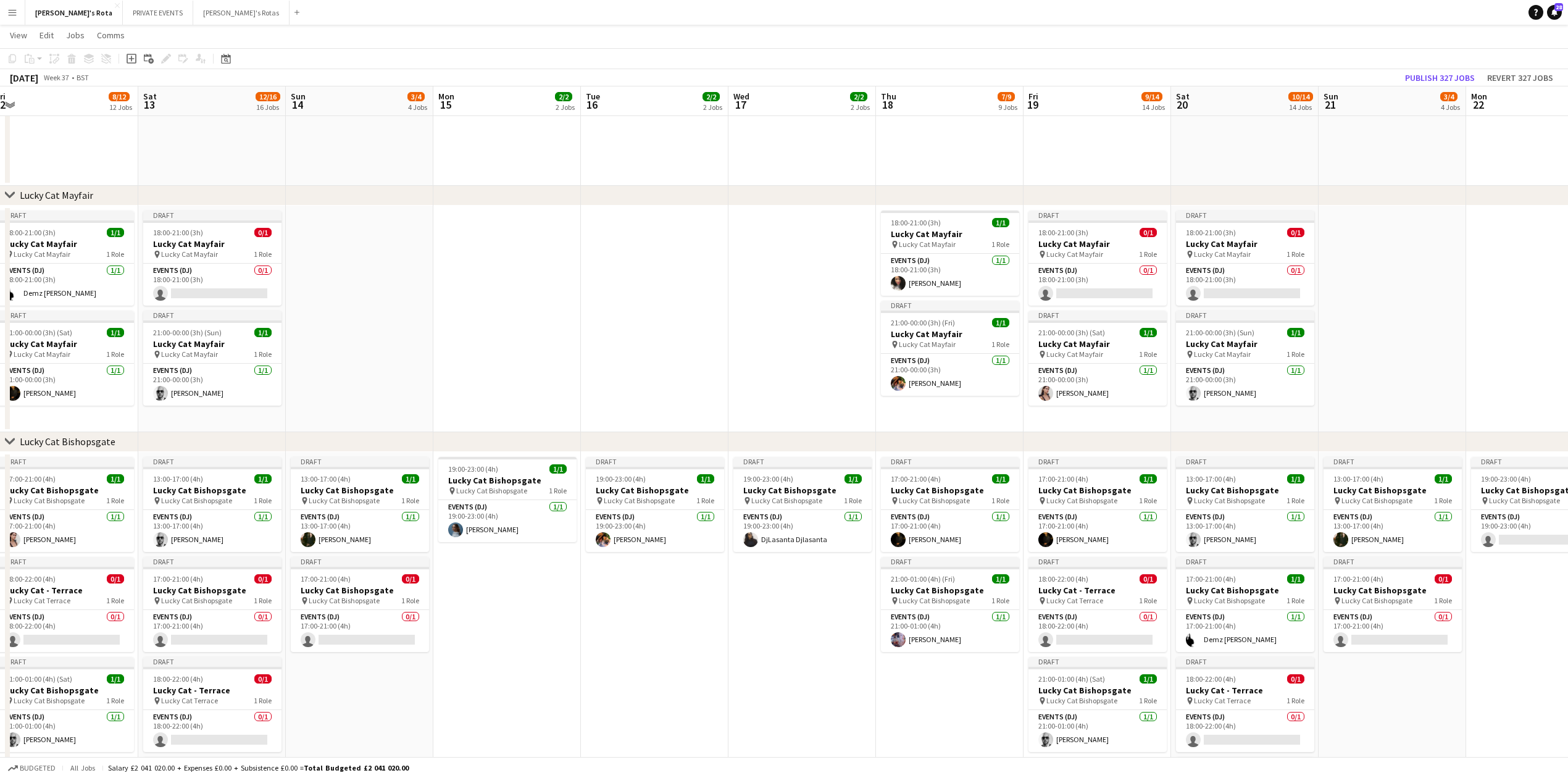
drag, startPoint x: 638, startPoint y: 352, endPoint x: 608, endPoint y: 337, distance: 33.5
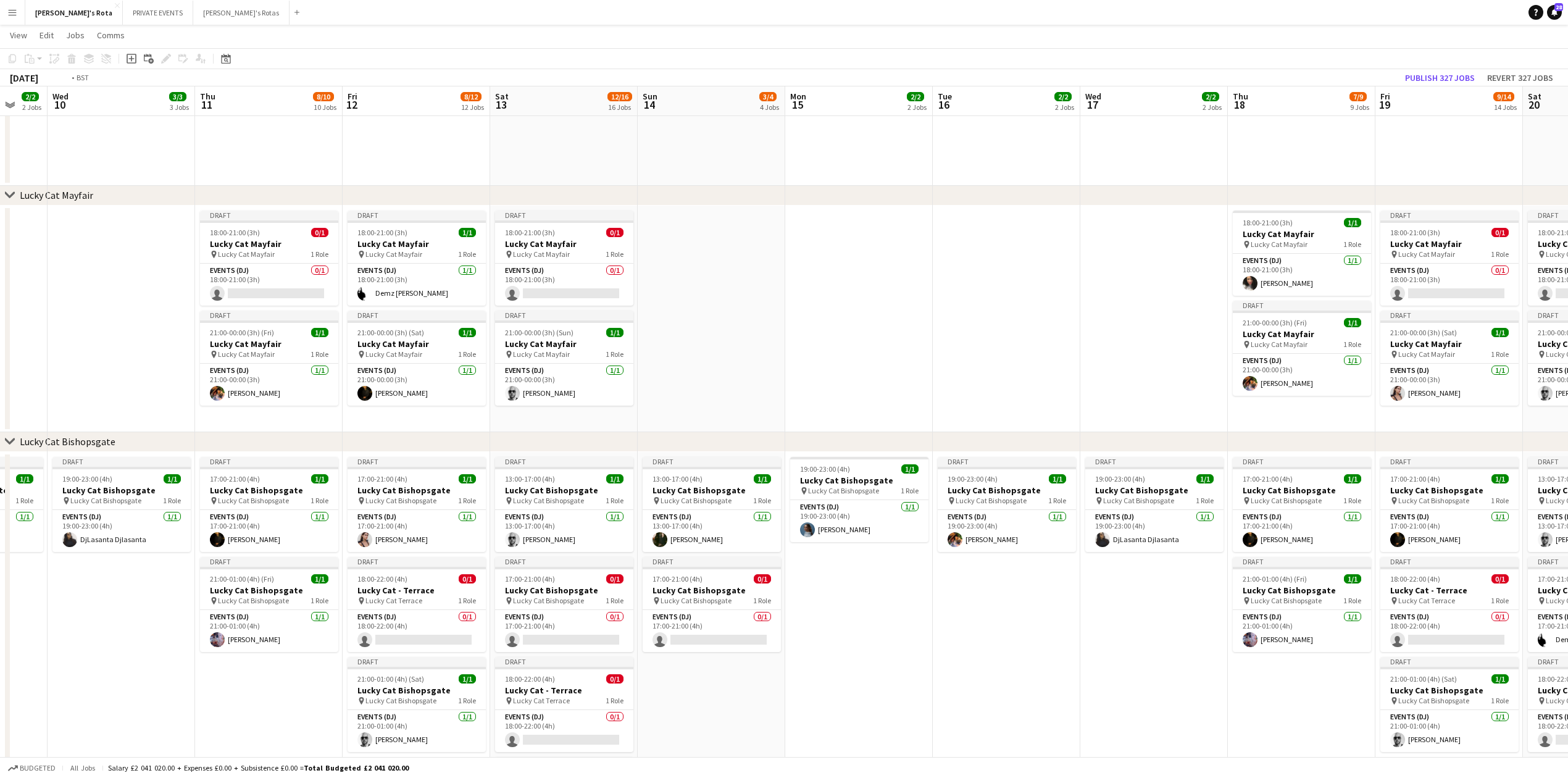
drag, startPoint x: 359, startPoint y: 345, endPoint x: 850, endPoint y: 328, distance: 491.3
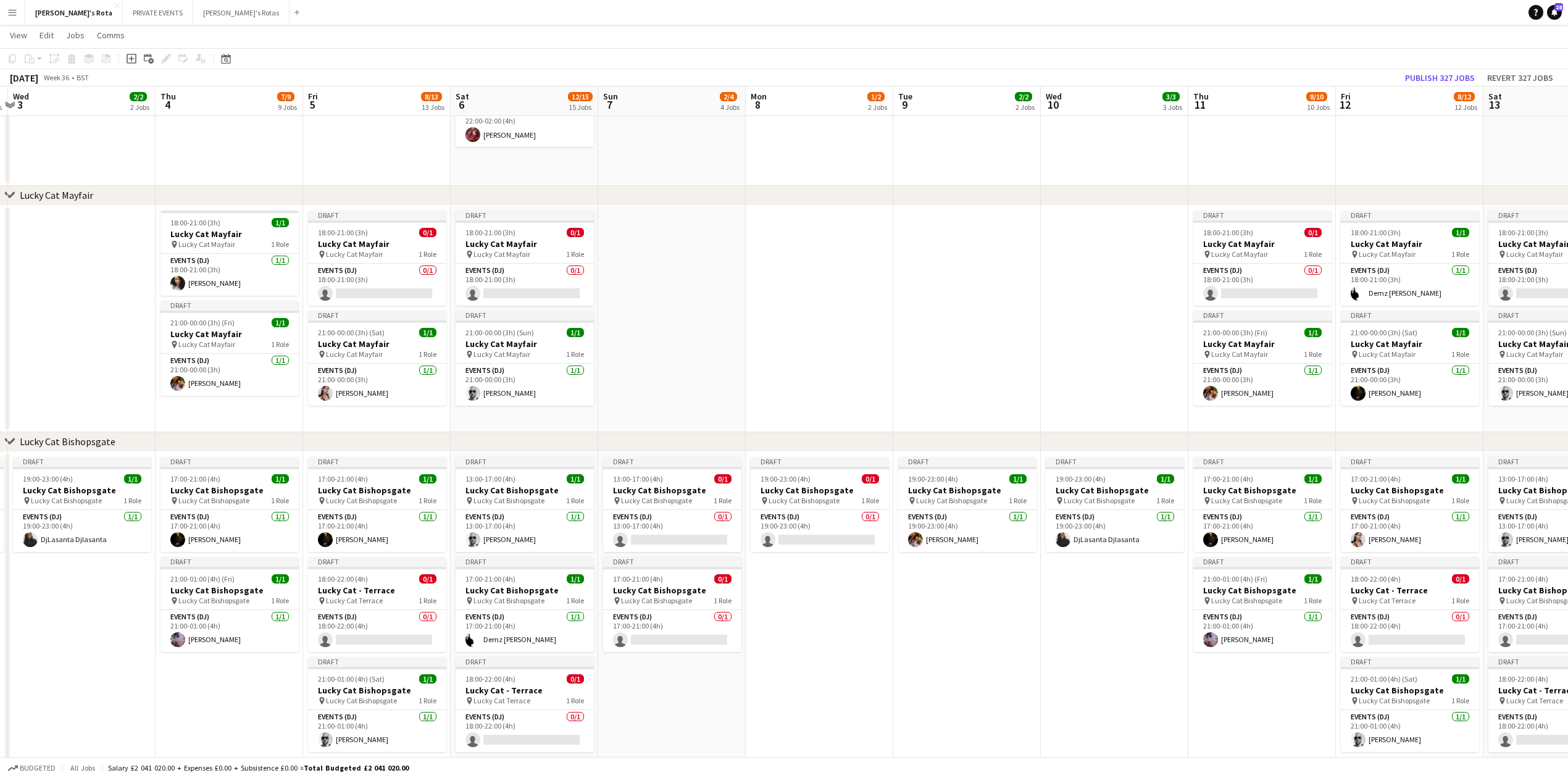
drag, startPoint x: 228, startPoint y: 329, endPoint x: 885, endPoint y: 324, distance: 657.0
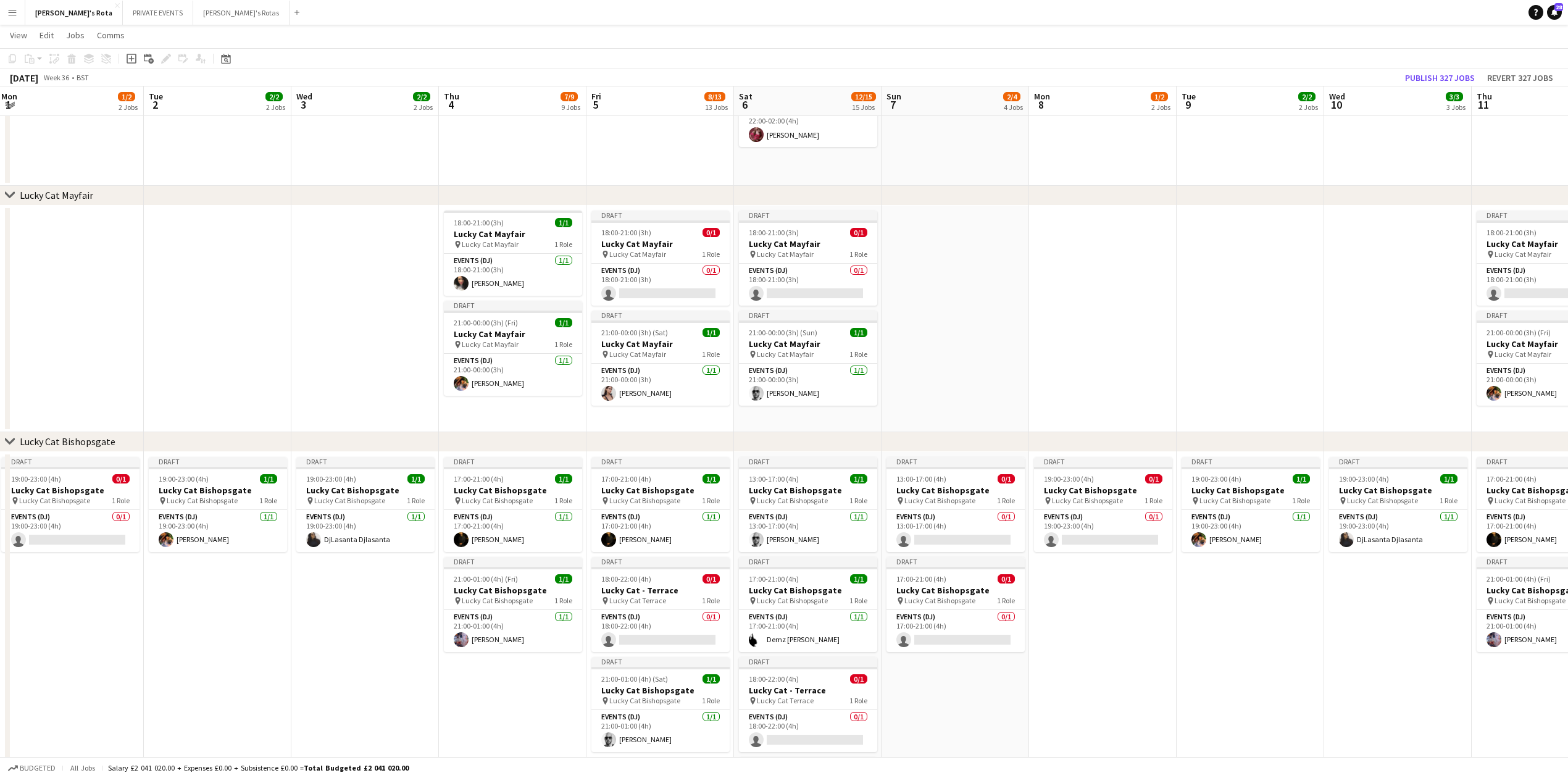
drag, startPoint x: 160, startPoint y: 337, endPoint x: 321, endPoint y: 351, distance: 161.6
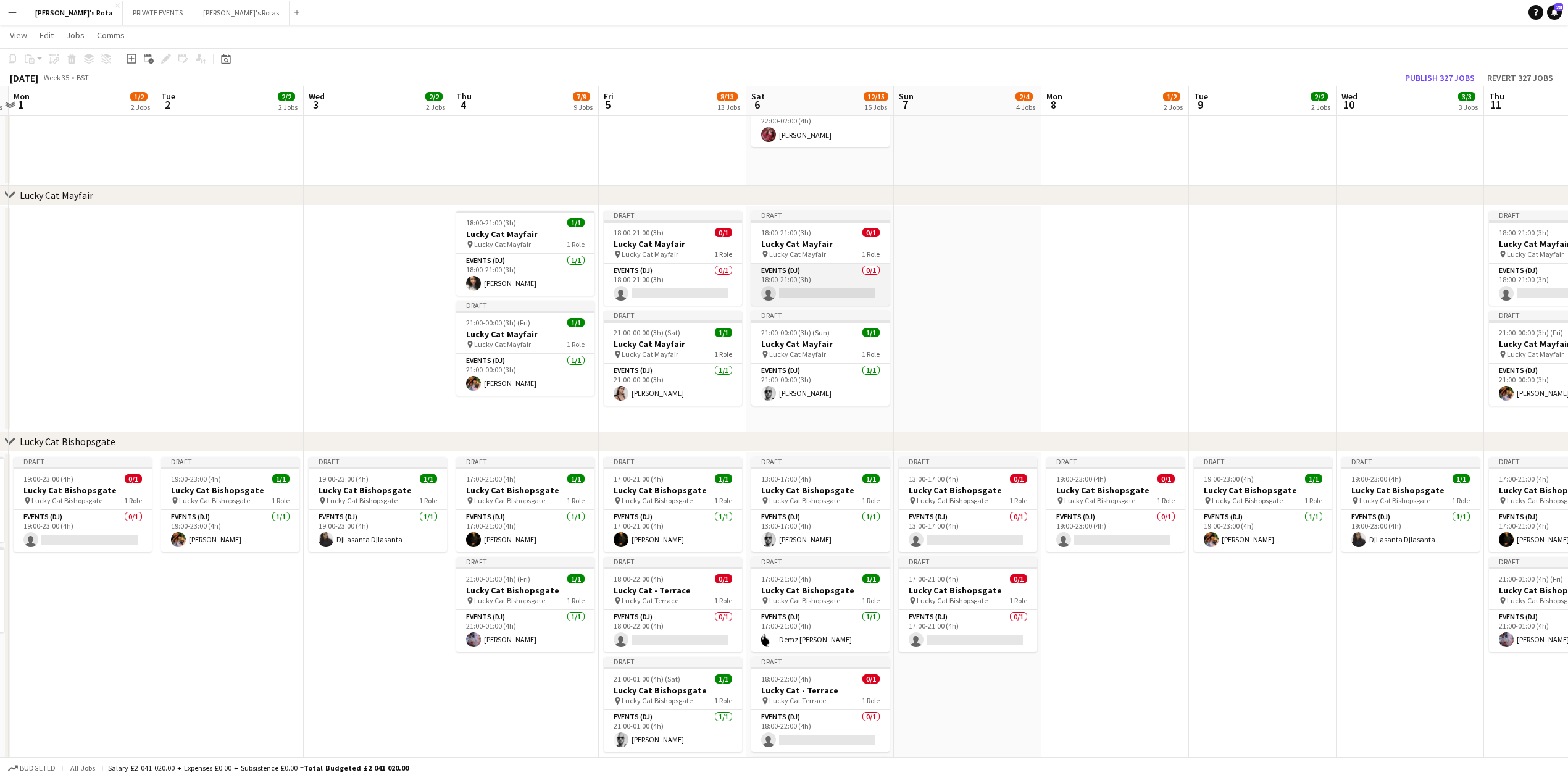
click at [816, 282] on app-card-role "Events (DJ) 0/1 18:00-21:00 (3h) single-neutral-actions" at bounding box center [821, 285] width 139 height 42
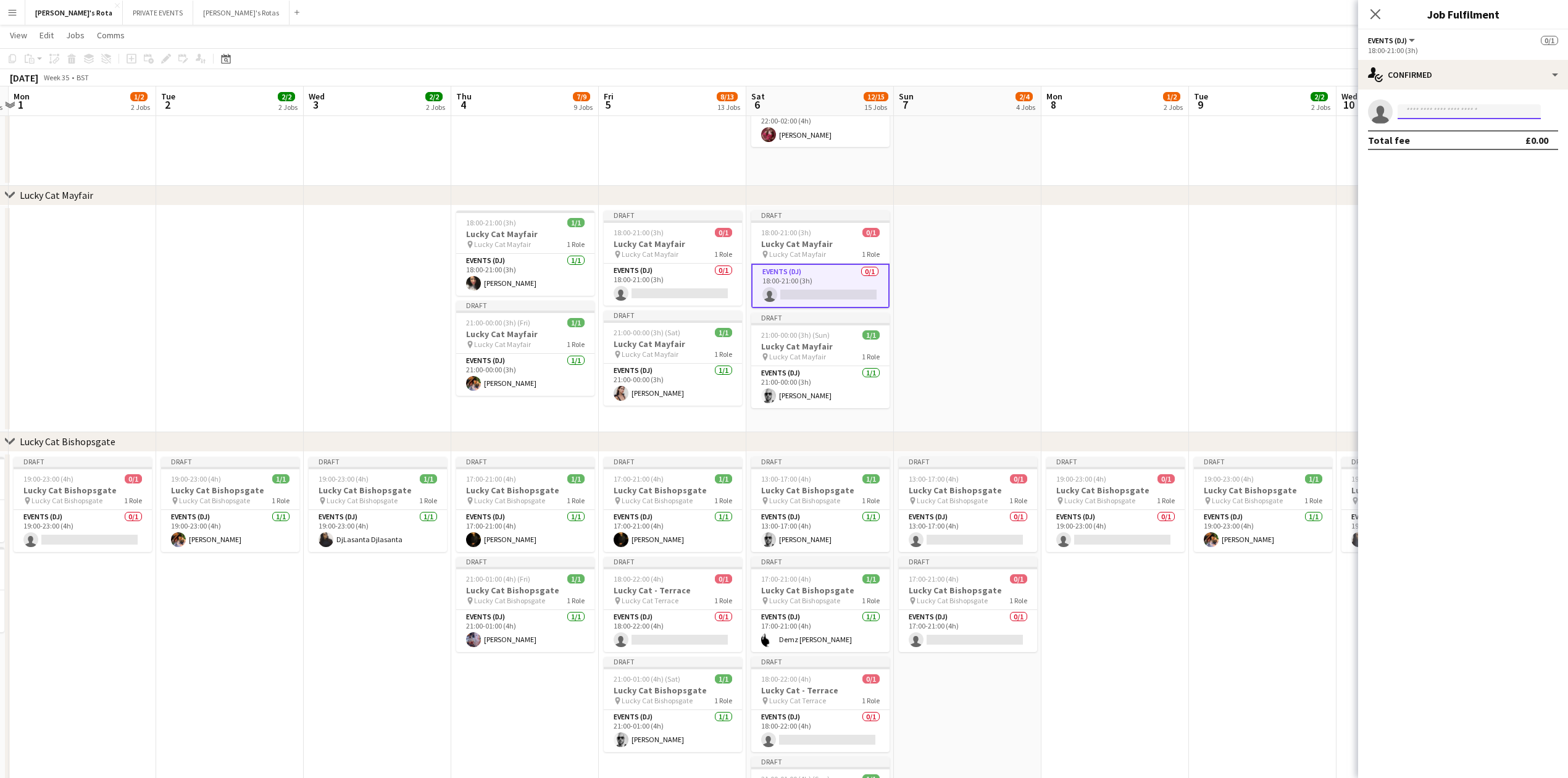
click at [1439, 115] on input at bounding box center [1469, 112] width 143 height 15
type input "*****"
click at [1440, 144] on span "Cannot be approved on any of selected roles." at bounding box center [1469, 145] width 123 height 20
click at [1368, 11] on app-icon "Close pop-in" at bounding box center [1376, 14] width 18 height 18
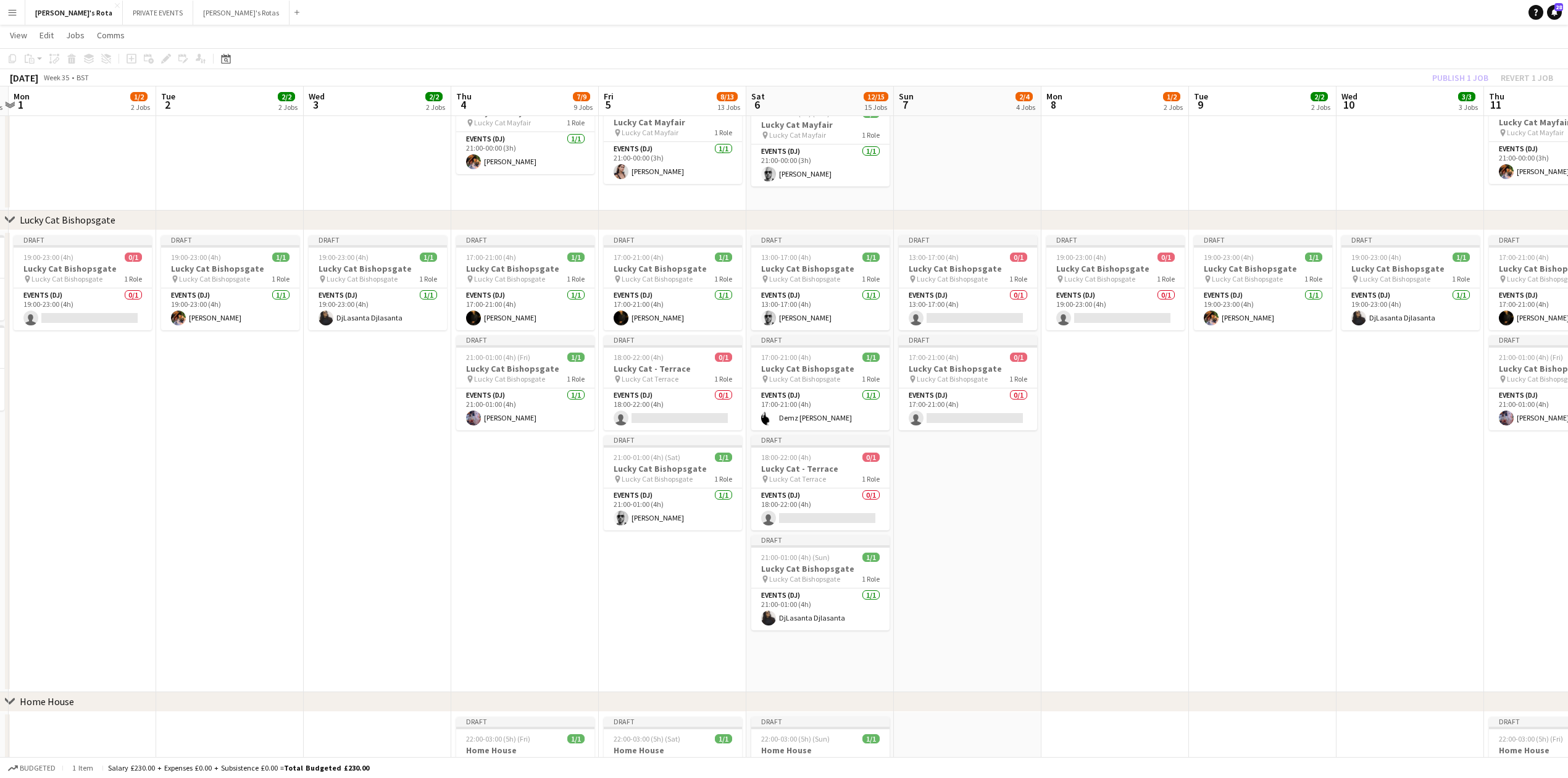
scroll to position [658, 0]
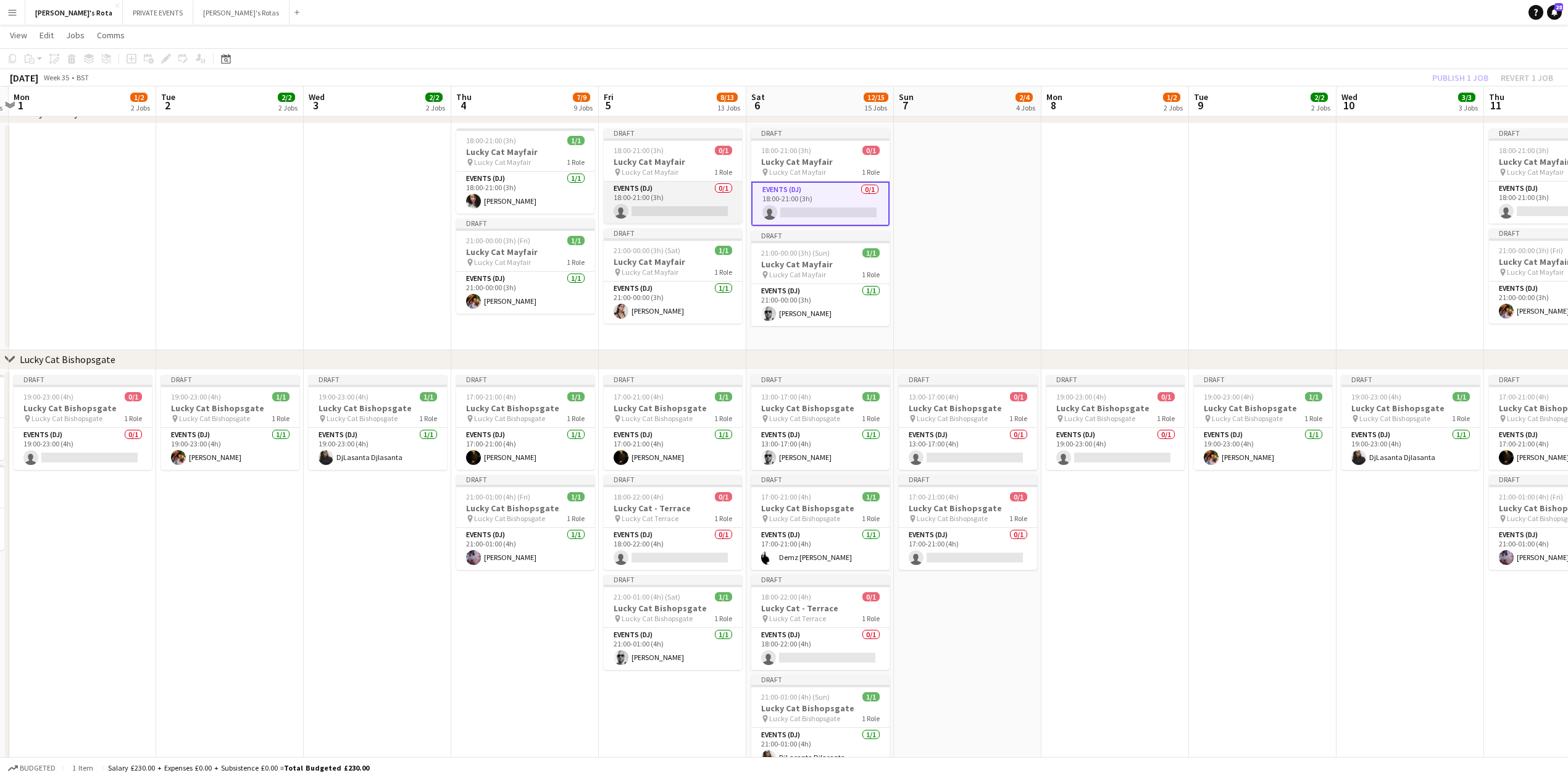
click at [636, 215] on app-card-role "Events (DJ) 0/1 18:00-21:00 (3h) single-neutral-actions" at bounding box center [673, 203] width 139 height 42
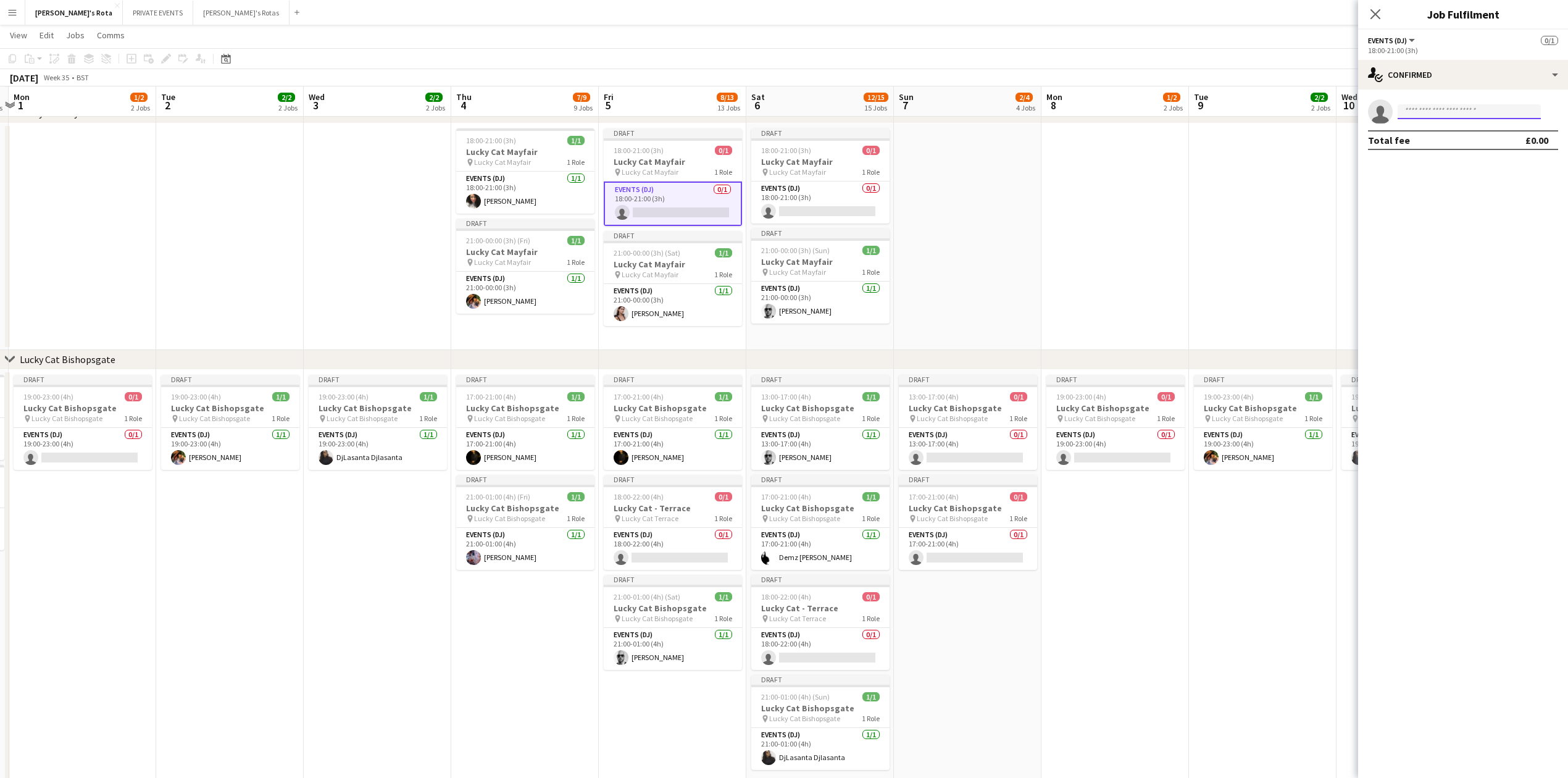
click at [1423, 115] on input at bounding box center [1469, 112] width 143 height 15
type input "*****"
click at [1393, 136] on div "Total fee" at bounding box center [1389, 140] width 42 height 12
drag, startPoint x: 1448, startPoint y: 119, endPoint x: 1458, endPoint y: 114, distance: 11.2
click at [1450, 117] on app-invite-slot "single-neutral-actions *****" at bounding box center [1463, 111] width 210 height 25
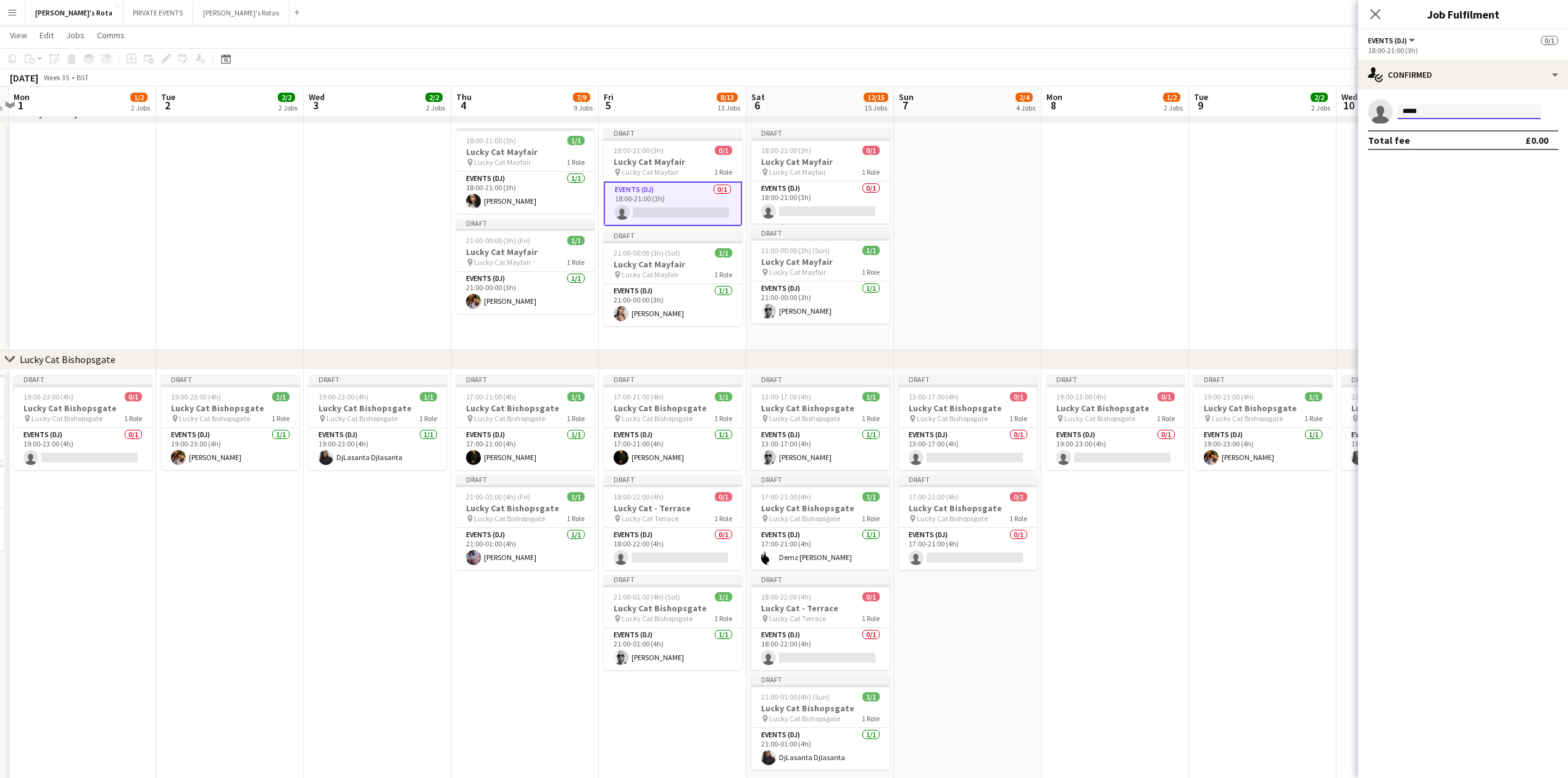
click at [1457, 114] on input "*****" at bounding box center [1469, 112] width 143 height 15
click at [1454, 142] on span "[EMAIL_ADDRESS][DOMAIN_NAME]" at bounding box center [1469, 139] width 123 height 10
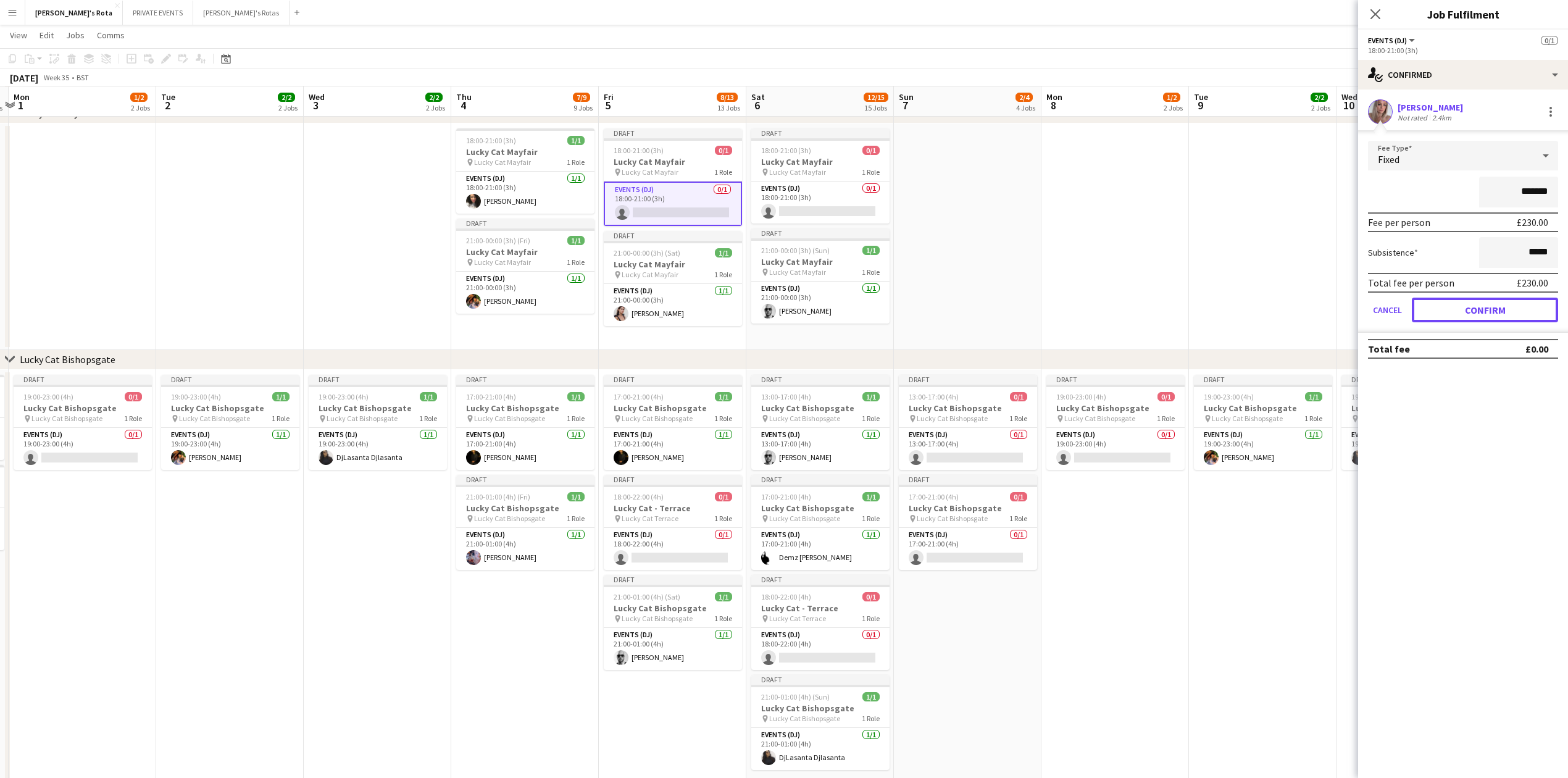
click at [1481, 303] on button "Confirm" at bounding box center [1485, 310] width 146 height 25
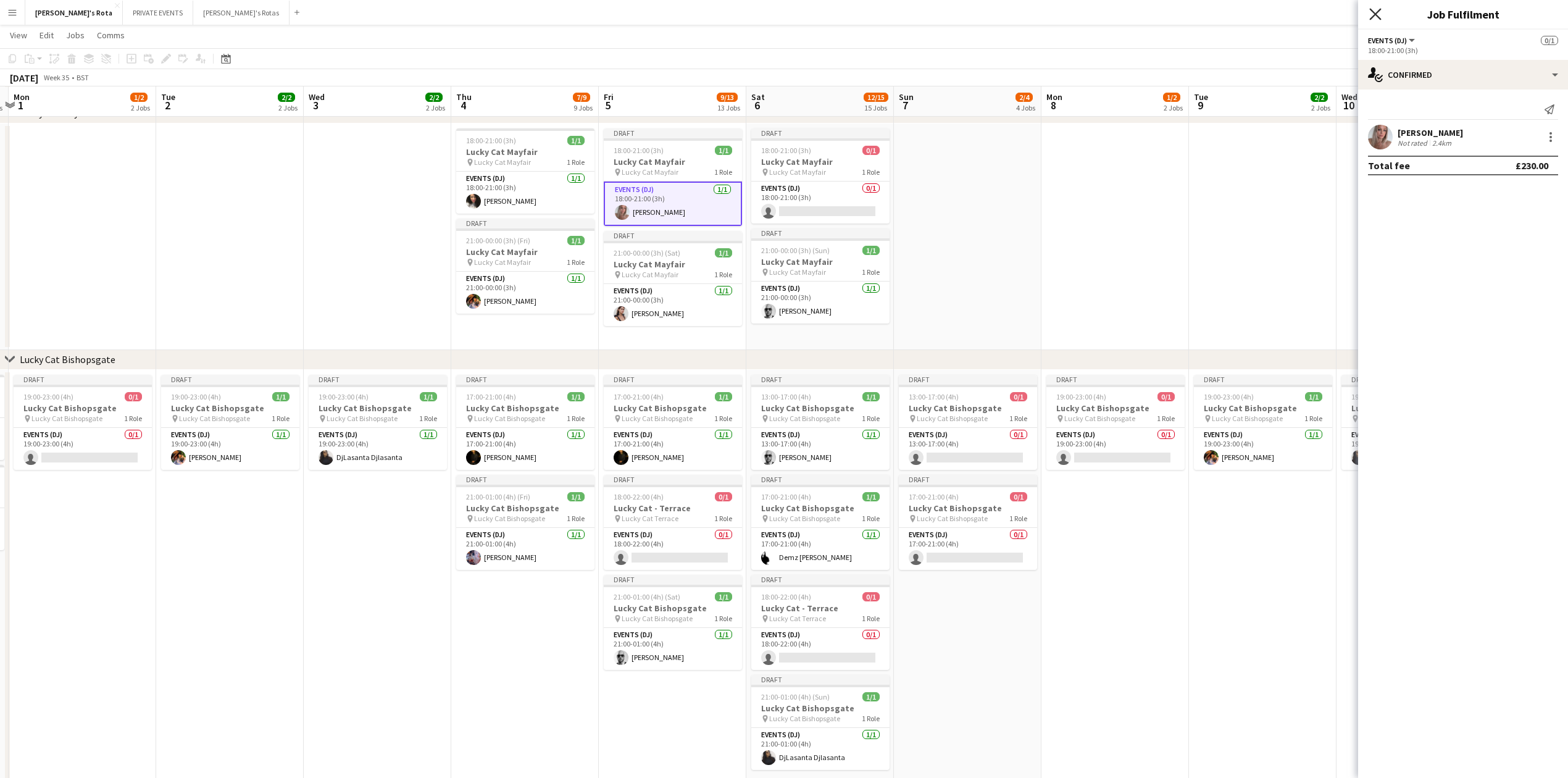
click at [1371, 14] on icon "Close pop-in" at bounding box center [1375, 14] width 12 height 12
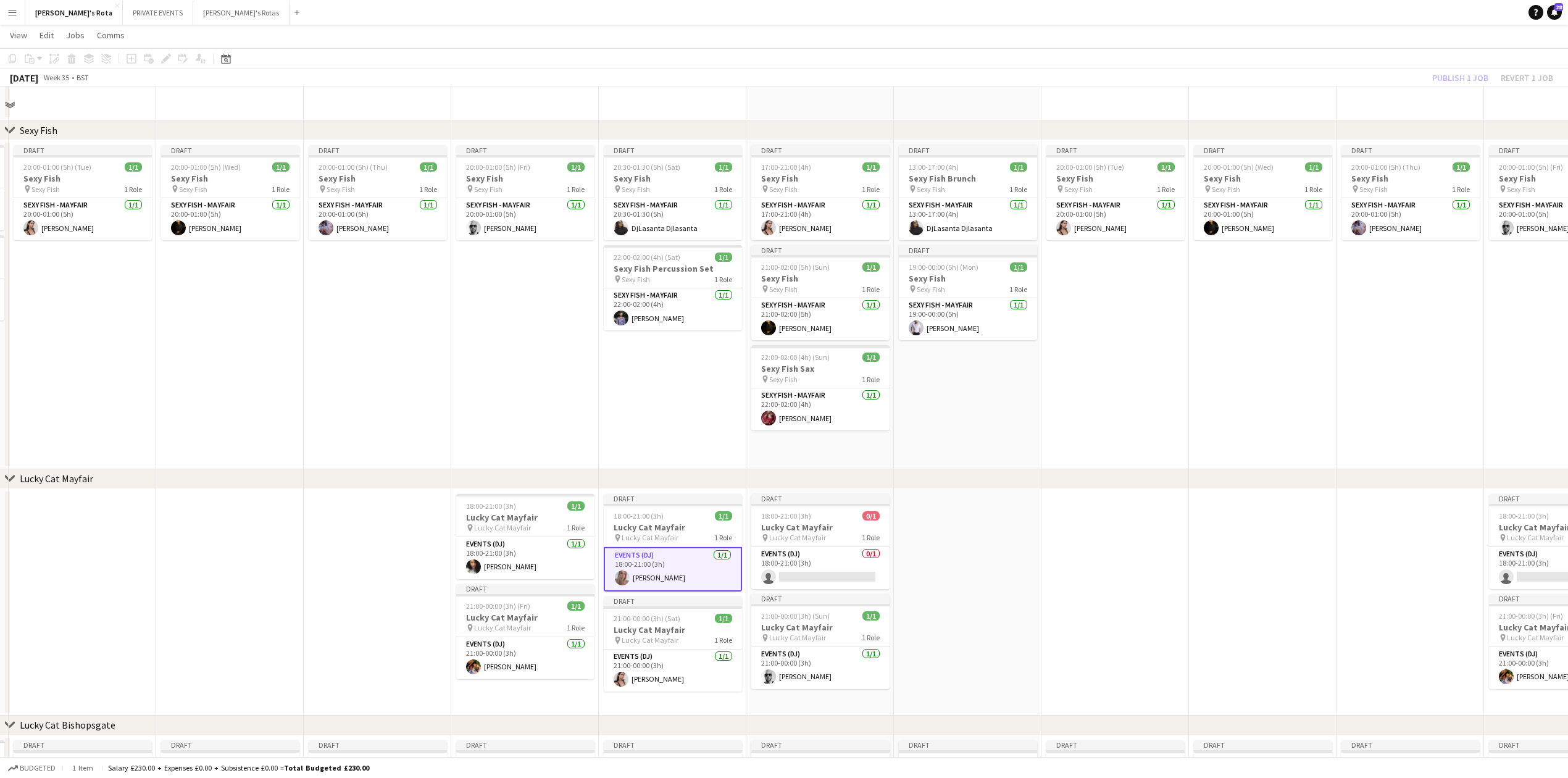
scroll to position [411, 0]
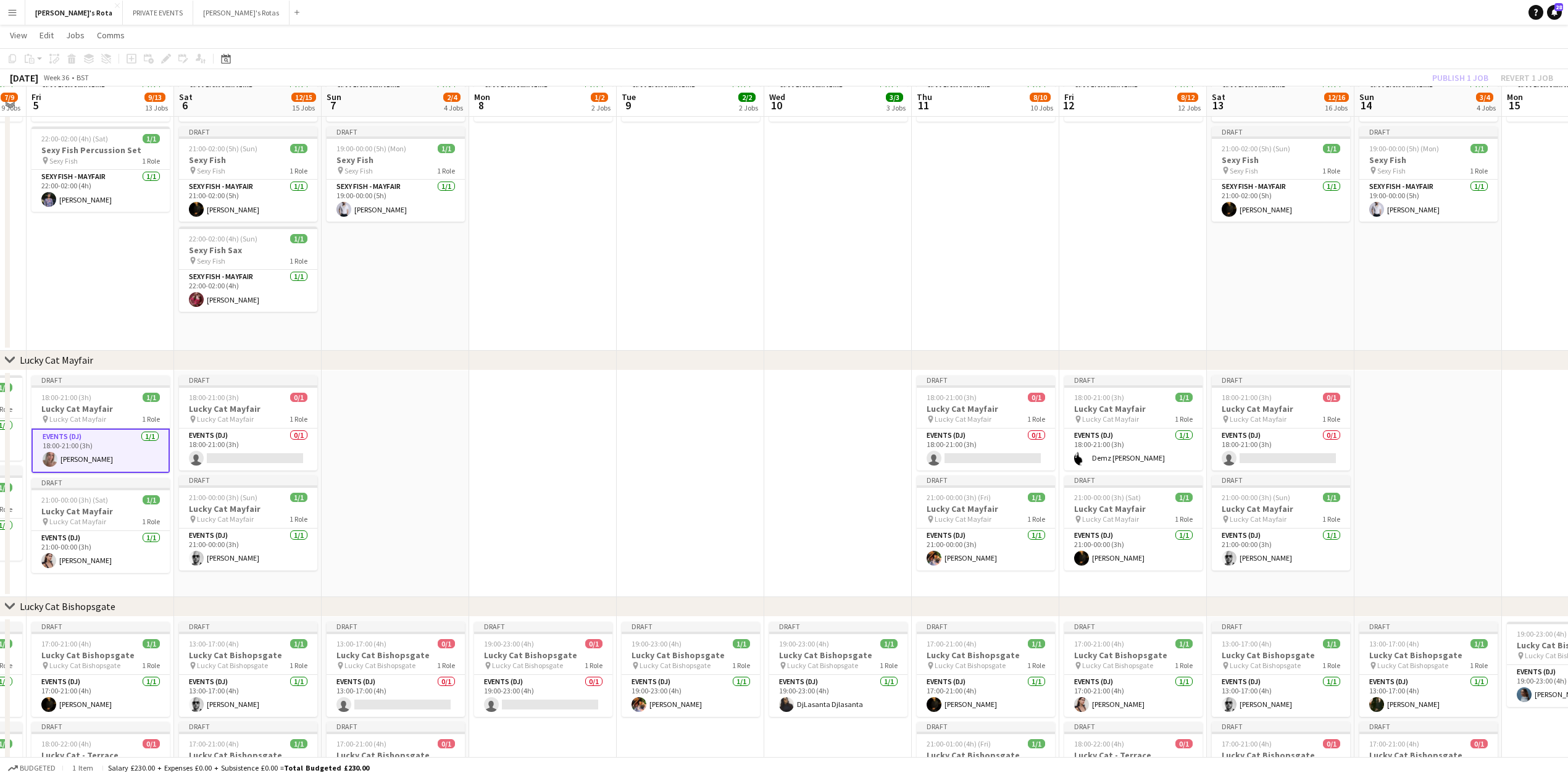
drag, startPoint x: 1193, startPoint y: 374, endPoint x: 747, endPoint y: 374, distance: 446.0
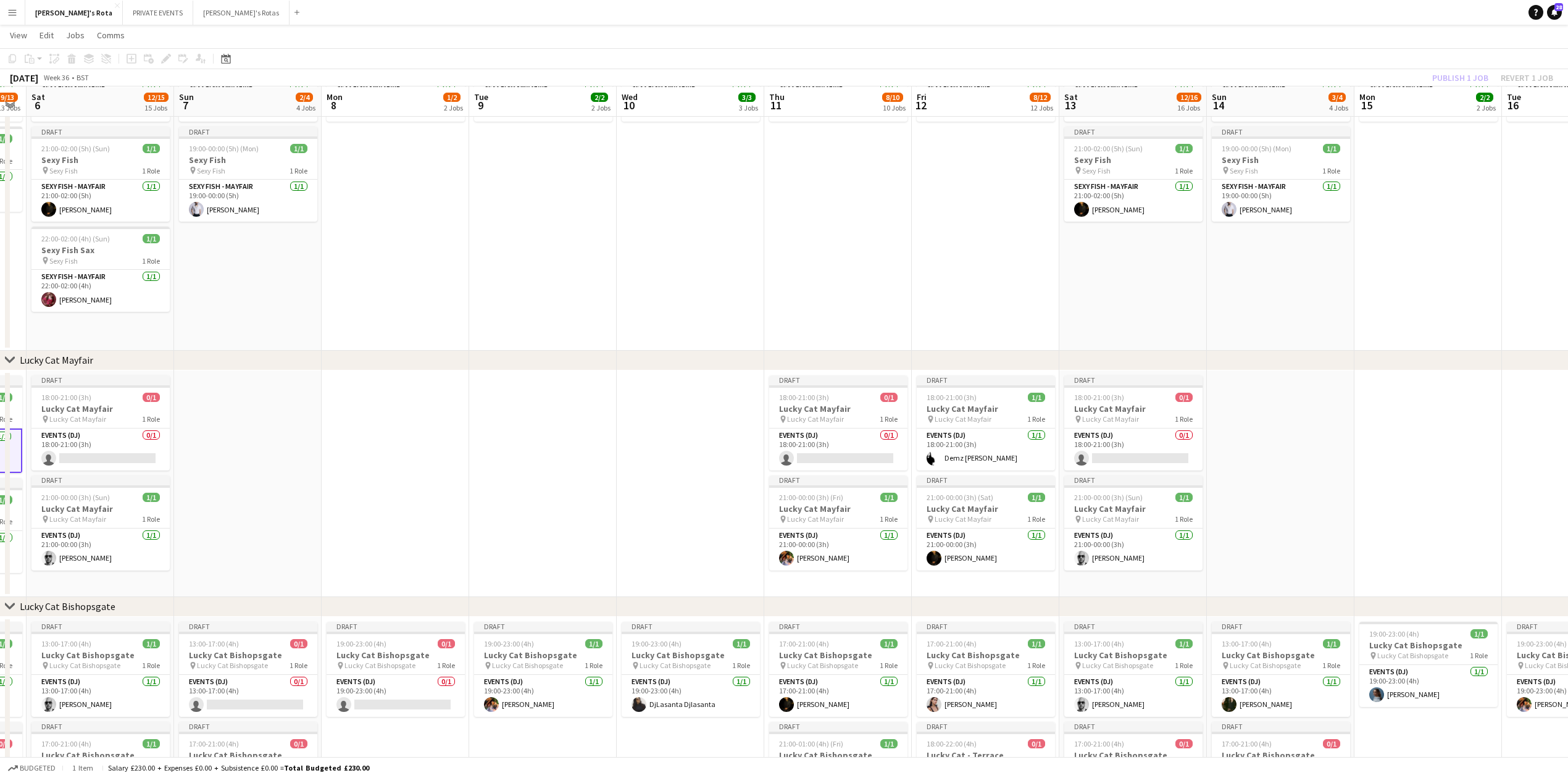
scroll to position [0, 482]
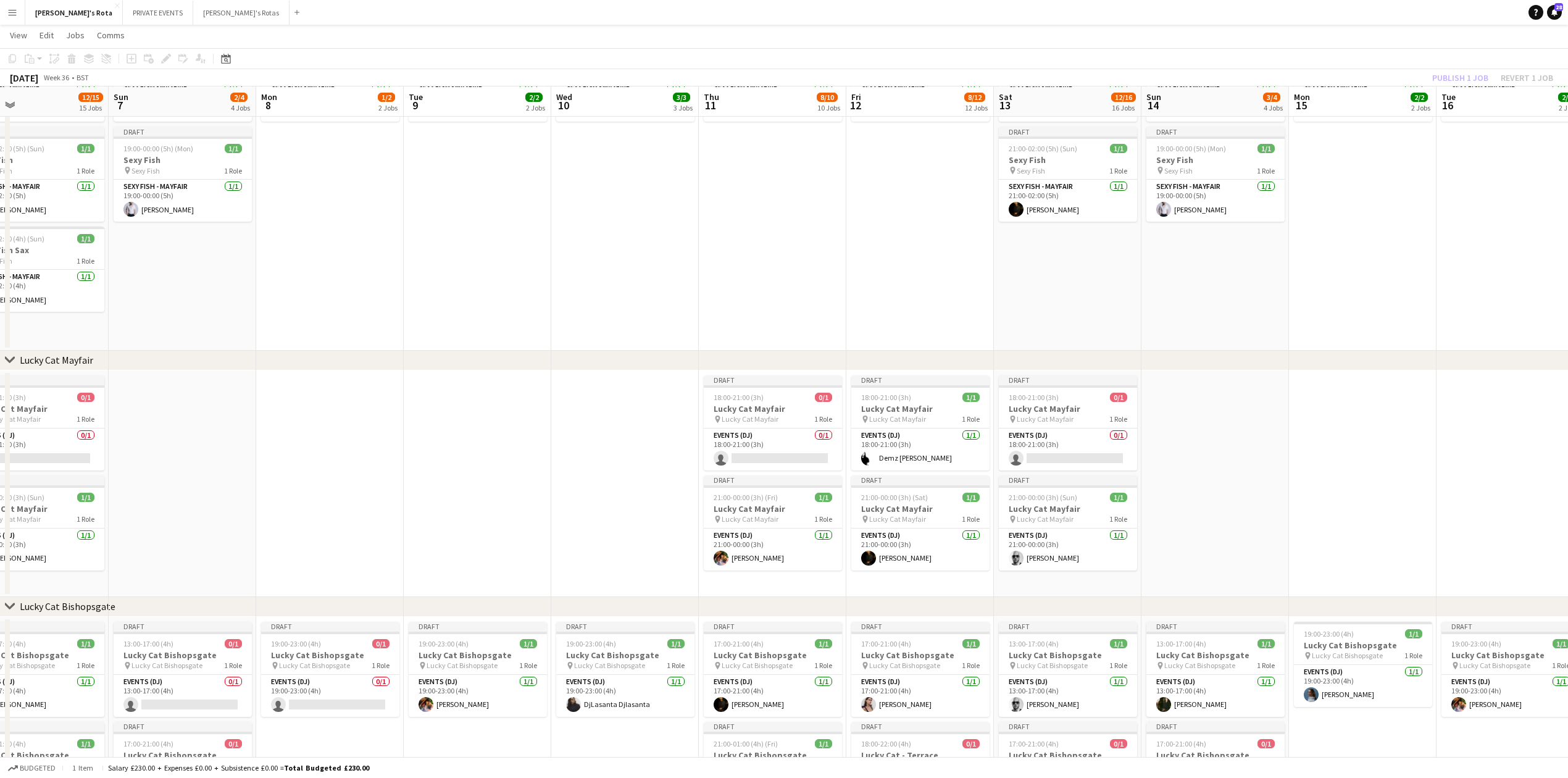
drag, startPoint x: 1090, startPoint y: 303, endPoint x: 921, endPoint y: 324, distance: 170.3
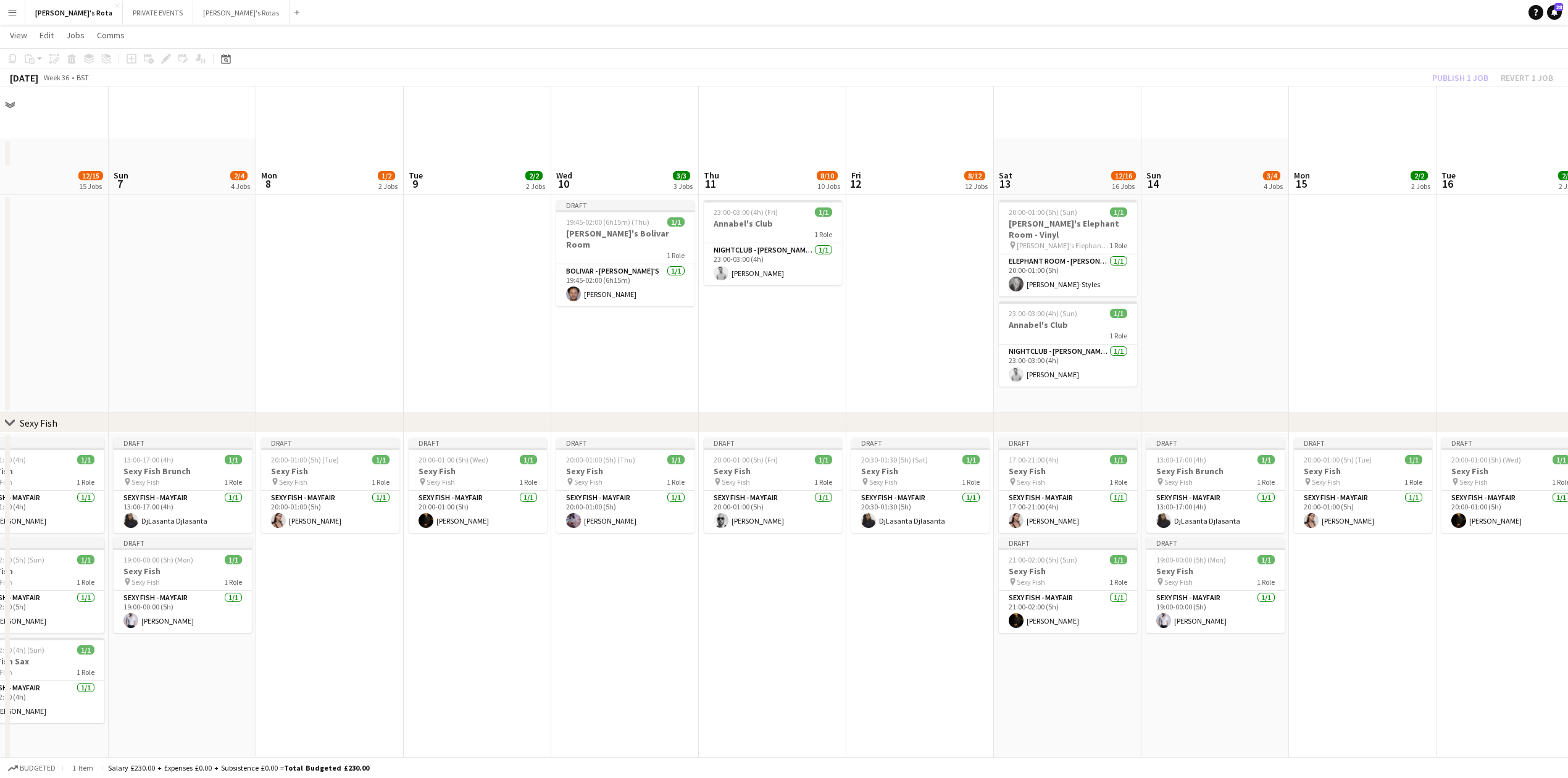
scroll to position [411, 0]
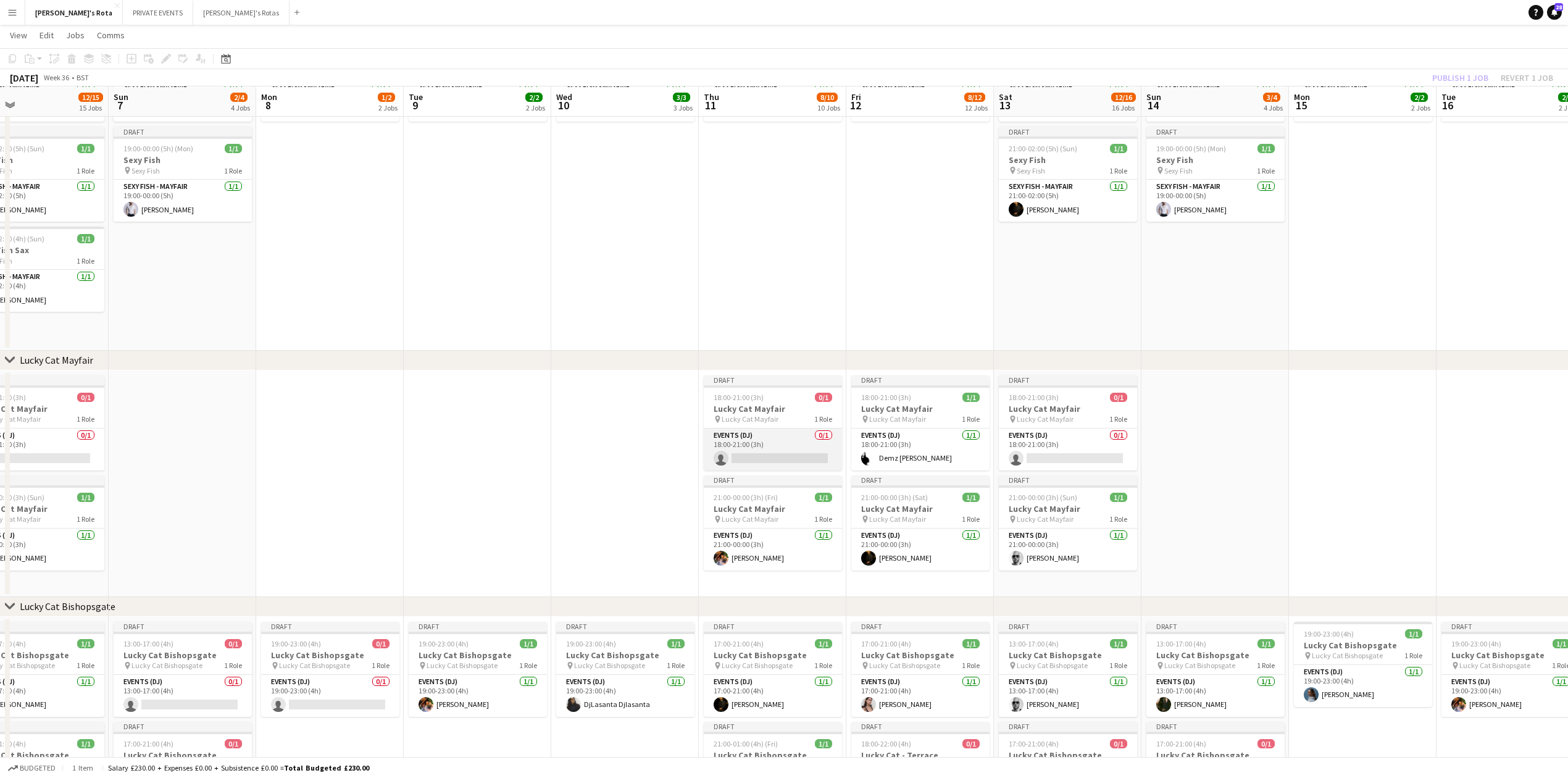
click at [763, 456] on app-card-role "Events (DJ) 0/1 18:00-21:00 (3h) single-neutral-actions" at bounding box center [773, 450] width 139 height 42
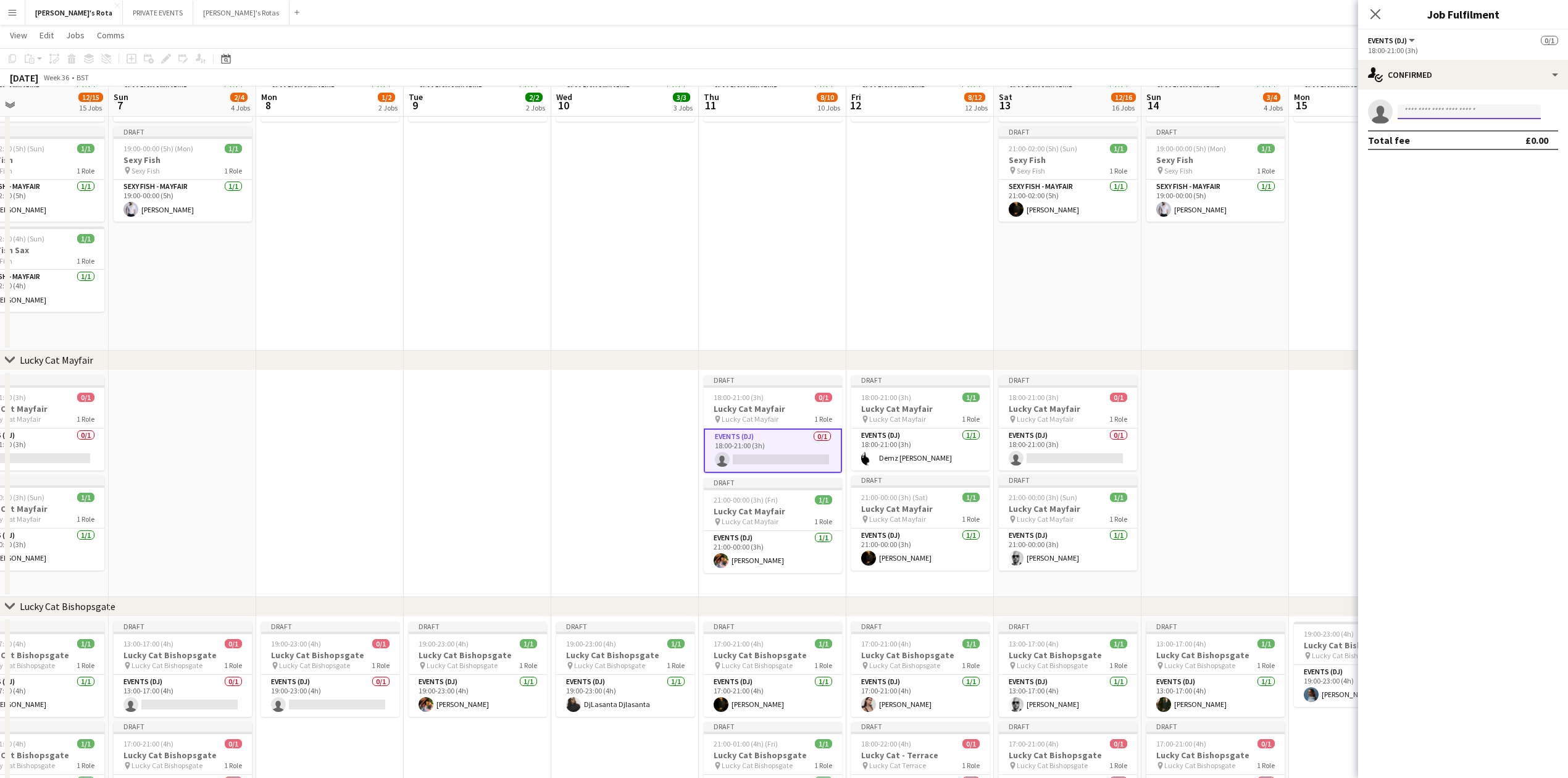
drag, startPoint x: 1454, startPoint y: 107, endPoint x: 1445, endPoint y: 117, distance: 13.5
click at [1450, 111] on input at bounding box center [1469, 112] width 143 height 15
type input "*****"
click at [1436, 133] on span "[PERSON_NAME]" at bounding box center [1443, 130] width 71 height 11
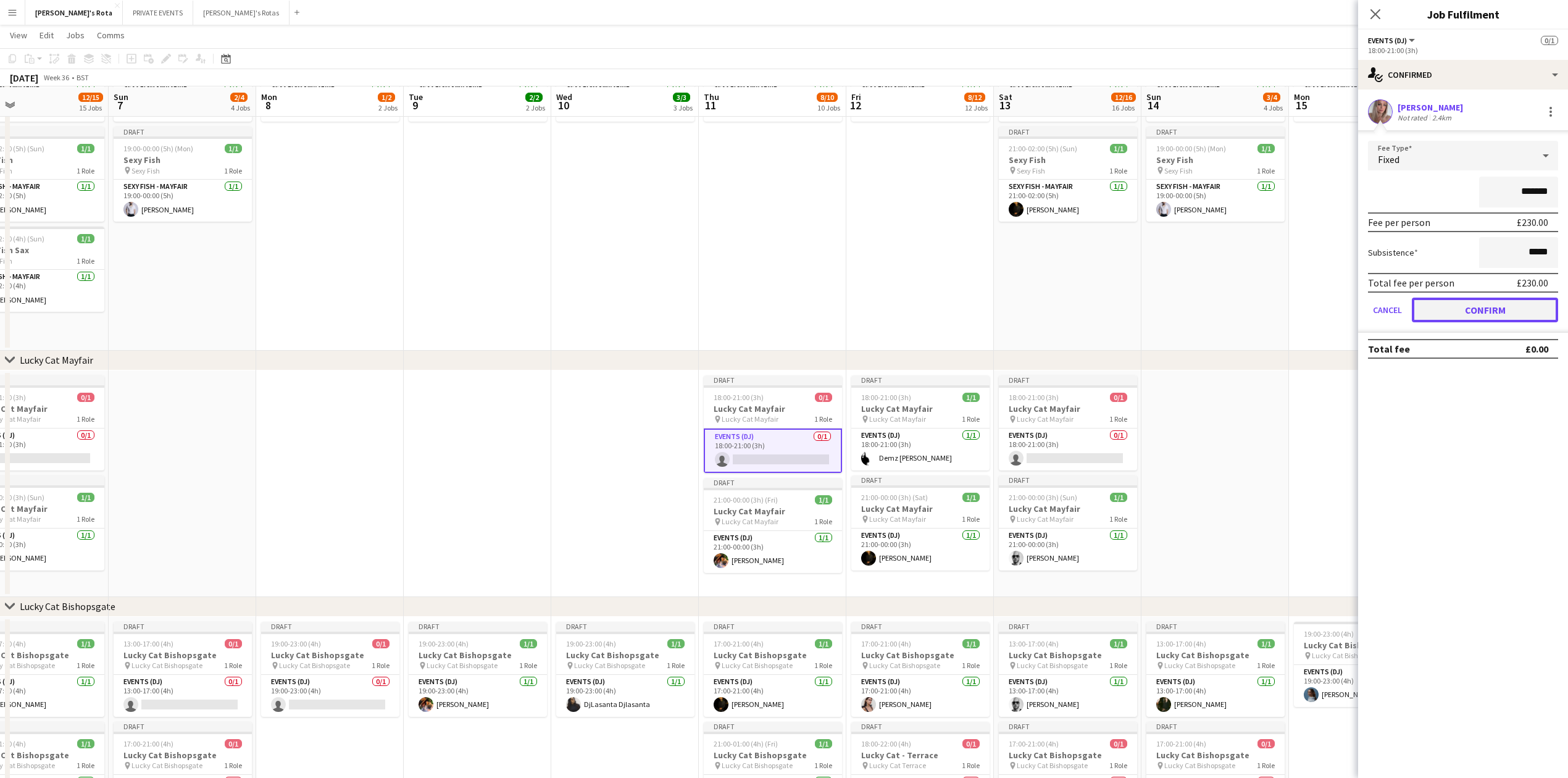
click at [1474, 312] on button "Confirm" at bounding box center [1485, 310] width 146 height 25
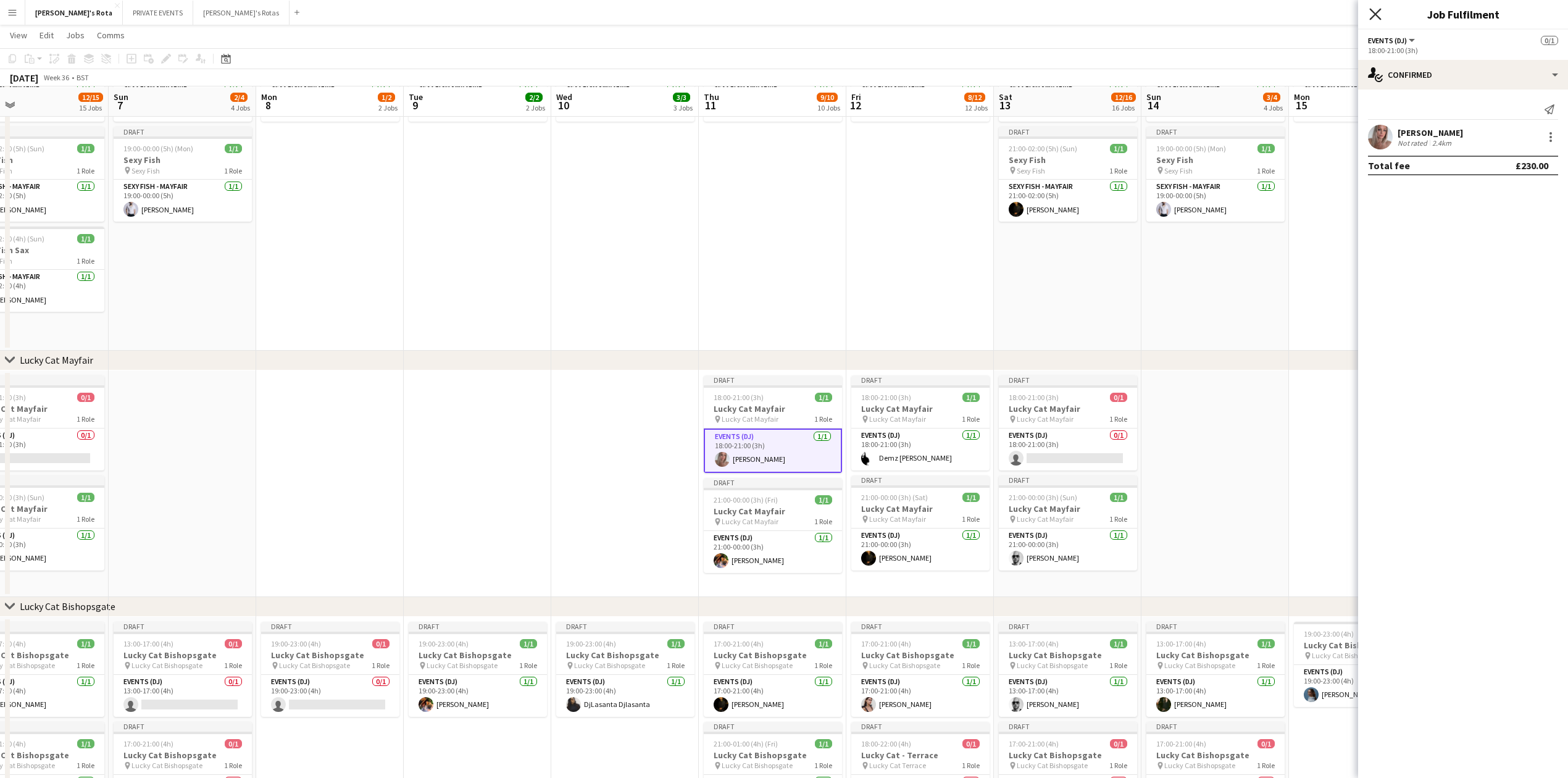
click at [1373, 11] on icon at bounding box center [1375, 14] width 12 height 12
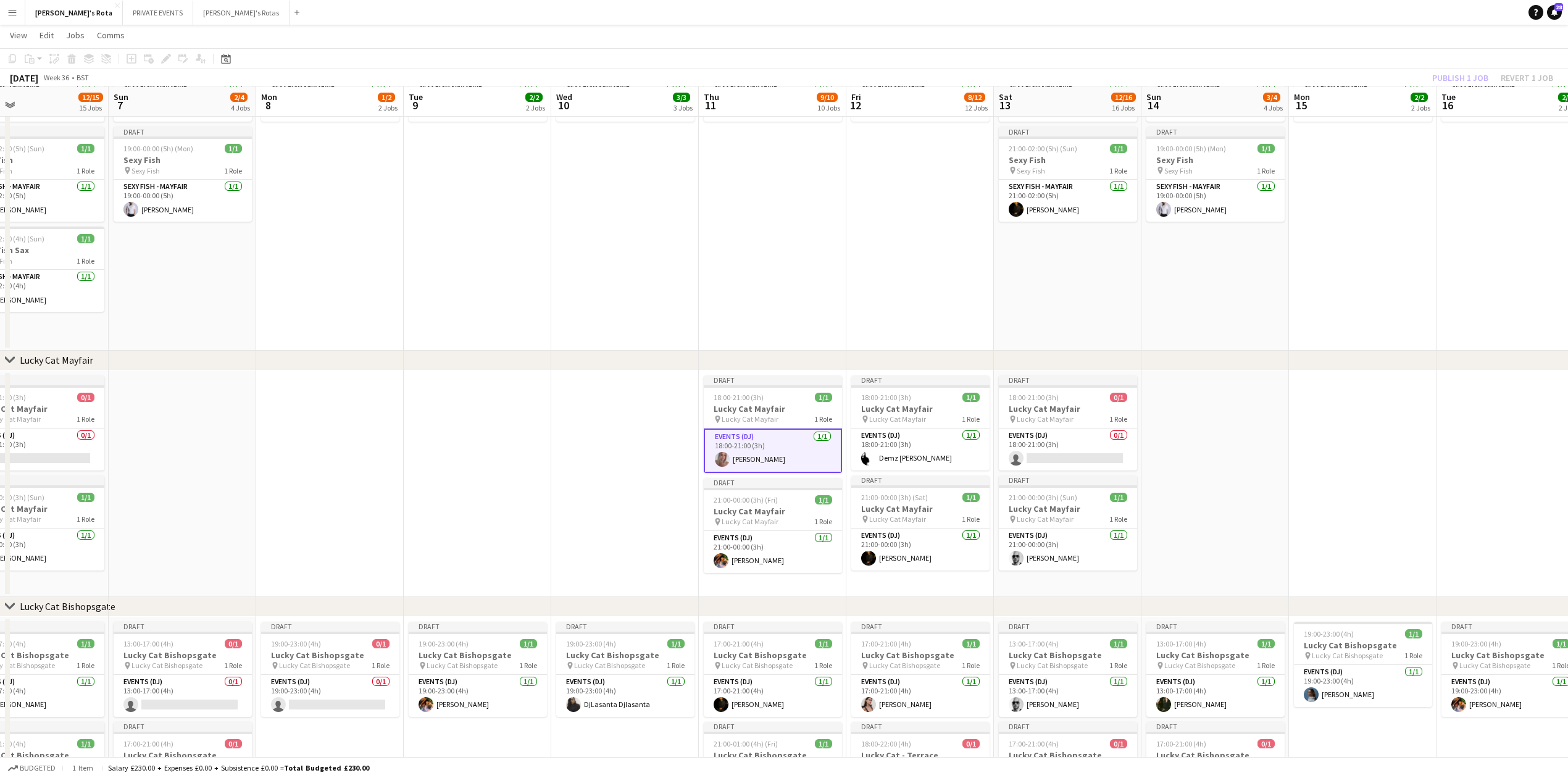
click at [749, 295] on app-date-cell "Draft 20:00-01:00 (5h) (Fri) 1/1 Sexy Fish pin Sexy Fish 1 Role SEXY FISH - MAY…" at bounding box center [772, 186] width 148 height 329
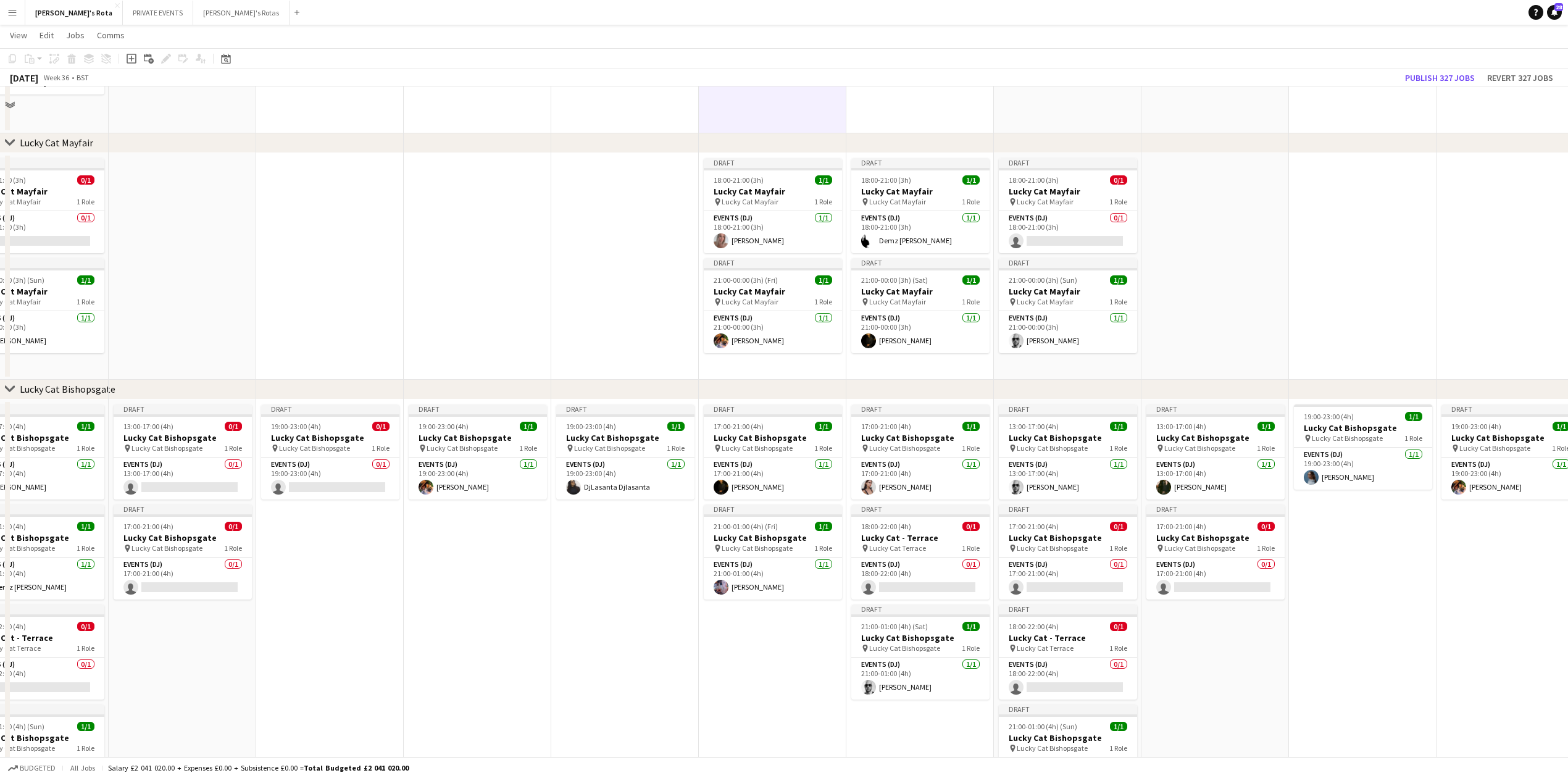
scroll to position [741, 0]
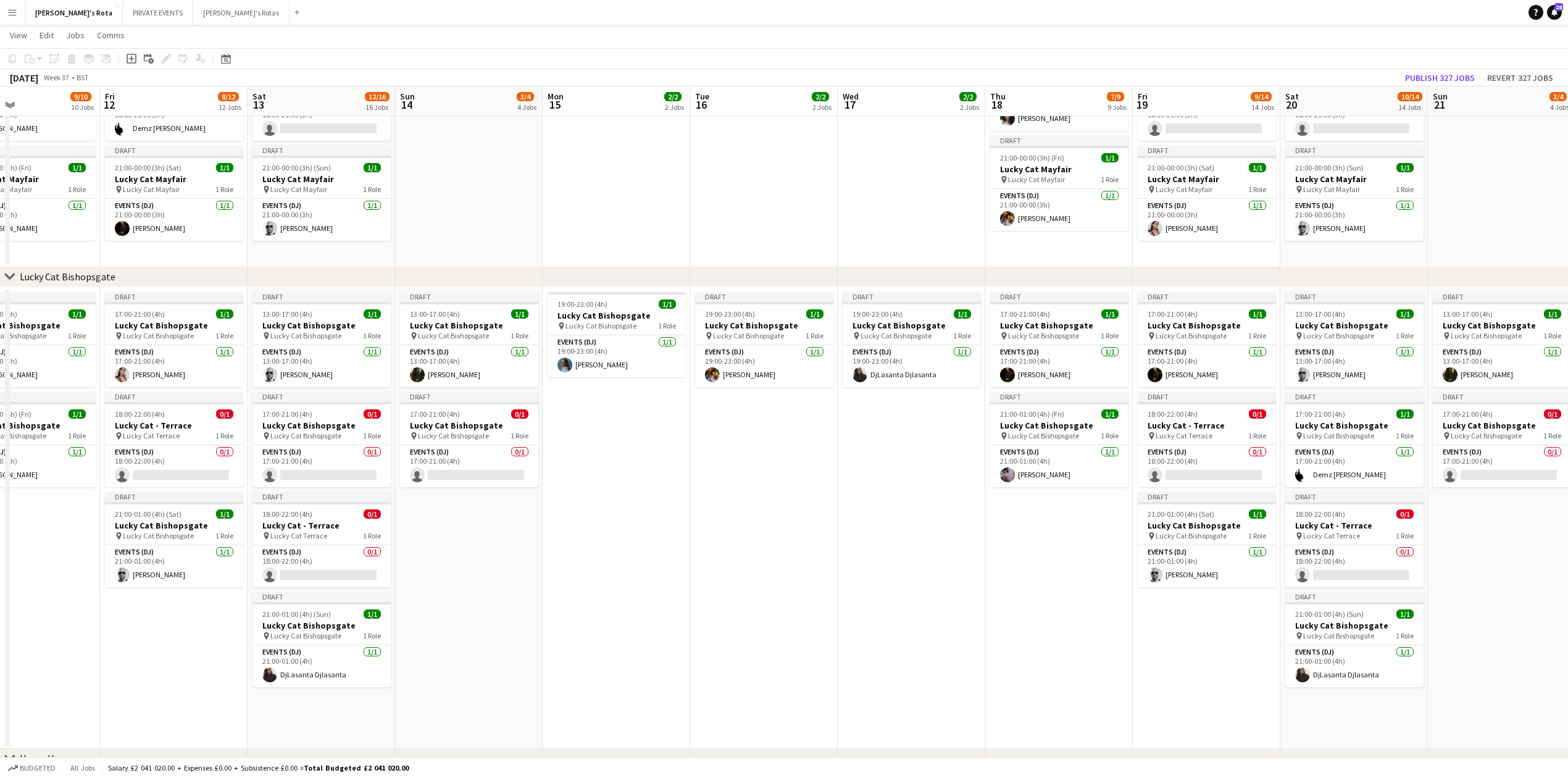
drag, startPoint x: 1207, startPoint y: 561, endPoint x: 661, endPoint y: 524, distance: 547.3
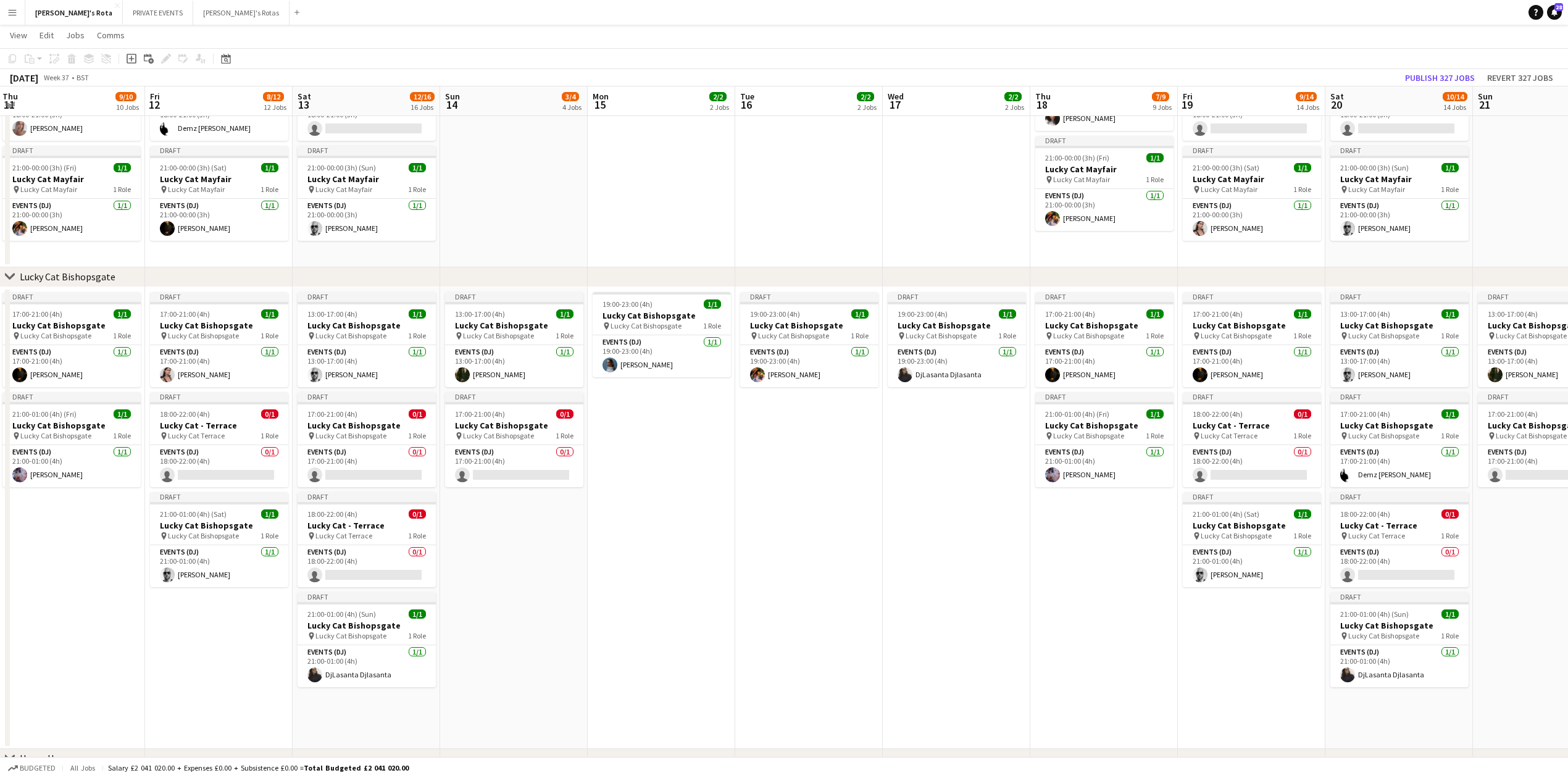
scroll to position [0, 452]
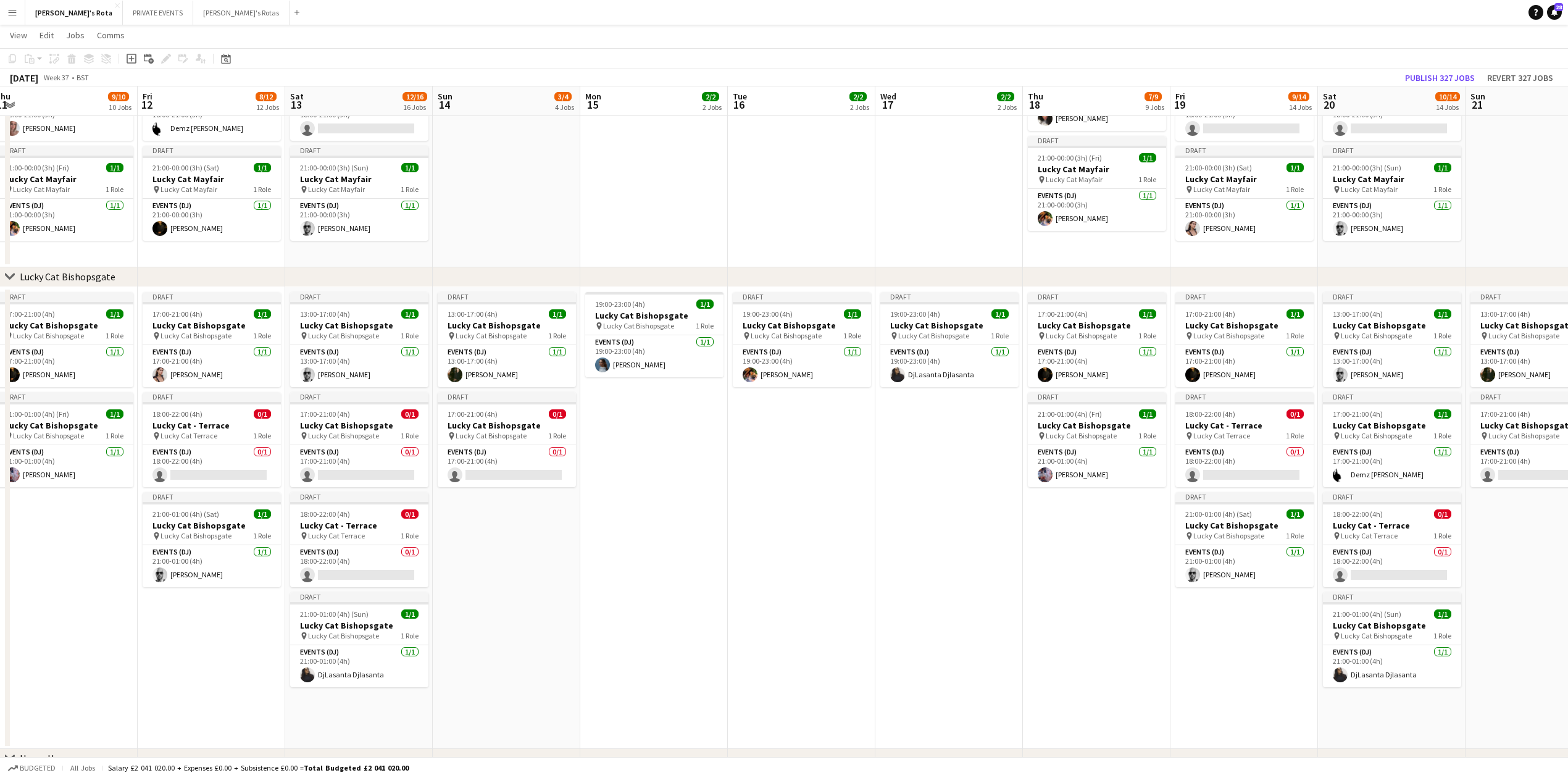
drag, startPoint x: 891, startPoint y: 535, endPoint x: 757, endPoint y: 534, distance: 134.0
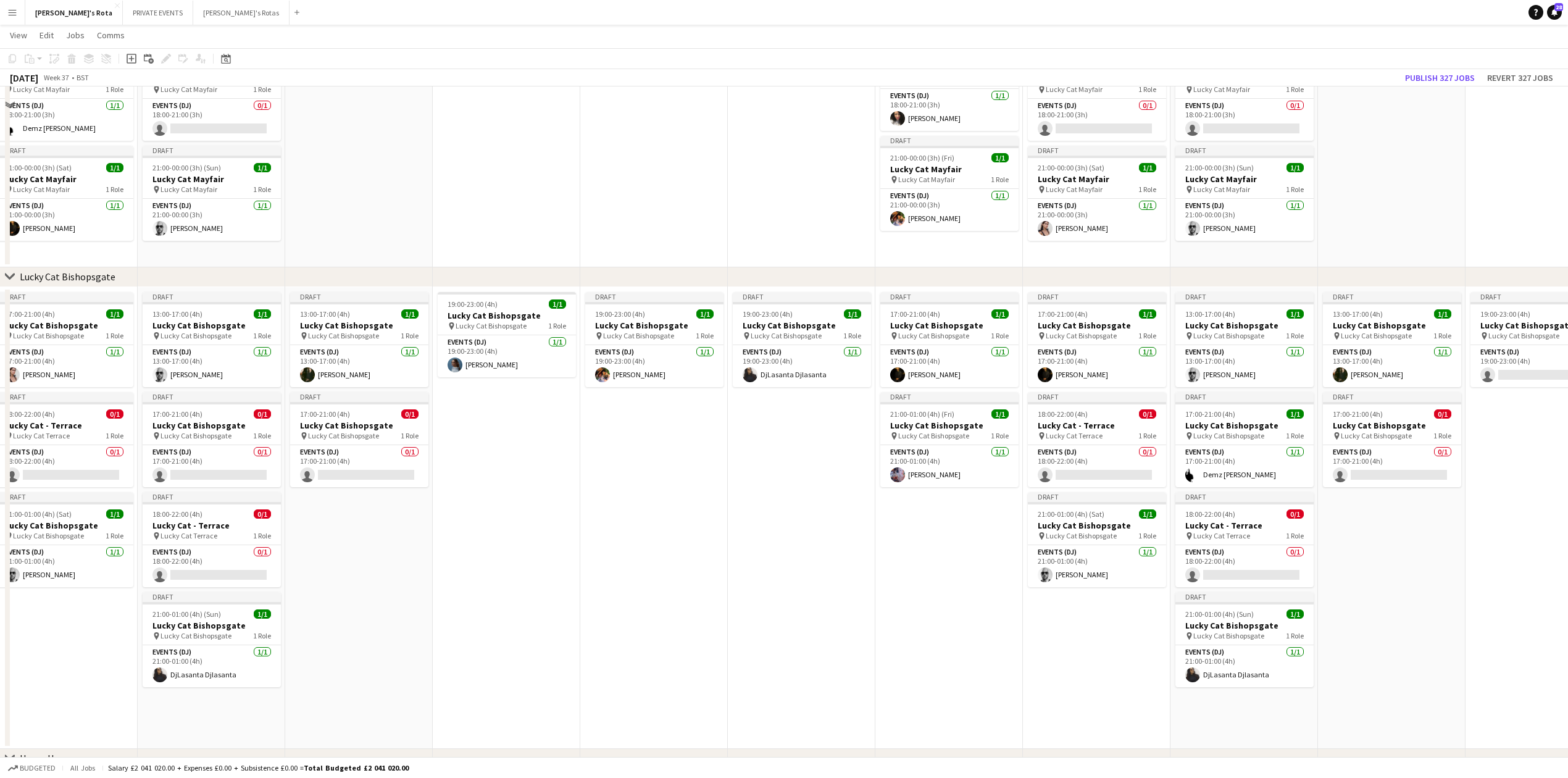
scroll to position [411, 0]
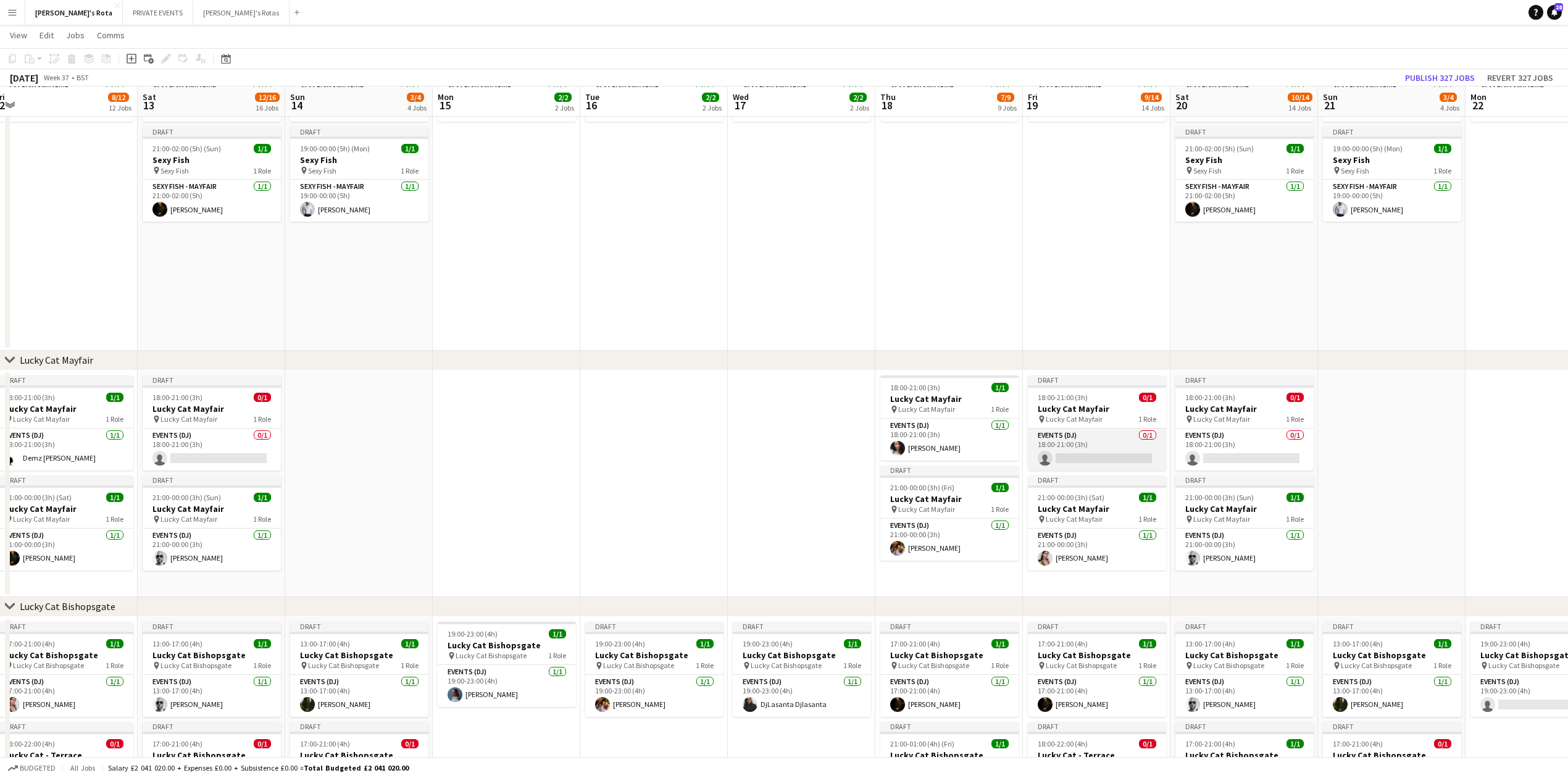
click at [1097, 450] on app-card-role "Events (DJ) 0/1 18:00-21:00 (3h) single-neutral-actions" at bounding box center [1098, 450] width 139 height 42
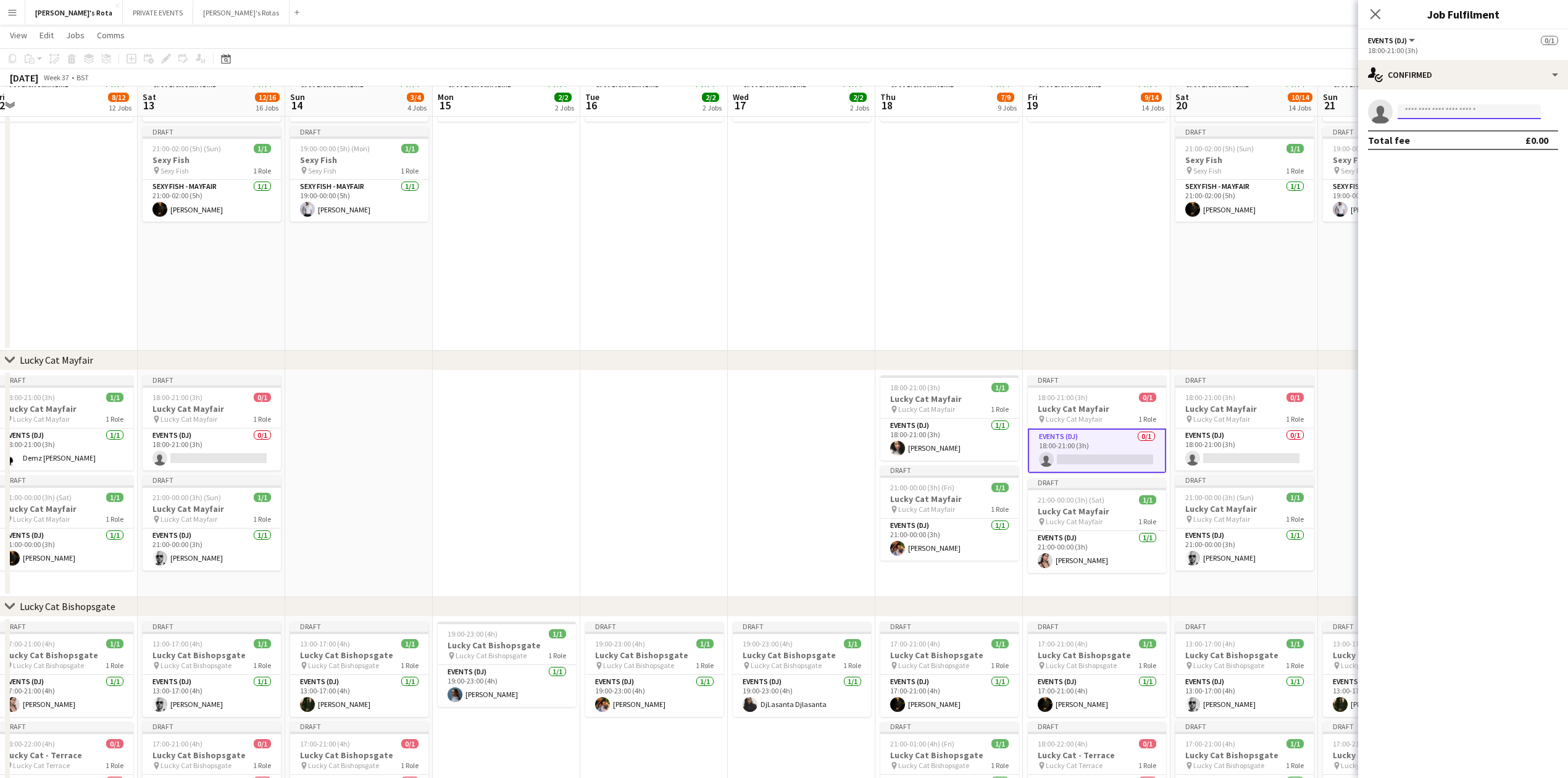
click at [1408, 110] on input at bounding box center [1469, 112] width 143 height 15
type input "*****"
click at [1375, 16] on icon at bounding box center [1375, 14] width 12 height 12
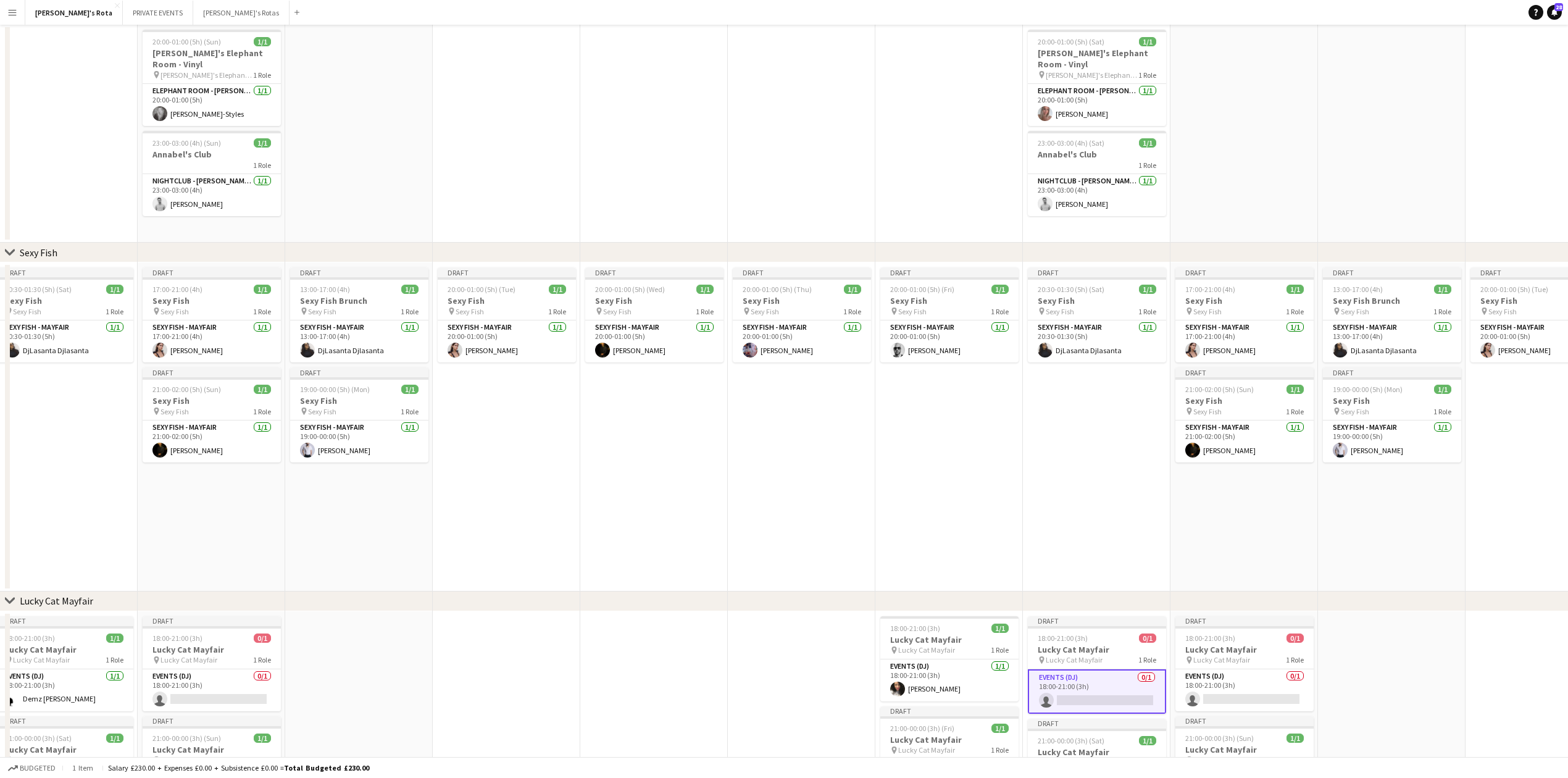
scroll to position [0, 0]
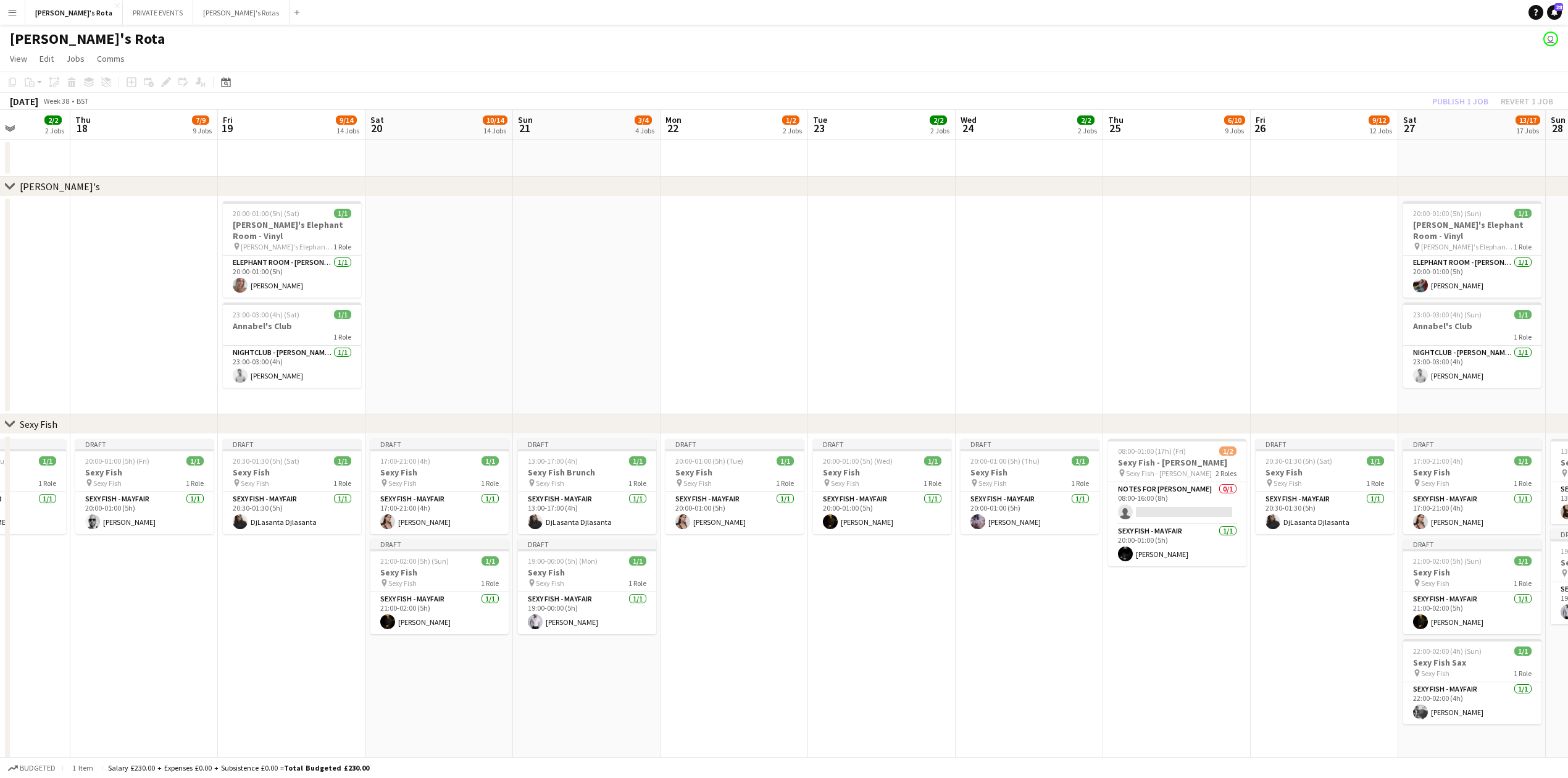
drag, startPoint x: 1408, startPoint y: 284, endPoint x: 602, endPoint y: 326, distance: 807.1
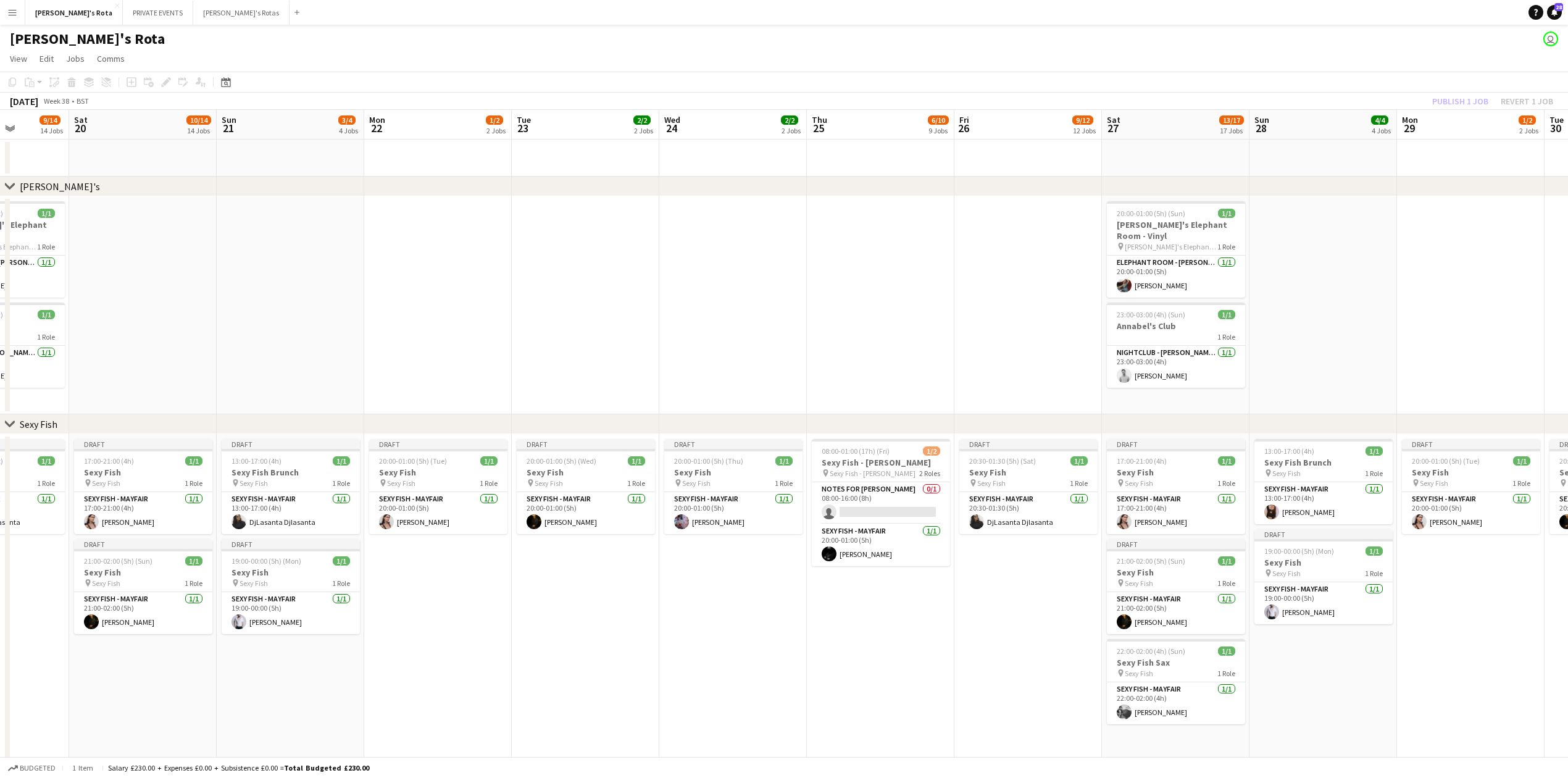
scroll to position [0, 462]
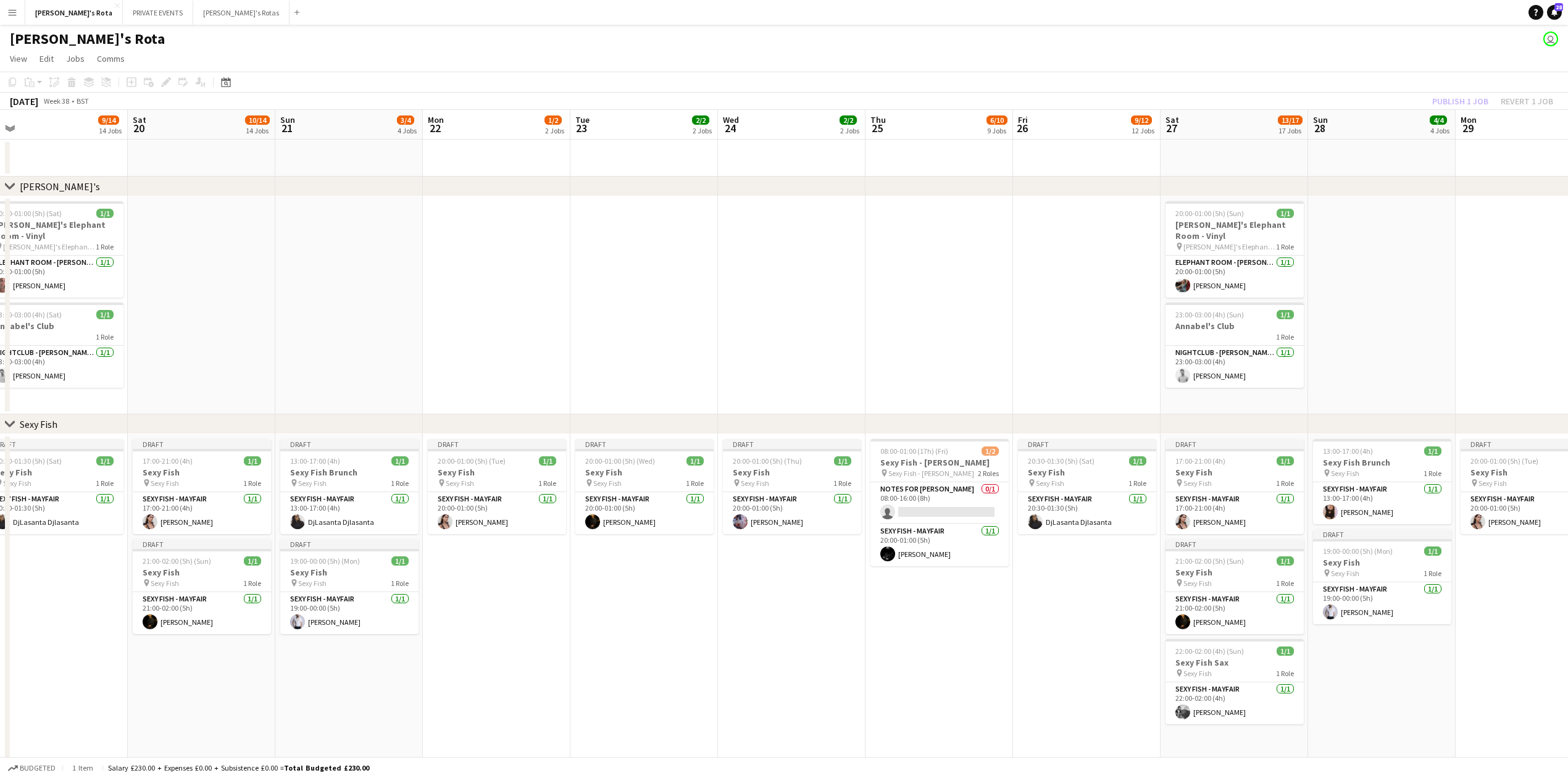
drag, startPoint x: 918, startPoint y: 318, endPoint x: 534, endPoint y: 358, distance: 386.1
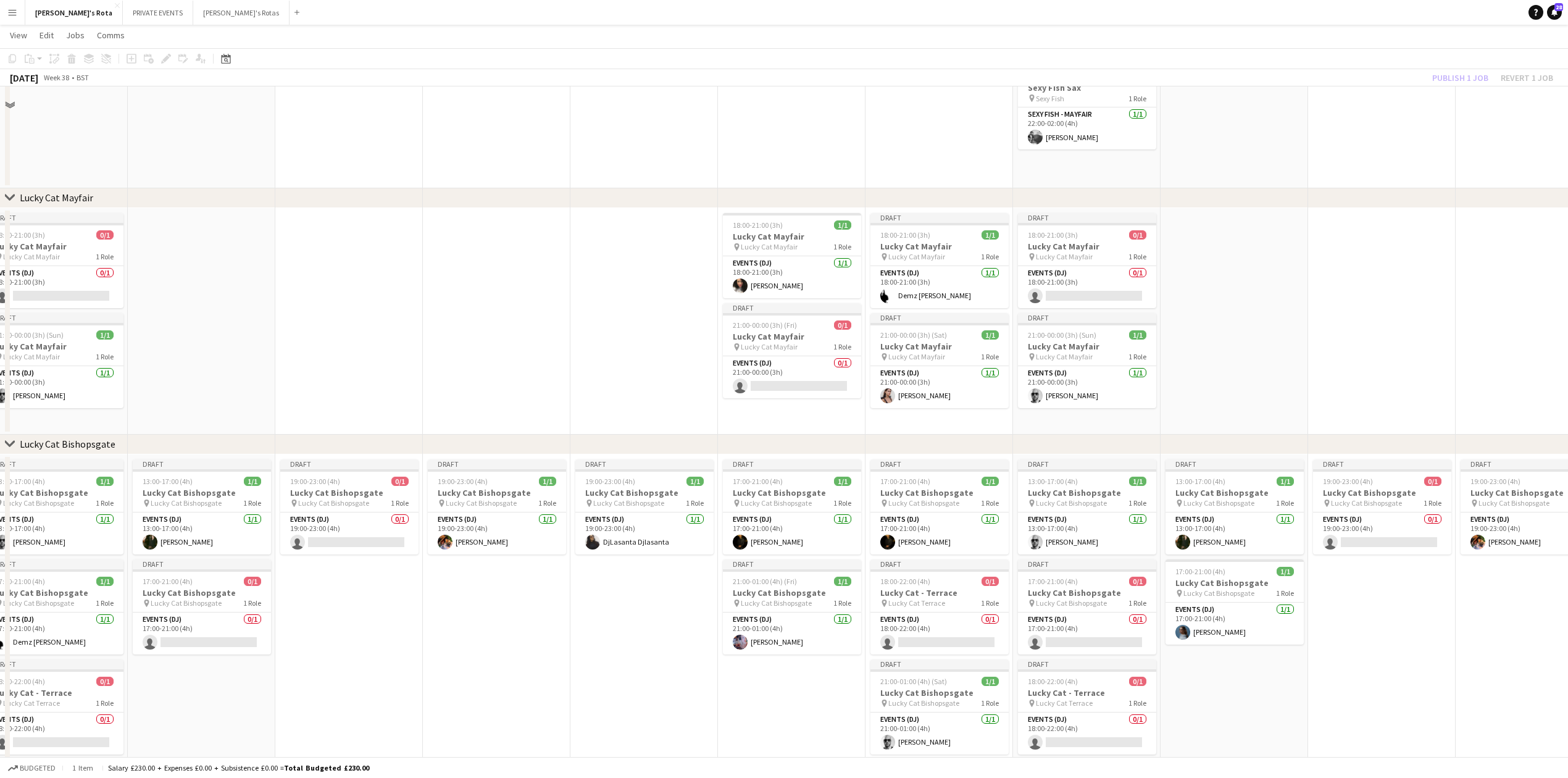
scroll to position [494, 0]
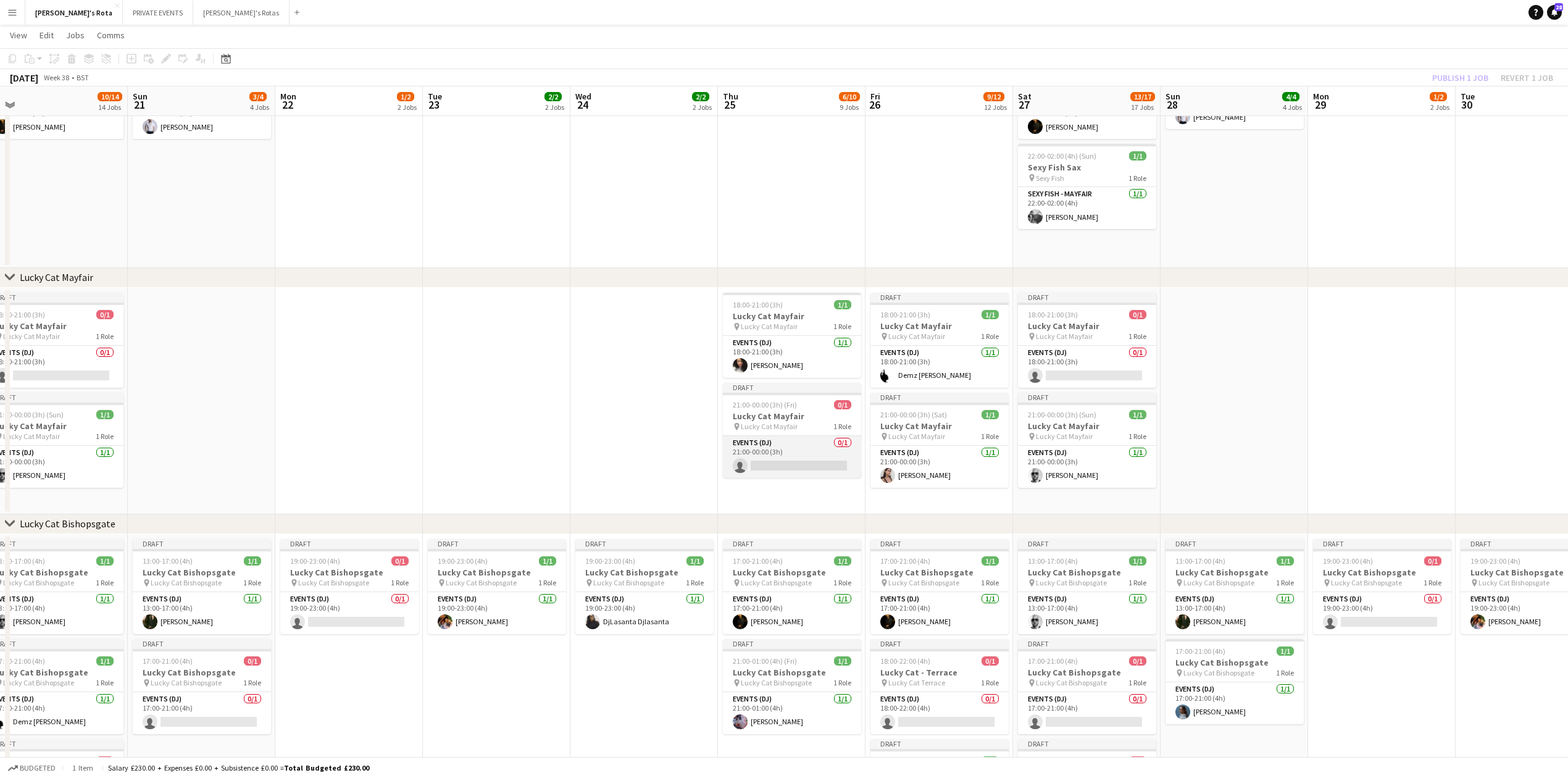
click at [791, 468] on app-card-role "Events (DJ) 0/1 21:00-00:00 (3h) single-neutral-actions" at bounding box center [792, 457] width 139 height 42
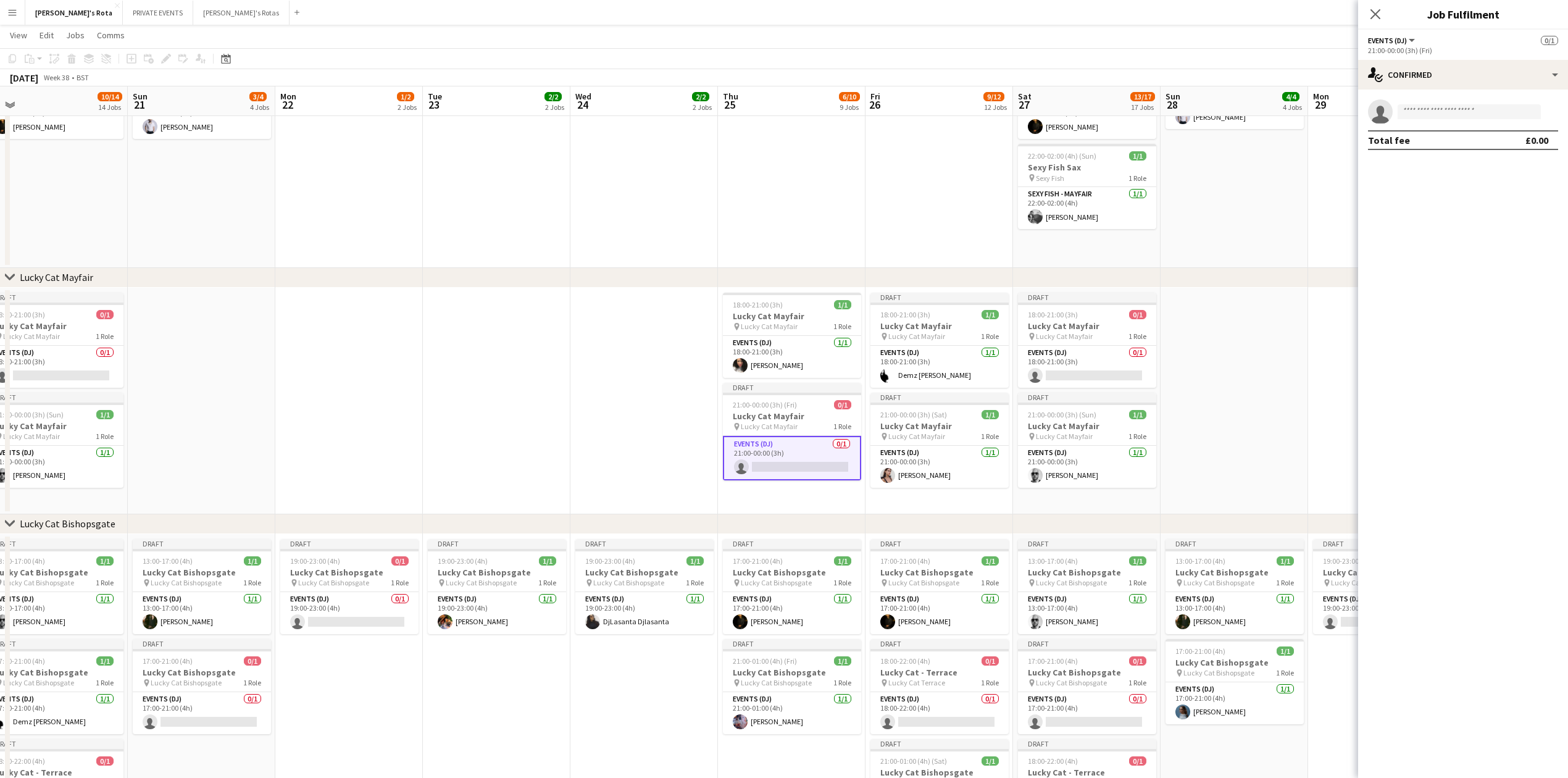
click at [1436, 122] on app-invite-slot "single-neutral-actions" at bounding box center [1463, 111] width 210 height 25
click at [1433, 115] on input at bounding box center [1469, 112] width 143 height 15
type input "*****"
click at [1376, 13] on icon "Close pop-in" at bounding box center [1375, 14] width 12 height 12
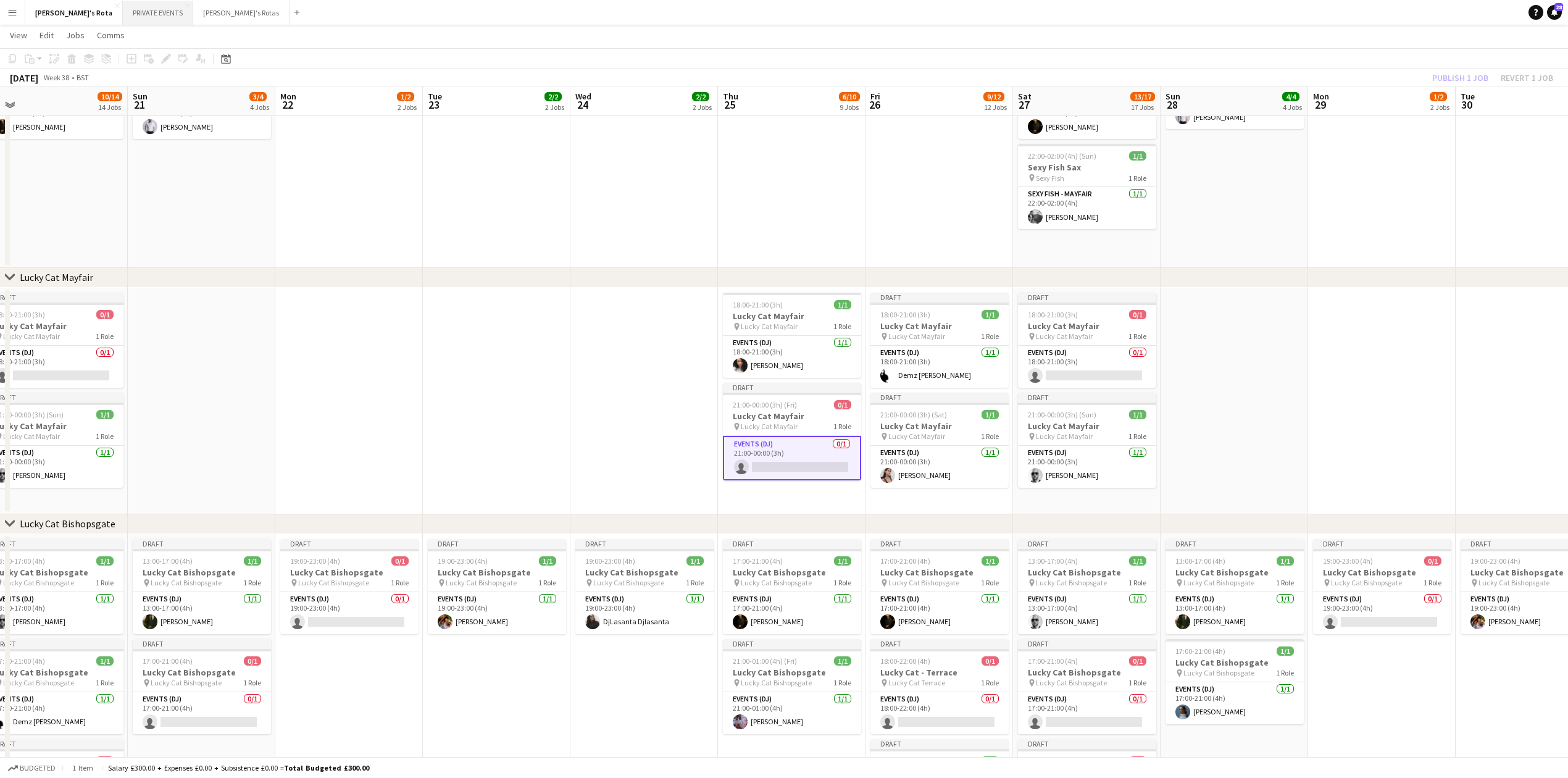
click at [123, 11] on button "PRIVATE EVENTS Close" at bounding box center [157, 13] width 70 height 24
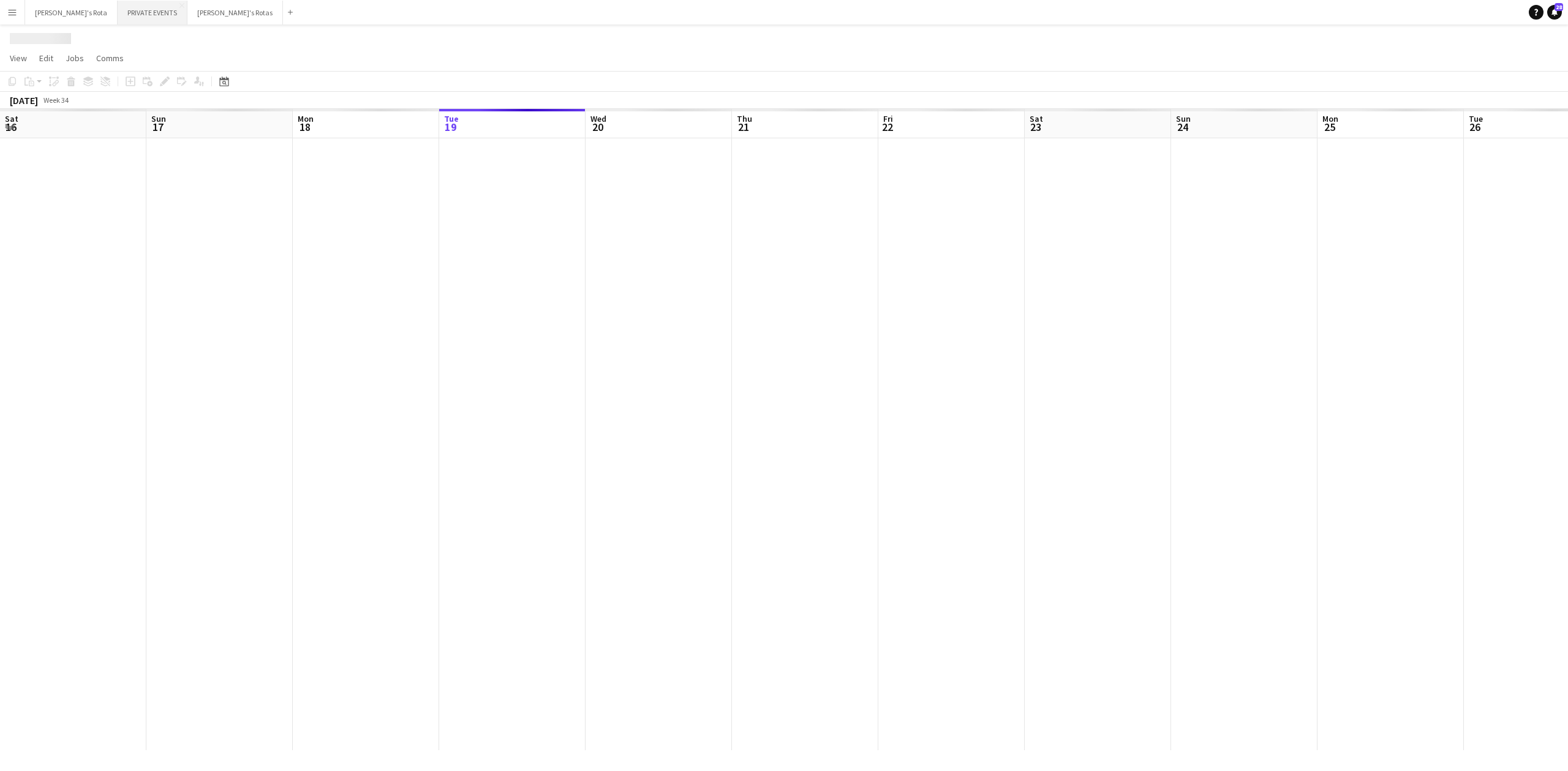
scroll to position [0, 293]
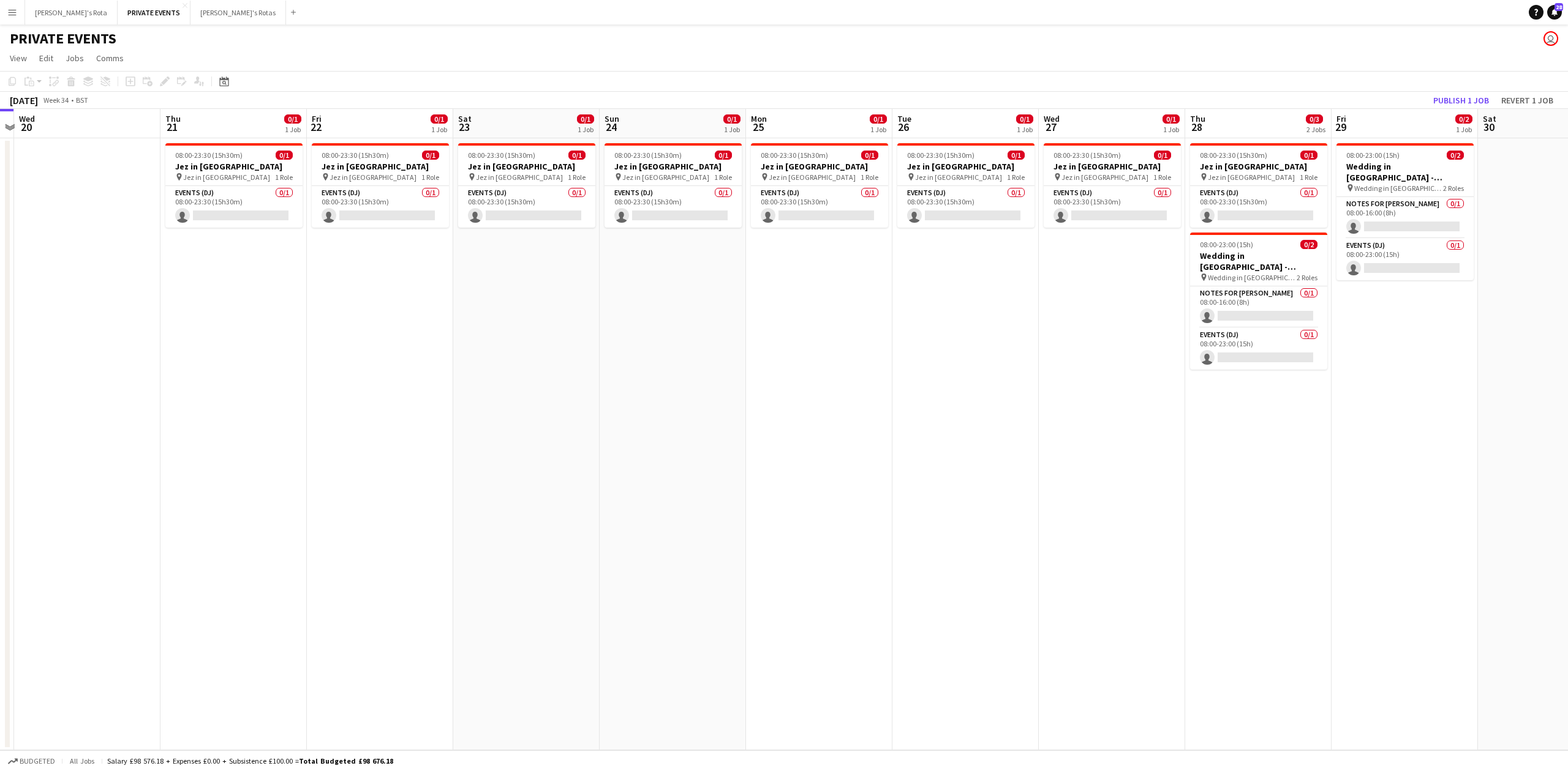
drag, startPoint x: 111, startPoint y: 458, endPoint x: 99, endPoint y: 458, distance: 12.0
click at [99, 458] on app-calendar-viewport "Sat 16 Sun 17 Mon 18 Tue 19 Wed 20 Thu 21 0/1 1 Job Fri 22 0/1 1 Job Sat 23 0/1…" at bounding box center [784, 429] width 1568 height 641
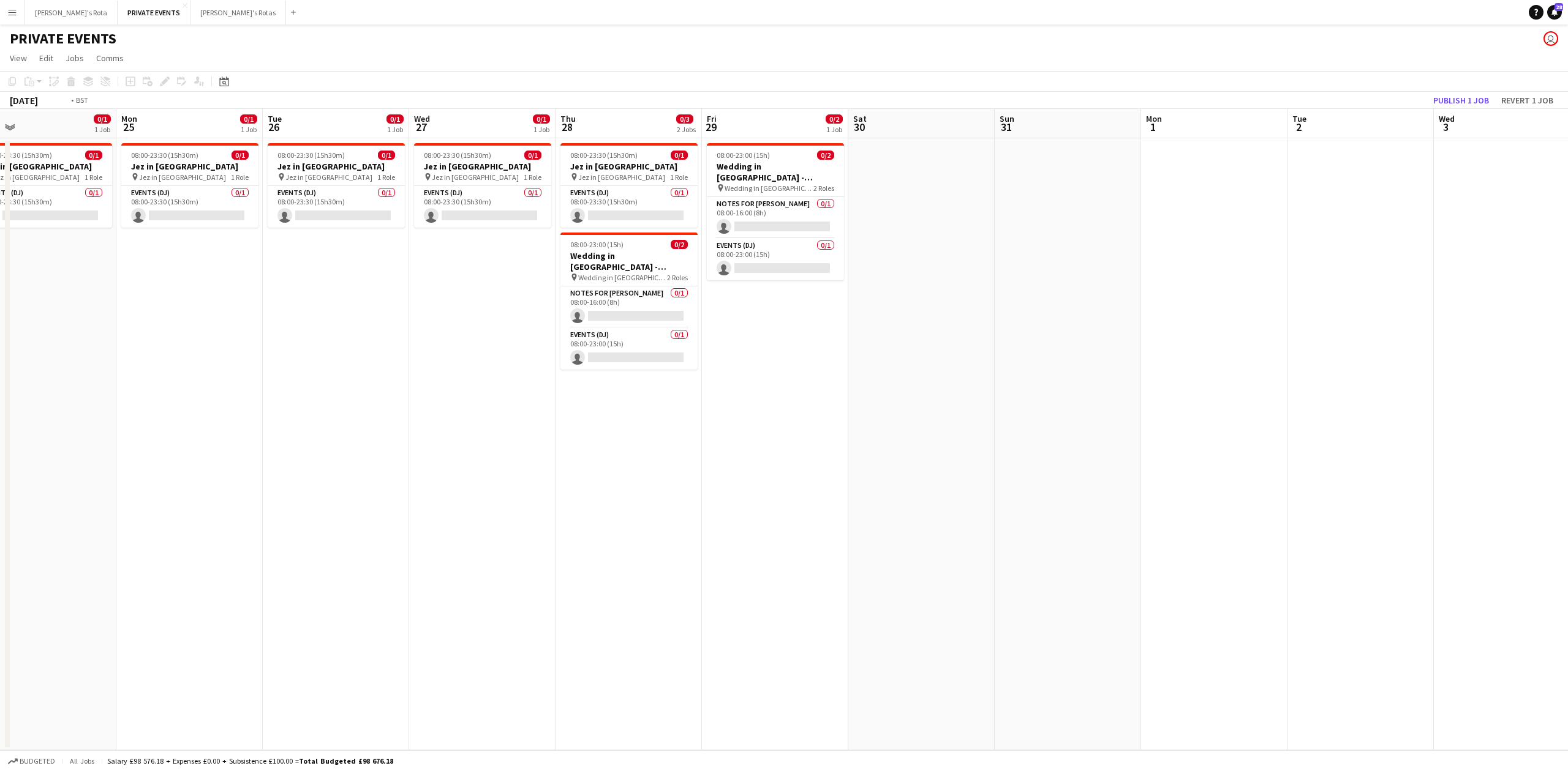
click at [0, 564] on app-calendar-viewport "Thu 21 0/1 1 Job Fri 22 0/1 1 Job Sat 23 0/1 1 Job Sun 24 0/1 1 Job Mon 25 0/1 …" at bounding box center [784, 429] width 1568 height 641
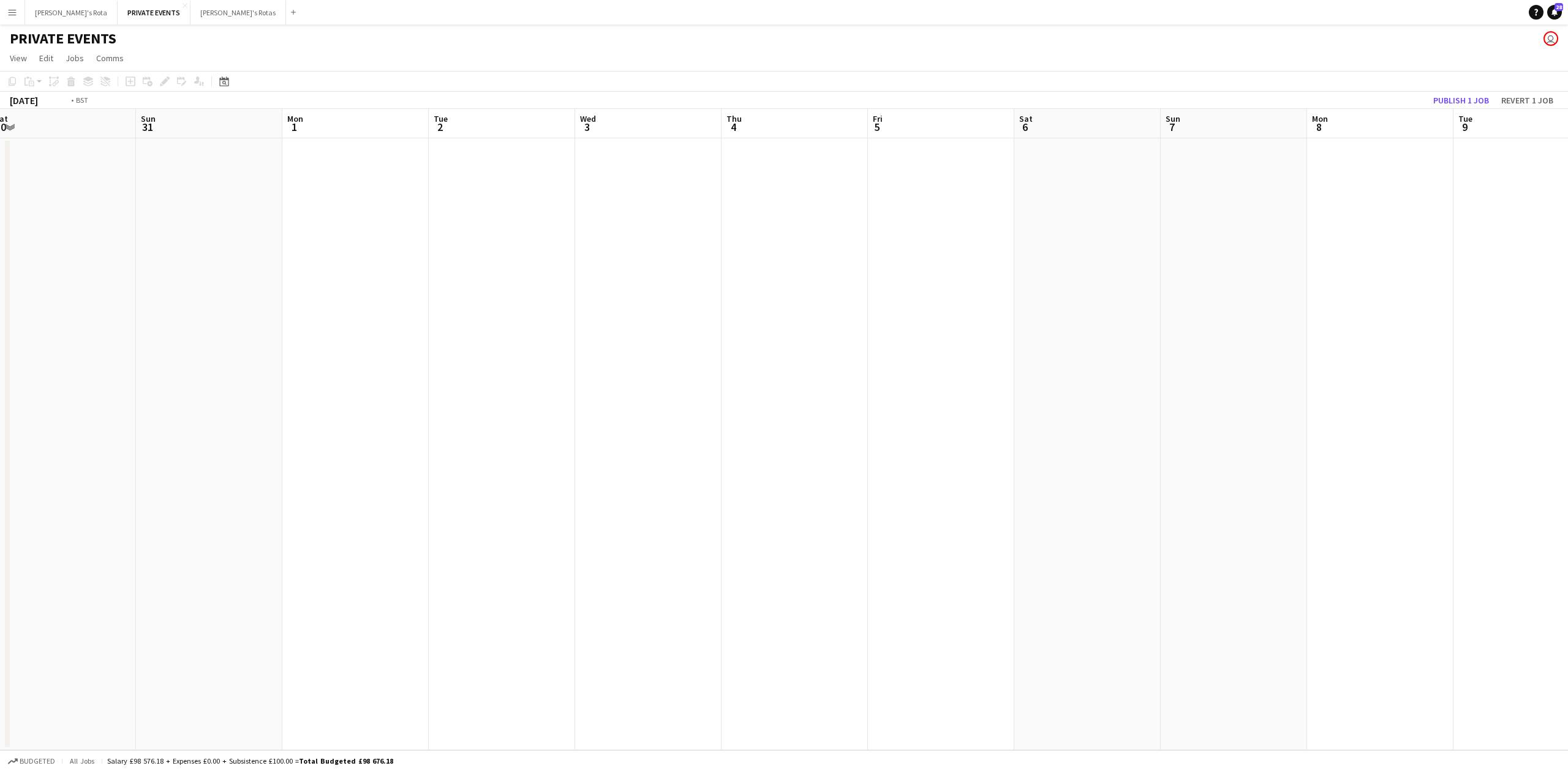
drag, startPoint x: 495, startPoint y: 516, endPoint x: 13, endPoint y: 515, distance: 482.0
click at [0, 515] on app-calendar-viewport "Wed 27 0/1 1 Job Thu 28 0/3 2 Jobs Fri 29 0/2 1 Job Sat 30 Sun 31 Mon 1 Tue 2 W…" at bounding box center [784, 429] width 1568 height 641
click at [0, 501] on app-calendar-viewport "Wed 3 Thu 4 Fri 5 Sat 6 Sun 7 Mon 8 Tue 9 Wed 10 Thu 11 Fri 12 Sat 13 Sun 14 Mo…" at bounding box center [784, 429] width 1568 height 641
drag, startPoint x: 37, startPoint y: 503, endPoint x: 545, endPoint y: 441, distance: 511.8
click at [818, 492] on app-calendar-viewport "Wed 3 Thu 4 Fri 5 Sat 6 Sun 7 Mon 8 Tue 9 Wed 10 Thu 11 Fri 12 Sat 13 Sun 14 Mo…" at bounding box center [784, 429] width 1568 height 641
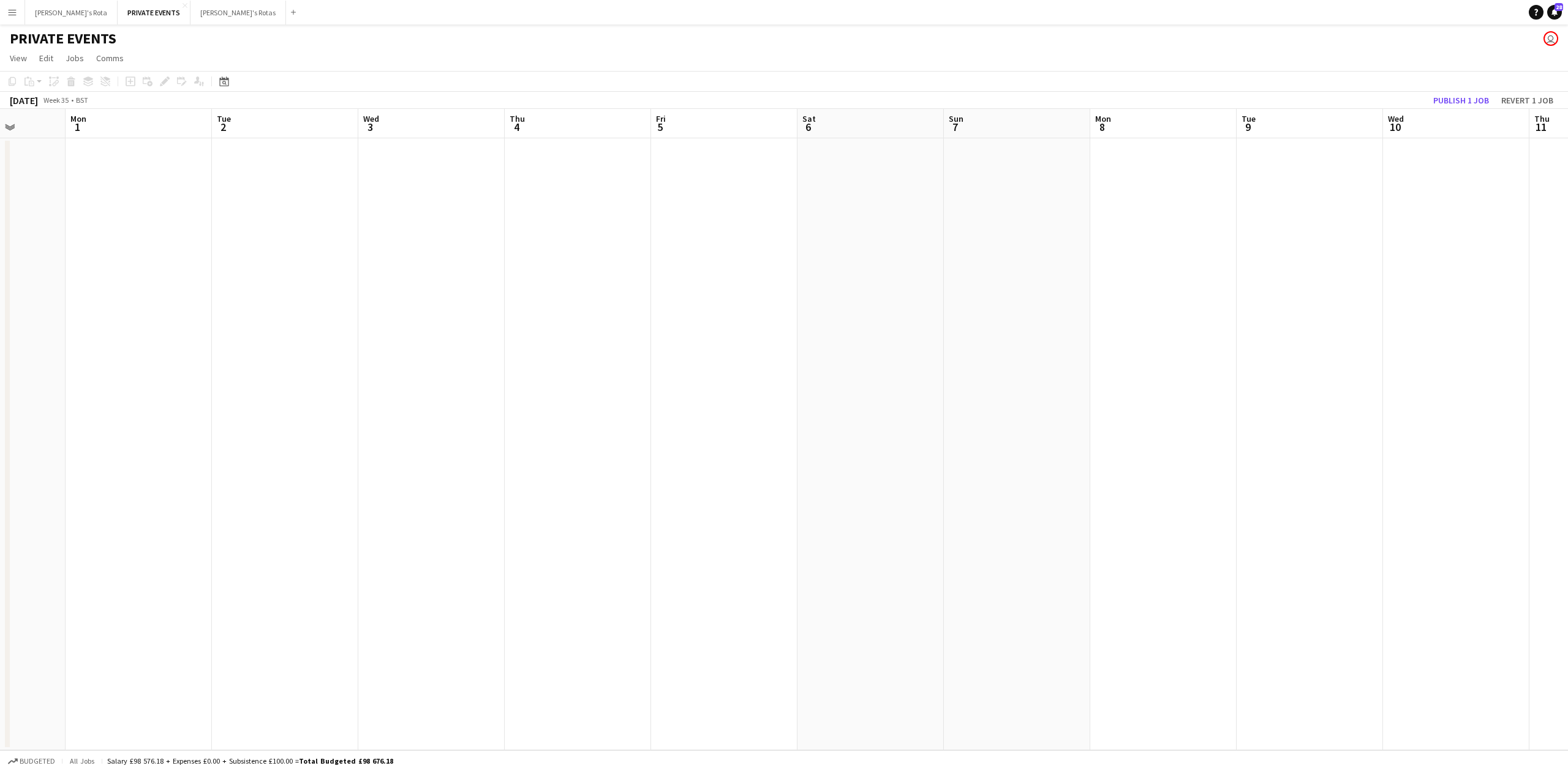
drag, startPoint x: 444, startPoint y: 326, endPoint x: 683, endPoint y: 305, distance: 239.9
click at [684, 306] on app-calendar-viewport "Fri 29 0/2 1 Job Sat 30 Sun 31 Mon 1 Tue 2 Wed 3 Thu 4 Fri 5 Sat 6 Sun 7 Mon 8 …" at bounding box center [784, 429] width 1568 height 641
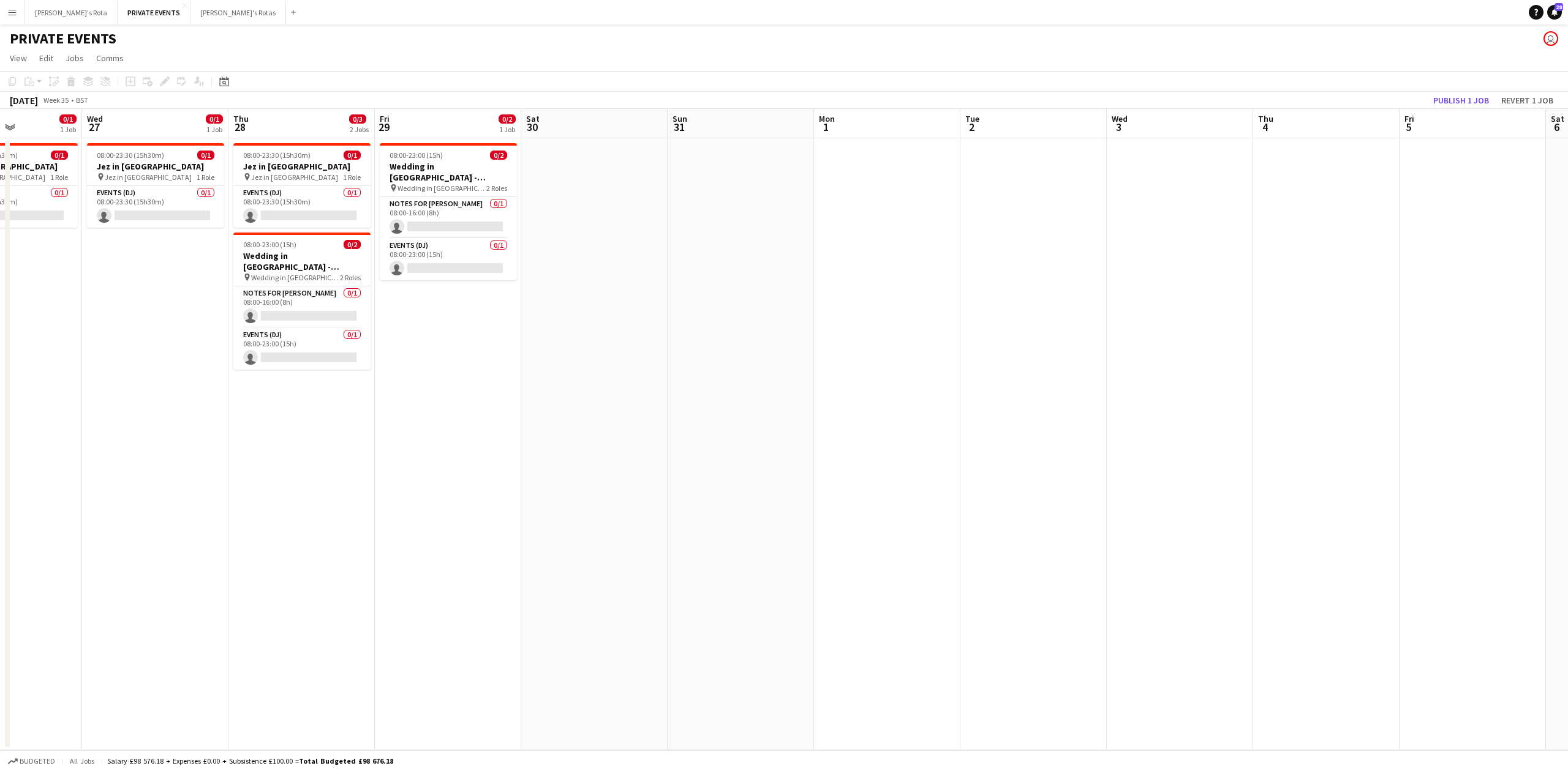
drag, startPoint x: 411, startPoint y: 324, endPoint x: 612, endPoint y: 316, distance: 201.2
click at [626, 316] on app-calendar-viewport "Mon 25 0/1 1 Job Tue 26 0/1 1 Job Wed 27 0/1 1 Job Thu 28 0/3 2 Jobs Fri 29 0/2…" at bounding box center [784, 429] width 1568 height 641
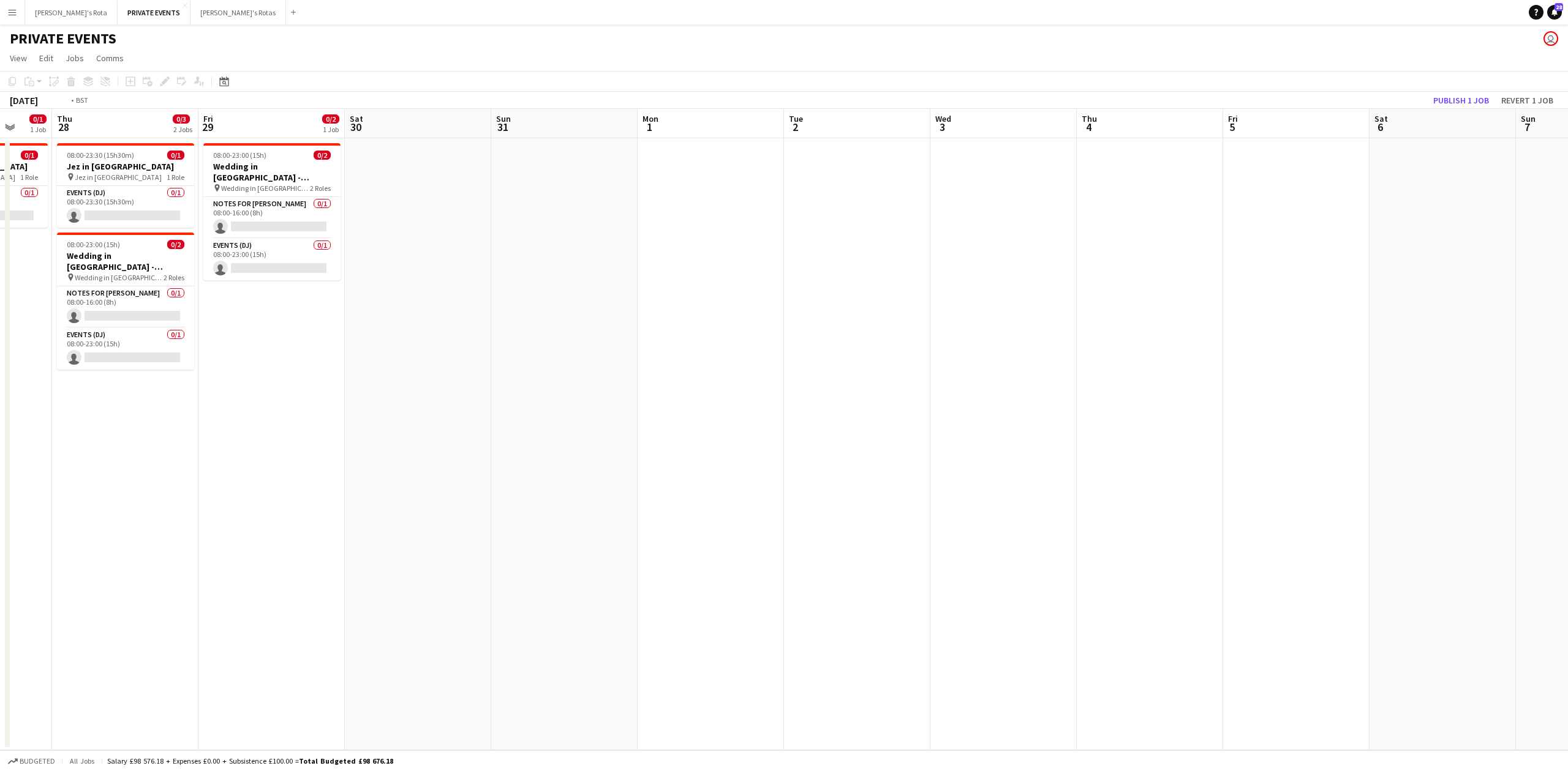
drag, startPoint x: 853, startPoint y: 321, endPoint x: 81, endPoint y: 317, distance: 772.0
click at [81, 317] on app-calendar-viewport "Mon 25 0/1 1 Job Tue 26 0/1 1 Job Wed 27 0/1 1 Job Thu 28 0/3 2 Jobs Fri 29 0/2…" at bounding box center [784, 429] width 1568 height 641
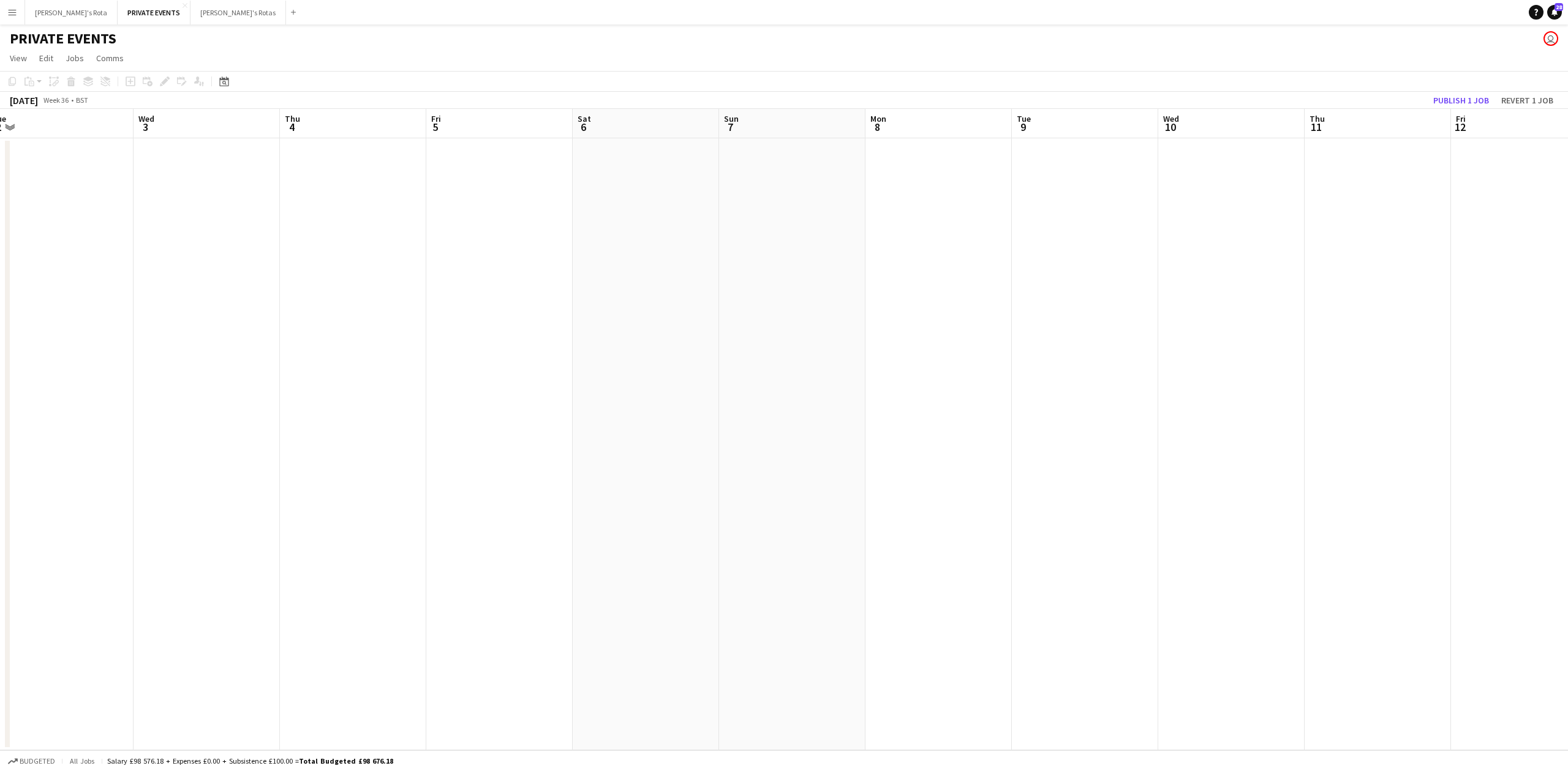
drag, startPoint x: 934, startPoint y: 344, endPoint x: 193, endPoint y: 363, distance: 741.2
click at [53, 350] on app-calendar-viewport "Sat 30 Sun 31 Mon 1 Tue 2 Wed 3 Thu 4 Fri 5 Sat 6 Sun 7 Mon 8 Tue 9 Wed 10 Thu …" at bounding box center [784, 429] width 1568 height 641
drag, startPoint x: 299, startPoint y: 381, endPoint x: 0, endPoint y: 384, distance: 299.0
click at [0, 384] on app-calendar-viewport "Sun 7 Mon 8 Tue 9 Wed 10 Thu 11 Fri 12 Sat 13 Sun 14 Mon 15 Tue 16 Wed 17 Thu 1…" at bounding box center [784, 429] width 1568 height 641
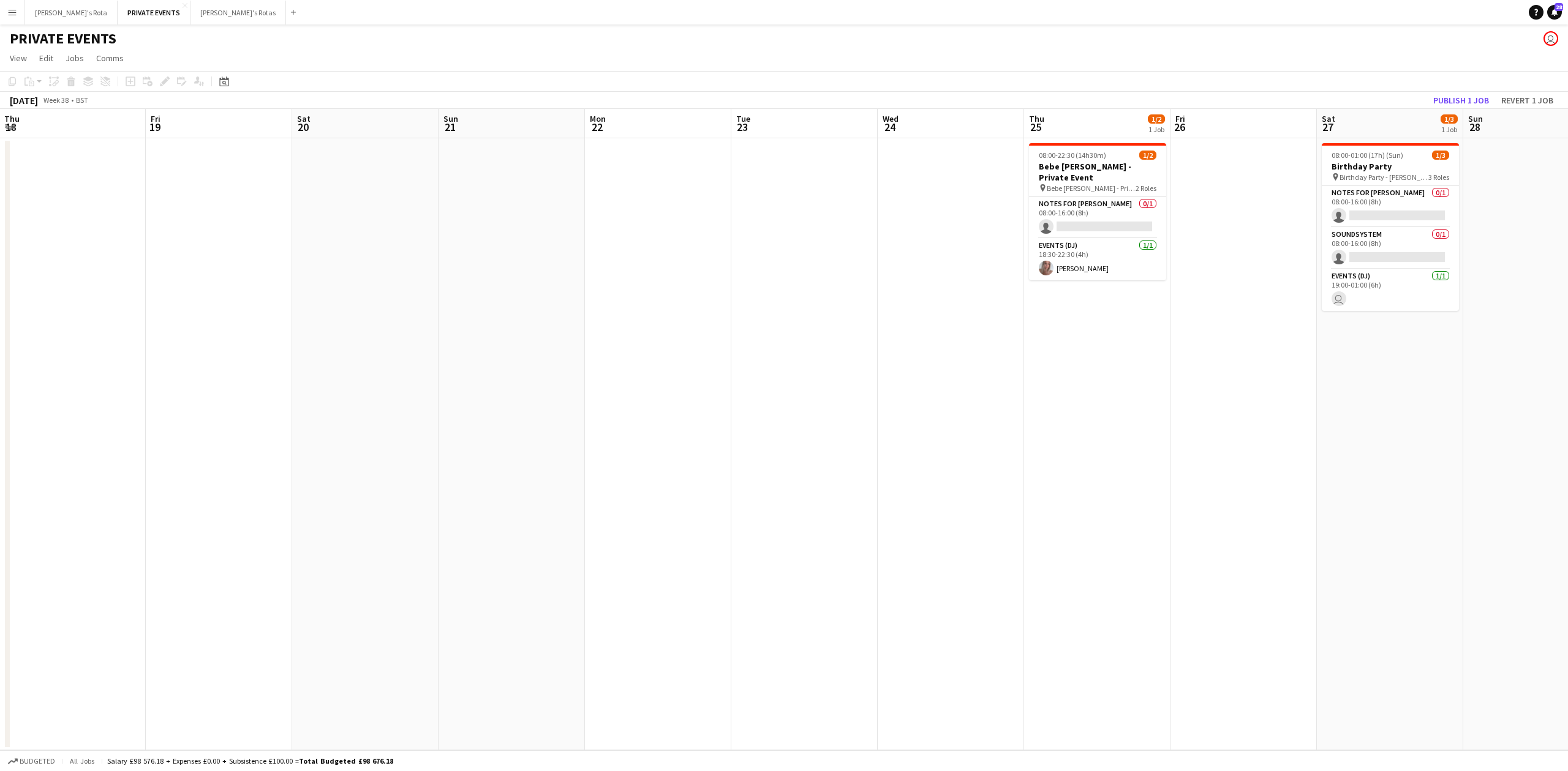
drag, startPoint x: 410, startPoint y: 371, endPoint x: 0, endPoint y: 383, distance: 410.2
click at [0, 383] on app-calendar-viewport "Mon 15 Tue 16 Wed 17 Thu 18 Fri 19 Sat 20 Sun 21 Mon 22 Tue 23 Wed 24 Thu 25 1/…" at bounding box center [784, 429] width 1568 height 641
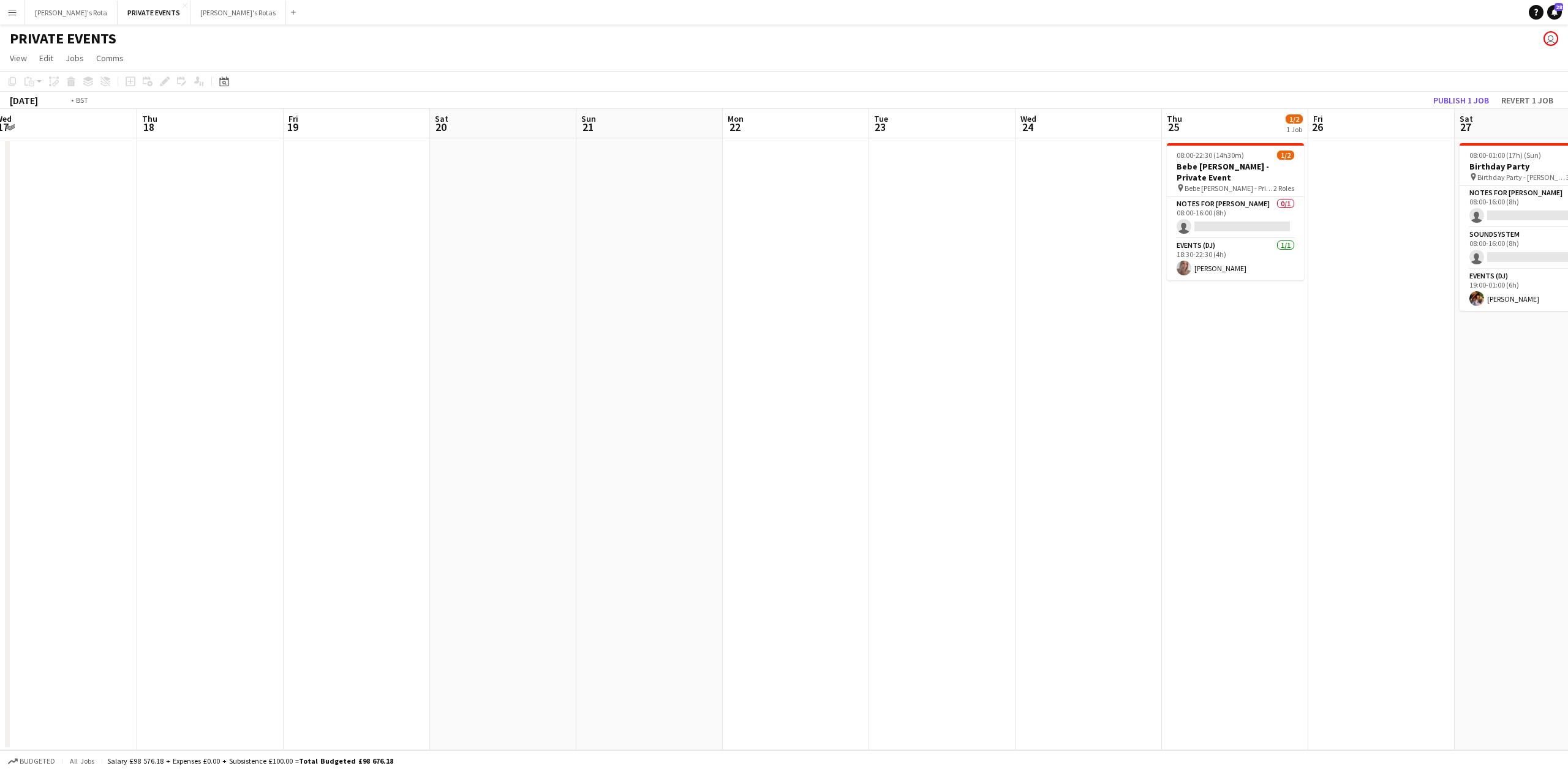
drag, startPoint x: 815, startPoint y: 395, endPoint x: 124, endPoint y: 404, distance: 691.1
click at [124, 404] on app-calendar-viewport "Mon 15 Tue 16 Wed 17 Thu 18 Fri 19 Sat 20 Sun 21 Mon 22 Tue 23 Wed 24 Thu 25 1/…" at bounding box center [784, 429] width 1568 height 641
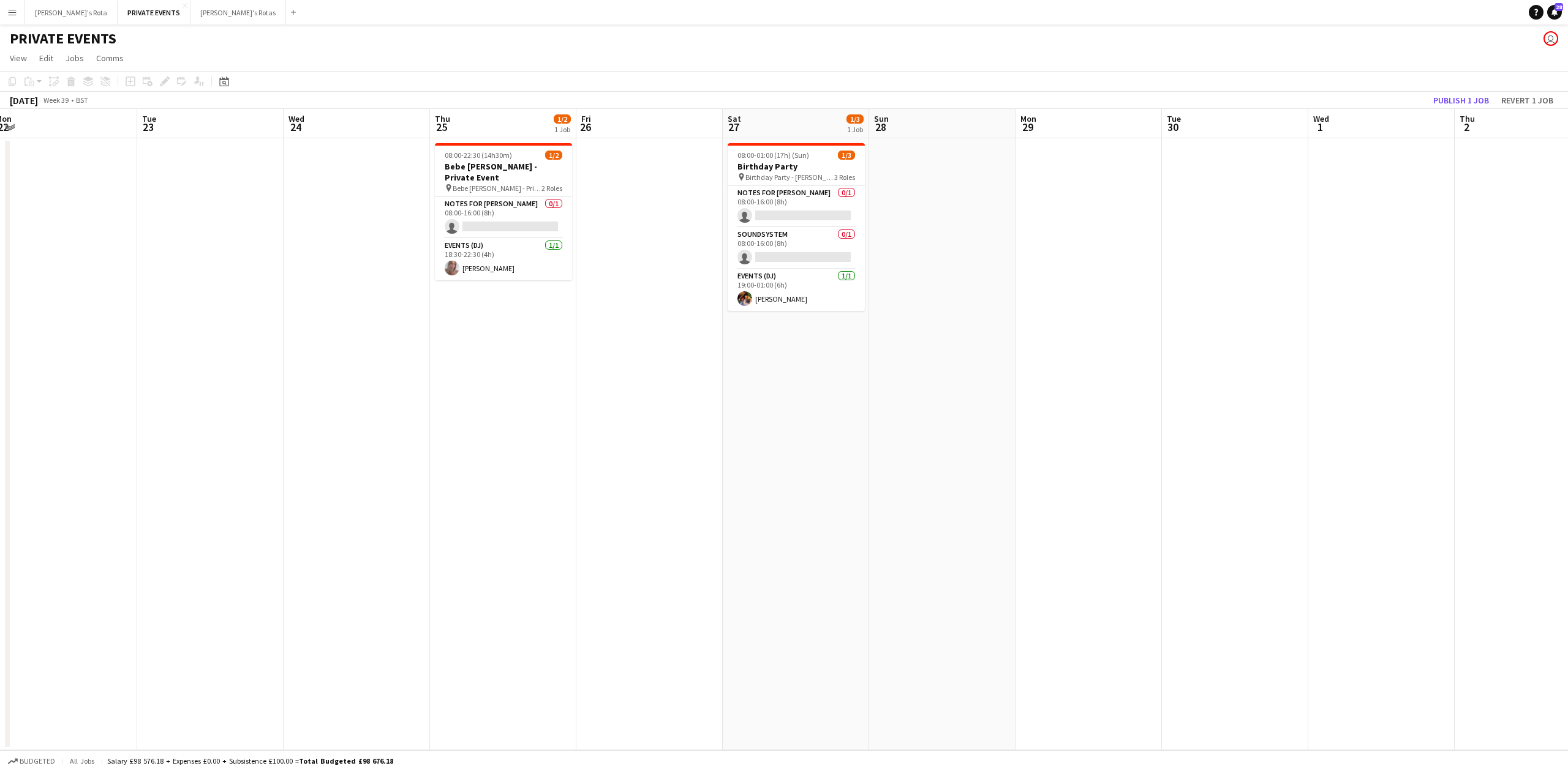
scroll to position [0, 440]
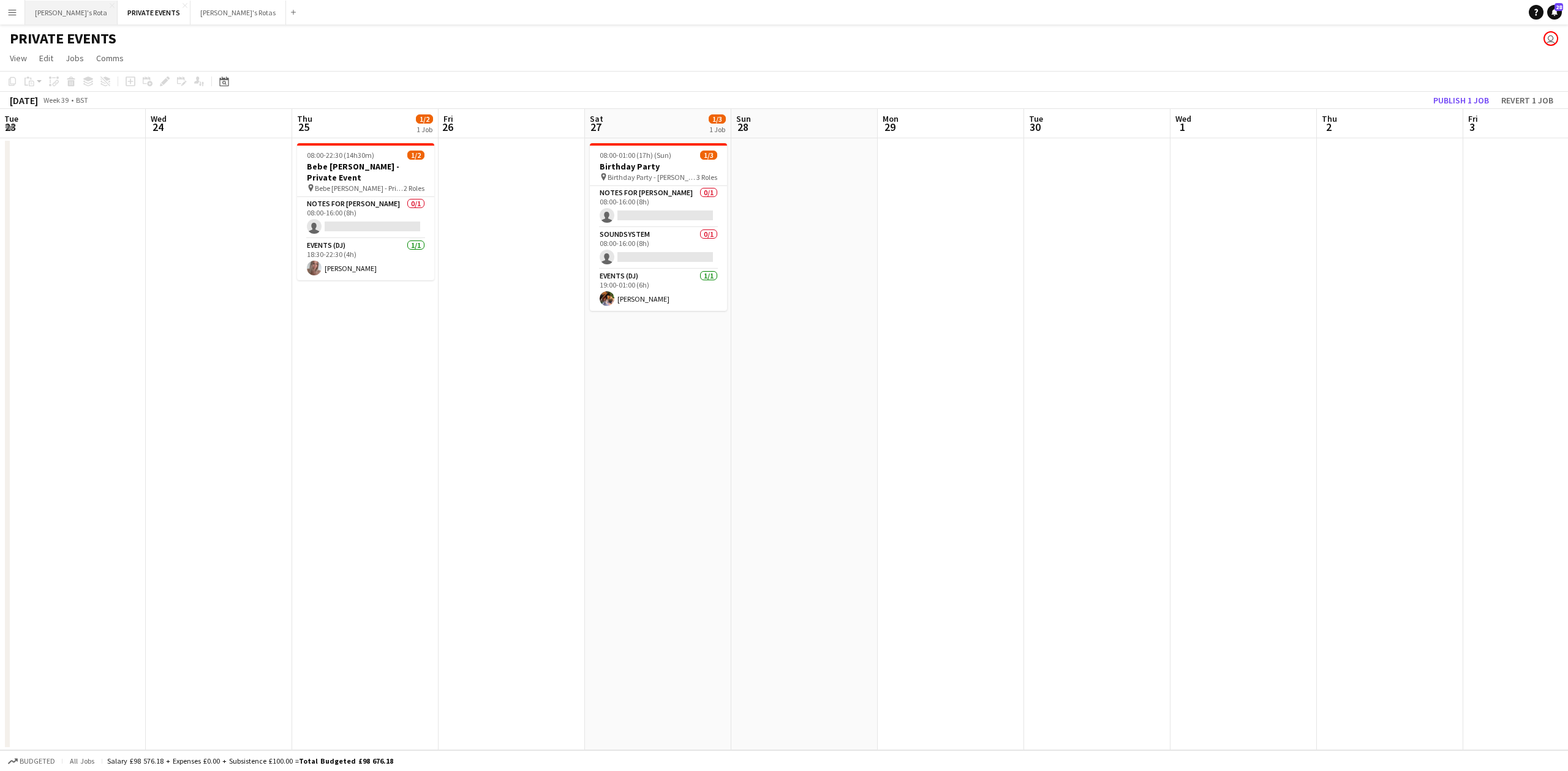
click at [49, 12] on button "[PERSON_NAME]'s Rota Close" at bounding box center [72, 13] width 93 height 24
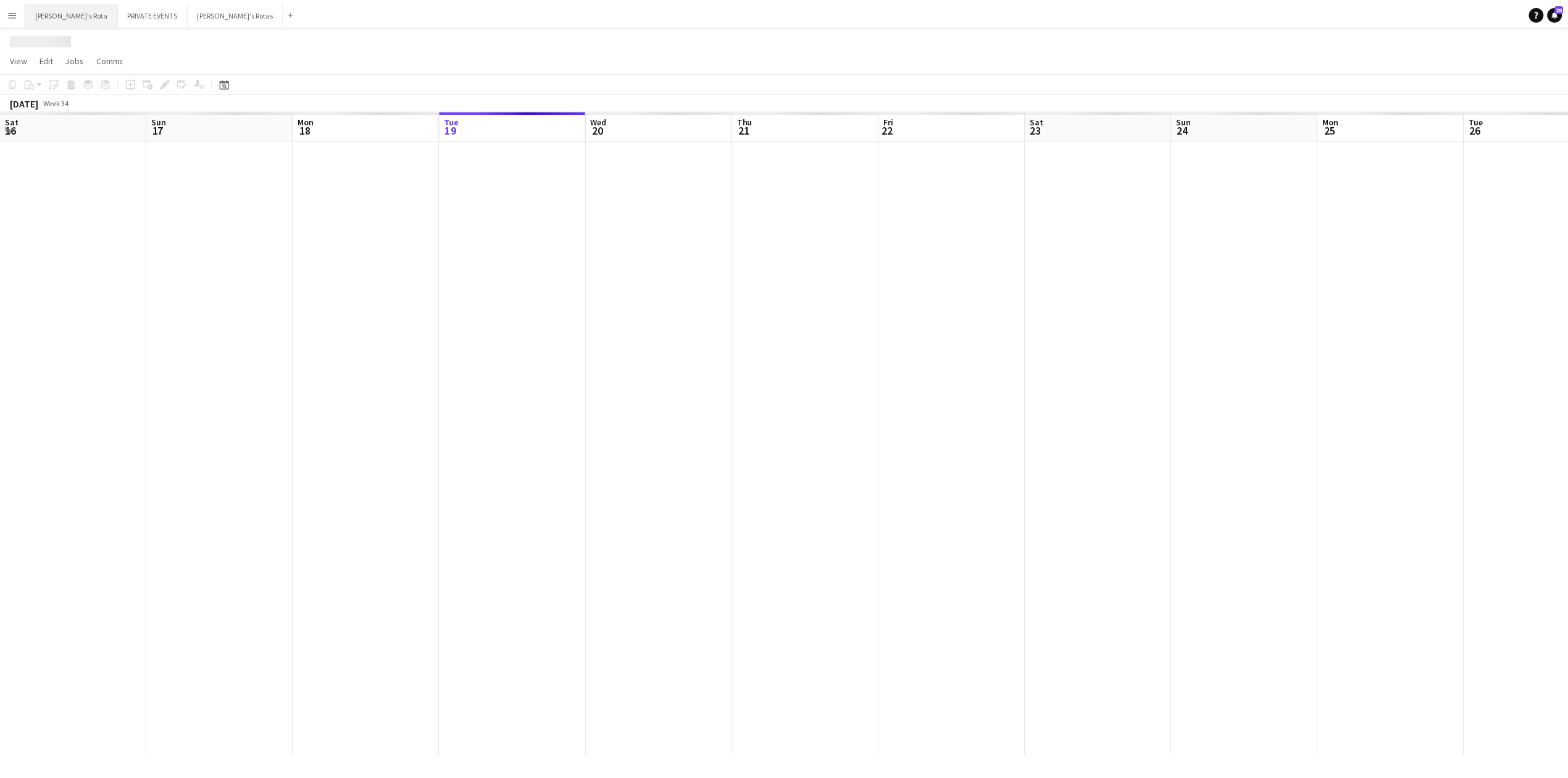
scroll to position [0, 295]
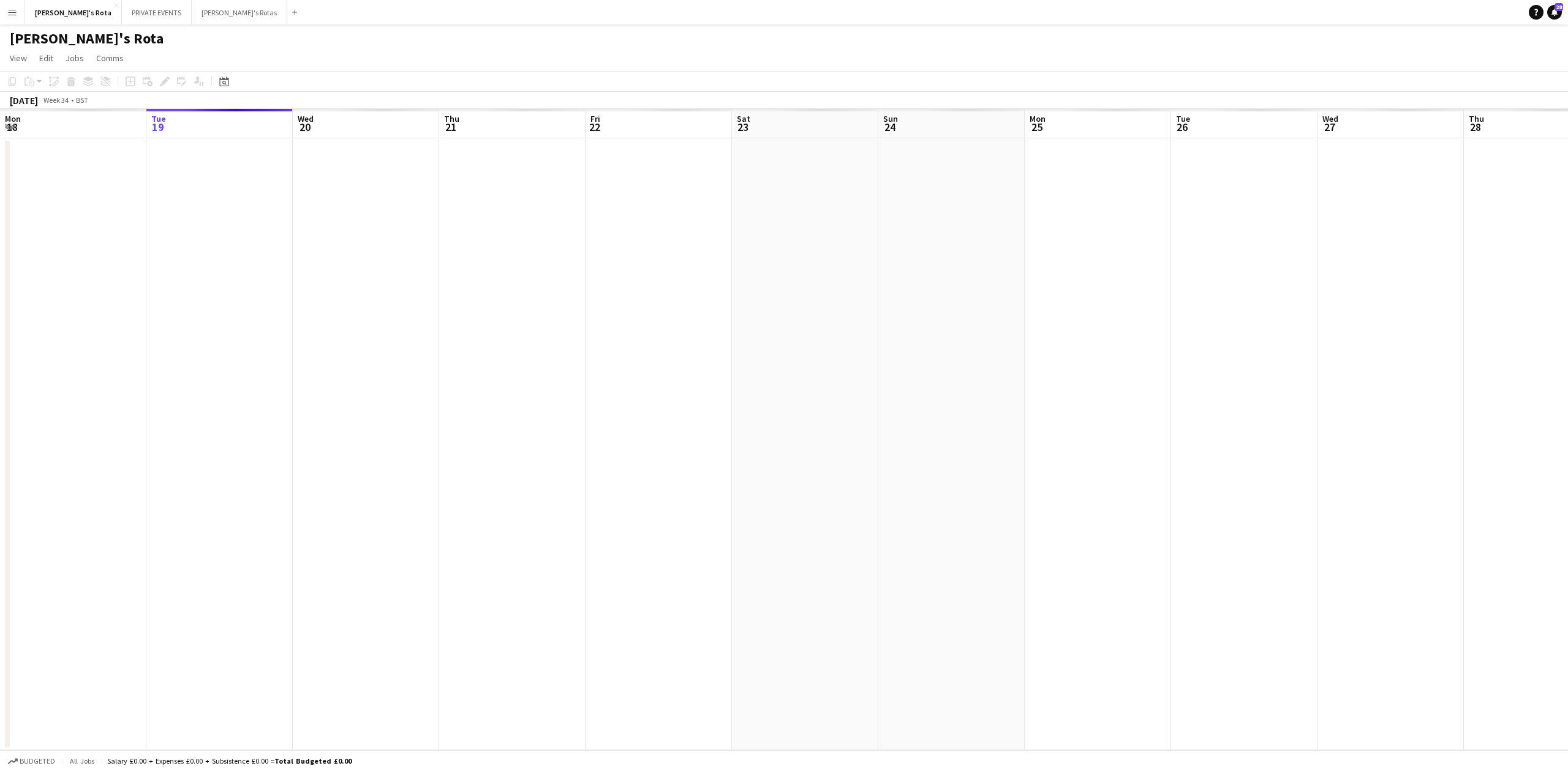
click at [480, 434] on app-date-cell at bounding box center [512, 444] width 146 height 612
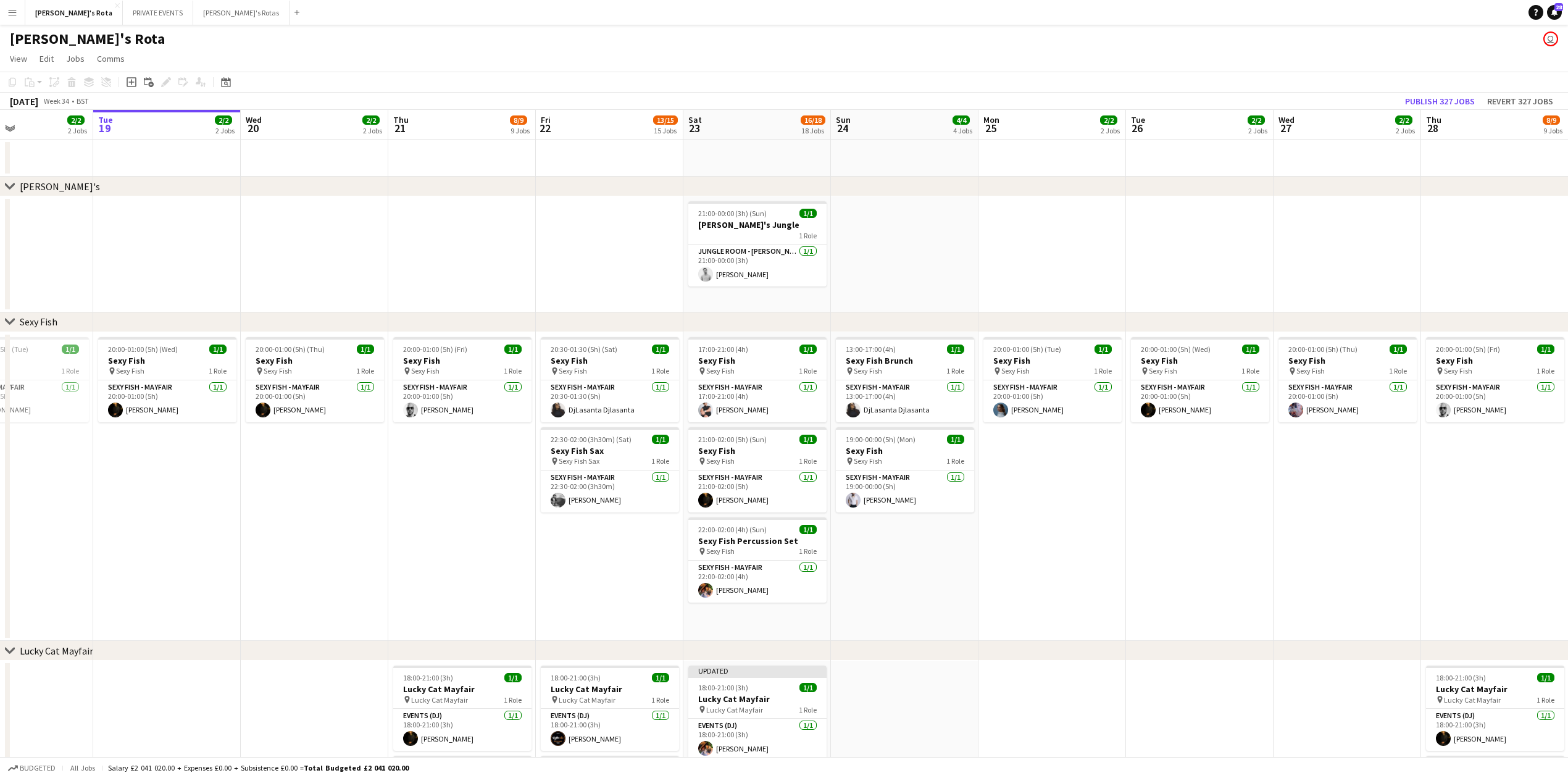
drag, startPoint x: 565, startPoint y: 523, endPoint x: 369, endPoint y: 487, distance: 199.3
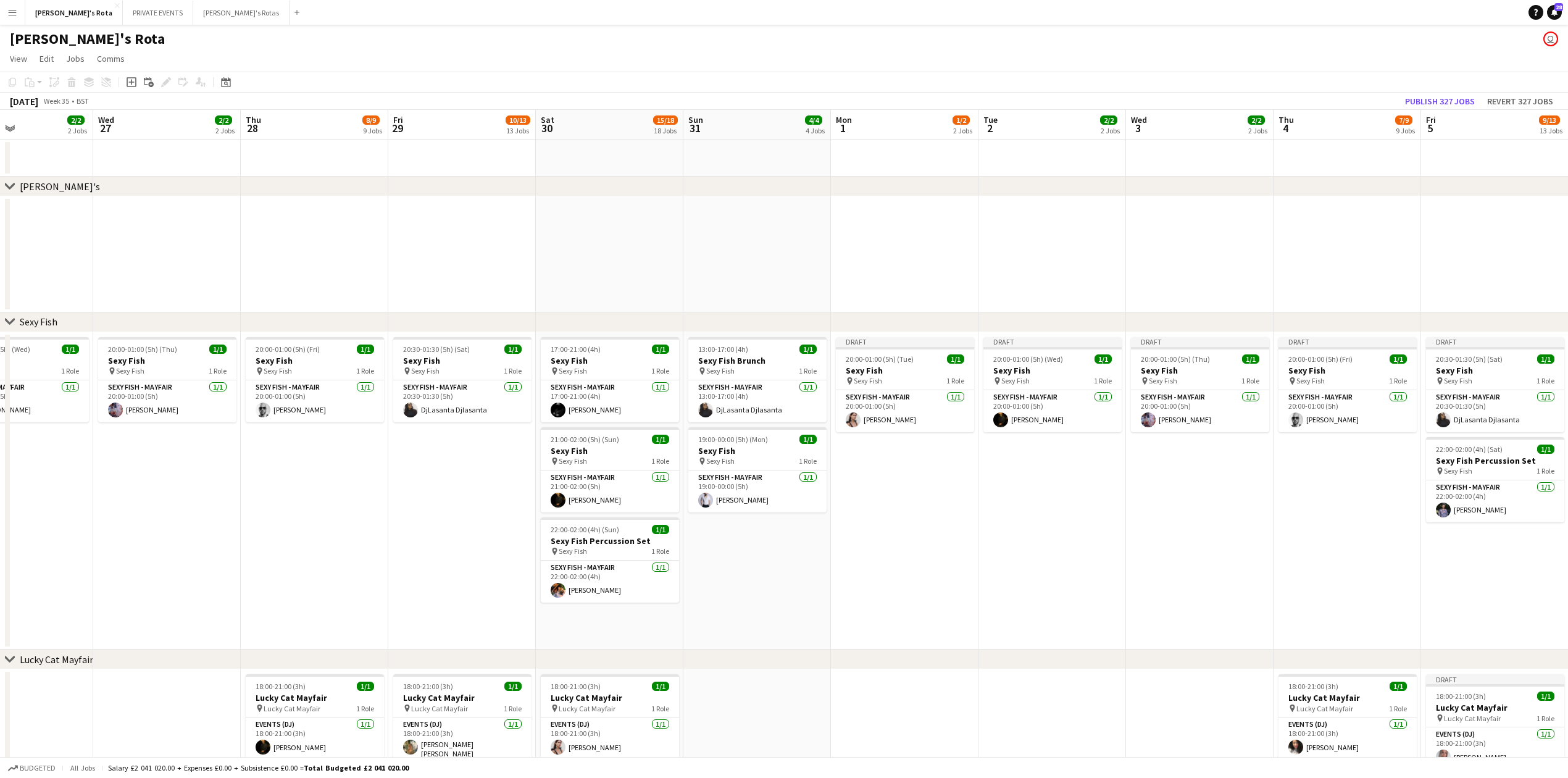
drag, startPoint x: 952, startPoint y: 462, endPoint x: 0, endPoint y: 448, distance: 952.1
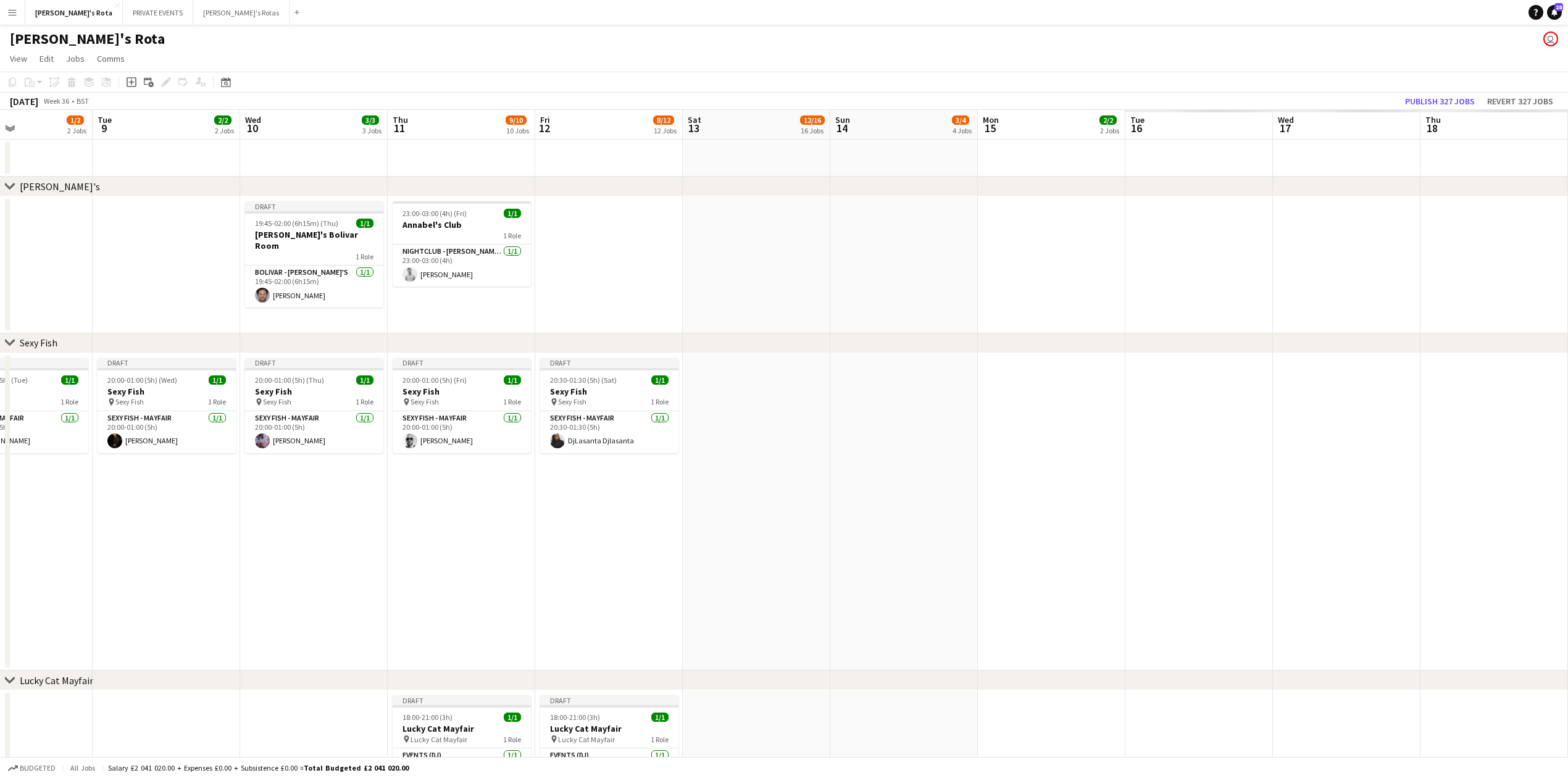
scroll to position [0, 349]
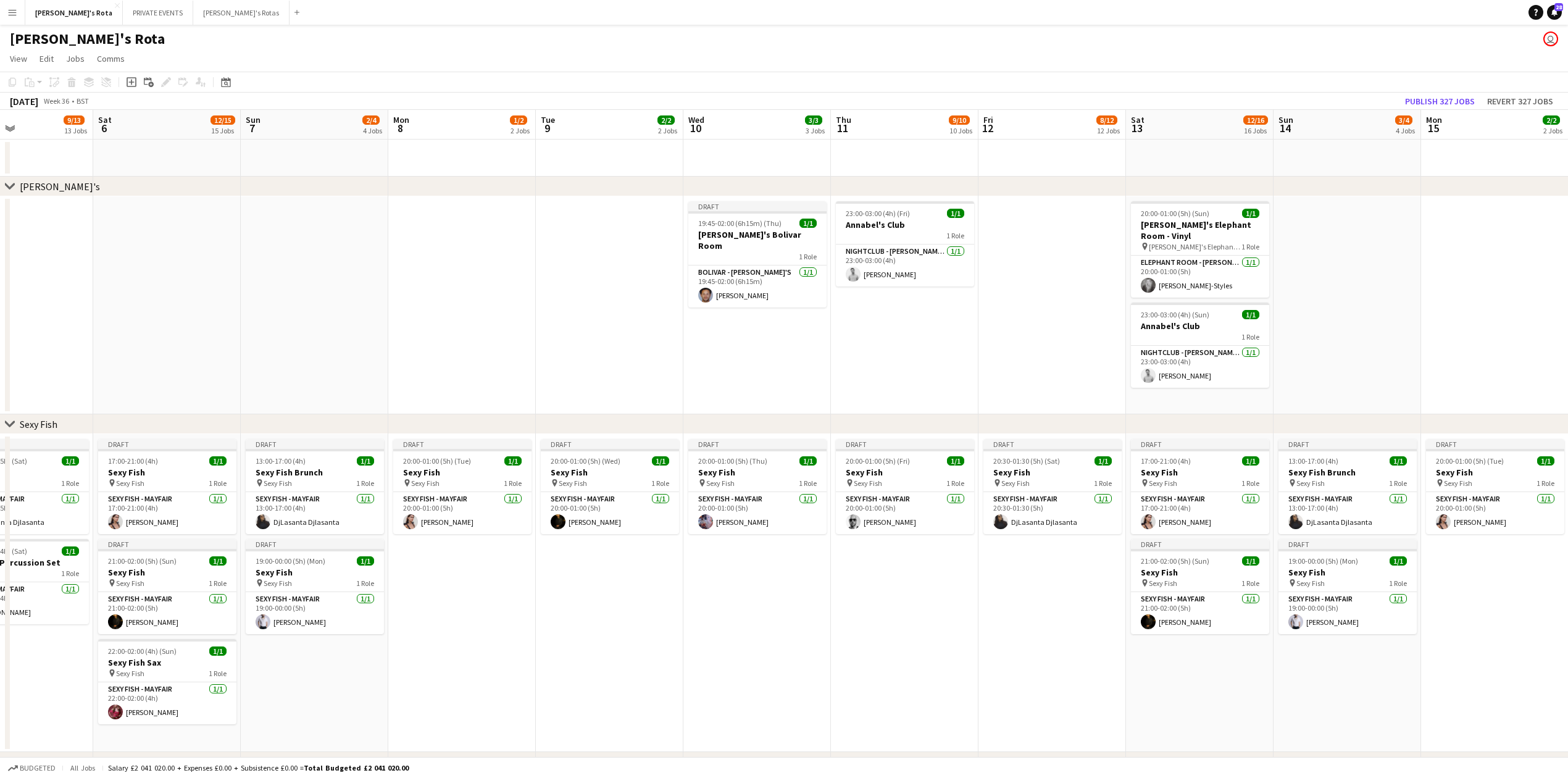
drag, startPoint x: 815, startPoint y: 433, endPoint x: 0, endPoint y: 393, distance: 816.0
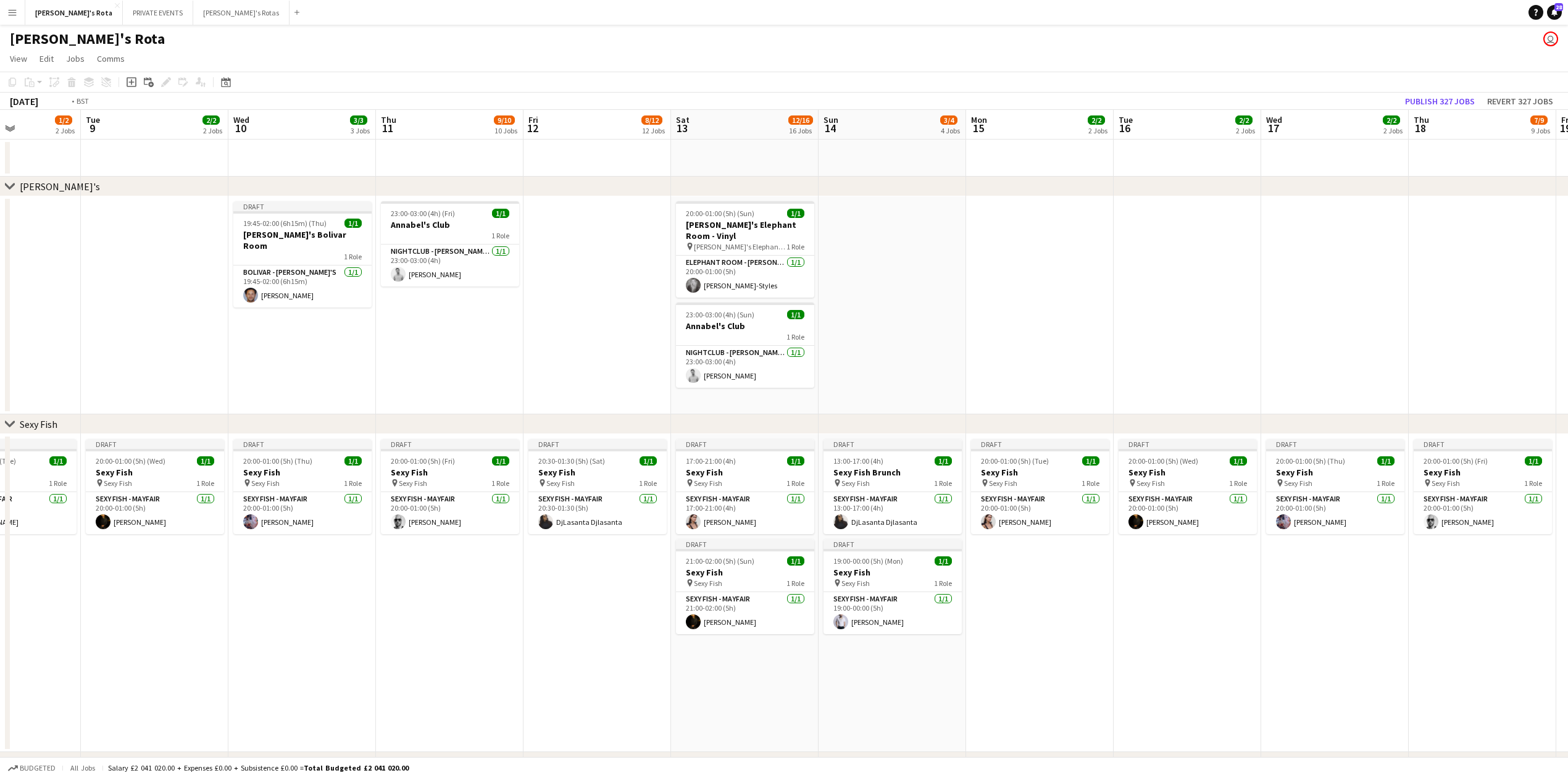
drag, startPoint x: 985, startPoint y: 255, endPoint x: 210, endPoint y: 261, distance: 775.0
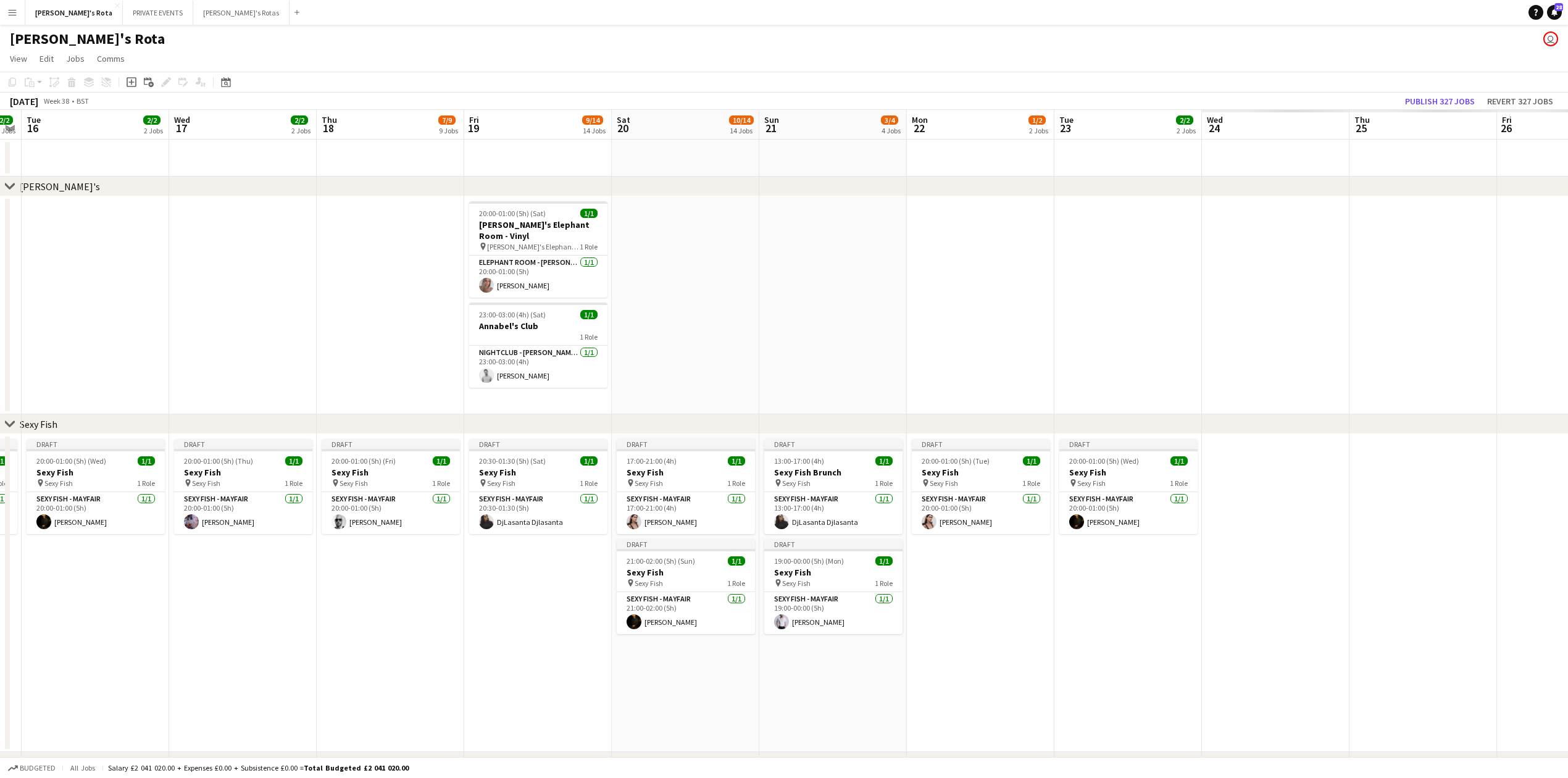
drag, startPoint x: 916, startPoint y: 273, endPoint x: 102, endPoint y: 265, distance: 814.0
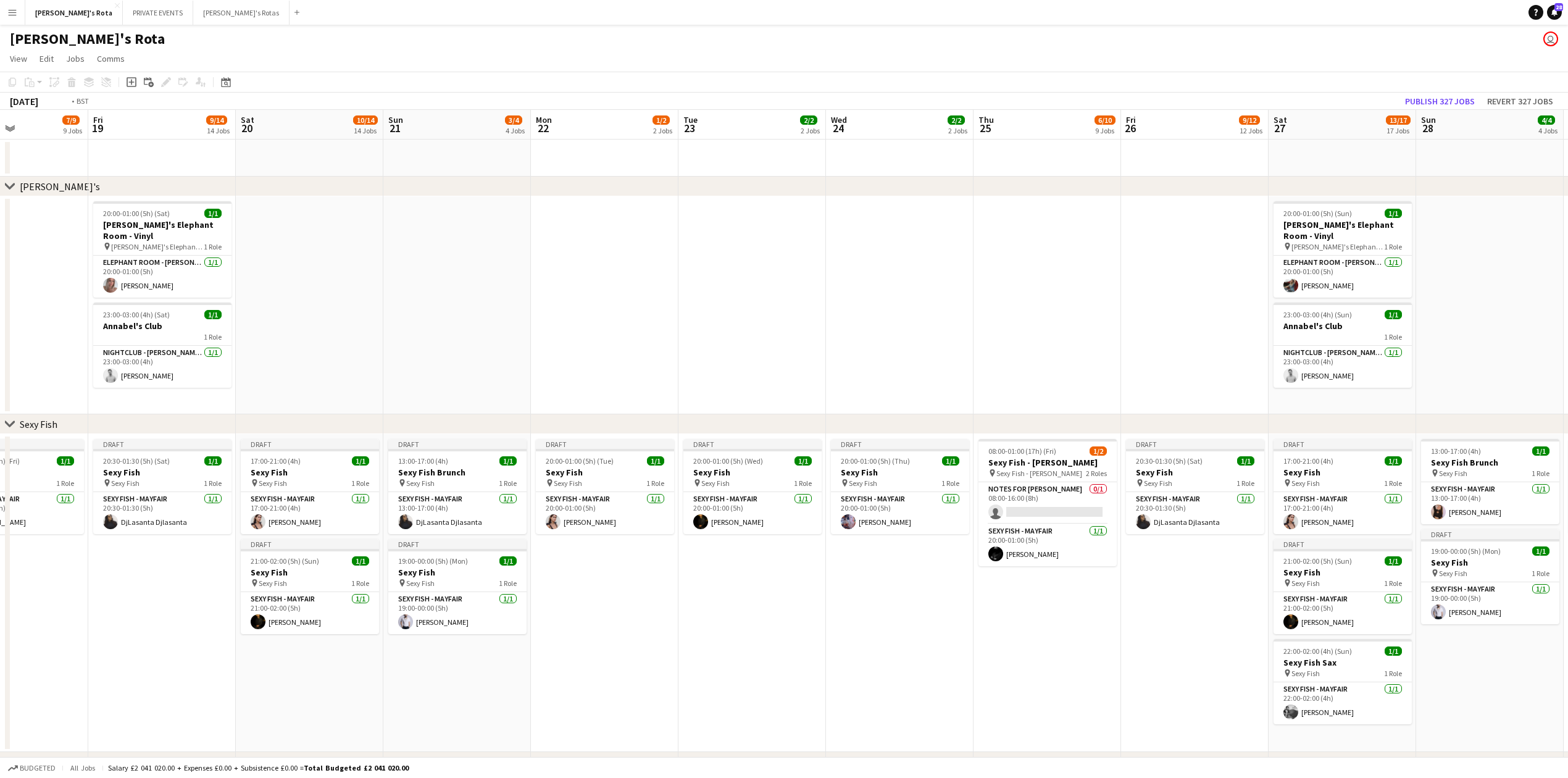
drag, startPoint x: 833, startPoint y: 285, endPoint x: 0, endPoint y: 294, distance: 833.0
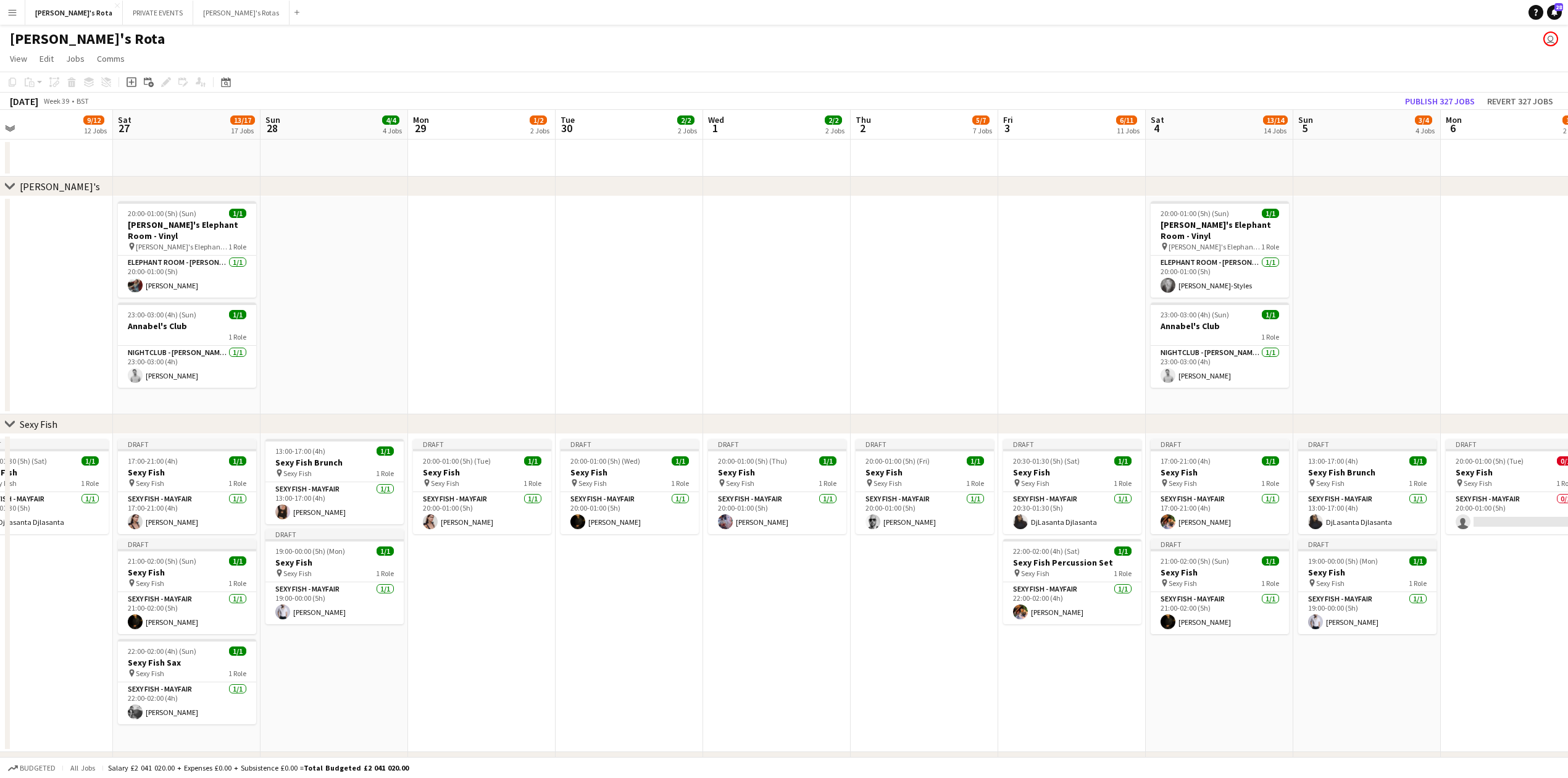
drag, startPoint x: 773, startPoint y: 280, endPoint x: 635, endPoint y: 277, distance: 138.0
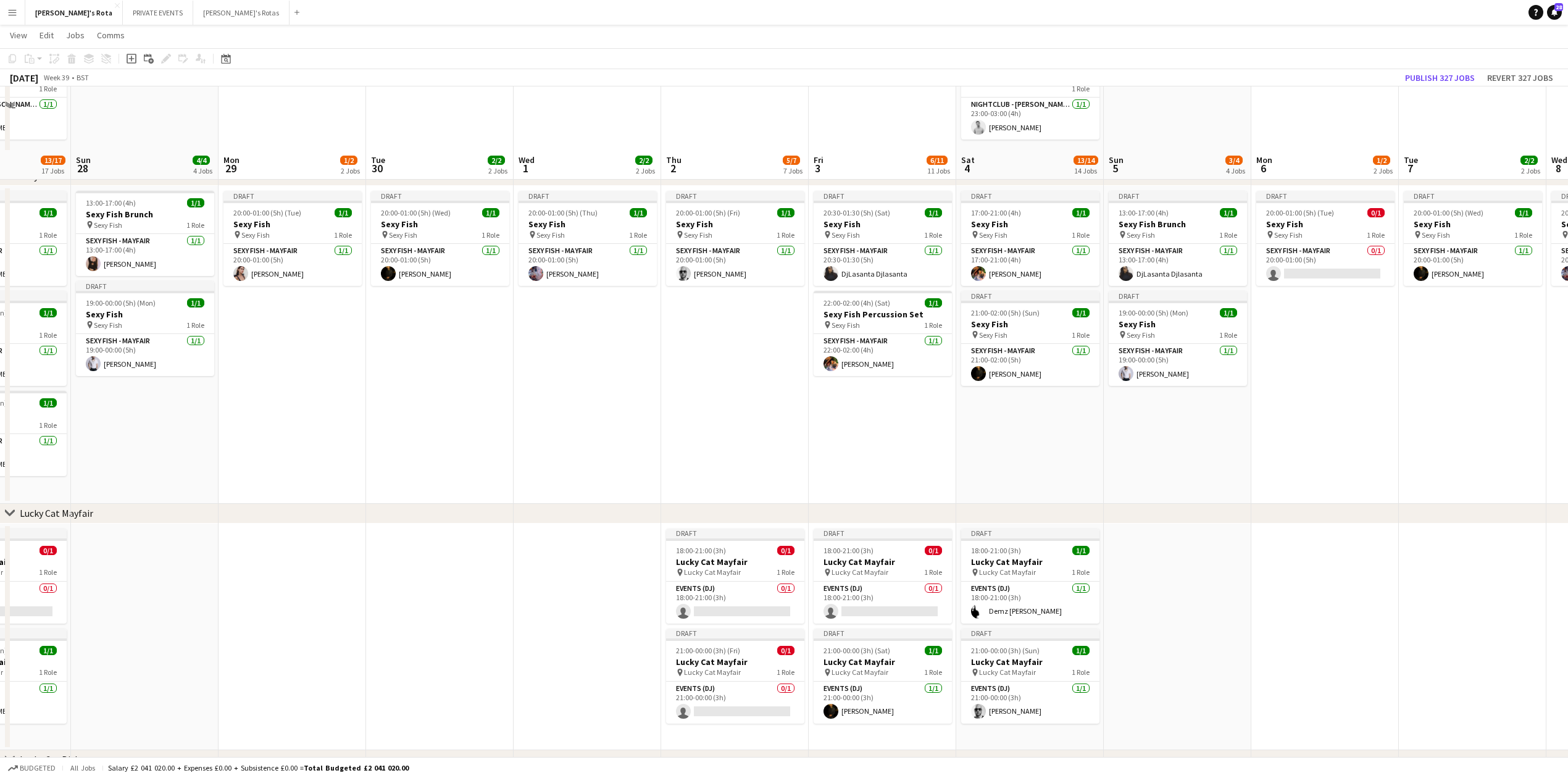
scroll to position [494, 0]
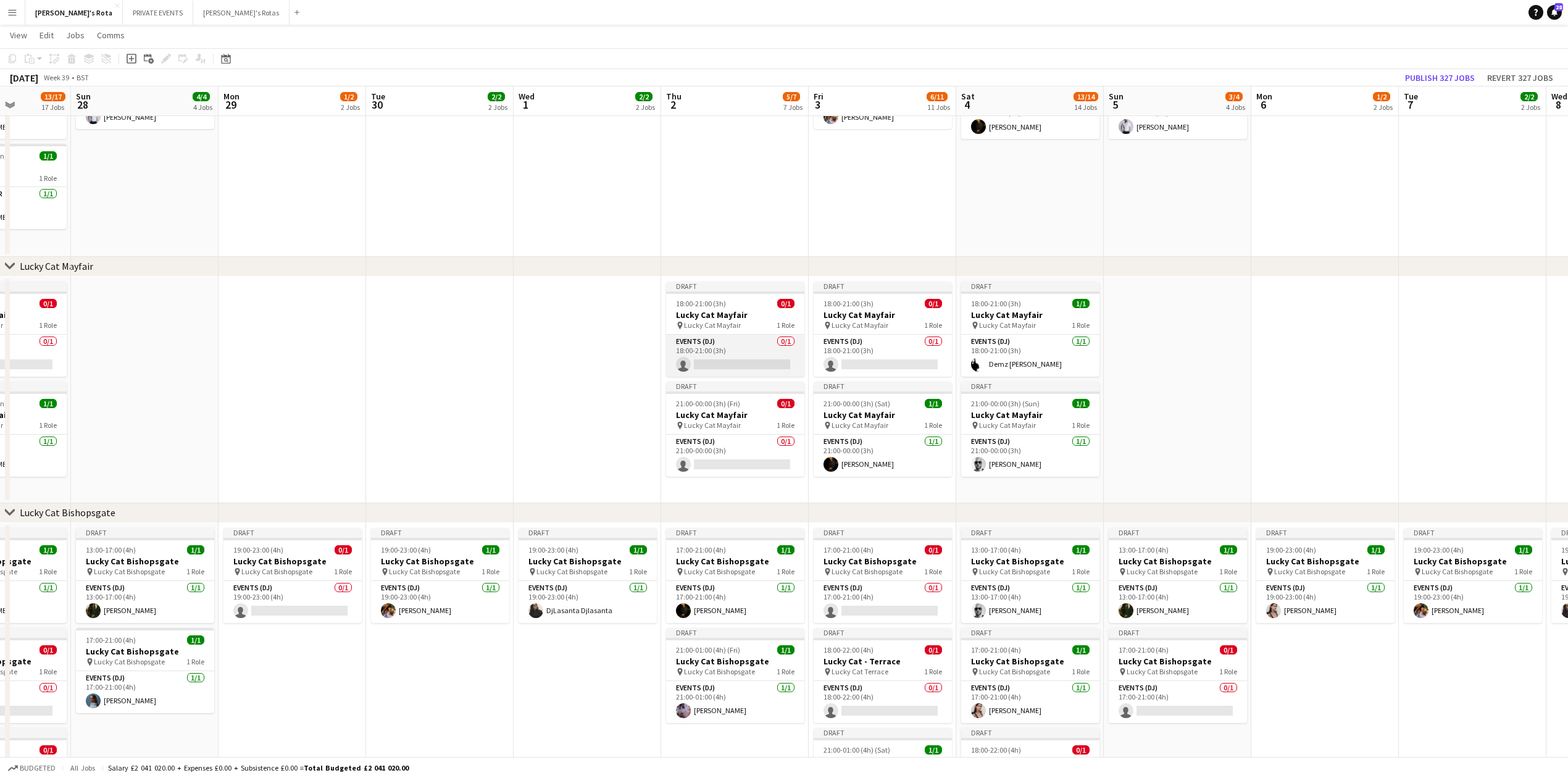
click at [749, 355] on app-card-role "Events (DJ) 0/1 18:00-21:00 (3h) single-neutral-actions" at bounding box center [735, 356] width 139 height 42
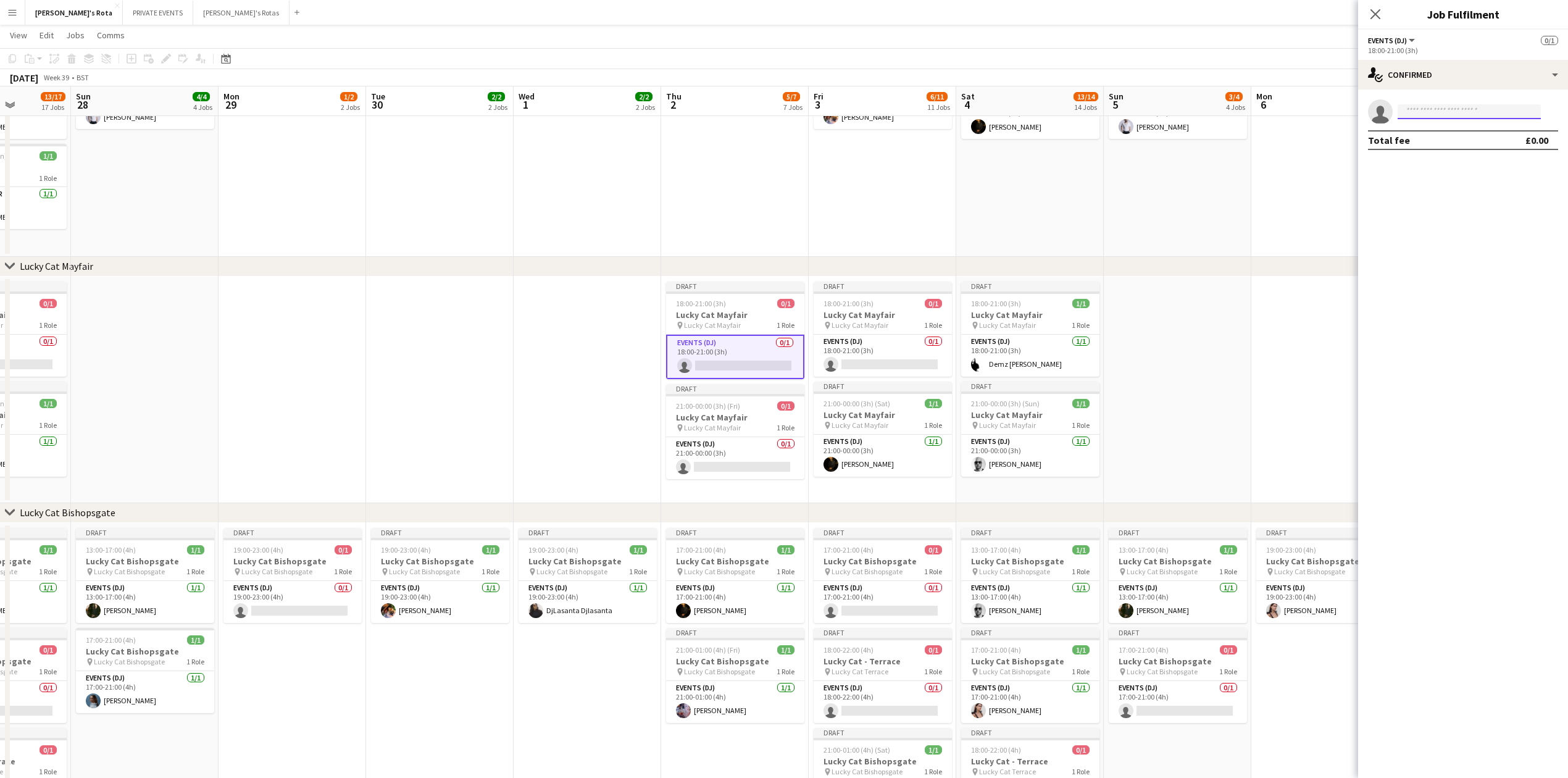
click at [1421, 110] on input at bounding box center [1469, 112] width 143 height 15
type input "*****"
click at [1453, 137] on span "[EMAIL_ADDRESS][DOMAIN_NAME]" at bounding box center [1469, 139] width 123 height 10
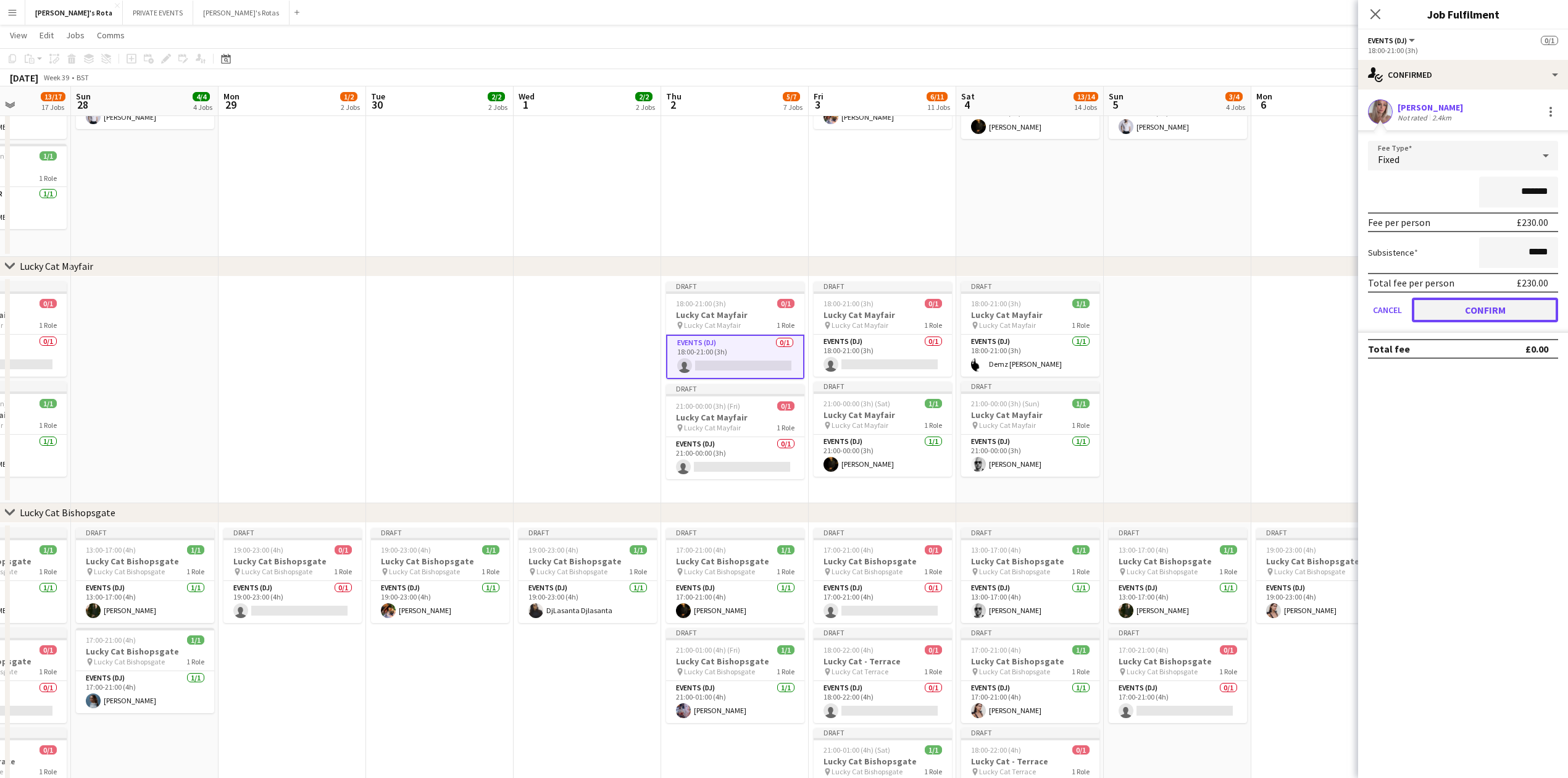
click at [1481, 309] on button "Confirm" at bounding box center [1485, 310] width 146 height 25
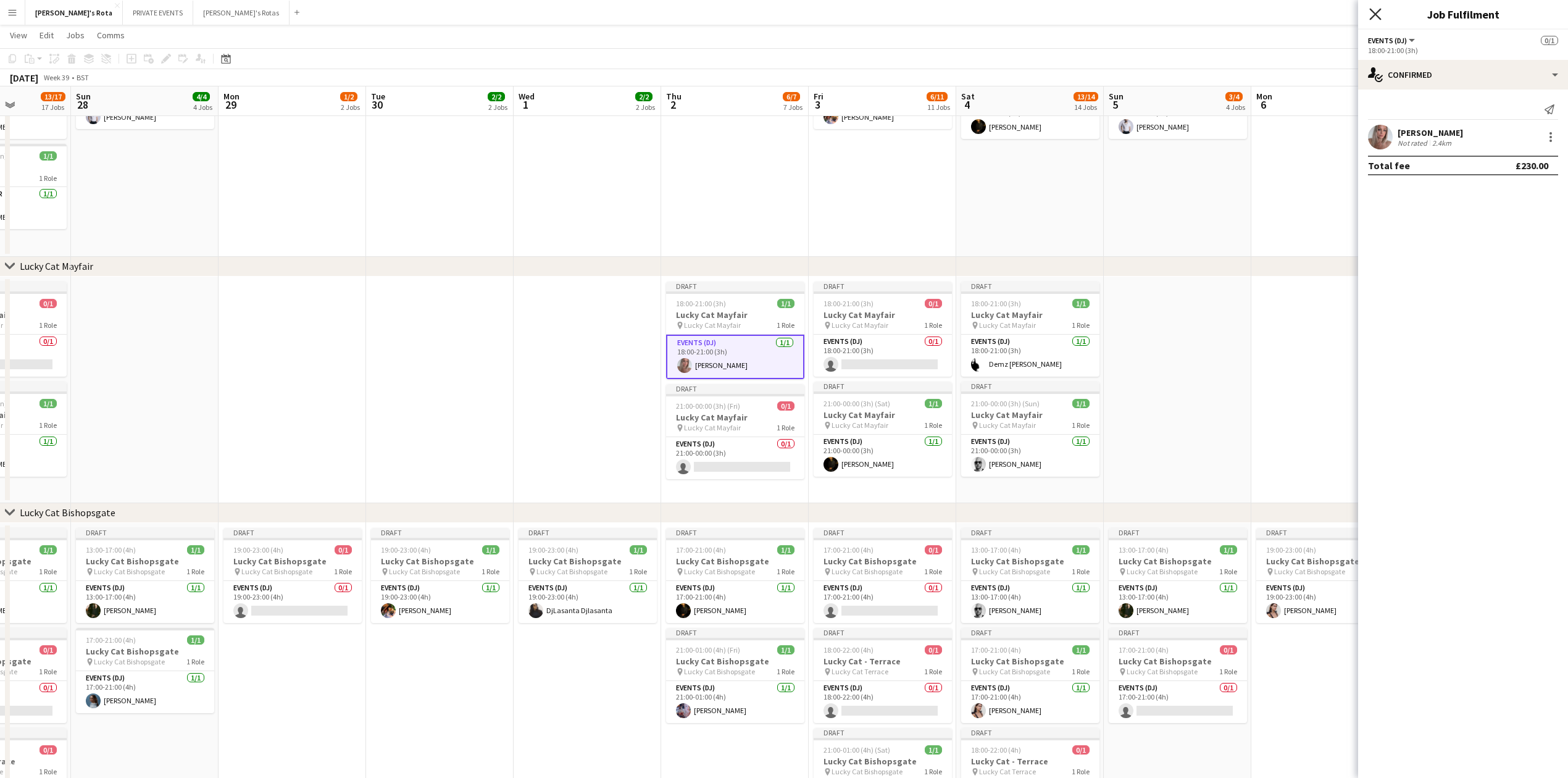
click at [1375, 11] on icon "Close pop-in" at bounding box center [1375, 14] width 12 height 12
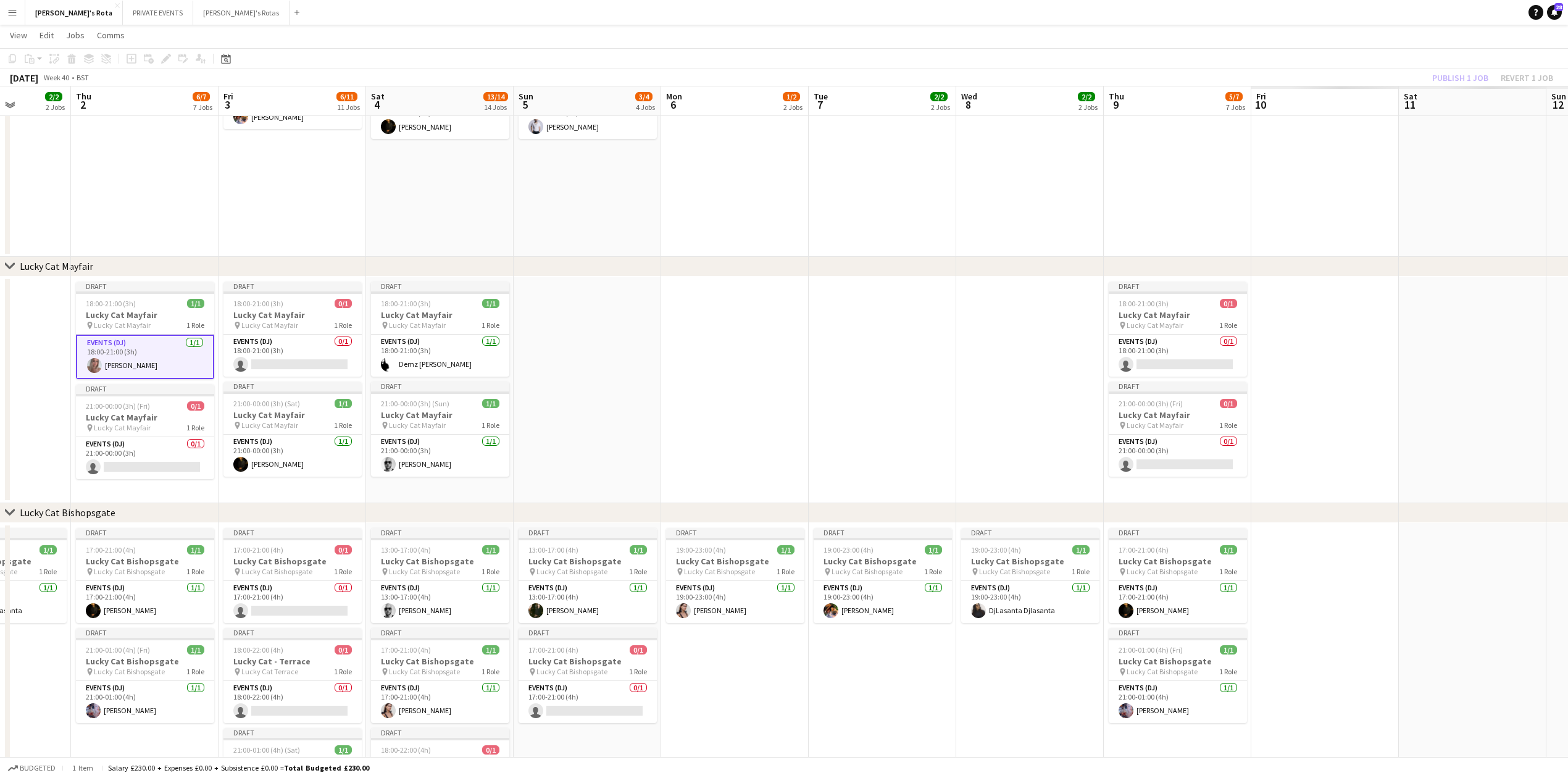
drag, startPoint x: 1361, startPoint y: 432, endPoint x: 934, endPoint y: 433, distance: 427.0
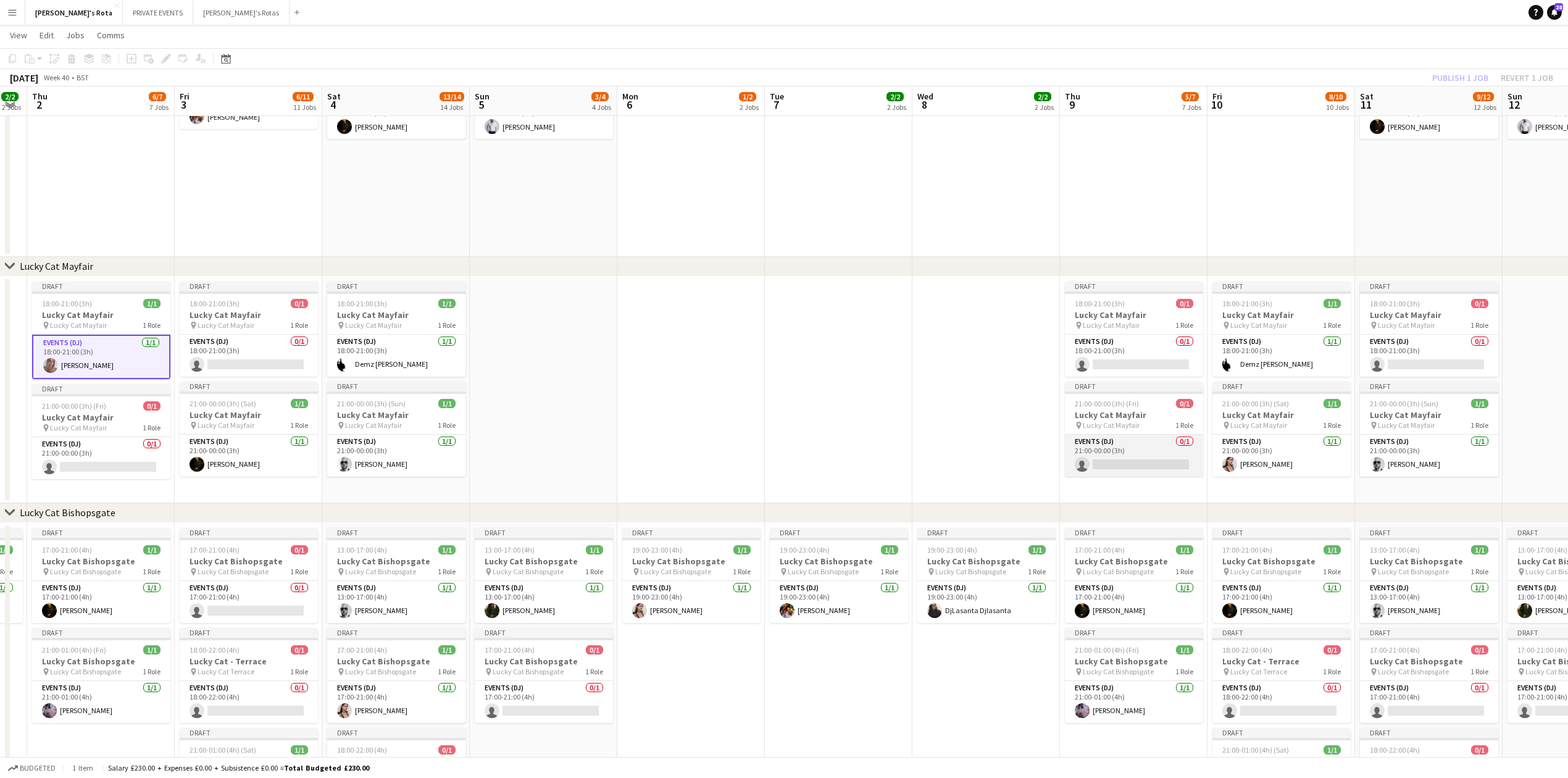
click at [1101, 447] on app-card-role "Events (DJ) 0/1 21:00-00:00 (3h) single-neutral-actions" at bounding box center [1134, 456] width 139 height 42
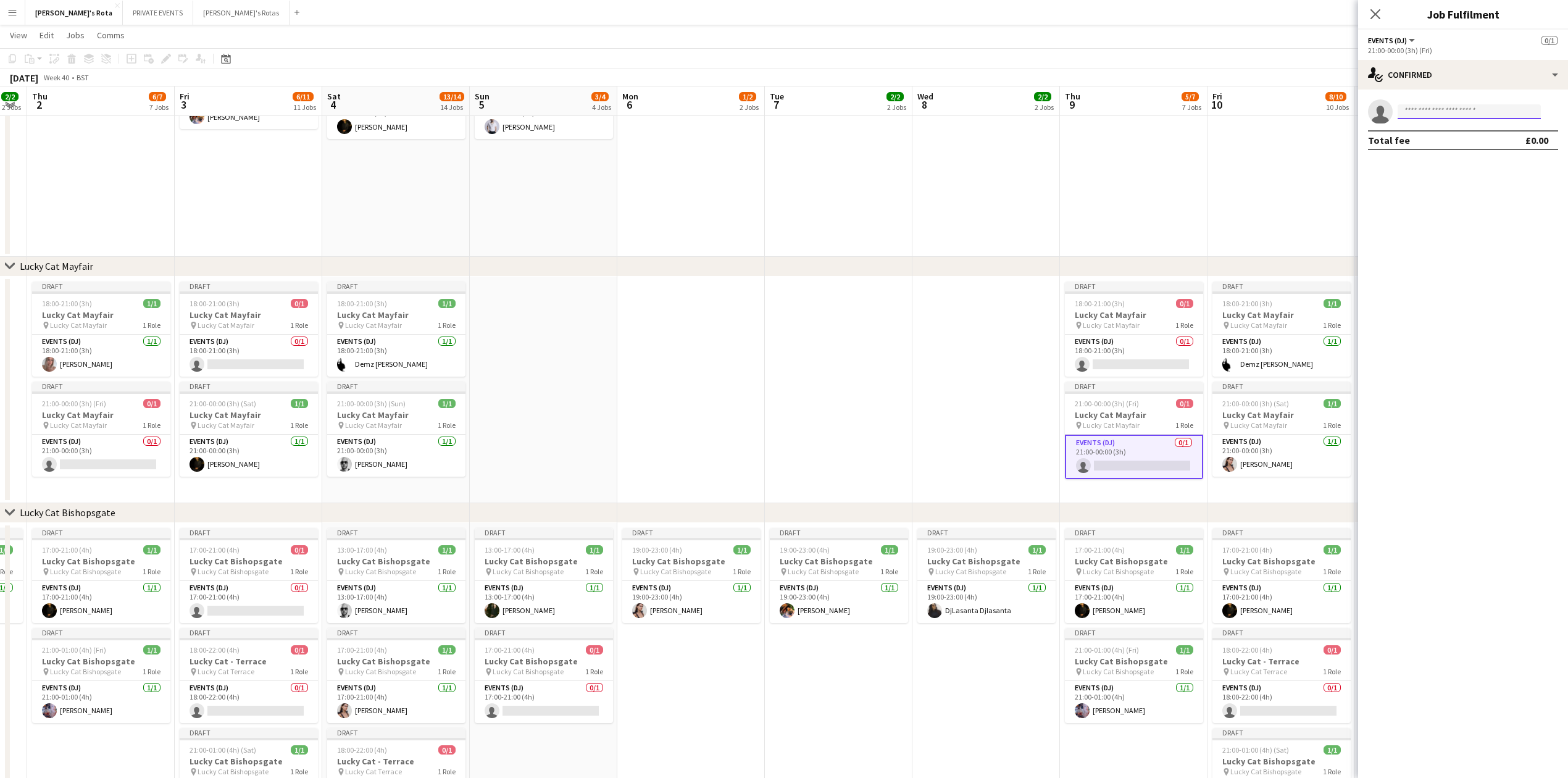
drag, startPoint x: 1433, startPoint y: 110, endPoint x: 1421, endPoint y: 127, distance: 20.8
type input "*****"
click at [1460, 144] on span "[EMAIL_ADDRESS][DOMAIN_NAME]" at bounding box center [1469, 139] width 123 height 10
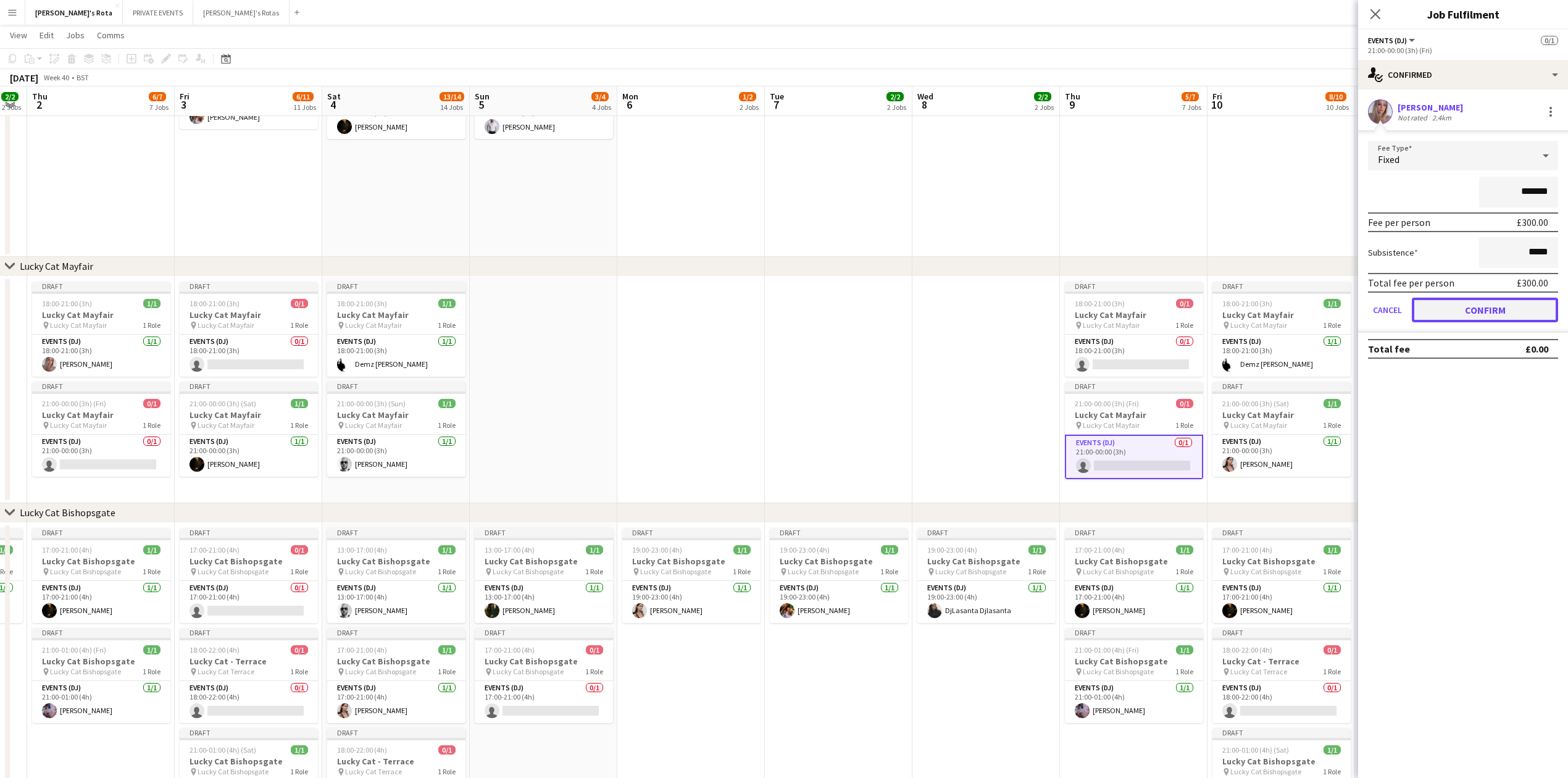
click at [1472, 297] on button "Confirm" at bounding box center [1485, 310] width 146 height 25
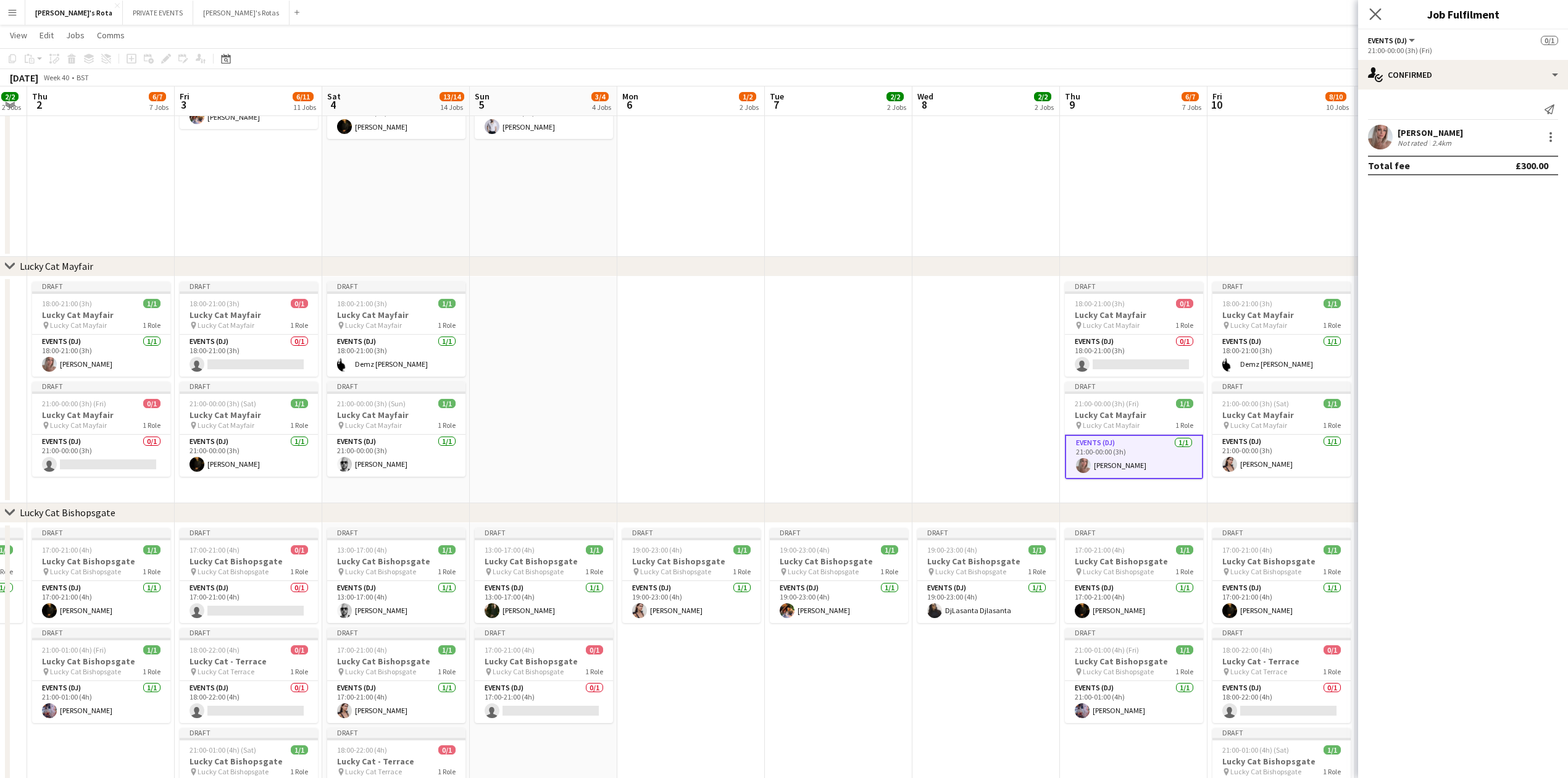
click at [1381, 18] on icon "Close pop-in" at bounding box center [1375, 14] width 12 height 12
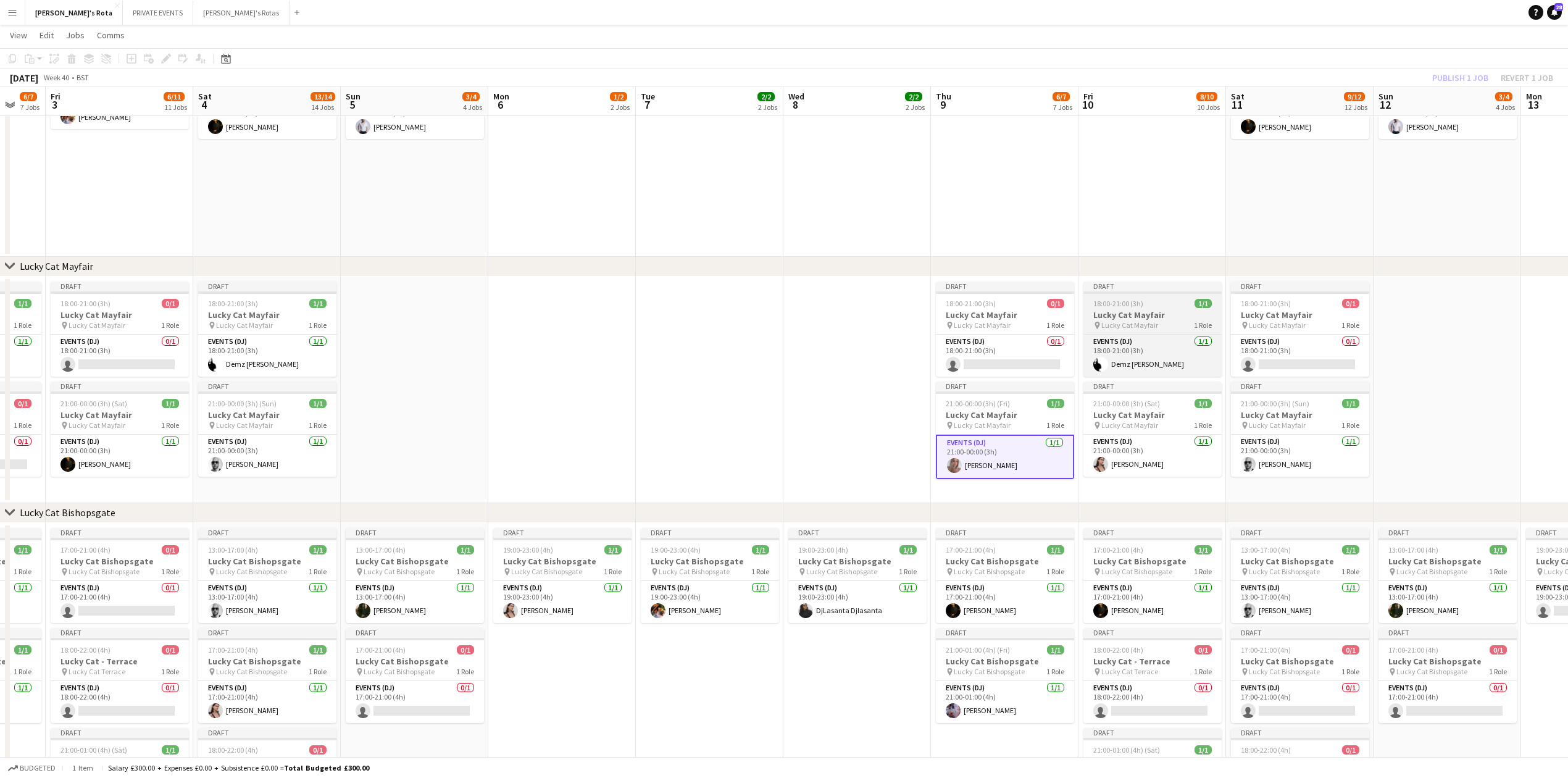
drag, startPoint x: 949, startPoint y: 326, endPoint x: 808, endPoint y: 299, distance: 143.6
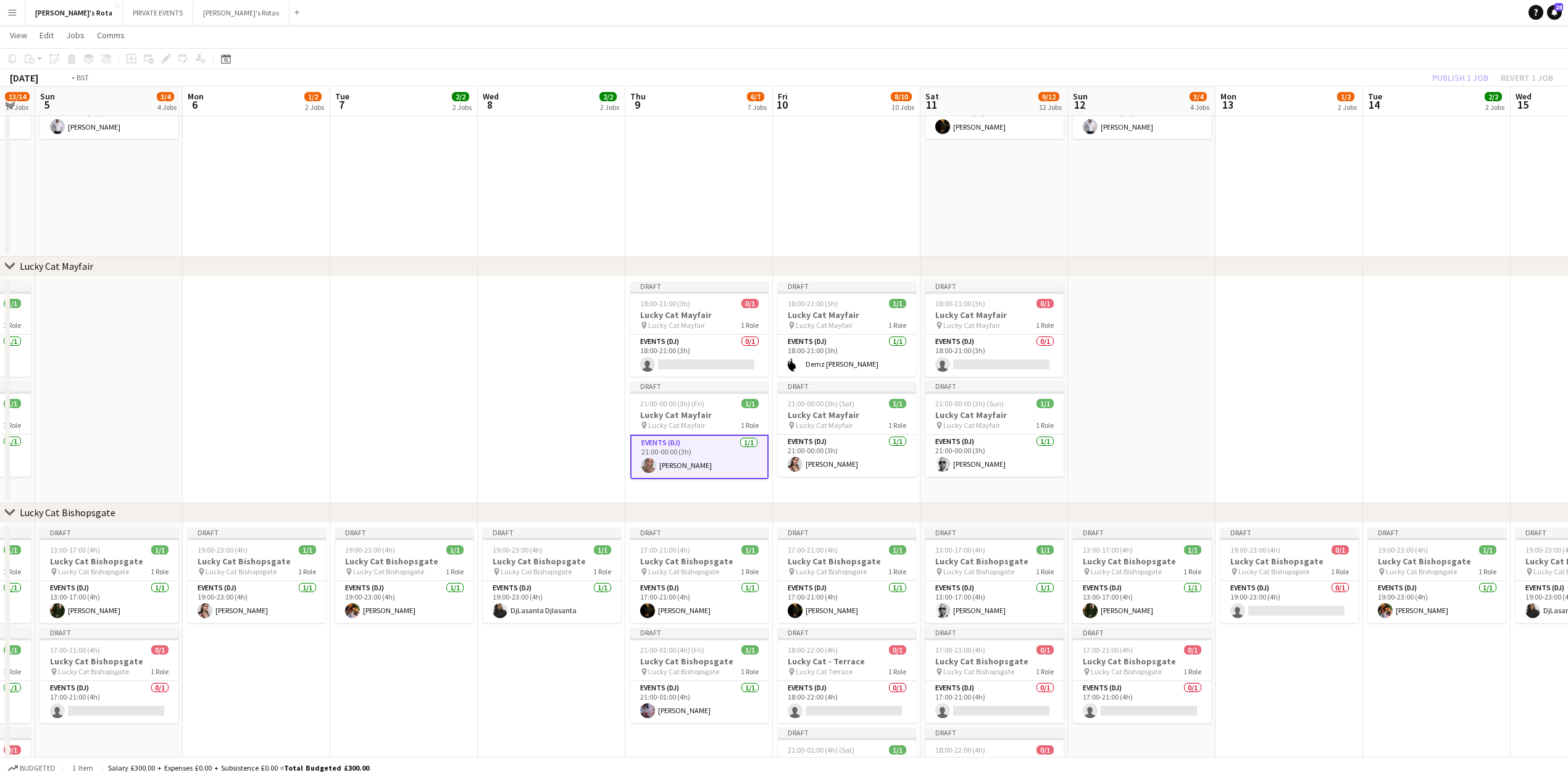
drag, startPoint x: 1341, startPoint y: 314, endPoint x: 635, endPoint y: 304, distance: 706.1
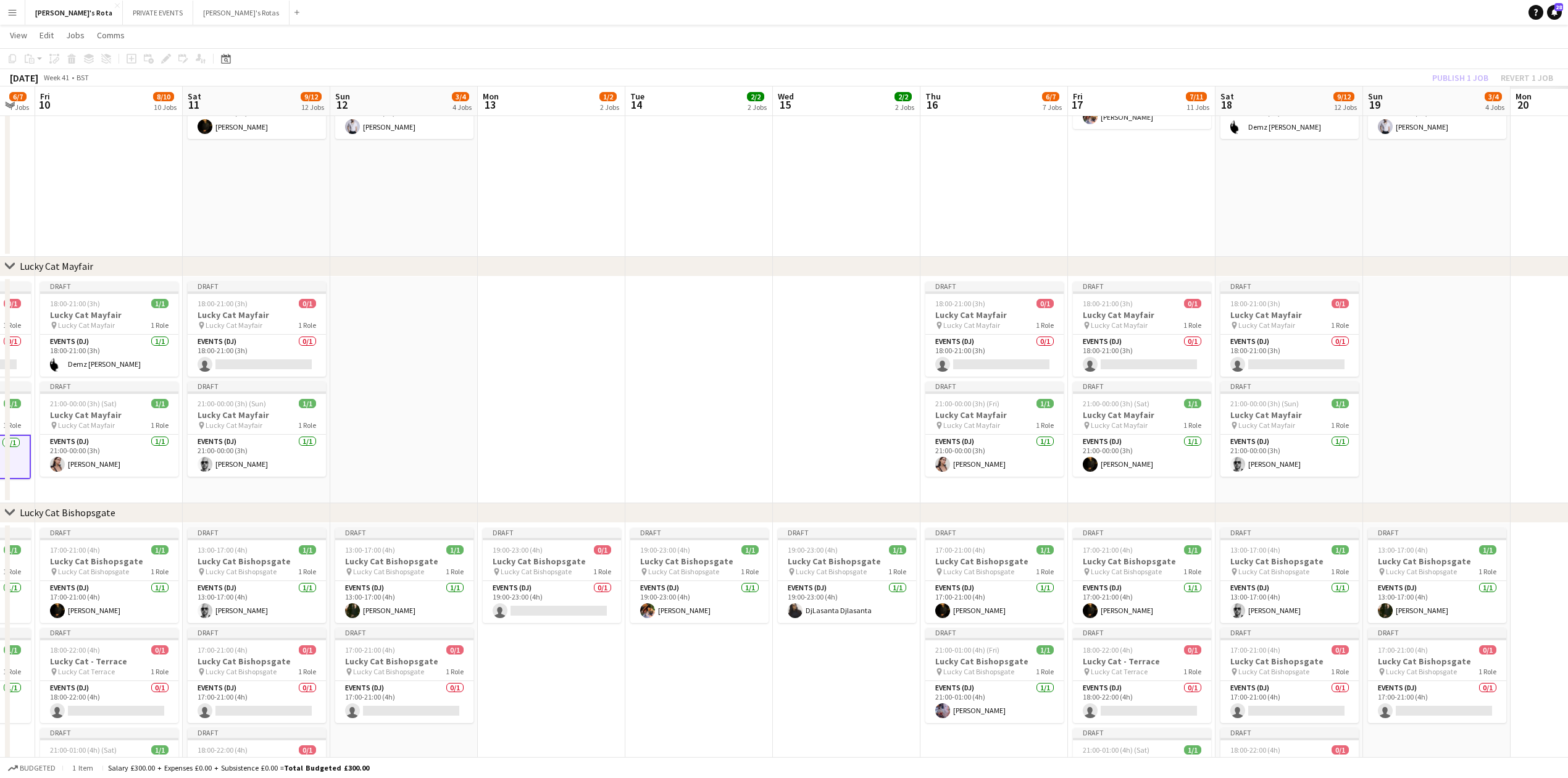
scroll to position [0, 417]
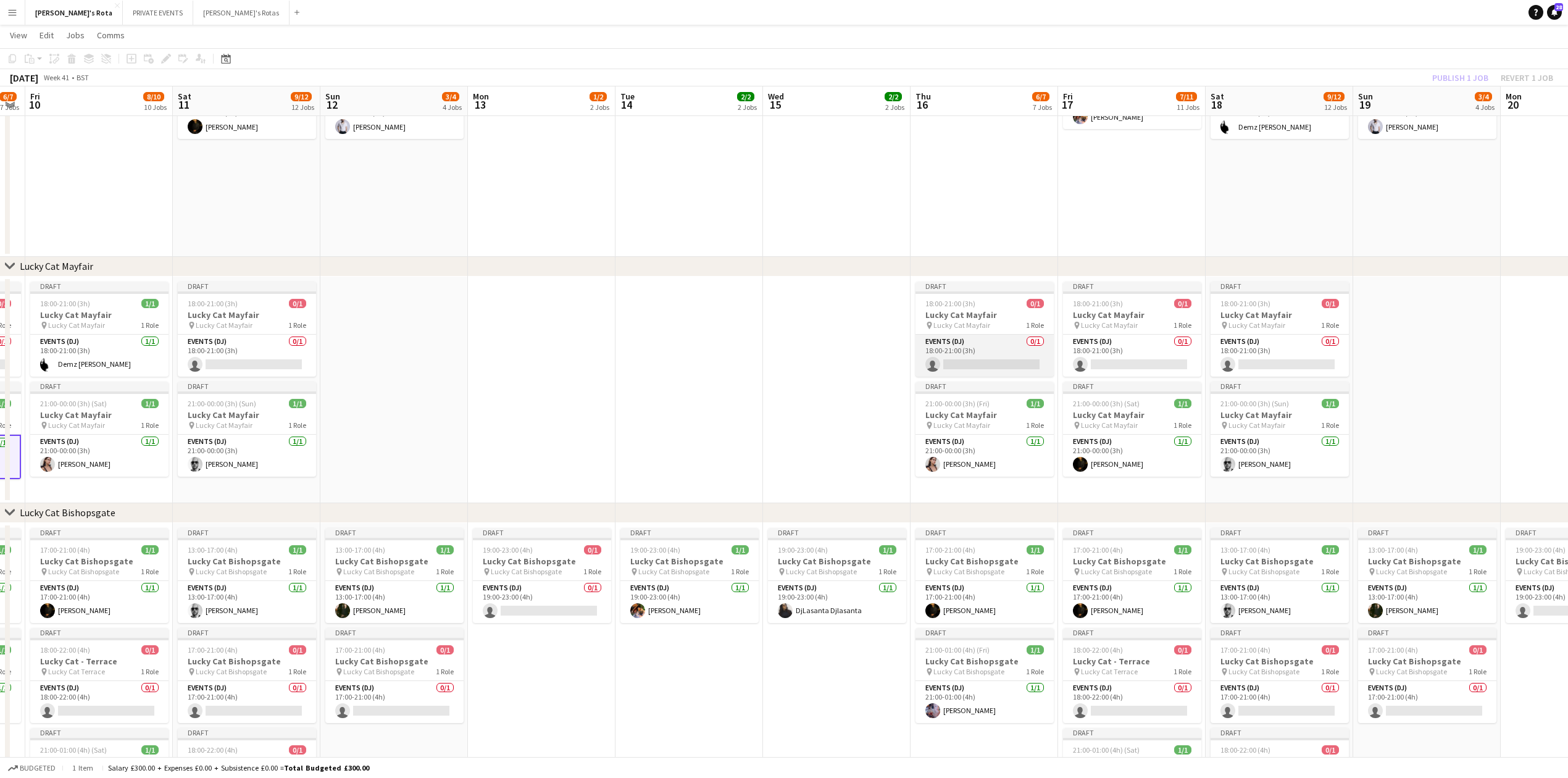
click at [979, 364] on app-card-role "Events (DJ) 0/1 18:00-21:00 (3h) single-neutral-actions" at bounding box center [985, 356] width 139 height 42
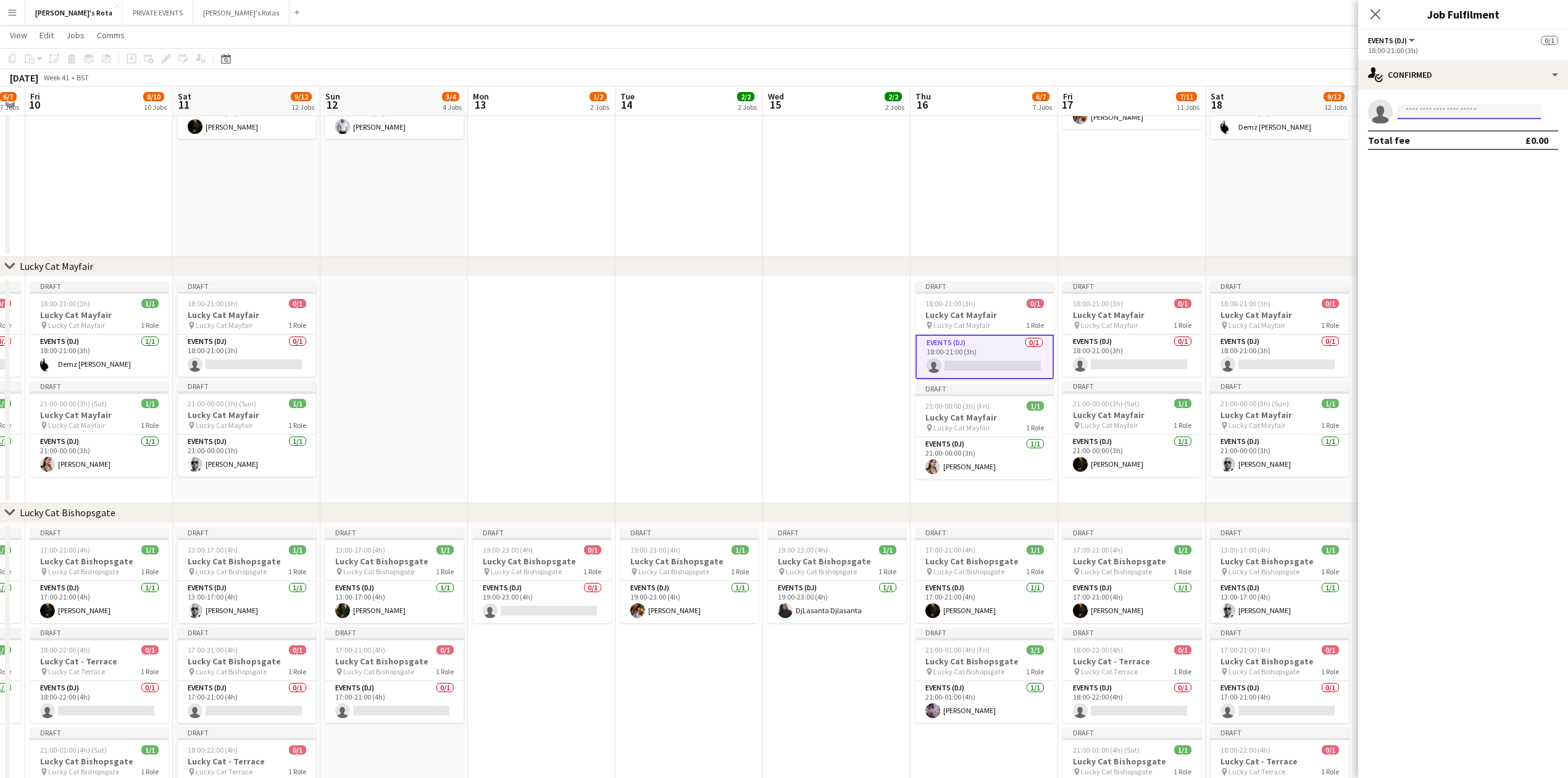
click at [1460, 108] on input at bounding box center [1469, 112] width 143 height 15
type input "*****"
click at [1445, 147] on span "[PHONE_NUMBER]" at bounding box center [1469, 149] width 123 height 10
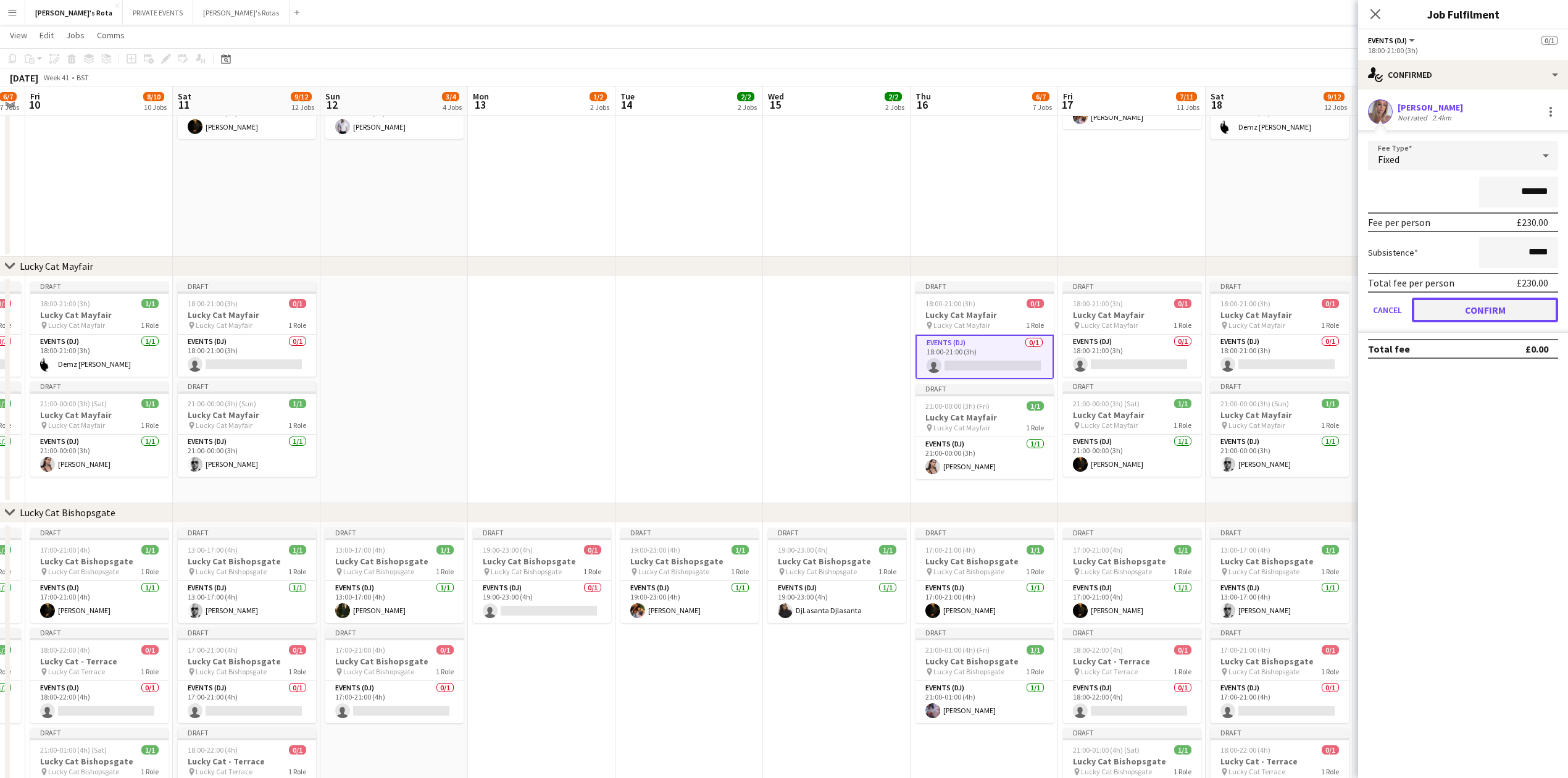
click at [1506, 302] on button "Confirm" at bounding box center [1485, 310] width 146 height 25
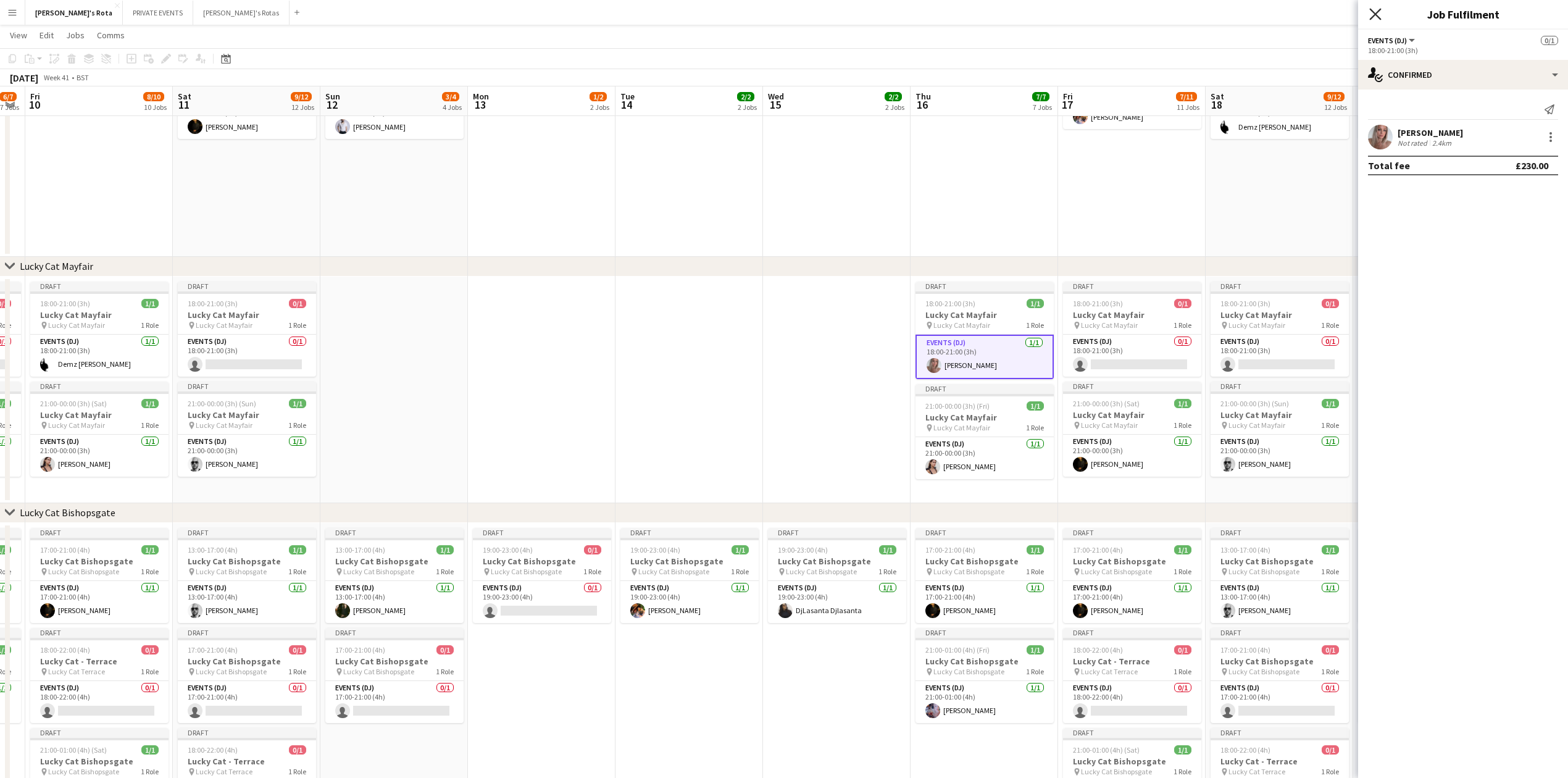
click at [1371, 11] on icon "Close pop-in" at bounding box center [1375, 14] width 12 height 12
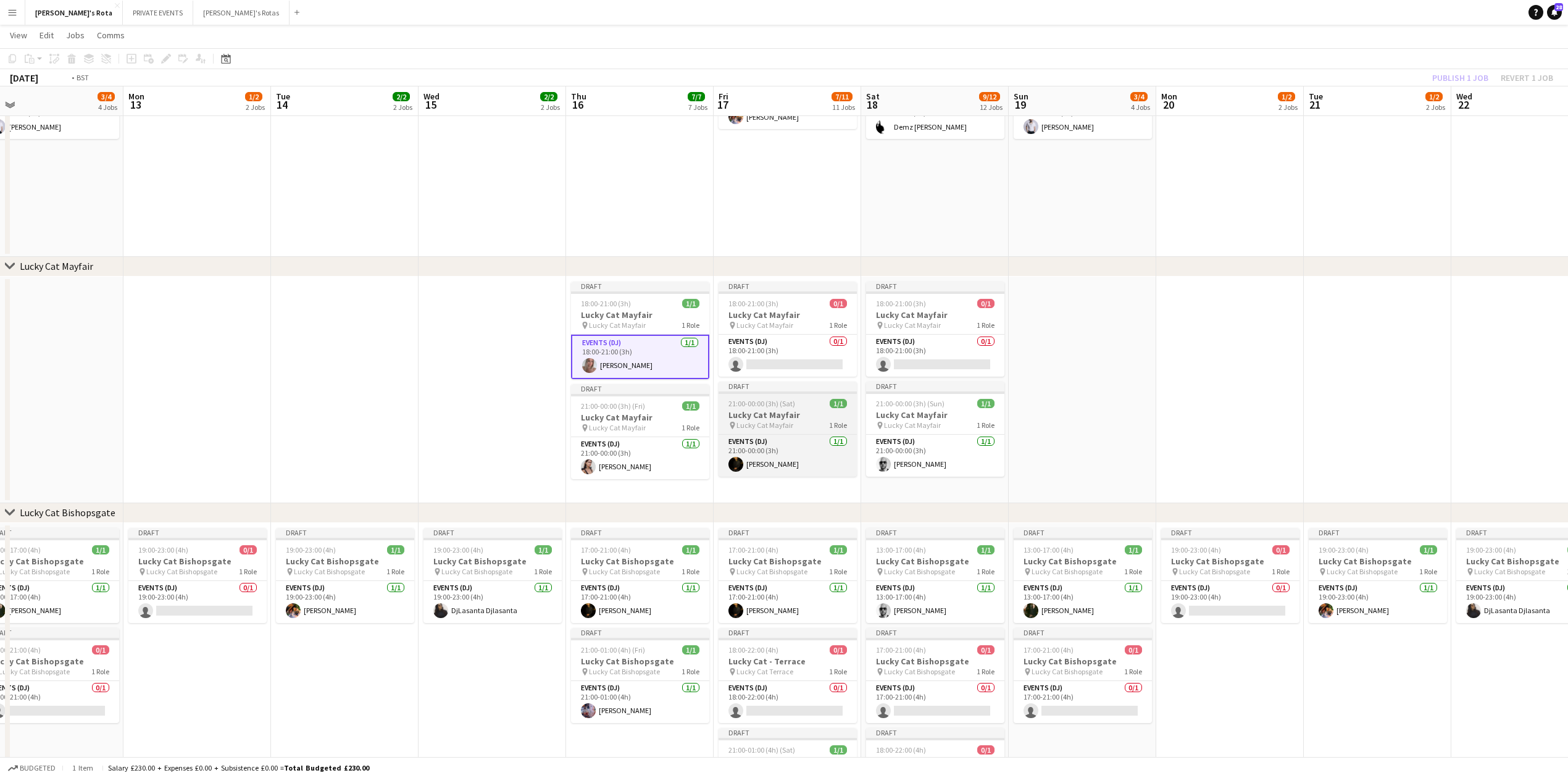
drag, startPoint x: 793, startPoint y: 413, endPoint x: 559, endPoint y: 421, distance: 234.1
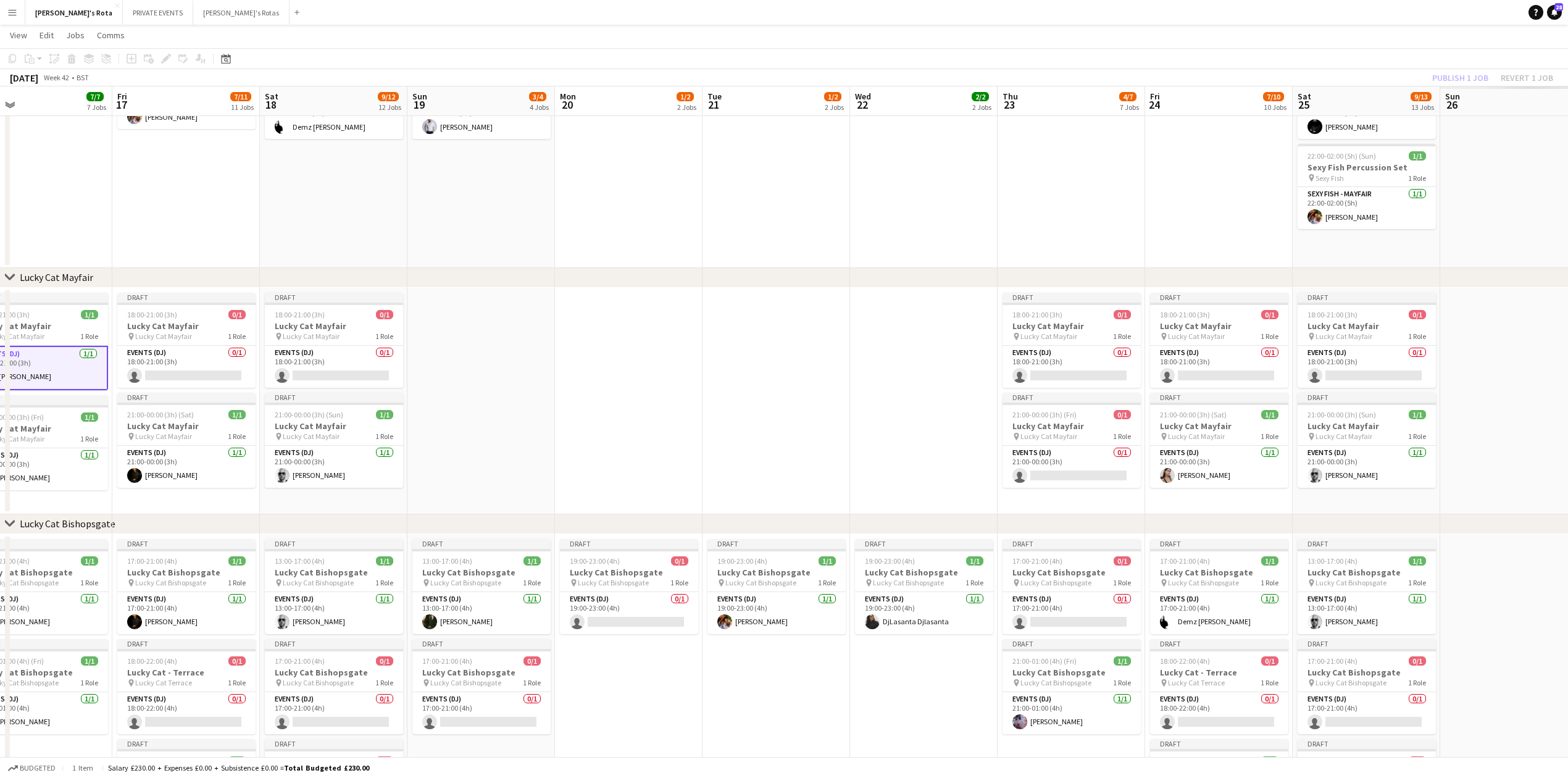
scroll to position [0, 400]
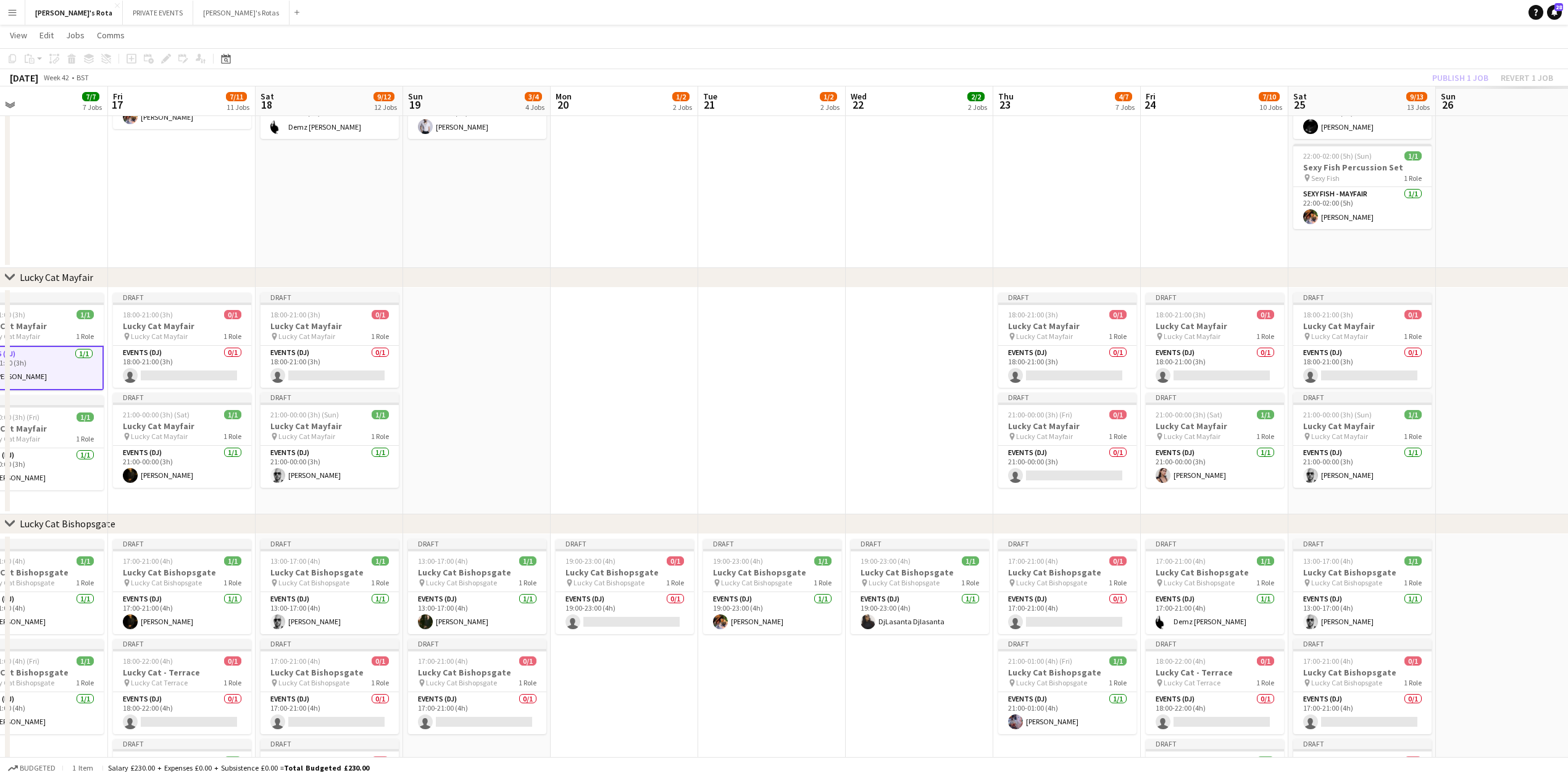
drag, startPoint x: 702, startPoint y: 401, endPoint x: 736, endPoint y: 399, distance: 34.1
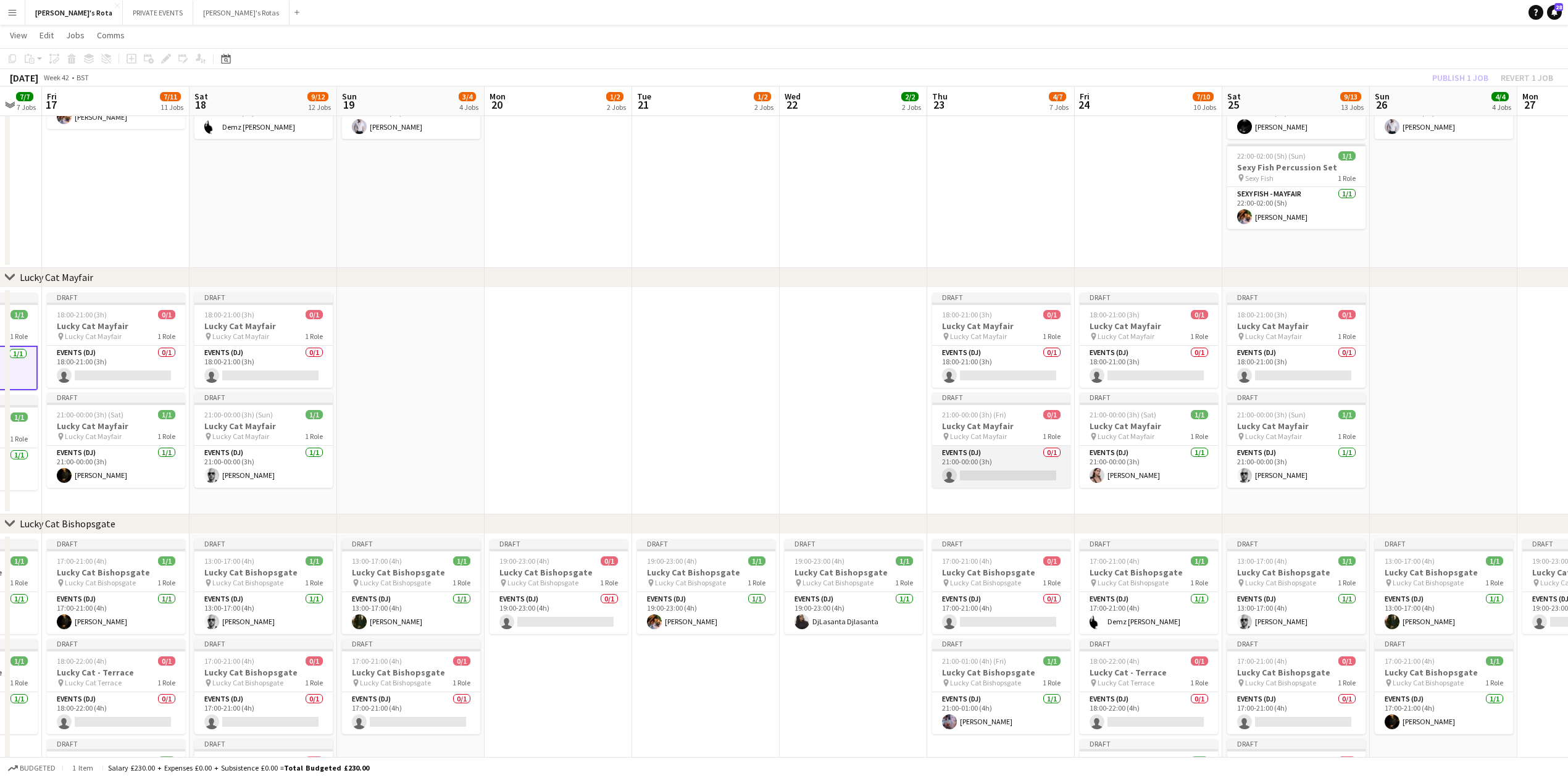
click at [990, 459] on app-card-role "Events (DJ) 0/1 21:00-00:00 (3h) single-neutral-actions" at bounding box center [1001, 467] width 139 height 42
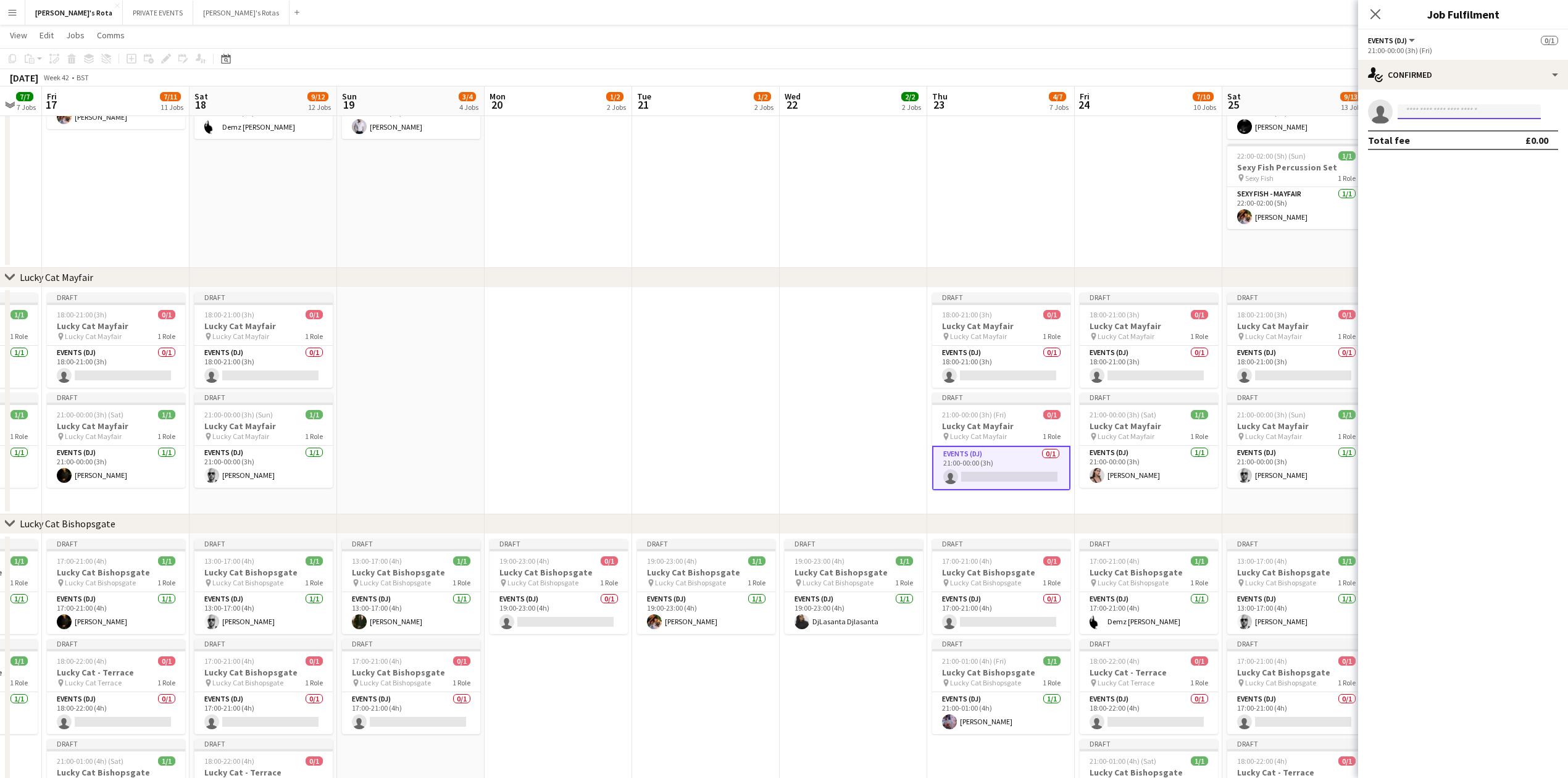
click at [1420, 106] on input at bounding box center [1469, 112] width 143 height 15
type input "*****"
click at [1439, 141] on span "[EMAIL_ADDRESS][DOMAIN_NAME]" at bounding box center [1469, 139] width 123 height 10
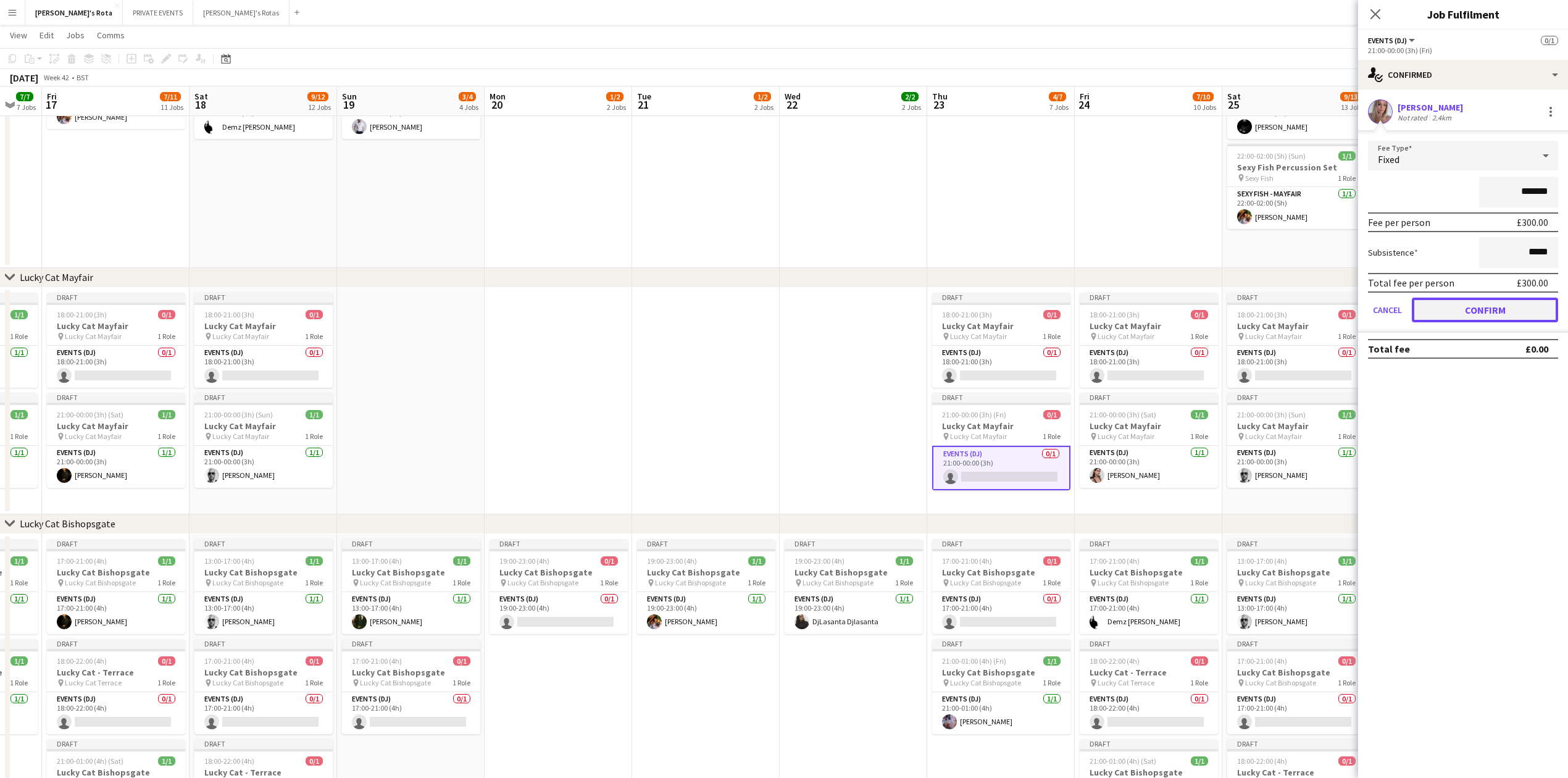
click at [1478, 307] on button "Confirm" at bounding box center [1485, 310] width 146 height 25
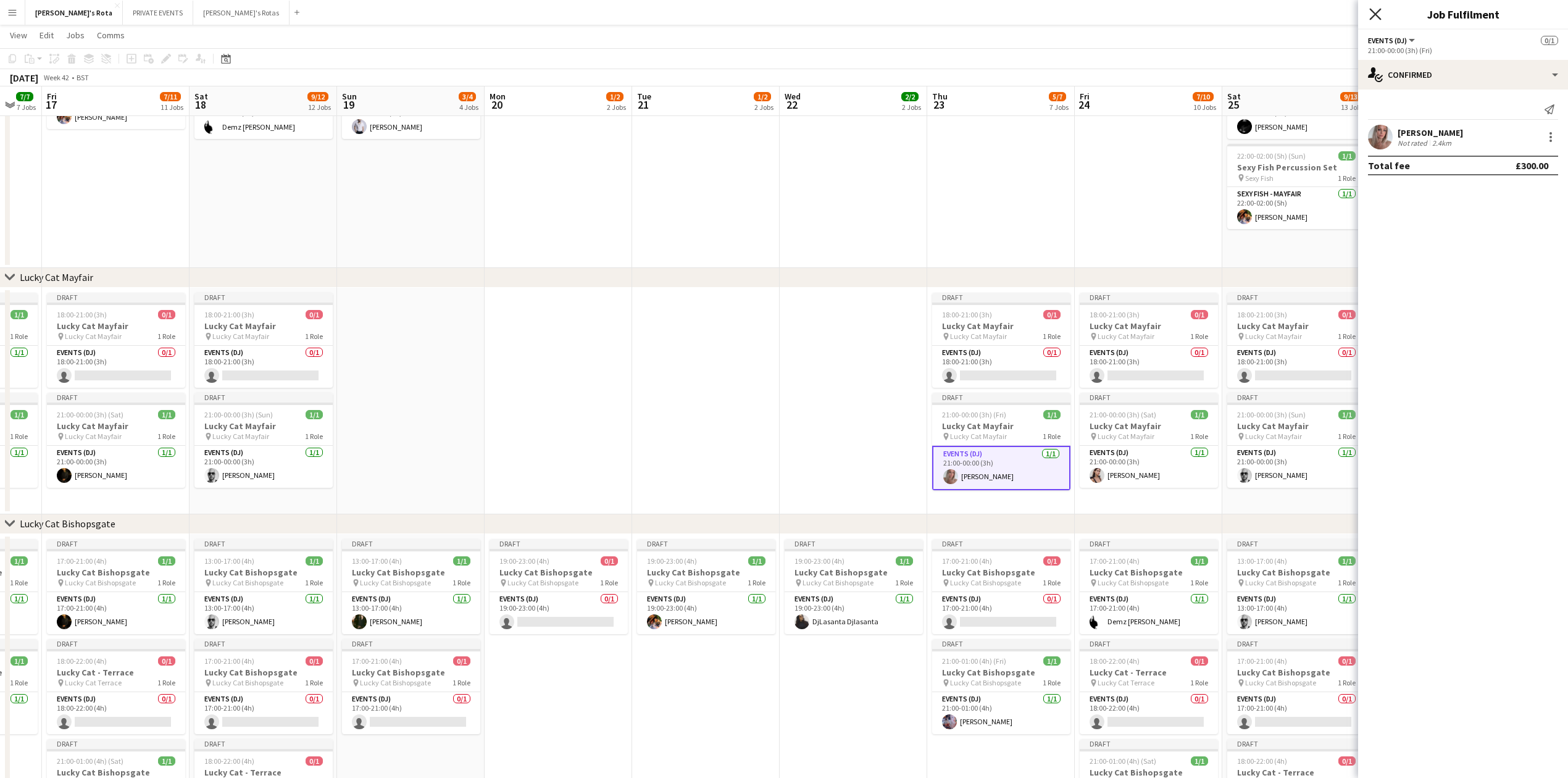
click at [1378, 16] on icon at bounding box center [1375, 14] width 12 height 12
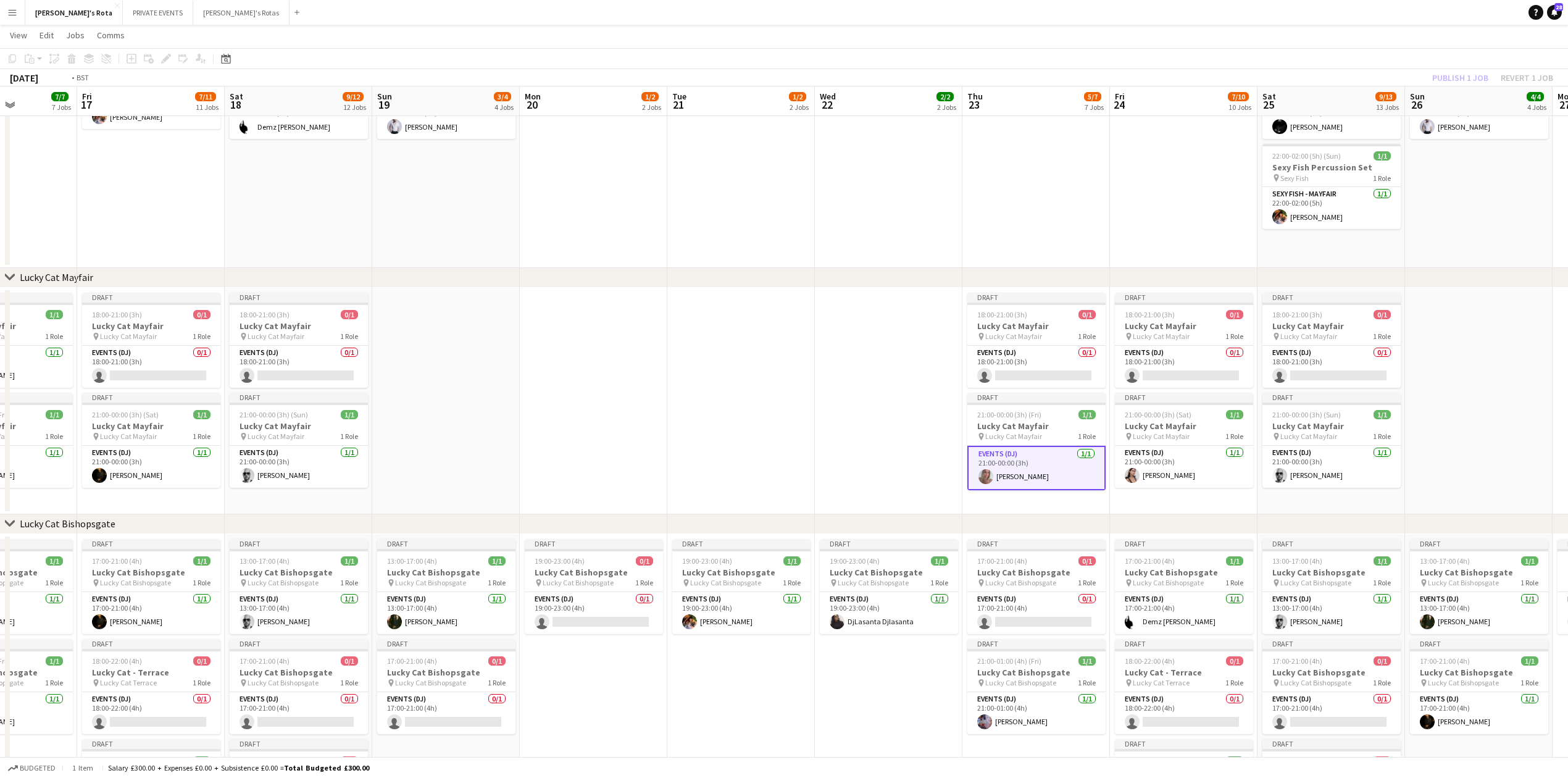
drag, startPoint x: 1515, startPoint y: 420, endPoint x: 936, endPoint y: 386, distance: 580.0
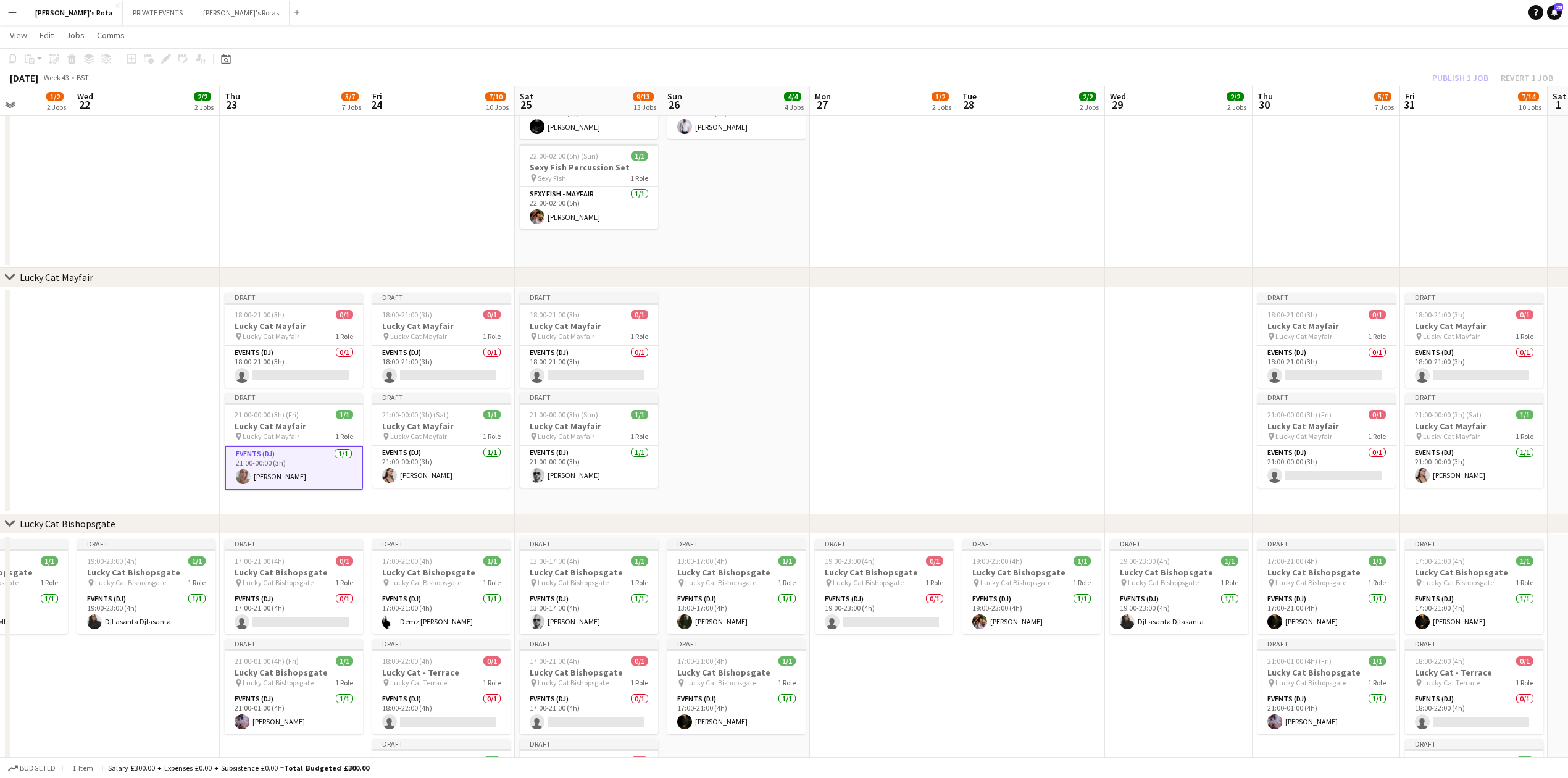
drag, startPoint x: 826, startPoint y: 401, endPoint x: 785, endPoint y: 400, distance: 41.0
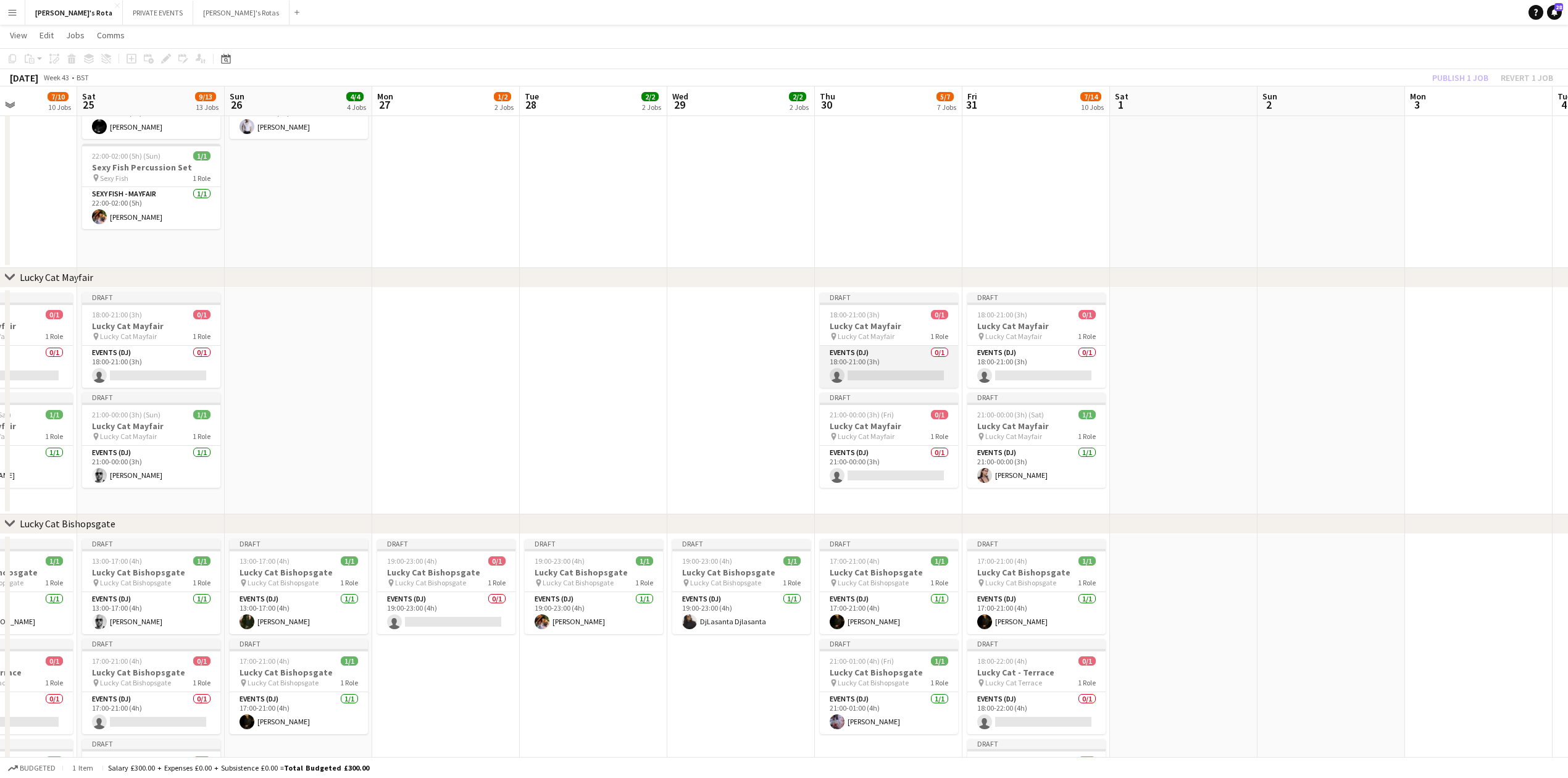
click at [890, 362] on app-card-role "Events (DJ) 0/1 18:00-21:00 (3h) single-neutral-actions" at bounding box center [889, 367] width 139 height 42
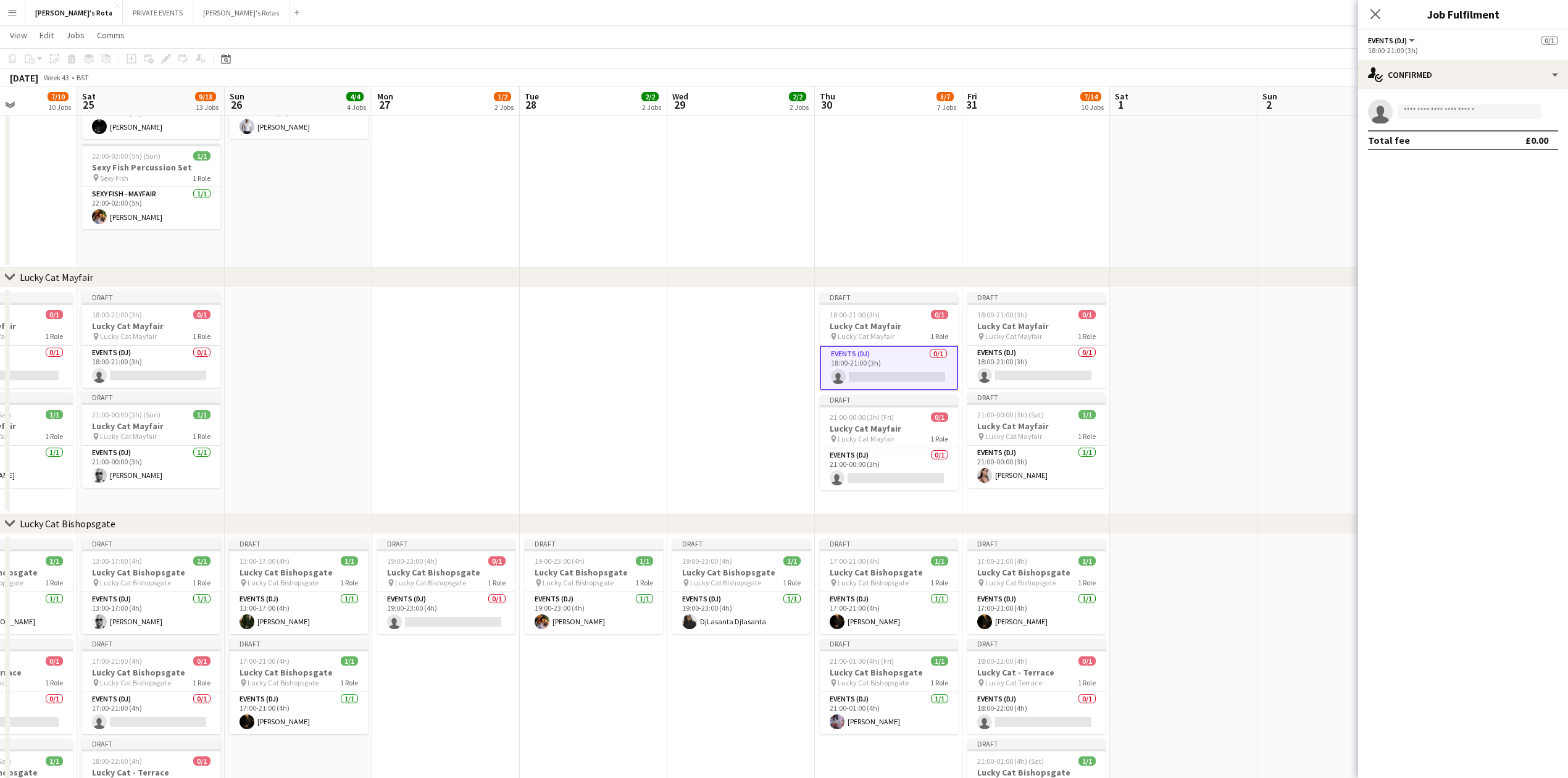
click at [1433, 100] on app-invite-slot "single-neutral-actions" at bounding box center [1463, 111] width 210 height 25
click at [1427, 114] on input at bounding box center [1469, 112] width 143 height 15
type input "*****"
click at [1447, 146] on span "[PHONE_NUMBER]" at bounding box center [1469, 149] width 123 height 10
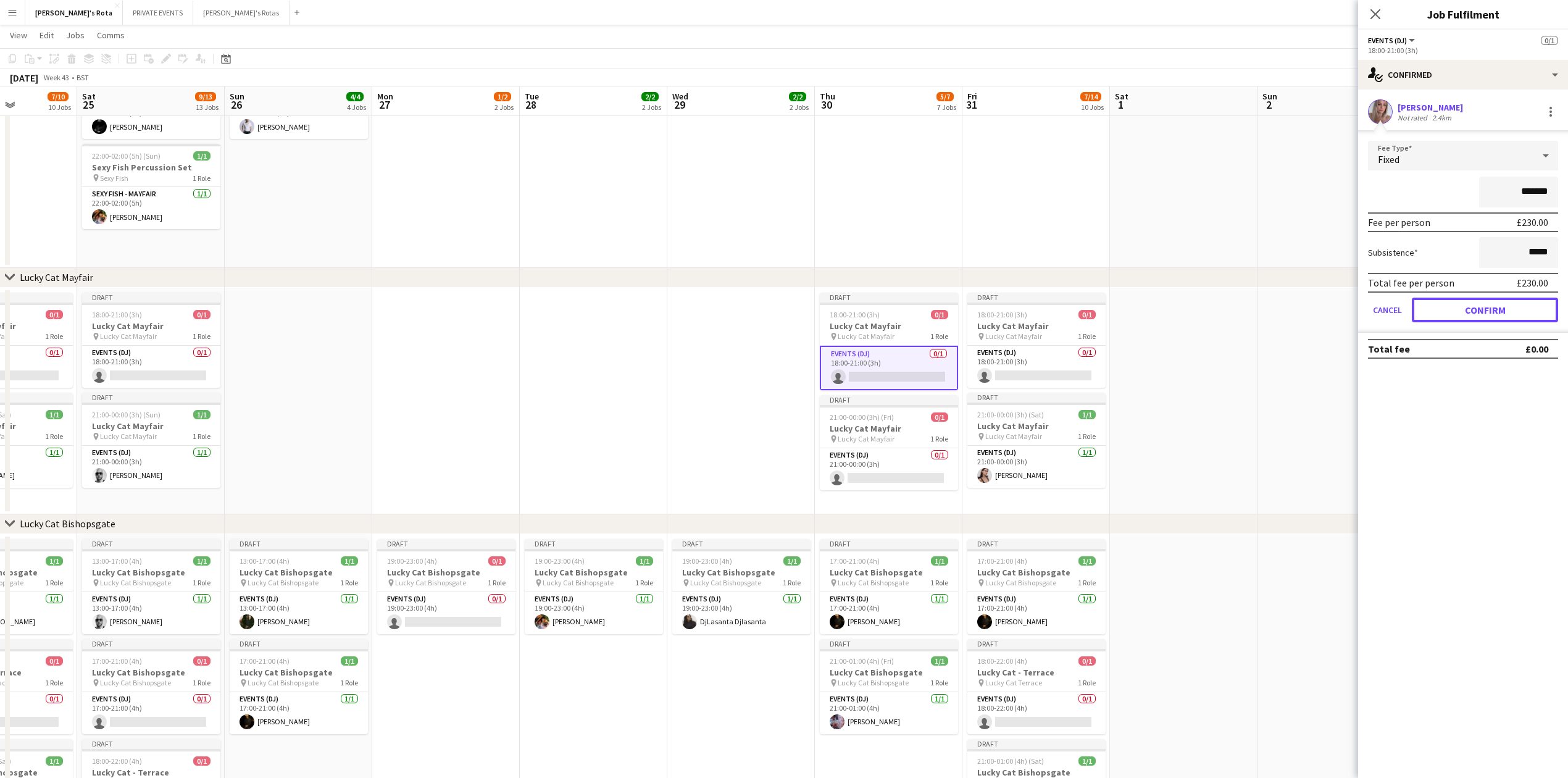
drag, startPoint x: 1464, startPoint y: 307, endPoint x: 1402, endPoint y: 158, distance: 161.4
click at [1464, 305] on button "Confirm" at bounding box center [1485, 310] width 146 height 25
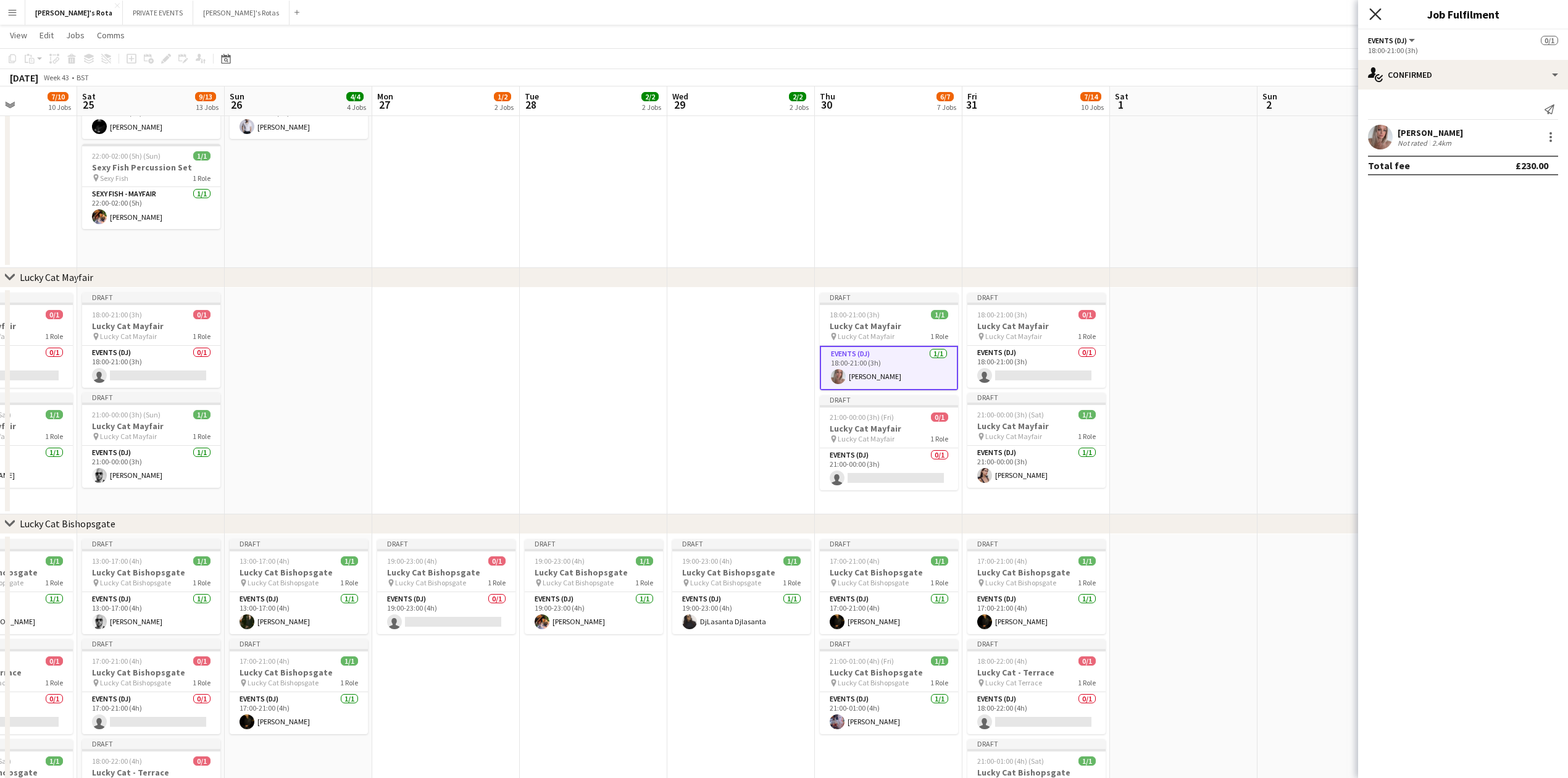
click at [1373, 16] on icon "Close pop-in" at bounding box center [1375, 14] width 12 height 12
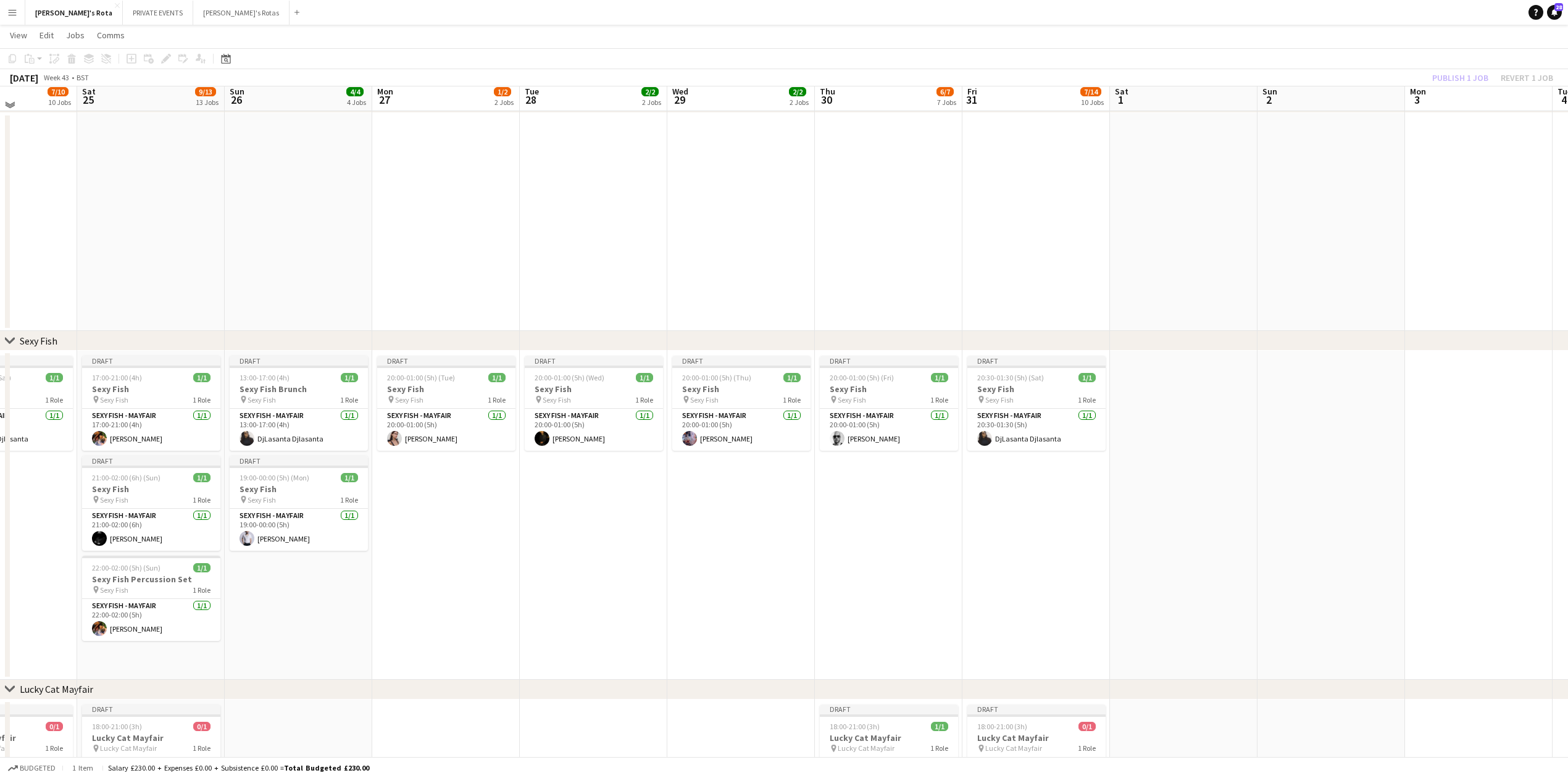
scroll to position [0, 0]
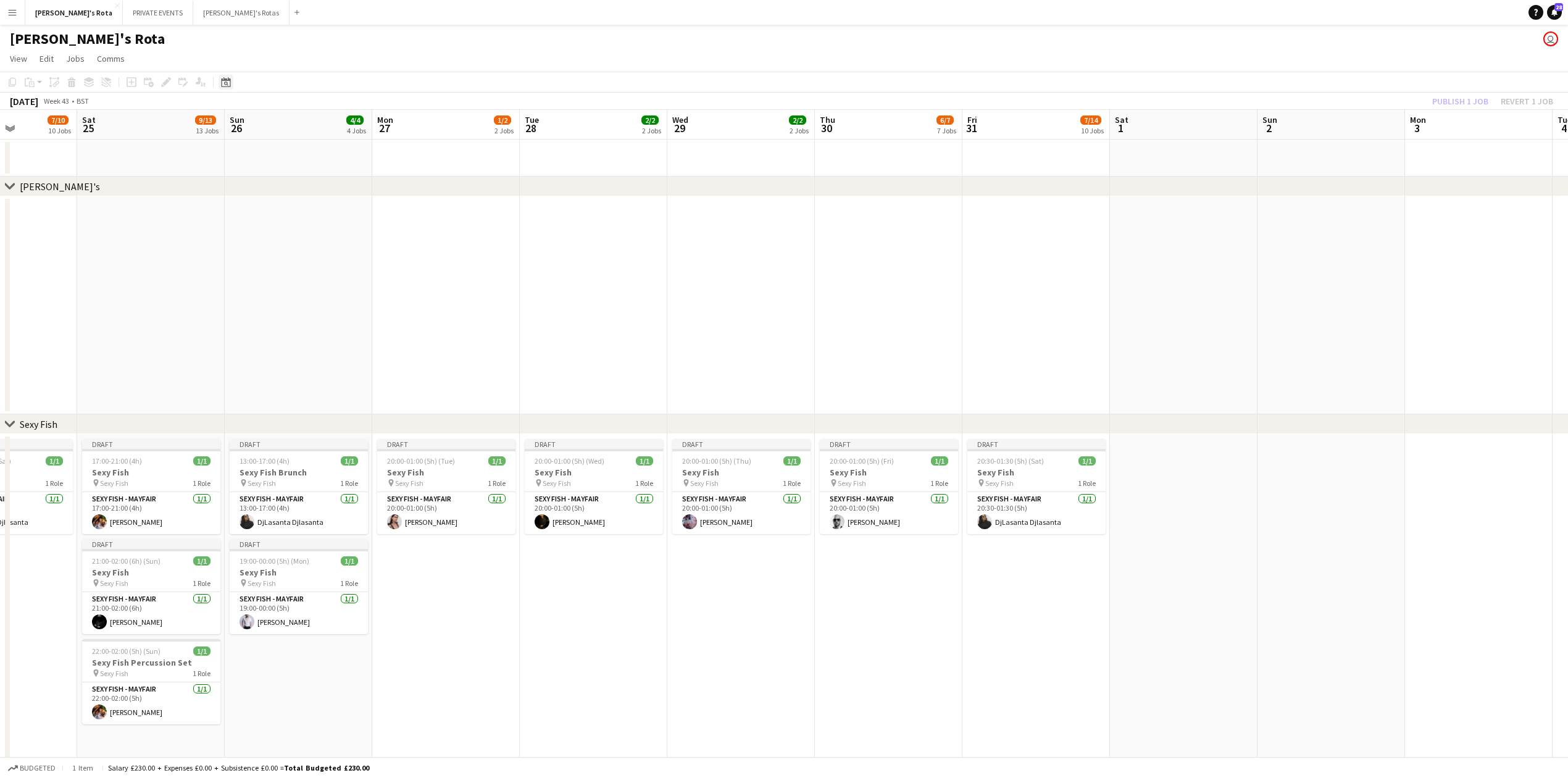
click at [231, 87] on div "Date picker" at bounding box center [226, 82] width 15 height 15
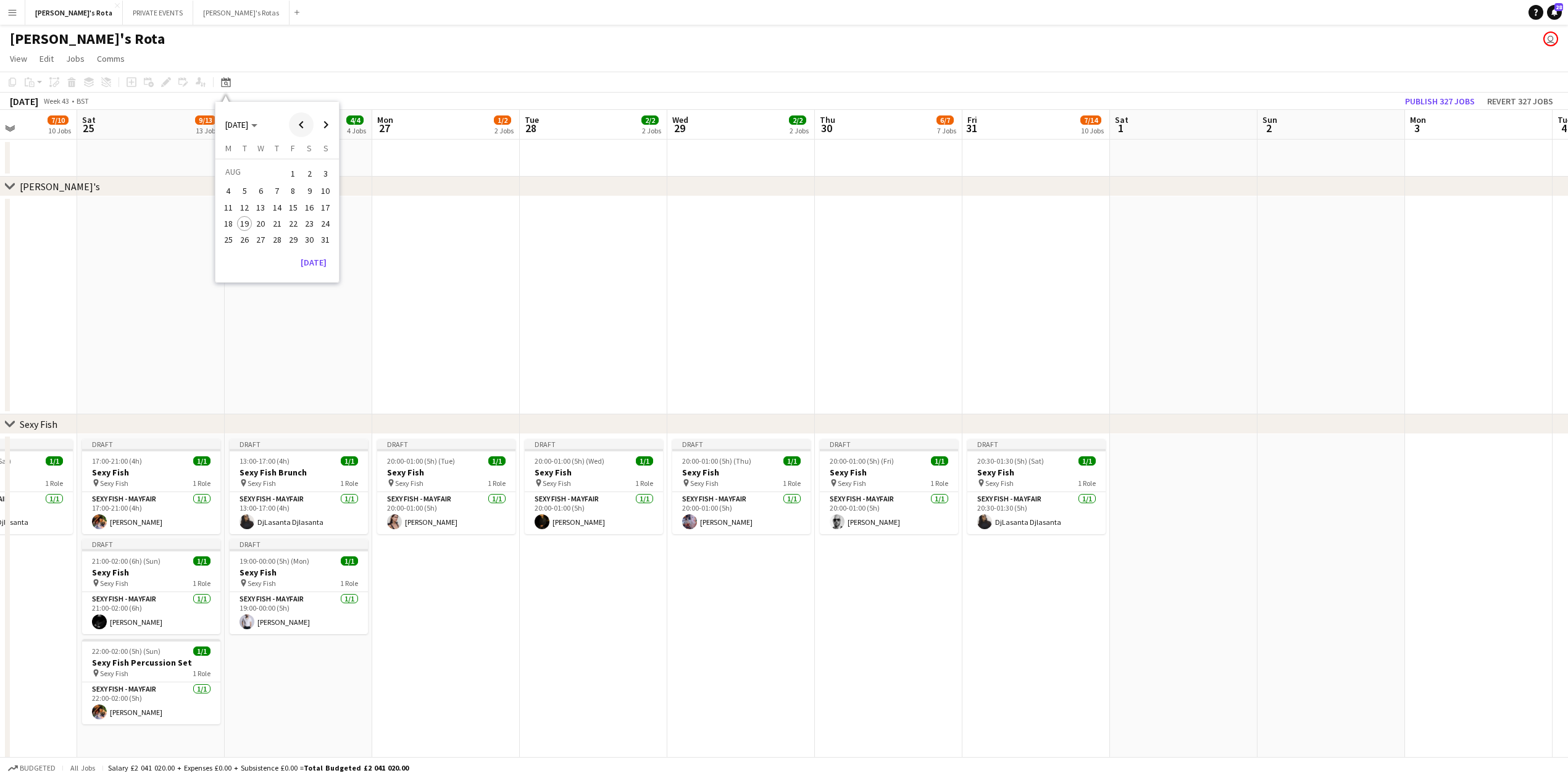
click at [304, 124] on span "Previous month" at bounding box center [301, 124] width 25 height 25
click at [327, 122] on span "Next month" at bounding box center [326, 124] width 25 height 25
click at [327, 121] on span "Next month" at bounding box center [326, 124] width 25 height 25
click at [309, 220] on span "20" at bounding box center [309, 221] width 15 height 15
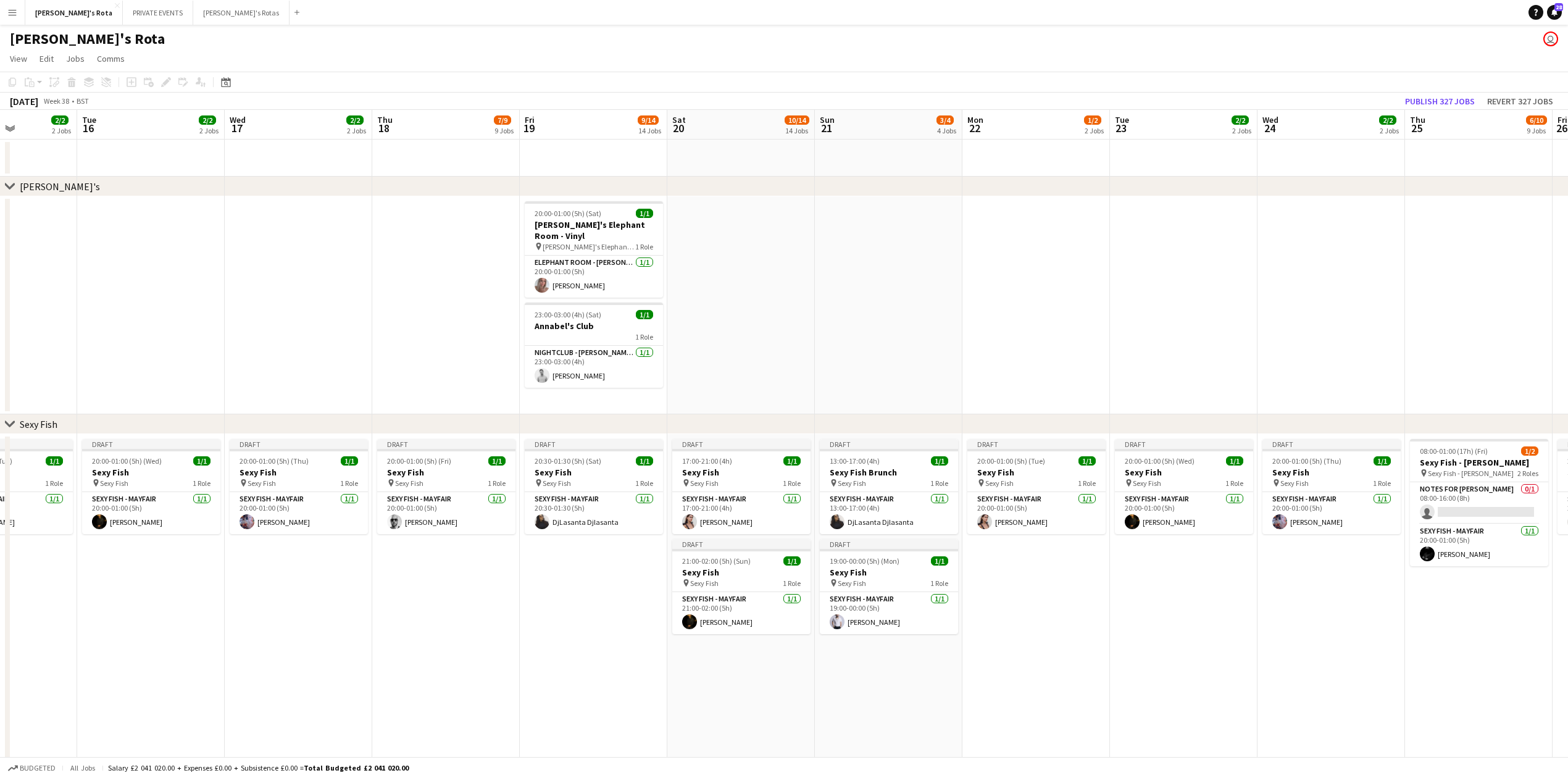
scroll to position [0, 425]
